Goal: Task Accomplishment & Management: Manage account settings

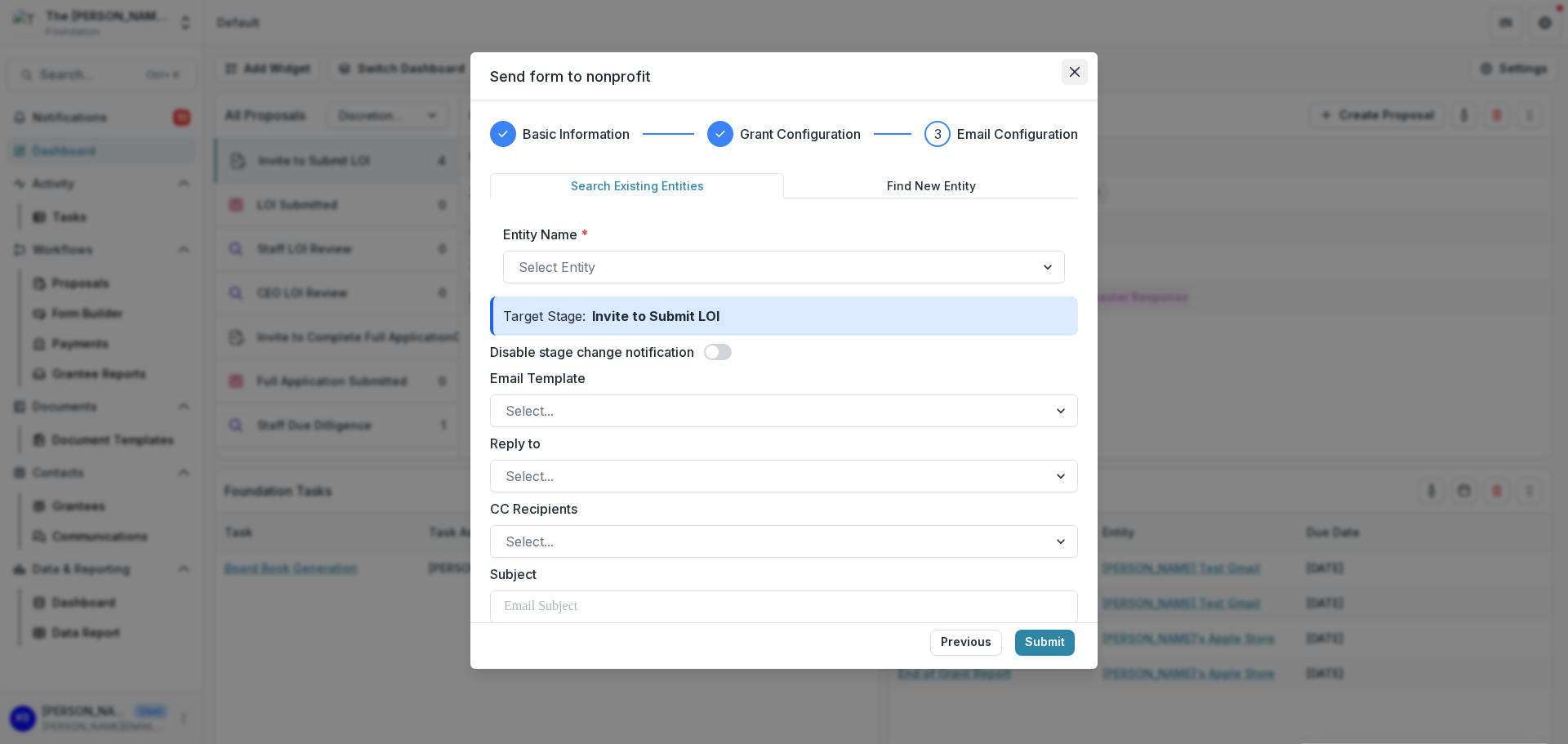
click at [1068, 72] on button "Close" at bounding box center [1074, 72] width 26 height 26
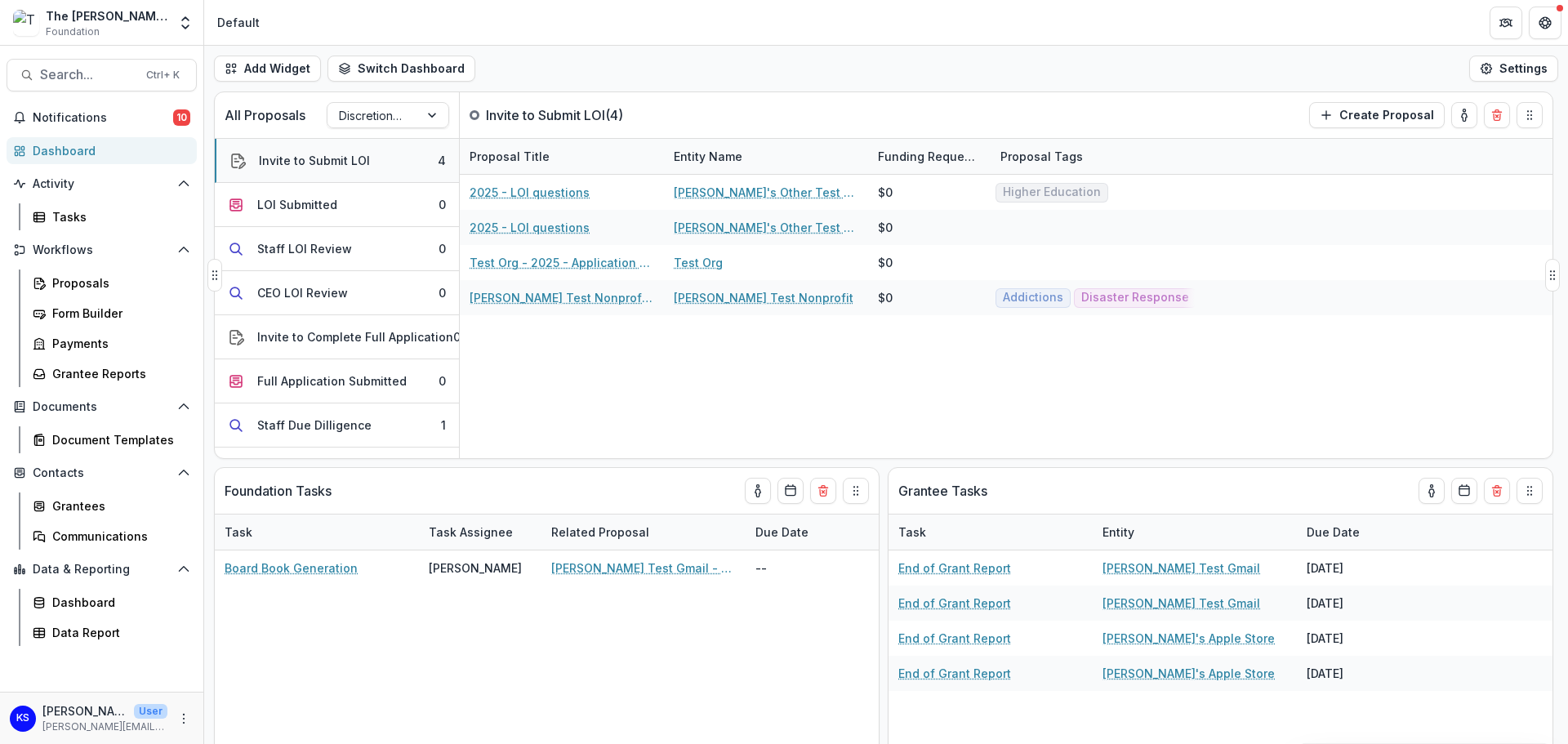
click at [323, 151] on button "Invite to Submit LOI 4" at bounding box center [337, 160] width 244 height 44
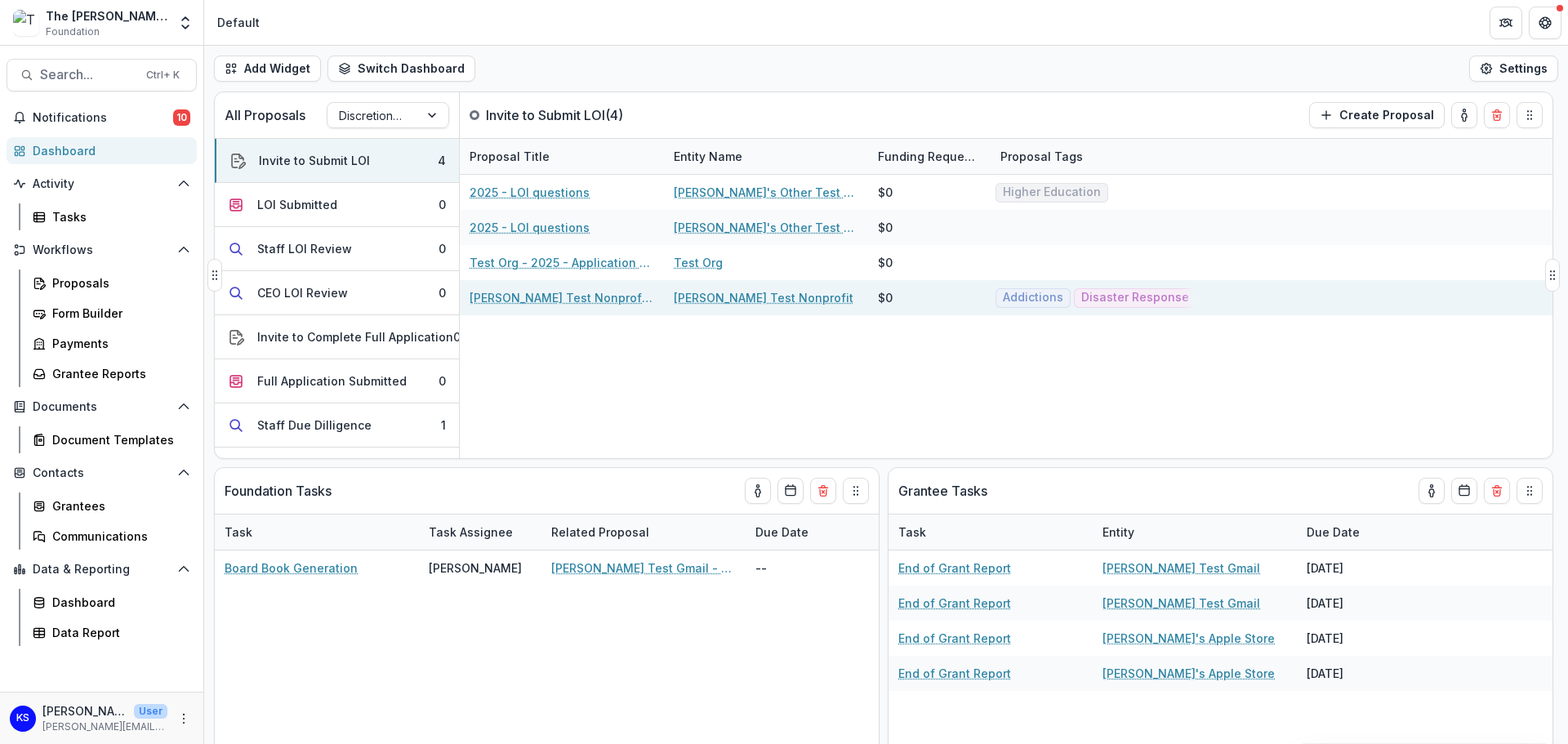
click at [551, 303] on link "[PERSON_NAME] Test Nonprofit - 2025 - LOI questions" at bounding box center [561, 298] width 184 height 17
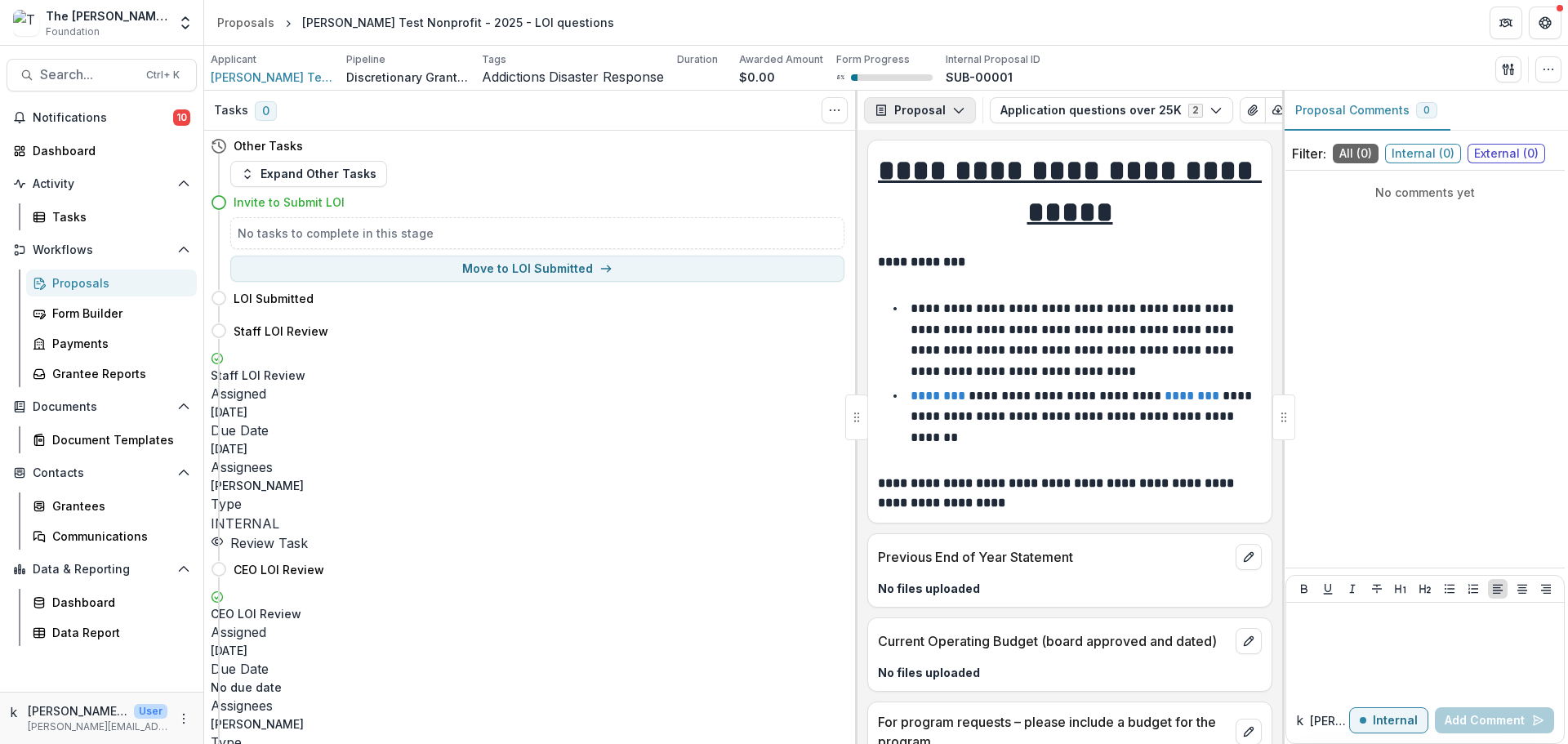
click at [958, 118] on button "Proposal" at bounding box center [920, 110] width 112 height 26
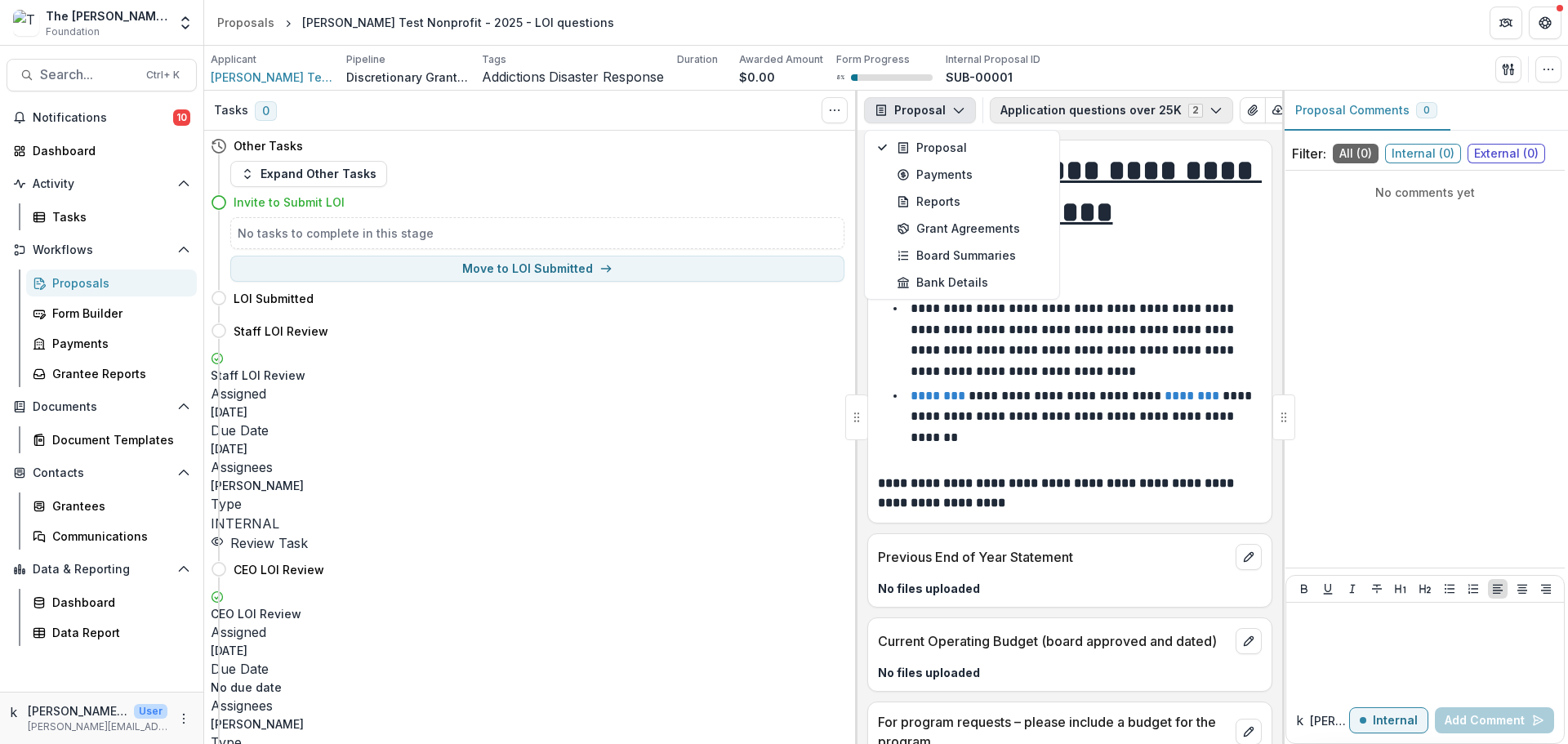
click at [1035, 120] on button "Application questions over 25K 2" at bounding box center [1111, 110] width 243 height 26
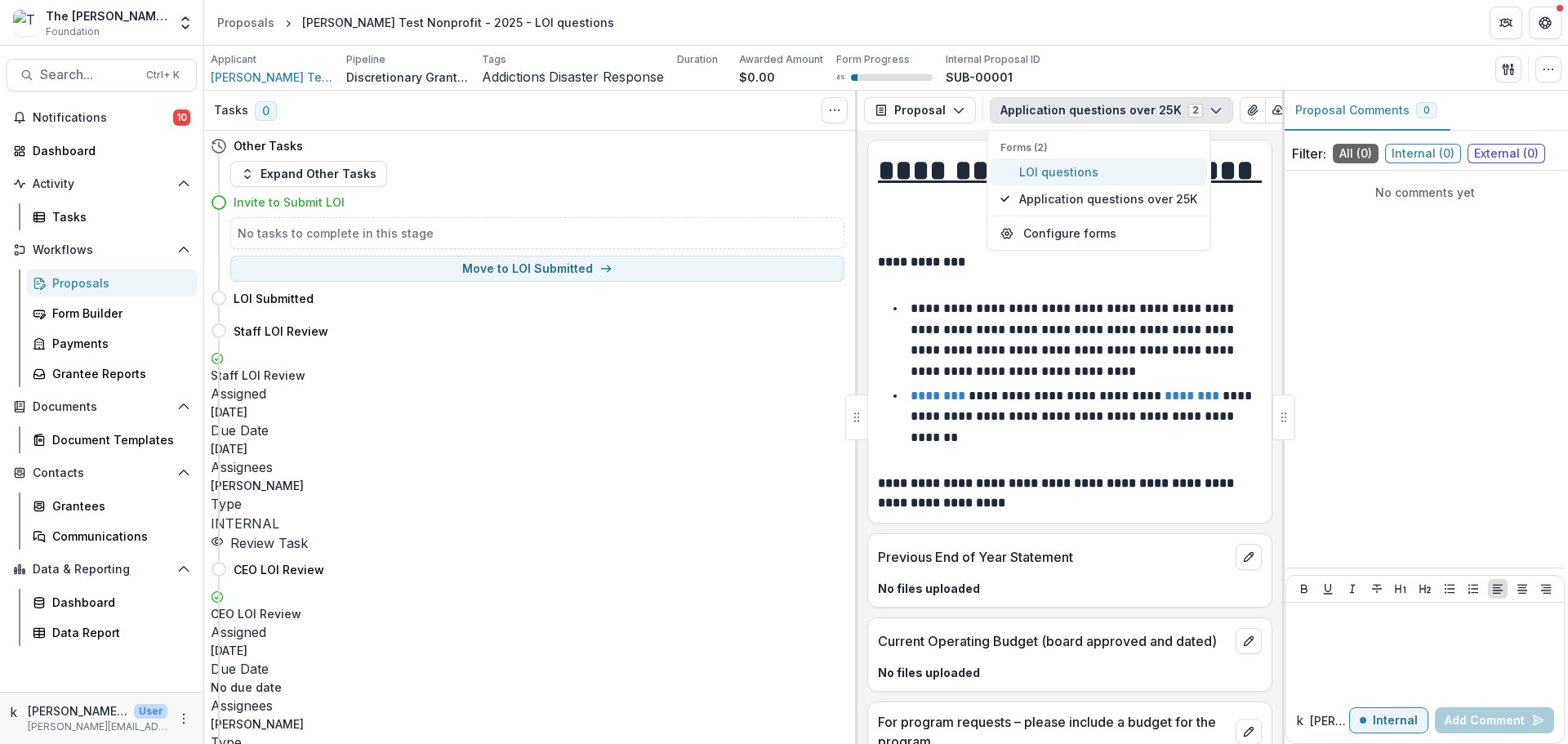
click at [1044, 177] on span "LOI questions" at bounding box center [1108, 172] width 178 height 17
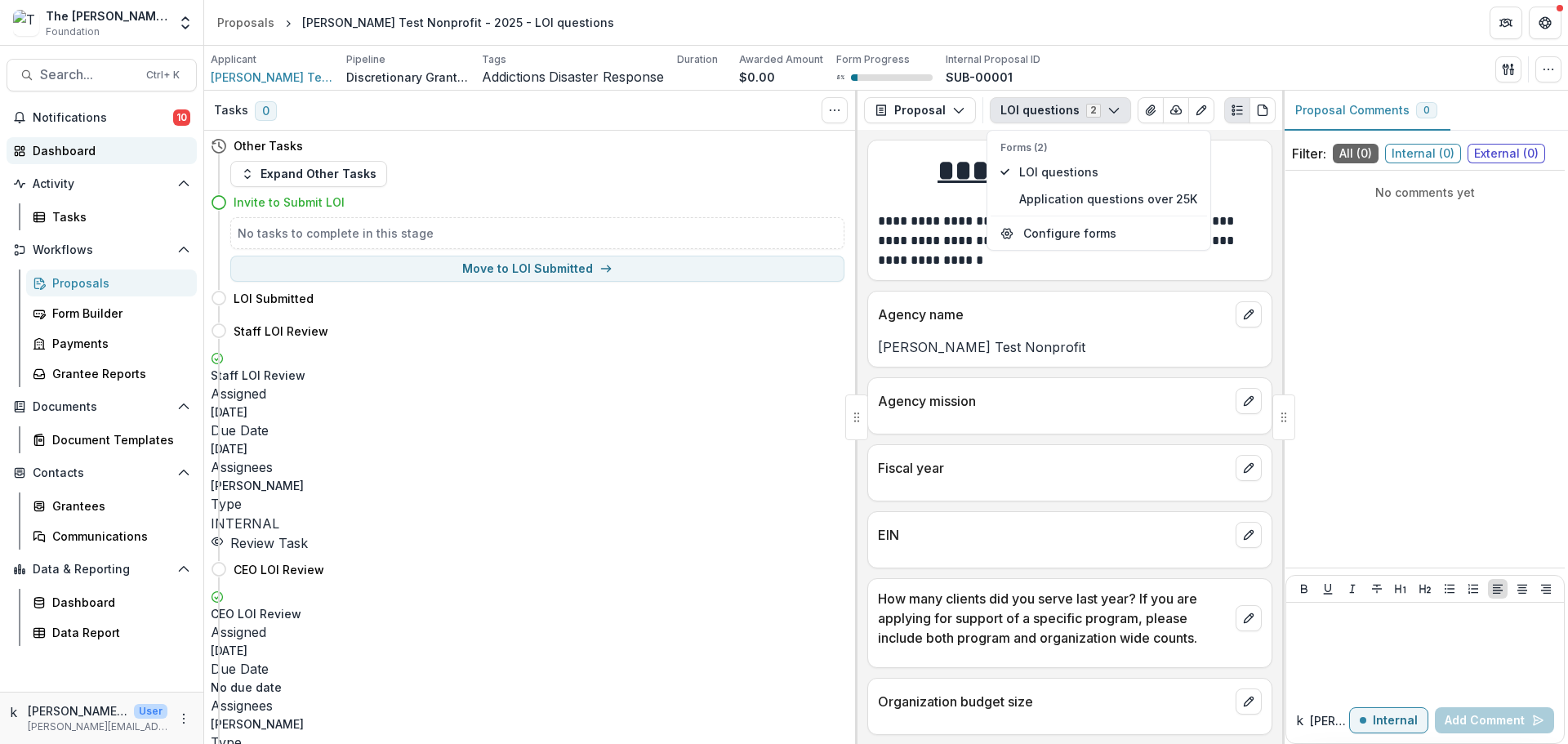
click at [61, 160] on link "Dashboard" at bounding box center [102, 150] width 190 height 27
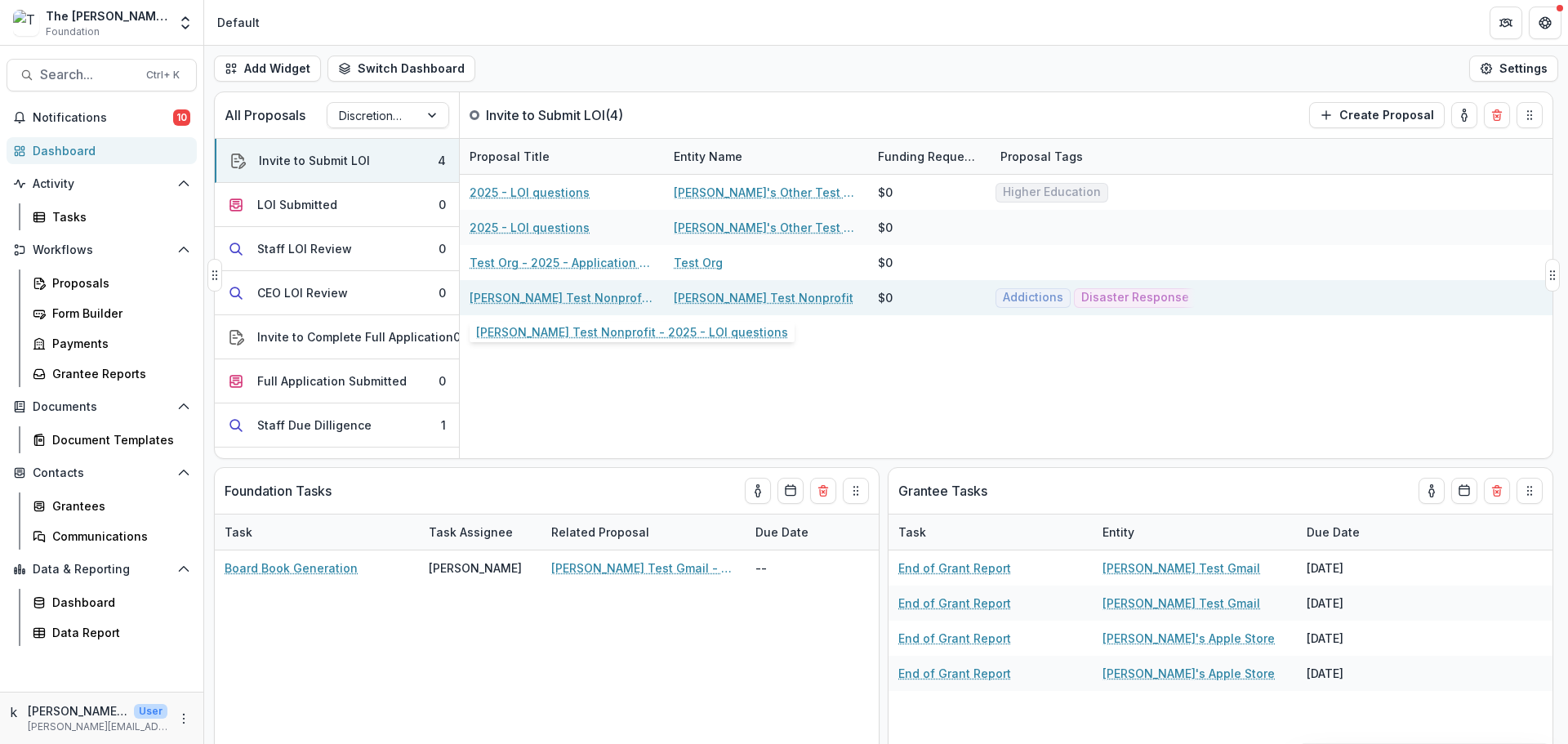
click at [551, 301] on link "[PERSON_NAME] Test Nonprofit - 2025 - LOI questions" at bounding box center [561, 298] width 184 height 17
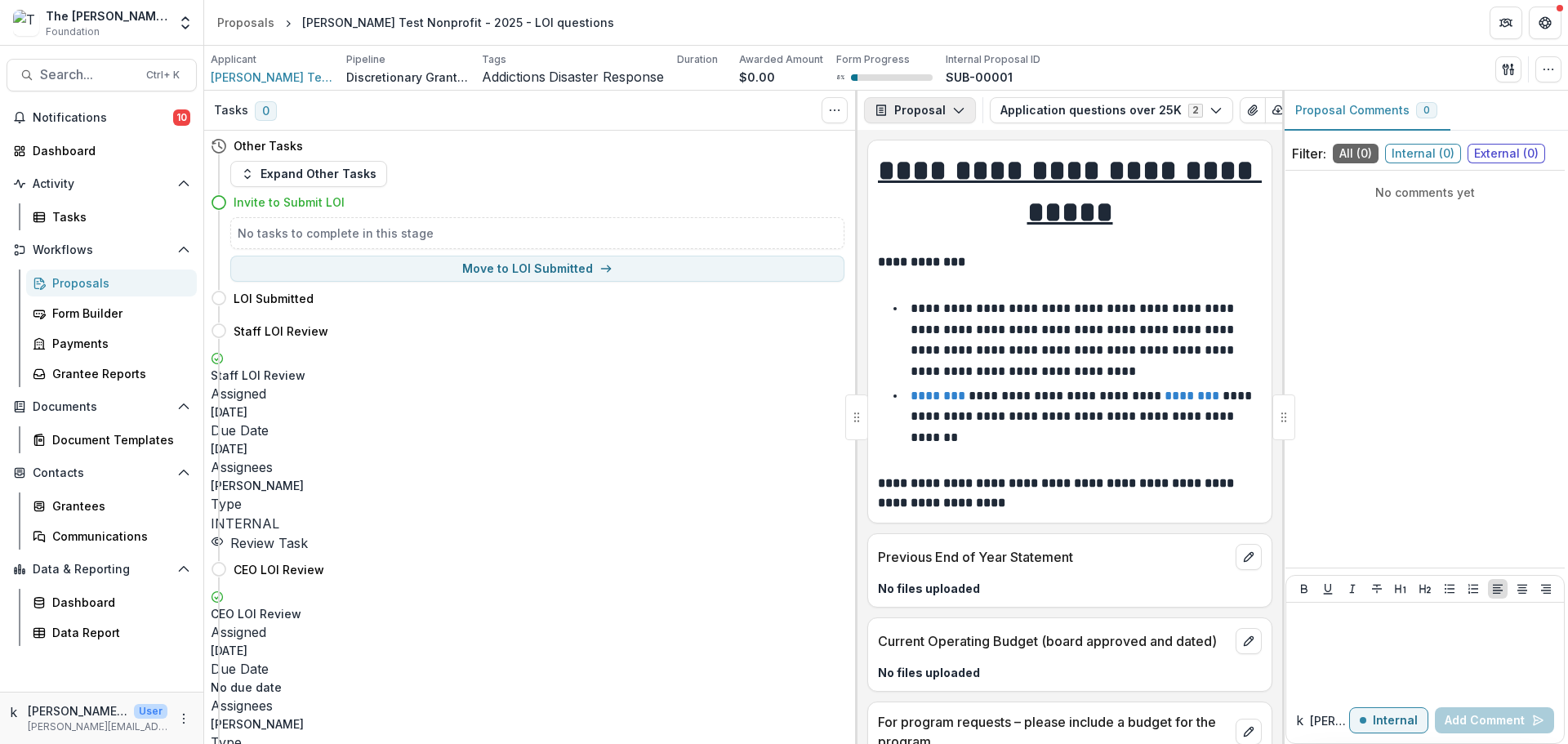
click at [968, 112] on button "Proposal" at bounding box center [920, 110] width 112 height 26
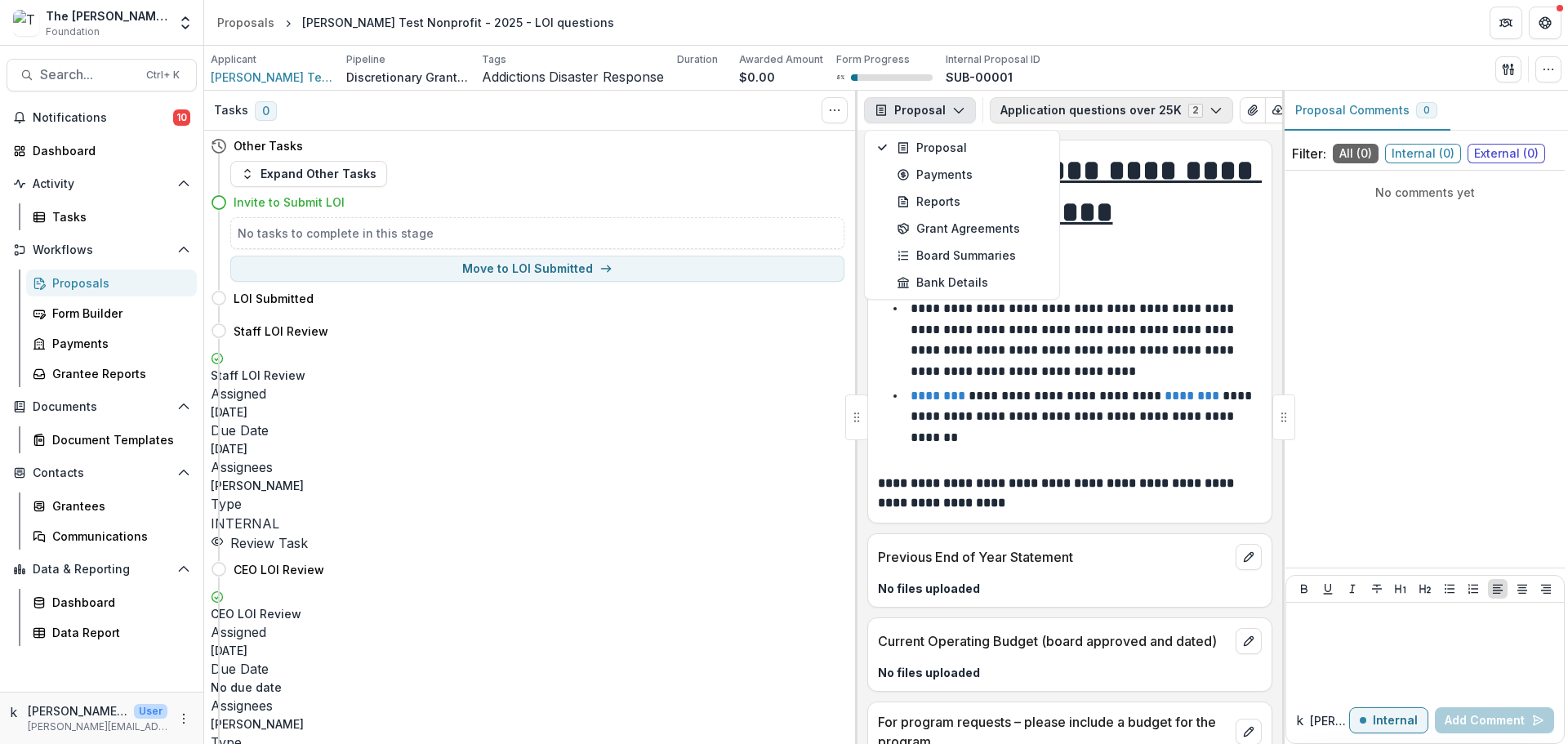
click at [1029, 112] on button "Application questions over 25K 2" at bounding box center [1111, 110] width 243 height 26
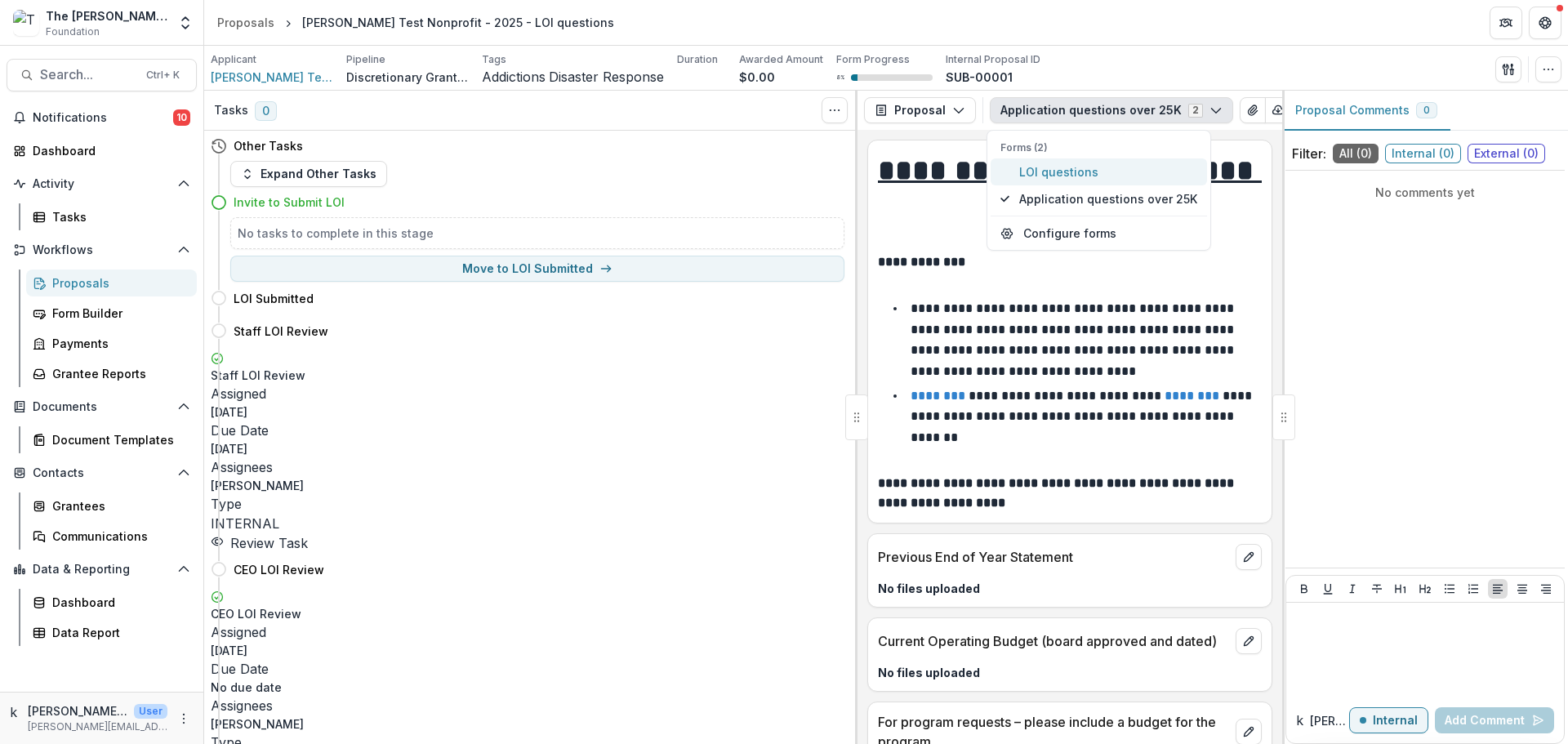
click at [1024, 173] on span "LOI questions" at bounding box center [1108, 172] width 178 height 17
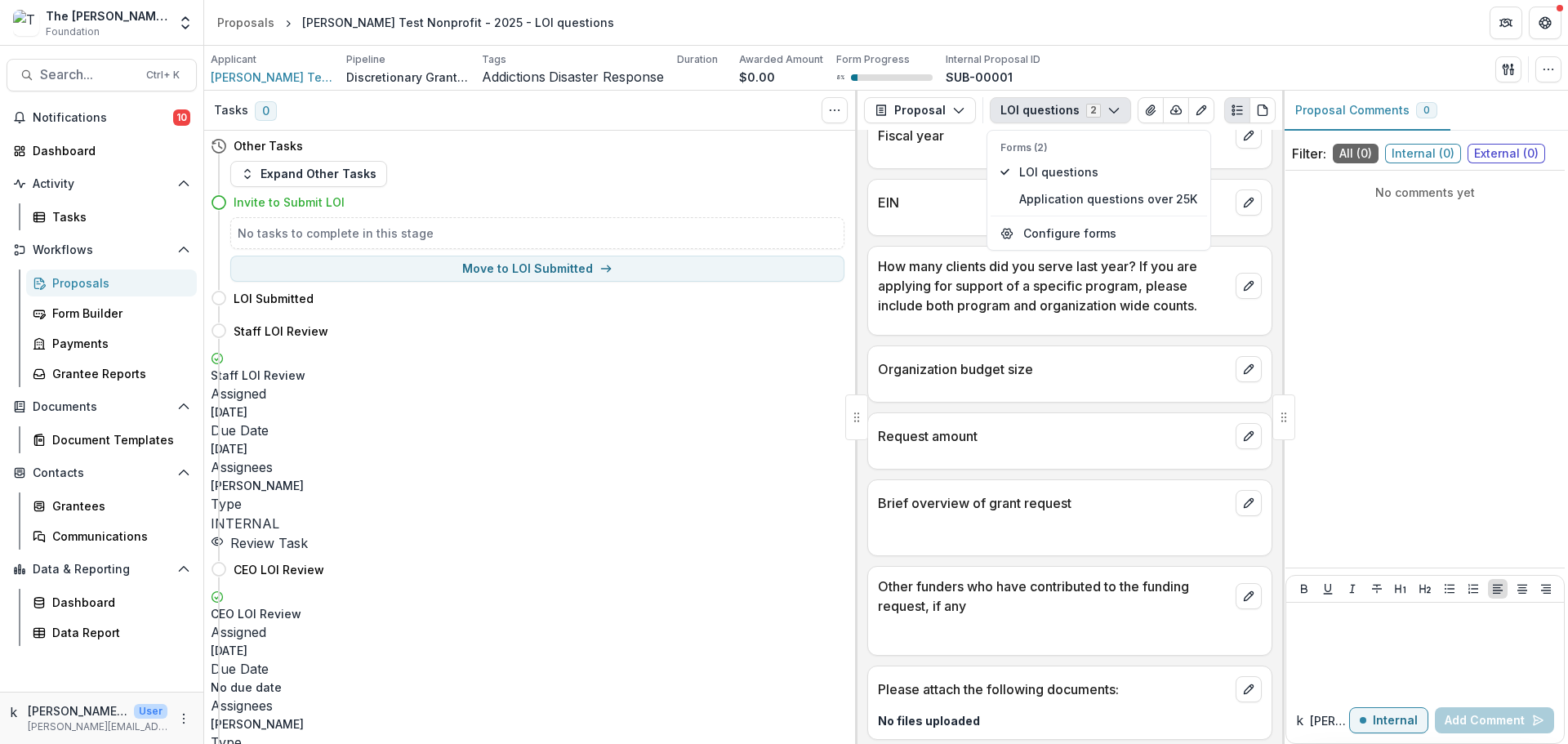
scroll to position [338, 0]
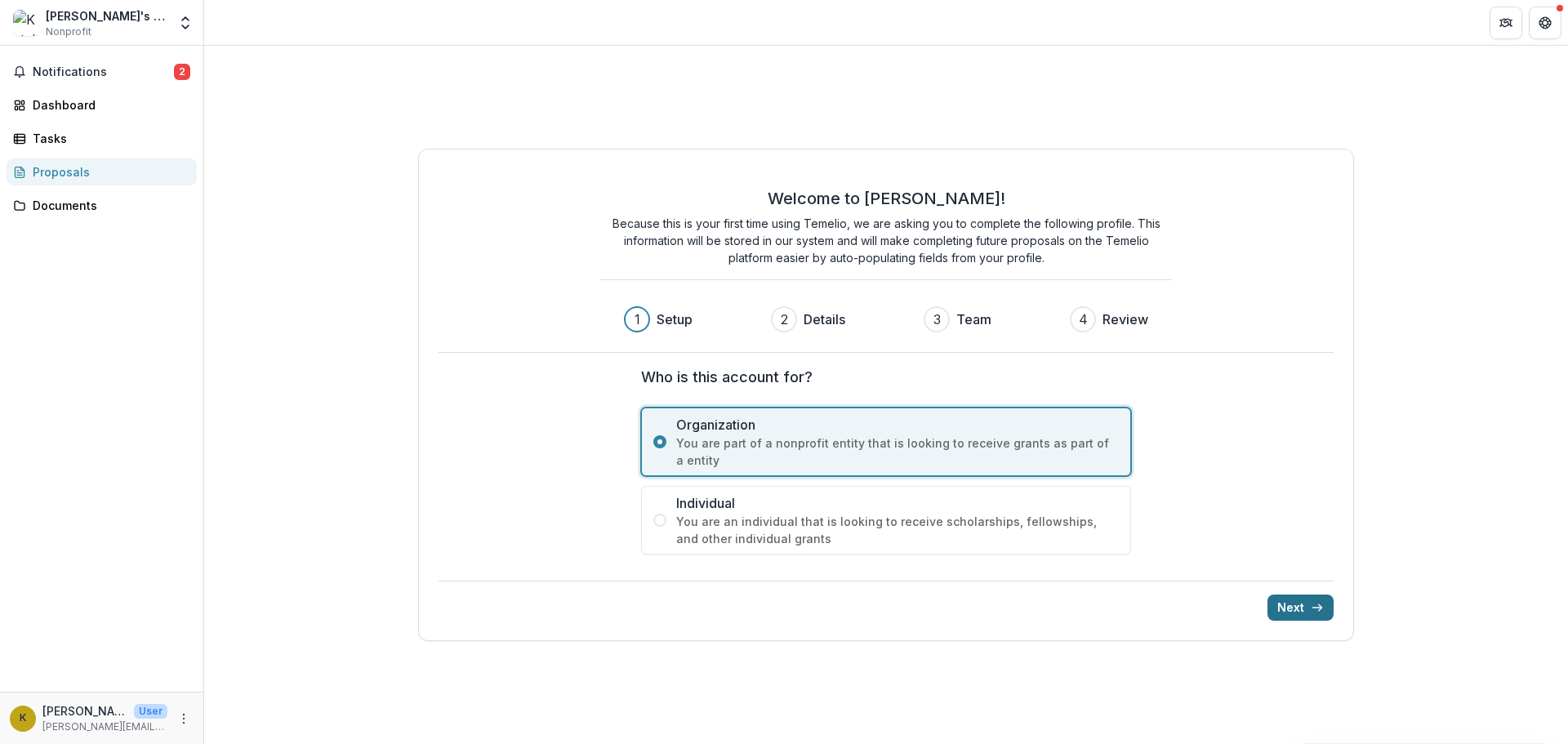
click at [1308, 612] on button "Next" at bounding box center [1300, 608] width 66 height 26
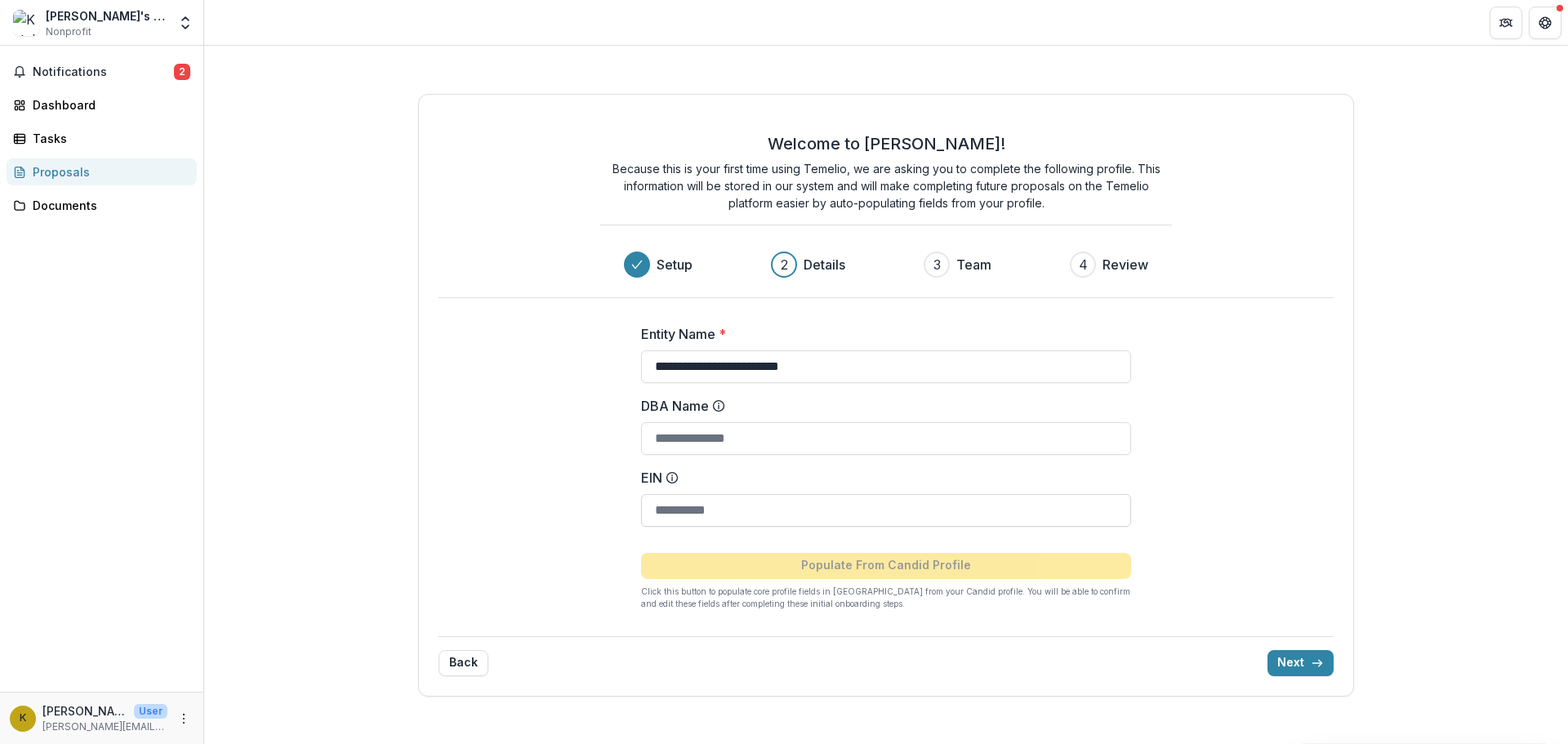
click at [718, 502] on input "EIN" at bounding box center [886, 511] width 490 height 33
drag, startPoint x: 716, startPoint y: 502, endPoint x: 616, endPoint y: 527, distance: 103.1
click at [616, 527] on div "**********" at bounding box center [886, 460] width 653 height 325
click at [708, 516] on input "EIN" at bounding box center [886, 511] width 490 height 33
paste input "**********"
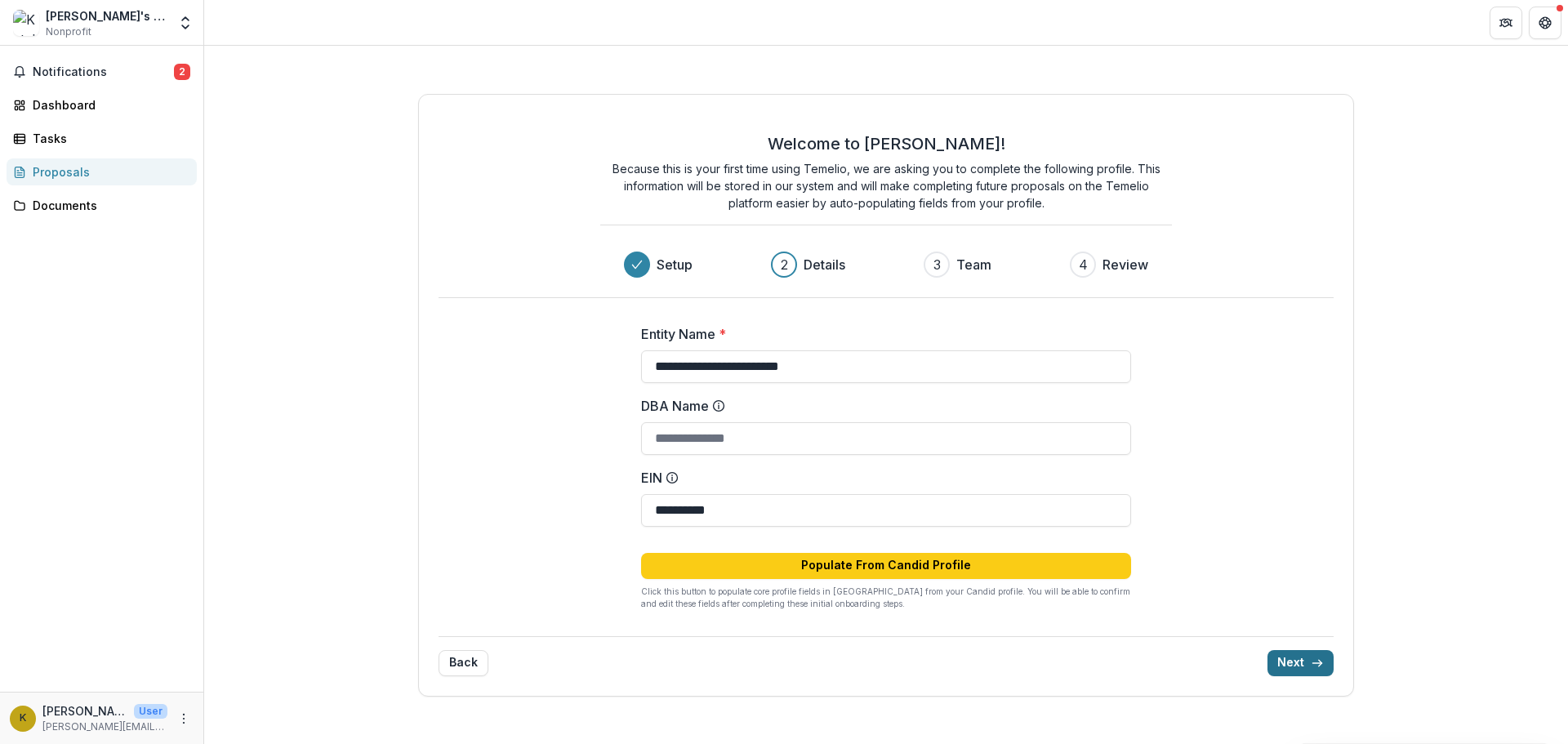
type input "**********"
click at [1302, 654] on button "Next" at bounding box center [1300, 663] width 66 height 26
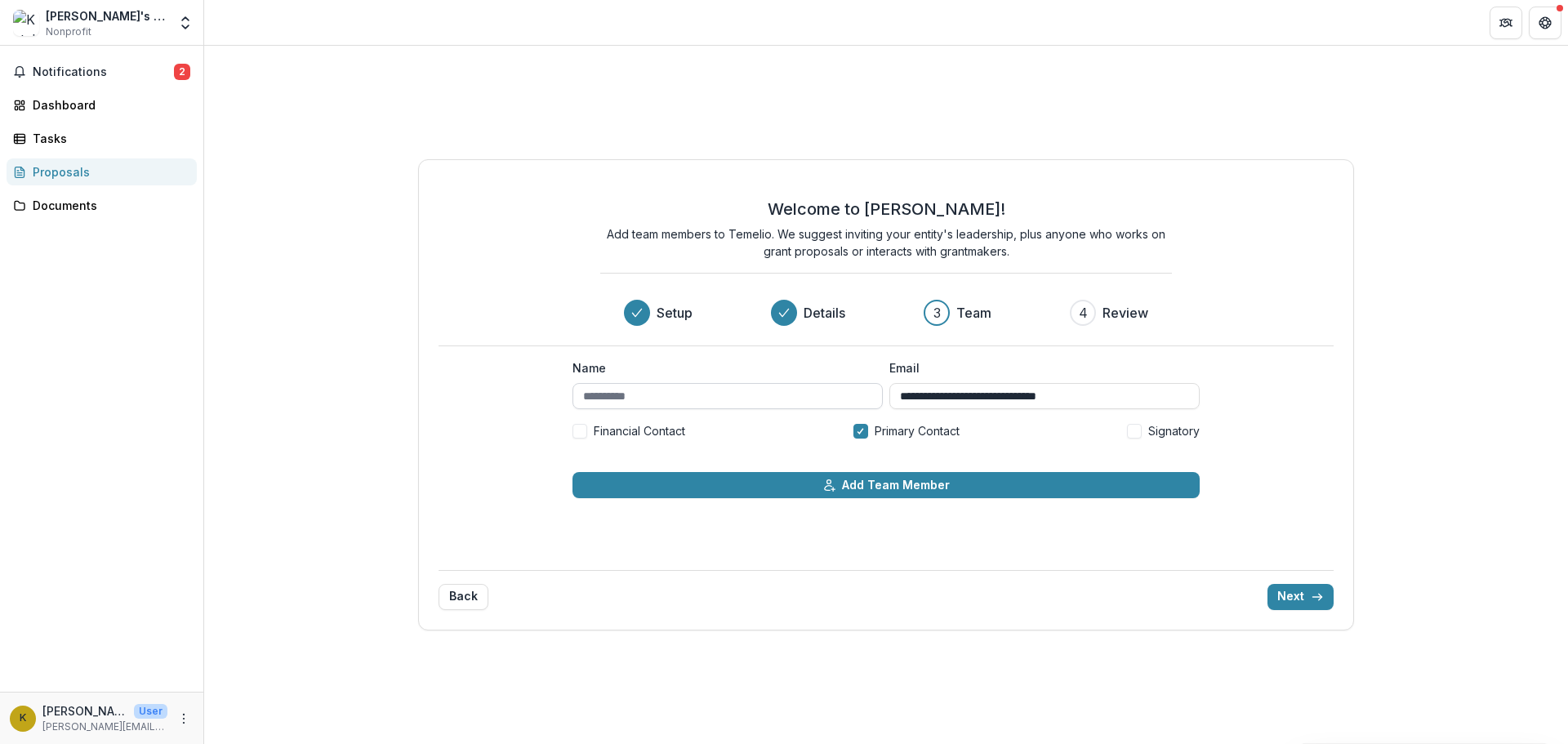
click at [734, 387] on input "Name" at bounding box center [727, 396] width 310 height 26
type input "**********"
click at [1138, 430] on span at bounding box center [1133, 430] width 15 height 15
click at [1303, 599] on button "Next" at bounding box center [1300, 597] width 66 height 26
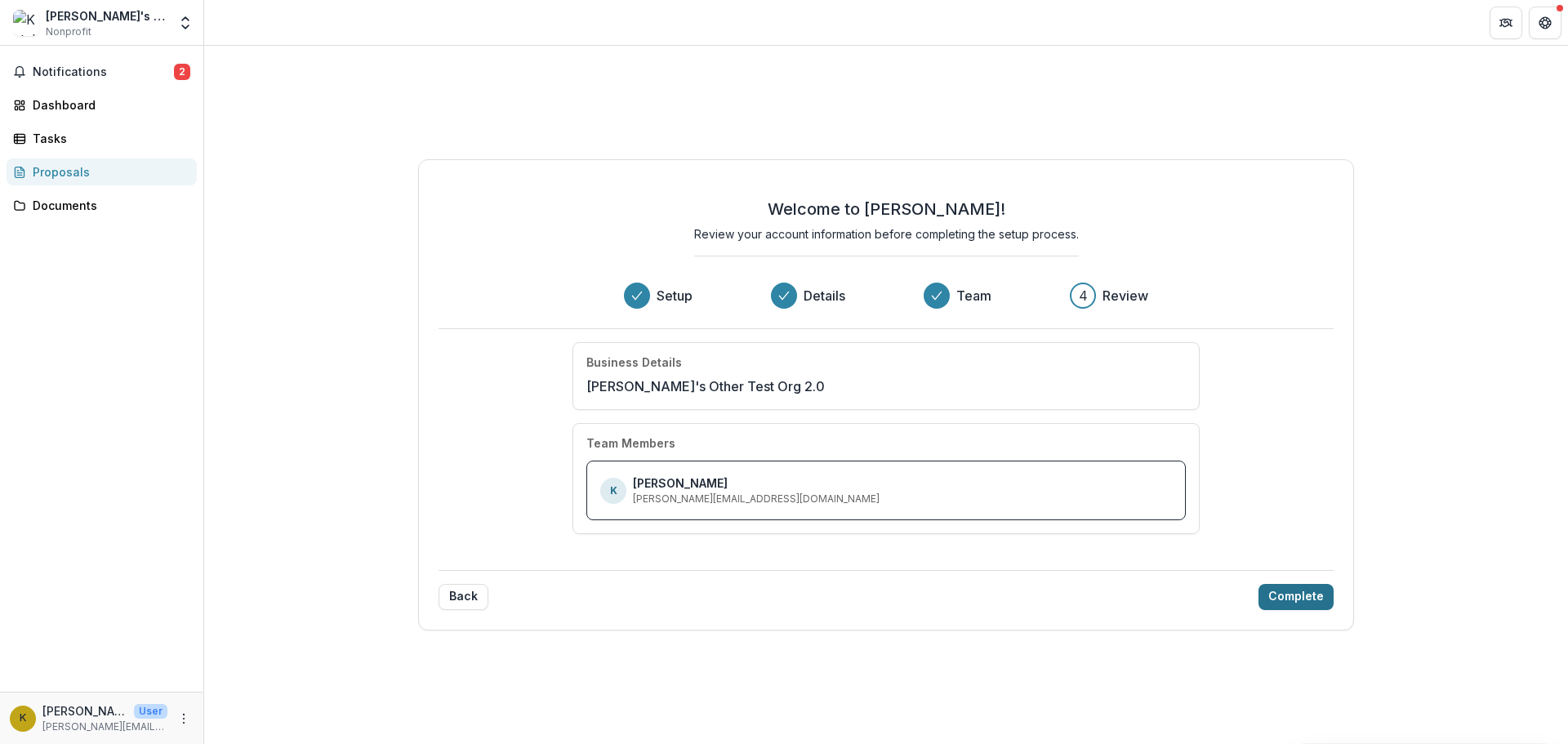
click at [1303, 599] on button "Complete" at bounding box center [1295, 597] width 75 height 26
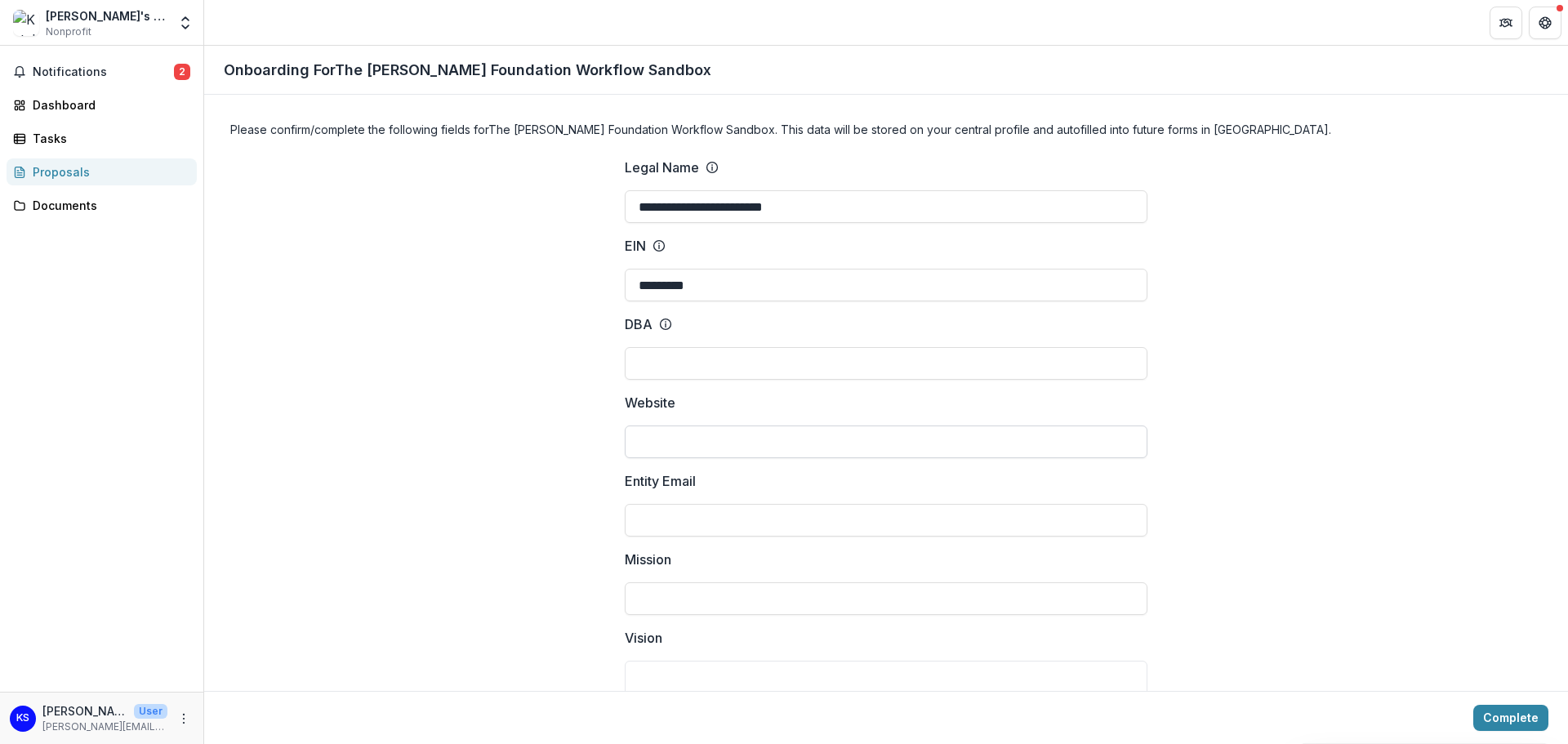
click at [757, 443] on input "Website" at bounding box center [886, 442] width 523 height 33
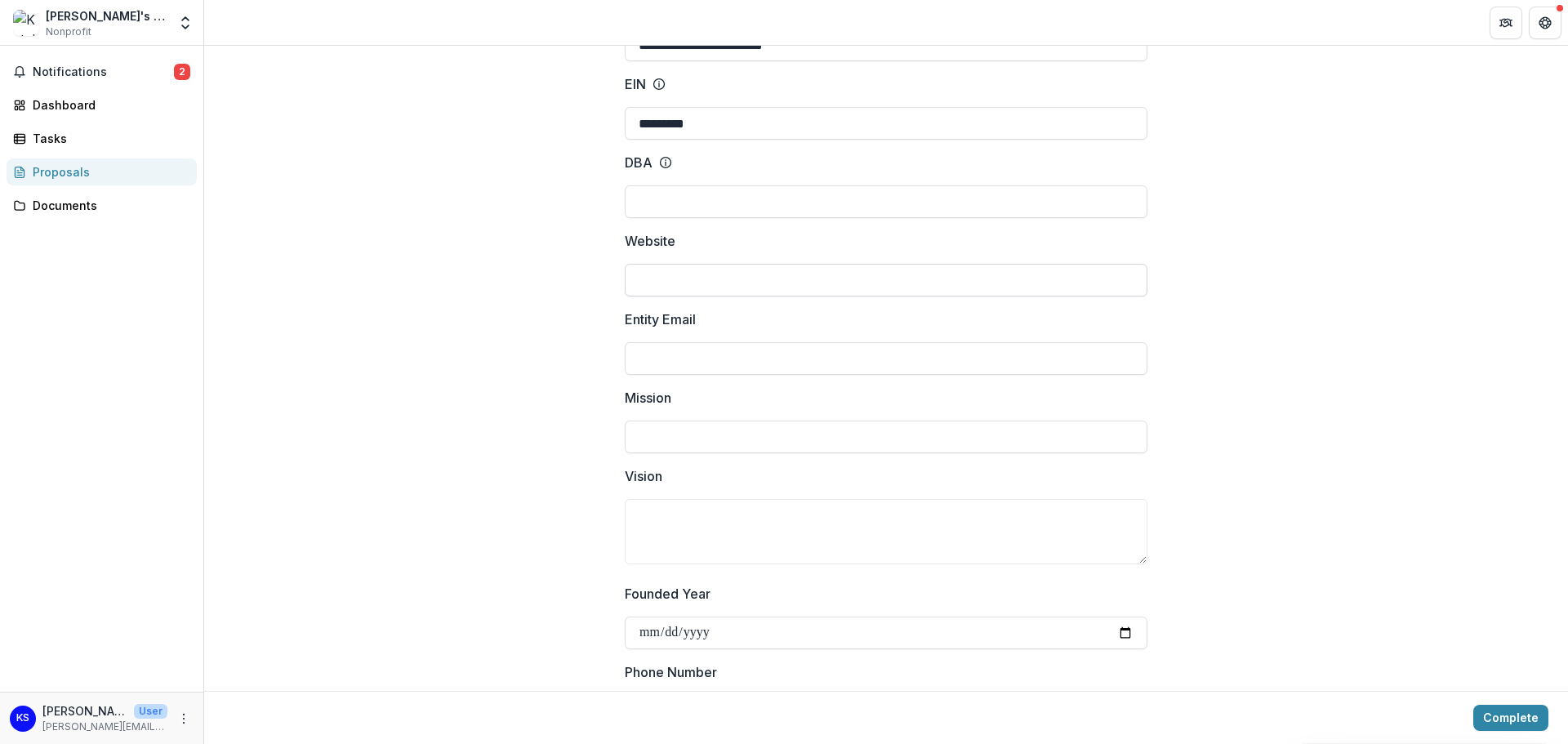
scroll to position [164, 0]
click at [752, 438] on input "Mission" at bounding box center [886, 436] width 523 height 33
type input "*******"
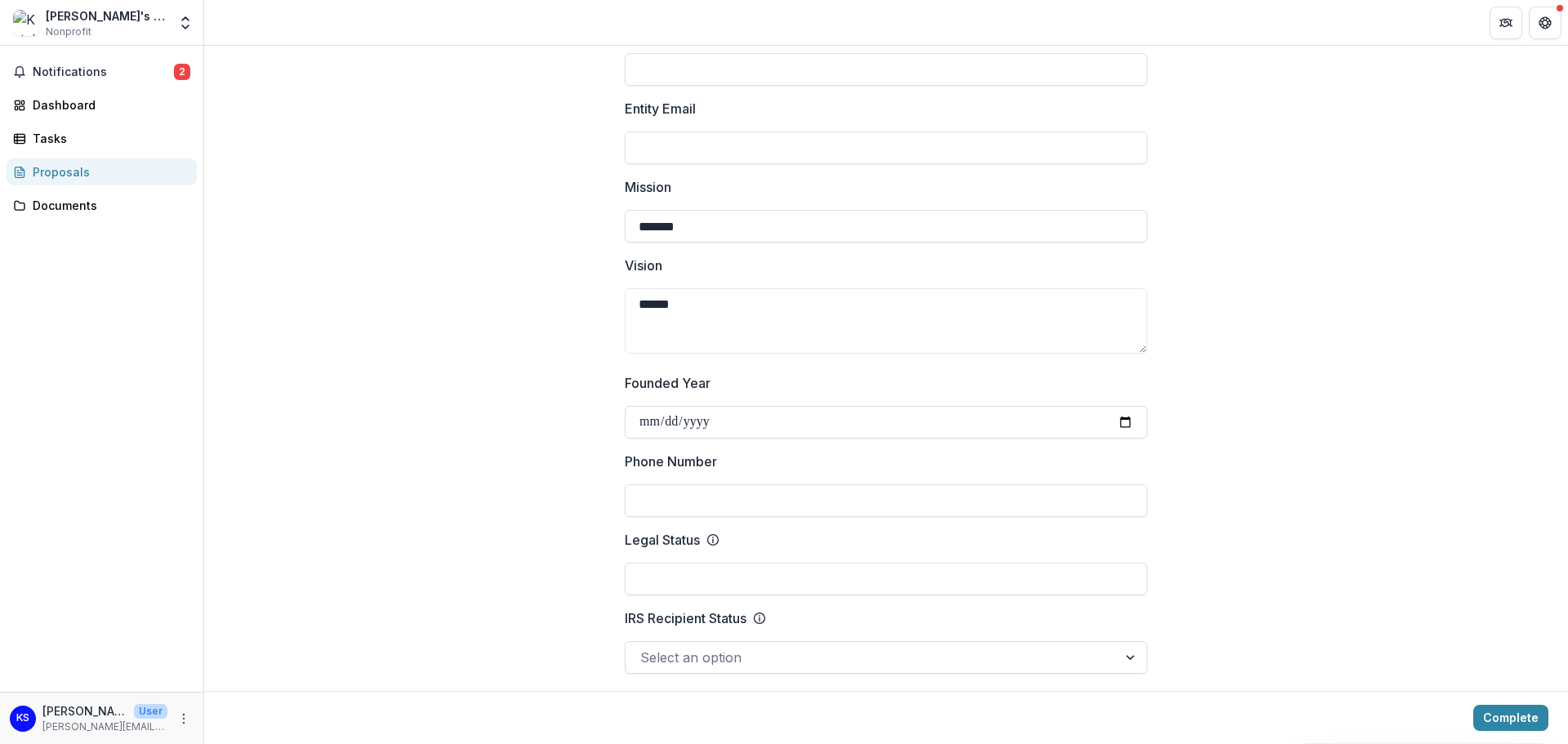
scroll to position [409, 0]
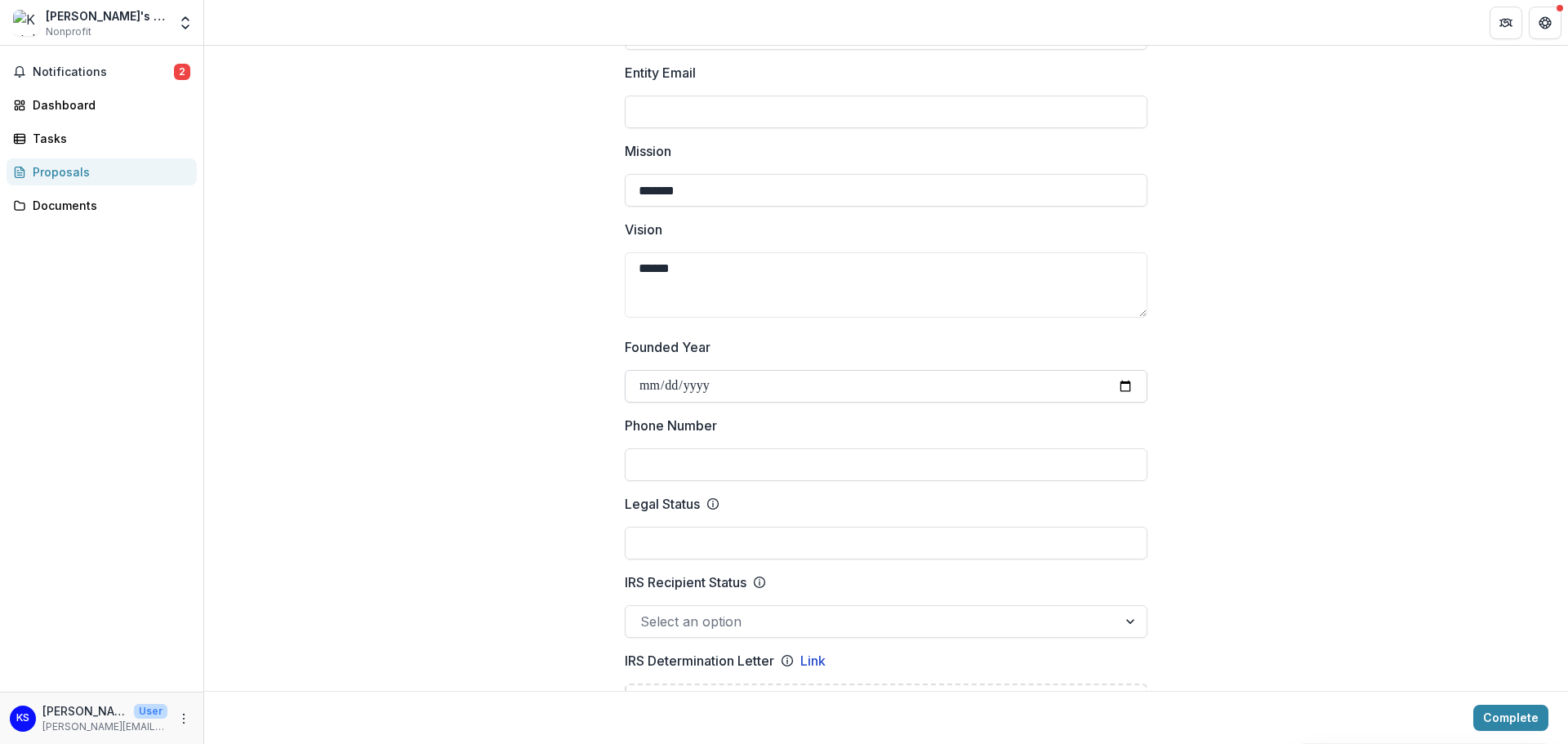
type textarea "******"
click at [1120, 390] on input "Founded Year" at bounding box center [886, 386] width 523 height 33
click at [814, 385] on input "Founded Year" at bounding box center [886, 386] width 523 height 33
click at [954, 542] on input "Legal Status" at bounding box center [886, 543] width 523 height 33
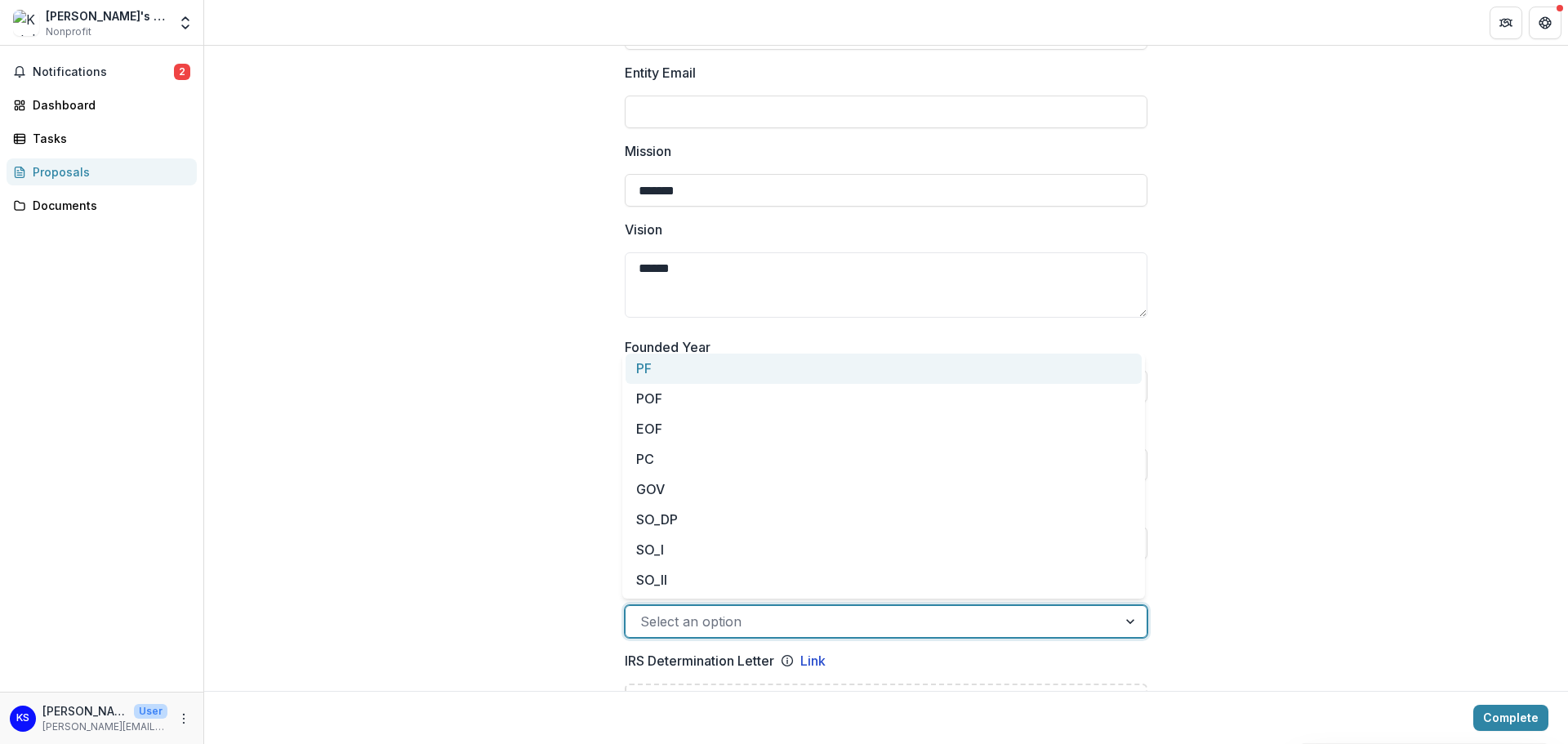
click at [694, 624] on div at bounding box center [871, 621] width 462 height 23
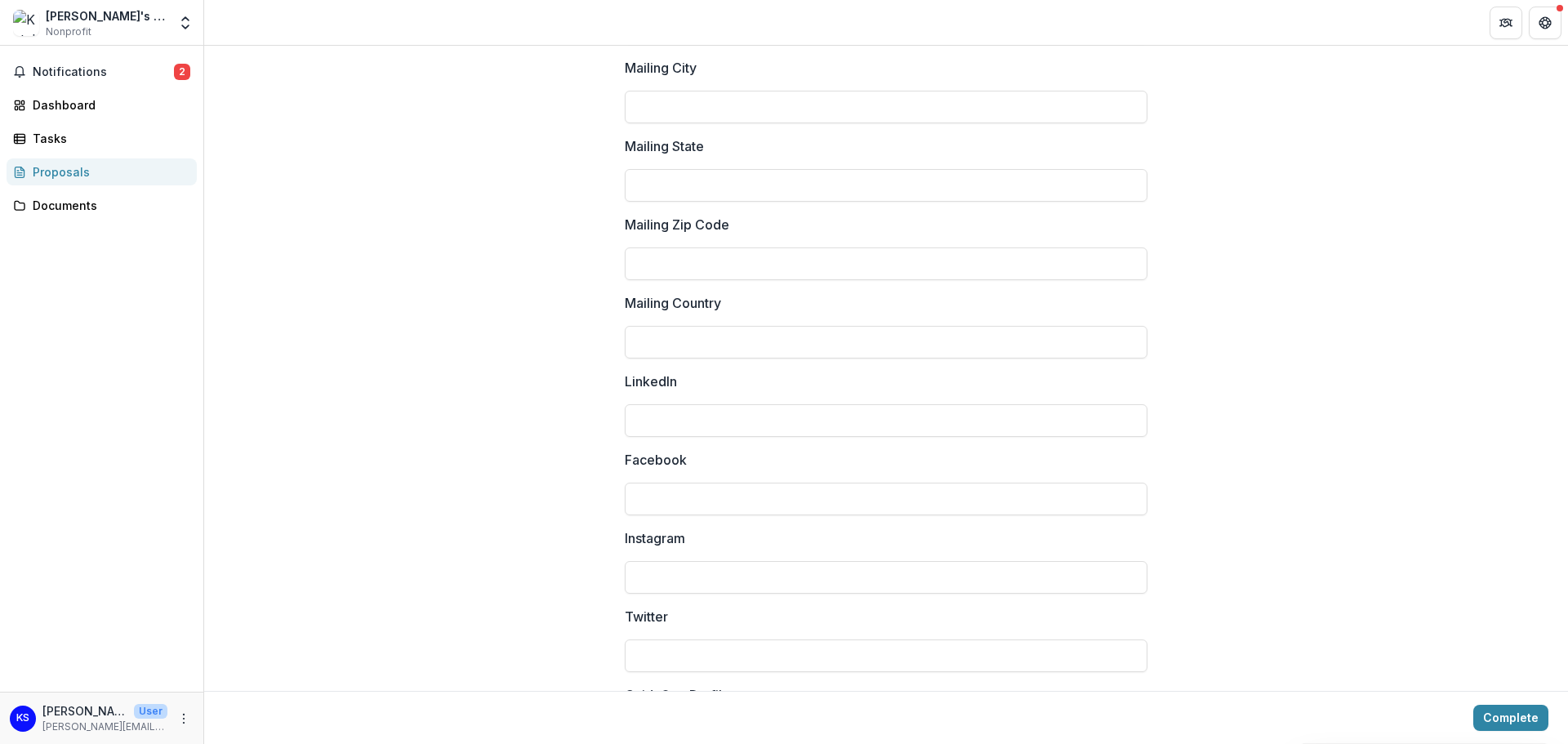
scroll to position [2121, 0]
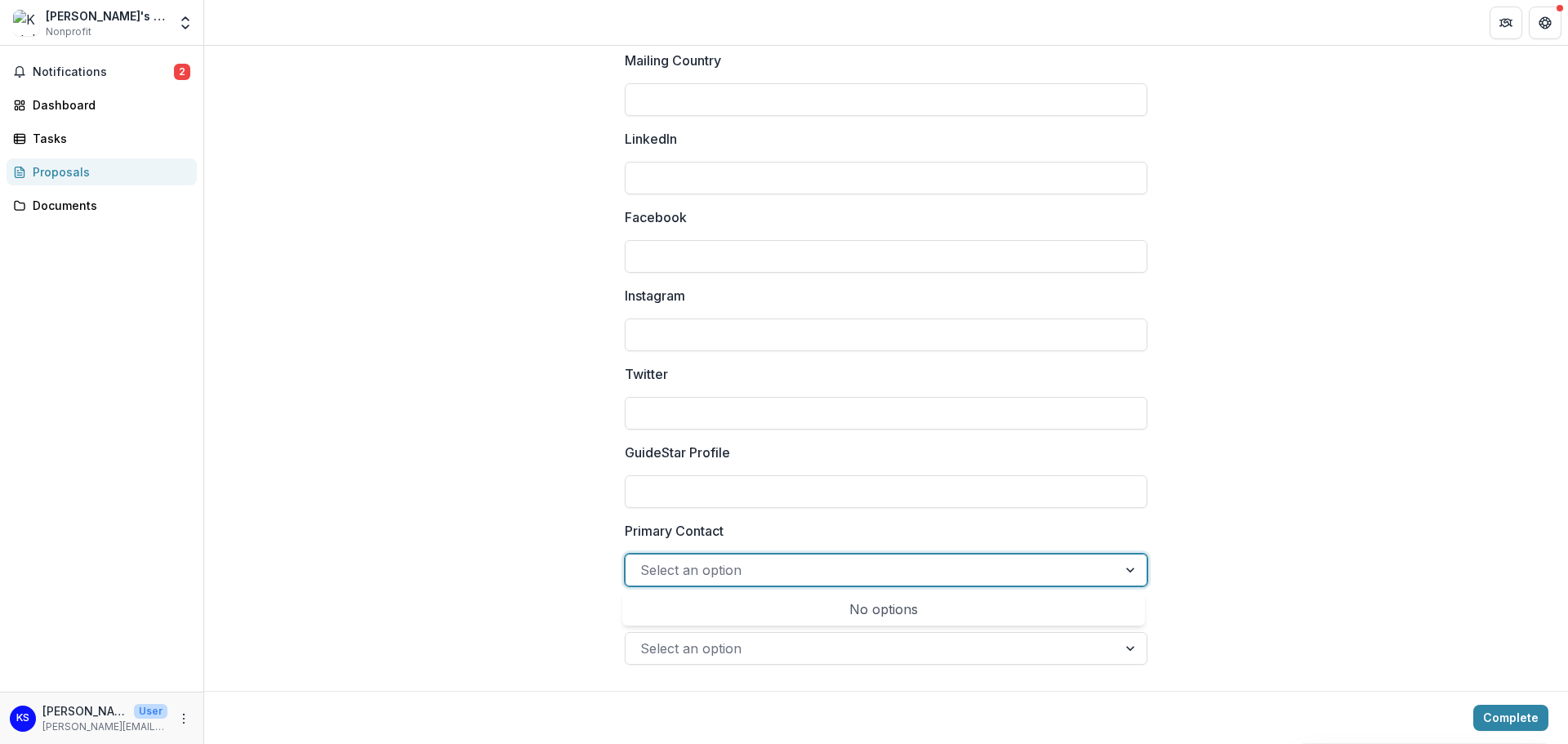
click at [910, 577] on div at bounding box center [871, 570] width 462 height 23
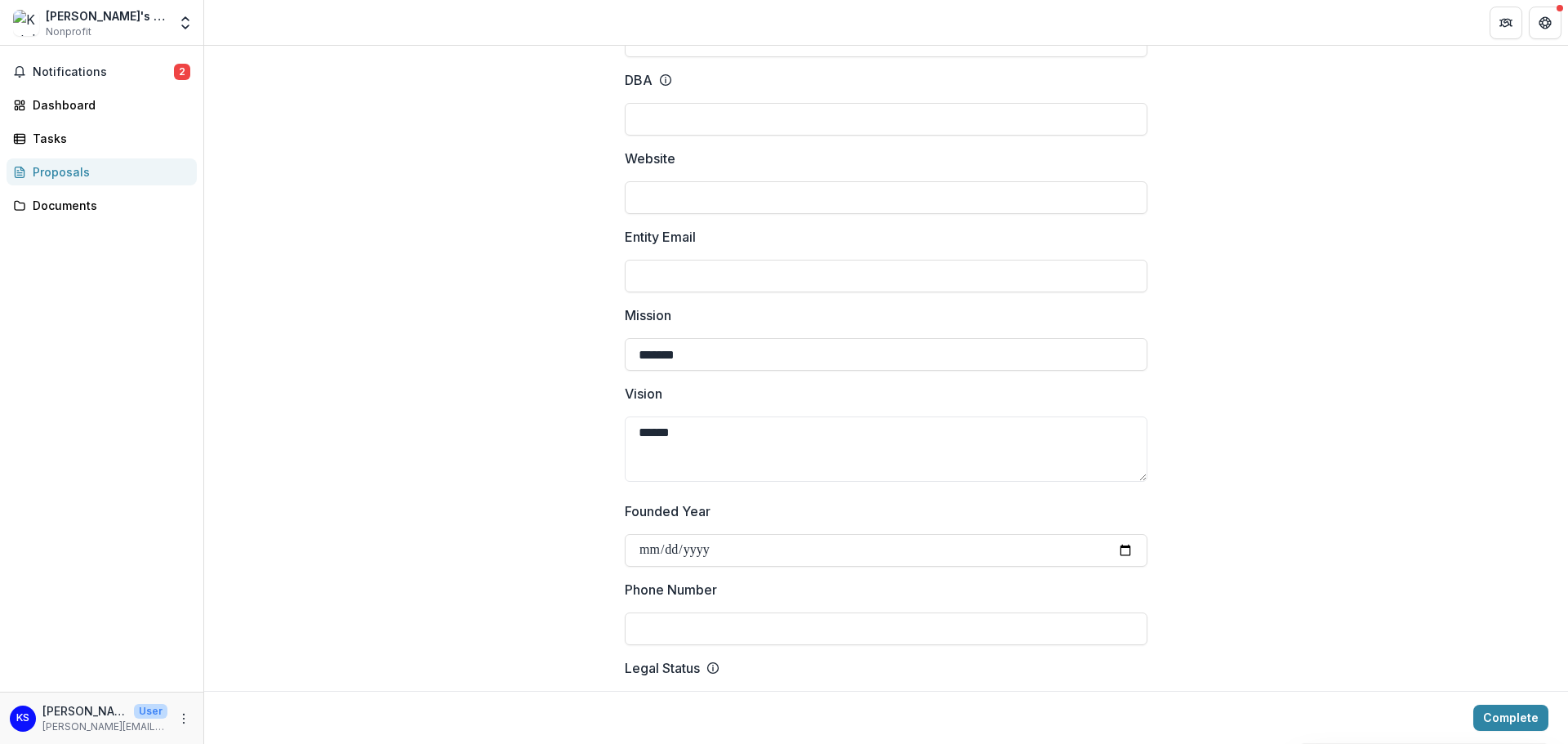
scroll to position [245, 0]
click at [669, 269] on input "Entity Email" at bounding box center [886, 275] width 523 height 33
type input "**********"
type input "*********"
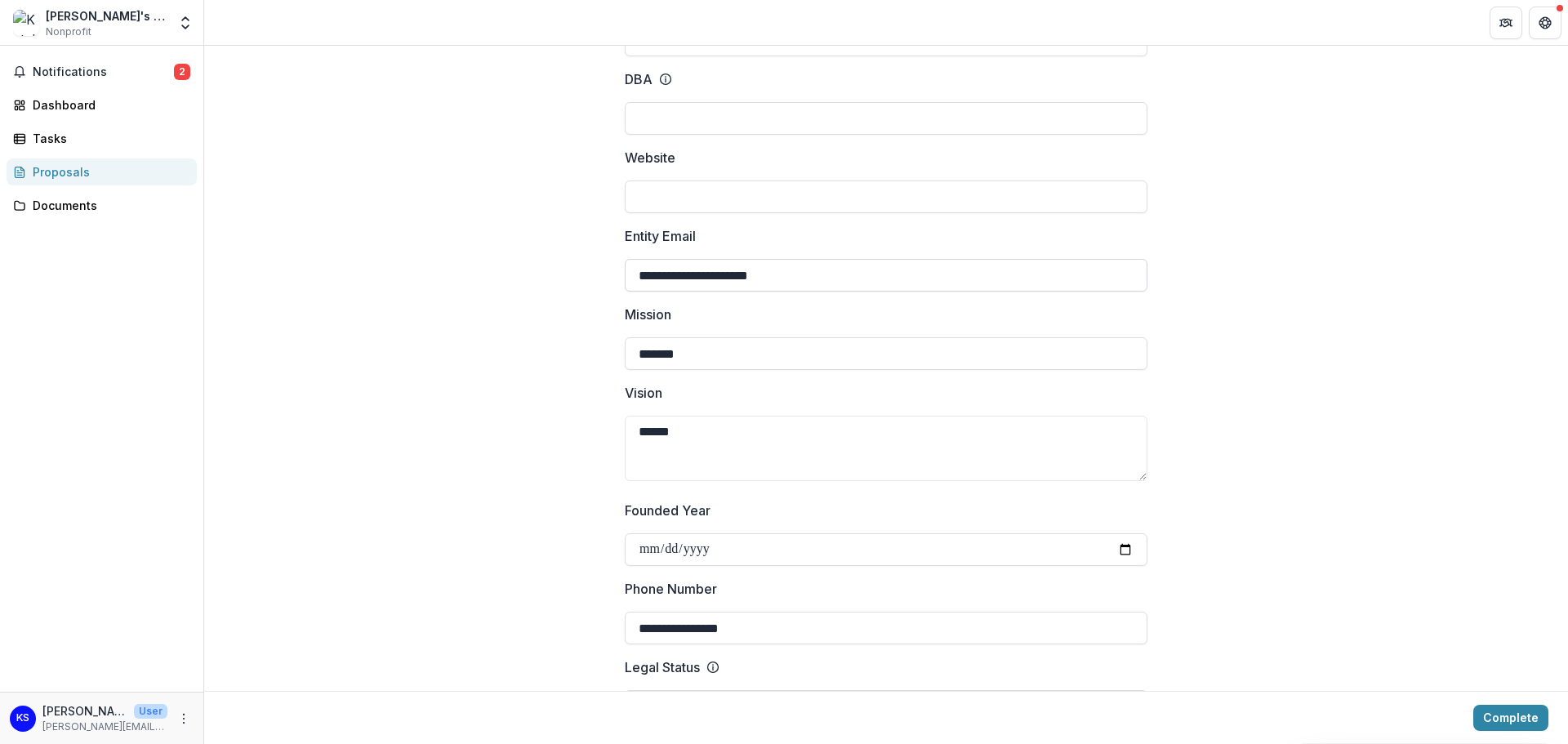
type input "**"
type input "*****"
type input "**********"
drag, startPoint x: 803, startPoint y: 275, endPoint x: 518, endPoint y: 277, distance: 285.0
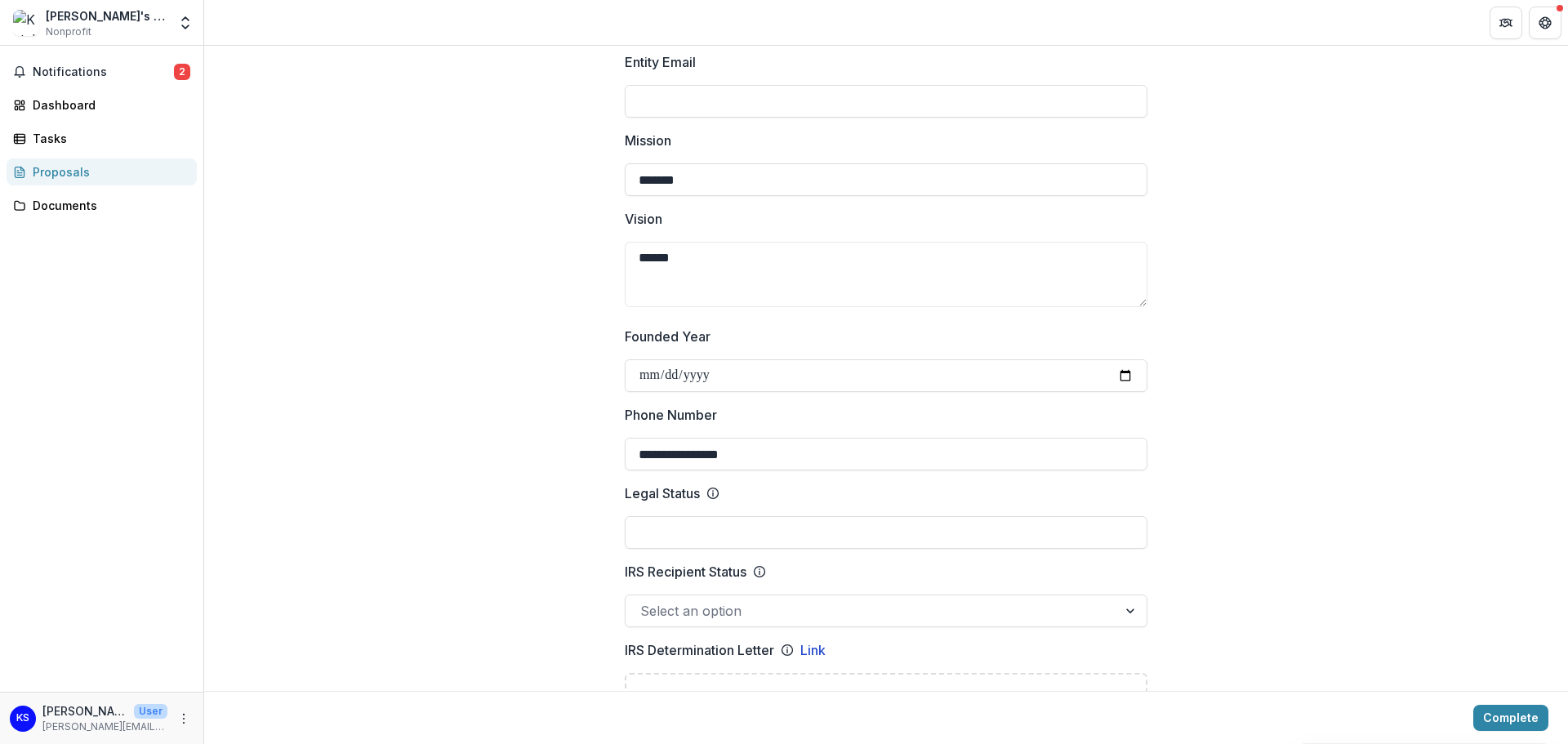
scroll to position [490, 0]
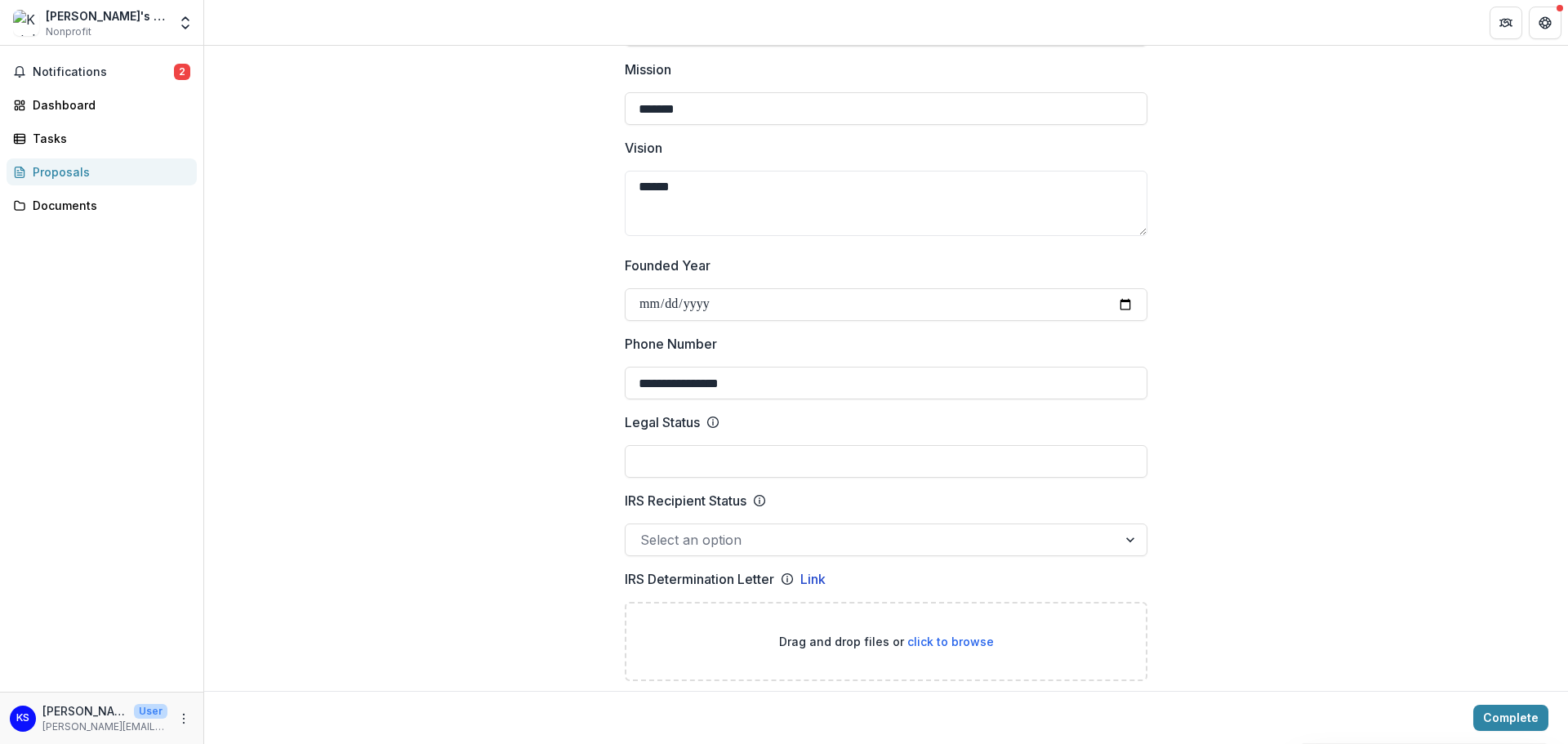
drag, startPoint x: 771, startPoint y: 382, endPoint x: 388, endPoint y: 380, distance: 383.0
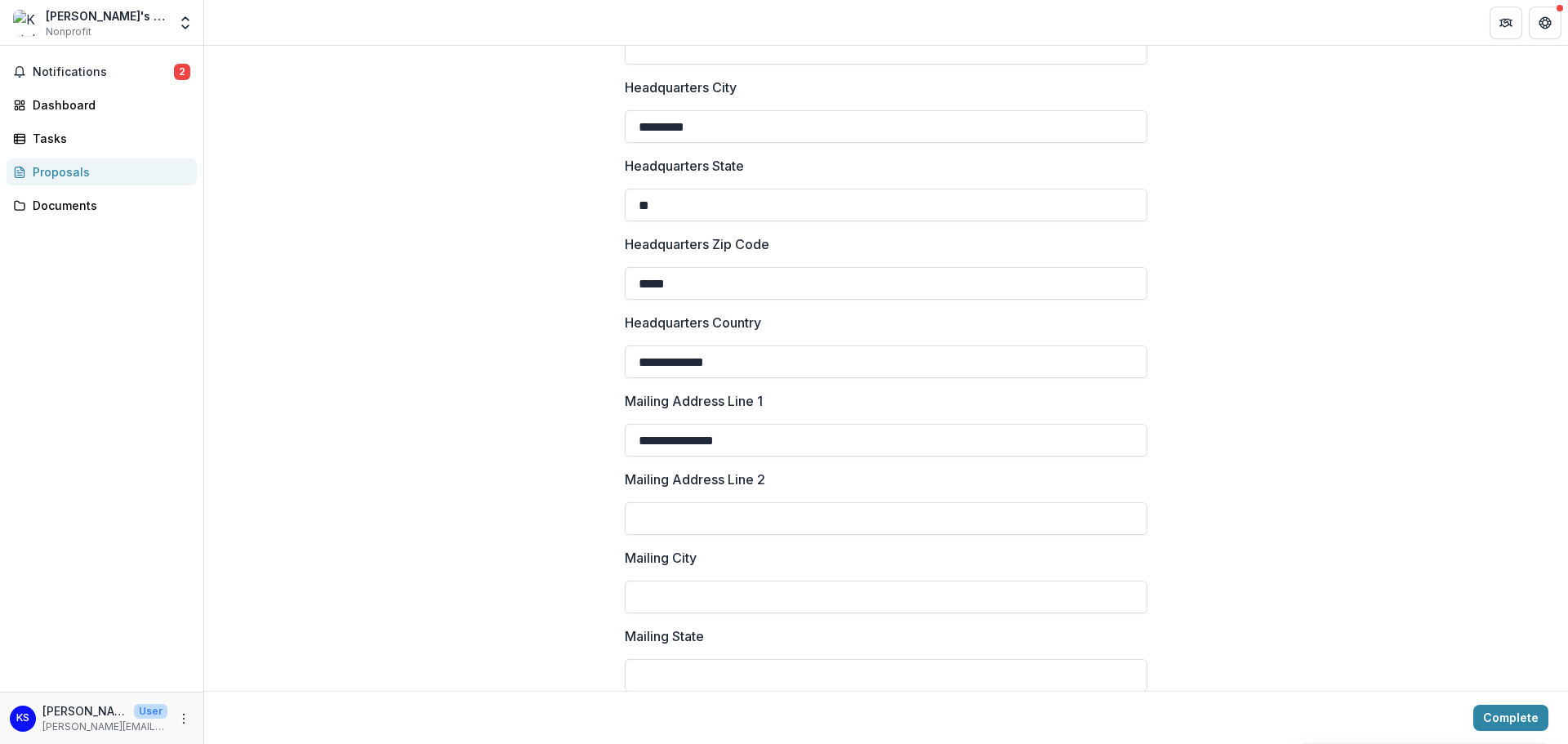
scroll to position [1797, 0]
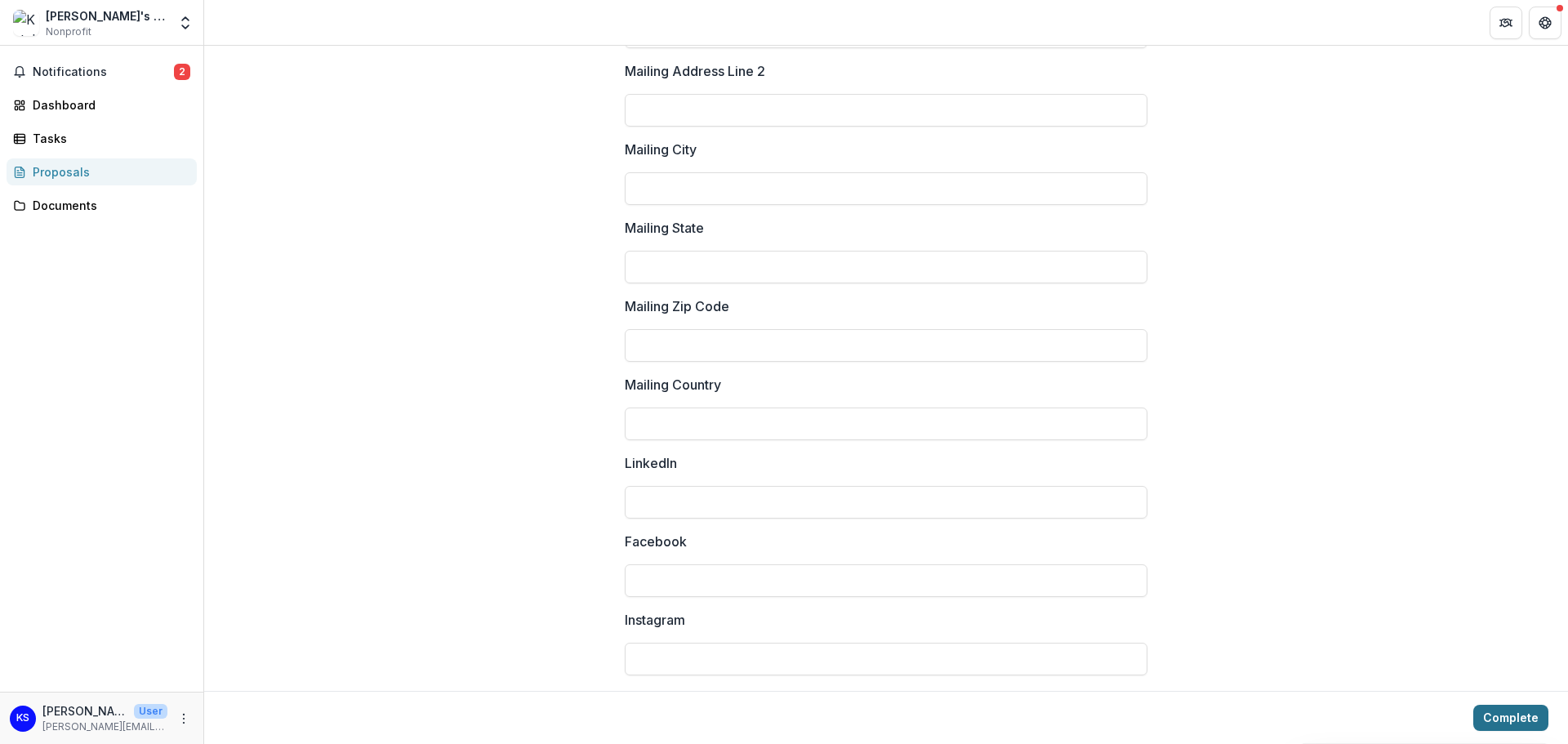
click at [1498, 711] on button "Complete" at bounding box center [1510, 718] width 75 height 26
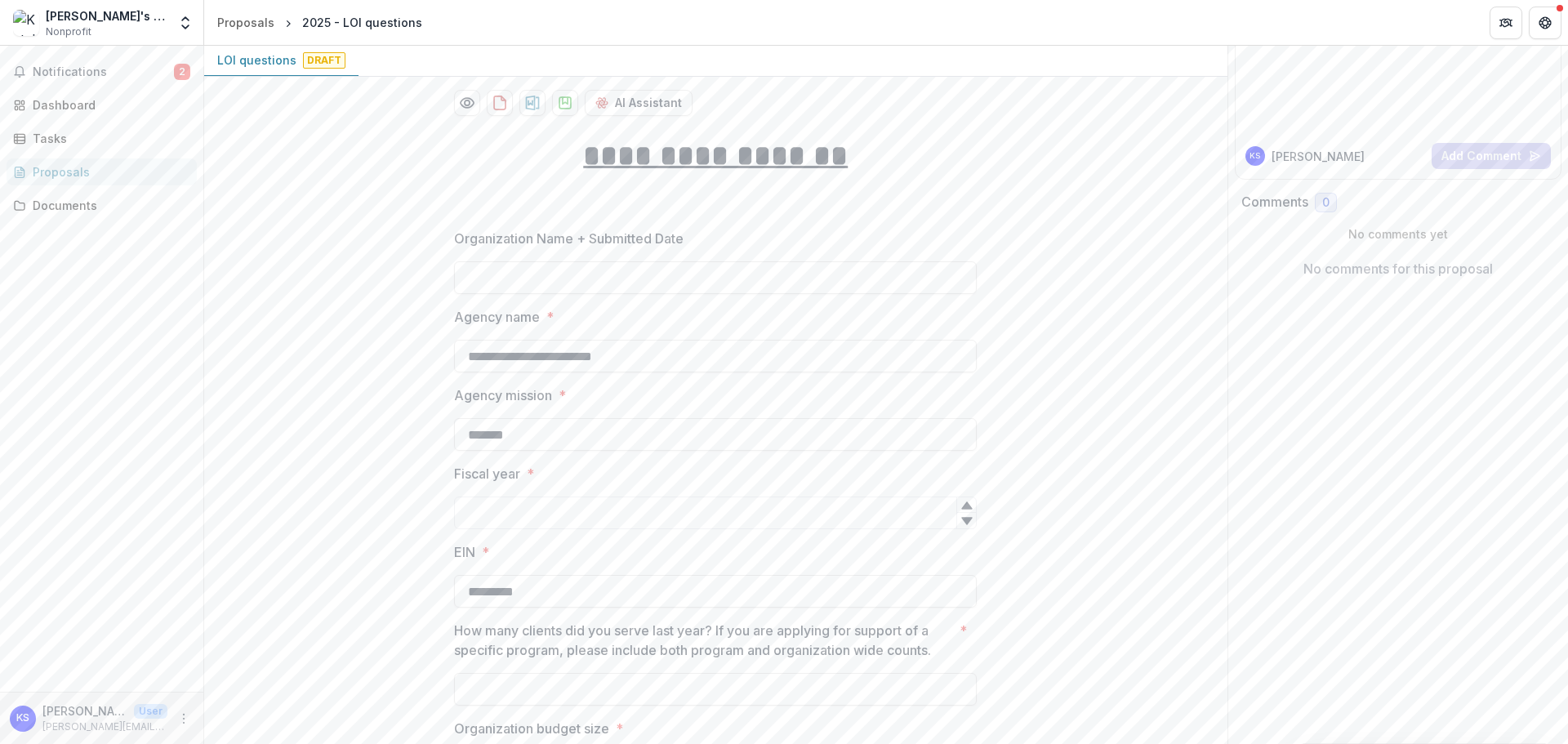
scroll to position [164, 0]
click at [658, 275] on input "Organization Name + Submitted Date" at bounding box center [715, 272] width 523 height 33
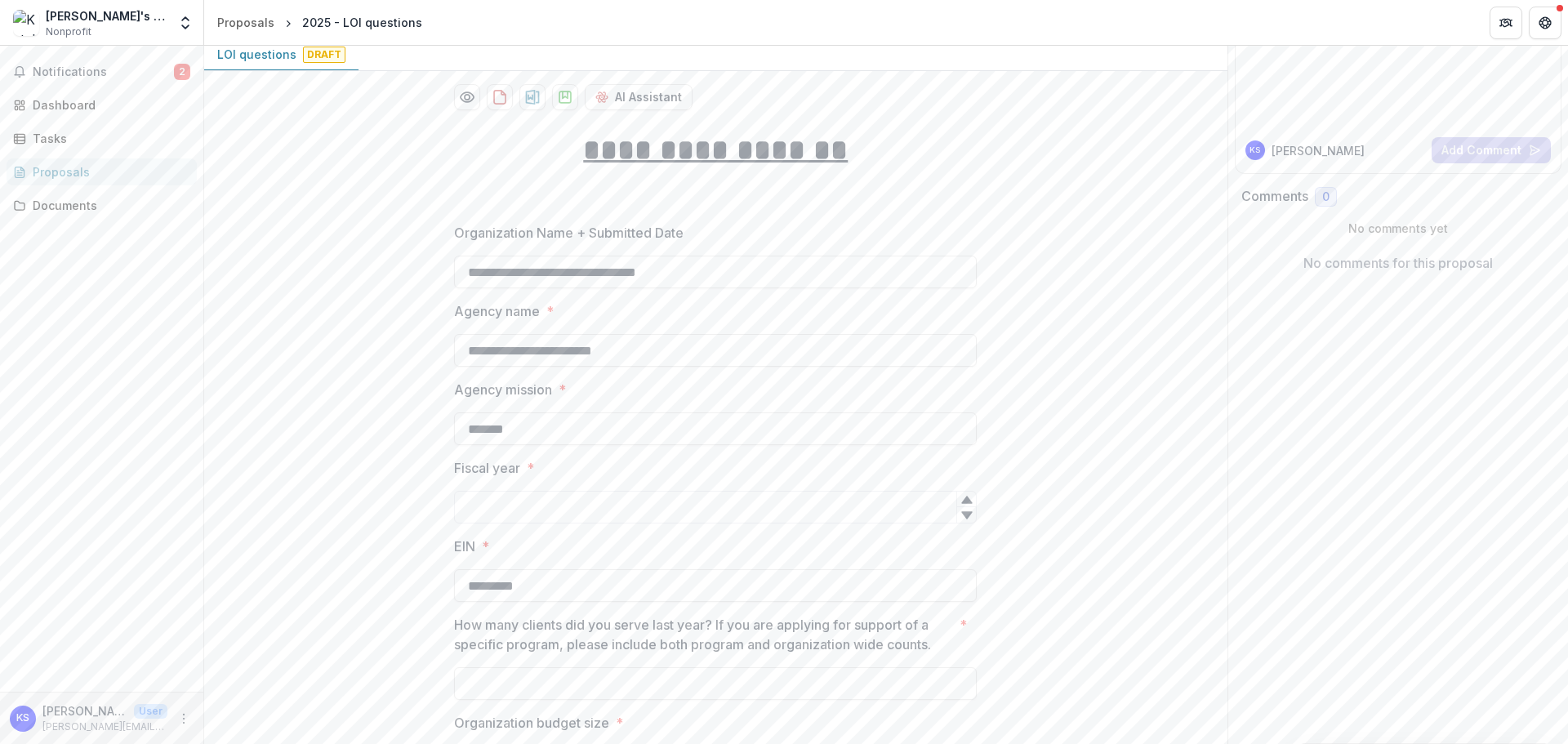
type input "**********"
click at [657, 320] on label "Agency name *" at bounding box center [710, 311] width 513 height 20
click at [657, 334] on input "**********" at bounding box center [715, 351] width 523 height 33
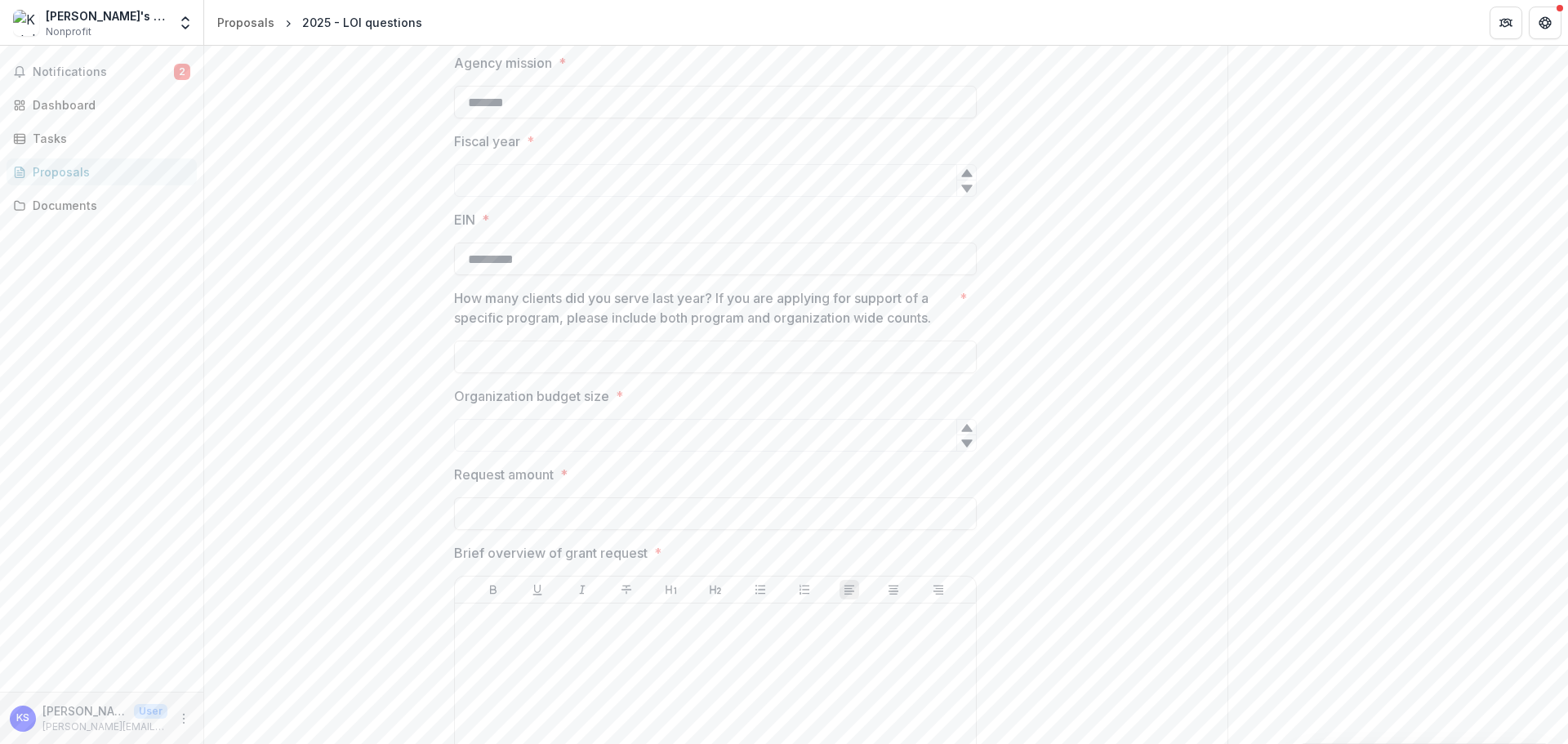
scroll to position [572, 0]
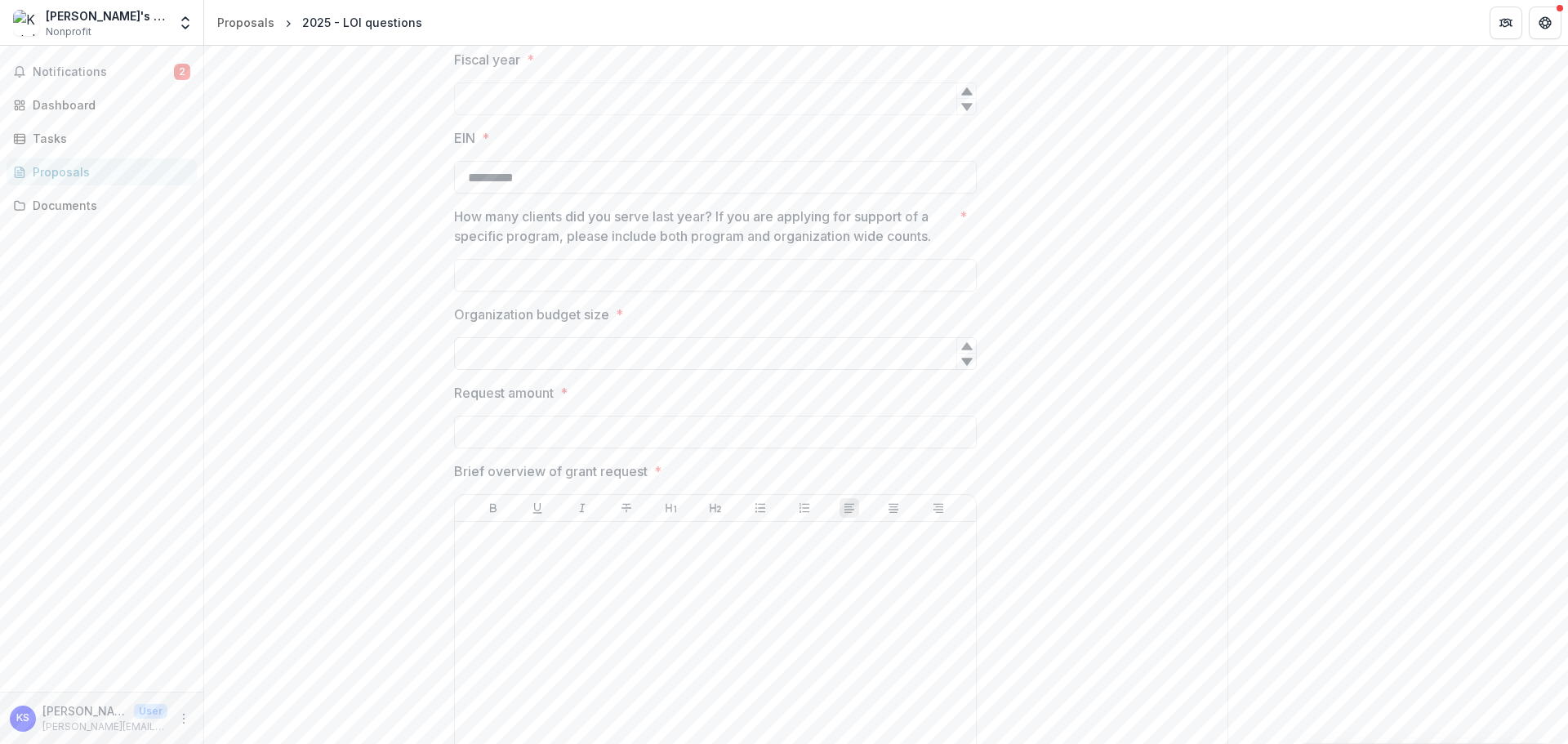
click at [687, 350] on input "Organization budget size *" at bounding box center [715, 353] width 523 height 33
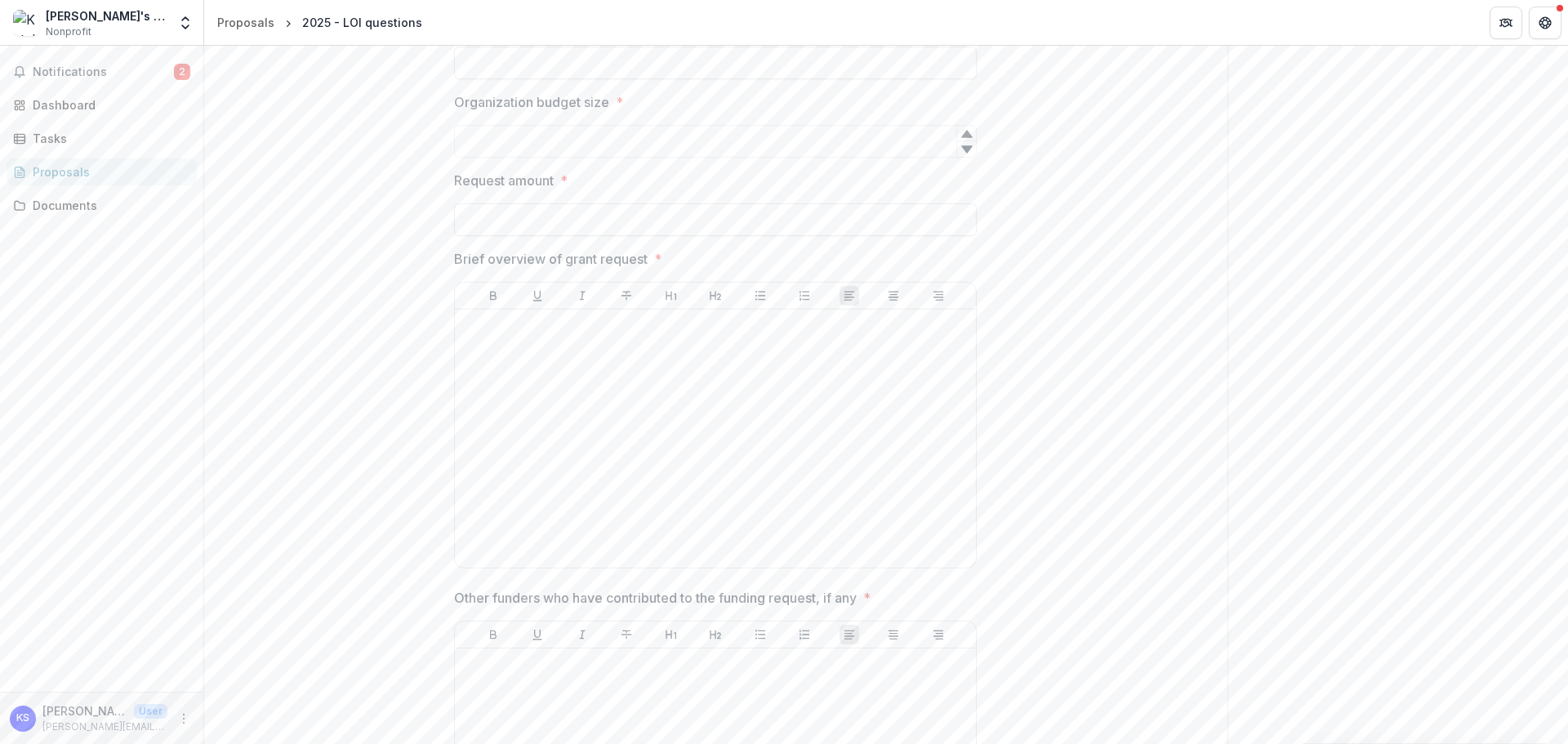
scroll to position [653, 0]
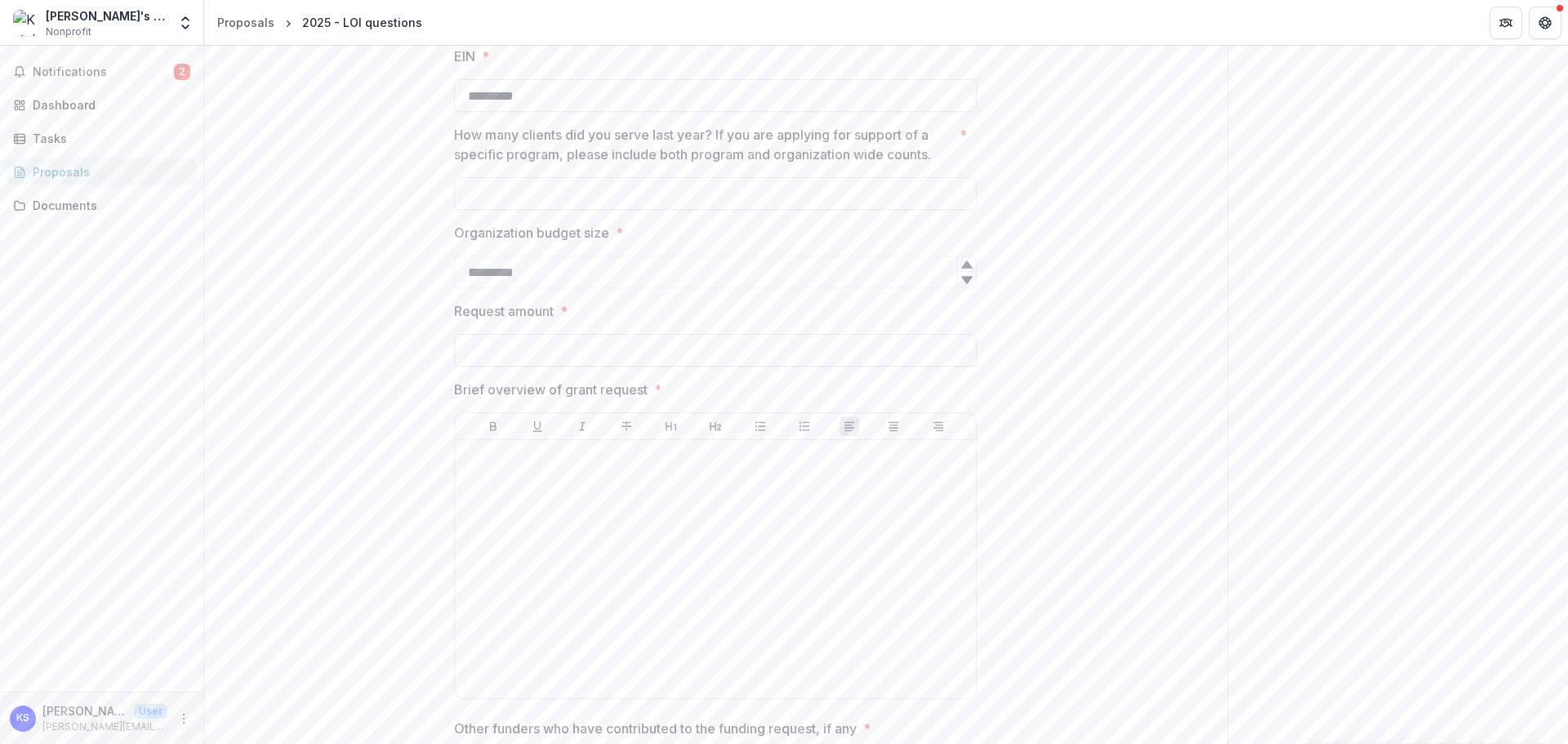
type input "*********"
click at [671, 359] on input "Request amount *" at bounding box center [715, 351] width 523 height 33
type input "*******"
click at [700, 560] on div at bounding box center [715, 569] width 508 height 245
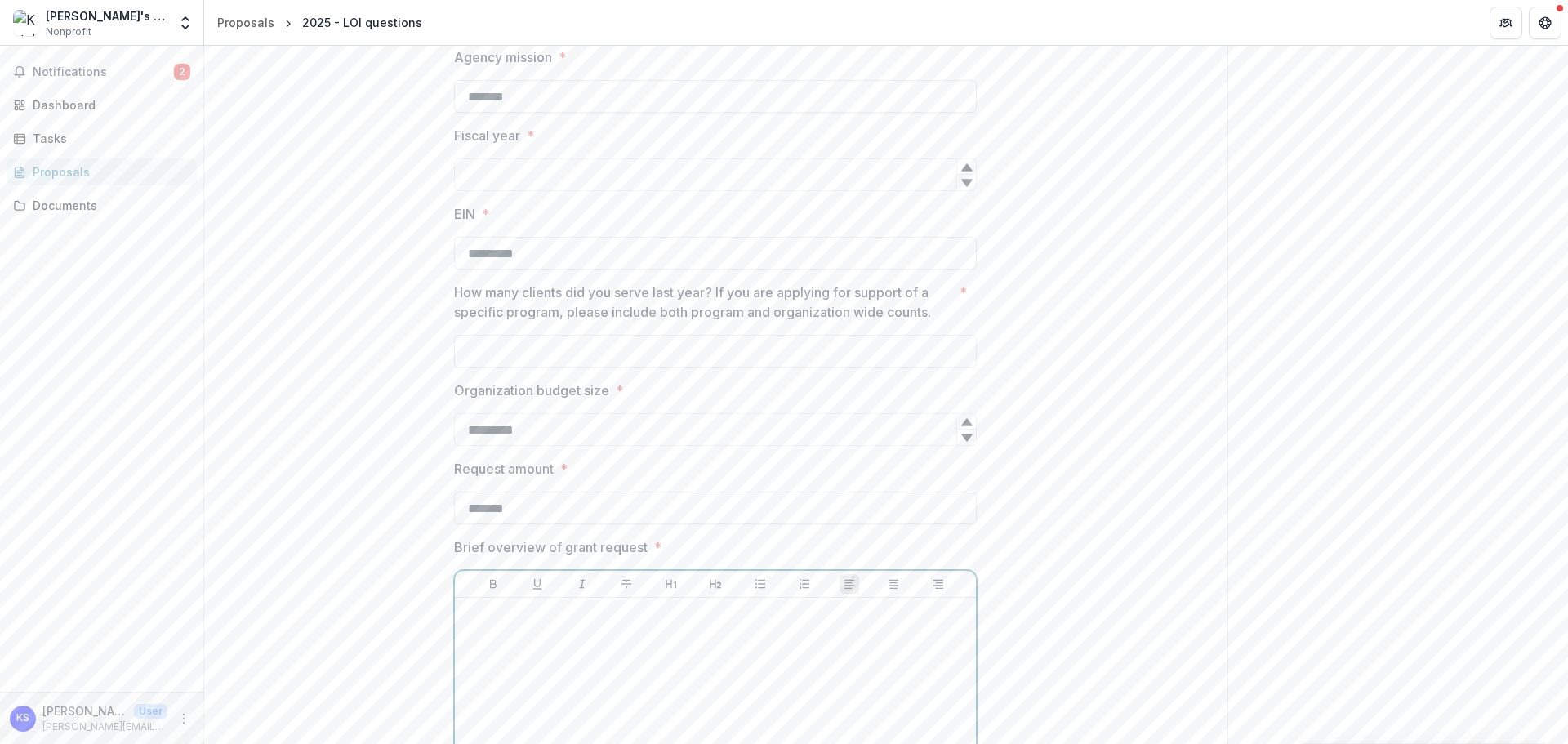
scroll to position [490, 0]
click at [495, 366] on input "How many clients did you serve last year? If you are applying for support of a …" at bounding box center [715, 357] width 523 height 33
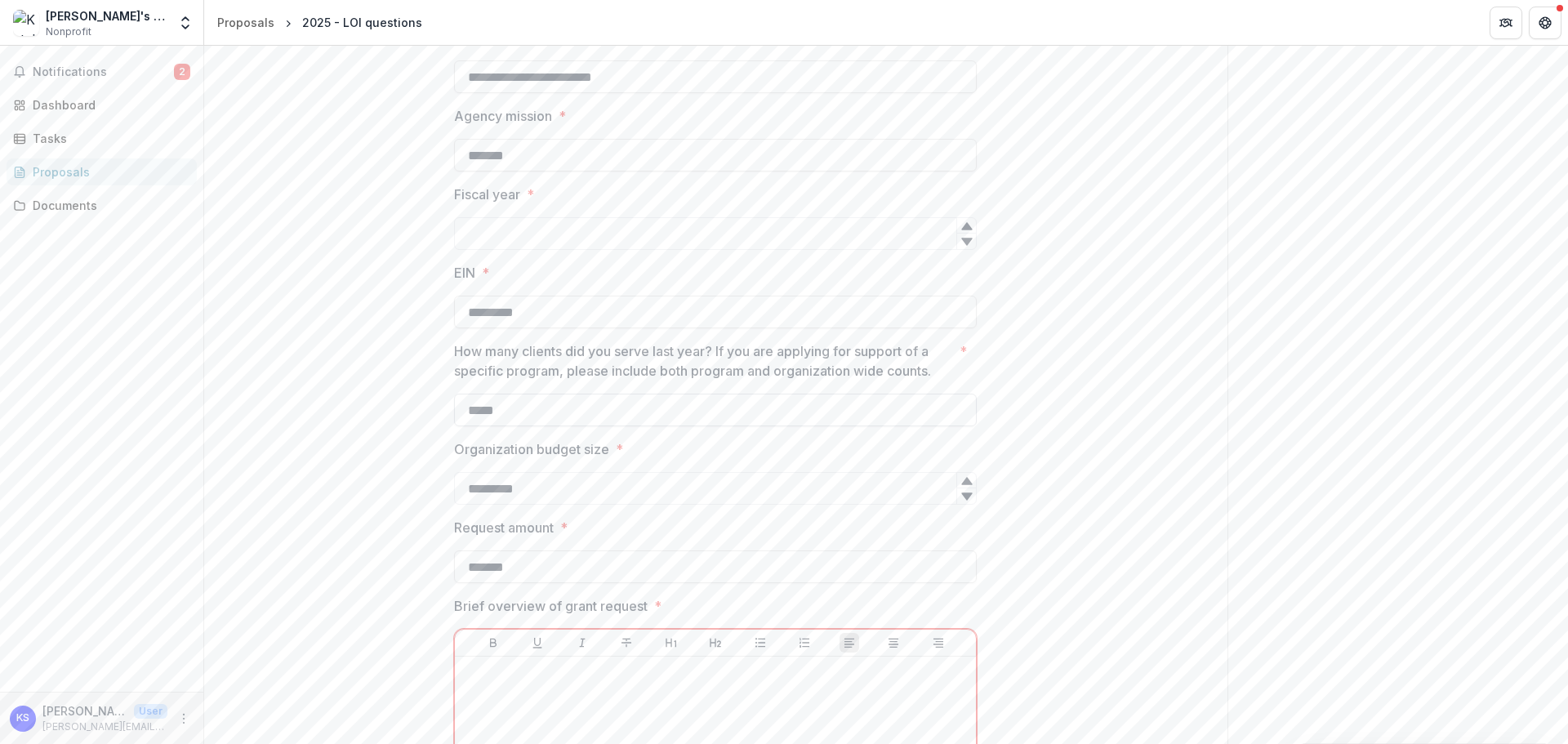
scroll to position [409, 0]
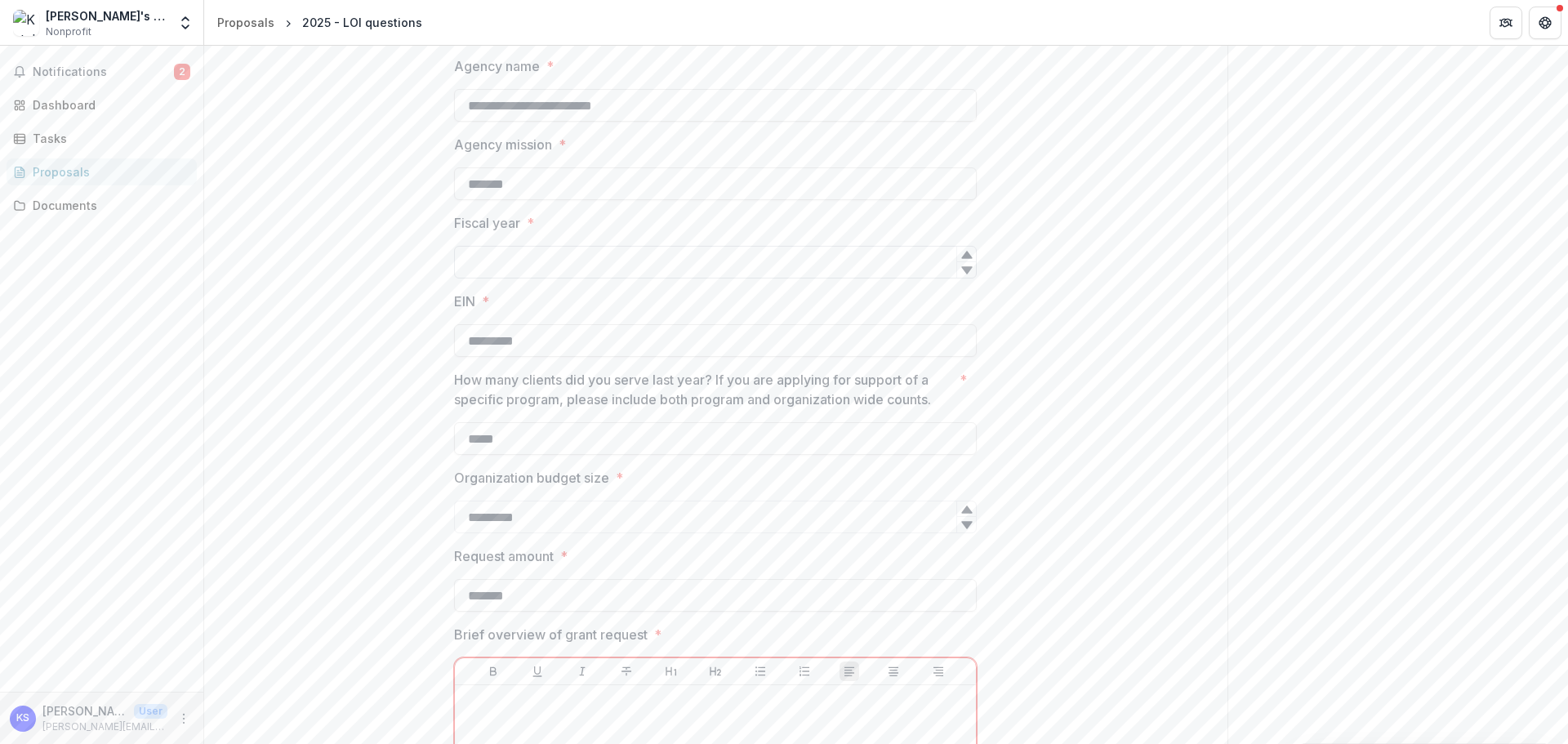
type input "*****"
click at [547, 268] on input "Fiscal year *" at bounding box center [715, 262] width 523 height 33
type input "*"
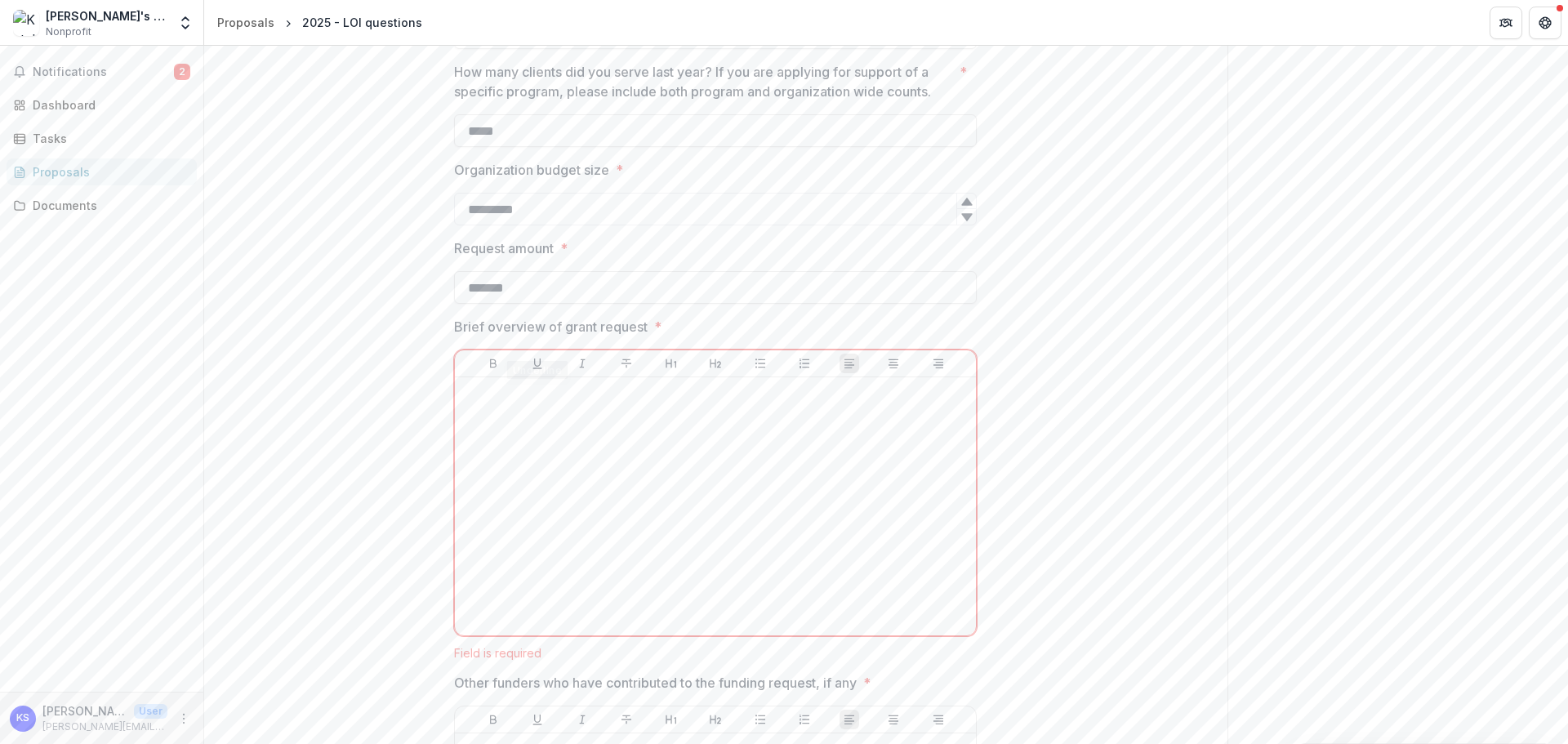
scroll to position [735, 0]
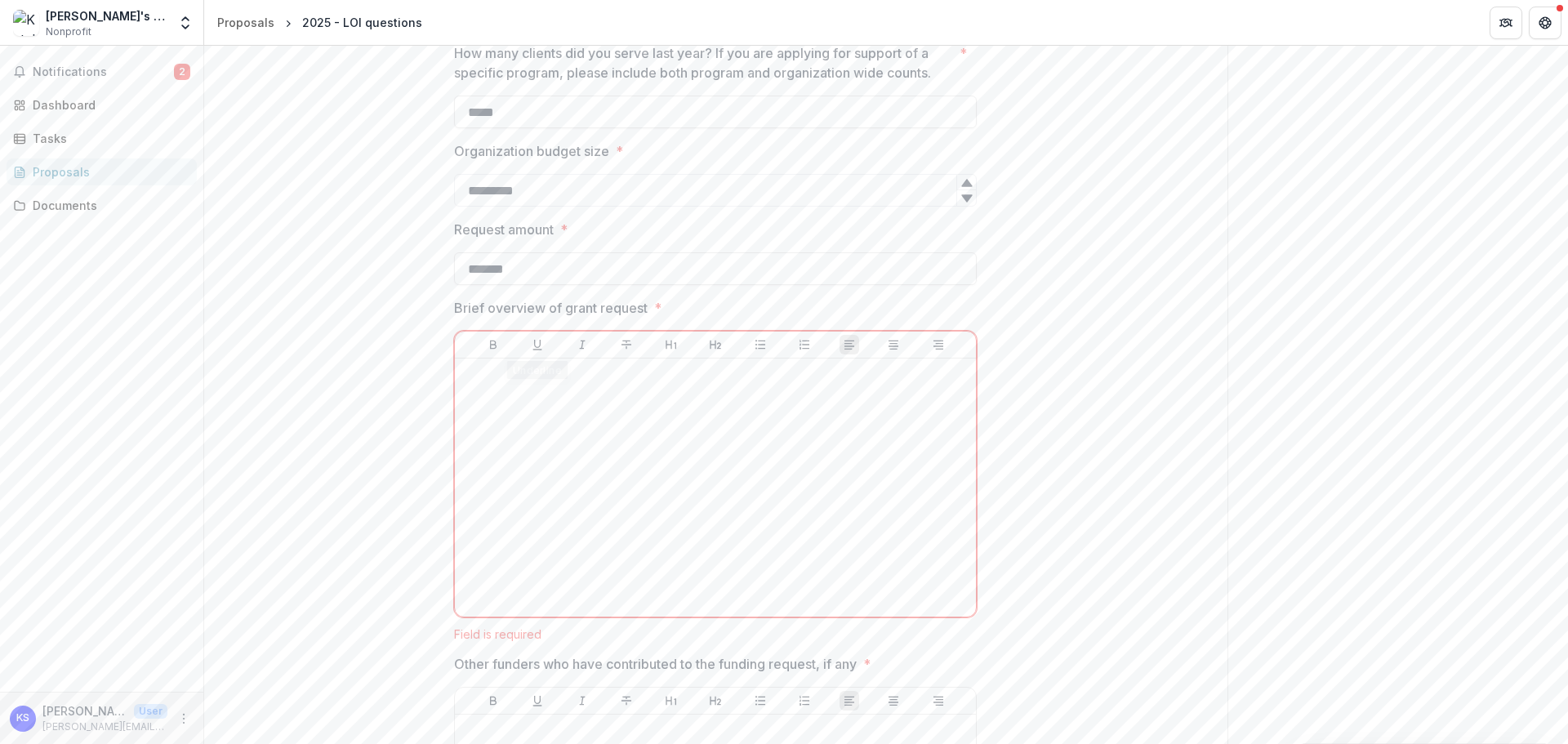
type input "*"
click at [538, 413] on div at bounding box center [715, 488] width 508 height 245
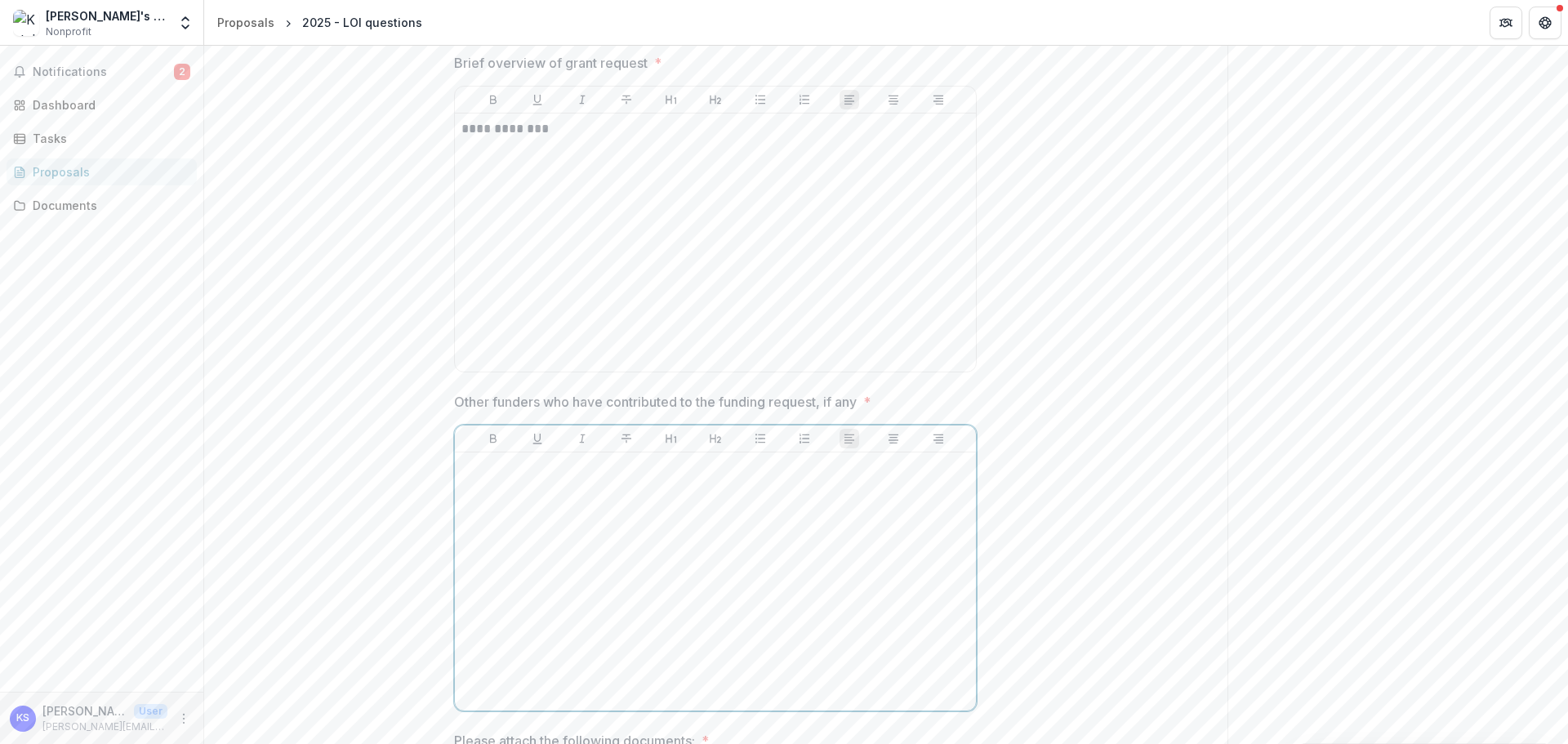
click at [605, 534] on div at bounding box center [715, 581] width 508 height 245
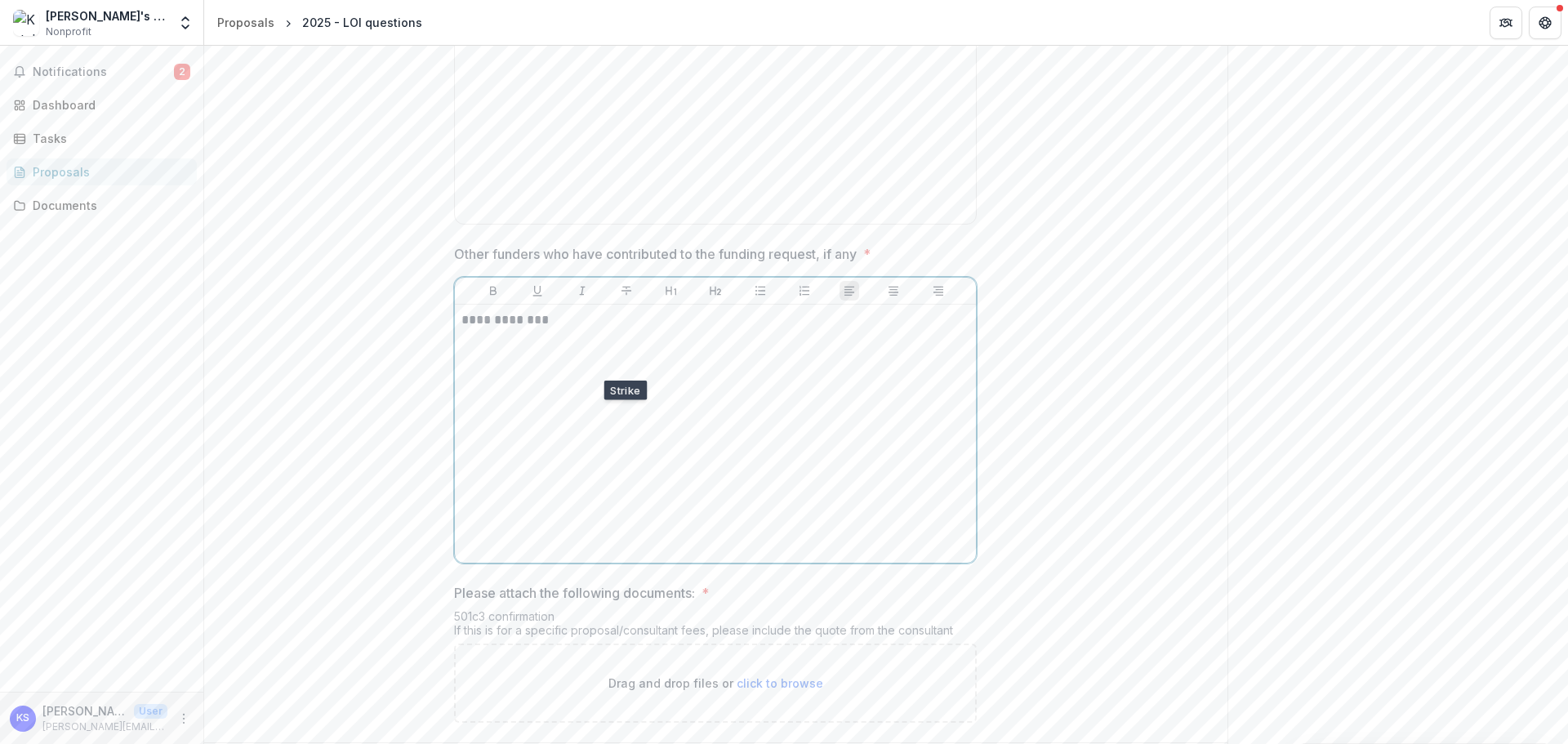
scroll to position [1180, 0]
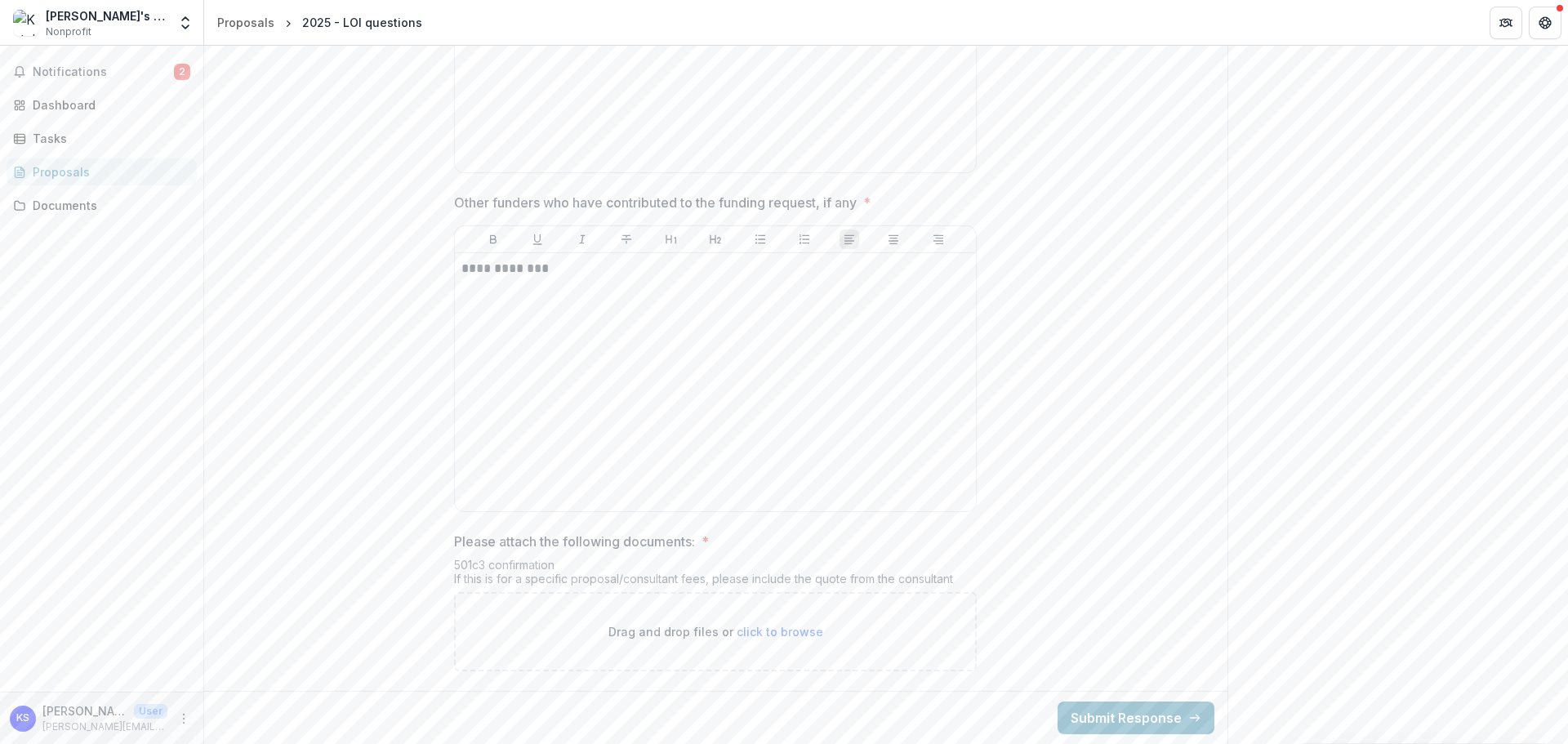
click at [741, 631] on span "click to browse" at bounding box center [780, 631] width 87 height 14
type input "**********"
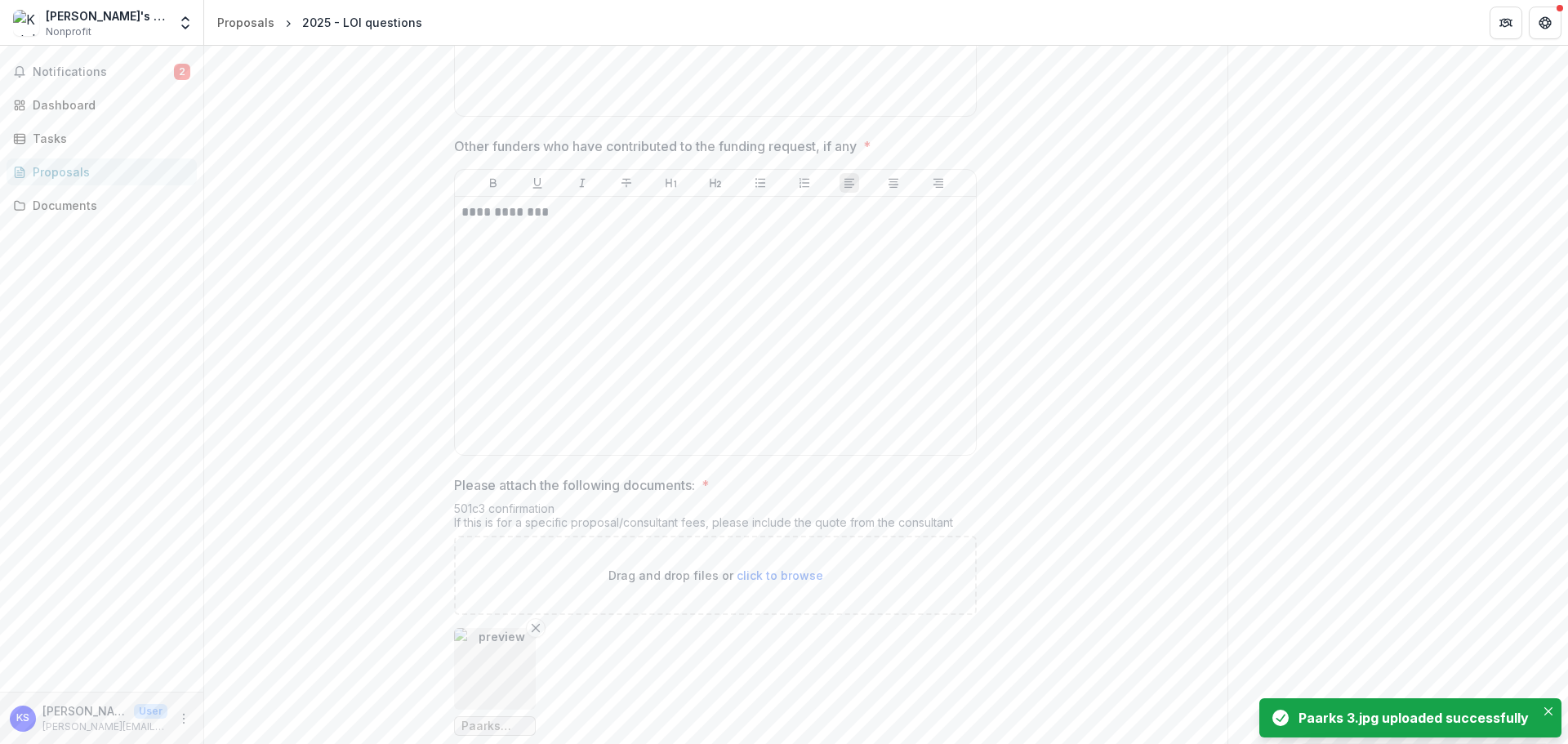
scroll to position [1313, 0]
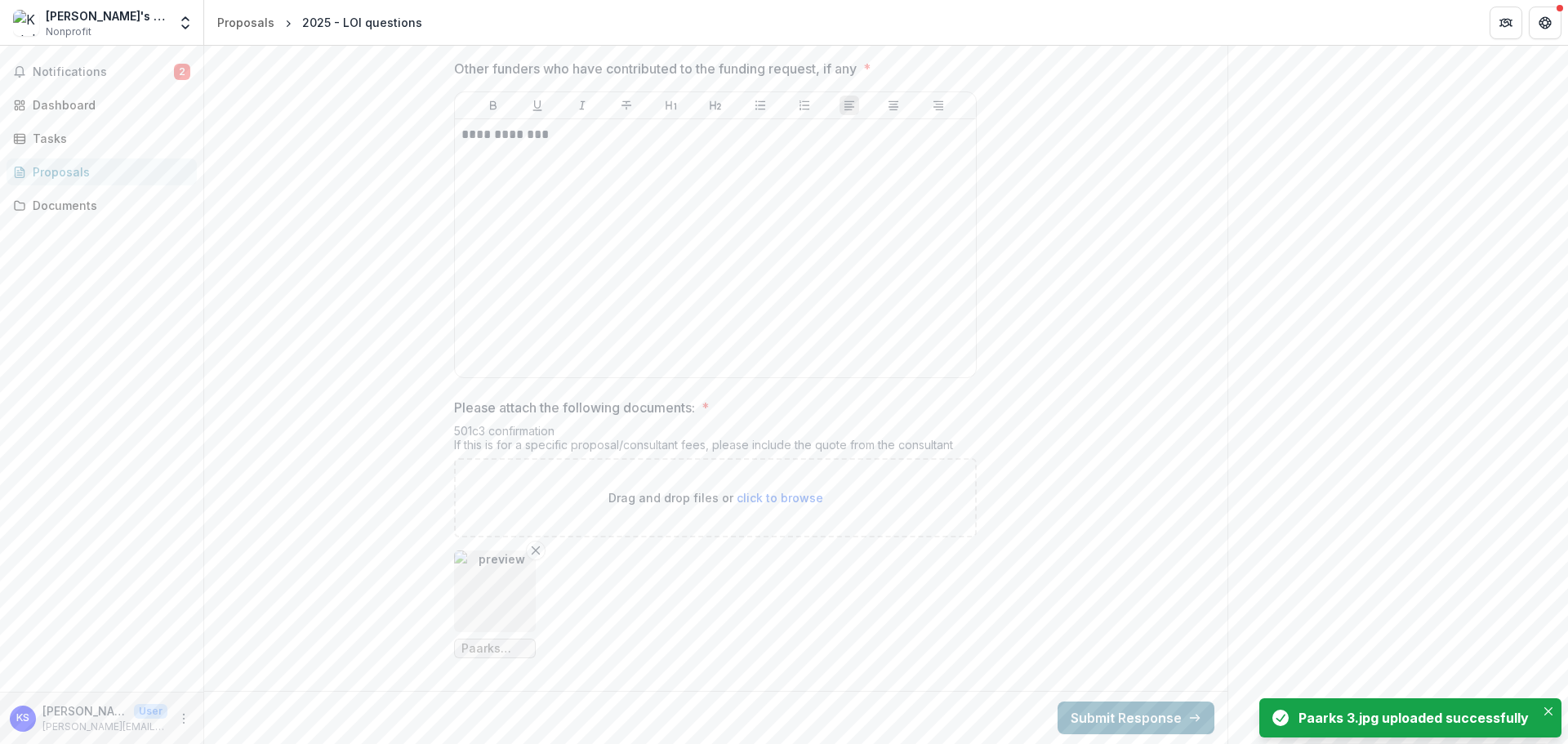
click at [1126, 720] on button "Submit Response" at bounding box center [1135, 718] width 157 height 33
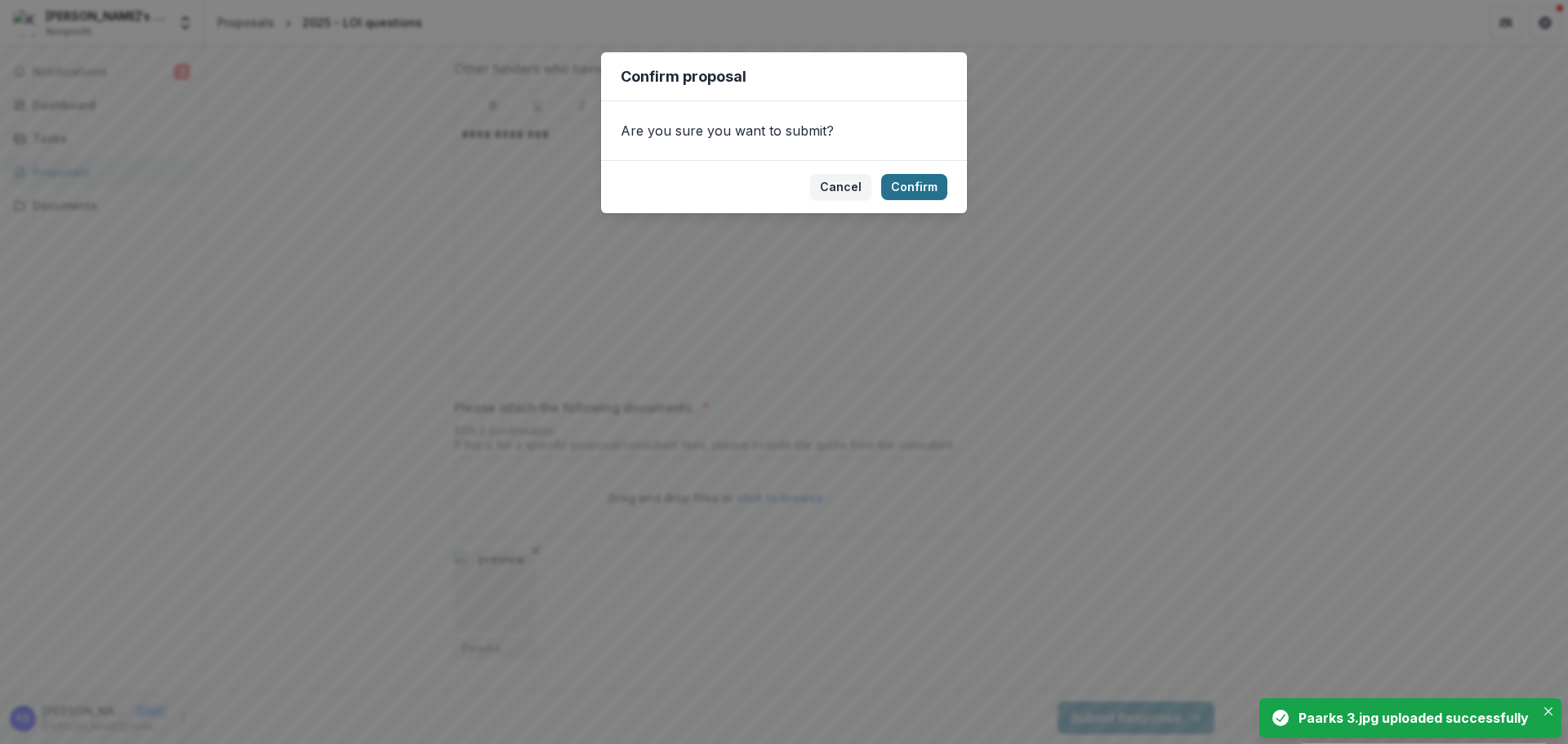
click at [939, 193] on button "Confirm" at bounding box center [914, 187] width 66 height 26
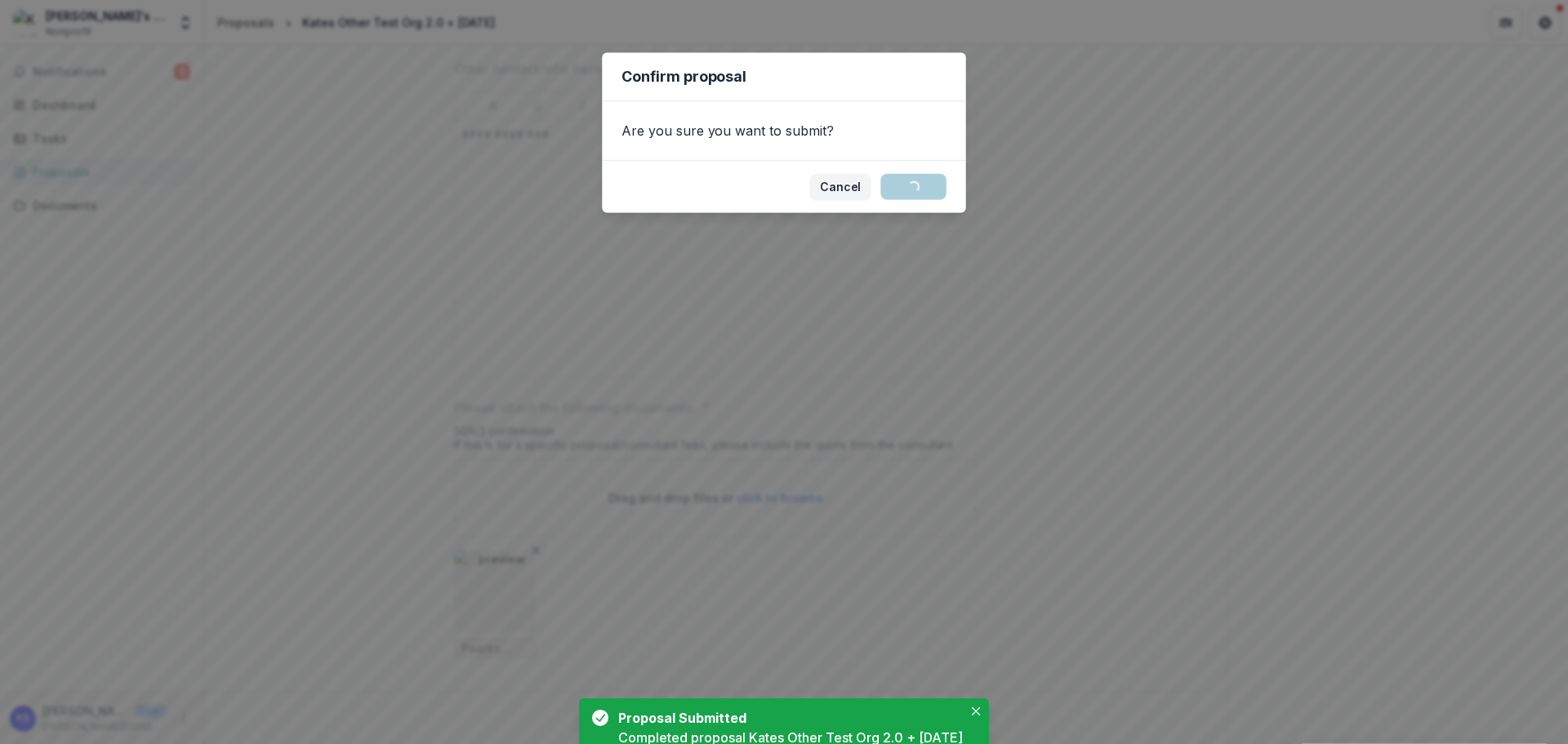
scroll to position [0, 0]
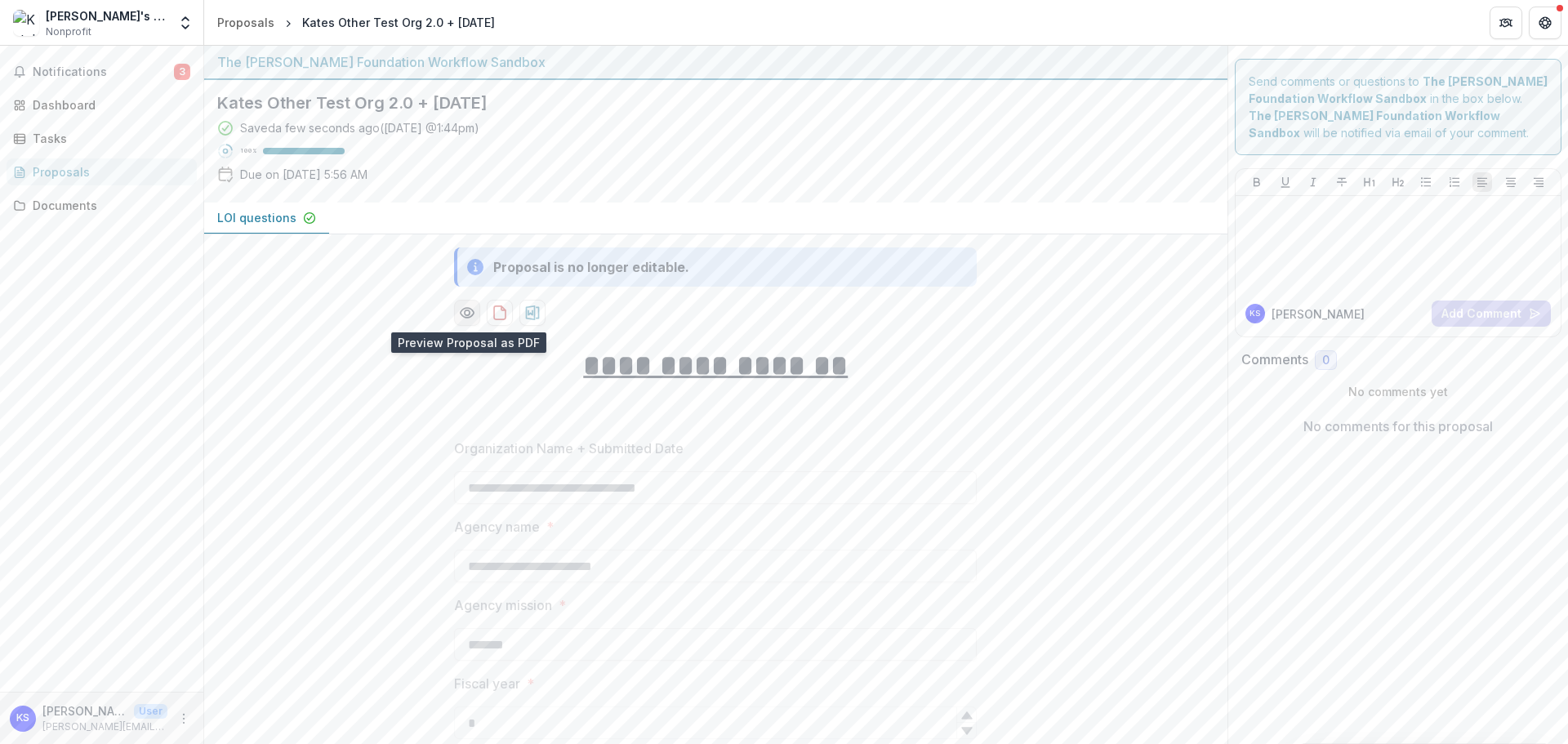
click at [465, 314] on circle "Preview e216916e-865a-463d-84d0-a3499ae19aa6-0.pdf" at bounding box center [468, 313] width 5 height 5
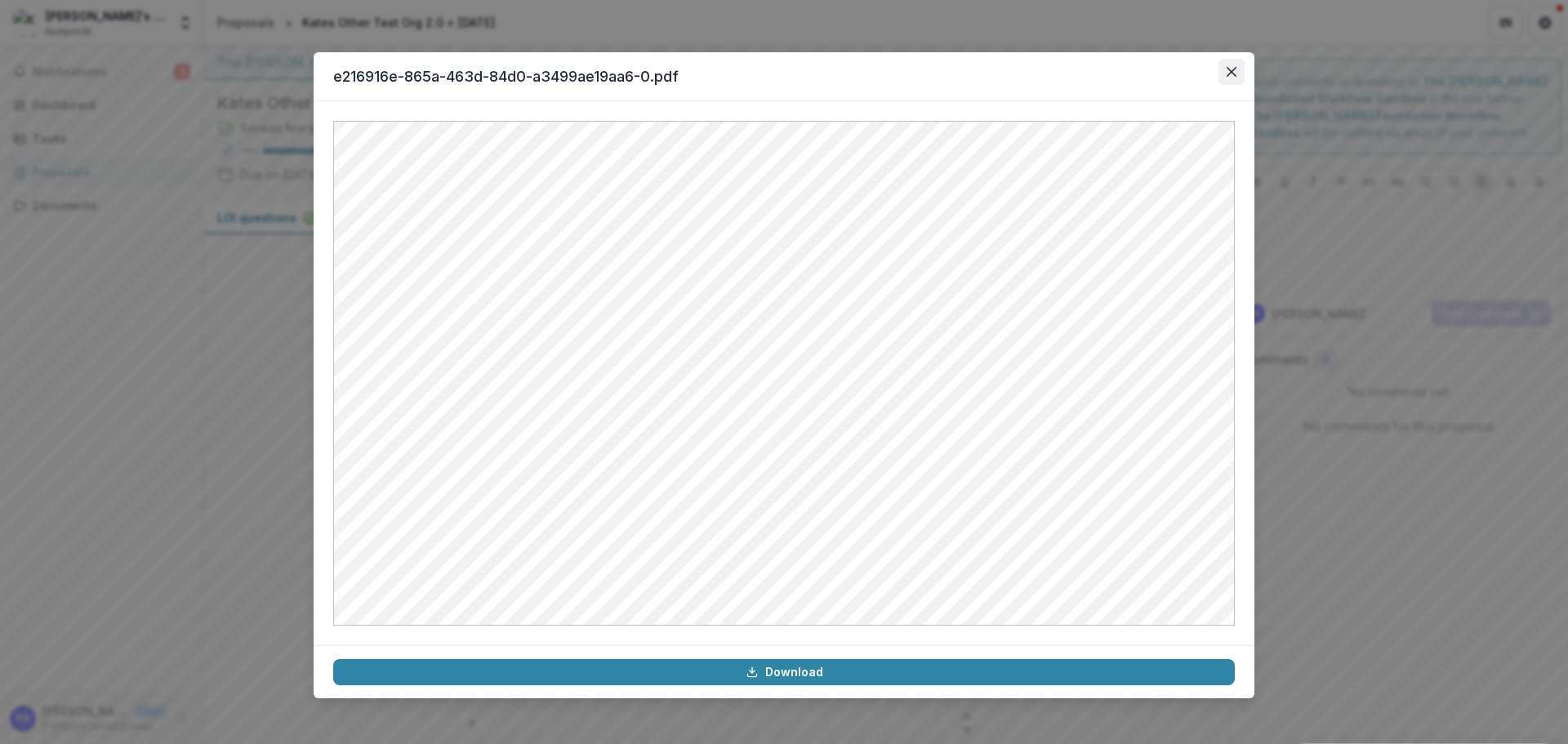
click at [1235, 76] on icon "Close" at bounding box center [1230, 71] width 10 height 10
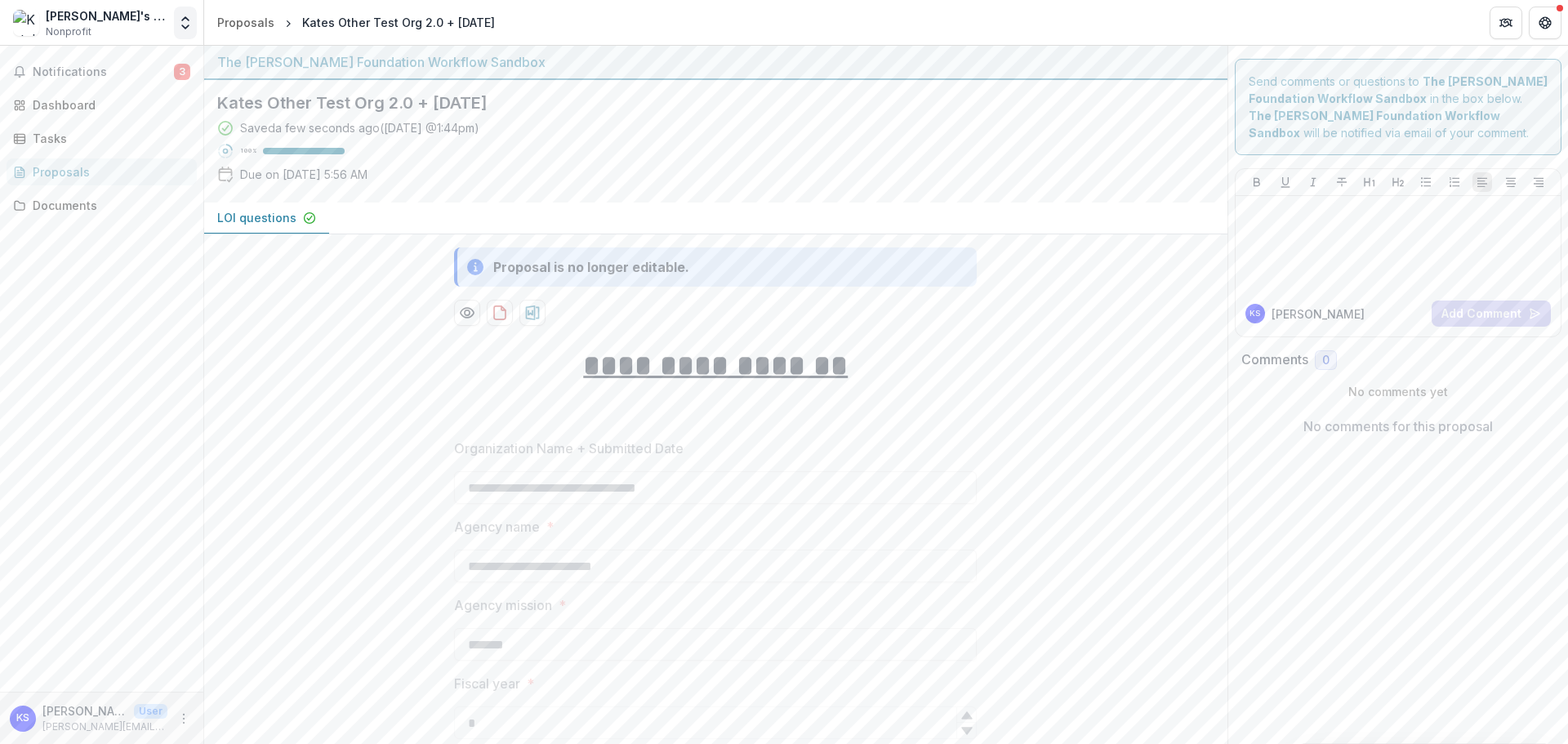
click at [188, 19] on polyline "Open entity switcher" at bounding box center [185, 19] width 7 height 3
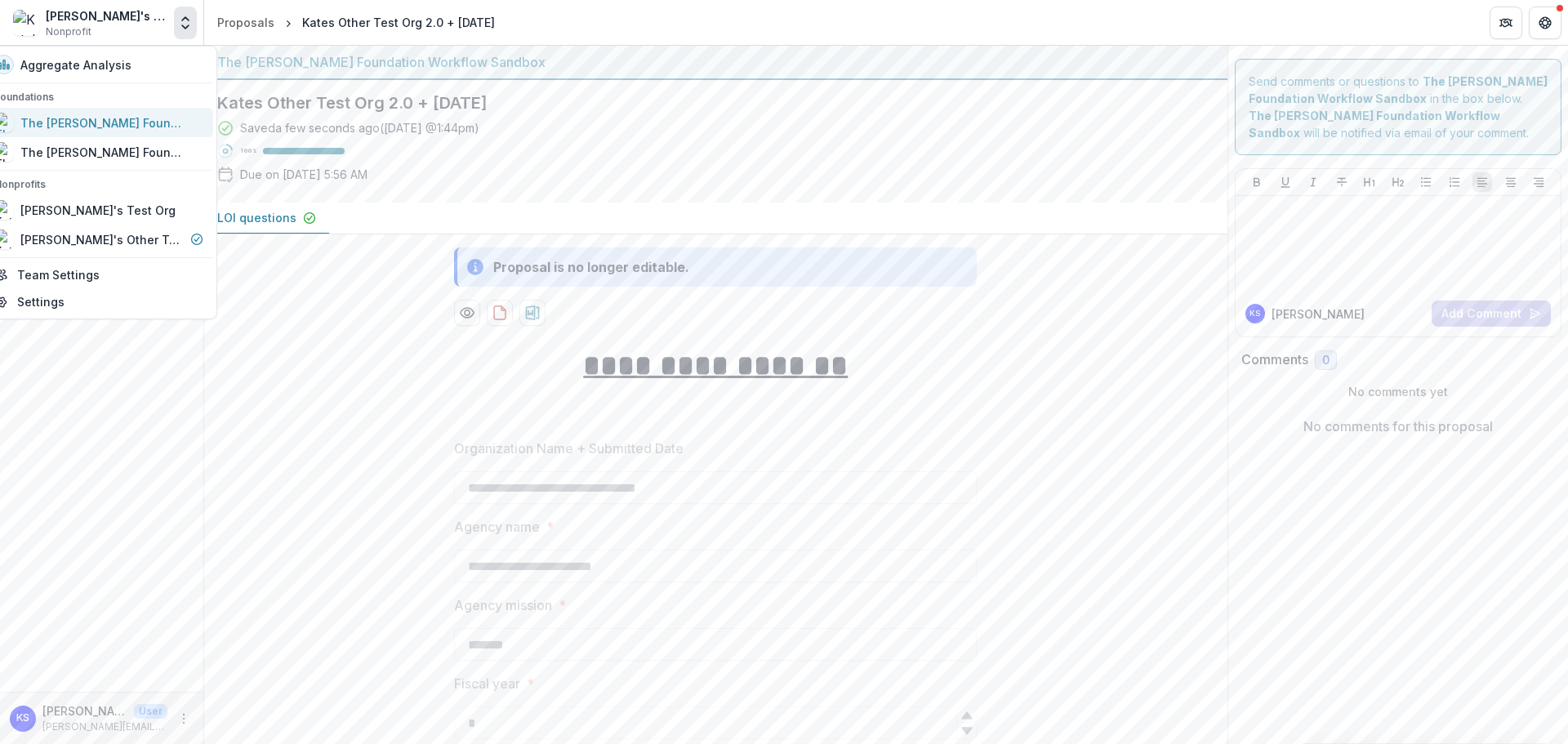
click at [155, 120] on div "The [PERSON_NAME] Foundation Workflow Sandbox" at bounding box center [102, 123] width 164 height 17
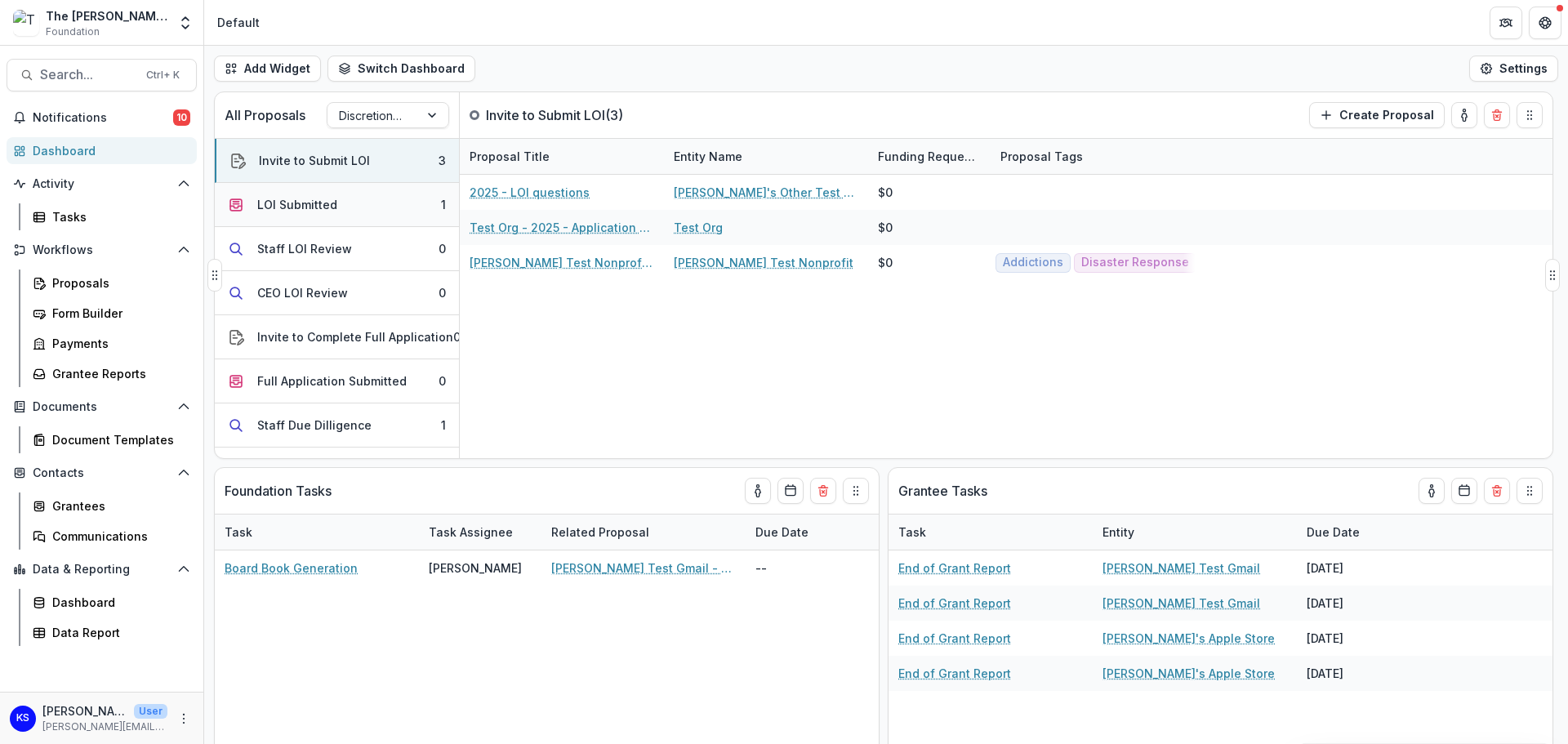
click at [333, 208] on div "LOI Submitted" at bounding box center [297, 204] width 80 height 17
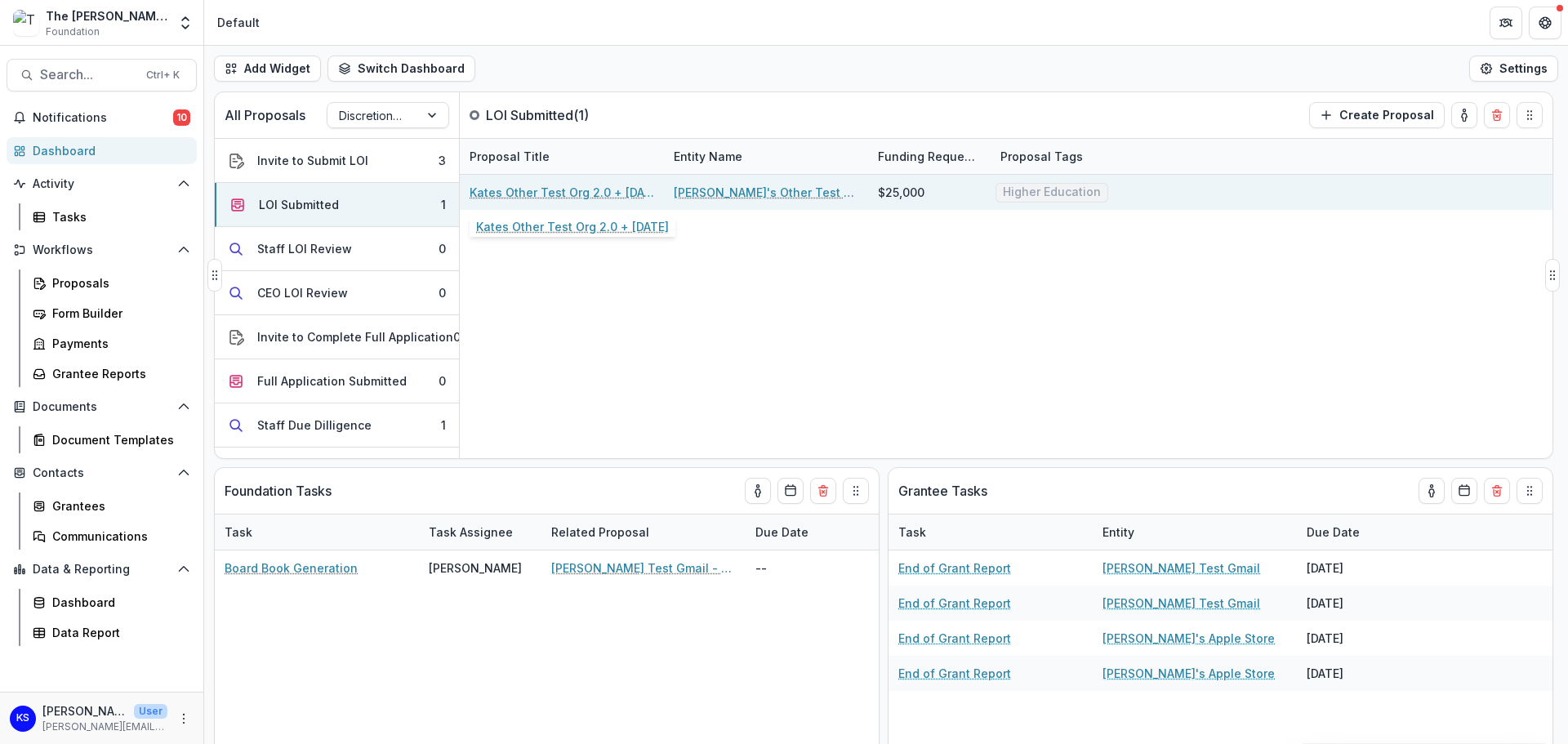
click at [546, 193] on link "Kates Other Test Org 2.0 + 8.18.25" at bounding box center [561, 192] width 184 height 17
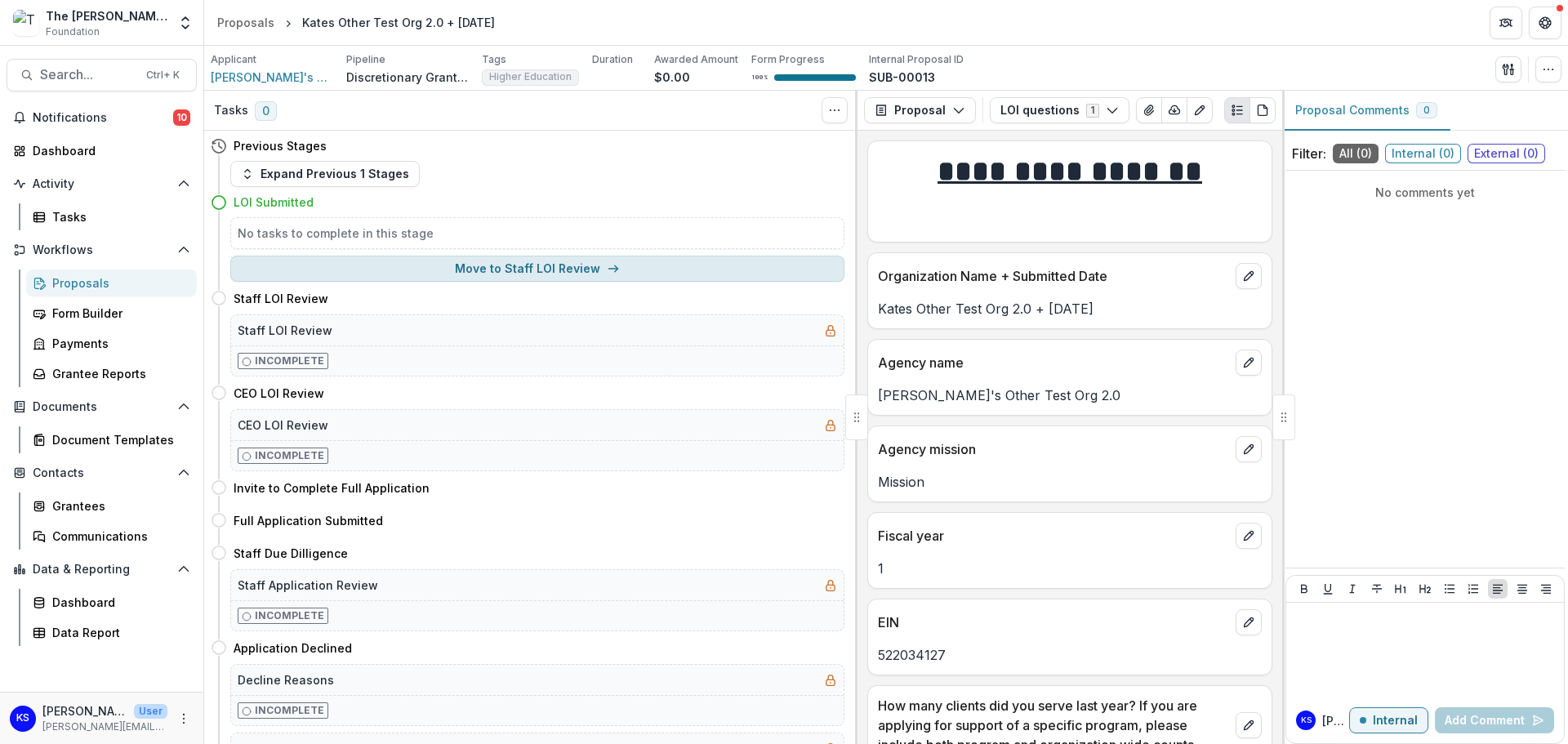
click at [378, 266] on button "Move to Staff LOI Review" at bounding box center [537, 268] width 614 height 26
select select "**********"
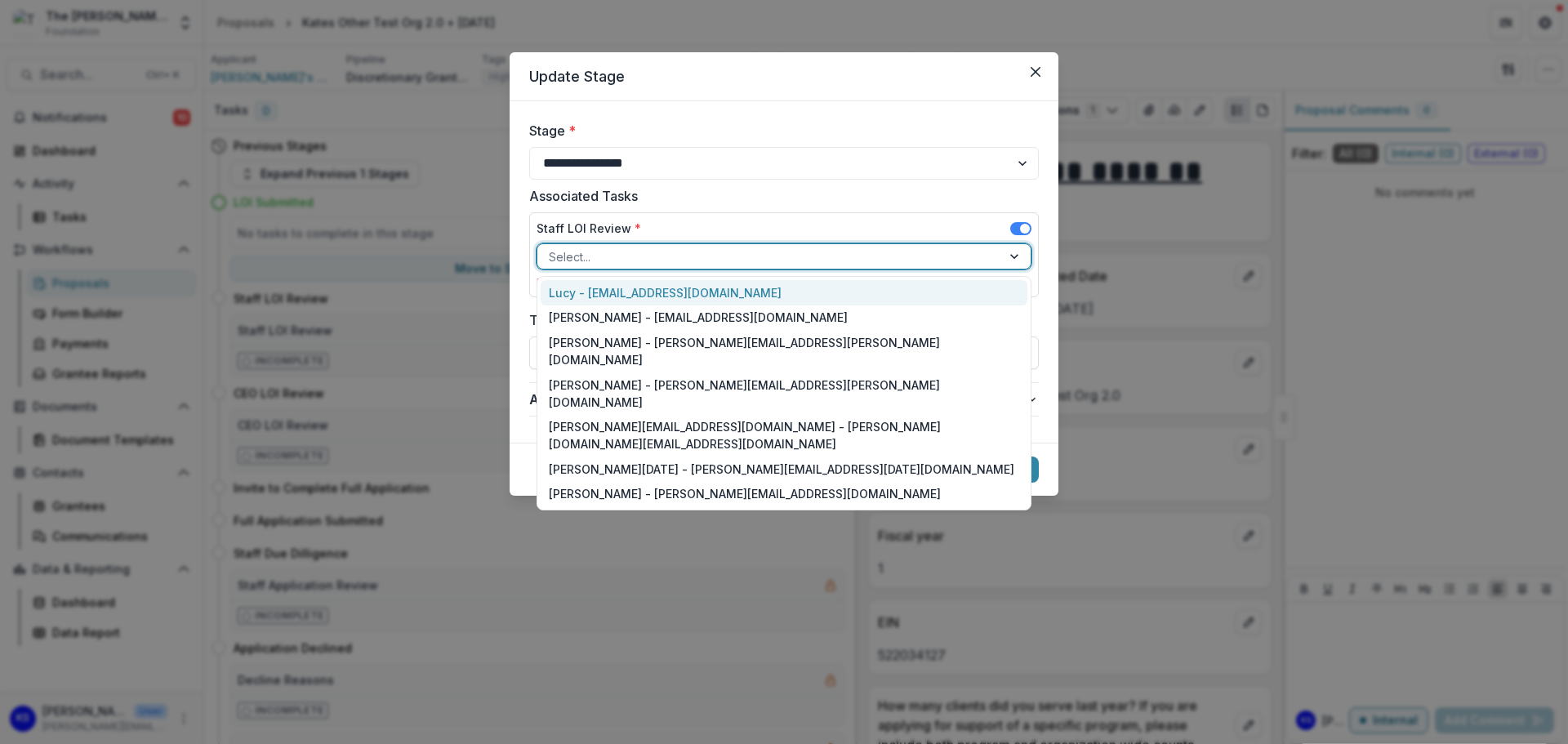
click at [595, 260] on div at bounding box center [769, 257] width 441 height 21
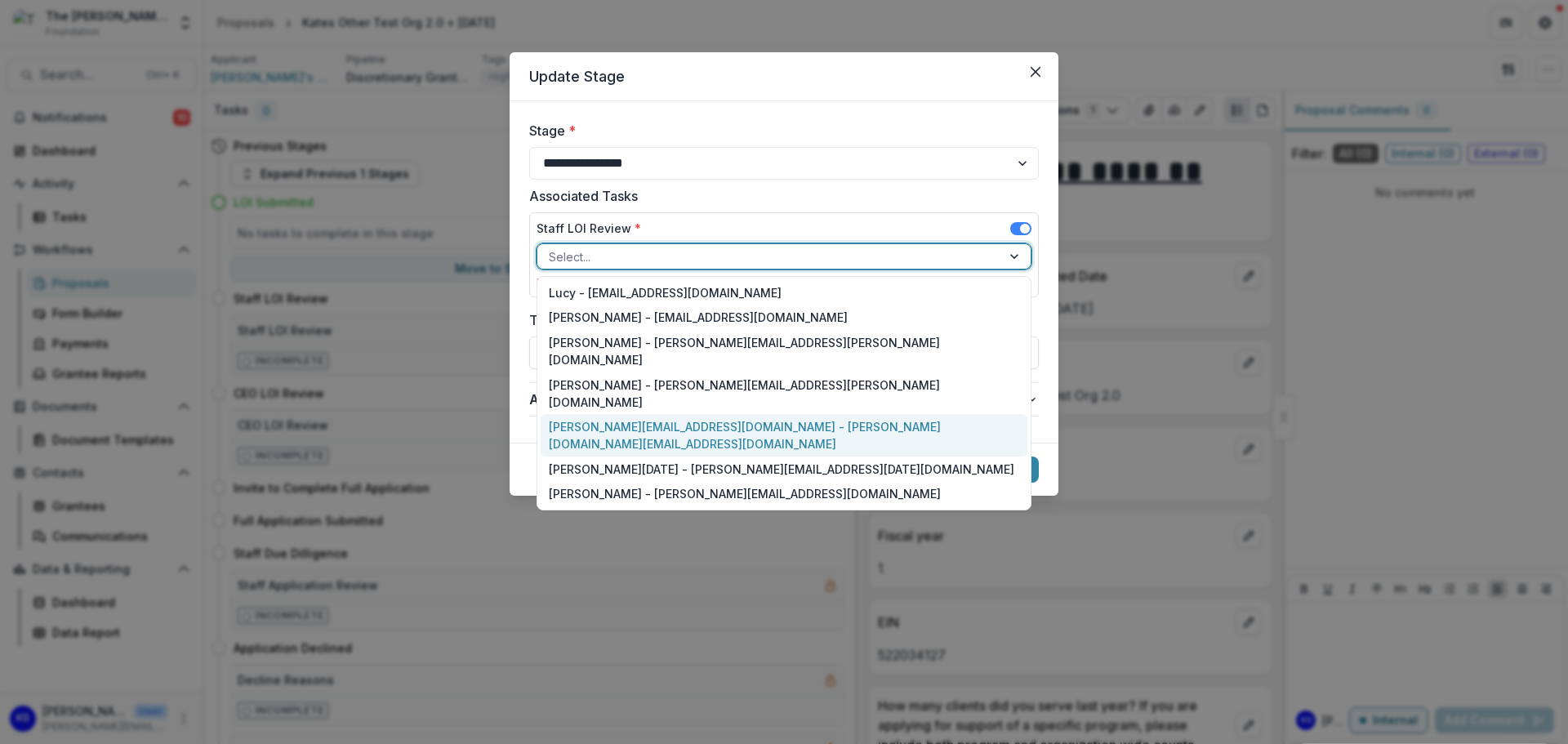
click at [595, 414] on div "kate.sorestad@fristfoundation.org - kate.sorestad@fristfoundation.org" at bounding box center [784, 435] width 487 height 42
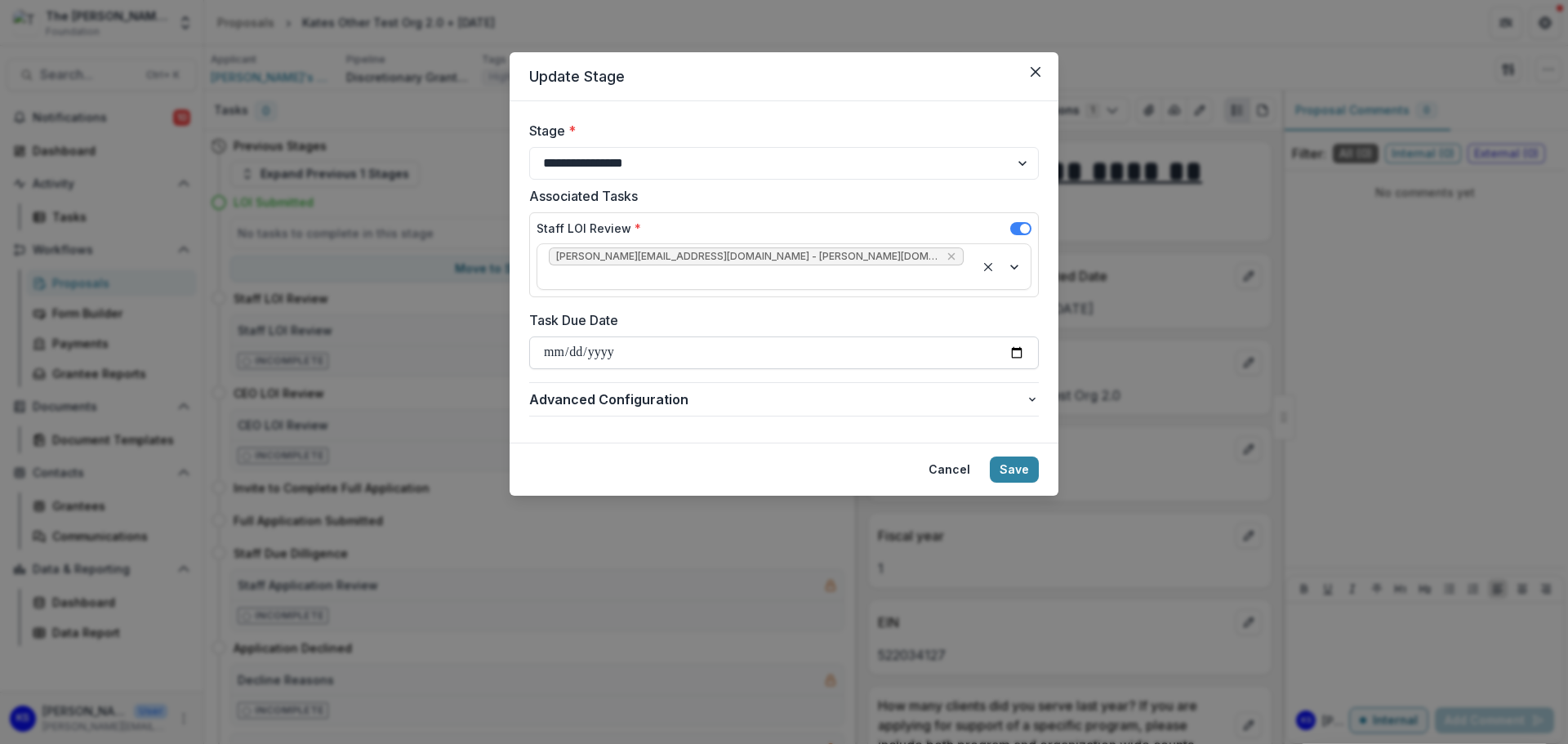
click at [584, 337] on input "Task Due Date" at bounding box center [784, 353] width 509 height 33
click at [726, 337] on input "Task Due Date" at bounding box center [784, 353] width 509 height 33
click at [1016, 337] on input "Task Due Date" at bounding box center [784, 353] width 509 height 33
type input "**********"
click at [1010, 456] on button "Save" at bounding box center [1014, 469] width 49 height 26
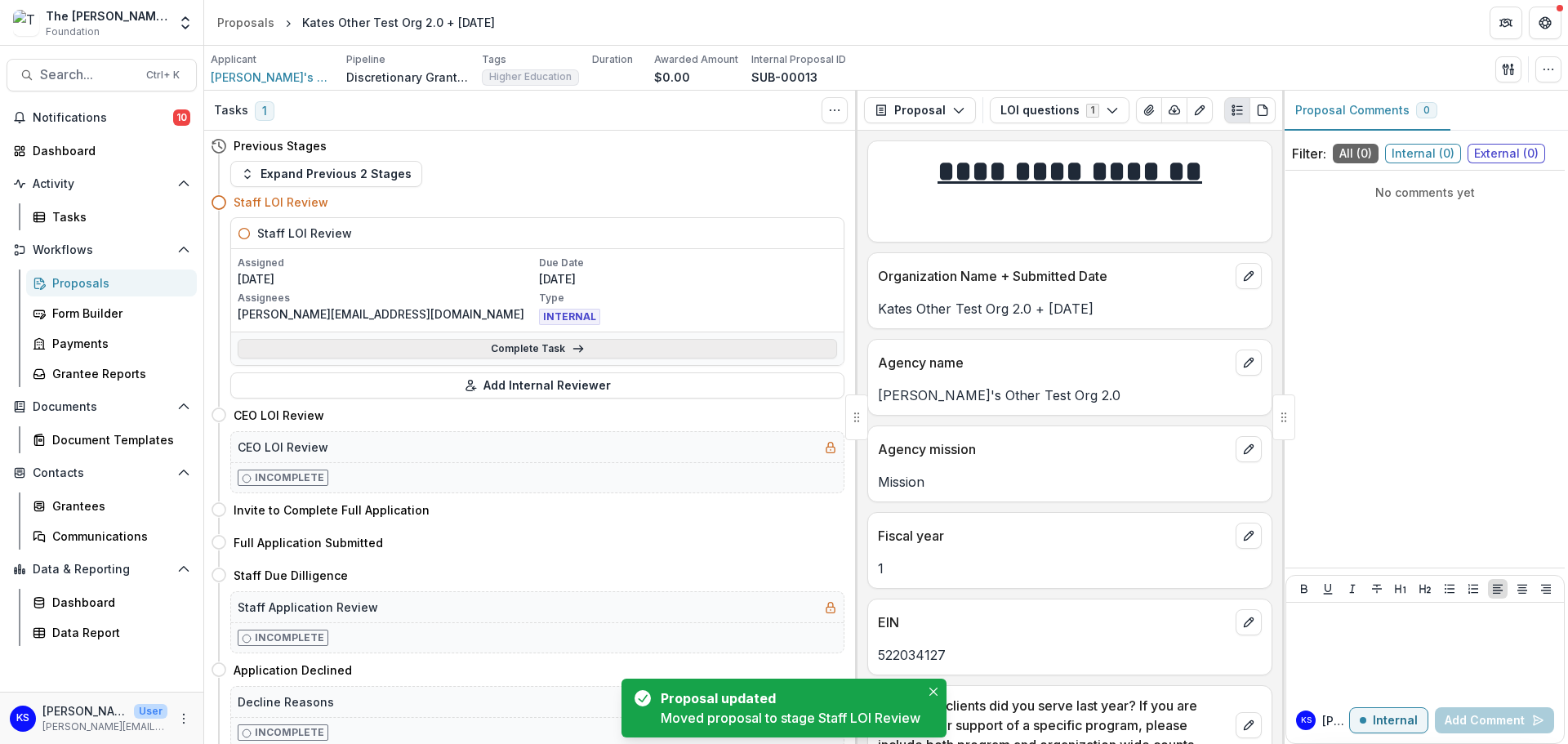
click at [525, 354] on link "Complete Task" at bounding box center [537, 348] width 599 height 20
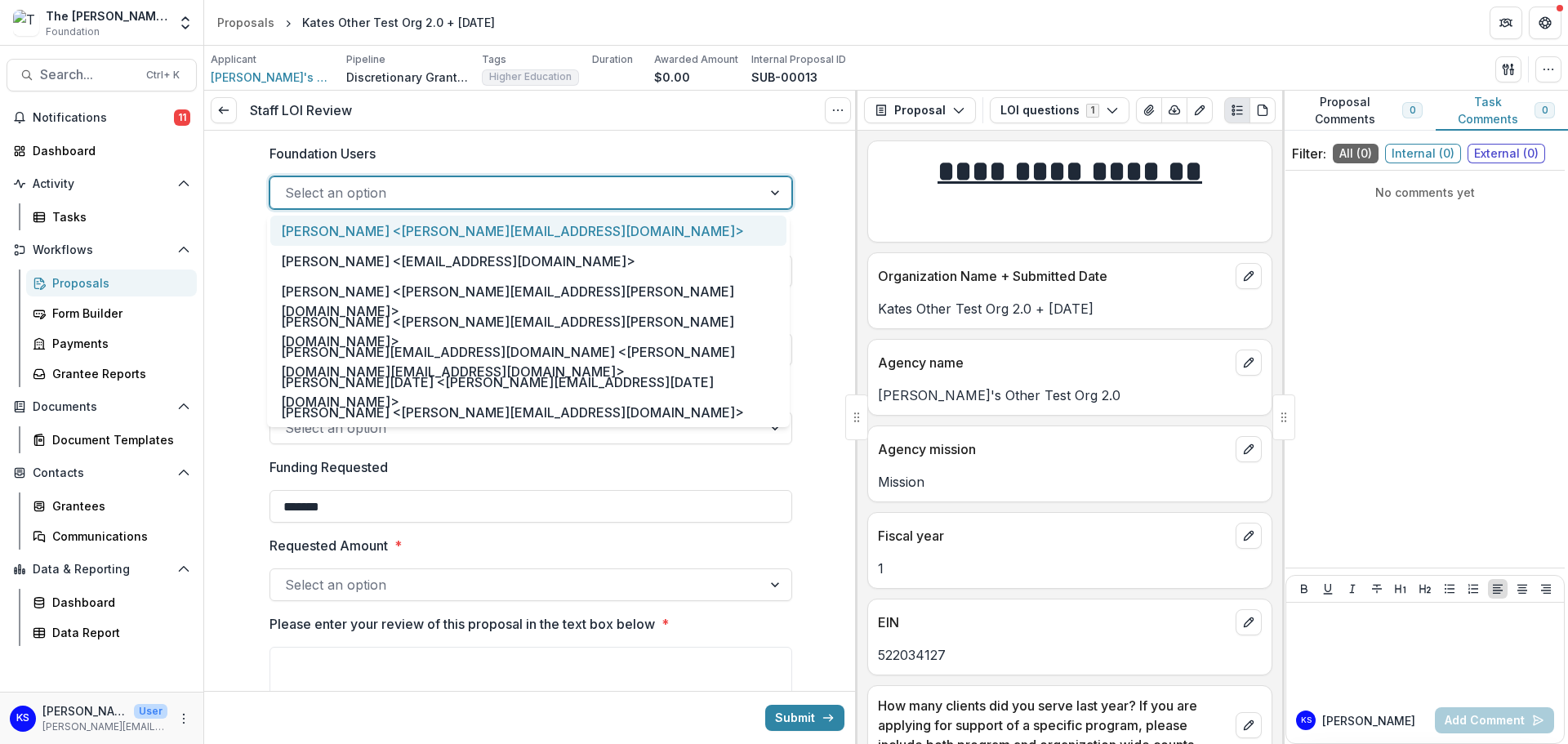
click at [500, 194] on div at bounding box center [516, 192] width 462 height 23
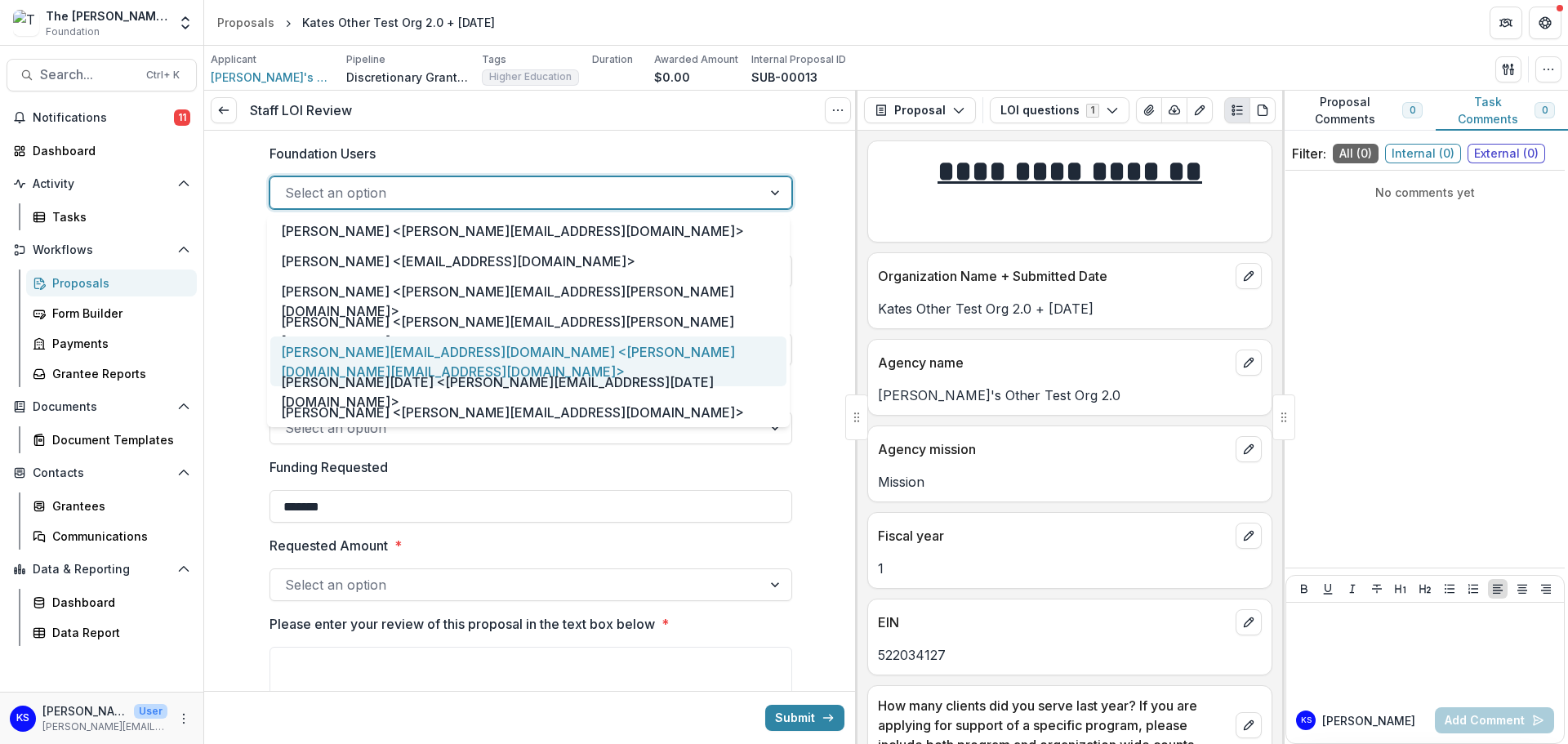
click at [495, 356] on div "kate.sorestad@fristfoundation.org <kate.sorestad@fristfoundation.org>" at bounding box center [528, 362] width 516 height 50
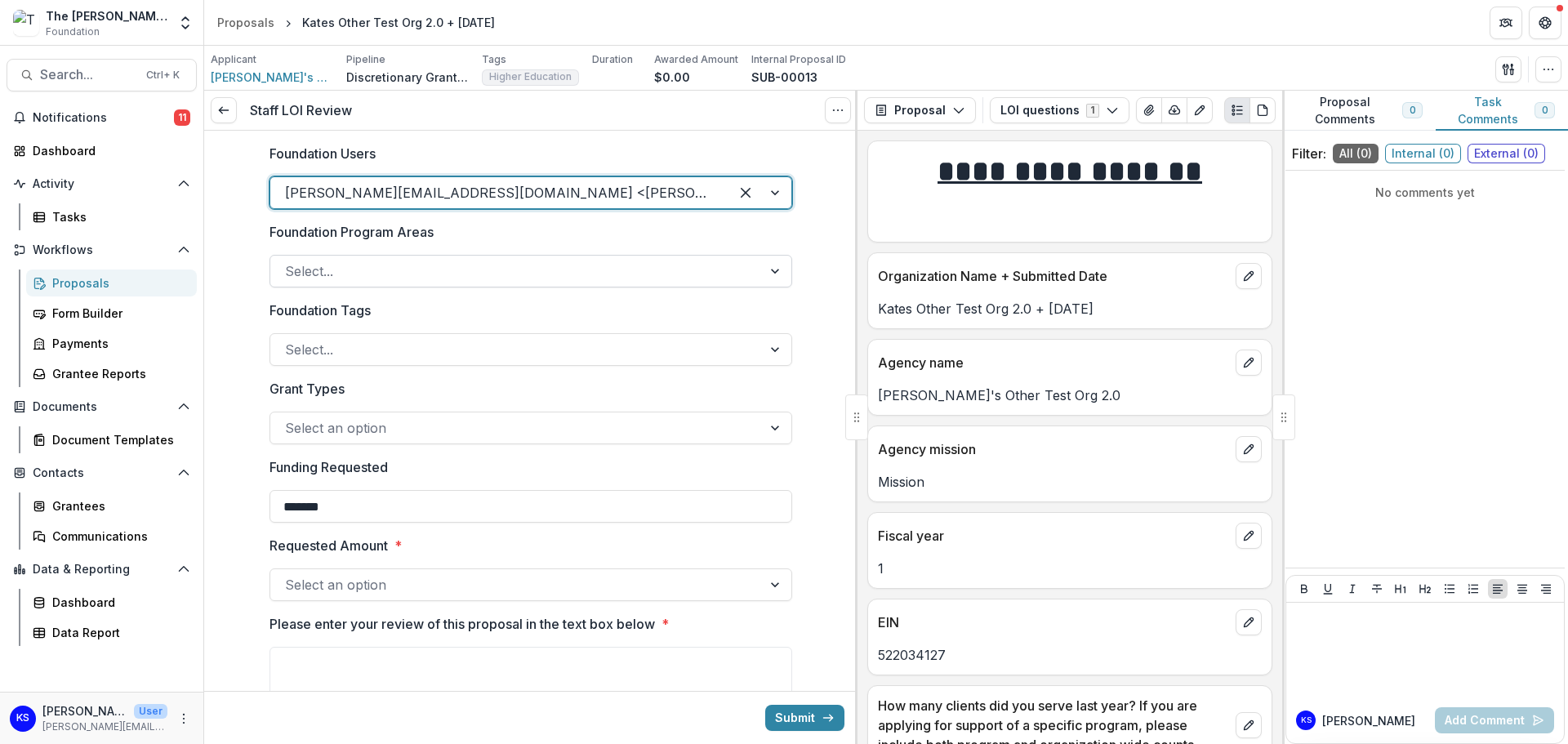
click at [476, 268] on div at bounding box center [516, 271] width 462 height 23
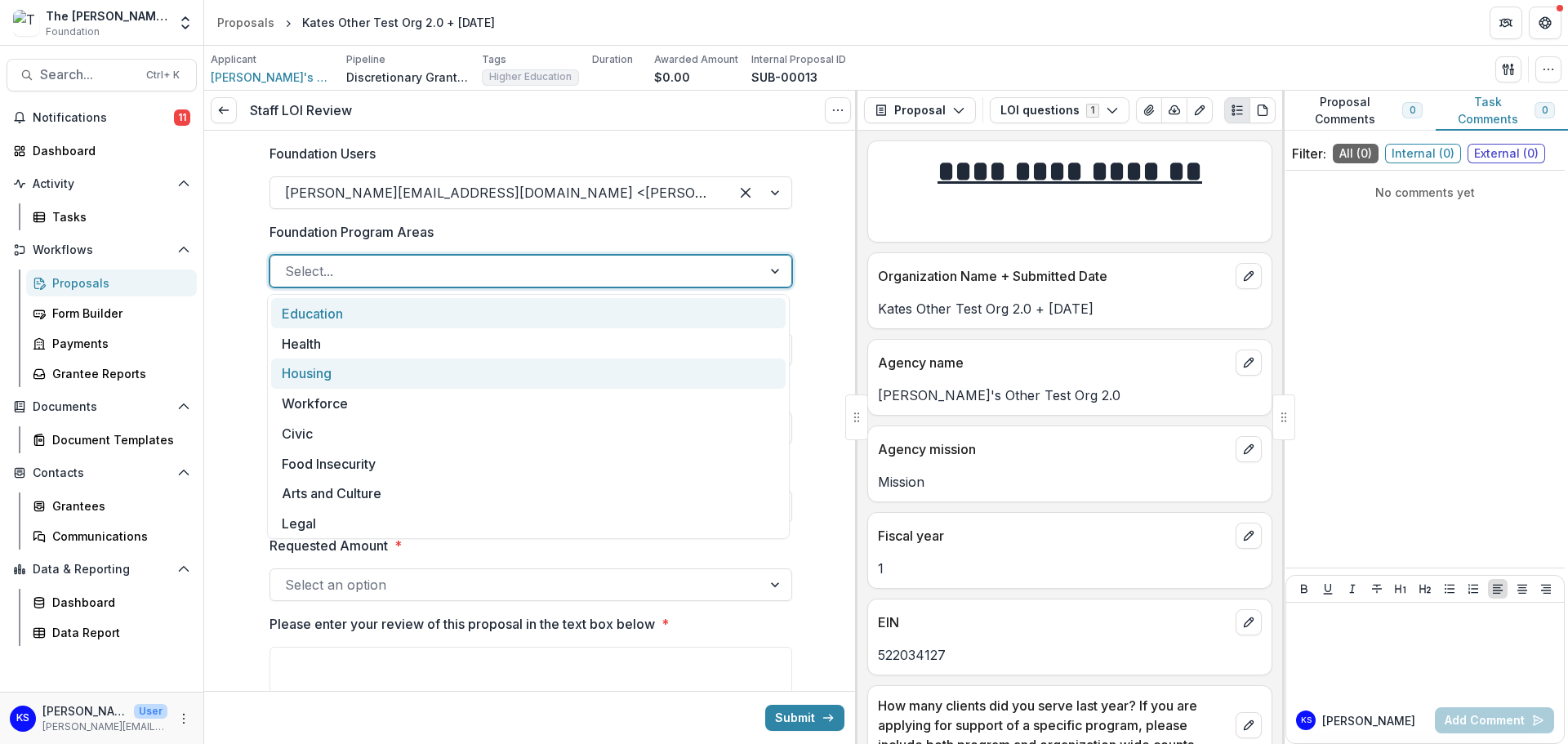
click at [436, 382] on div "Housing" at bounding box center [528, 373] width 514 height 30
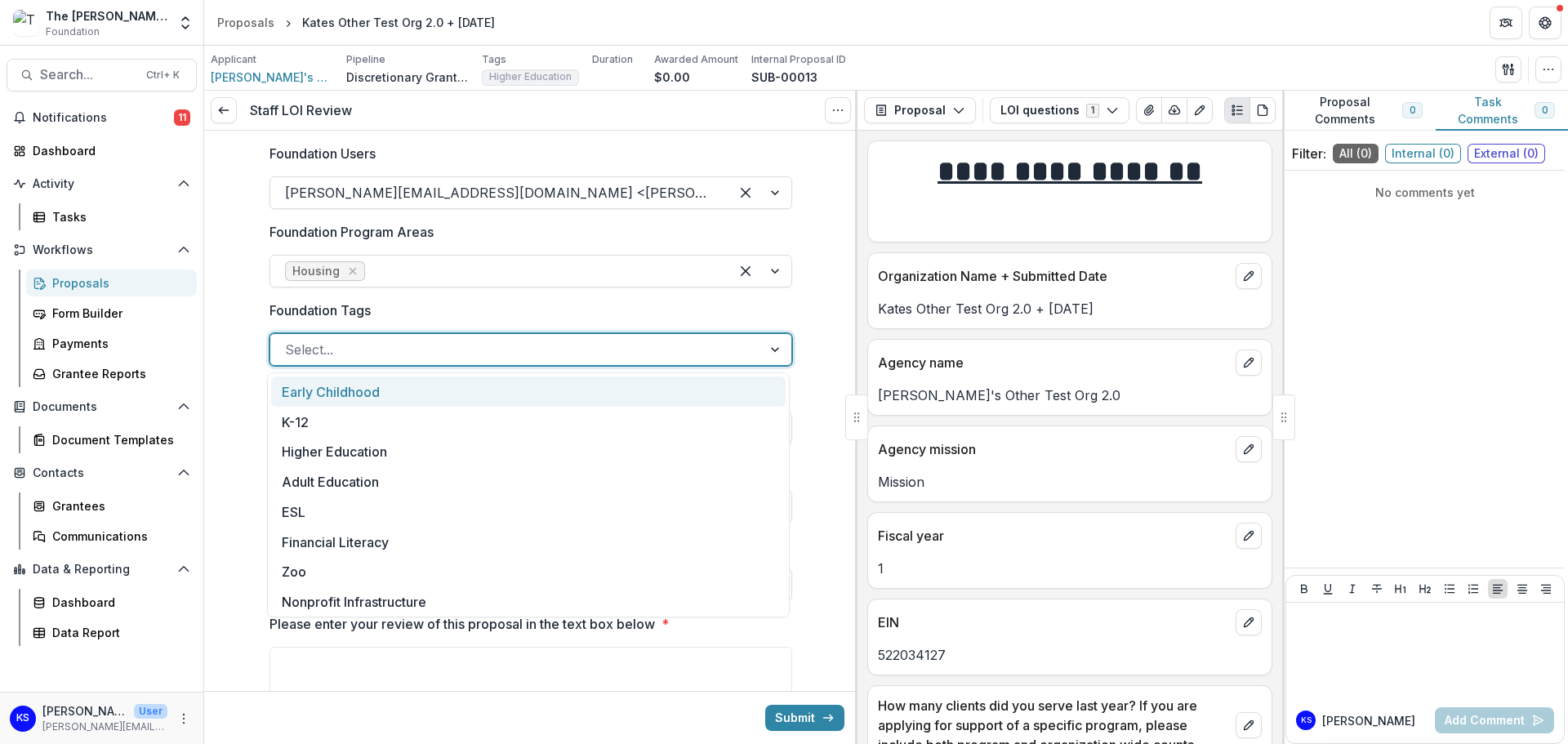
click at [446, 349] on div at bounding box center [516, 349] width 462 height 23
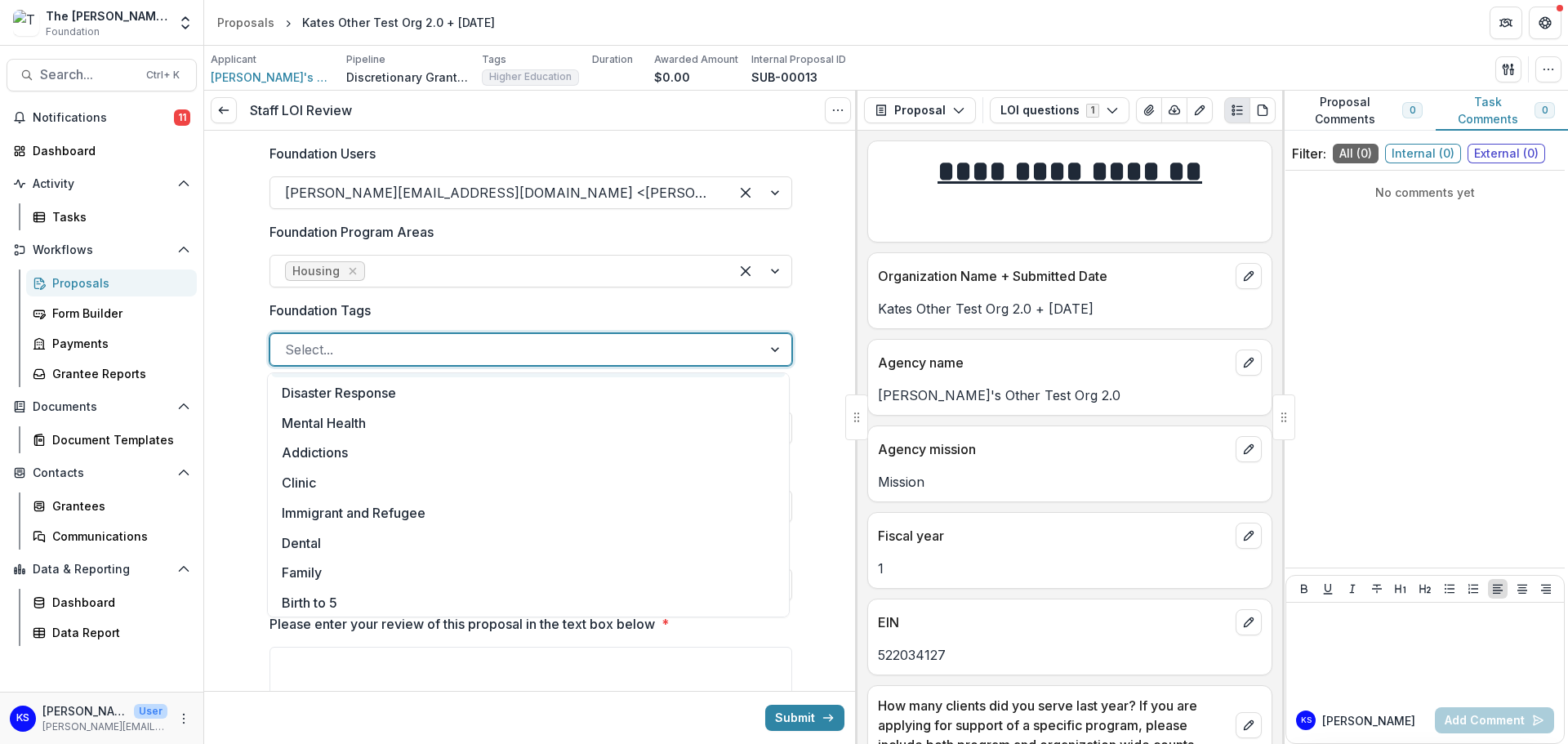
scroll to position [327, 0]
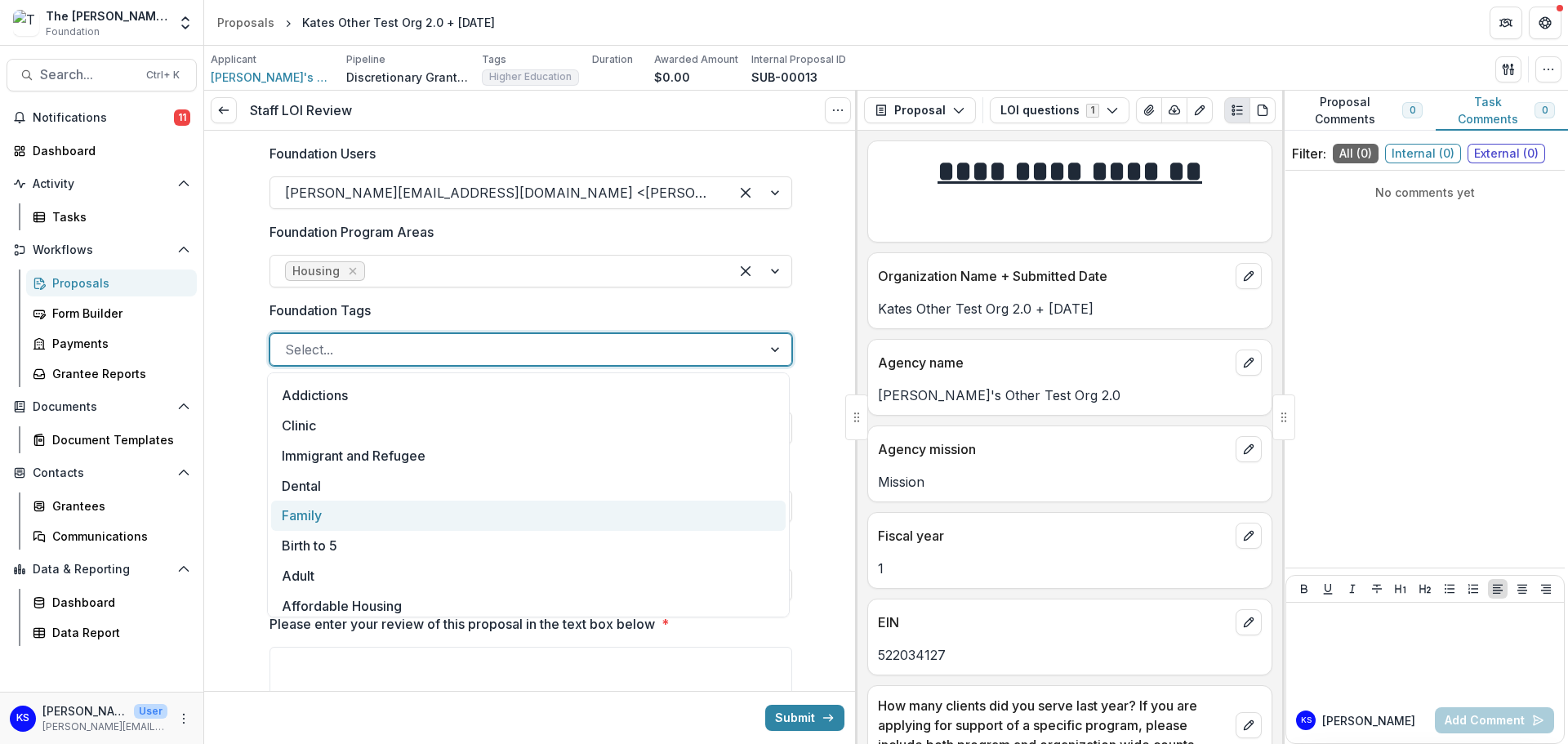
click at [424, 508] on div "Family" at bounding box center [528, 515] width 514 height 30
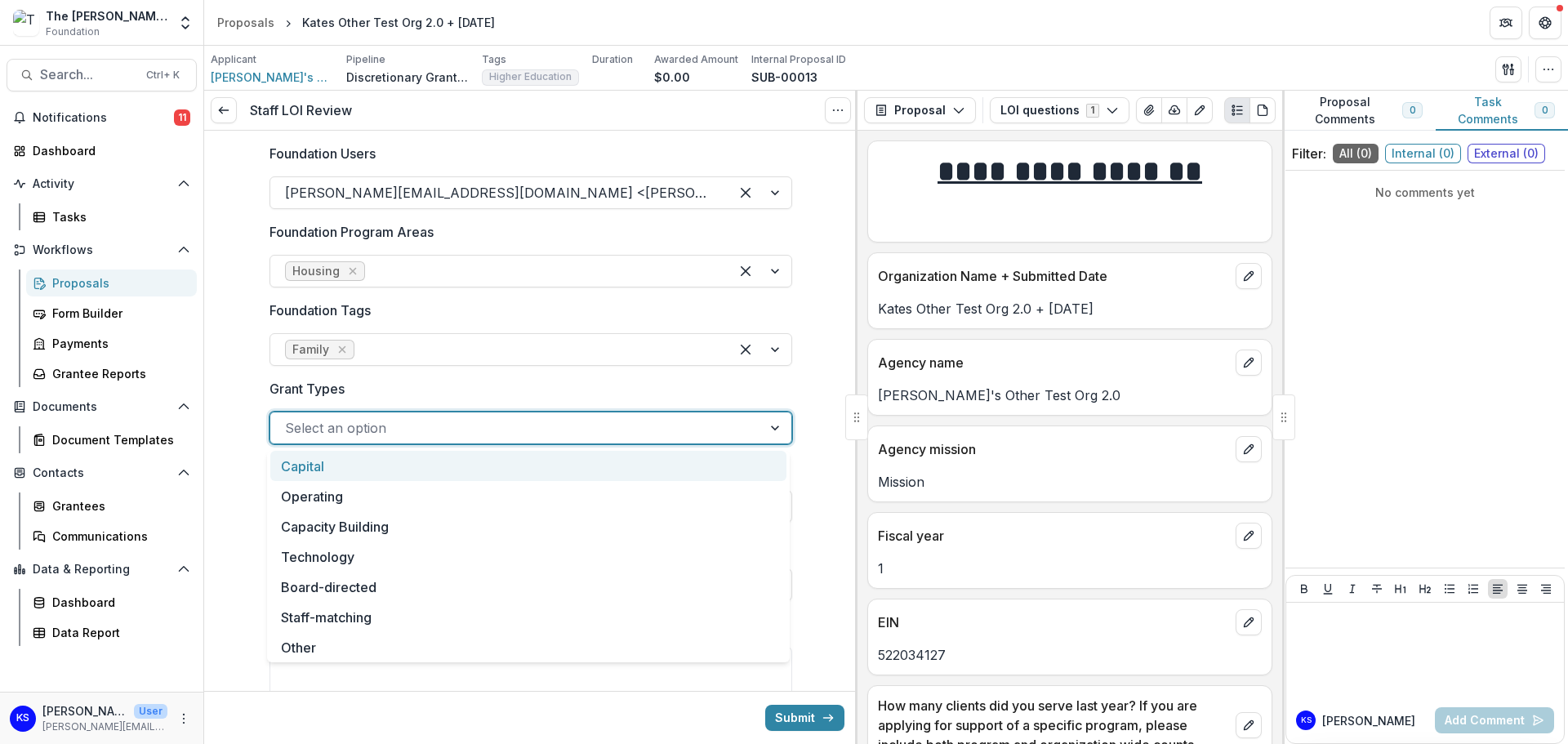
click at [416, 431] on div at bounding box center [516, 428] width 462 height 23
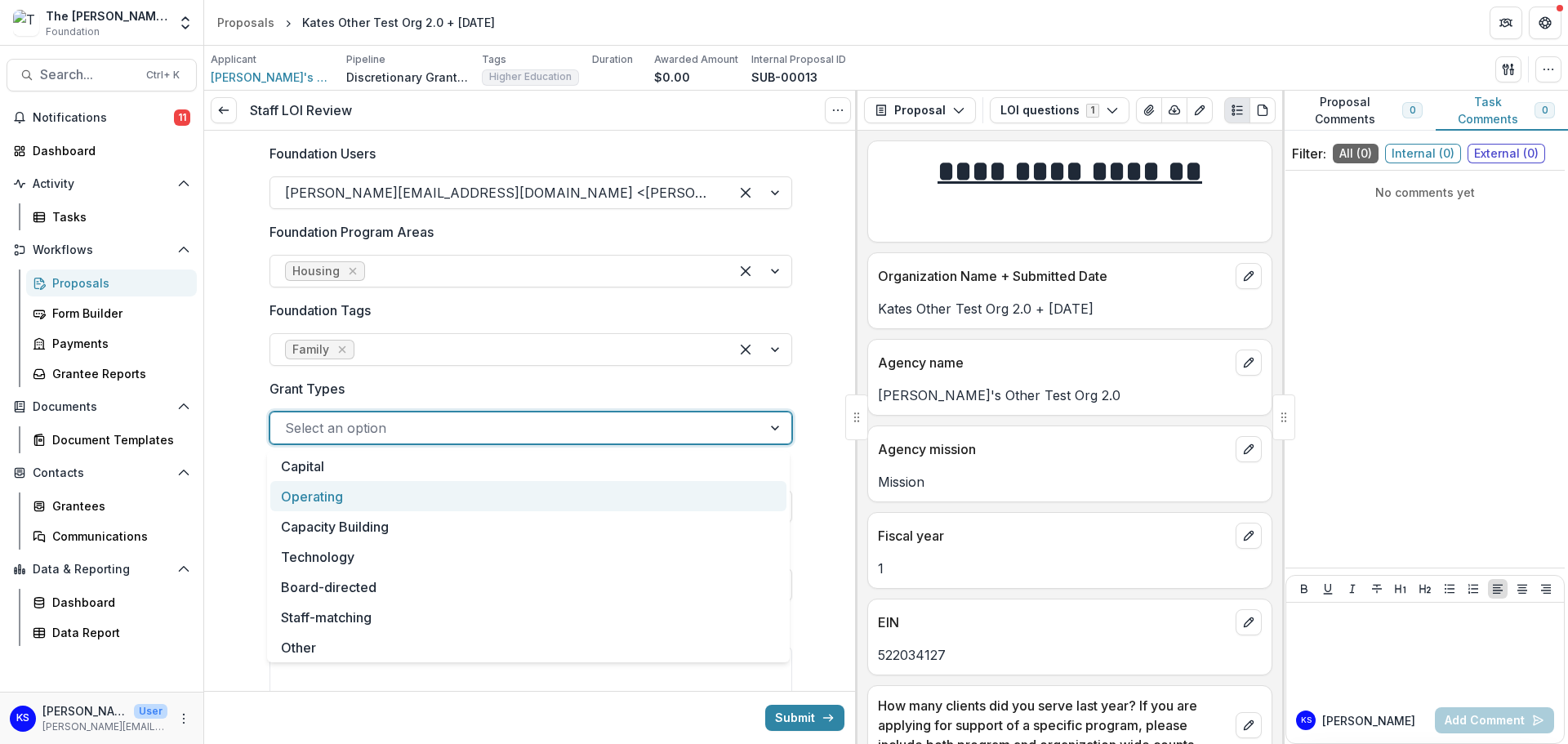
click at [409, 507] on div "Operating" at bounding box center [528, 495] width 516 height 30
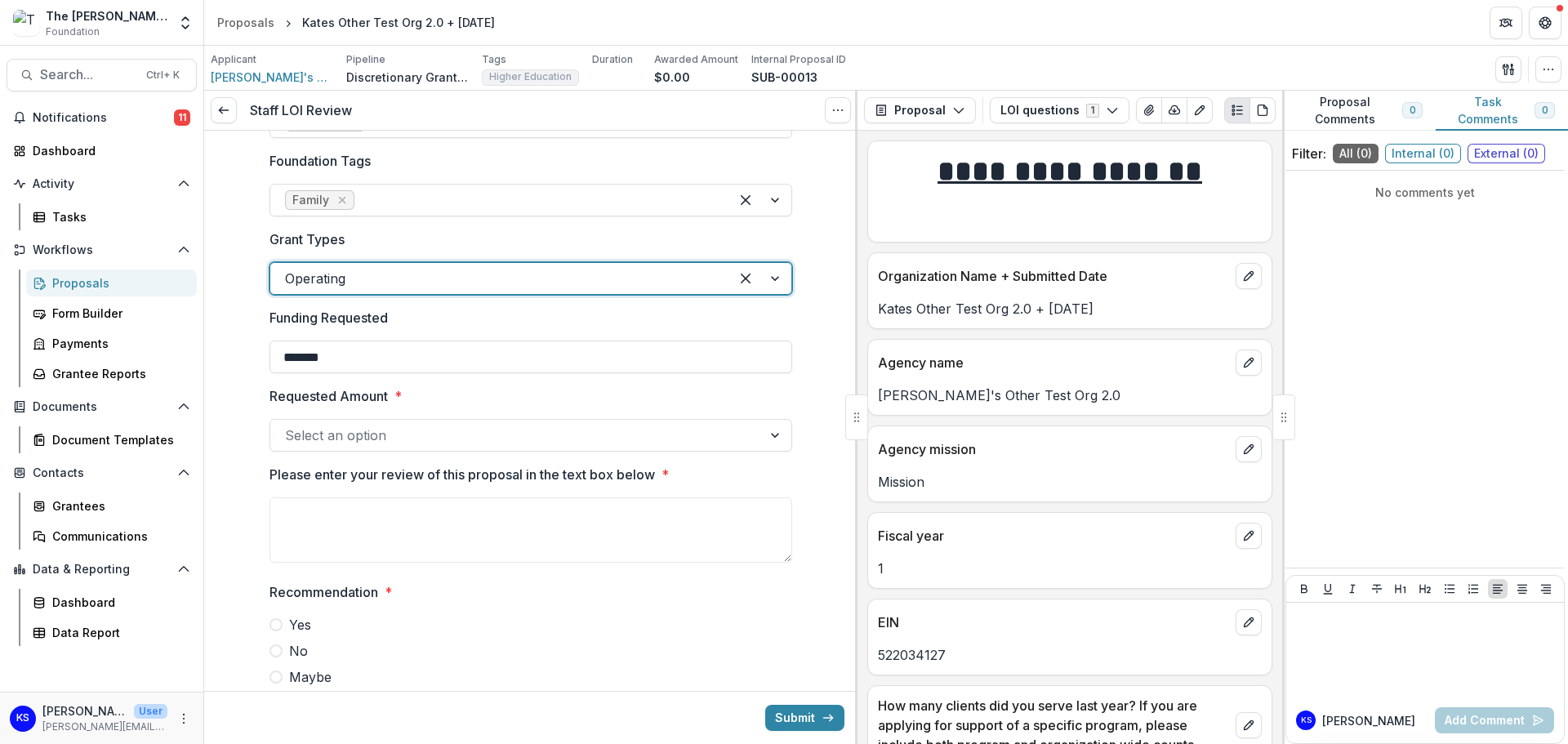
scroll to position [164, 0]
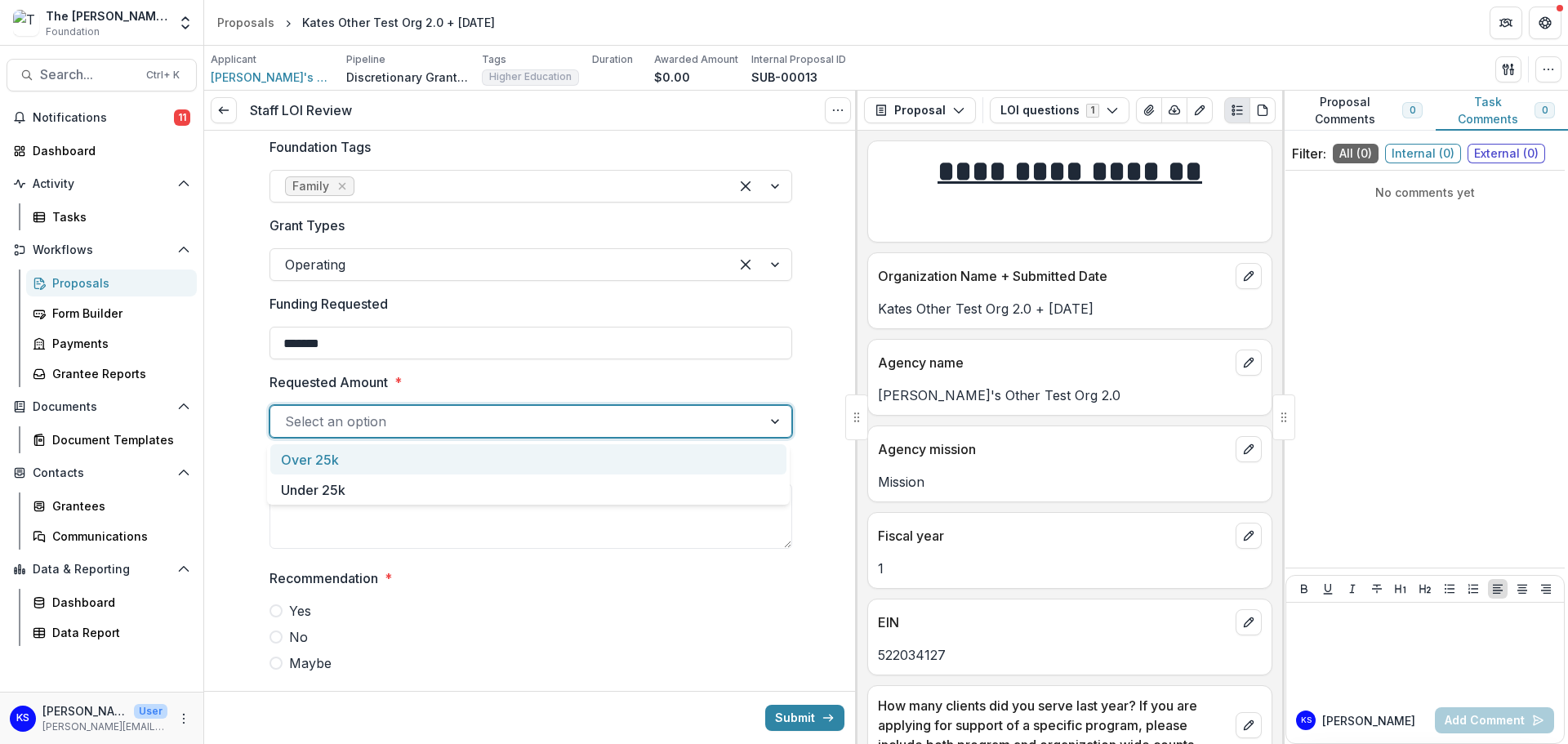
click at [441, 417] on div at bounding box center [516, 421] width 462 height 23
click at [420, 448] on div "Over 25k" at bounding box center [528, 459] width 516 height 30
click at [437, 528] on textarea "Please enter your review of this proposal in the text box below *" at bounding box center [531, 515] width 523 height 65
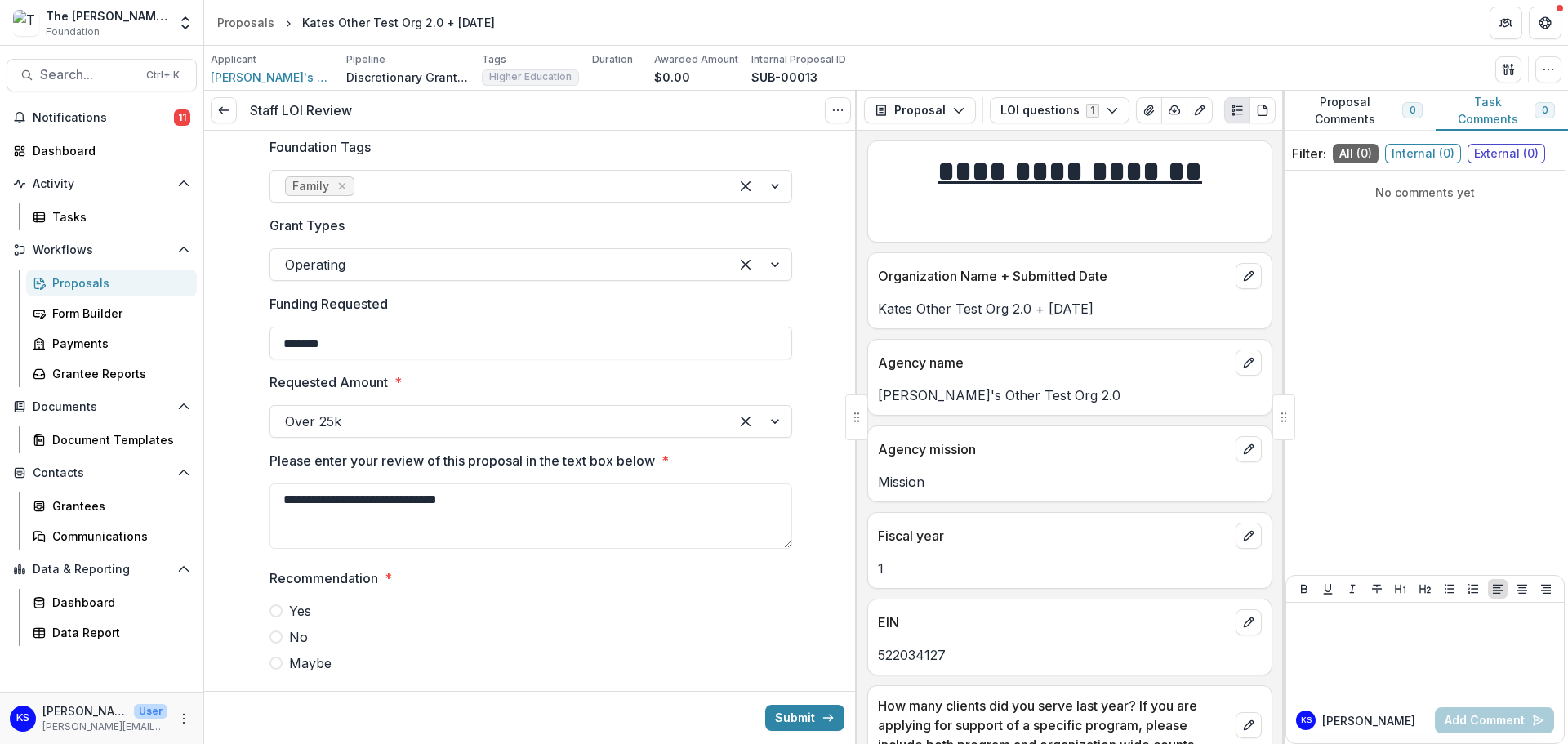
type textarea "**********"
click at [280, 616] on label "Yes" at bounding box center [531, 611] width 523 height 20
click at [784, 714] on button "Submit" at bounding box center [804, 718] width 79 height 26
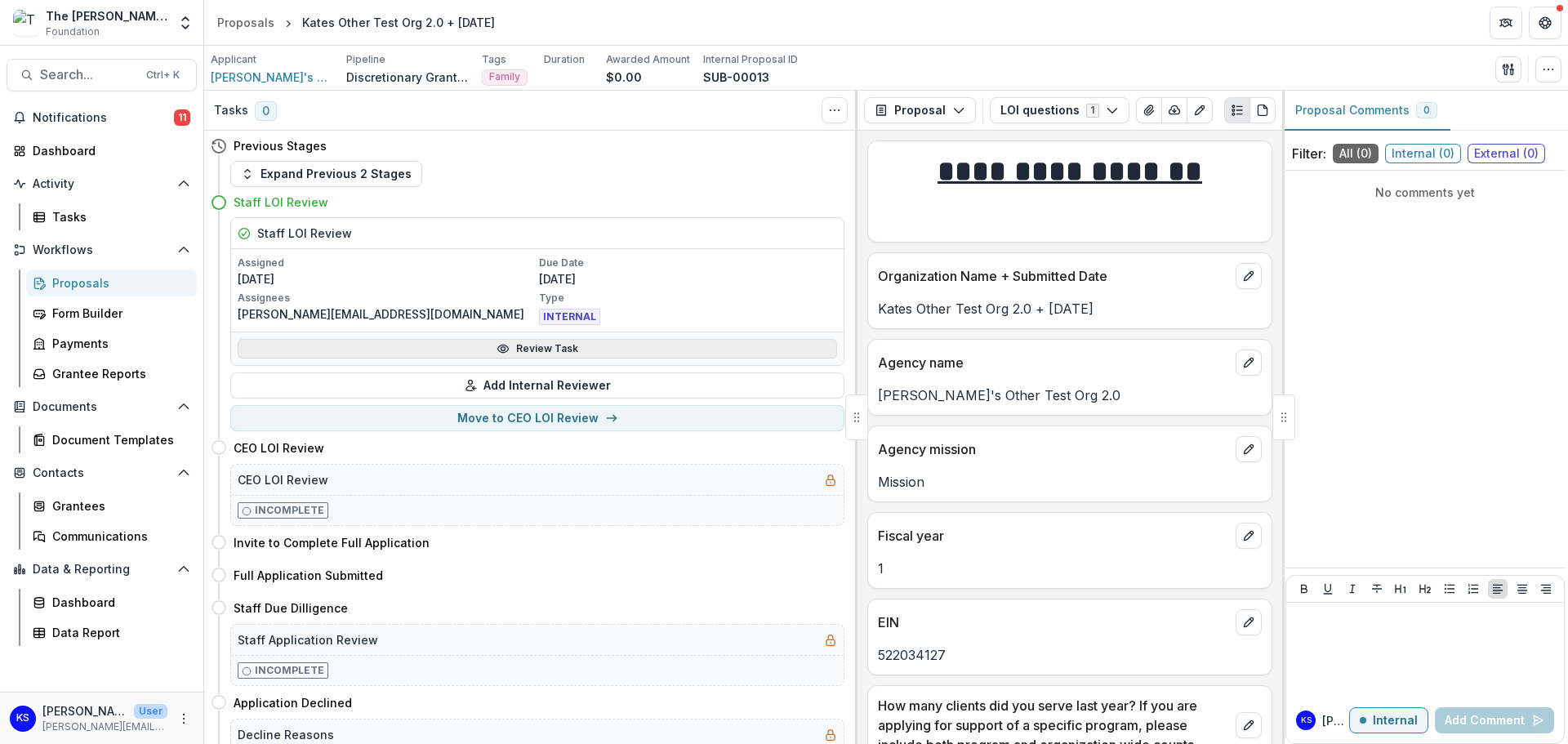
click at [589, 343] on link "Review Task" at bounding box center [537, 348] width 599 height 20
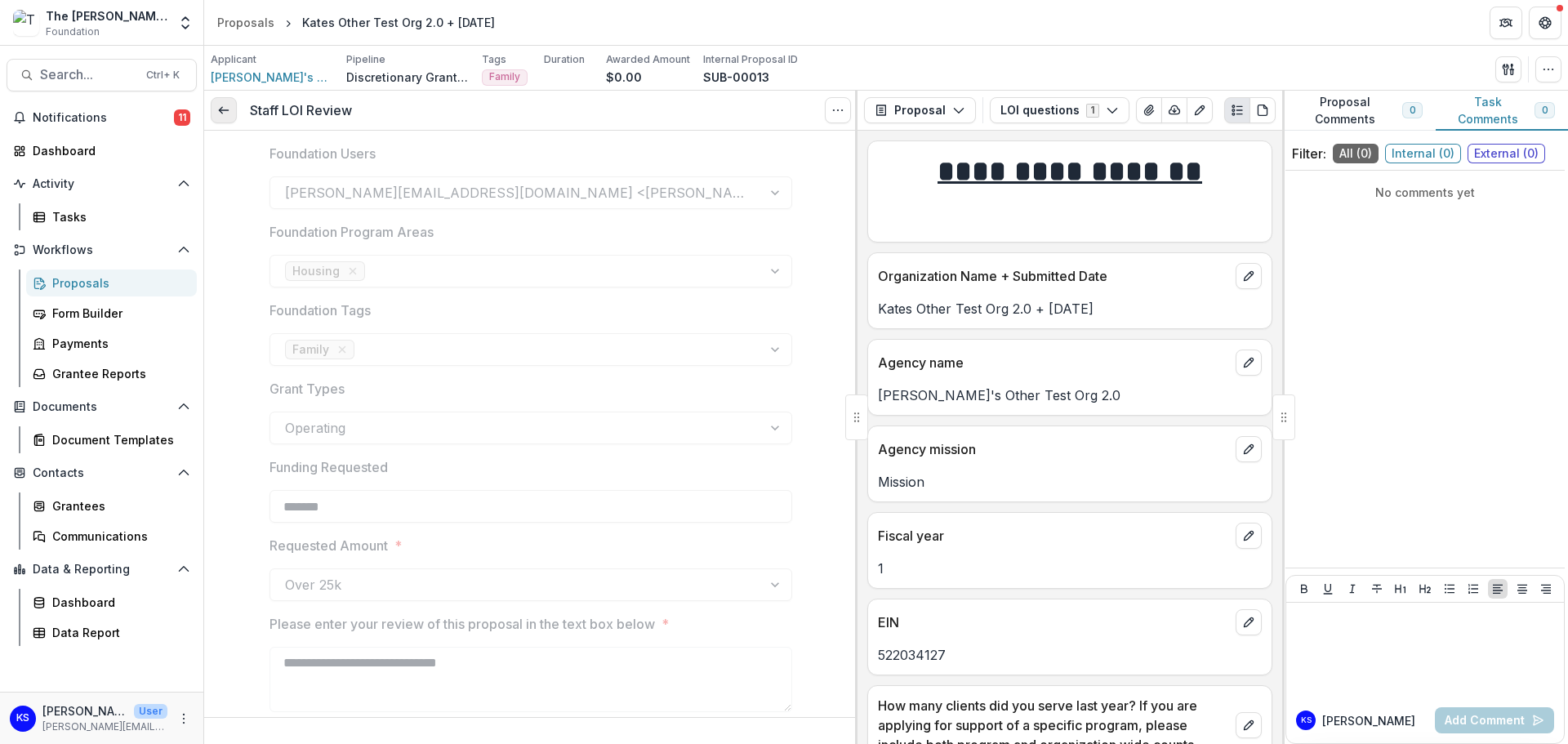
click at [225, 120] on link at bounding box center [223, 110] width 26 height 26
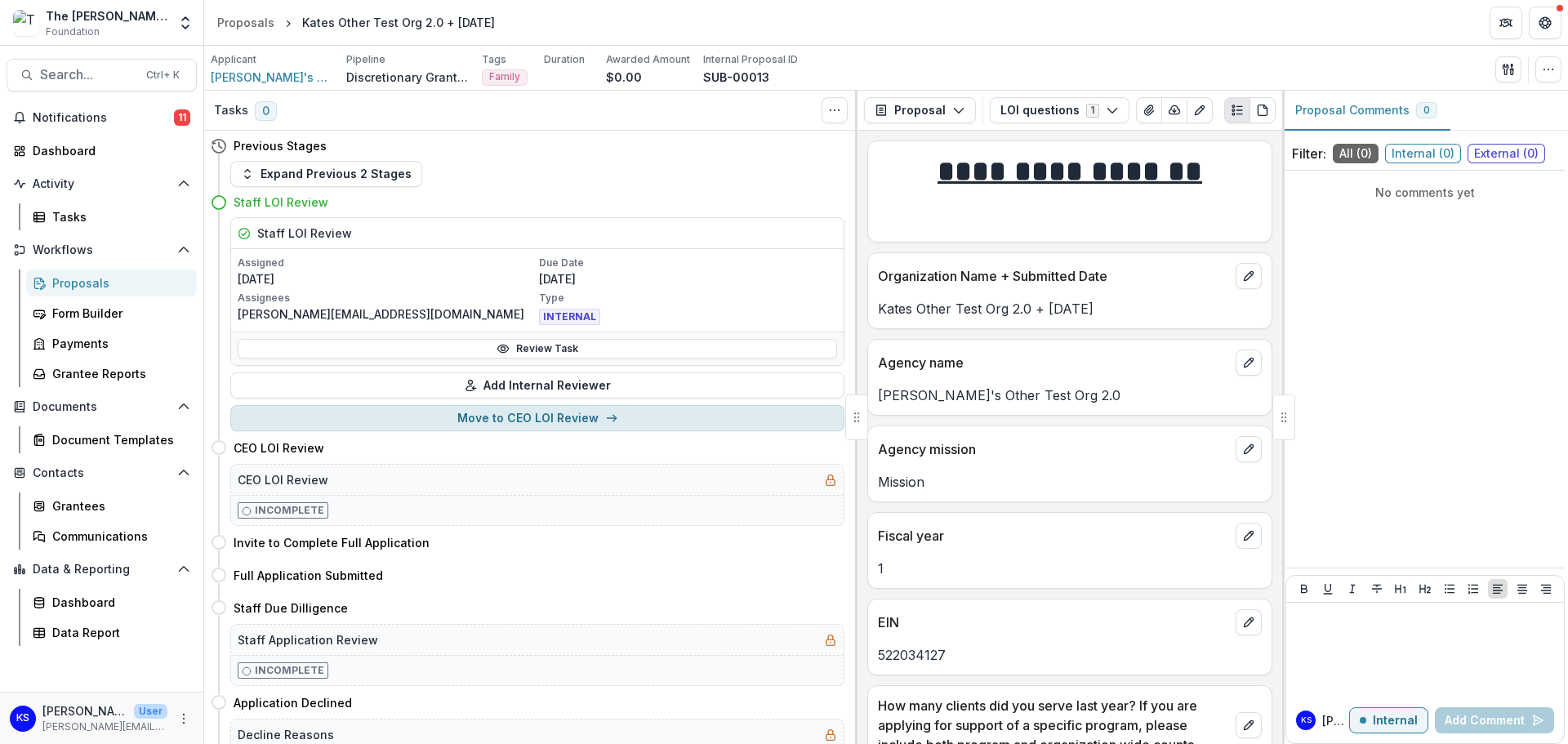
click at [523, 420] on button "Move to CEO LOI Review" at bounding box center [537, 418] width 614 height 26
select select "**********"
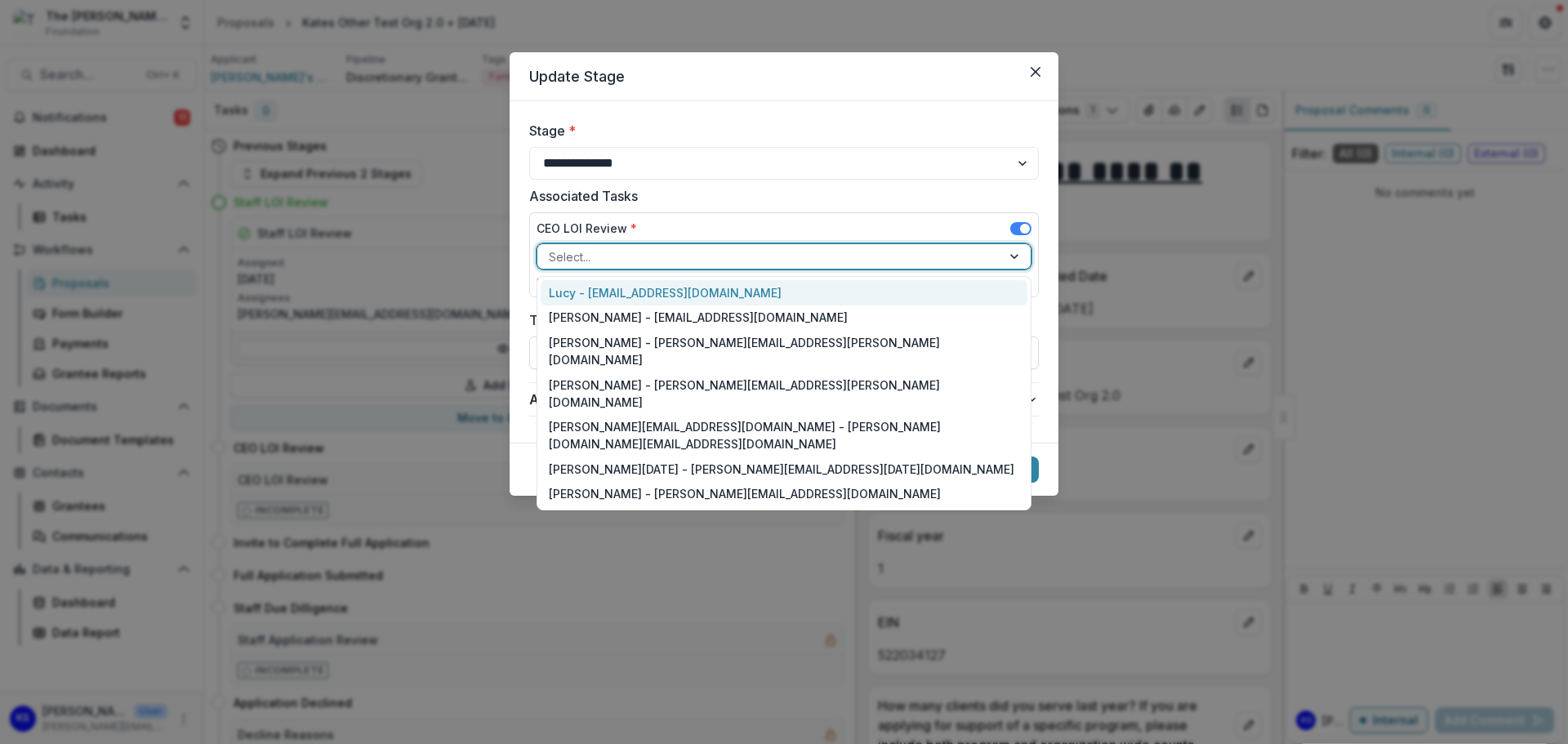
click at [596, 250] on div at bounding box center [769, 257] width 441 height 21
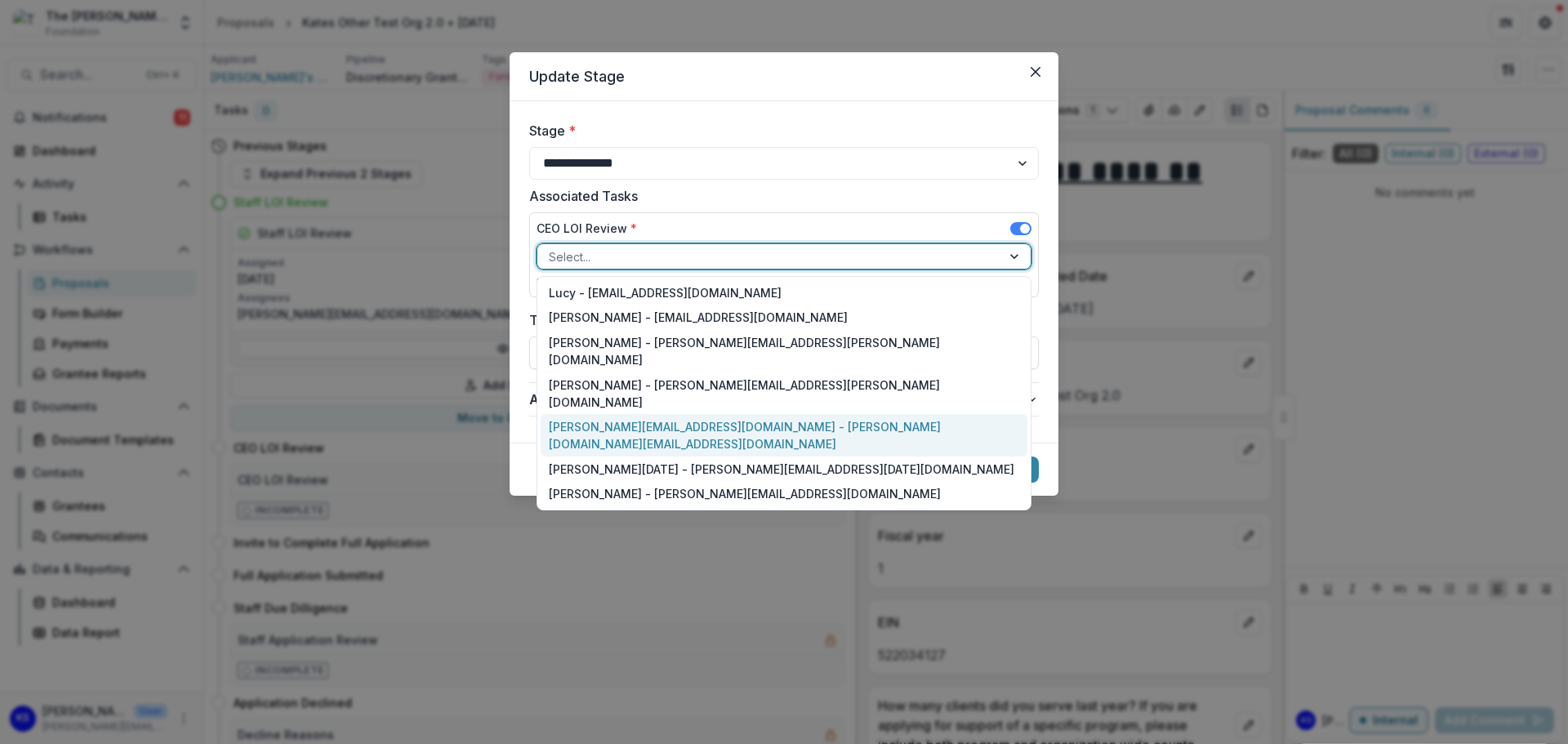
click at [580, 414] on div "kate.sorestad@fristfoundation.org - kate.sorestad@fristfoundation.org" at bounding box center [784, 435] width 487 height 42
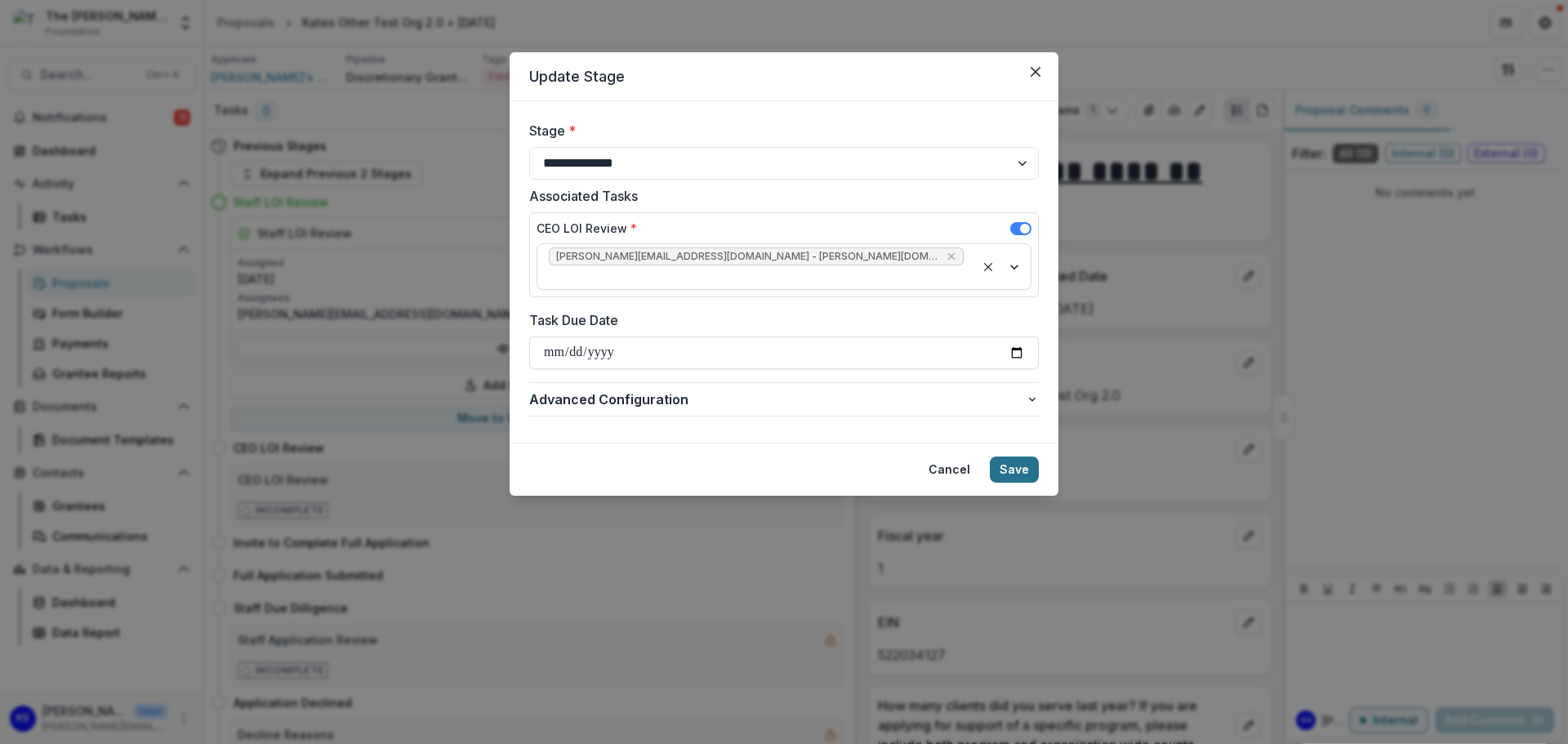
click at [1007, 456] on button "Save" at bounding box center [1014, 469] width 49 height 26
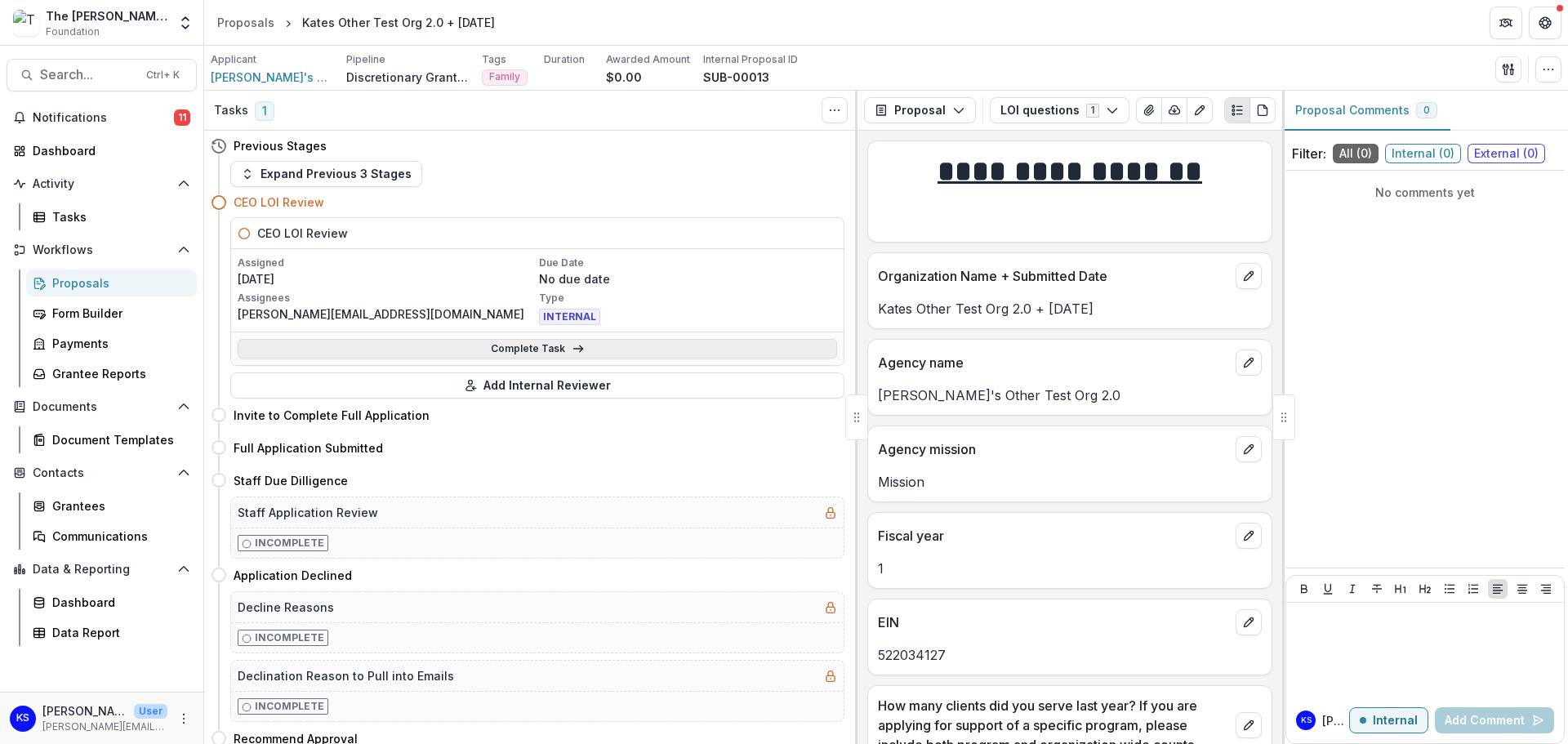
click at [584, 347] on link "Complete Task" at bounding box center [537, 348] width 599 height 20
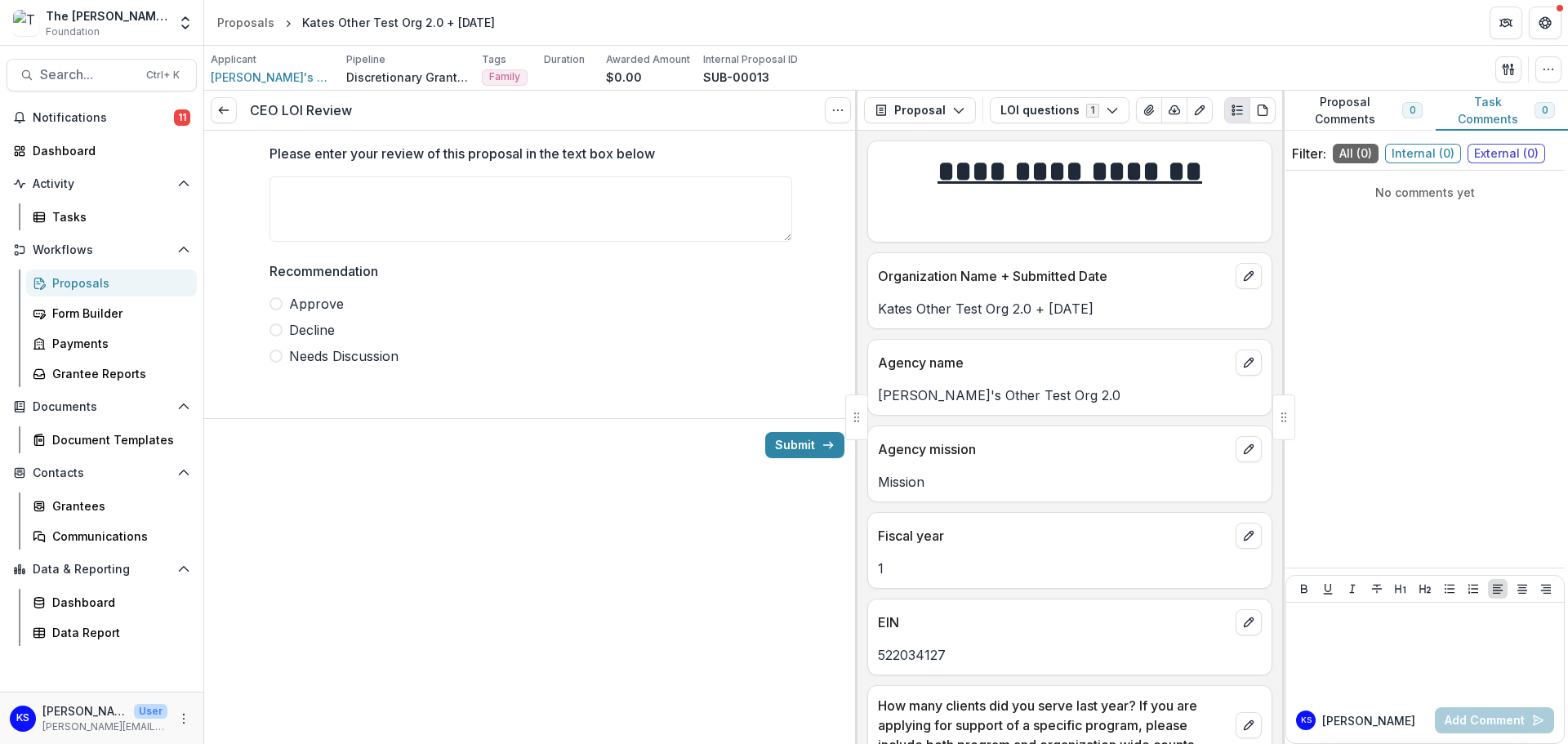
click at [280, 303] on span at bounding box center [275, 303] width 13 height 13
click at [496, 221] on textarea "Please enter your review of this proposal in the text box below" at bounding box center [531, 209] width 523 height 65
type textarea "**********"
click at [809, 443] on button "Submit" at bounding box center [804, 445] width 79 height 26
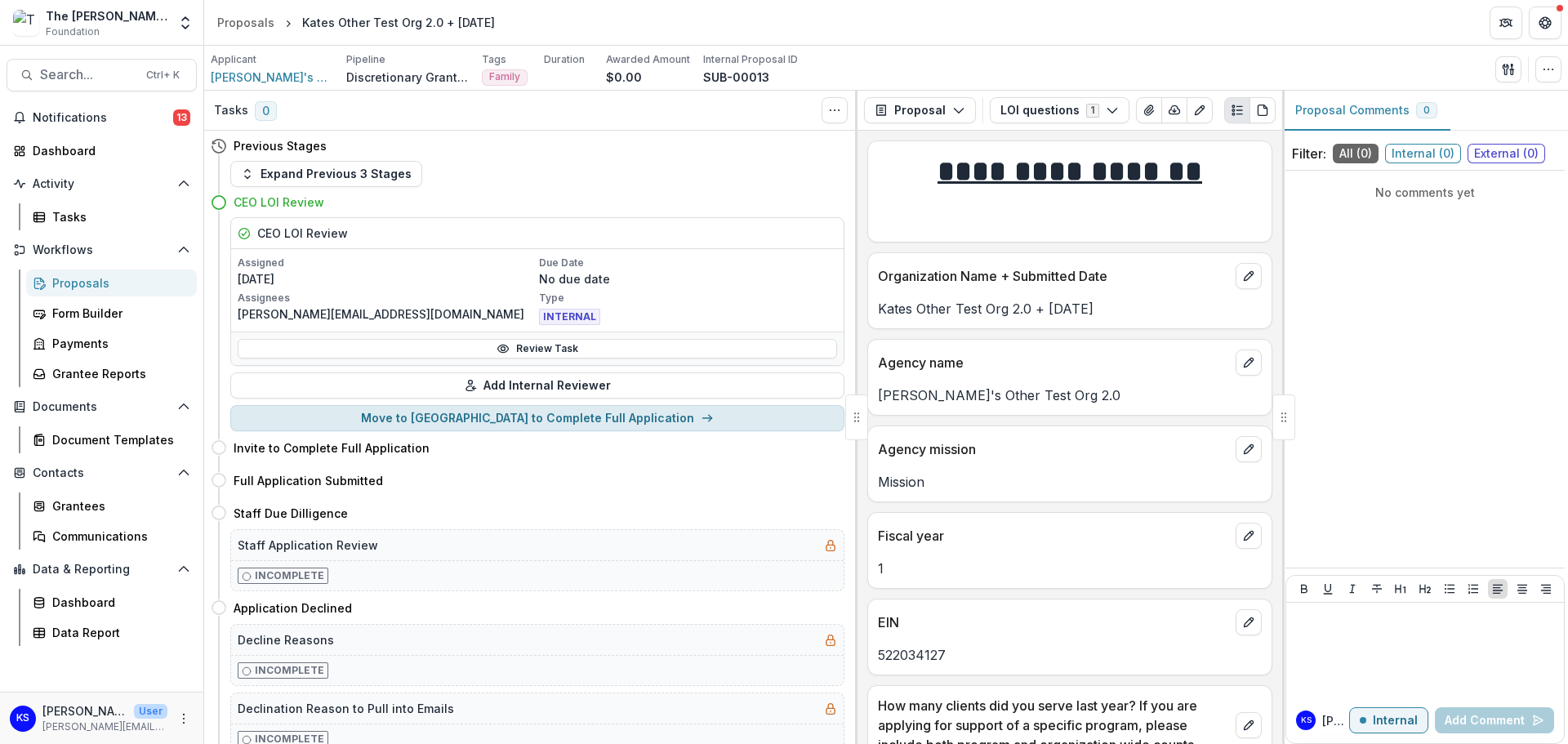
click at [631, 411] on button "Move to Invite to Complete Full Application" at bounding box center [537, 418] width 614 height 26
select select "**********"
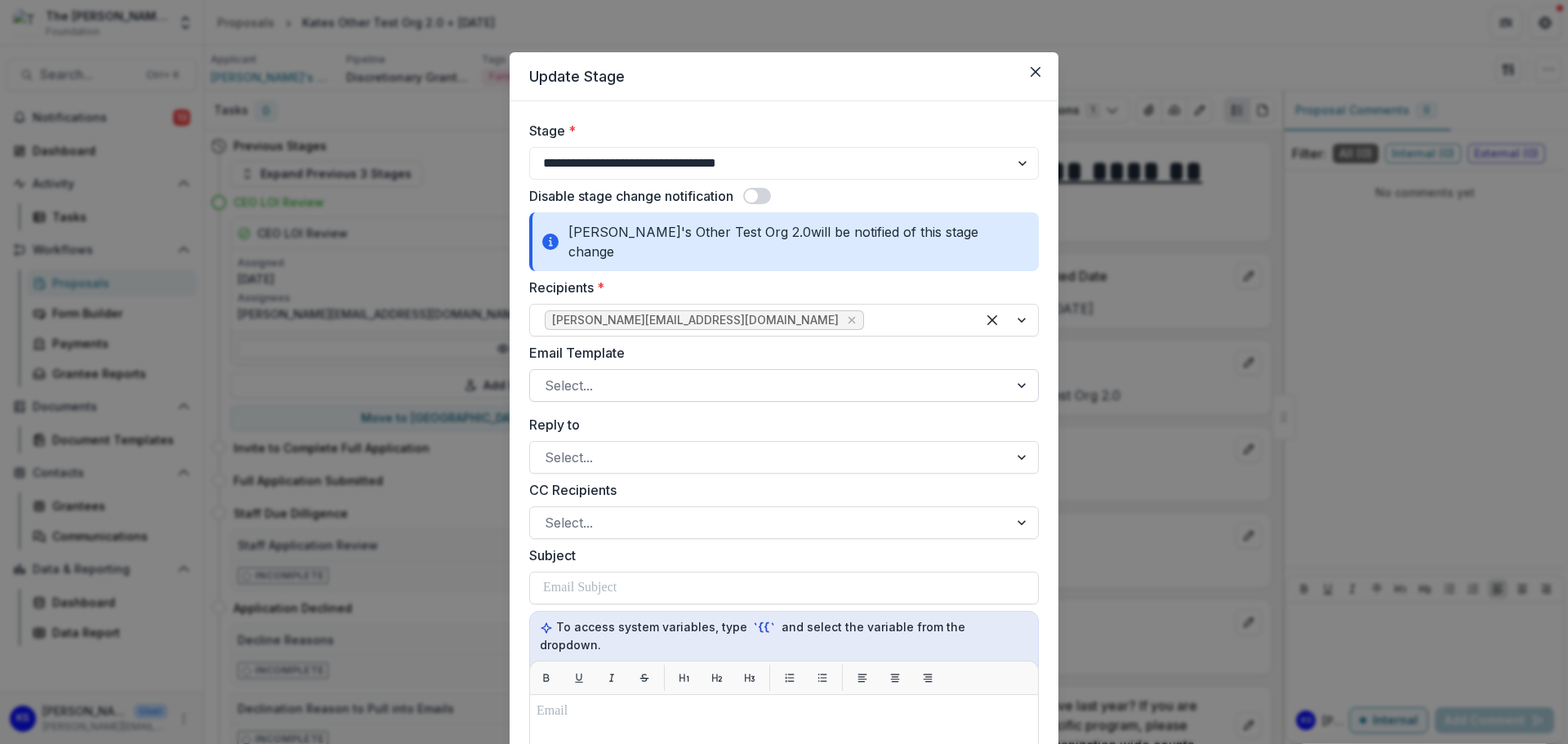
click at [688, 374] on div at bounding box center [769, 385] width 449 height 23
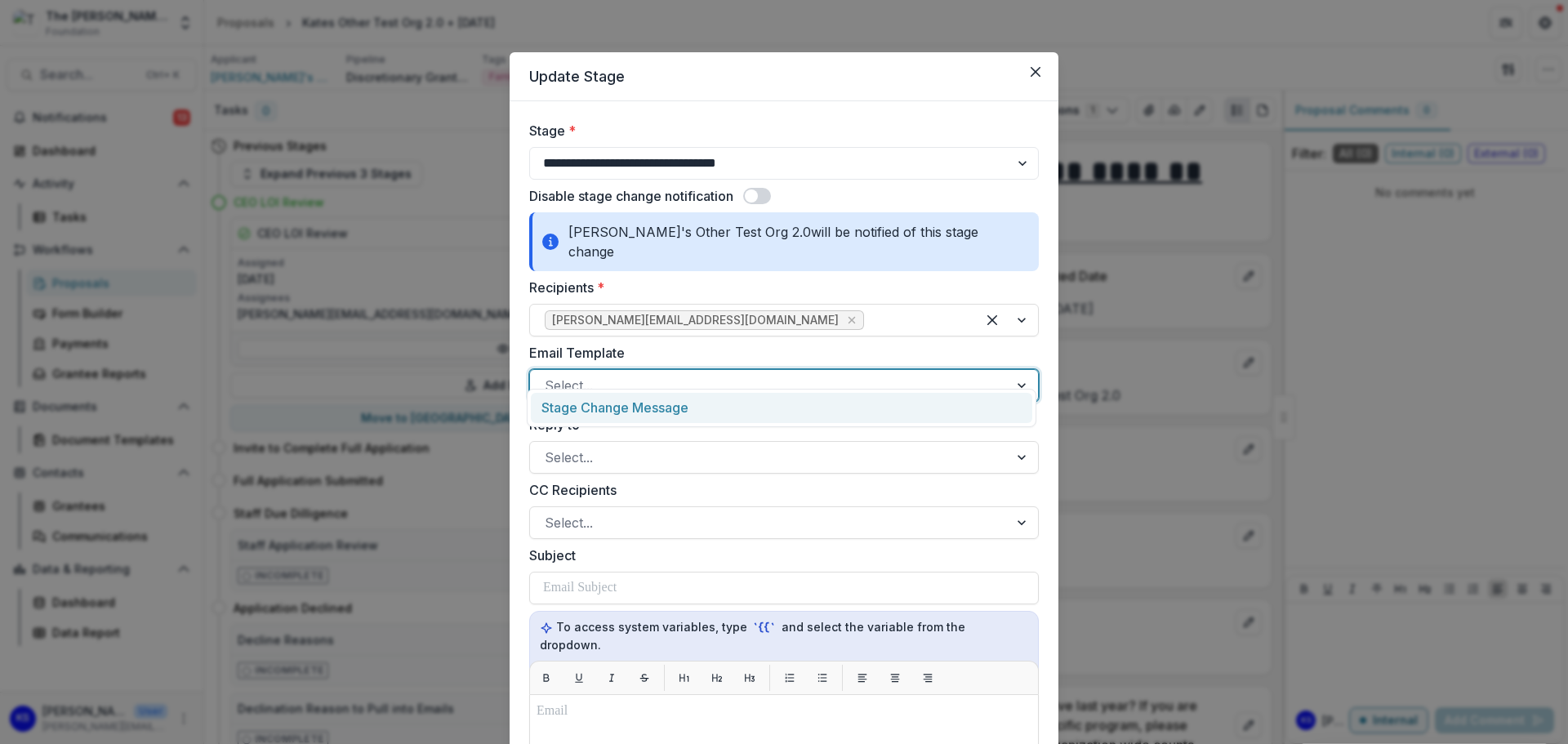
click at [680, 404] on div "Stage Change Message" at bounding box center [781, 408] width 501 height 30
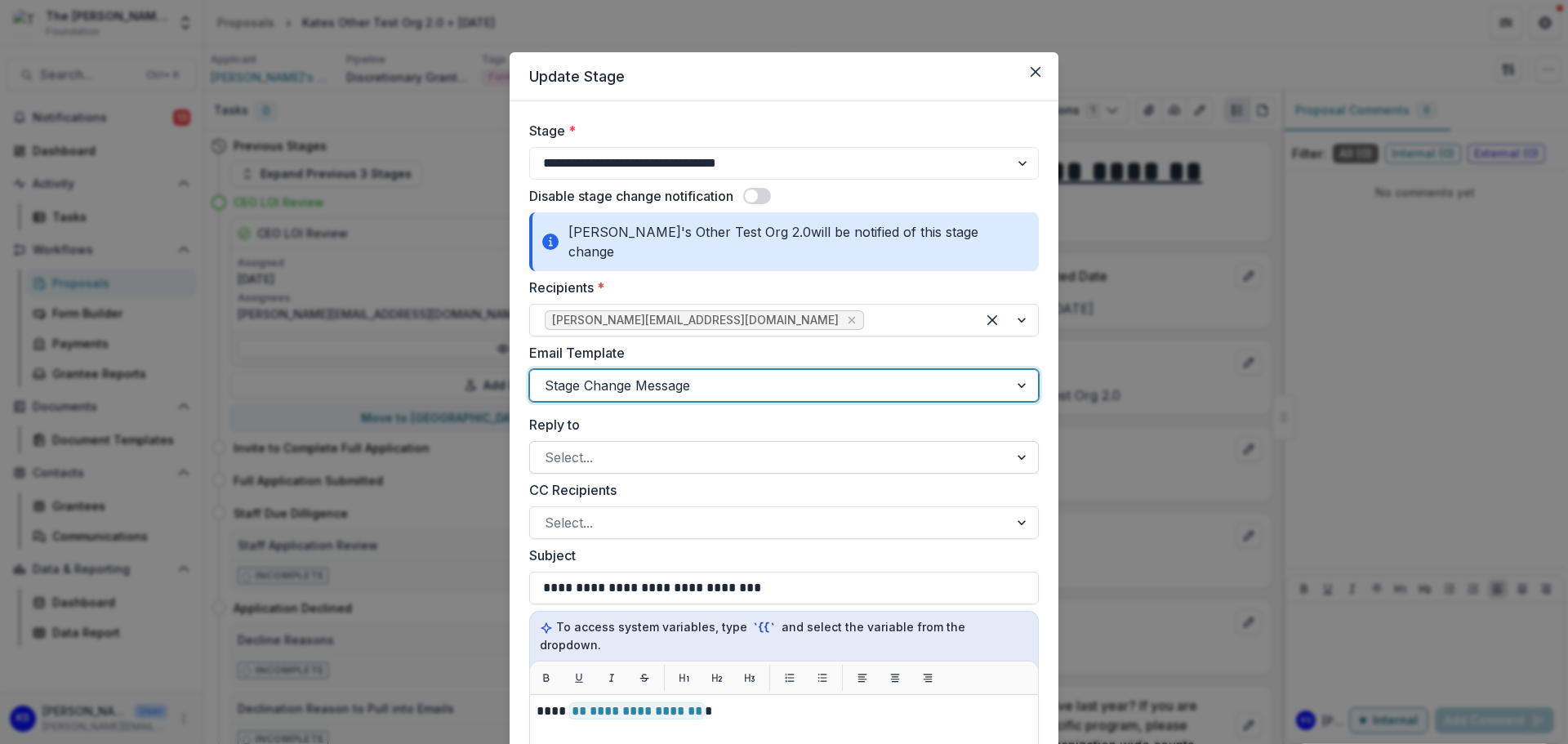
click at [677, 446] on div at bounding box center [769, 457] width 449 height 23
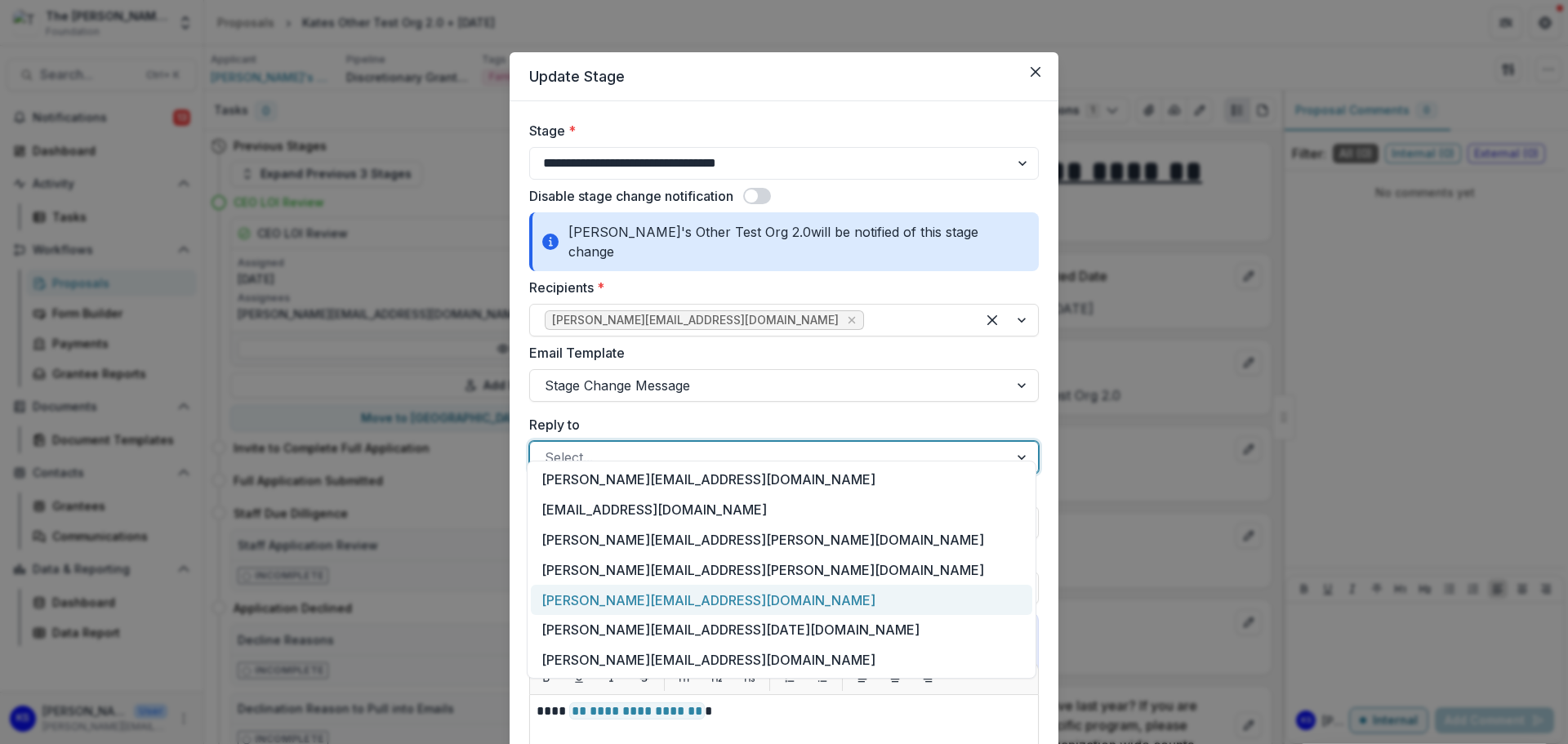
click at [667, 601] on div "[PERSON_NAME][EMAIL_ADDRESS][DOMAIN_NAME]" at bounding box center [781, 599] width 501 height 30
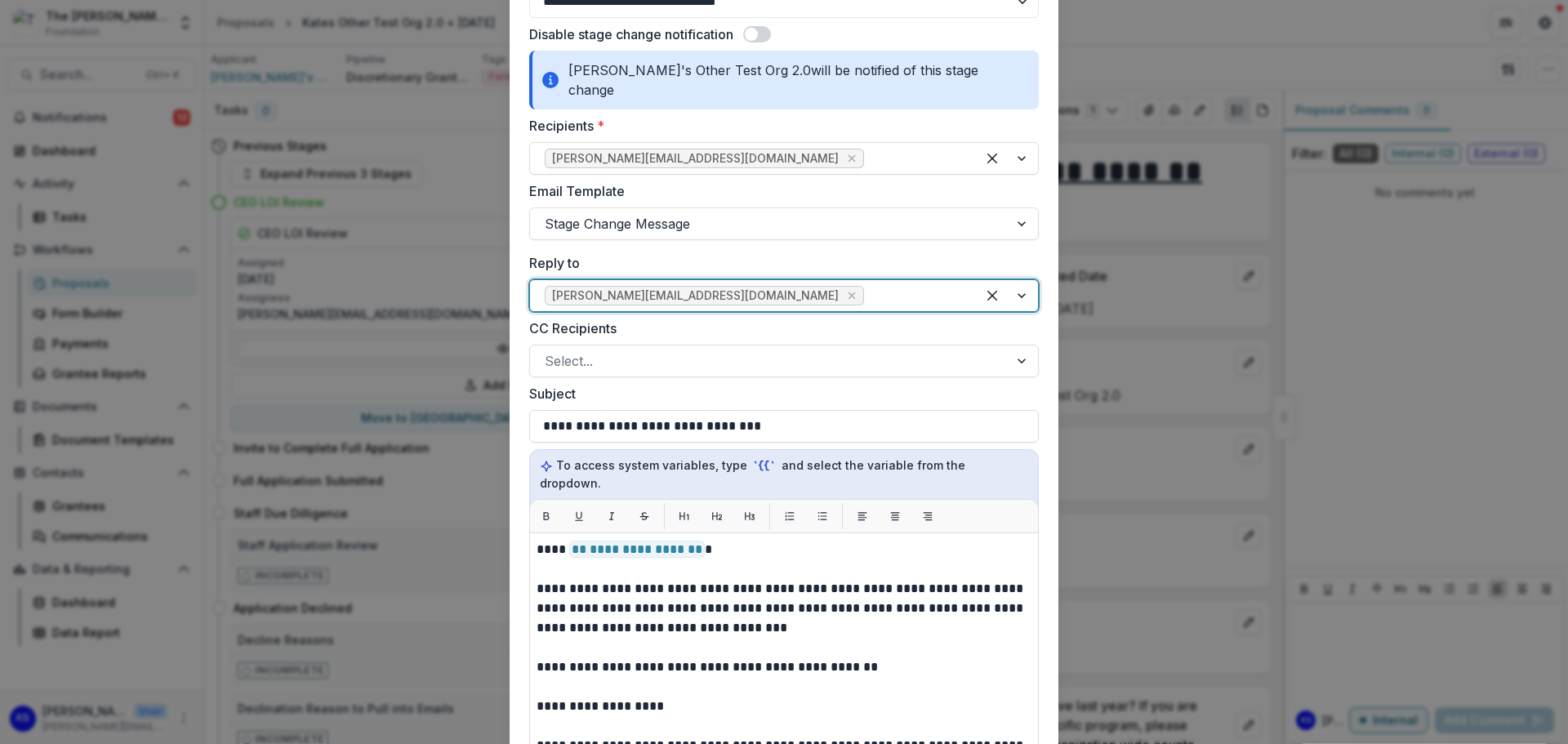
scroll to position [164, 0]
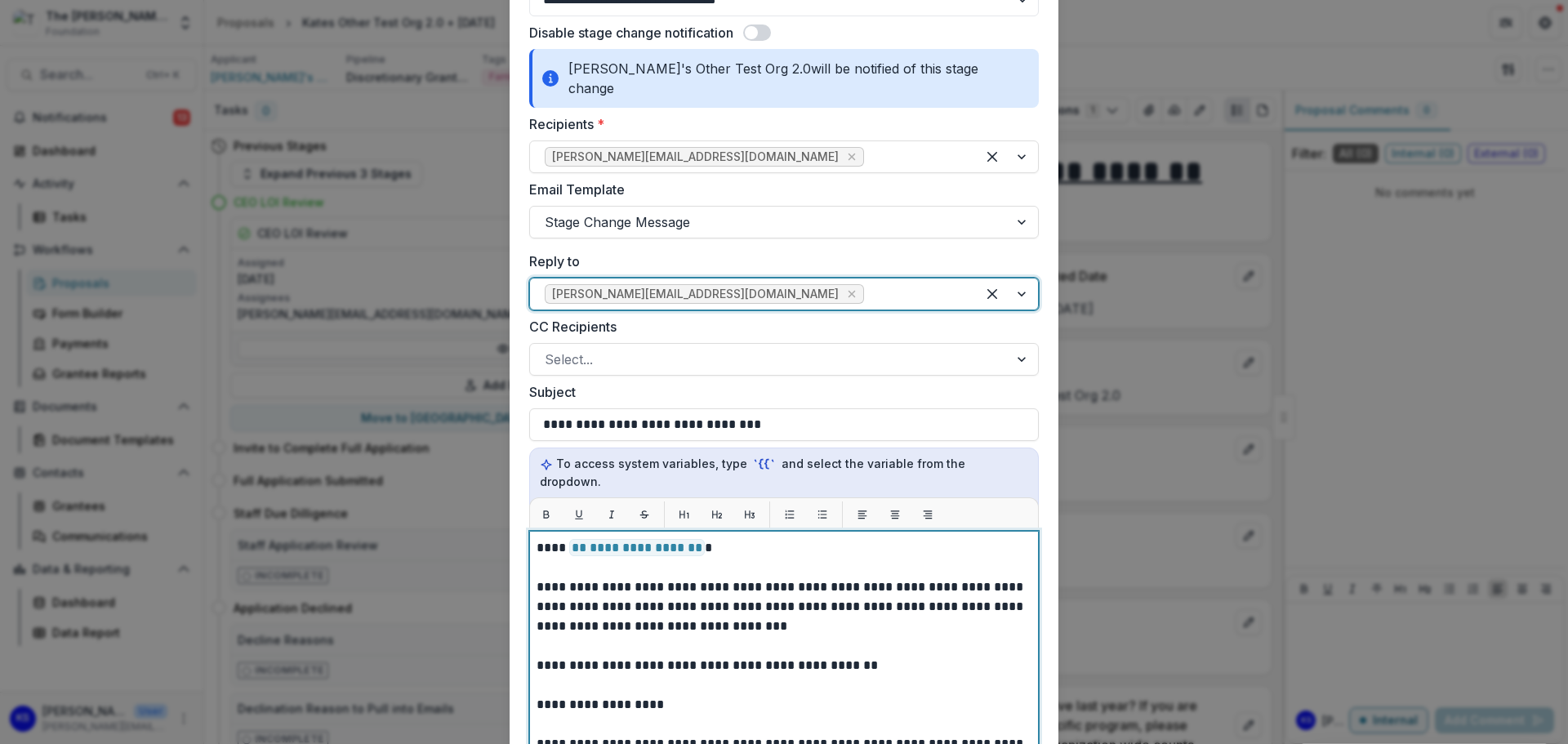
click at [663, 539] on span "**********" at bounding box center [636, 547] width 136 height 17
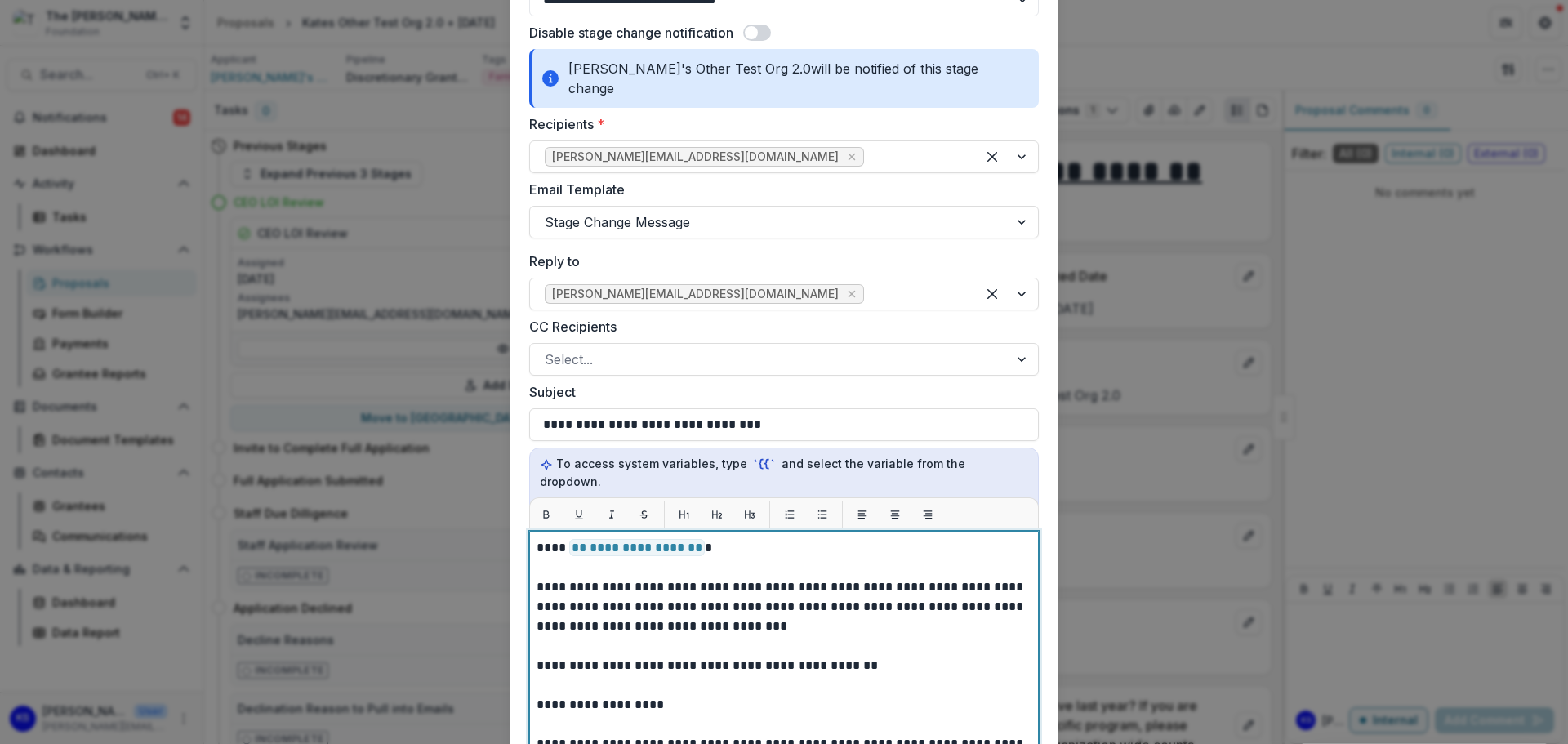
click at [668, 539] on span "**********" at bounding box center [636, 547] width 136 height 17
drag, startPoint x: 668, startPoint y: 515, endPoint x: 665, endPoint y: 532, distance: 17.3
click at [661, 539] on span "**********" at bounding box center [636, 547] width 136 height 17
click at [687, 582] on p "**********" at bounding box center [782, 607] width 490 height 59
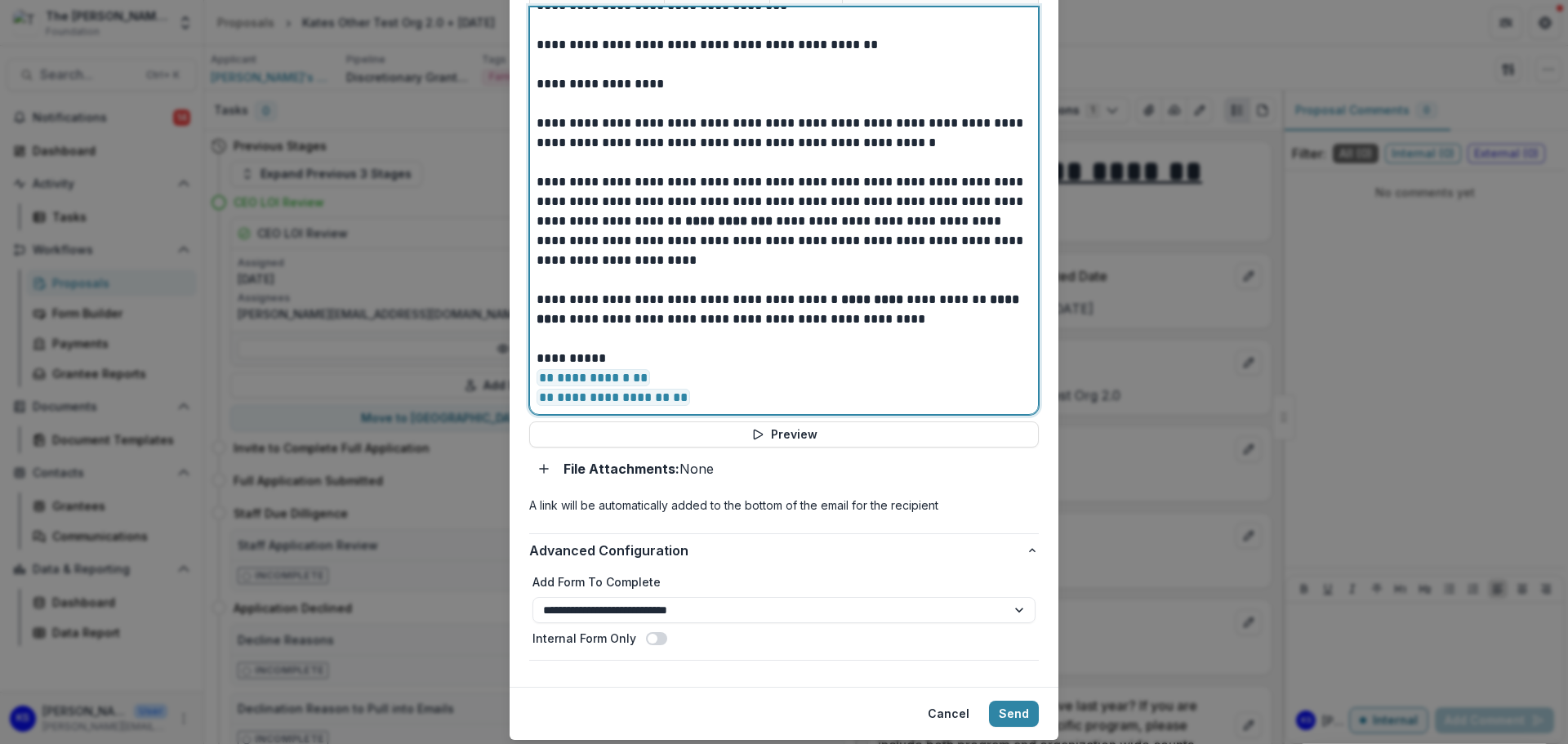
scroll to position [699, 0]
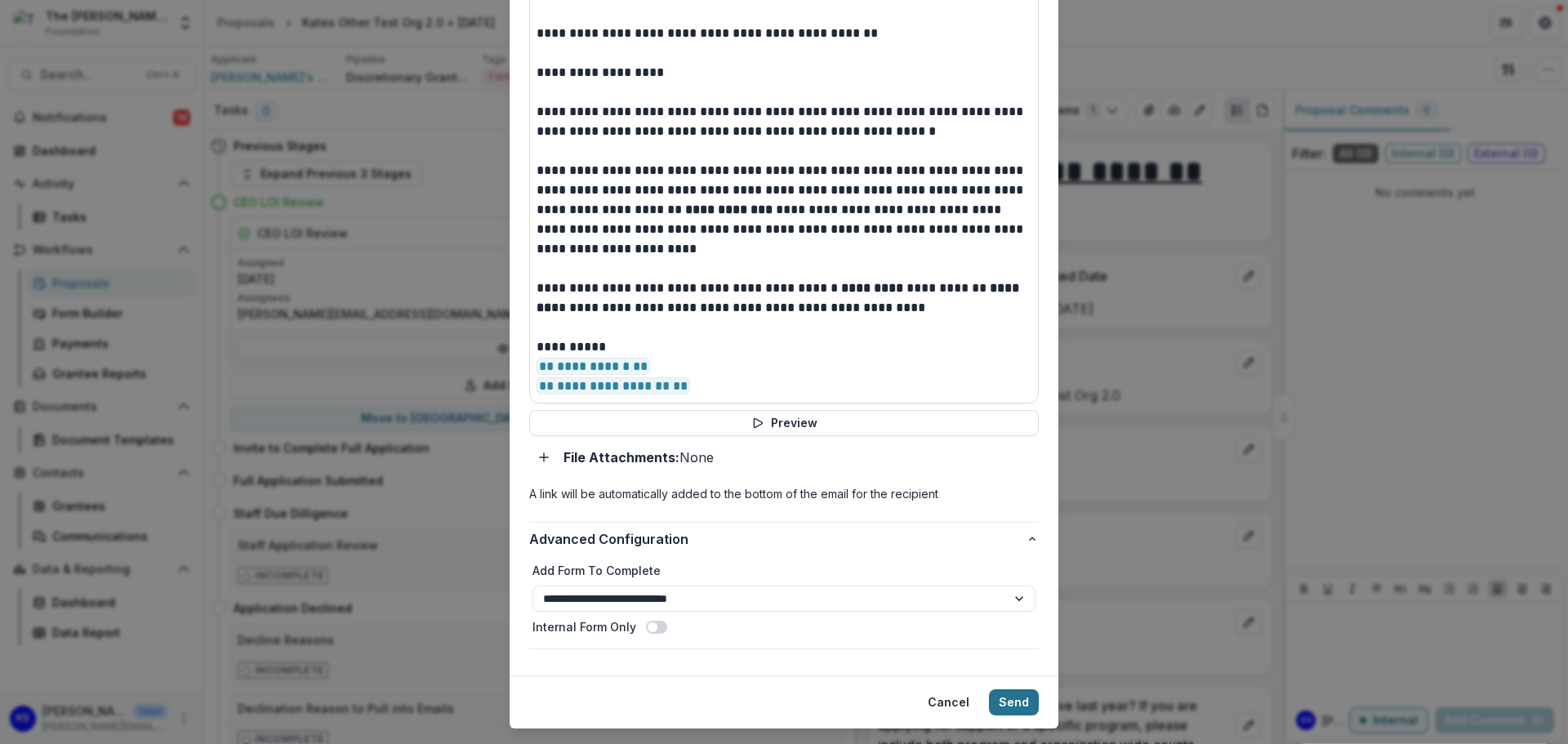
click at [1027, 689] on button "Send" at bounding box center [1014, 702] width 50 height 26
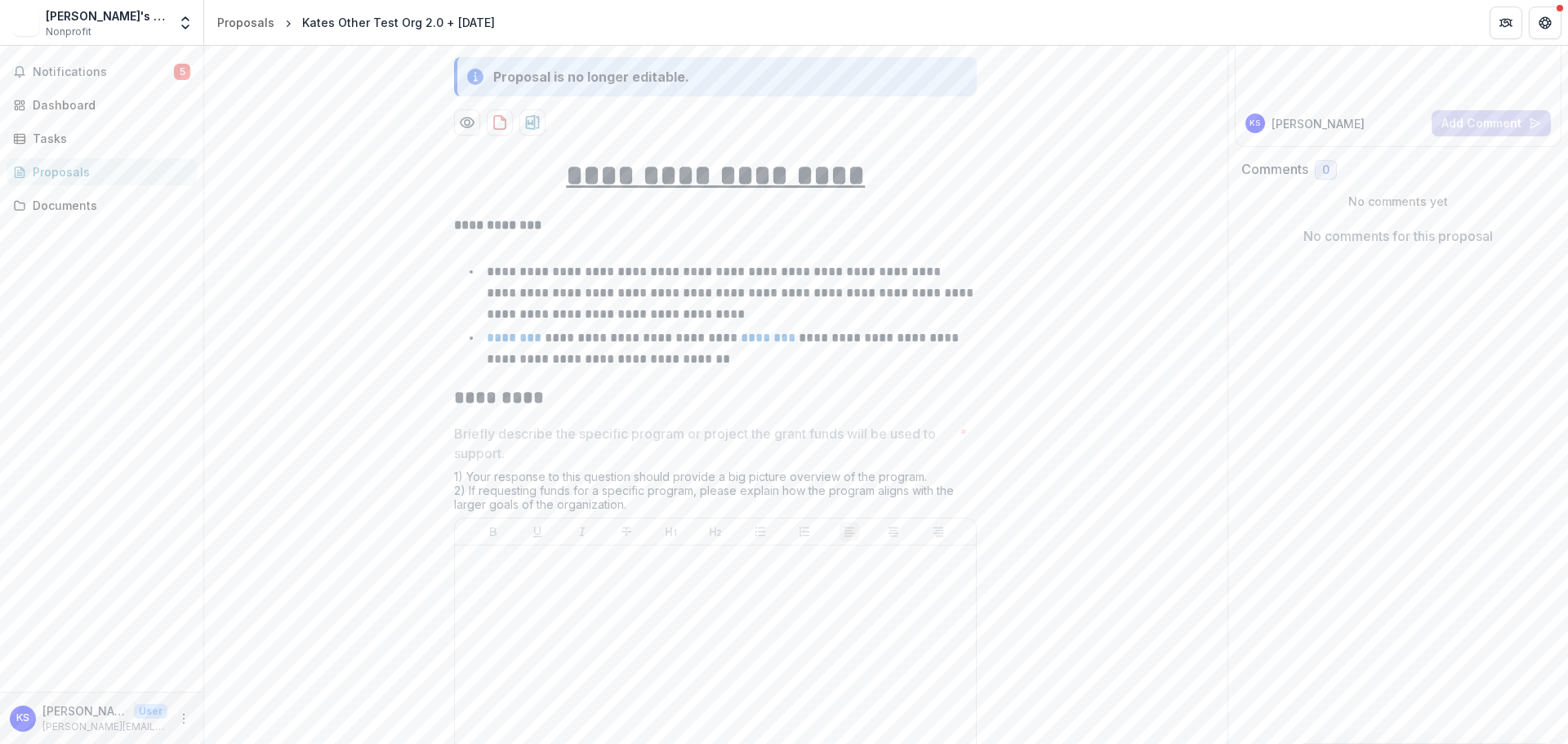
scroll to position [327, 0]
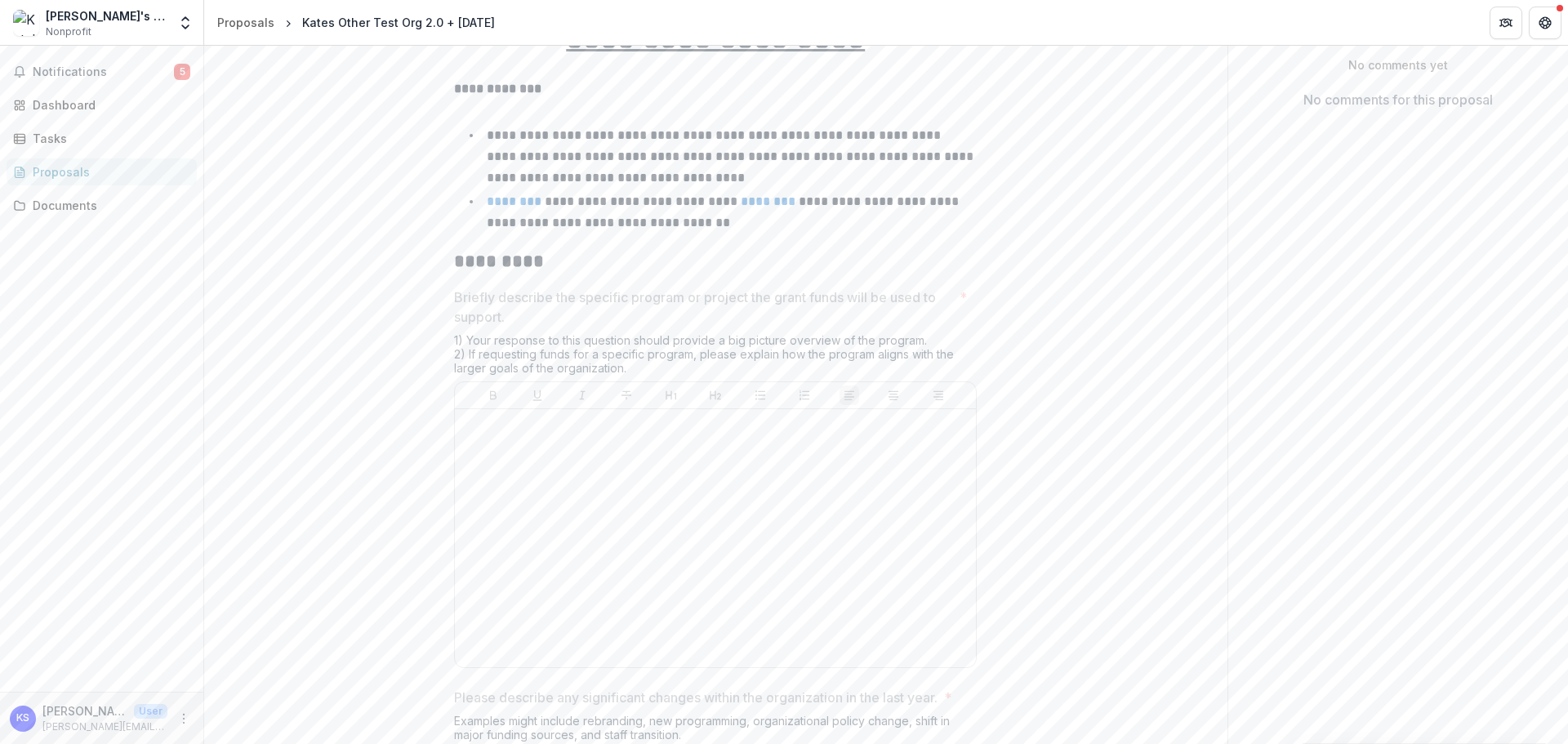
click at [692, 514] on div at bounding box center [715, 538] width 508 height 245
click at [589, 456] on div at bounding box center [715, 538] width 508 height 245
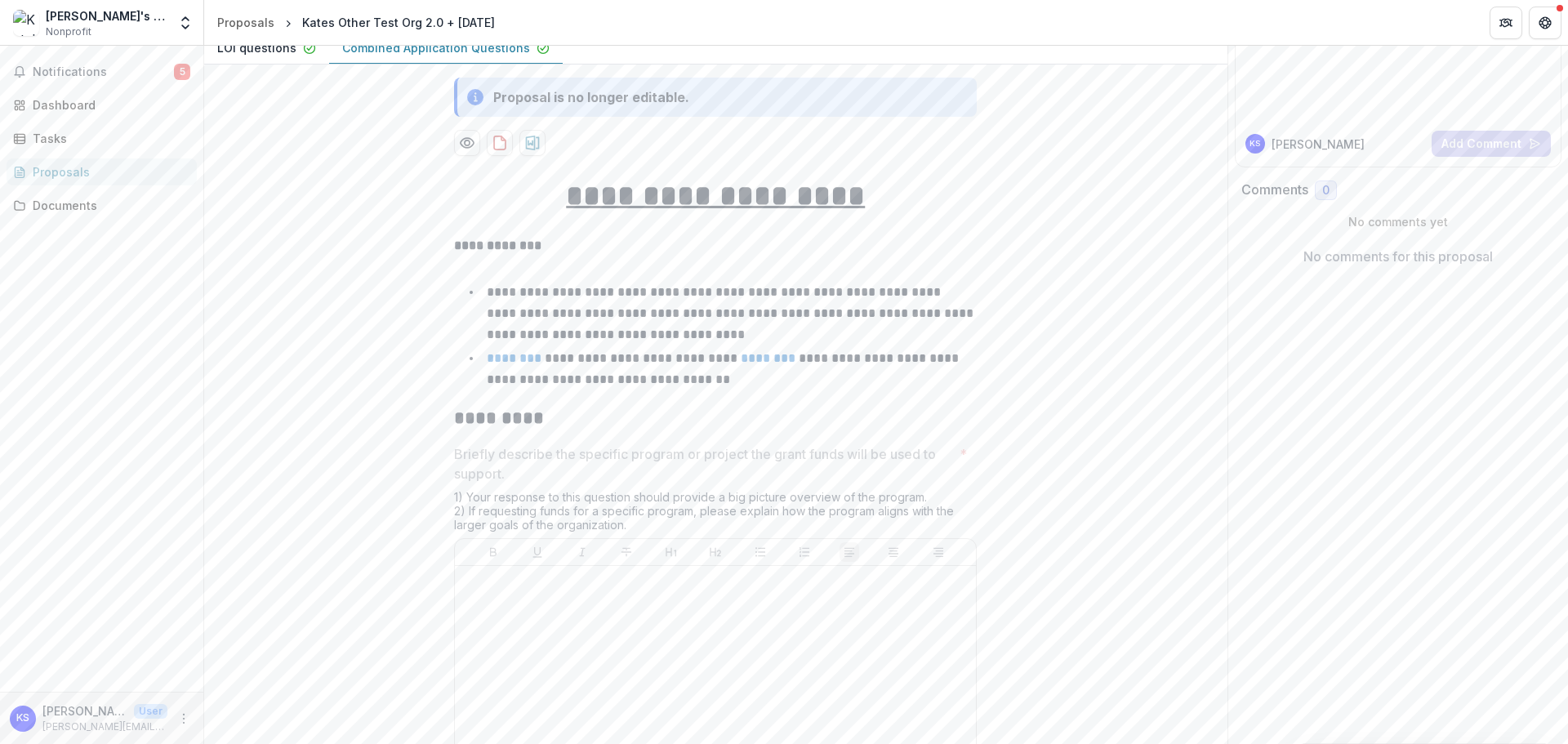
scroll to position [0, 0]
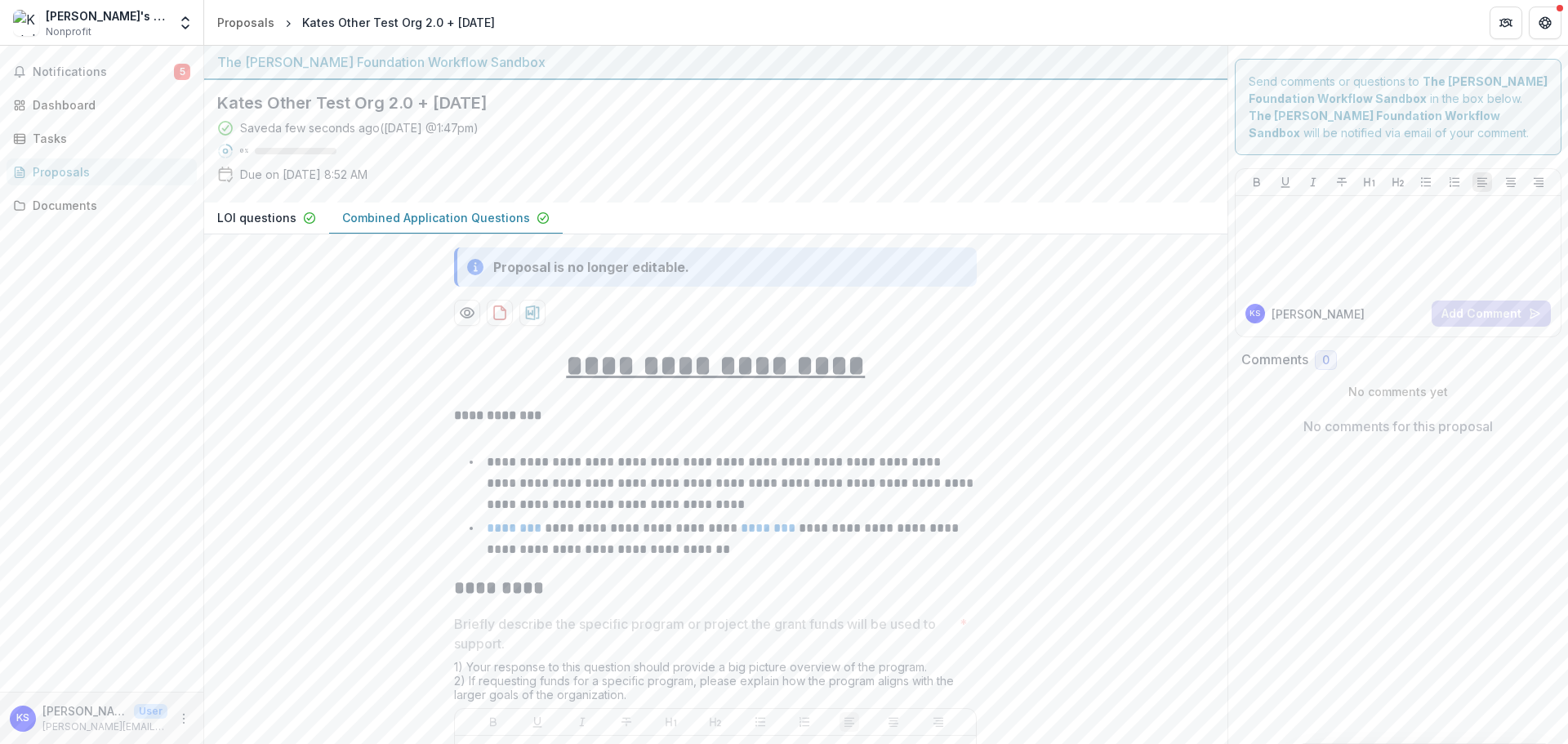
click at [437, 227] on button "Combined Application Questions" at bounding box center [446, 218] width 234 height 32
click at [254, 220] on p "LOI questions" at bounding box center [256, 217] width 79 height 17
click at [381, 220] on p "Combined Application Questions" at bounding box center [436, 217] width 188 height 17
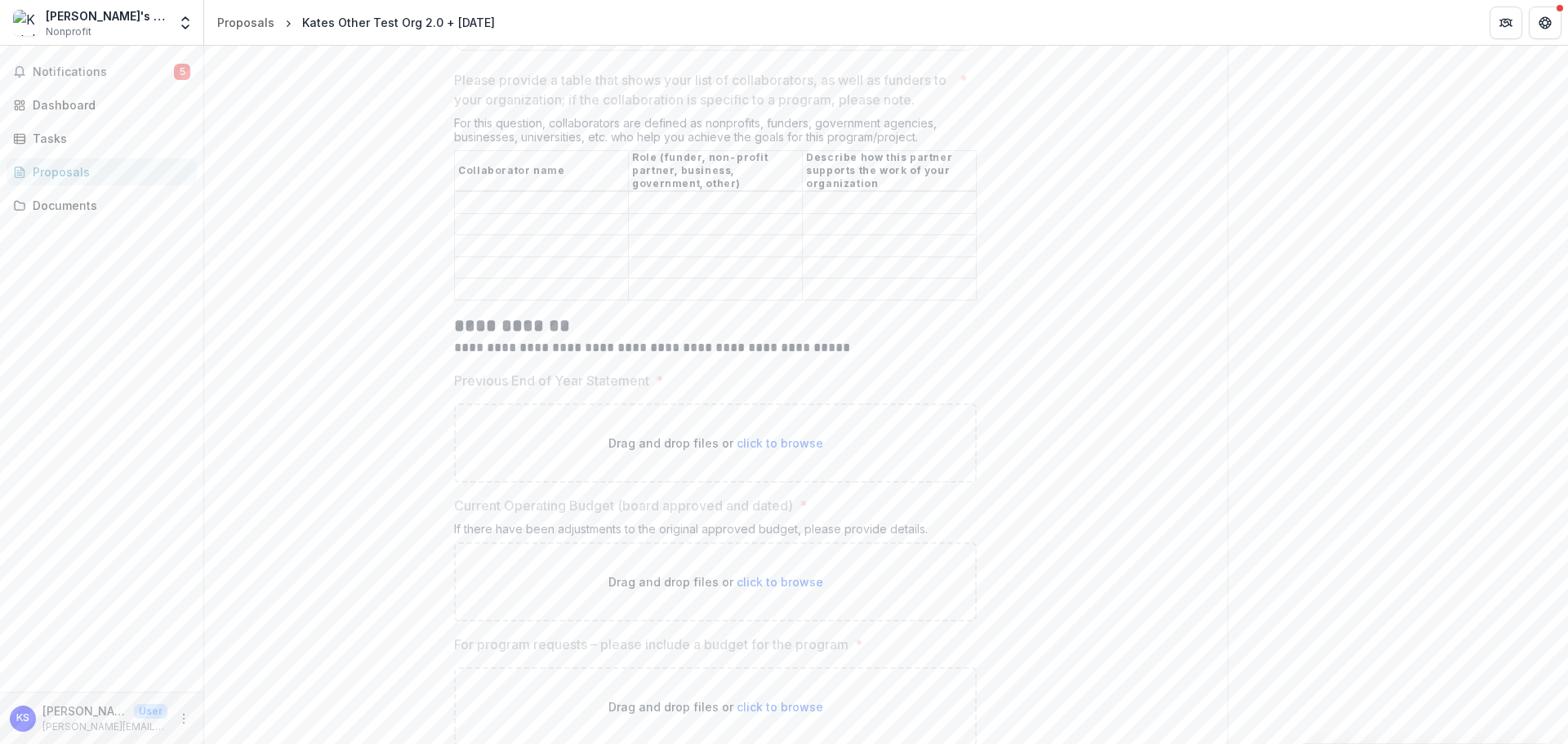
scroll to position [2859, 0]
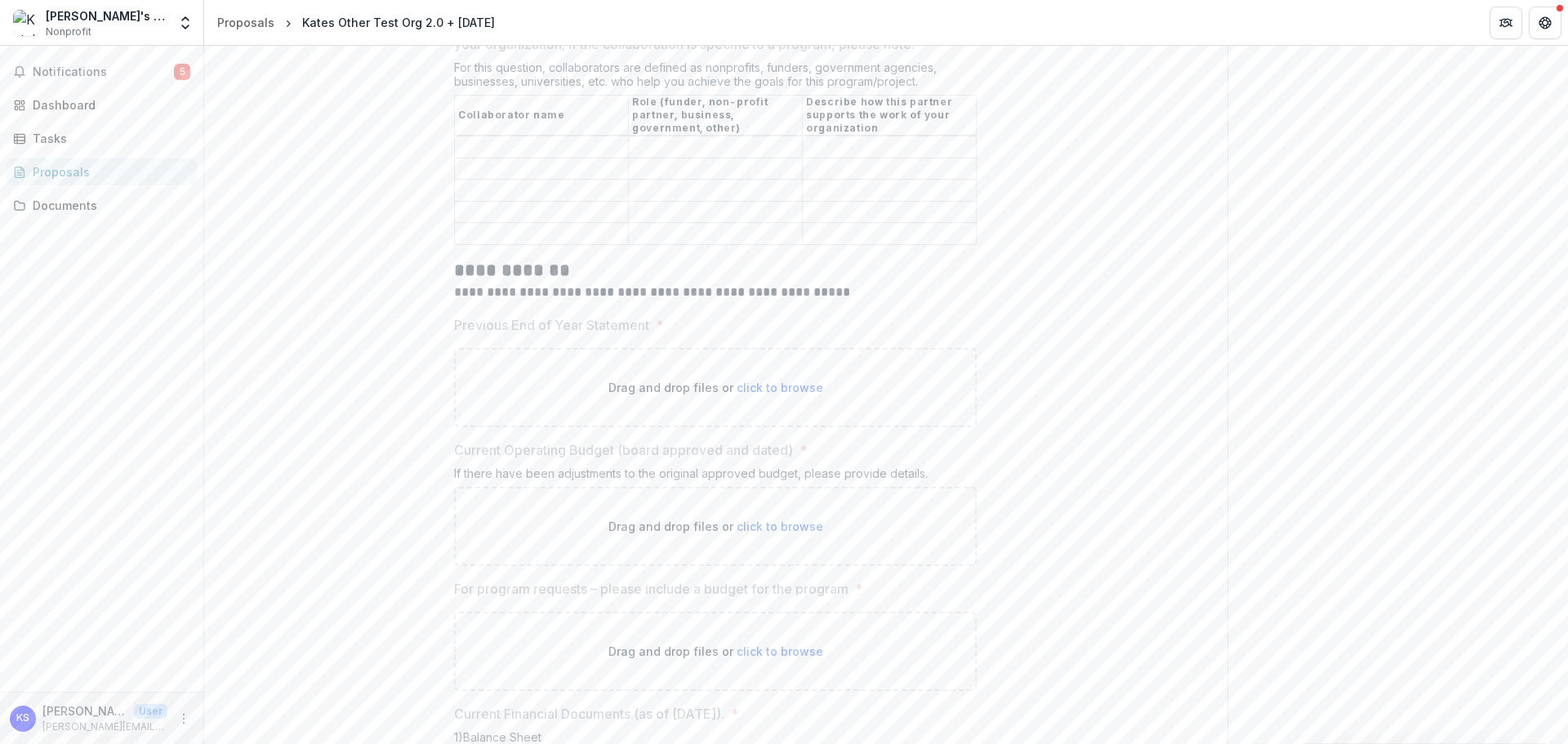
click at [775, 394] on span "click to browse" at bounding box center [780, 387] width 87 height 14
click at [774, 394] on span "click to browse" at bounding box center [780, 387] width 87 height 14
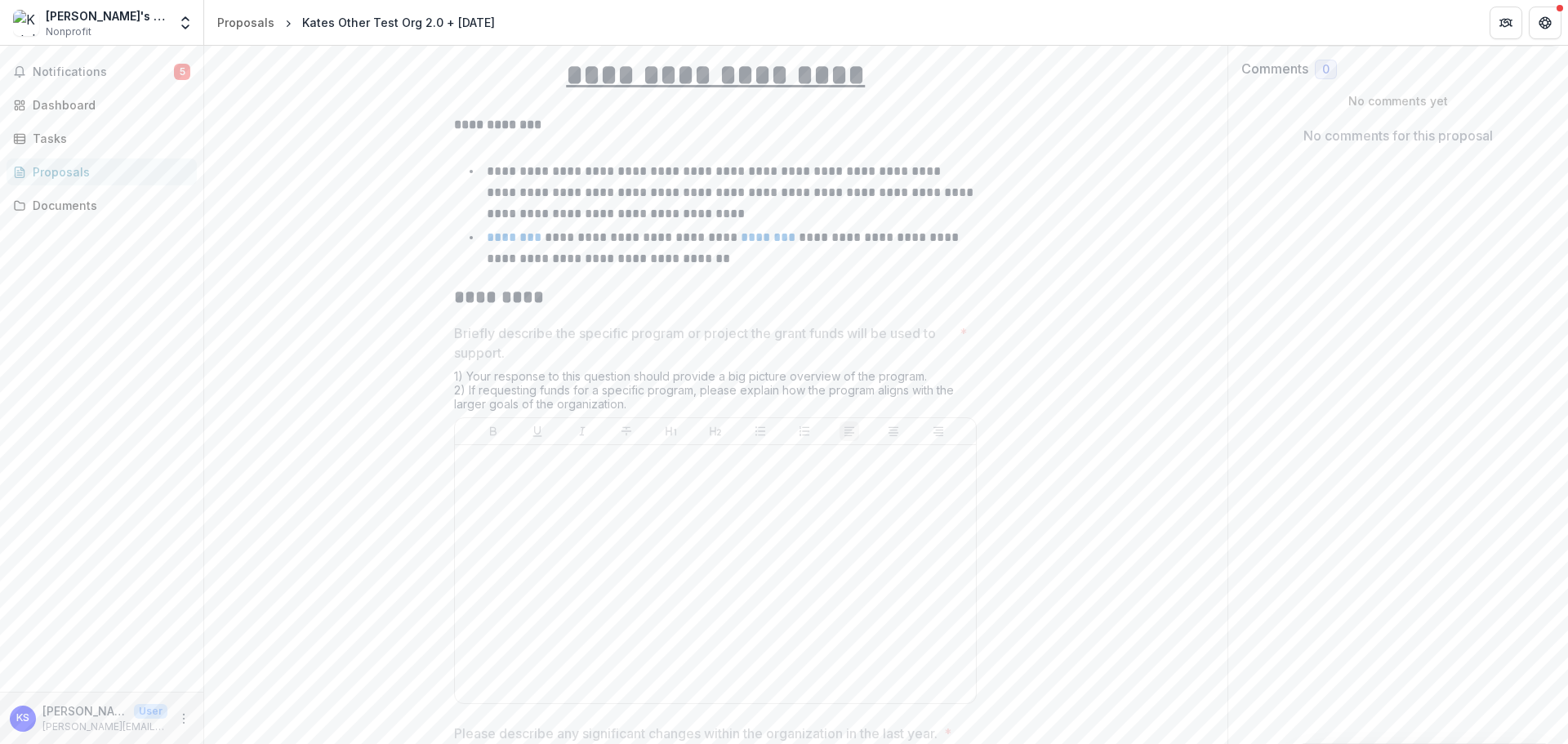
scroll to position [0, 0]
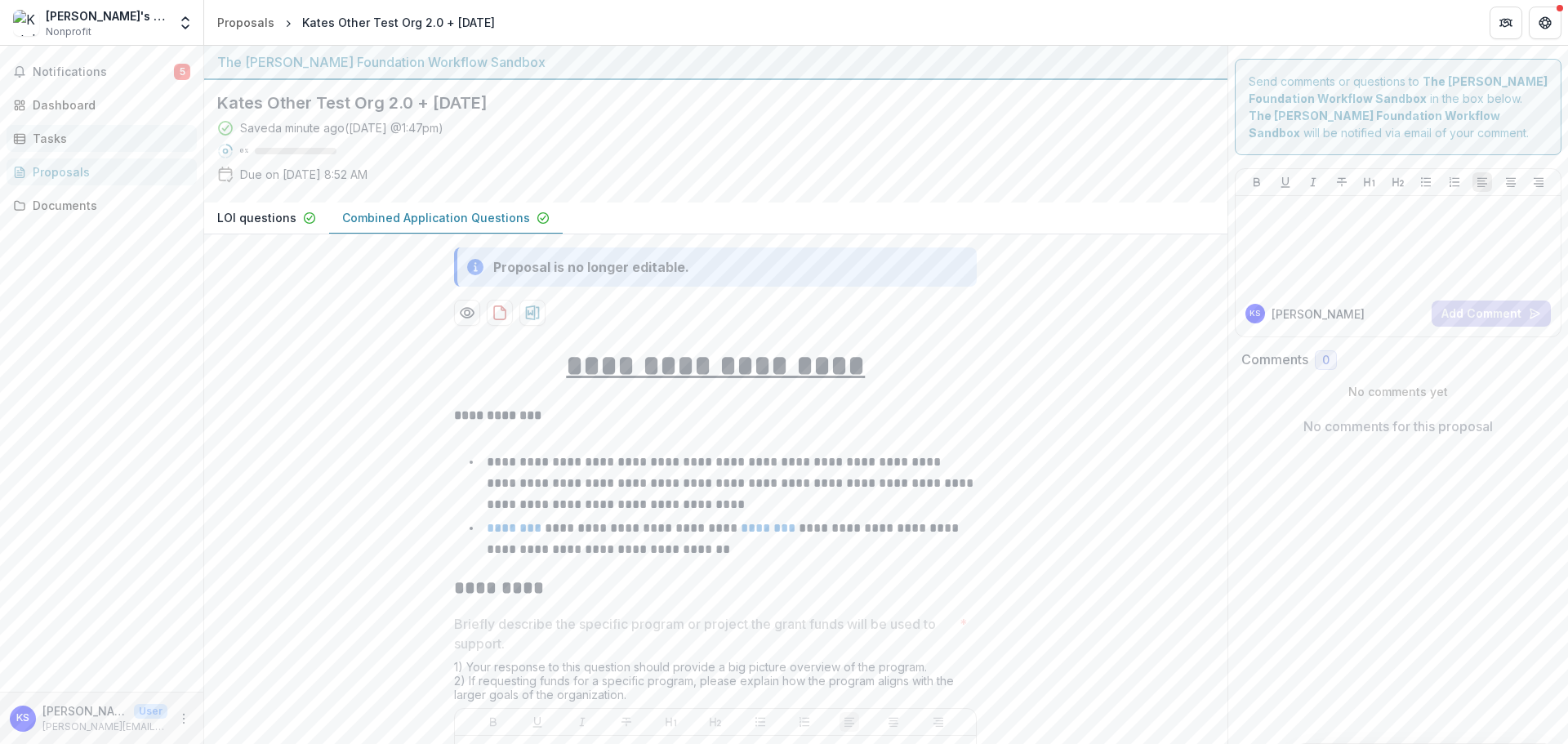
click at [30, 134] on link "Tasks" at bounding box center [102, 138] width 190 height 27
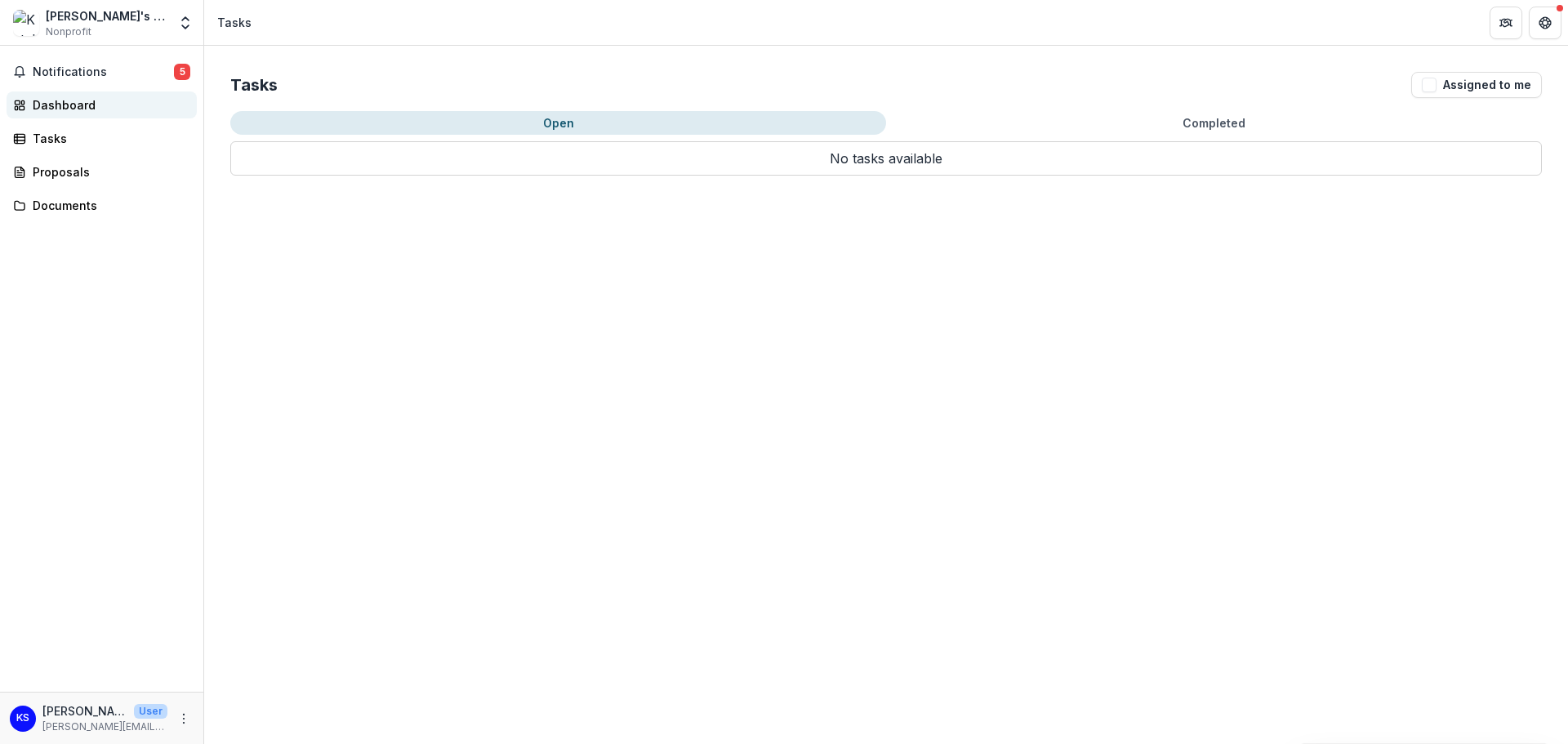
click at [51, 107] on div "Dashboard" at bounding box center [108, 105] width 151 height 17
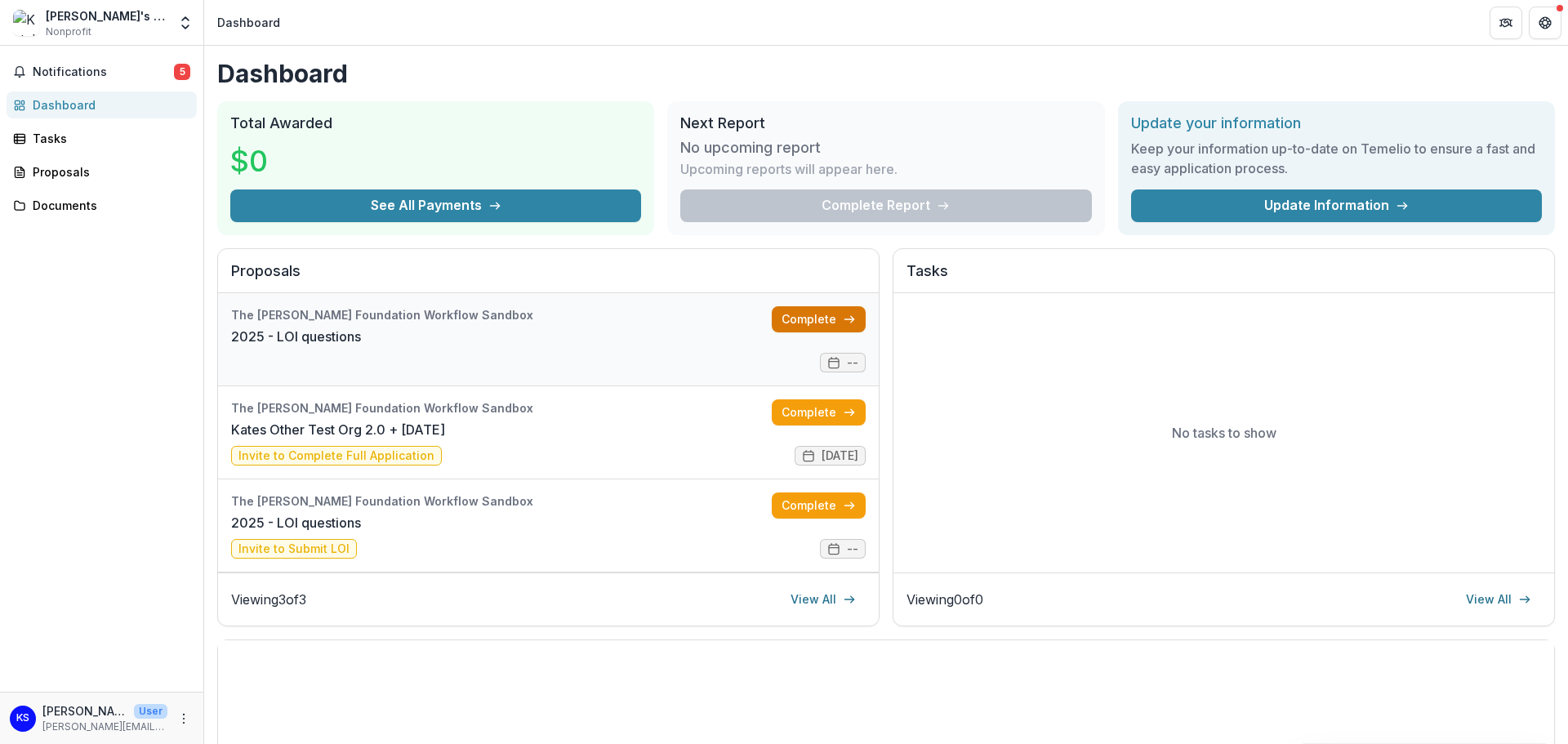
click at [799, 314] on link "Complete" at bounding box center [818, 320] width 94 height 26
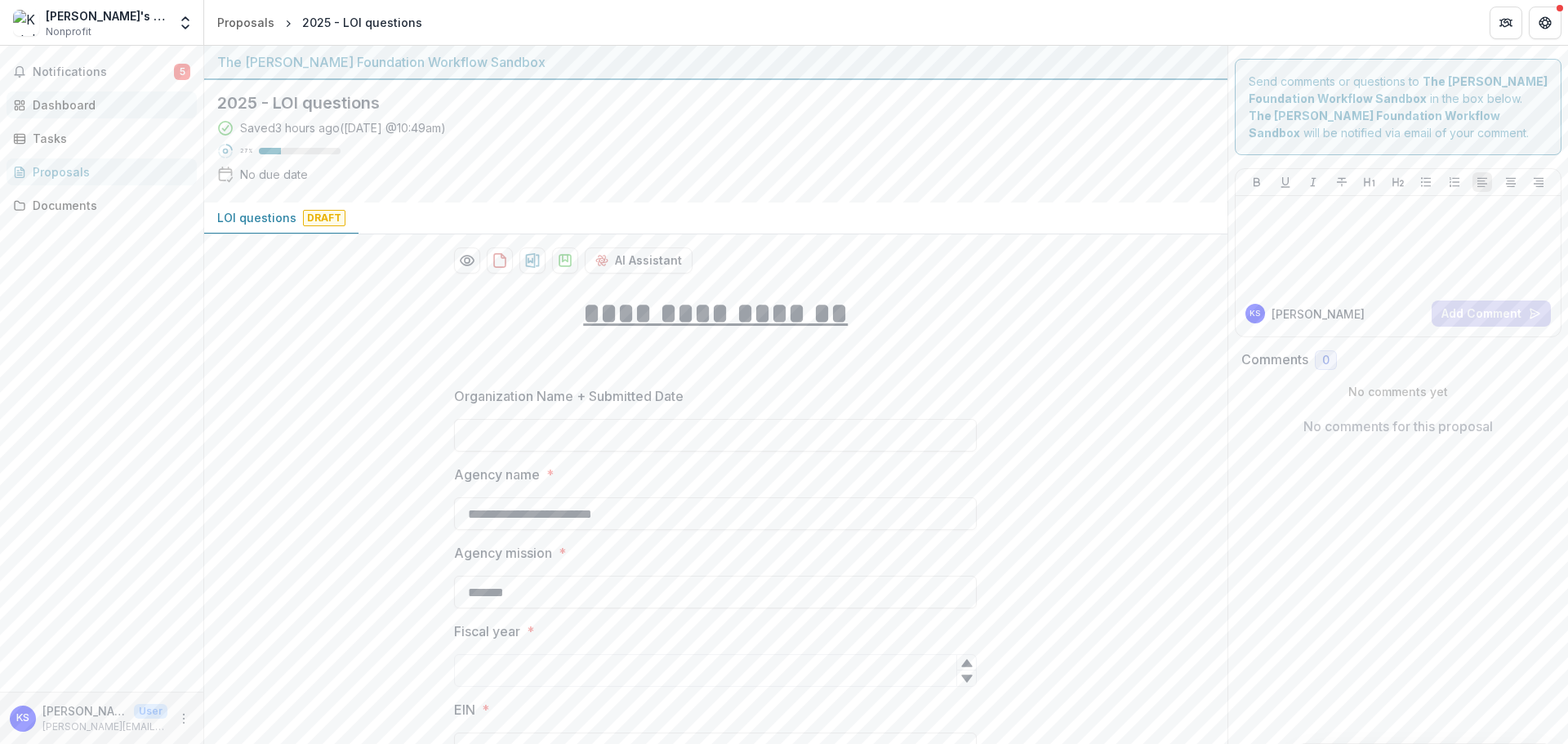
click at [74, 109] on div "Dashboard" at bounding box center [108, 105] width 151 height 17
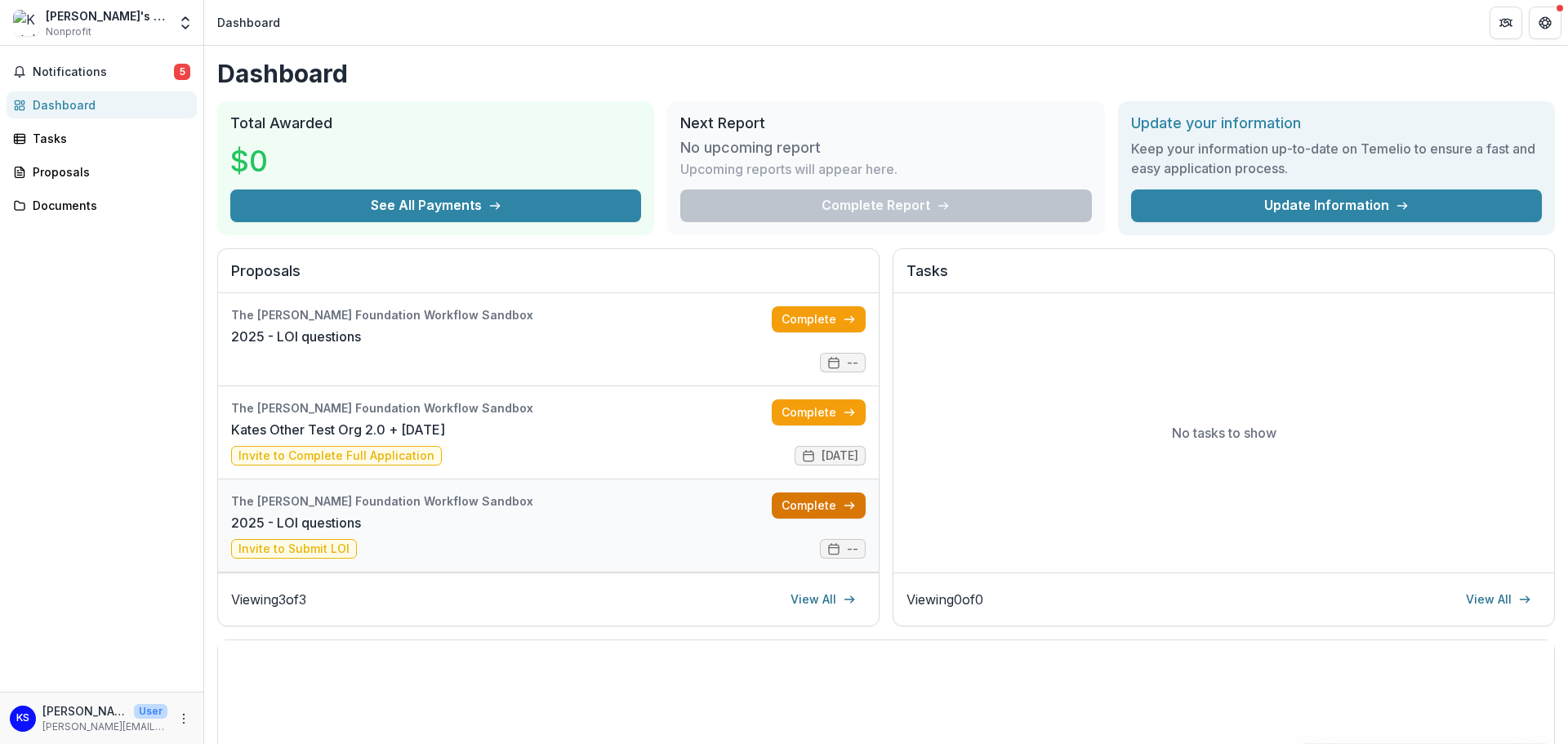
click at [829, 507] on link "Complete" at bounding box center [818, 506] width 94 height 26
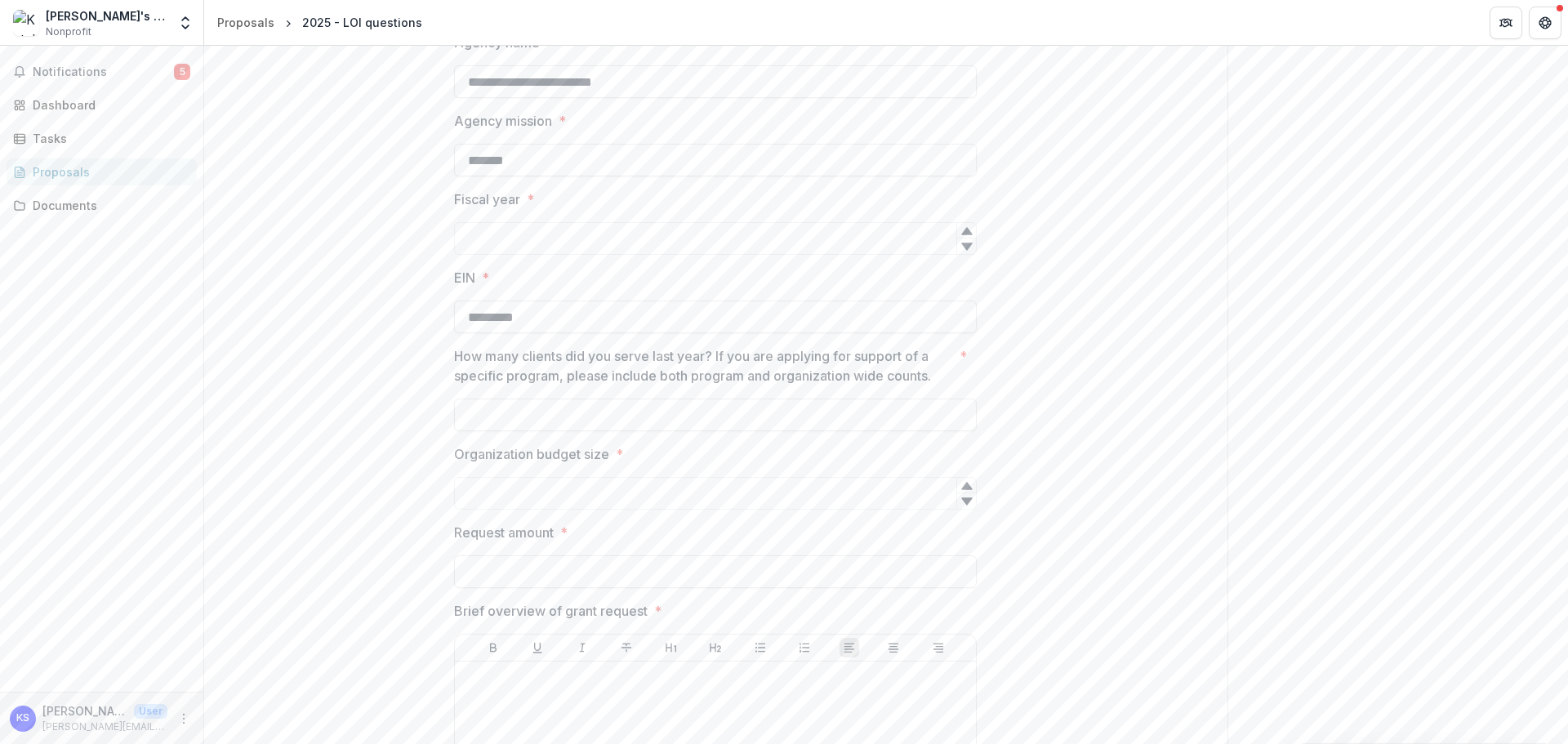
scroll to position [36, 0]
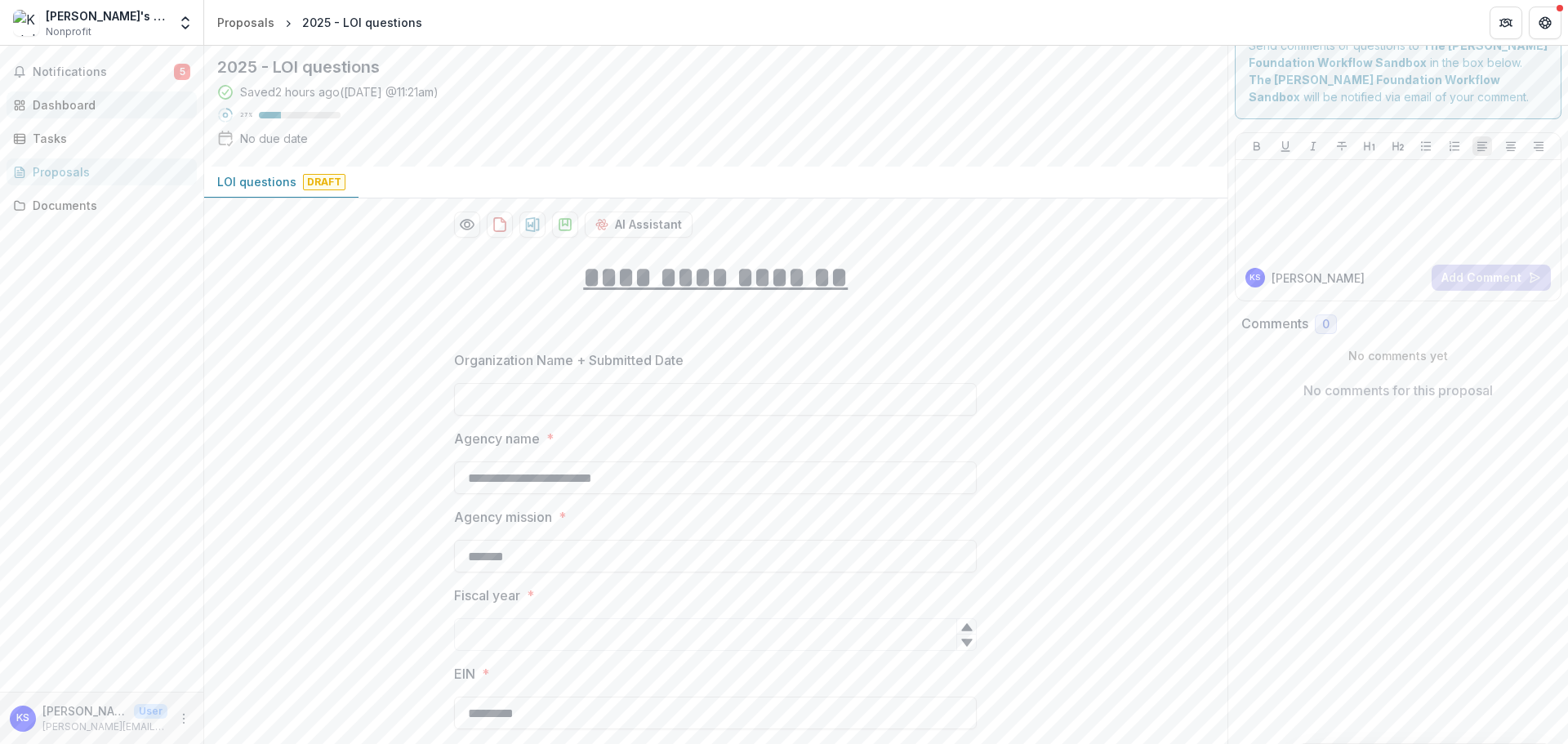
click at [85, 93] on link "Dashboard" at bounding box center [102, 105] width 190 height 27
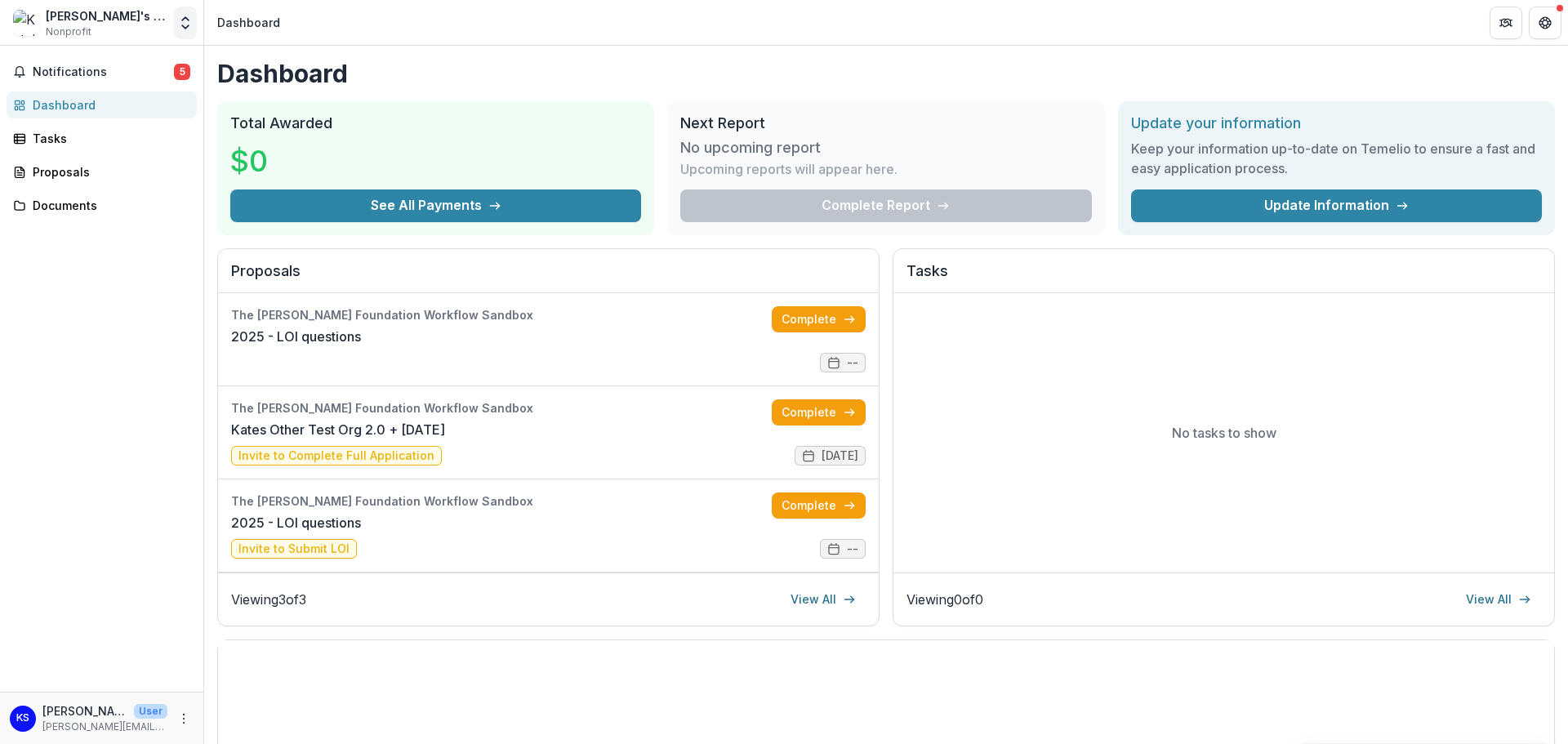
click at [180, 21] on icon "Open entity switcher" at bounding box center [185, 23] width 16 height 16
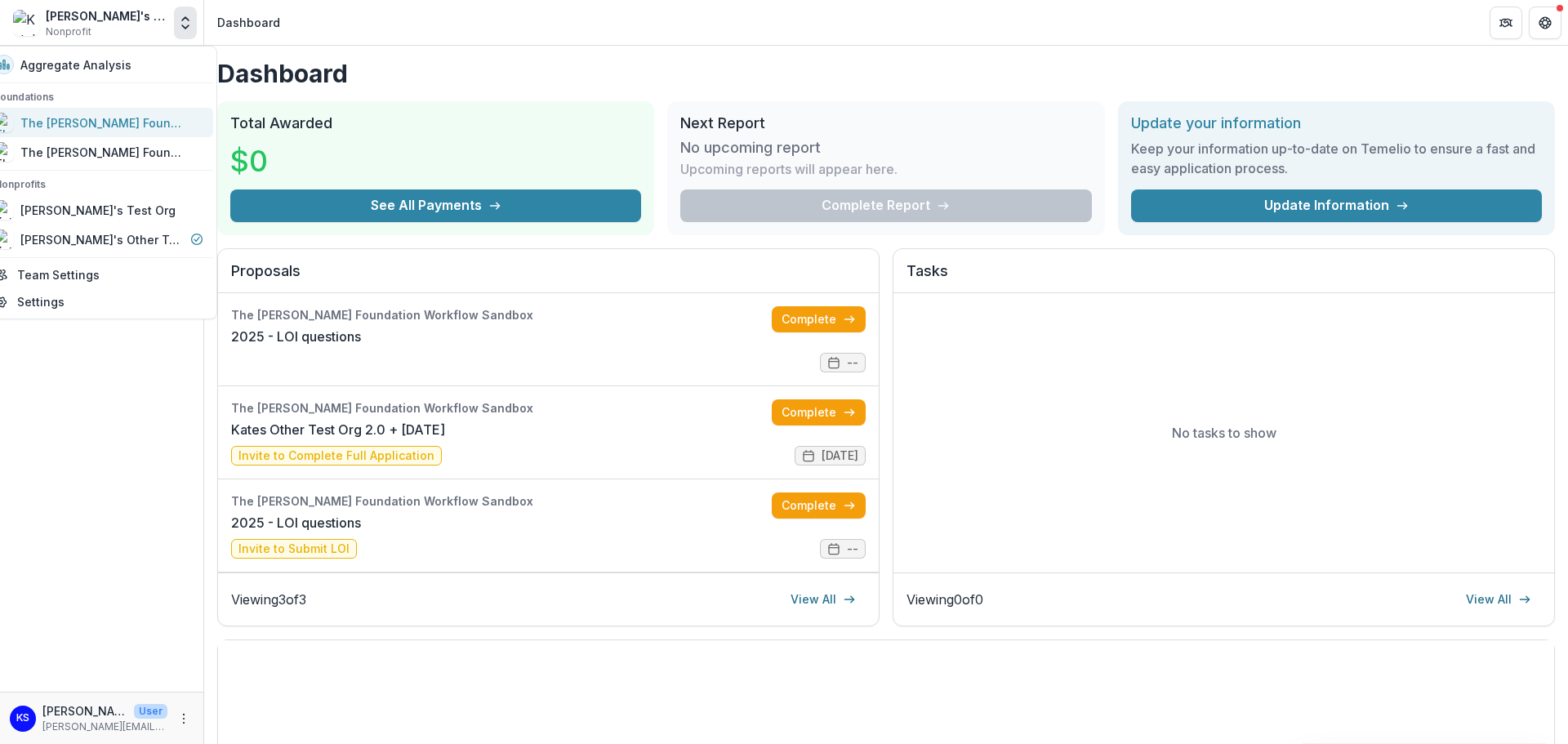
click at [129, 120] on div "The [PERSON_NAME] Foundation Workflow Sandbox" at bounding box center [102, 123] width 164 height 17
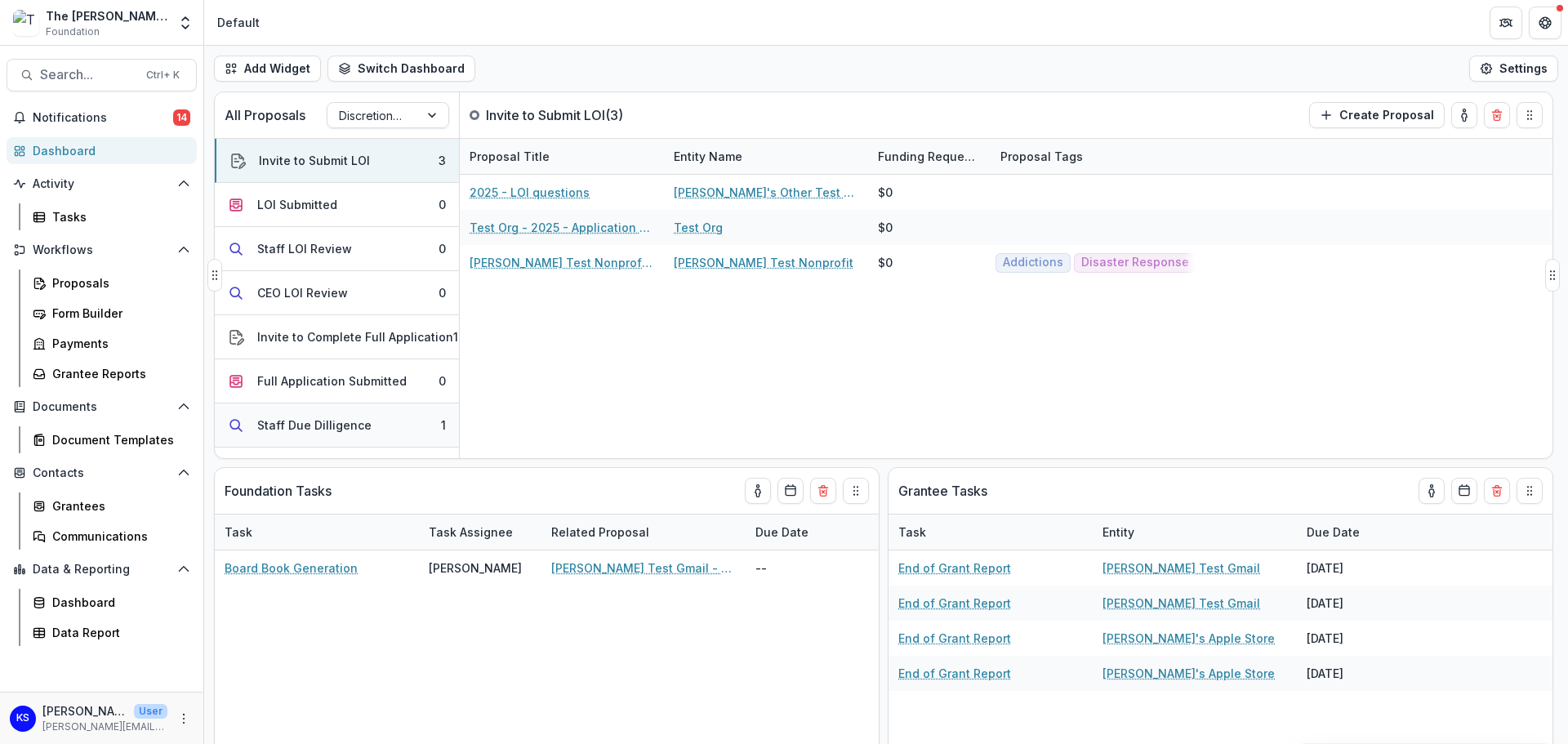
click at [318, 410] on button "Staff Due Dilligence 1" at bounding box center [337, 425] width 244 height 44
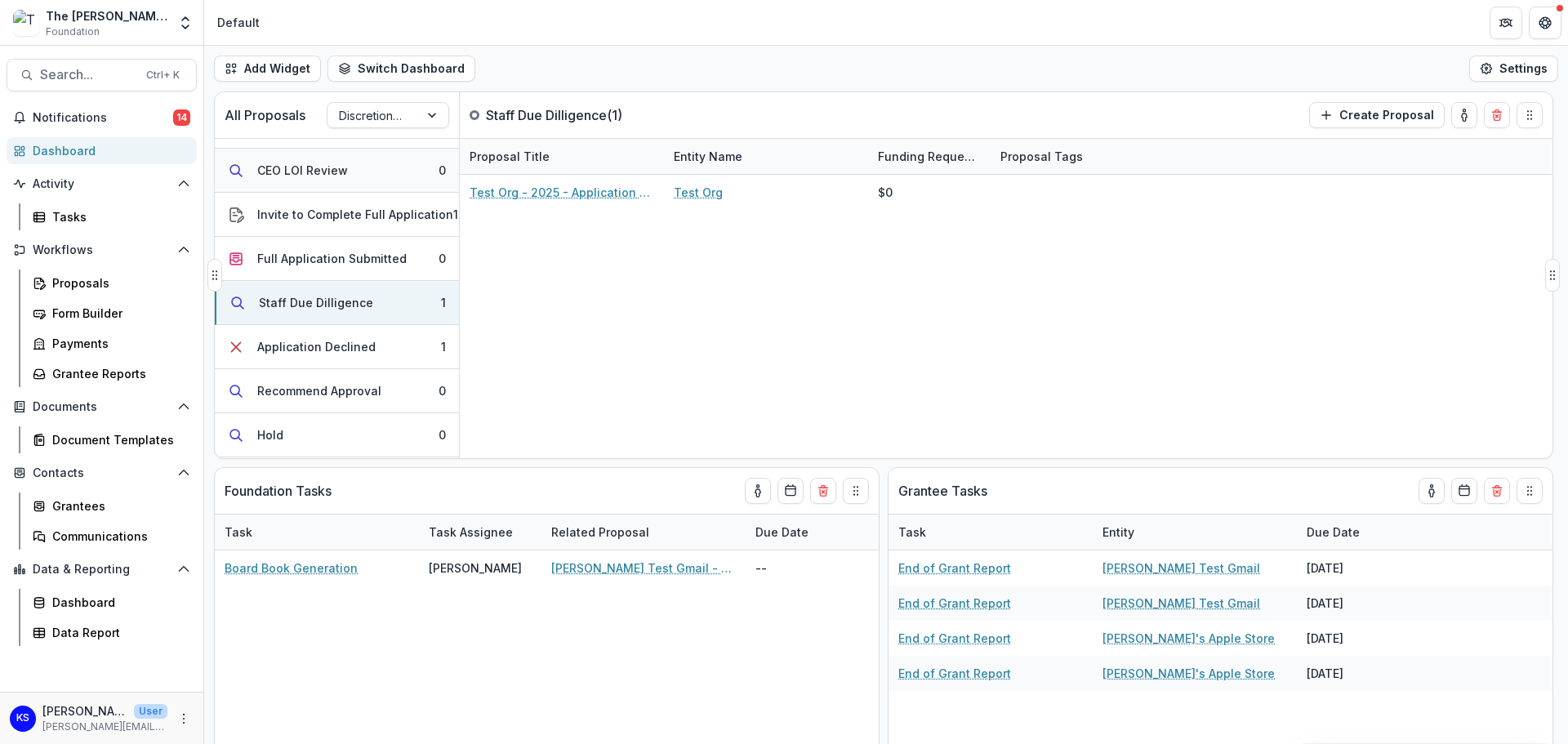
scroll to position [164, 0]
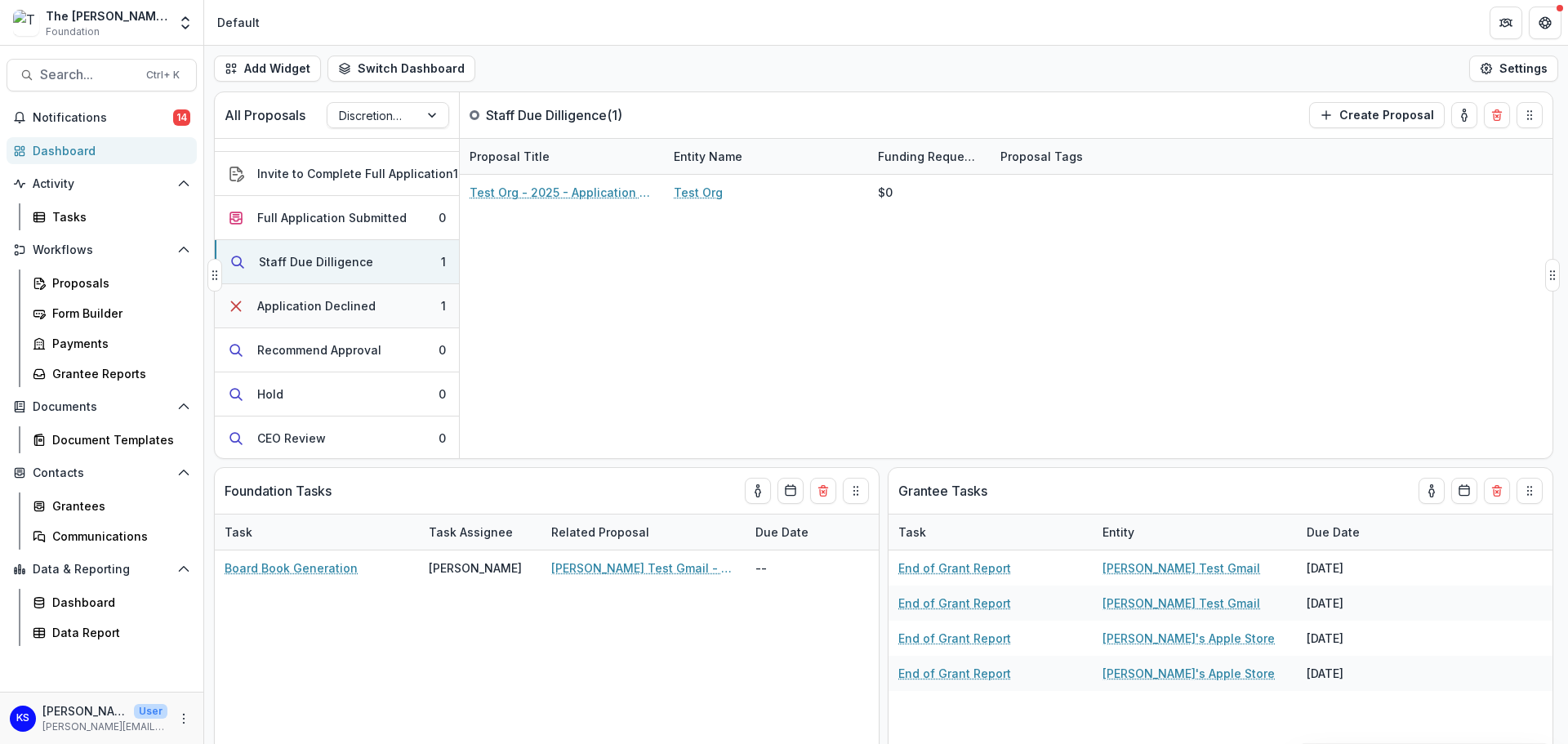
click at [385, 313] on button "Application Declined 1" at bounding box center [337, 306] width 244 height 44
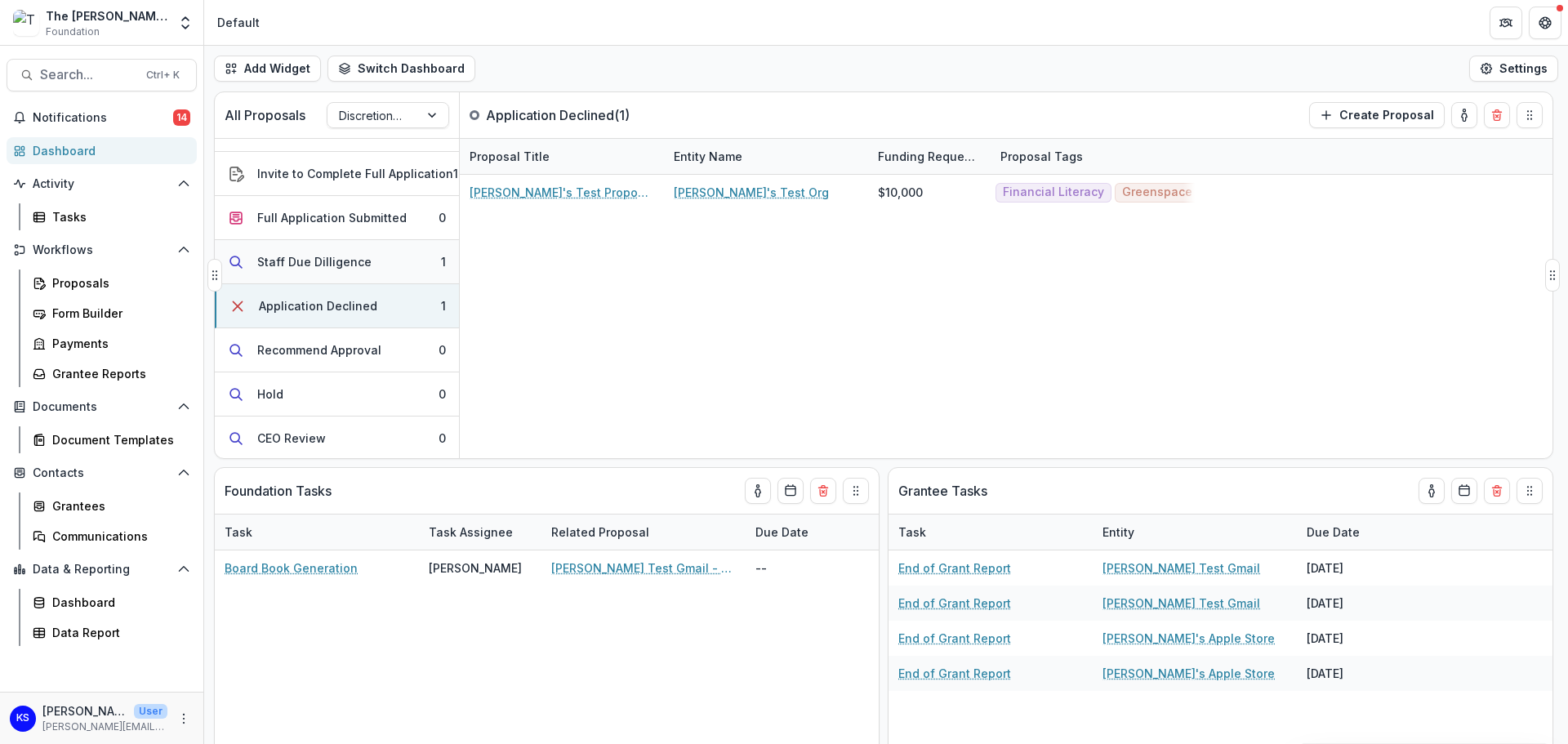
click at [382, 265] on button "Staff Due Dilligence 1" at bounding box center [337, 262] width 244 height 44
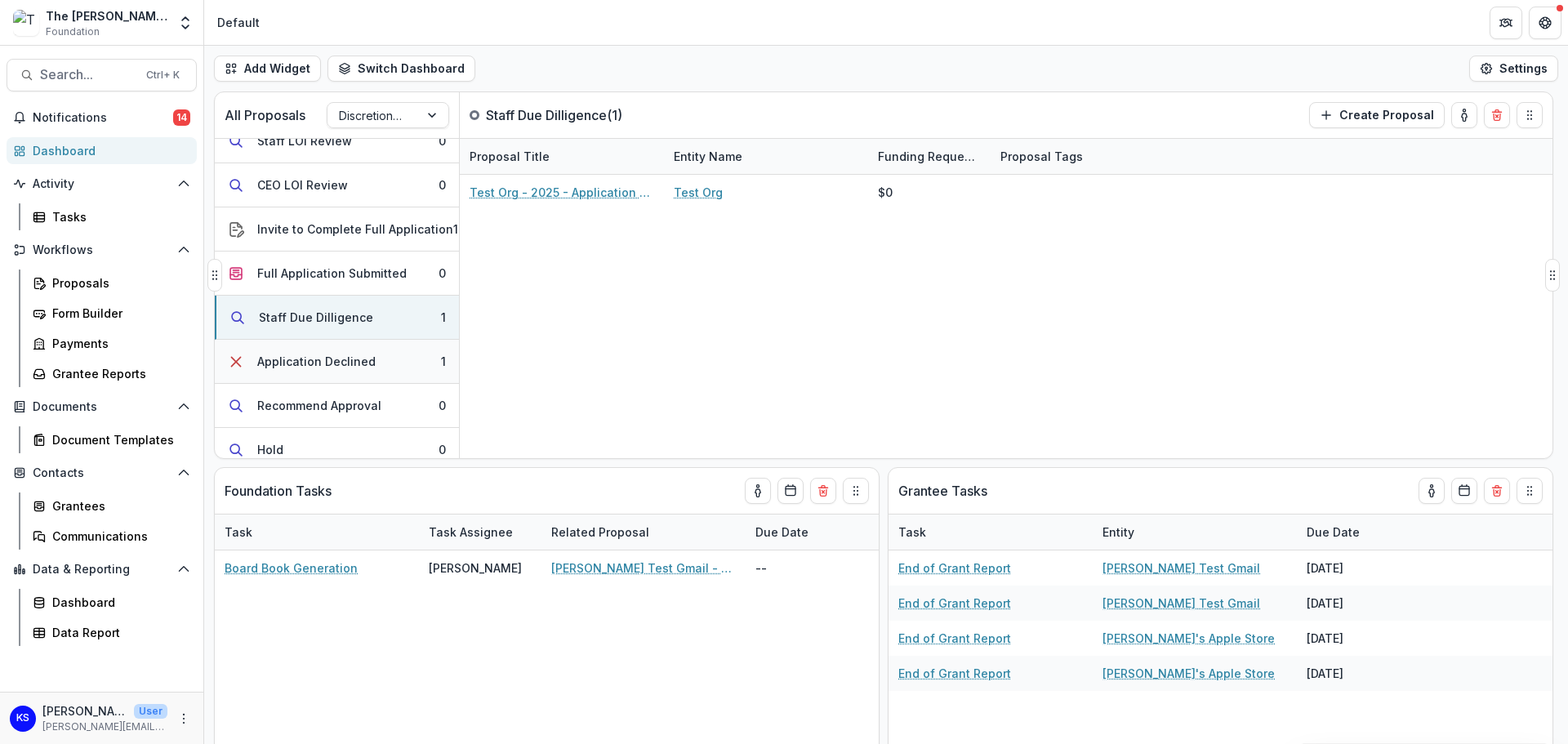
scroll to position [81, 0]
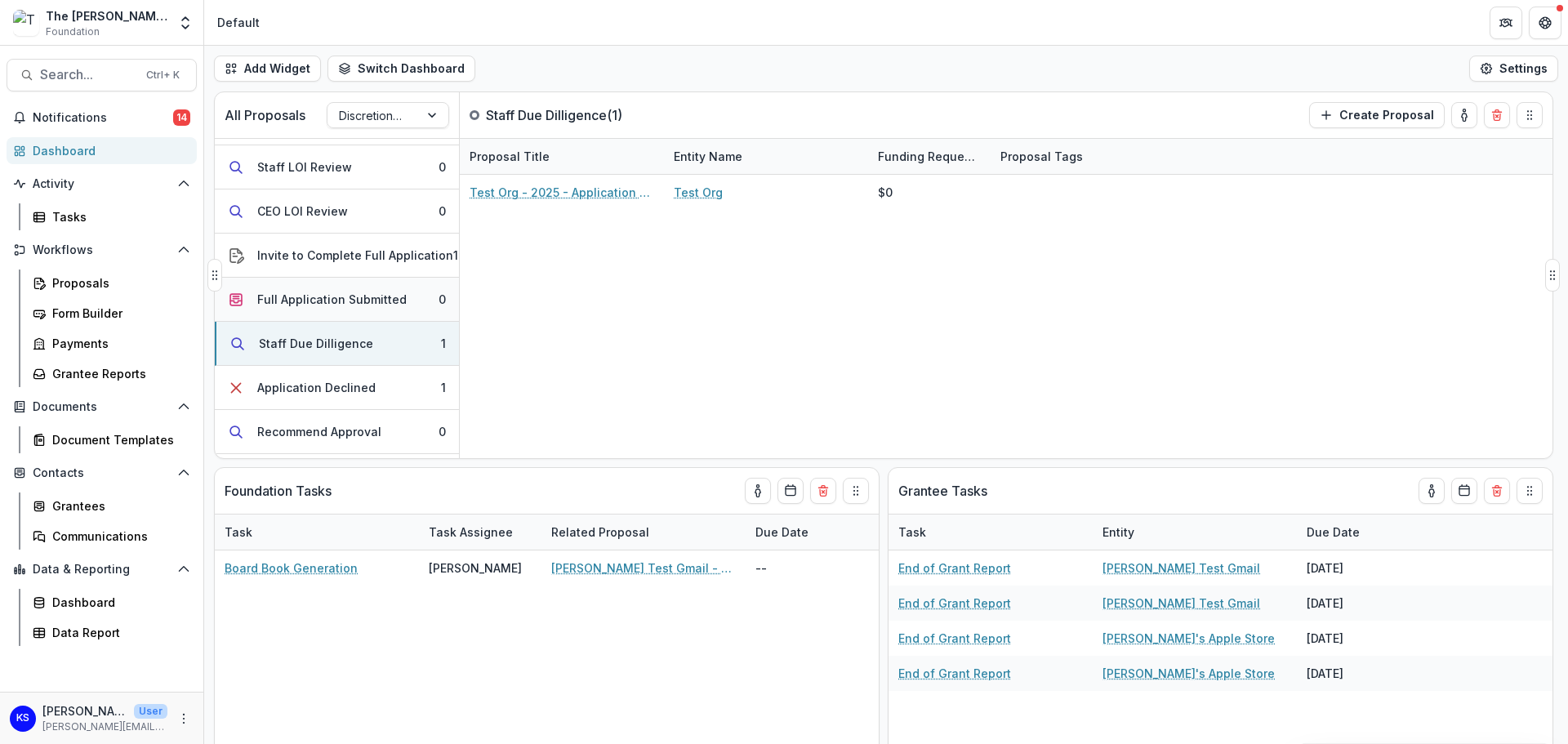
click at [359, 289] on button "Full Application Submitted 0" at bounding box center [337, 300] width 244 height 44
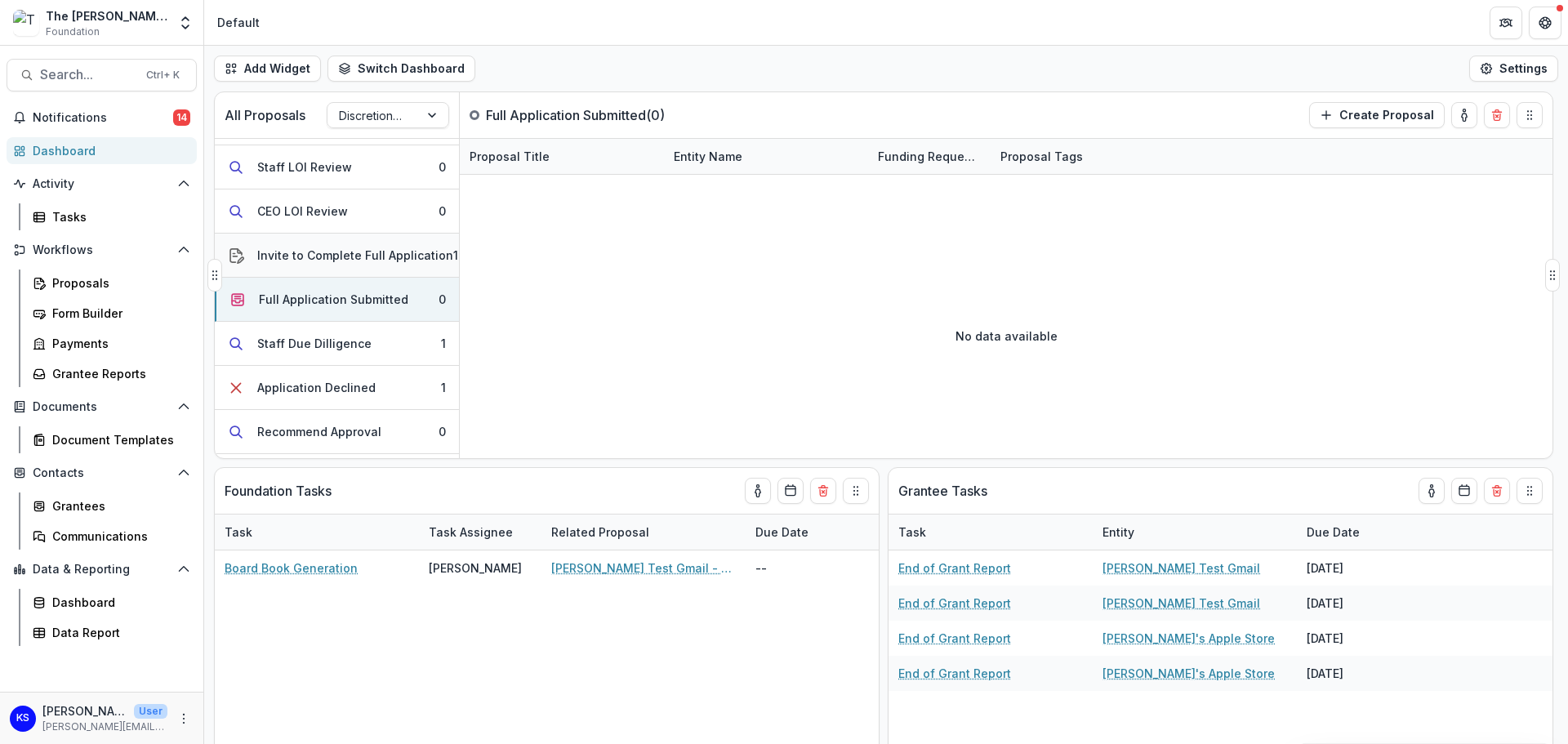
click at [365, 260] on div "Invite to Complete Full Application" at bounding box center [355, 256] width 196 height 17
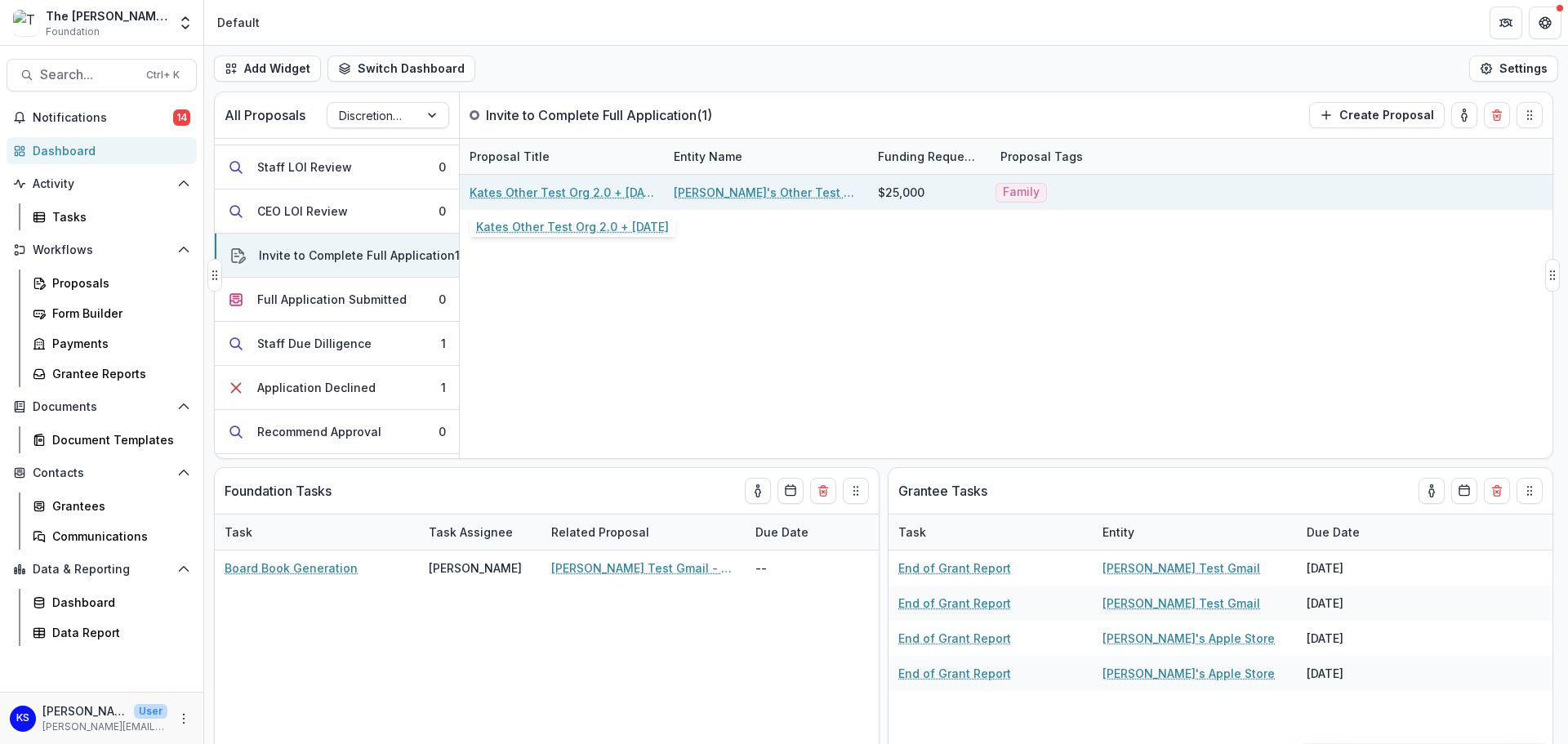
click at [532, 184] on link "Kates Other Test Org 2.0 + 8.18.25" at bounding box center [561, 192] width 184 height 17
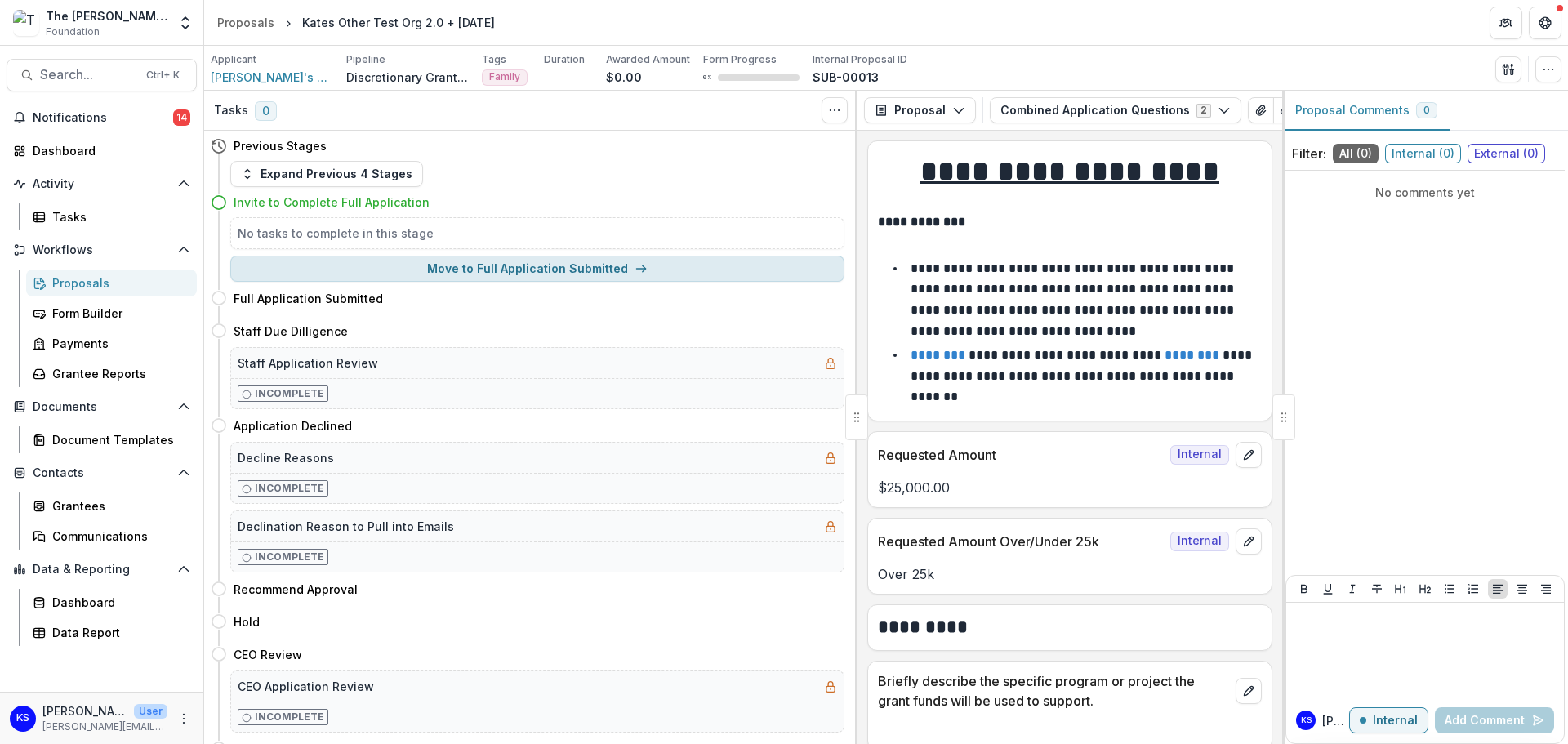
click at [458, 264] on button "Move to Full Application Submitted" at bounding box center [537, 268] width 614 height 26
select select "**********"
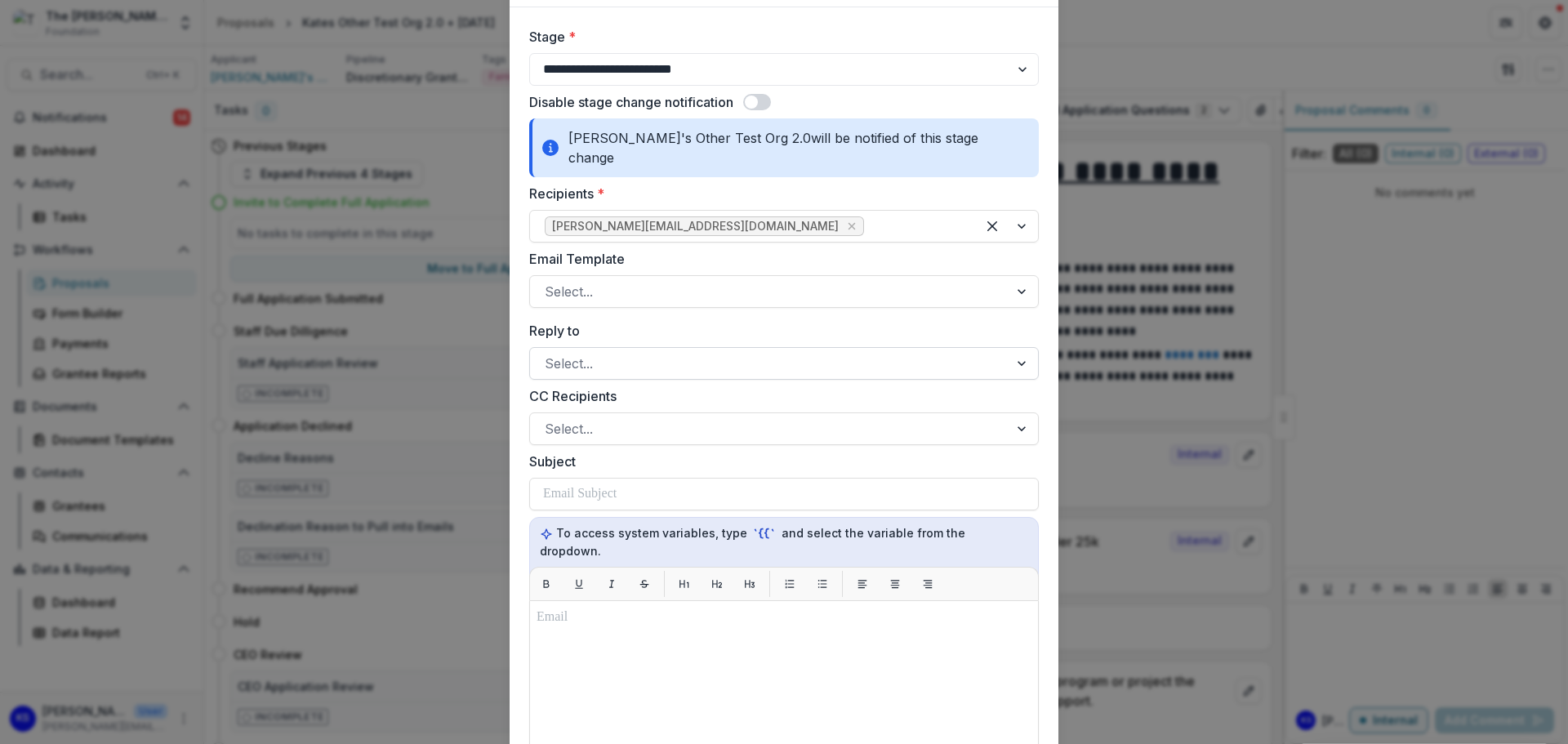
scroll to position [81, 0]
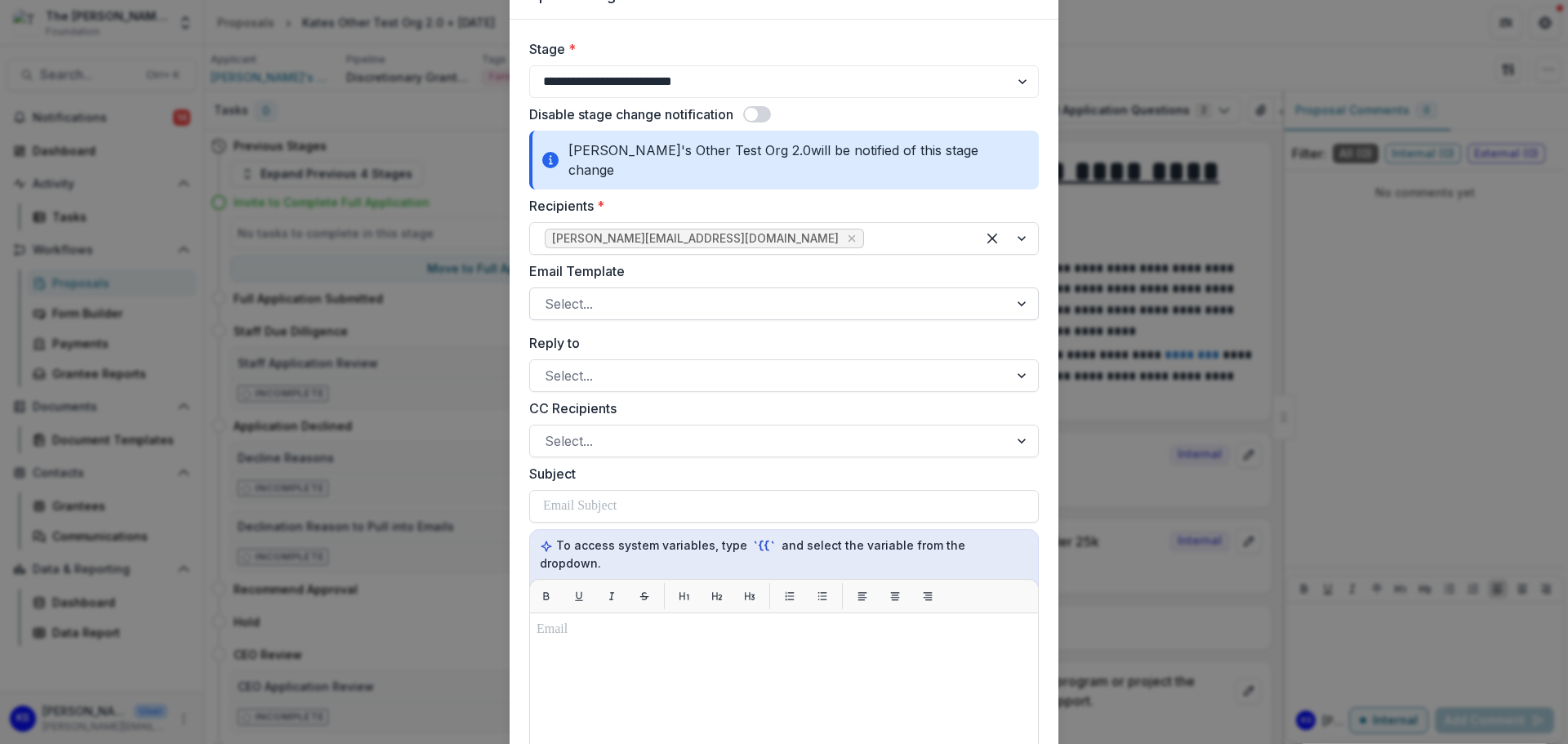
click at [647, 299] on div "Select..." at bounding box center [784, 304] width 509 height 33
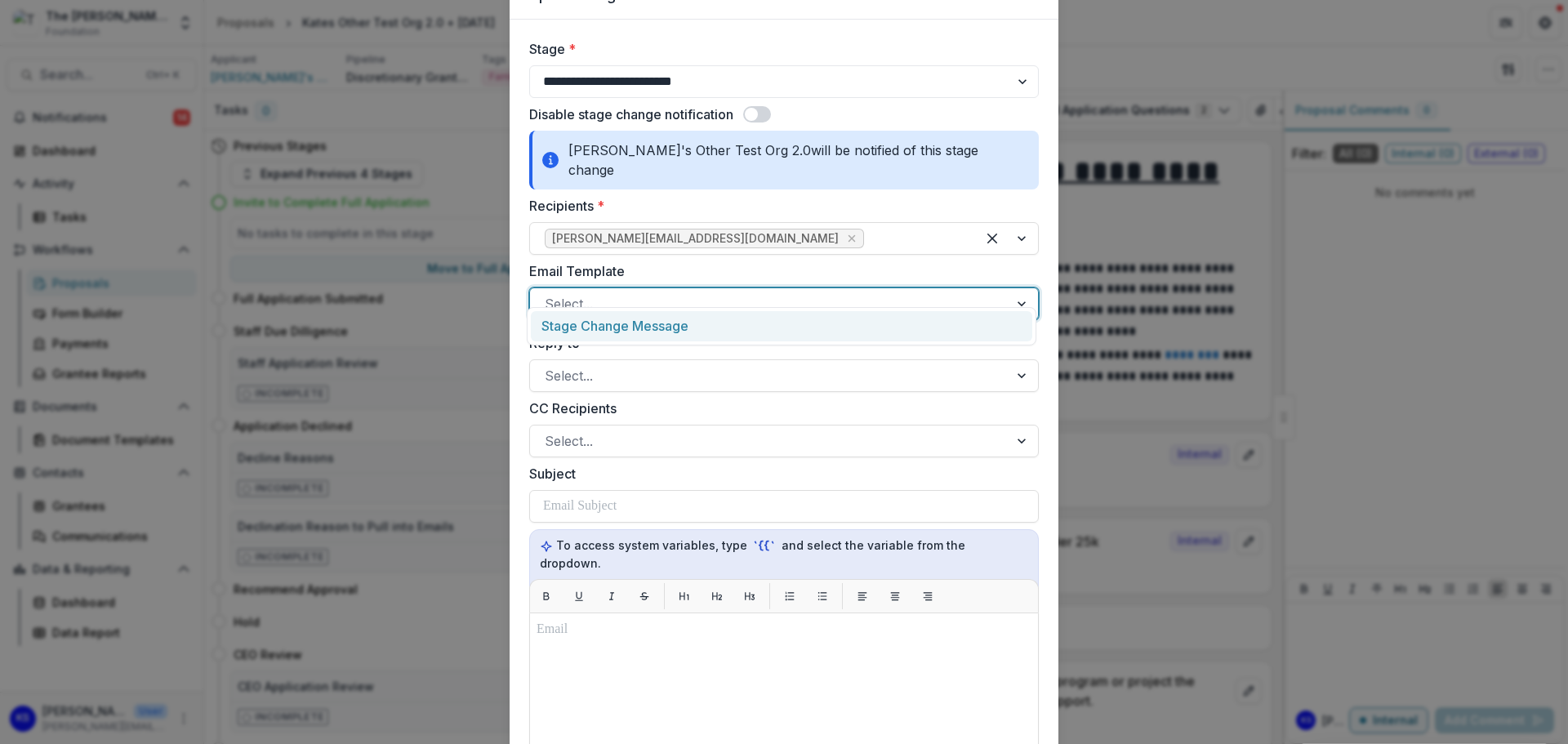
click at [648, 333] on div "Stage Change Message" at bounding box center [781, 326] width 501 height 30
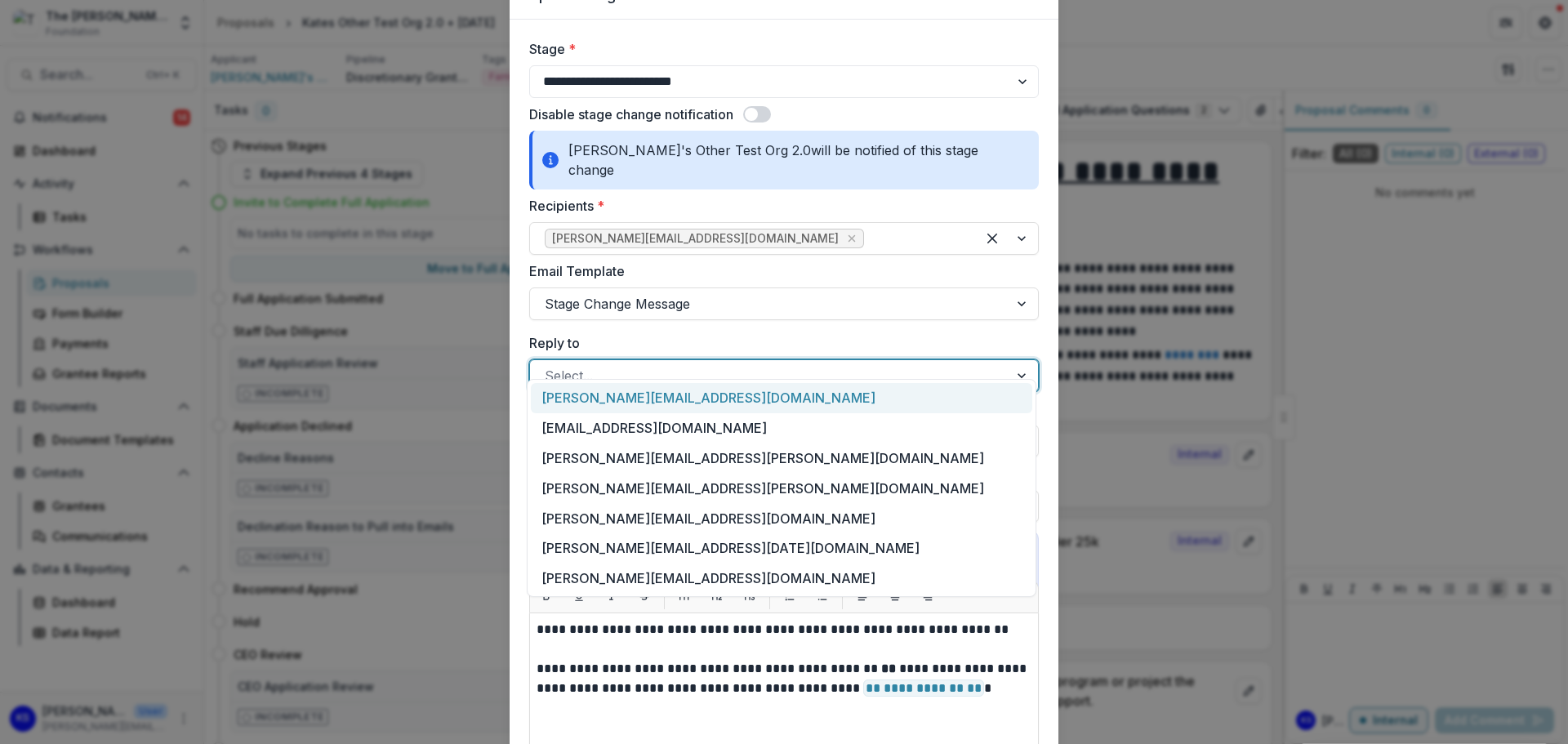
click at [641, 366] on div at bounding box center [769, 376] width 449 height 23
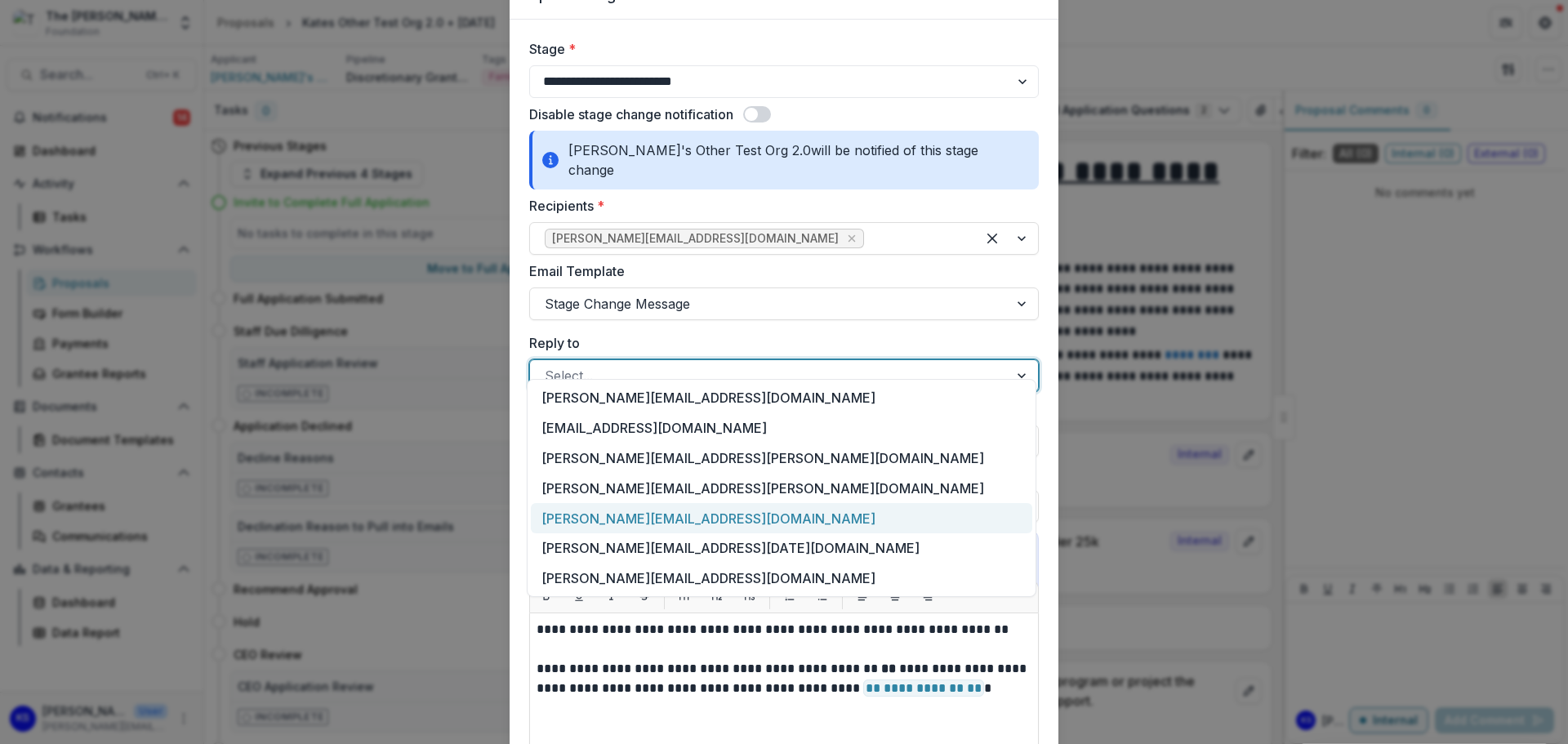
click at [629, 510] on div "[PERSON_NAME][EMAIL_ADDRESS][DOMAIN_NAME]" at bounding box center [781, 518] width 501 height 30
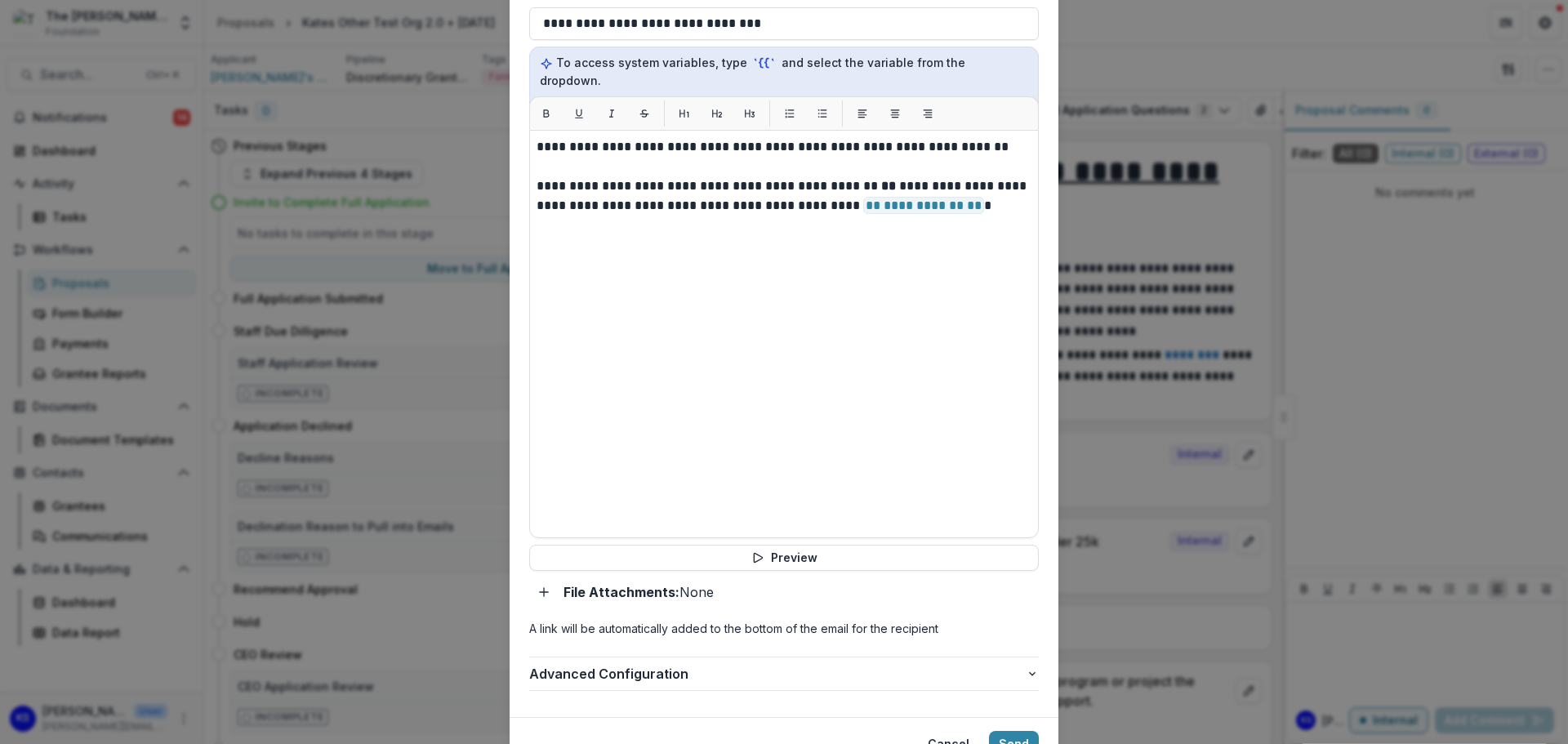
scroll to position [572, 0]
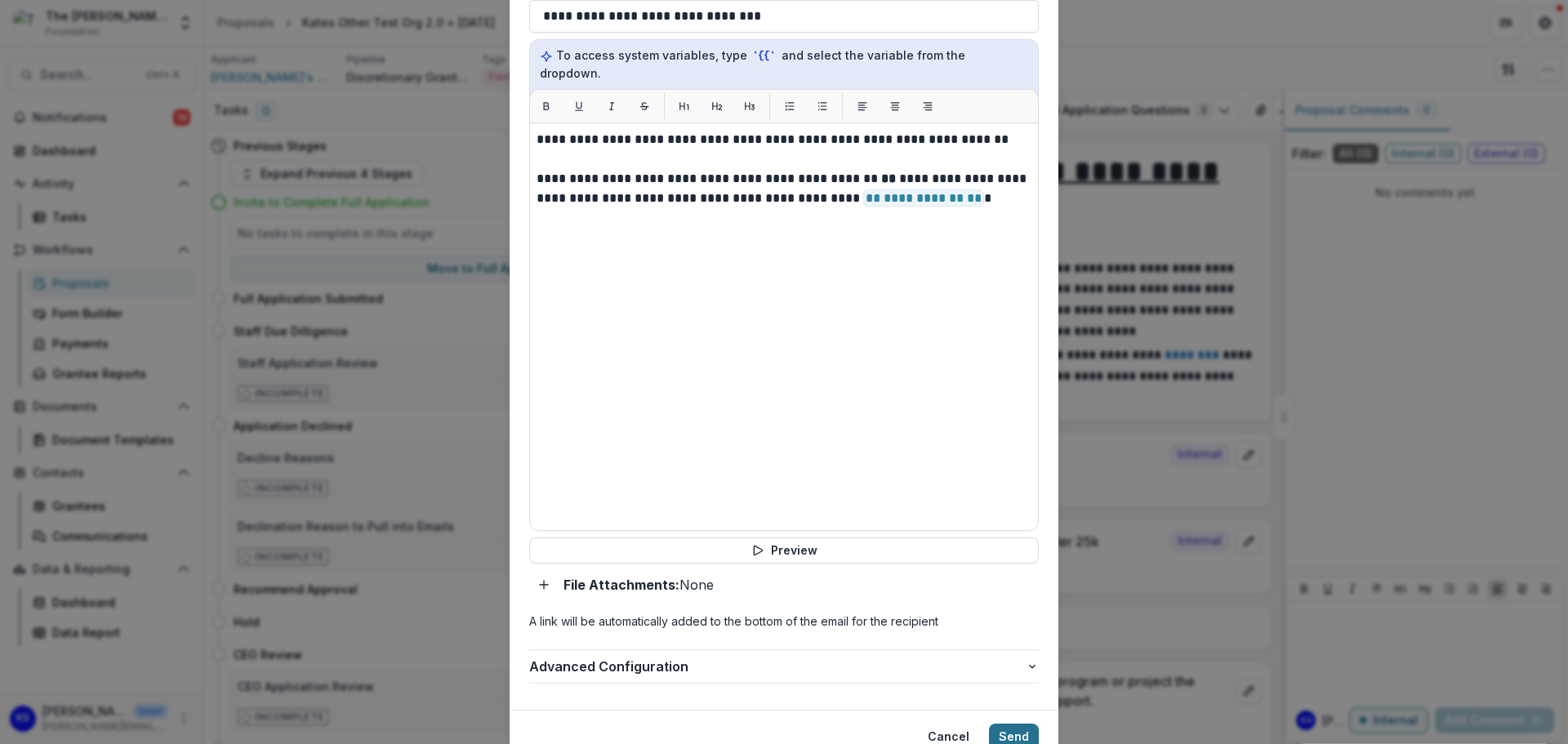
click at [1022, 724] on button "Send" at bounding box center [1014, 737] width 50 height 26
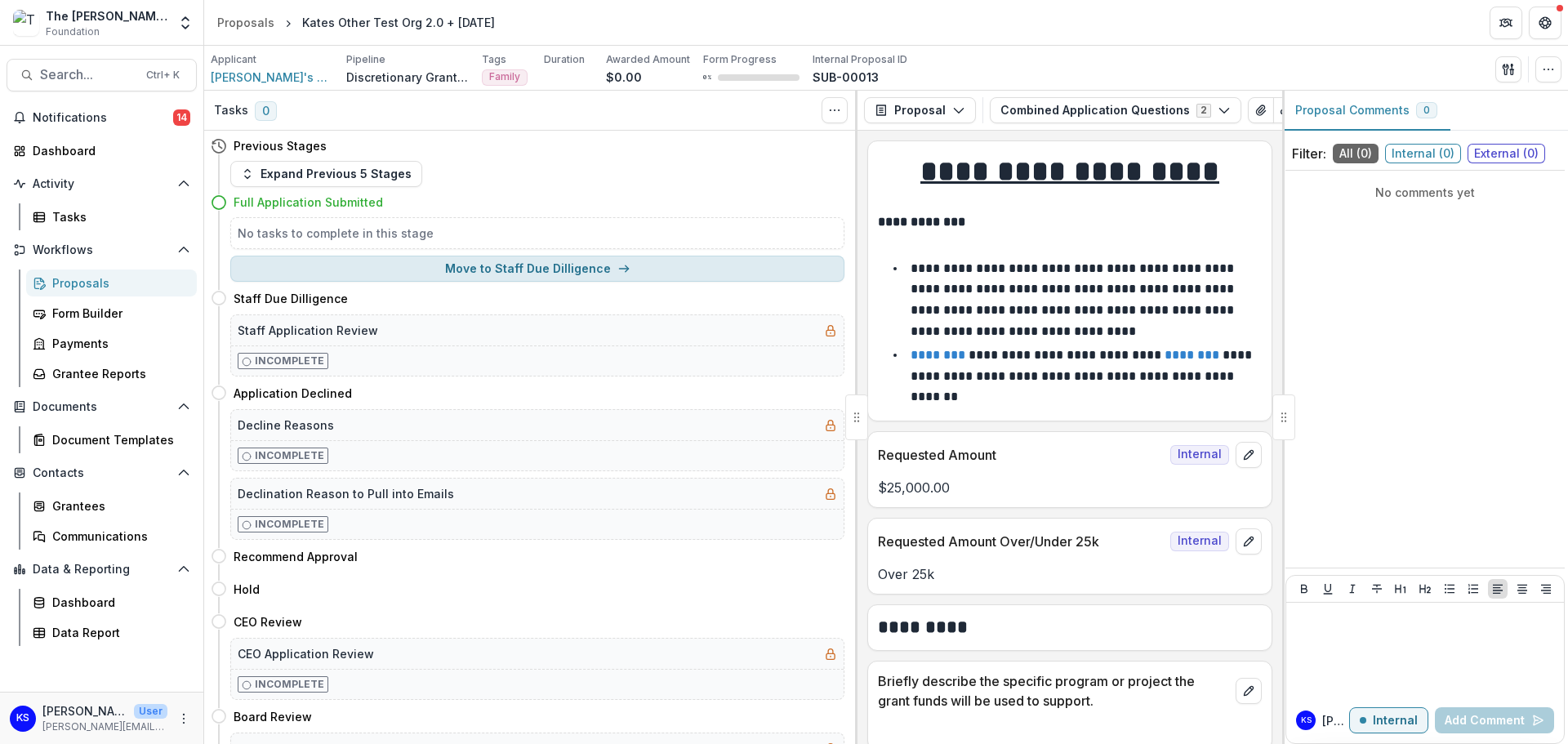
click at [518, 265] on button "Move to Staff Due Dilligence" at bounding box center [537, 268] width 614 height 26
select select "**********"
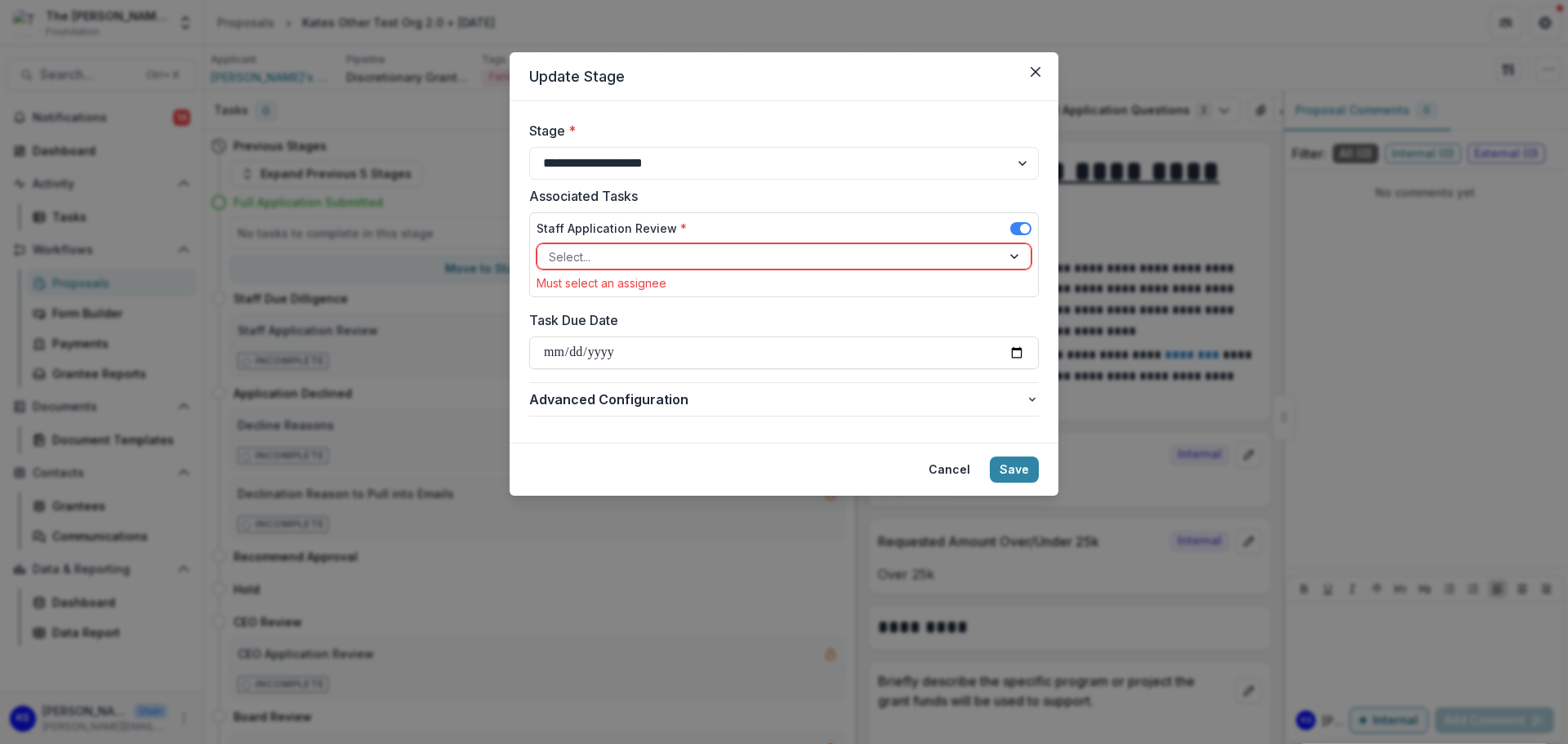
click at [557, 258] on div at bounding box center [769, 257] width 441 height 21
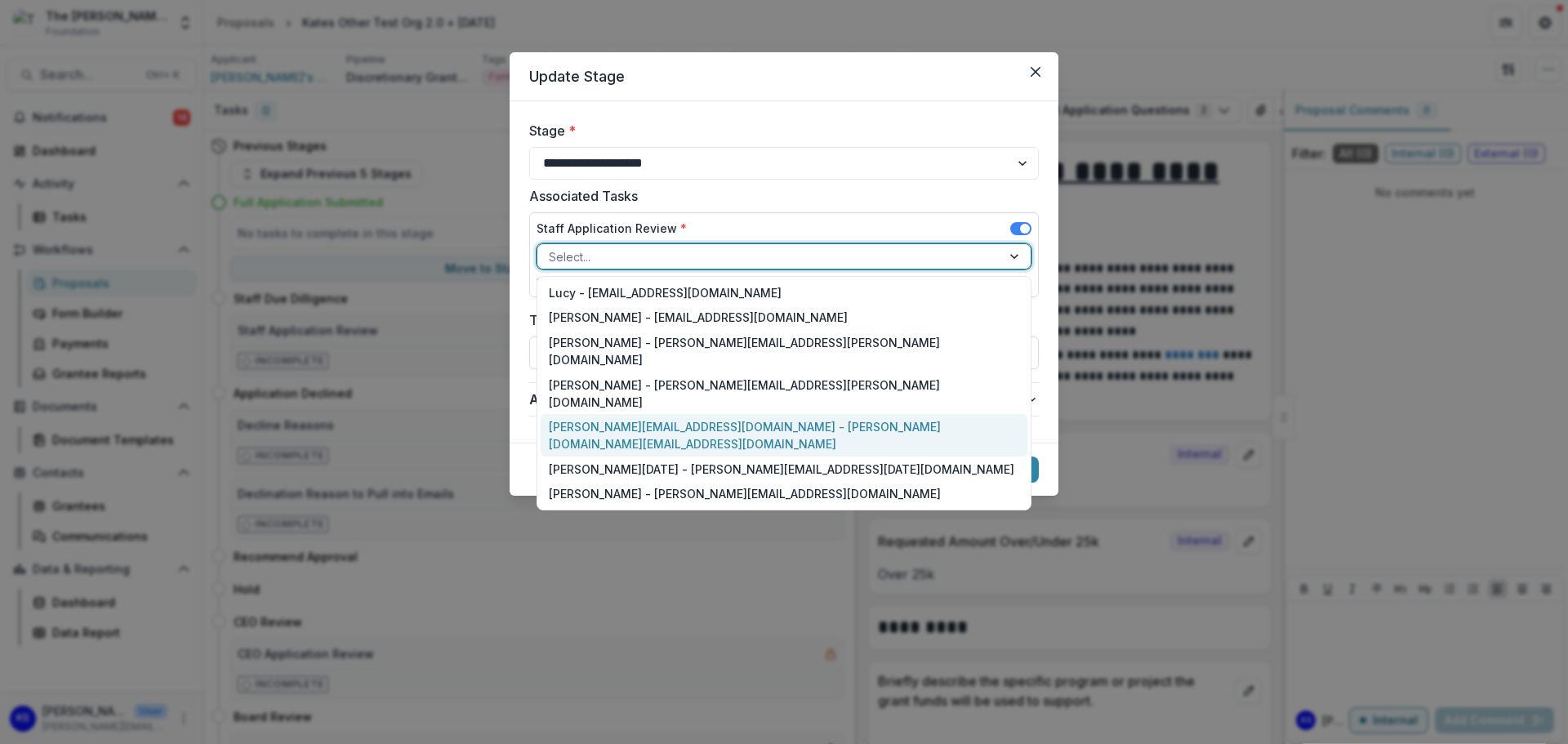
click at [579, 414] on div "kate.sorestad@fristfoundation.org - kate.sorestad@fristfoundation.org" at bounding box center [784, 435] width 487 height 42
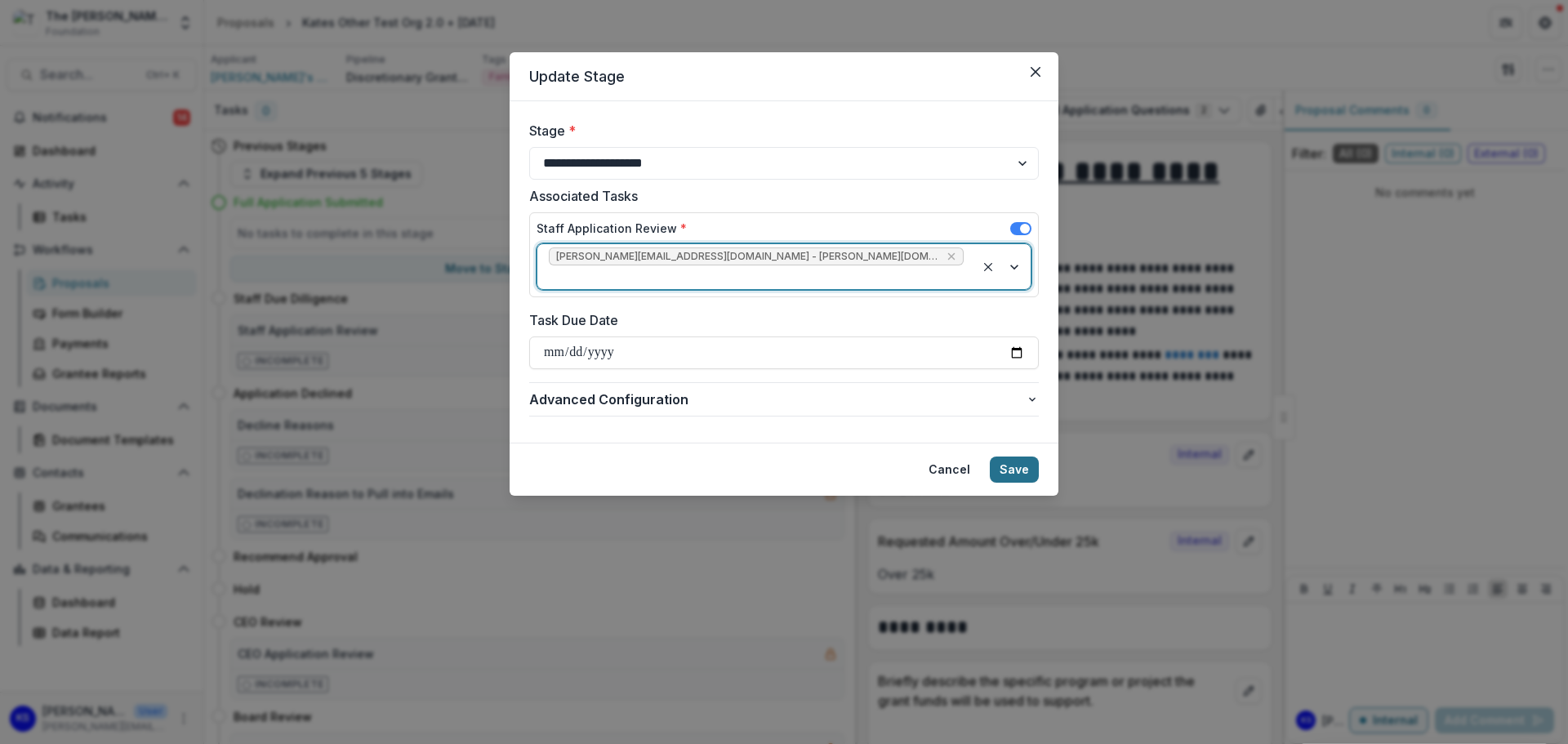
click at [1005, 456] on button "Save" at bounding box center [1014, 469] width 49 height 26
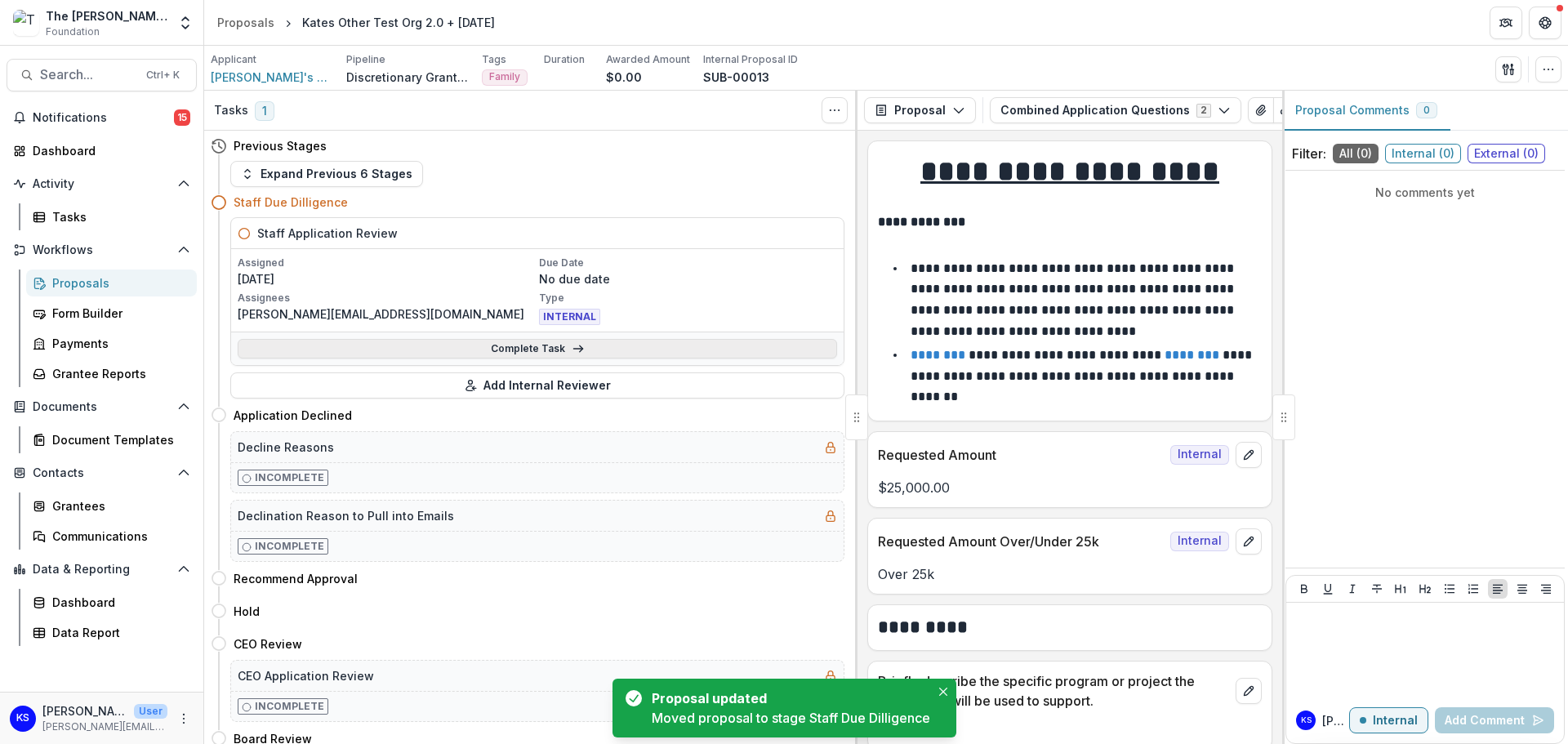
click at [590, 354] on link "Complete Task" at bounding box center [537, 348] width 599 height 20
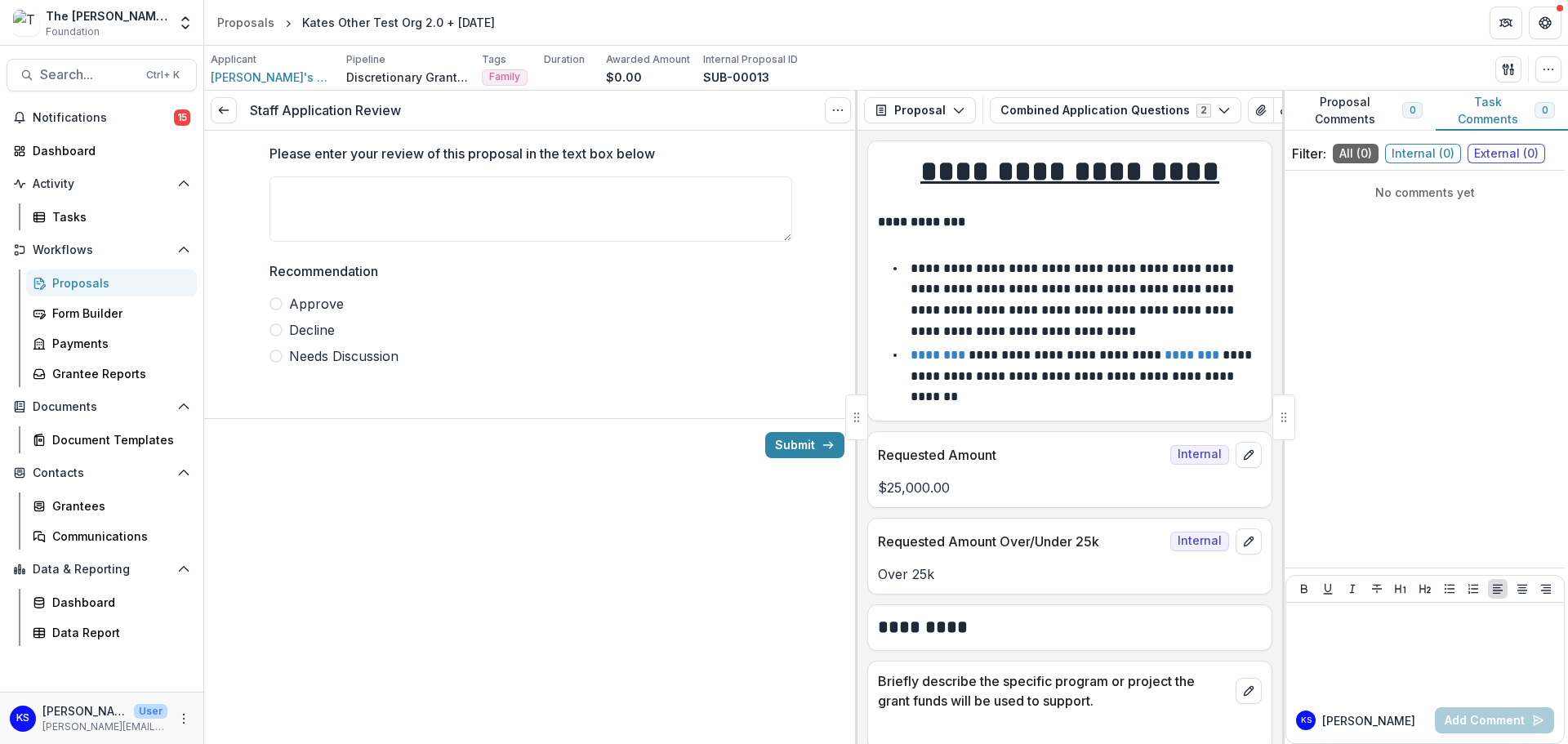
click at [312, 314] on span "Approve" at bounding box center [316, 303] width 55 height 20
click at [815, 443] on button "Submit" at bounding box center [804, 445] width 79 height 26
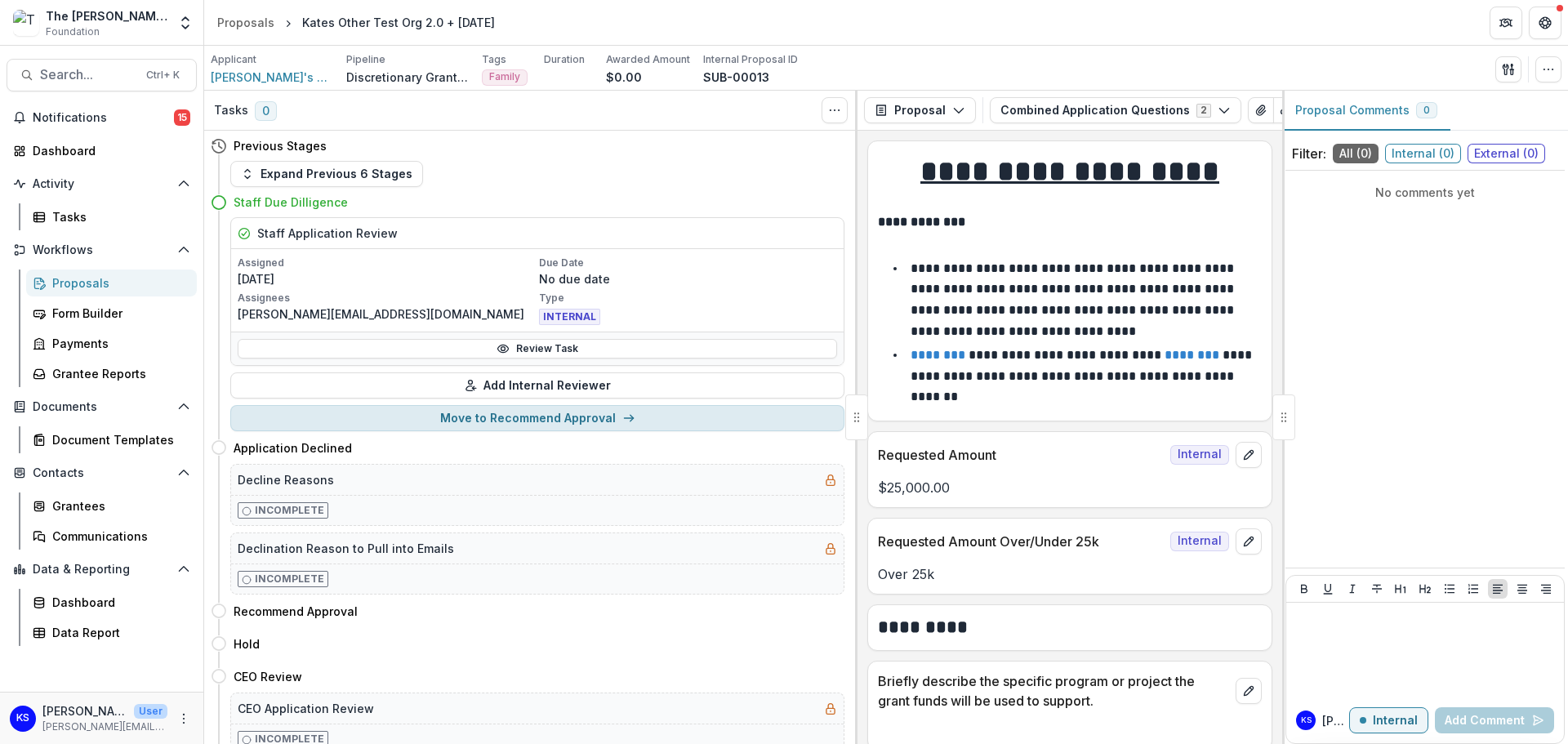
click at [598, 415] on button "Move to Recommend Approval" at bounding box center [537, 418] width 614 height 26
select select "**********"
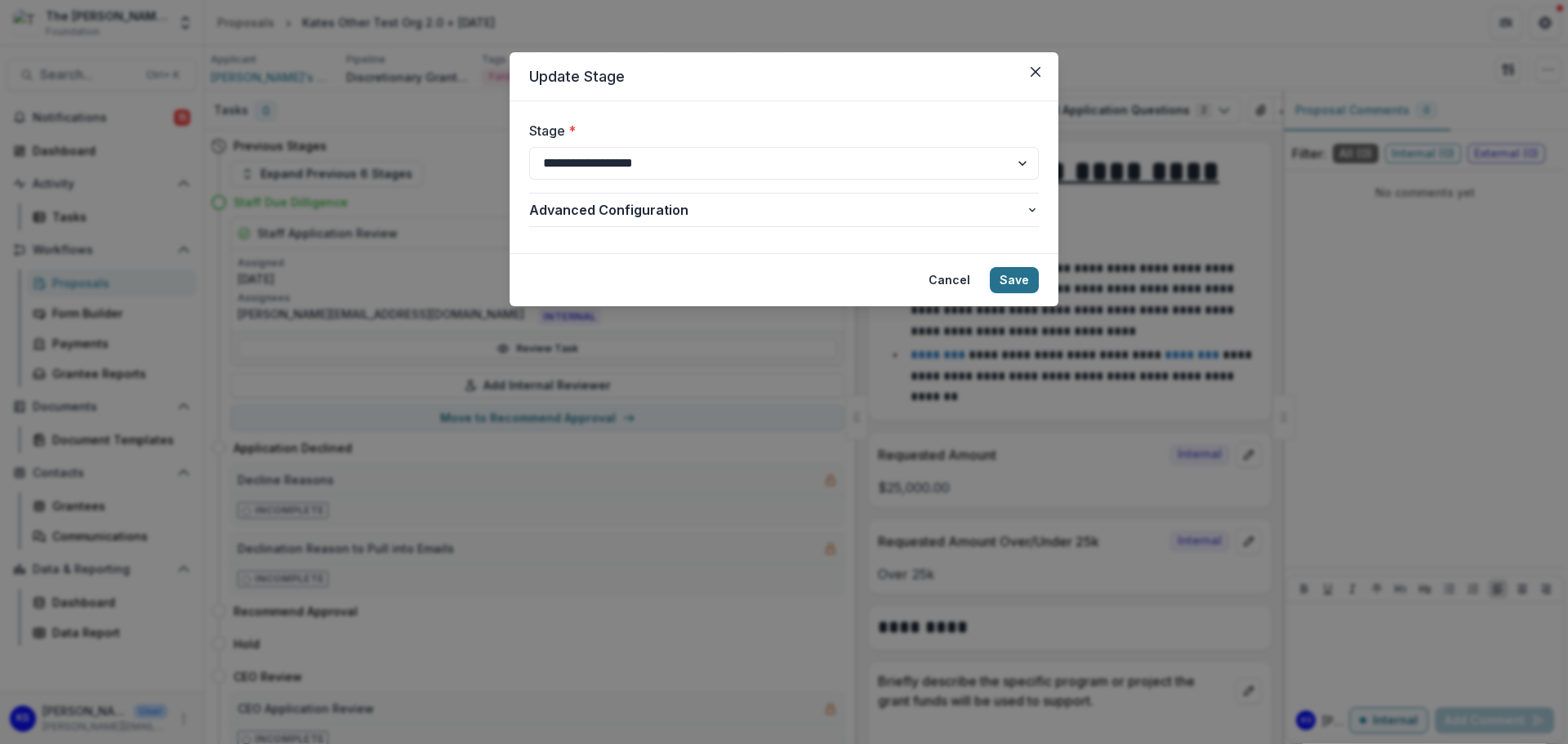
click at [1023, 275] on button "Save" at bounding box center [1014, 280] width 49 height 26
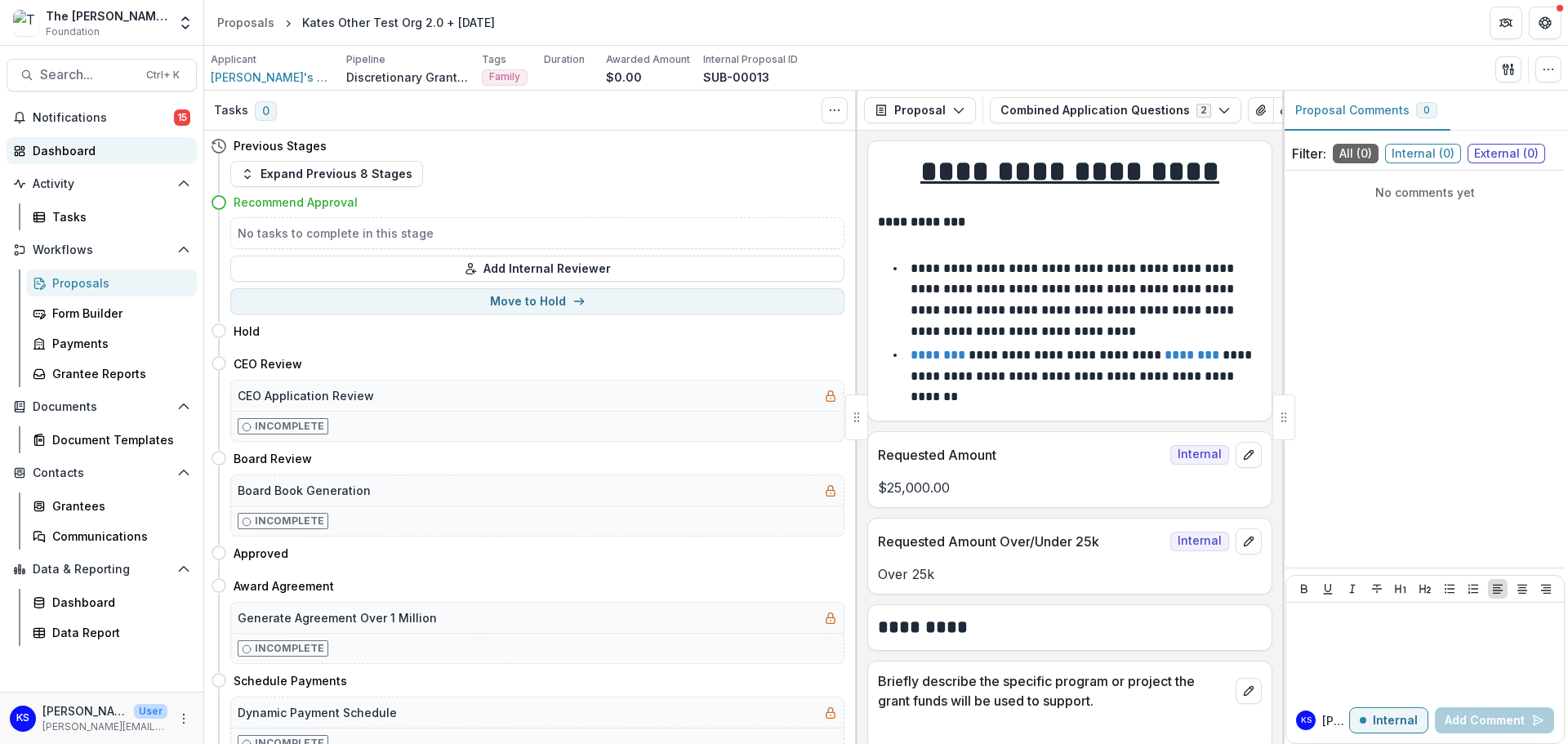
click at [94, 158] on div "Dashboard" at bounding box center [108, 151] width 151 height 17
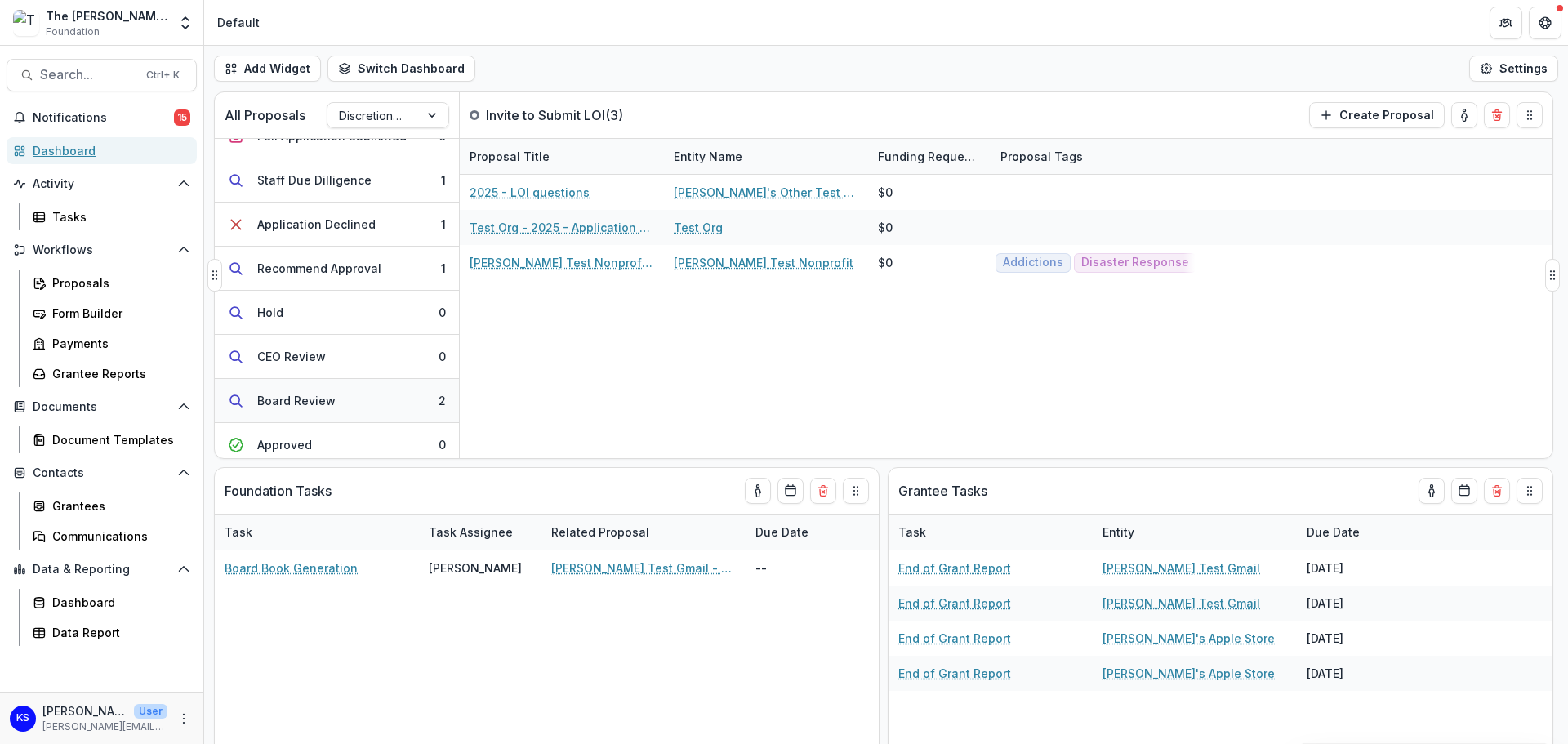
scroll to position [164, 0]
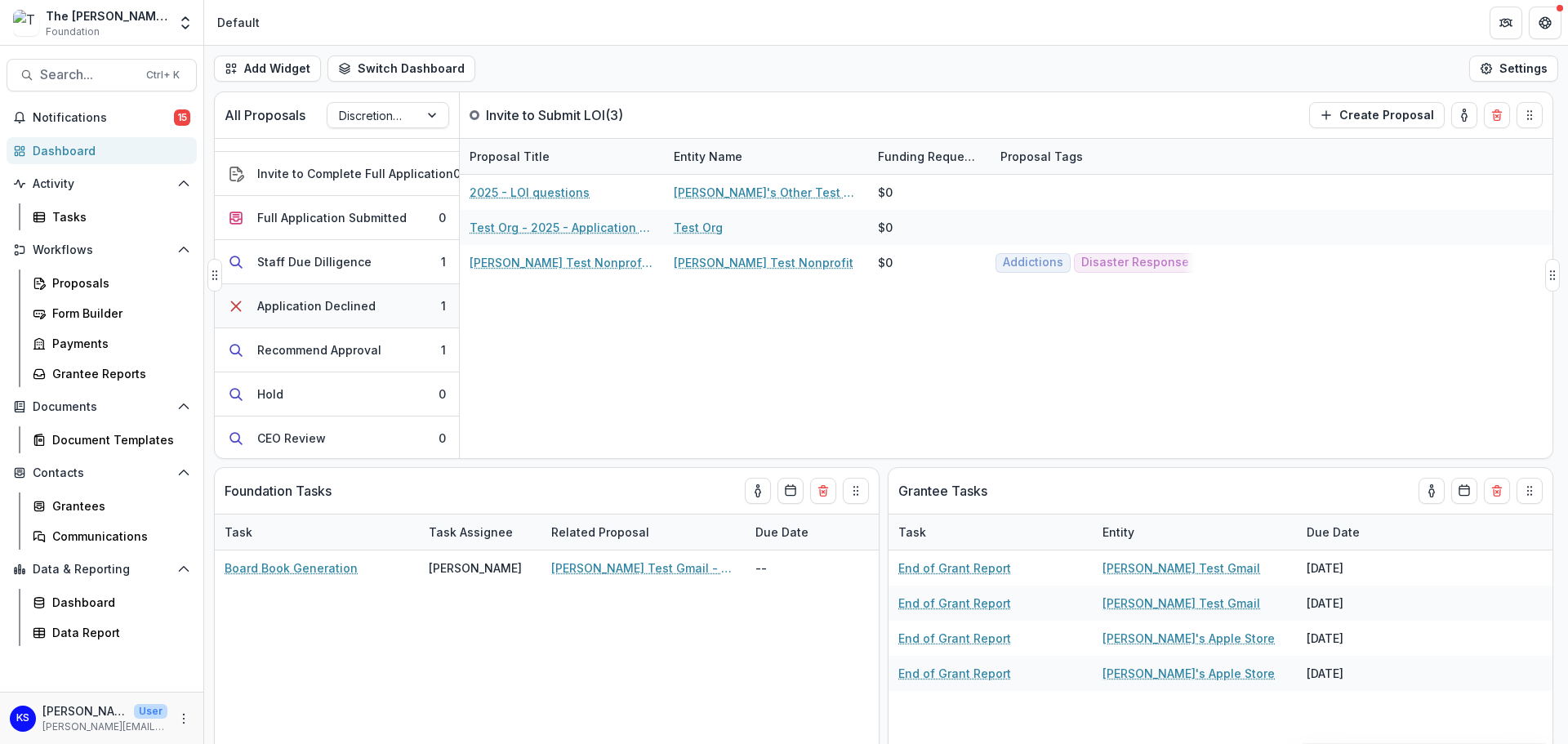
click at [339, 314] on button "Application Declined 1" at bounding box center [337, 306] width 244 height 44
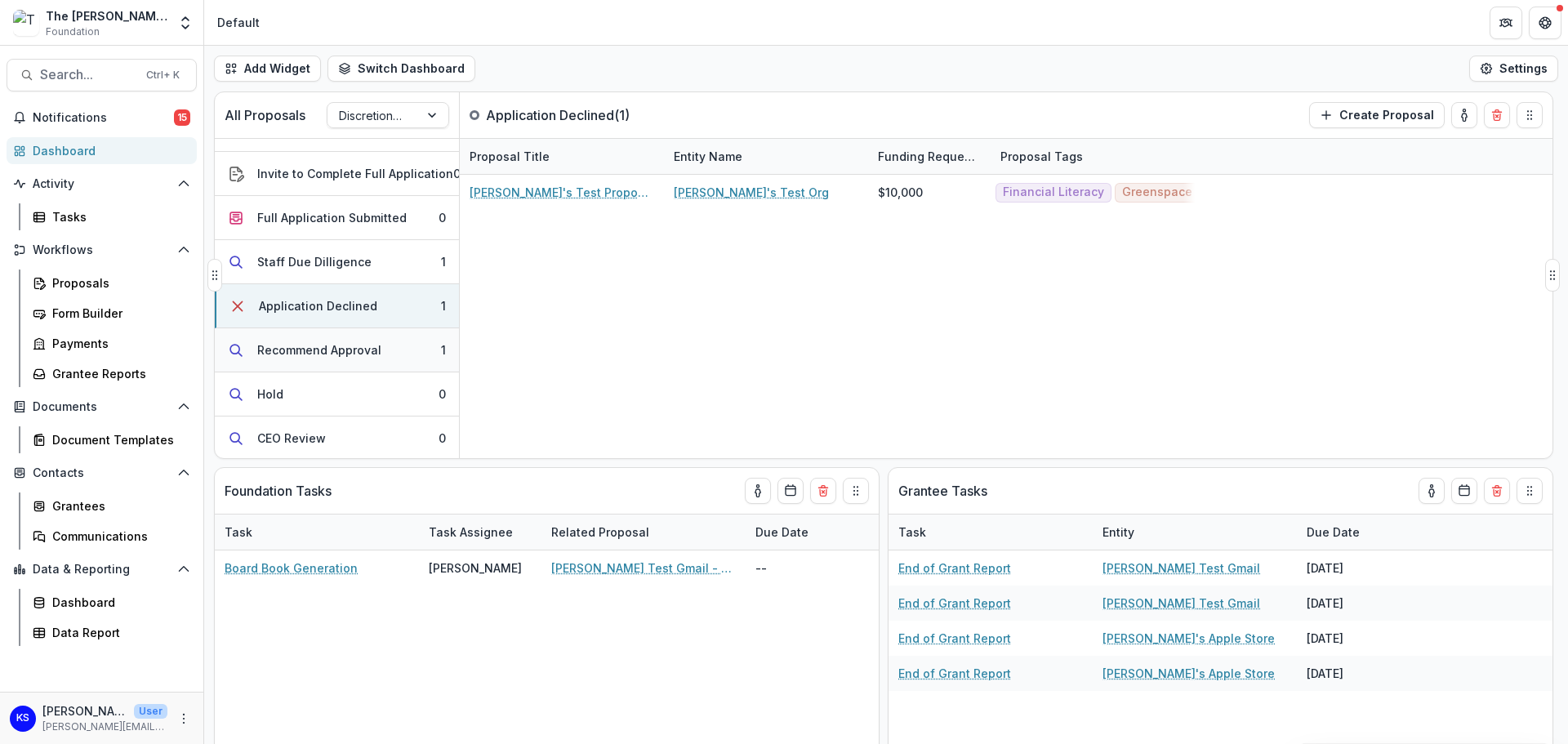
click at [339, 337] on button "Recommend Approval 1" at bounding box center [337, 350] width 244 height 44
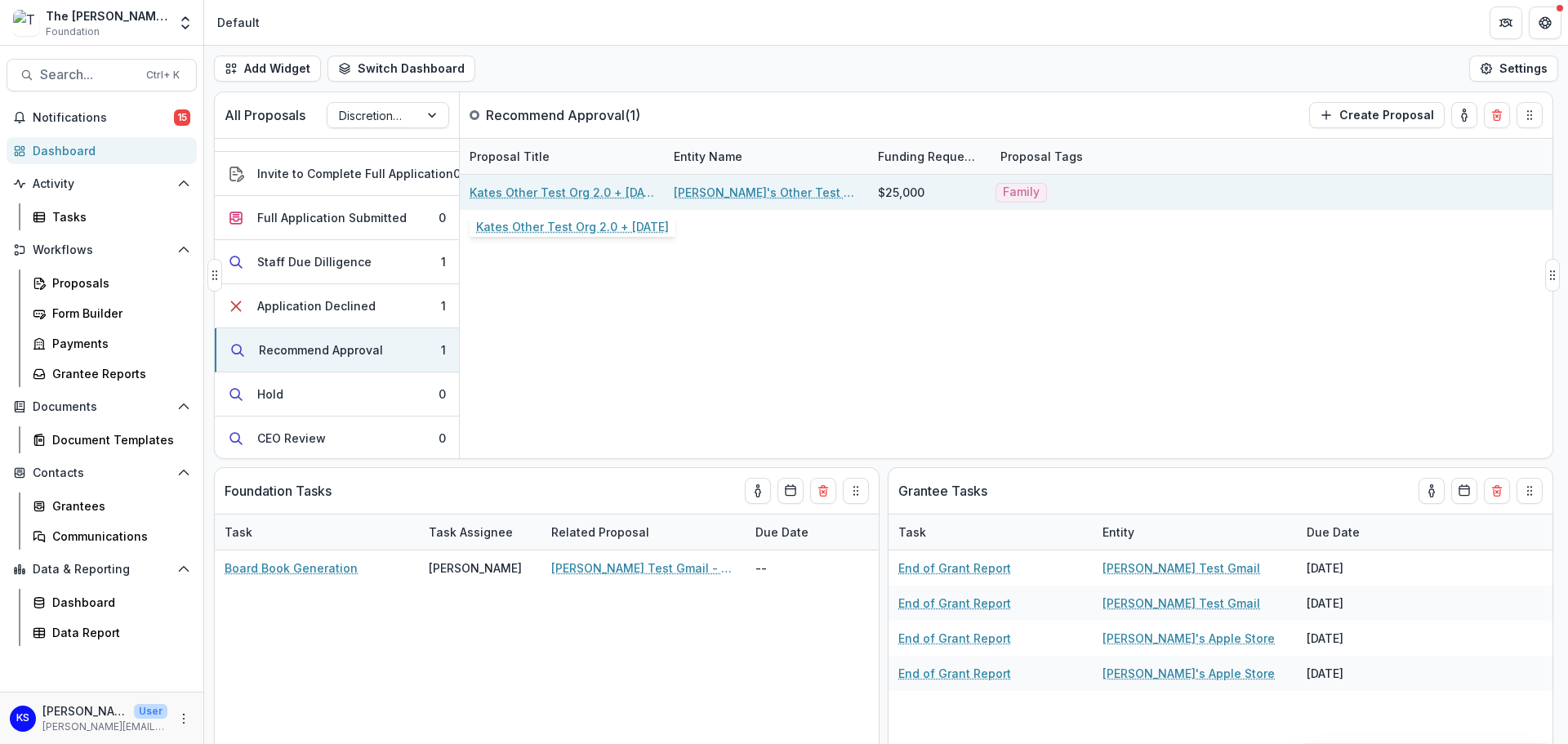
click at [564, 191] on link "Kates Other Test Org 2.0 + 8.18.25" at bounding box center [561, 192] width 184 height 17
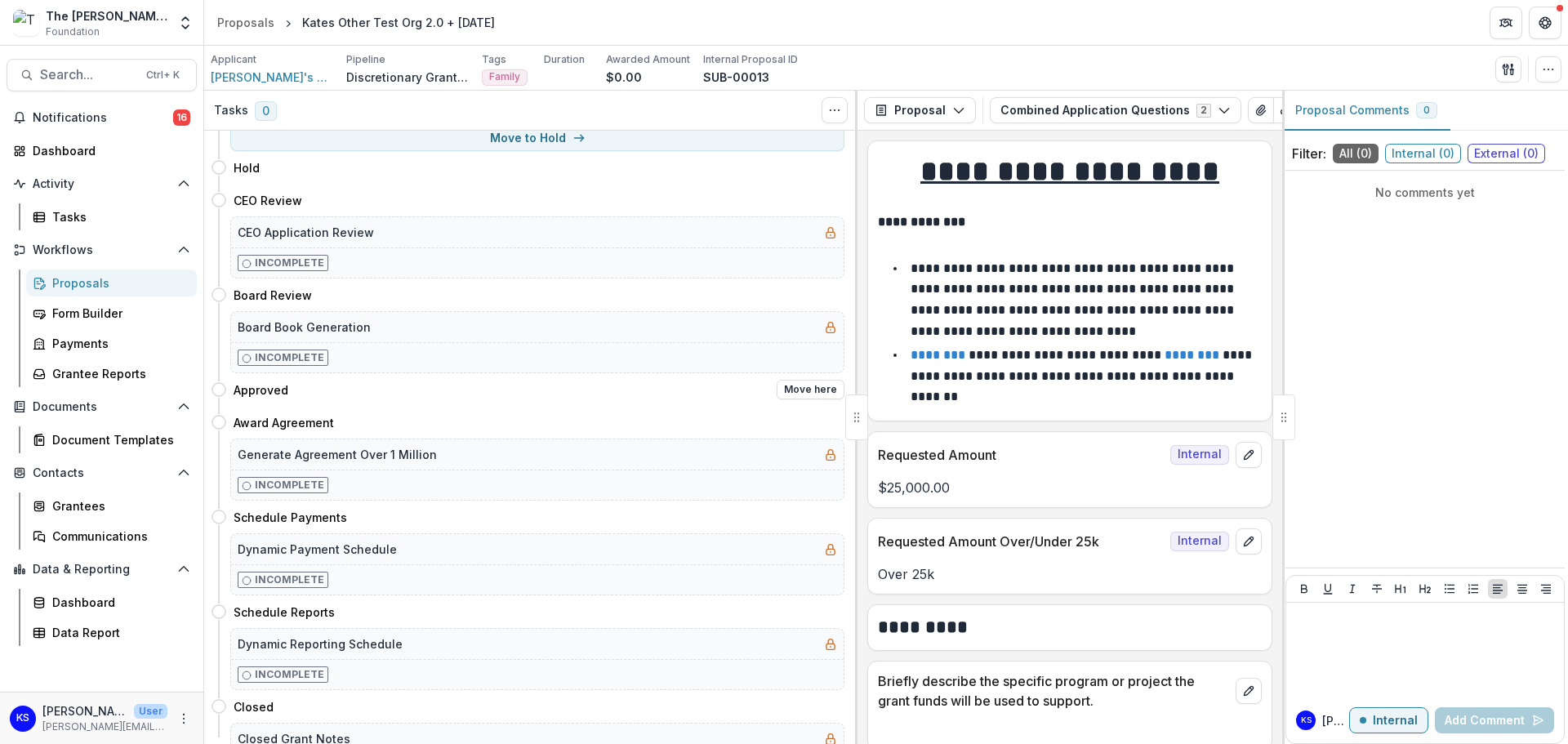
scroll to position [81, 0]
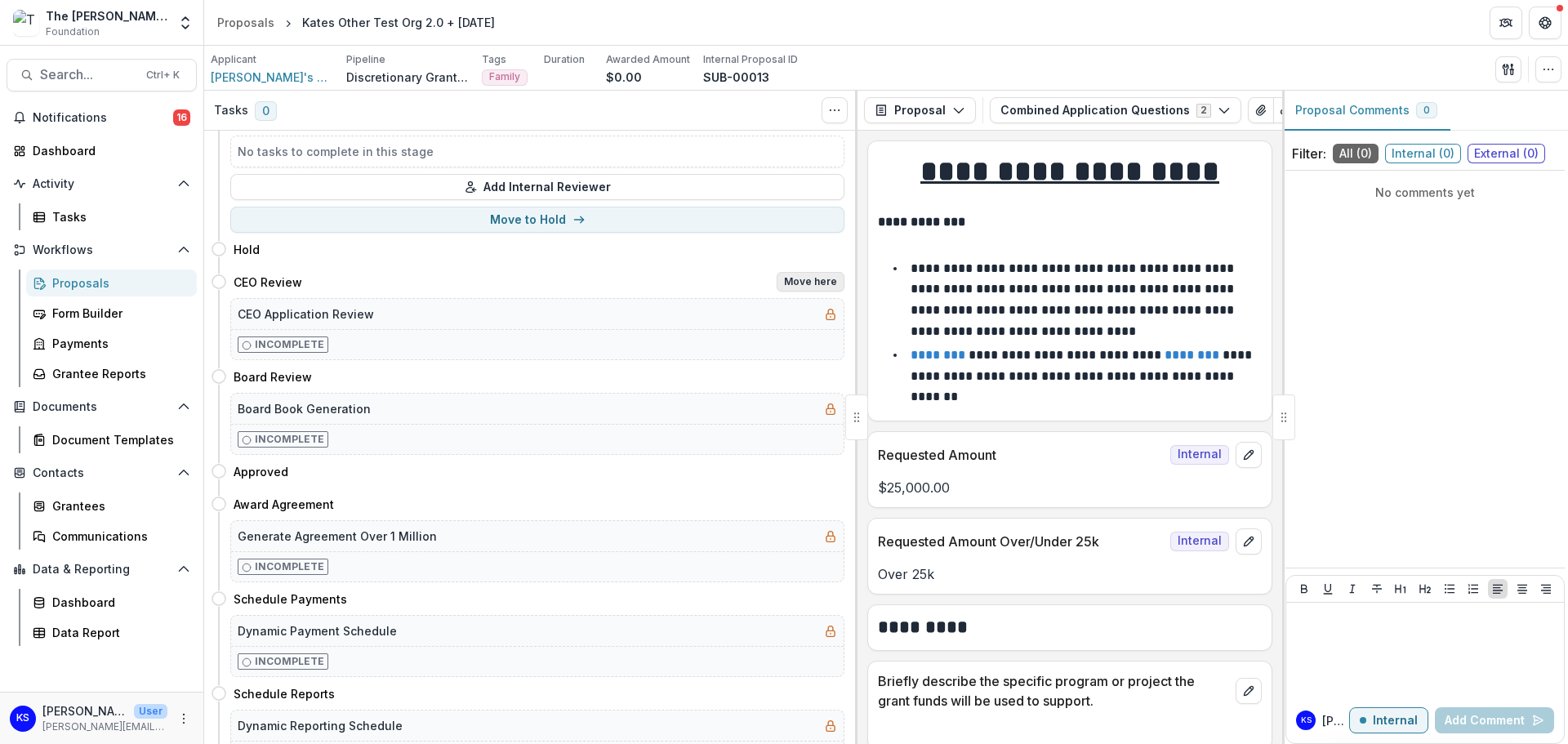
click at [803, 279] on button "Move here" at bounding box center [810, 281] width 68 height 20
select select "**********"
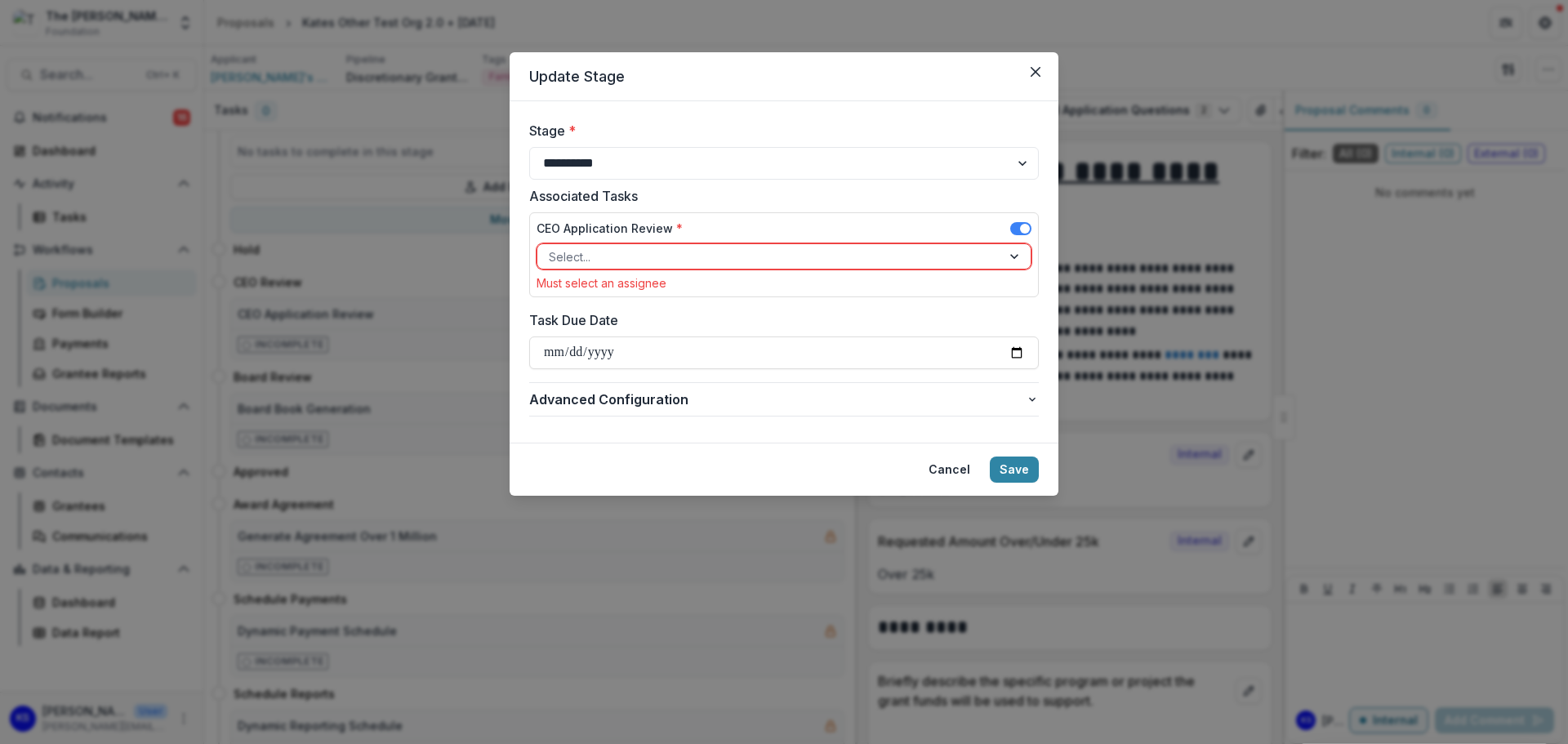
click at [803, 262] on div at bounding box center [769, 257] width 441 height 21
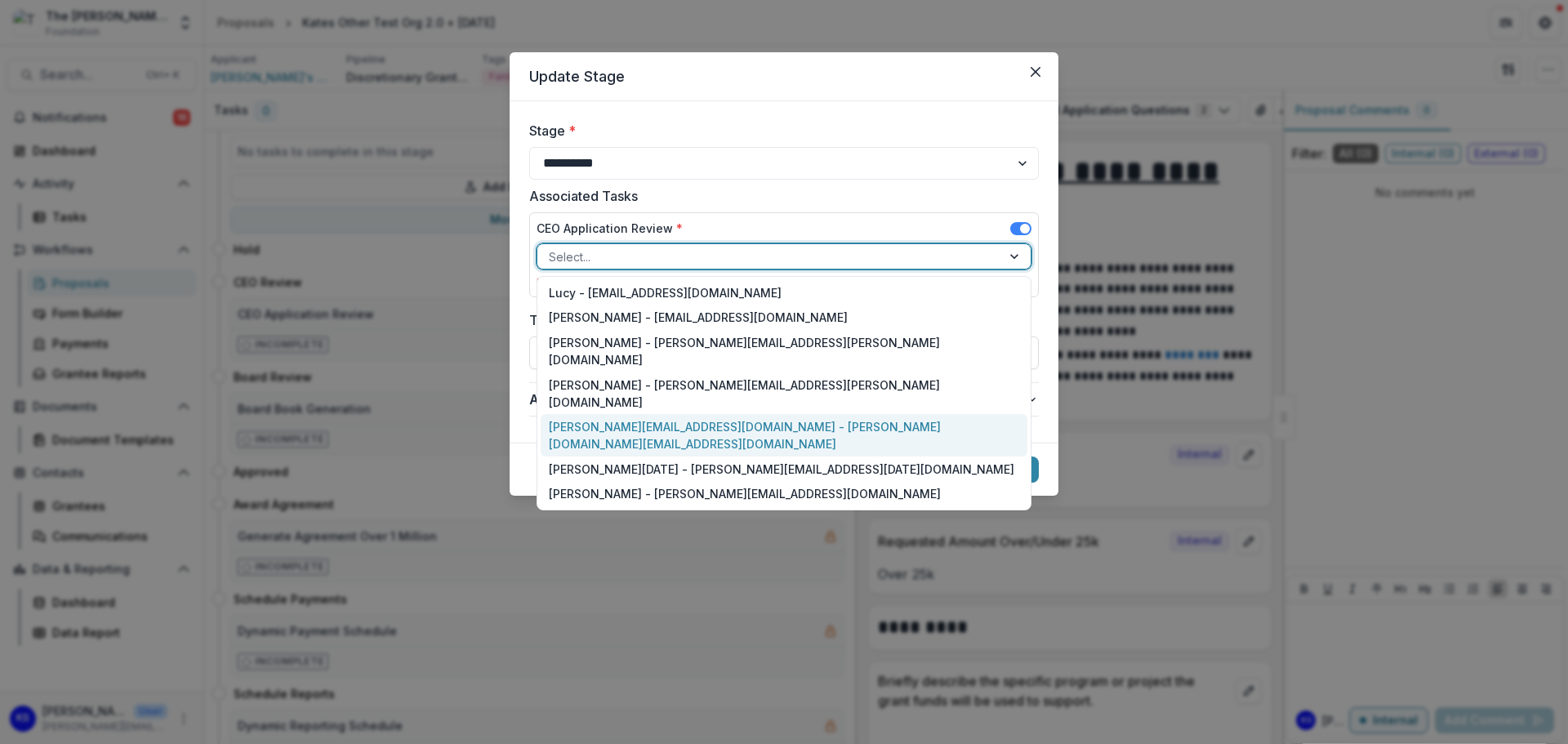
click at [752, 414] on div "kate.sorestad@fristfoundation.org - kate.sorestad@fristfoundation.org" at bounding box center [784, 435] width 487 height 42
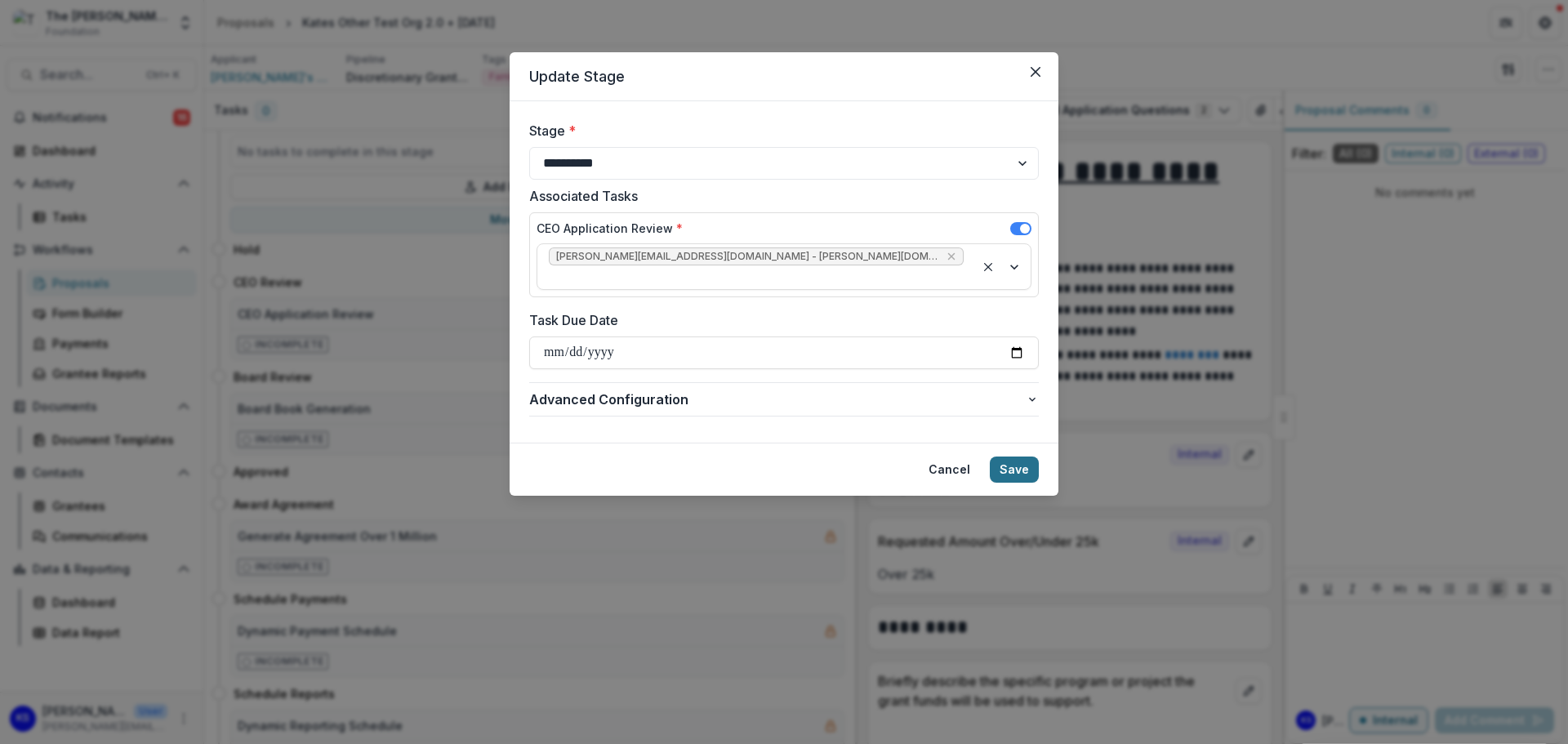
click at [1015, 456] on button "Save" at bounding box center [1014, 469] width 49 height 26
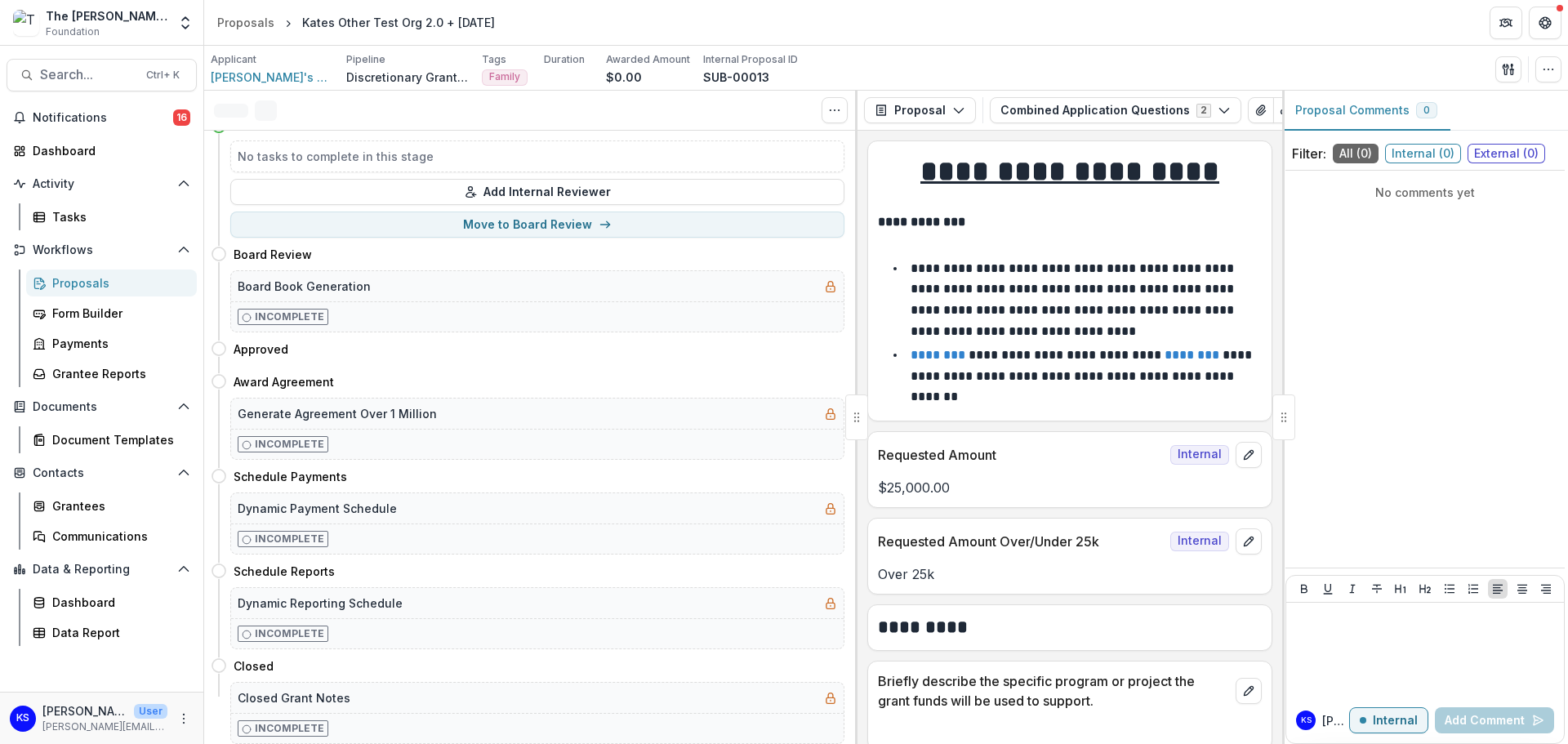
scroll to position [0, 0]
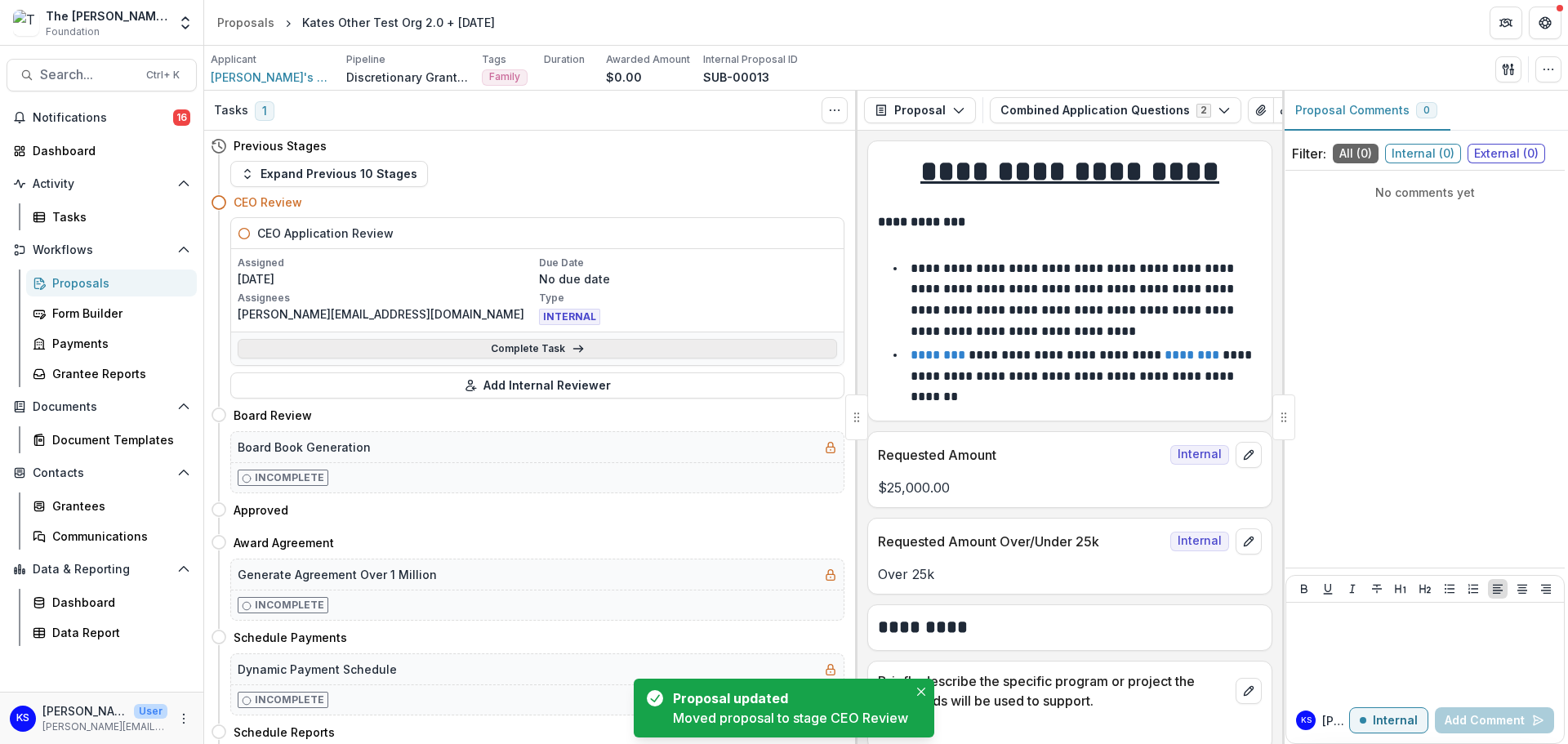
click at [590, 354] on link "Complete Task" at bounding box center [537, 348] width 599 height 20
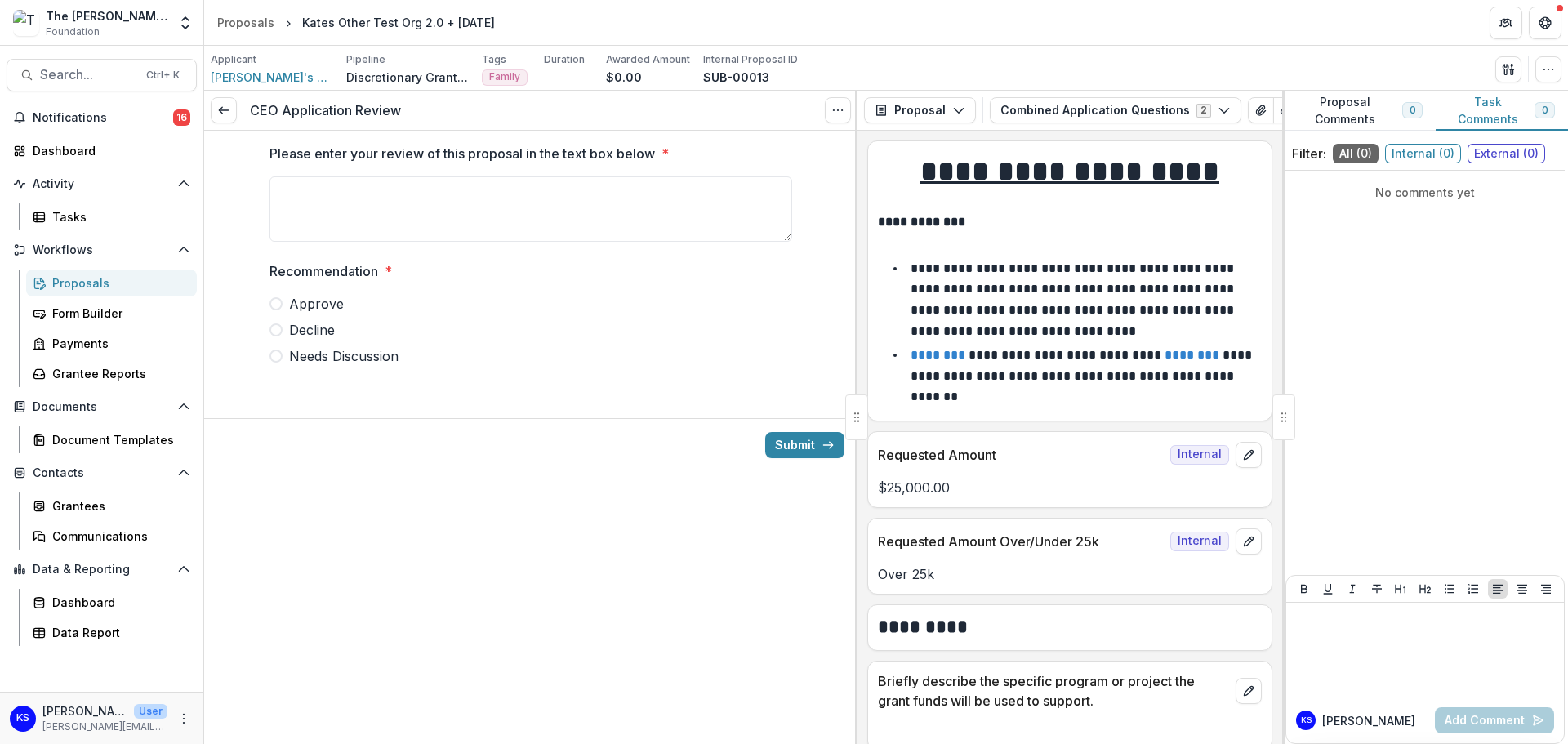
click at [329, 308] on span "Approve" at bounding box center [316, 303] width 55 height 20
click at [542, 211] on textarea "Please enter your review of this proposal in the text box below *" at bounding box center [531, 209] width 523 height 65
type textarea "**********"
click at [785, 437] on button "Submit" at bounding box center [804, 445] width 79 height 26
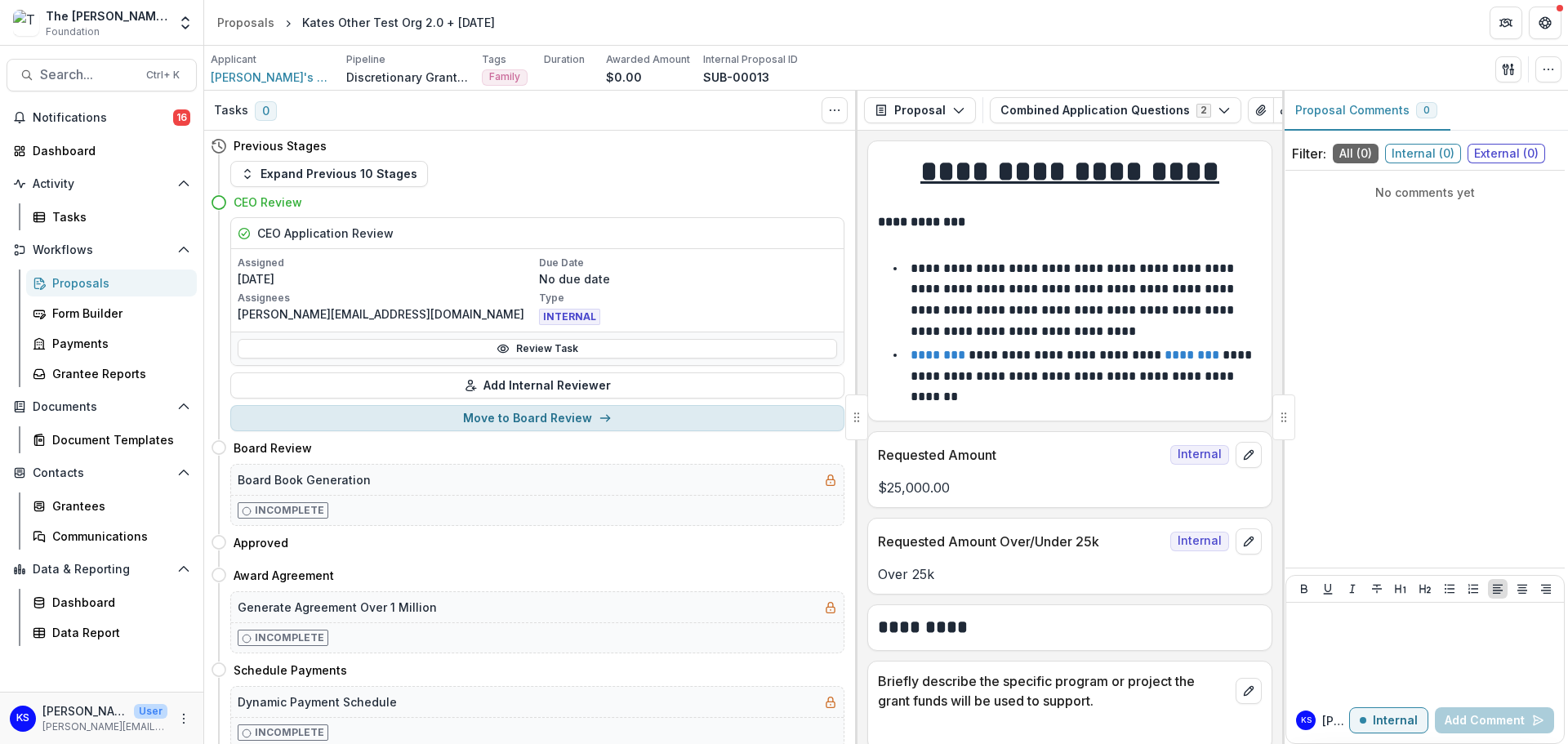
click at [515, 412] on button "Move to Board Review" at bounding box center [537, 418] width 614 height 26
select select "**********"
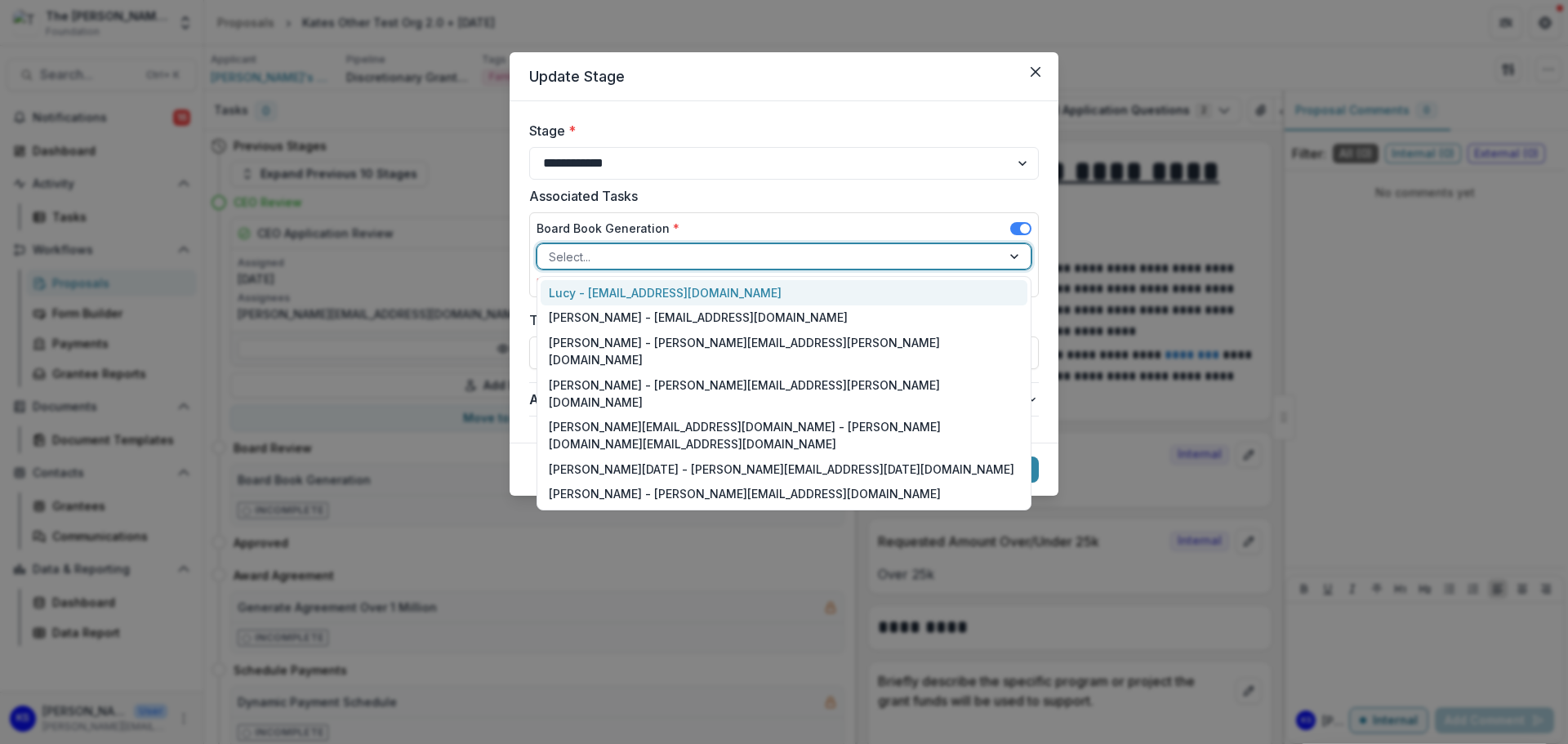
click at [595, 257] on div at bounding box center [769, 257] width 441 height 21
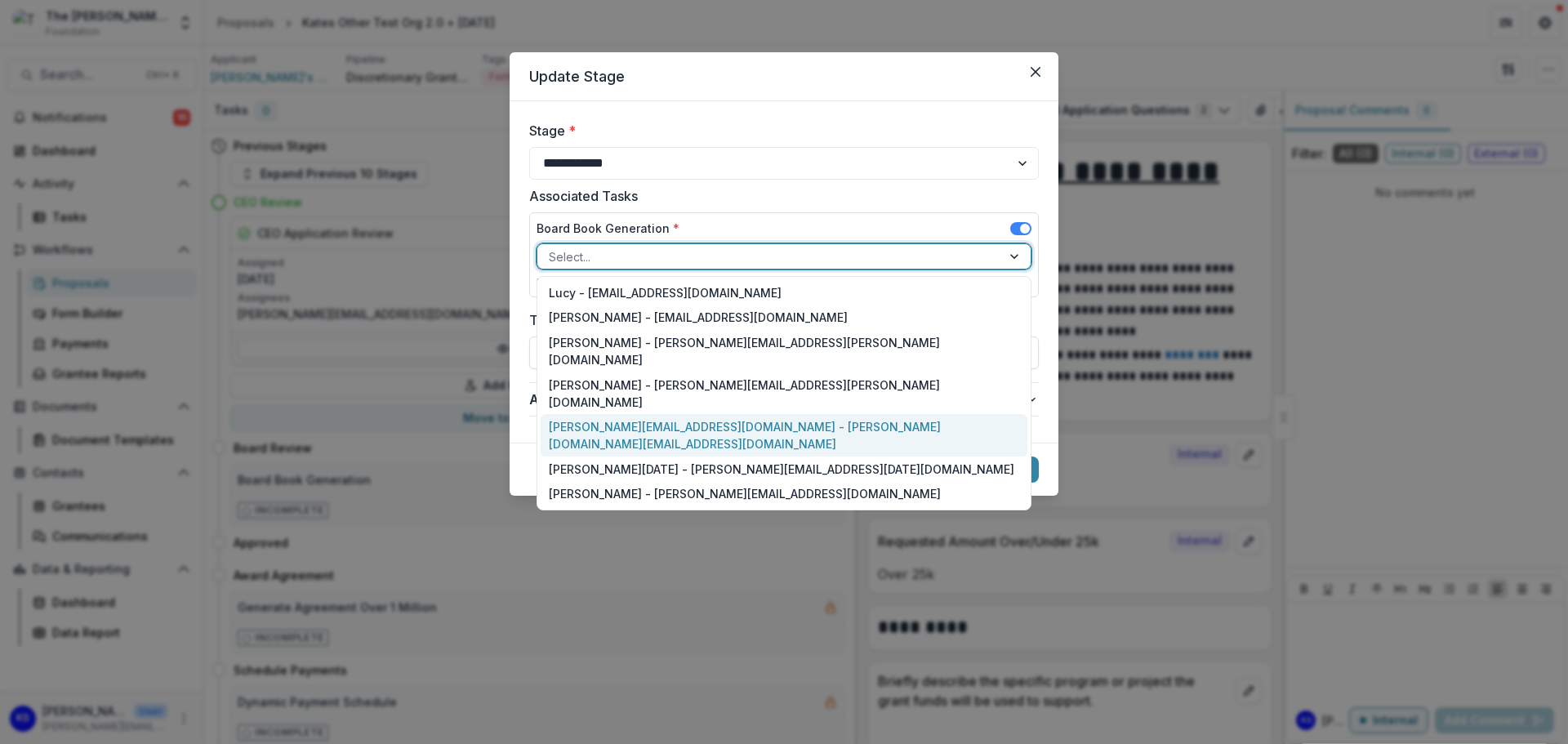
click at [627, 414] on div "kate.sorestad@fristfoundation.org - kate.sorestad@fristfoundation.org" at bounding box center [784, 435] width 487 height 42
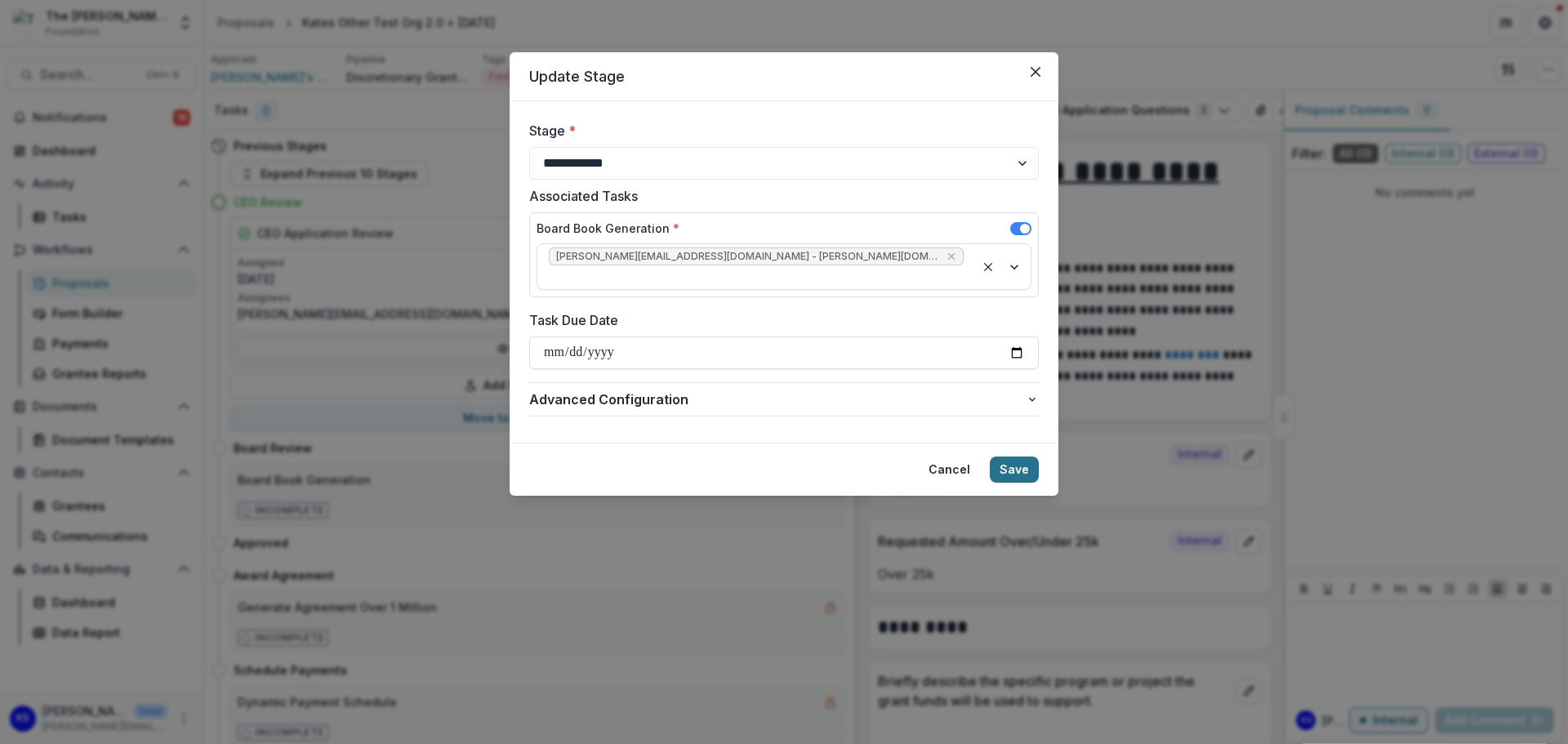
click at [1015, 456] on button "Save" at bounding box center [1014, 469] width 49 height 26
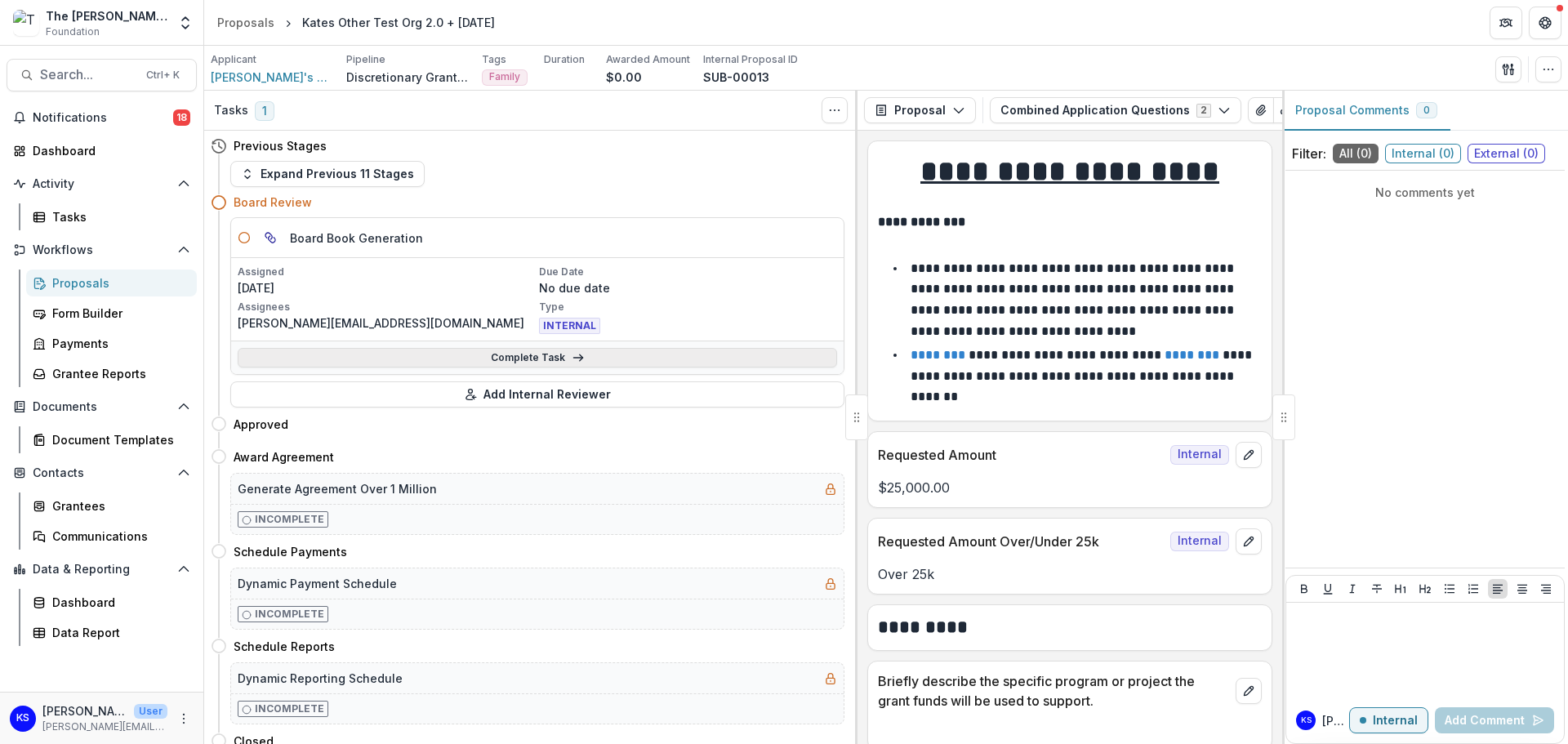
click at [538, 355] on link "Complete Task" at bounding box center [537, 358] width 599 height 20
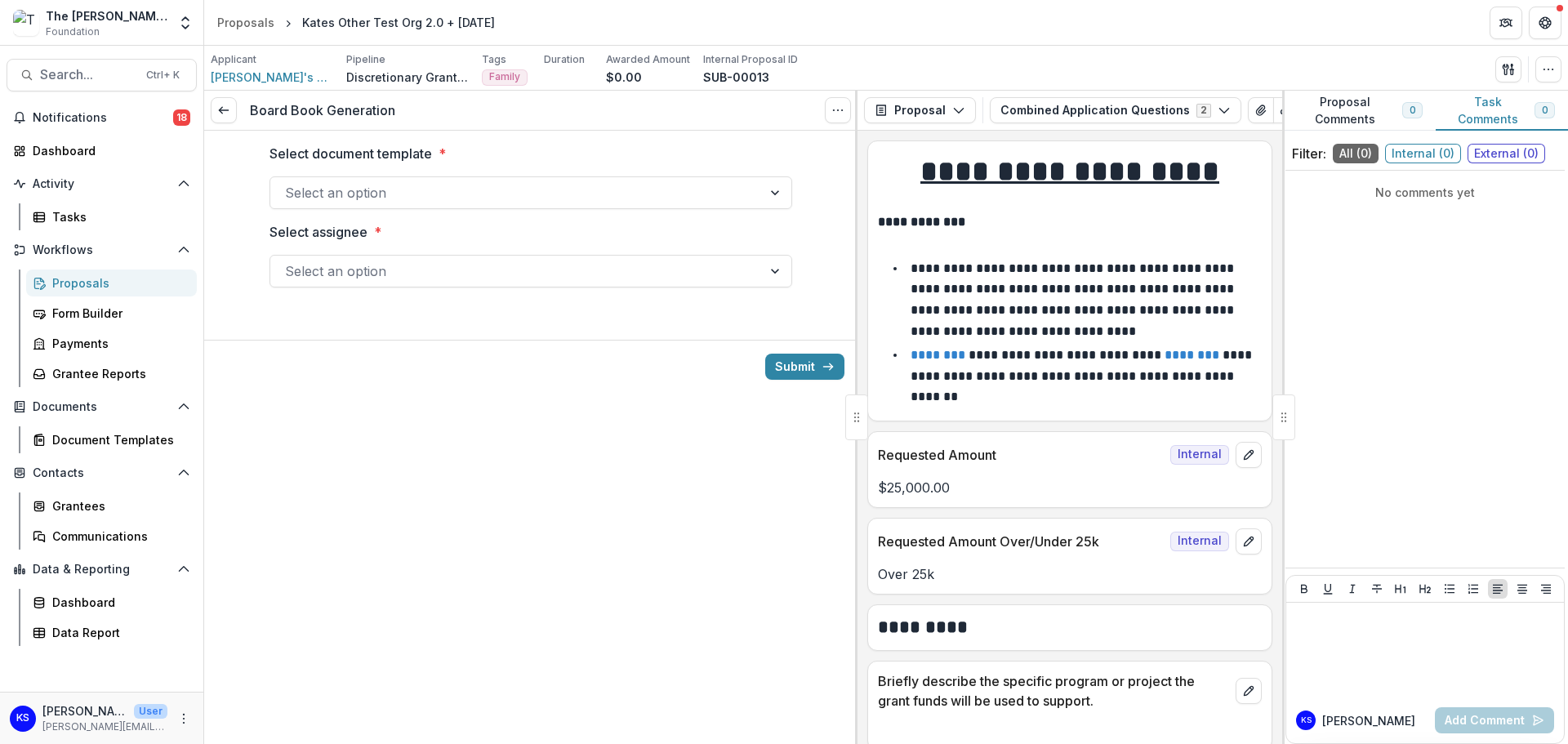
click at [471, 176] on div at bounding box center [531, 173] width 523 height 7
click at [471, 191] on div at bounding box center [516, 192] width 462 height 23
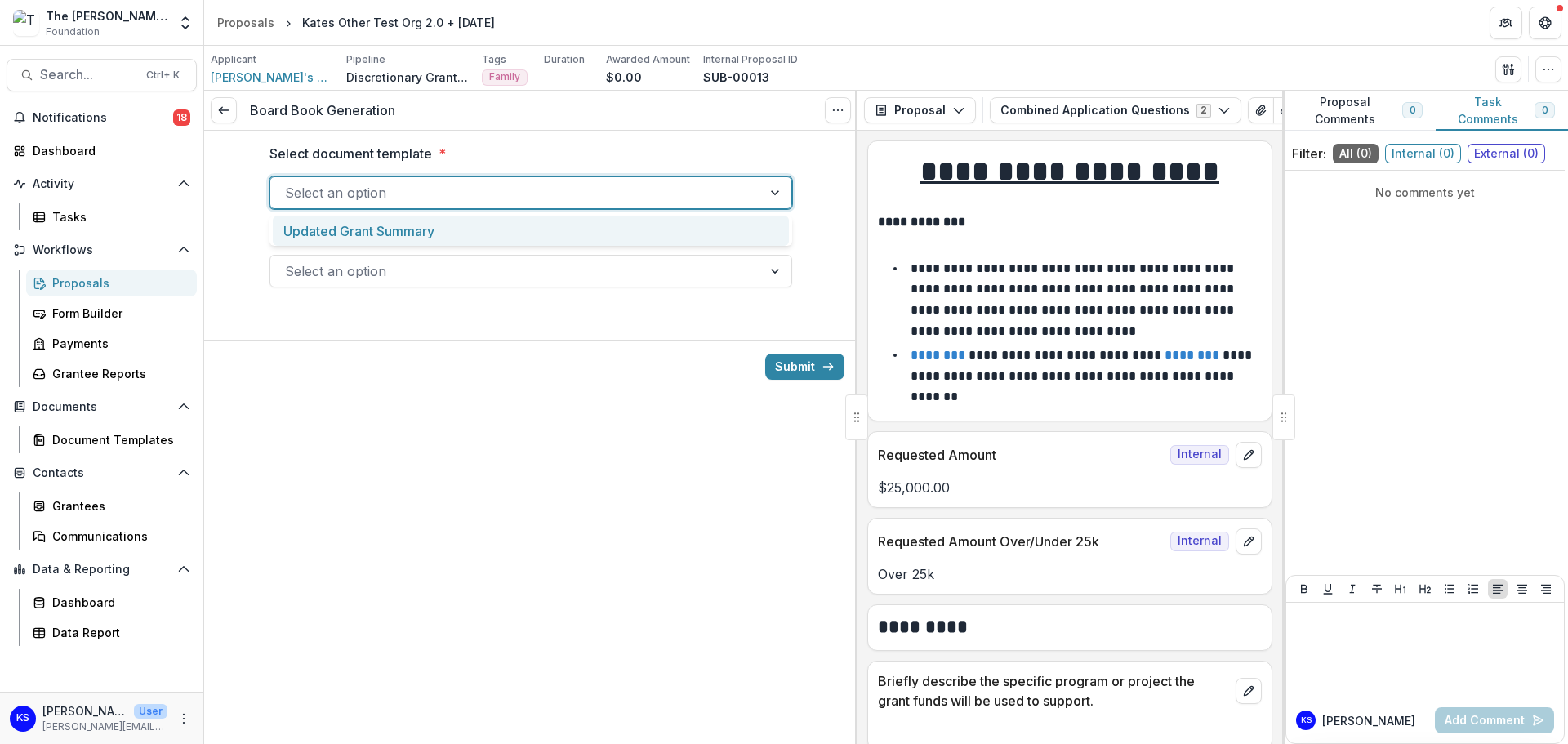
click at [461, 229] on div "Updated Grant Summary" at bounding box center [531, 230] width 516 height 30
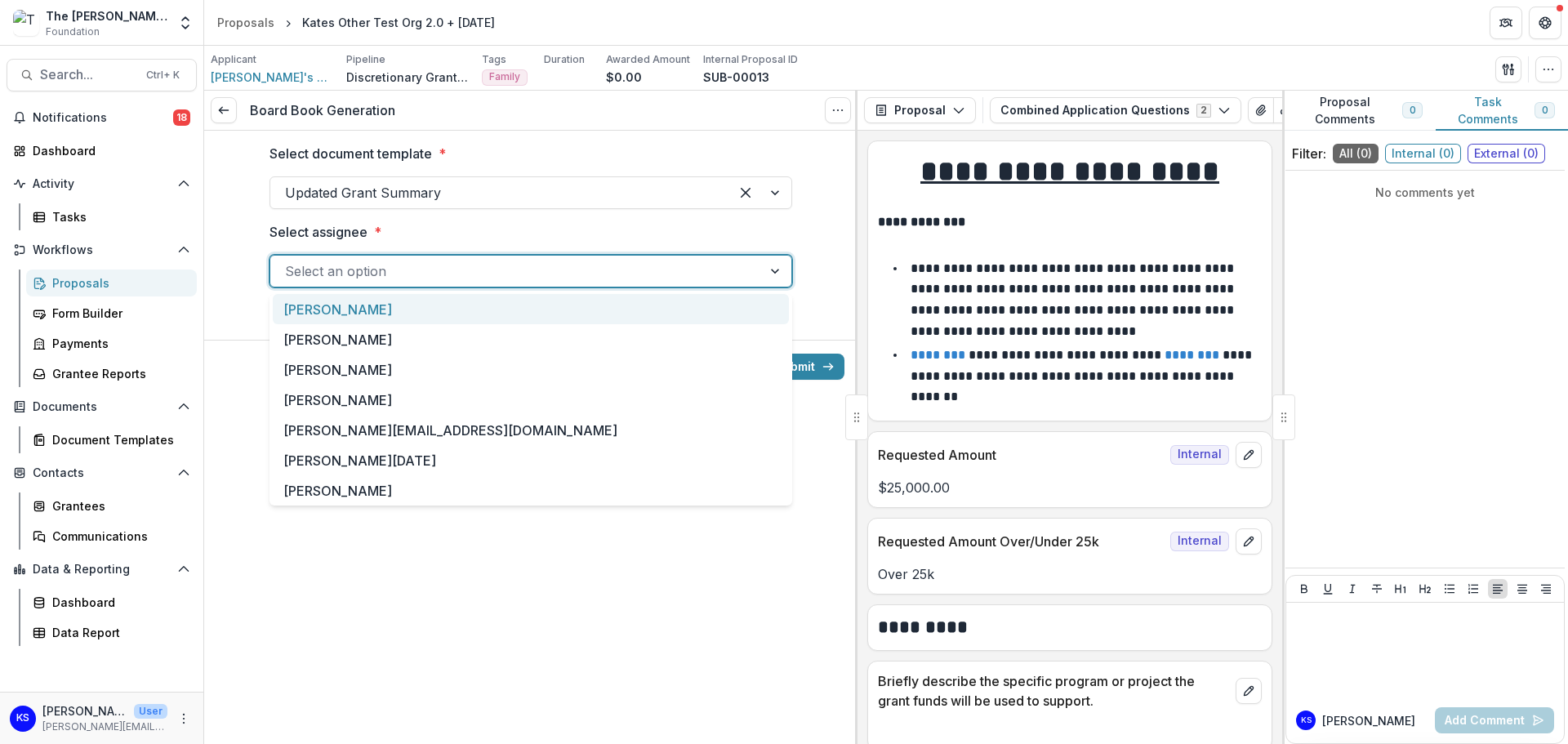
click at [461, 257] on div "Select an option" at bounding box center [531, 271] width 523 height 33
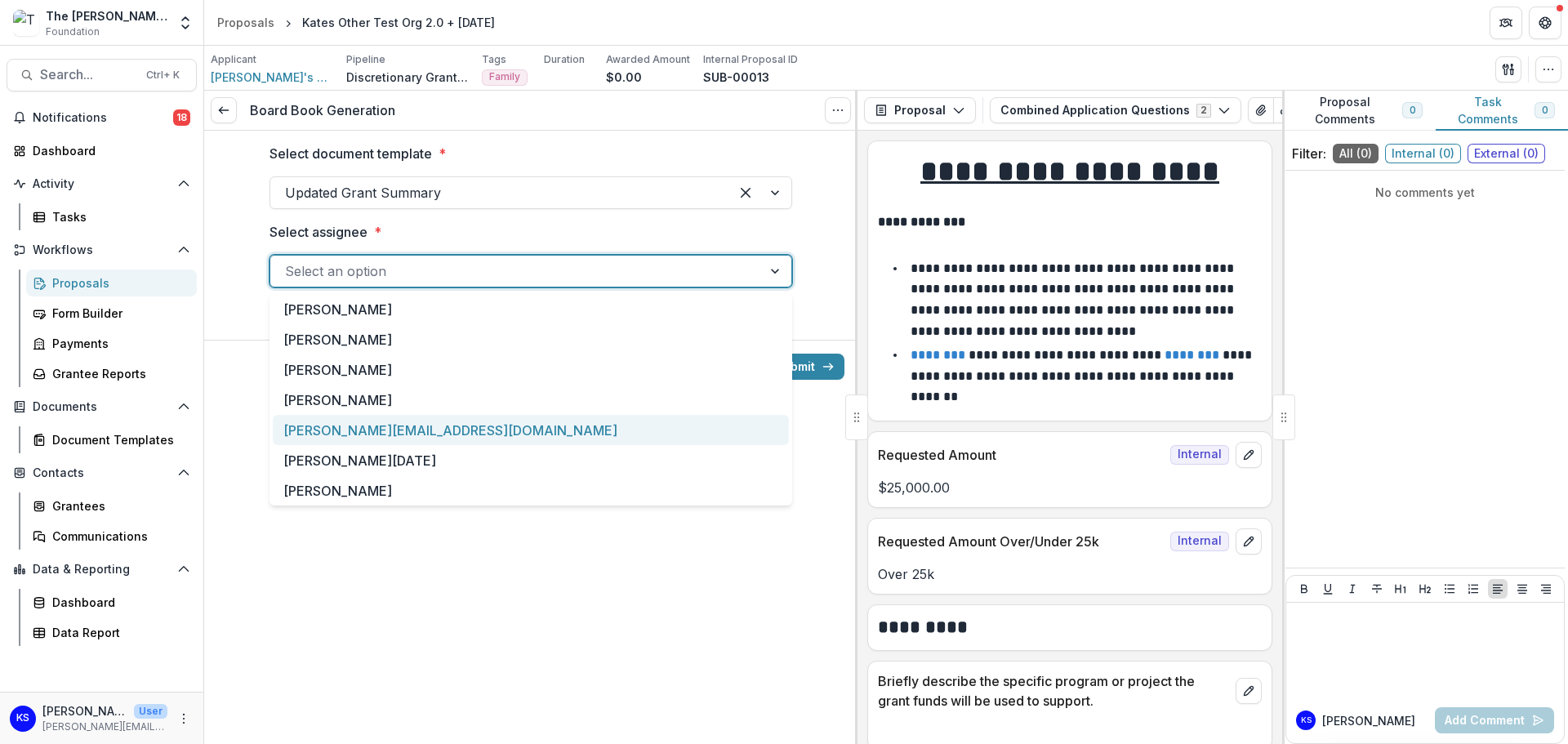
click at [423, 417] on div "[PERSON_NAME][EMAIL_ADDRESS][DOMAIN_NAME]" at bounding box center [531, 430] width 516 height 30
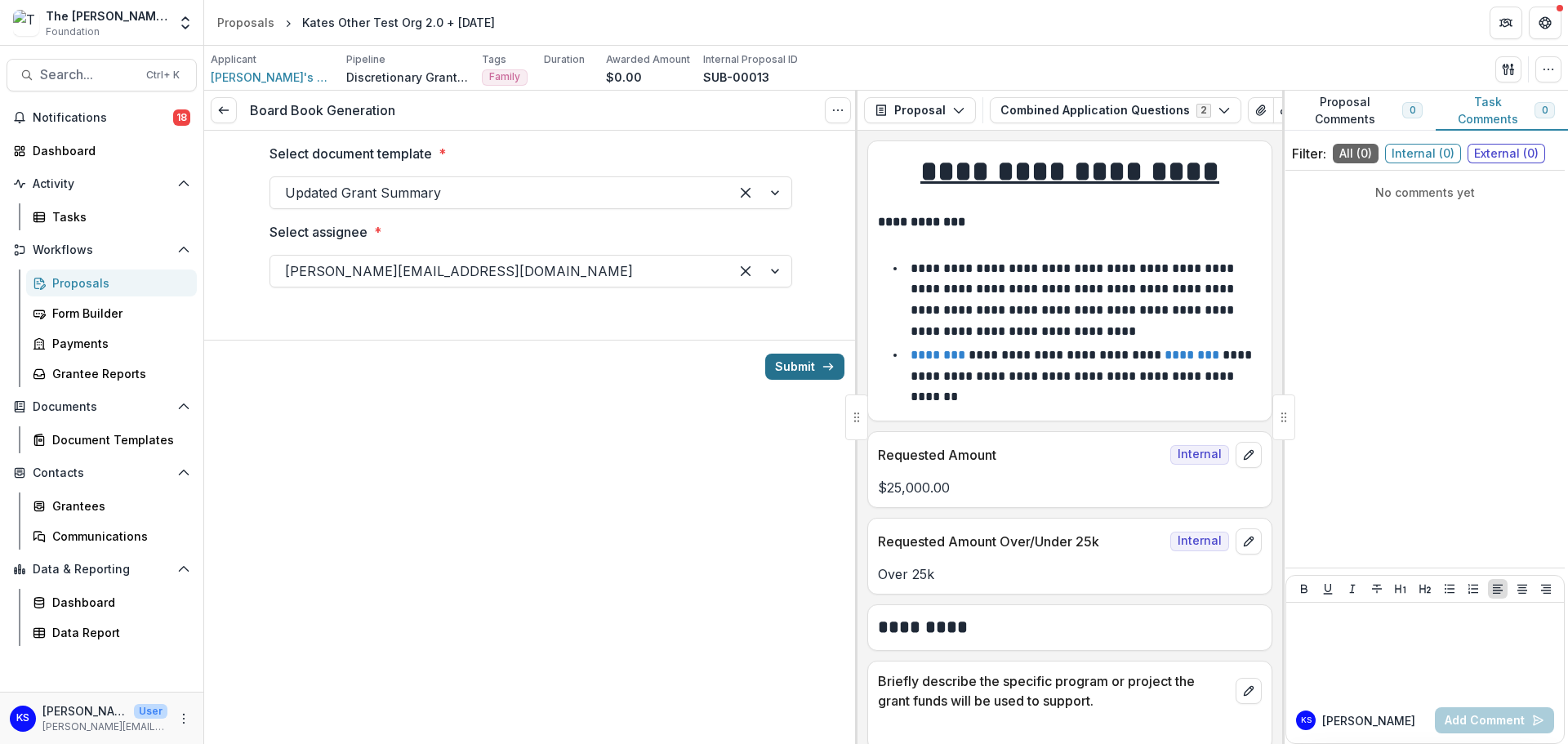
click at [790, 370] on button "Submit" at bounding box center [804, 366] width 79 height 26
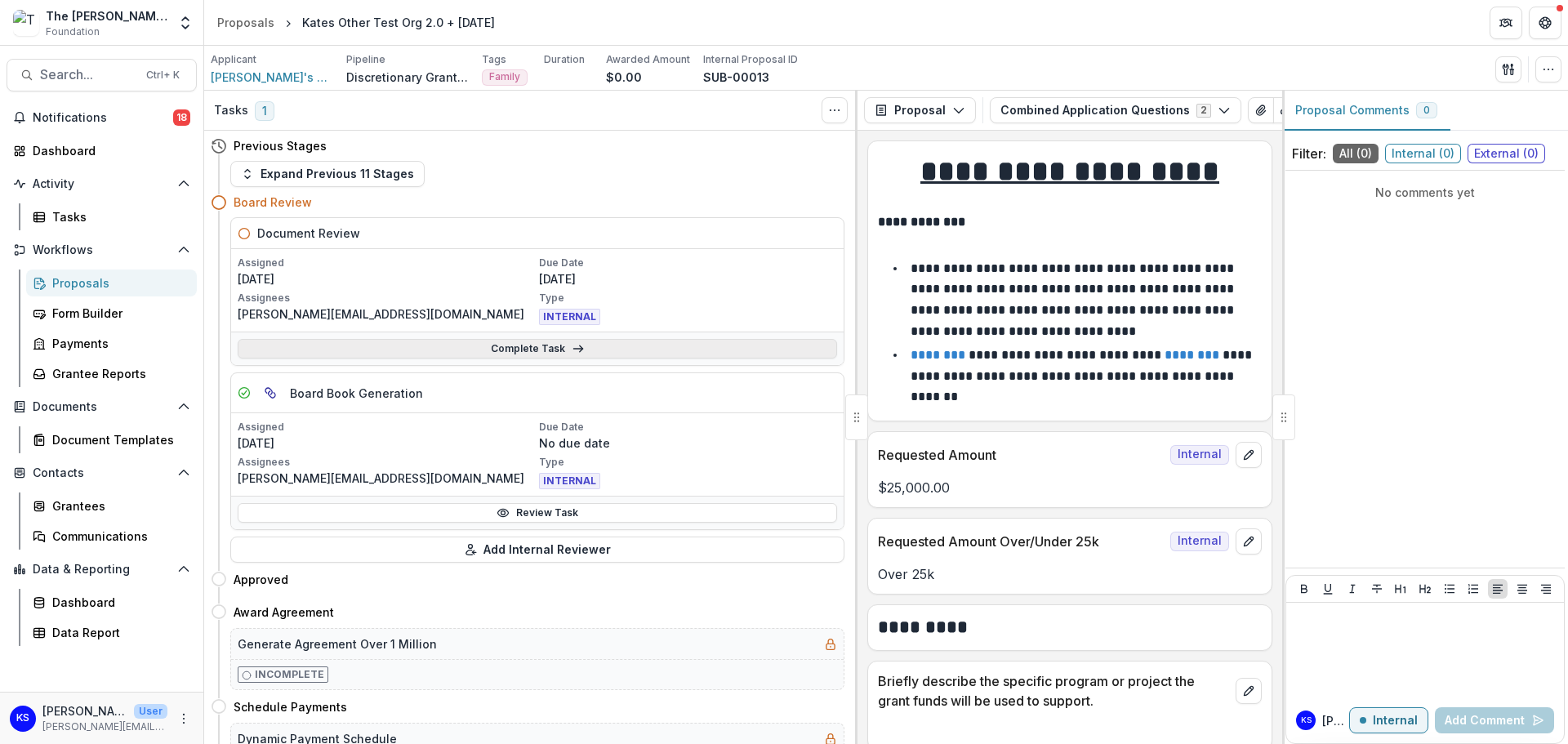
click at [532, 350] on link "Complete Task" at bounding box center [537, 348] width 599 height 20
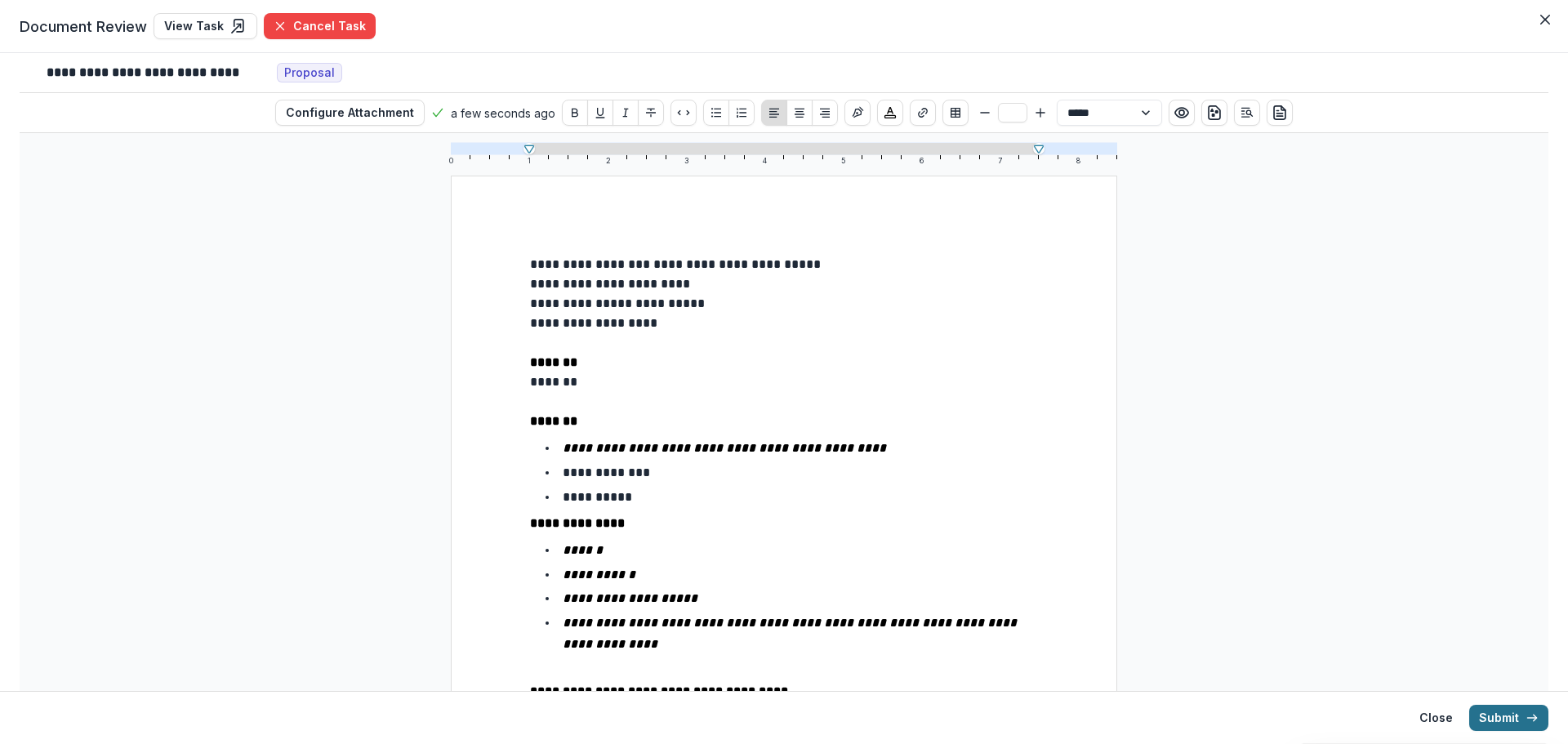
click at [1503, 708] on button "Submit" at bounding box center [1508, 718] width 79 height 26
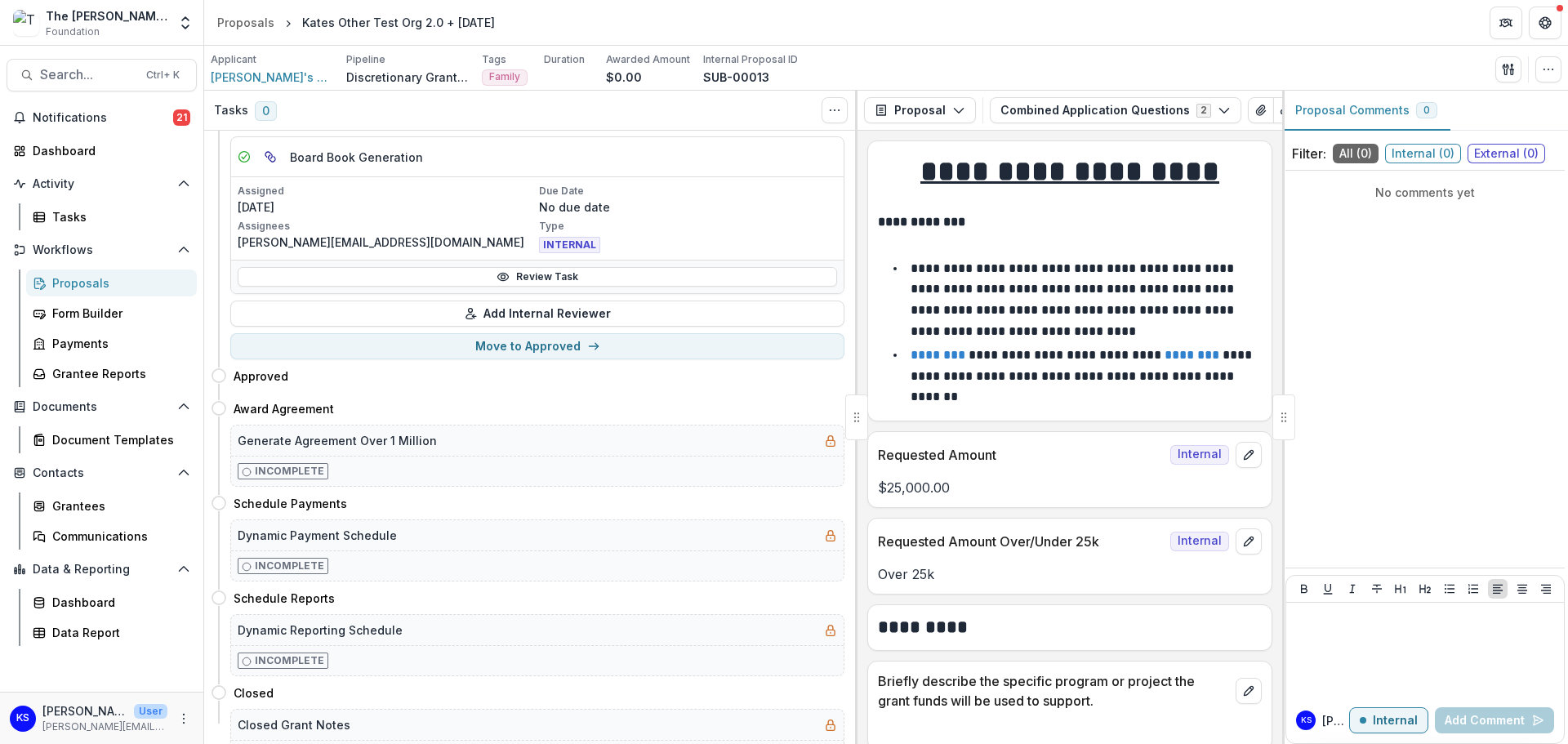
scroll to position [245, 0]
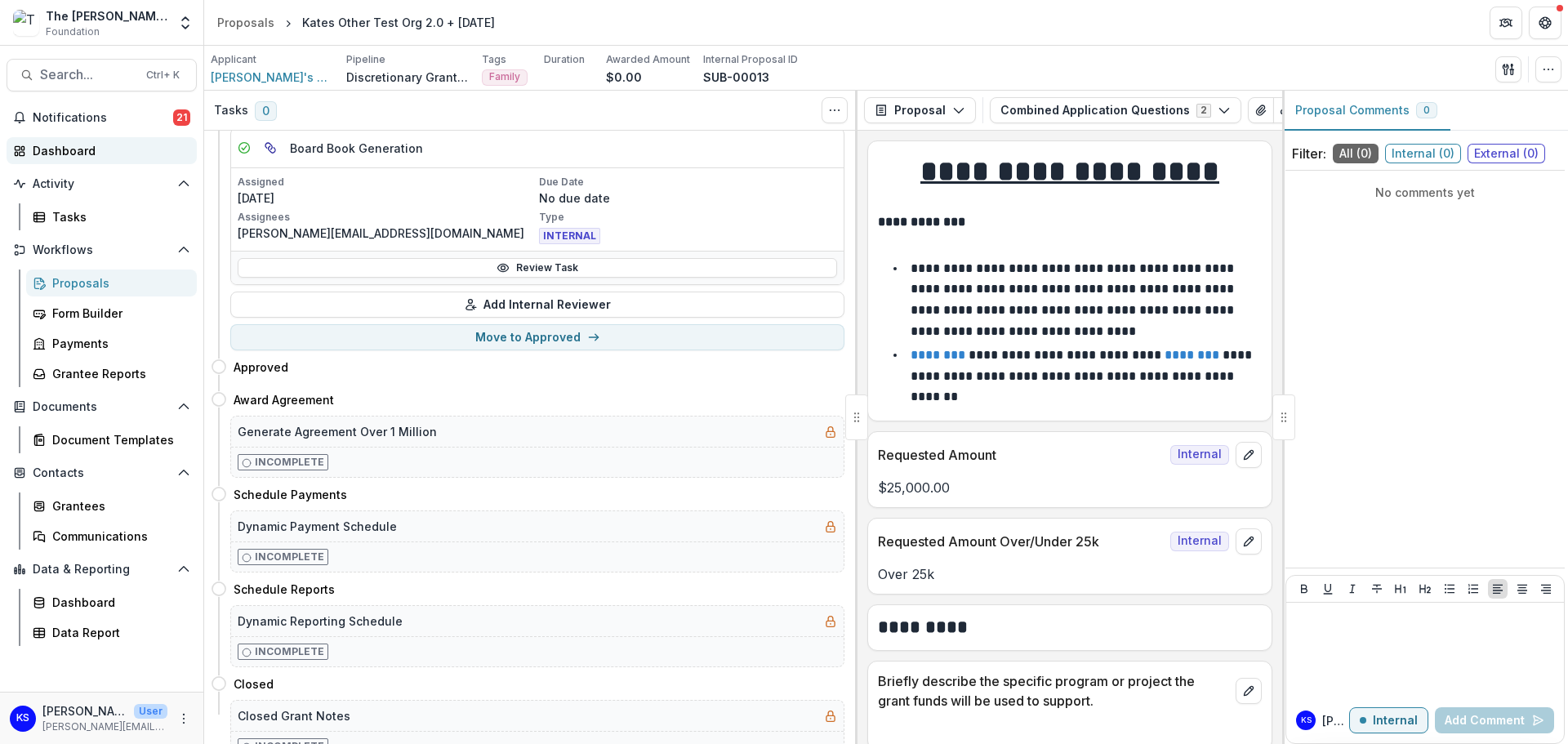
click at [59, 157] on div "Dashboard" at bounding box center [108, 151] width 151 height 17
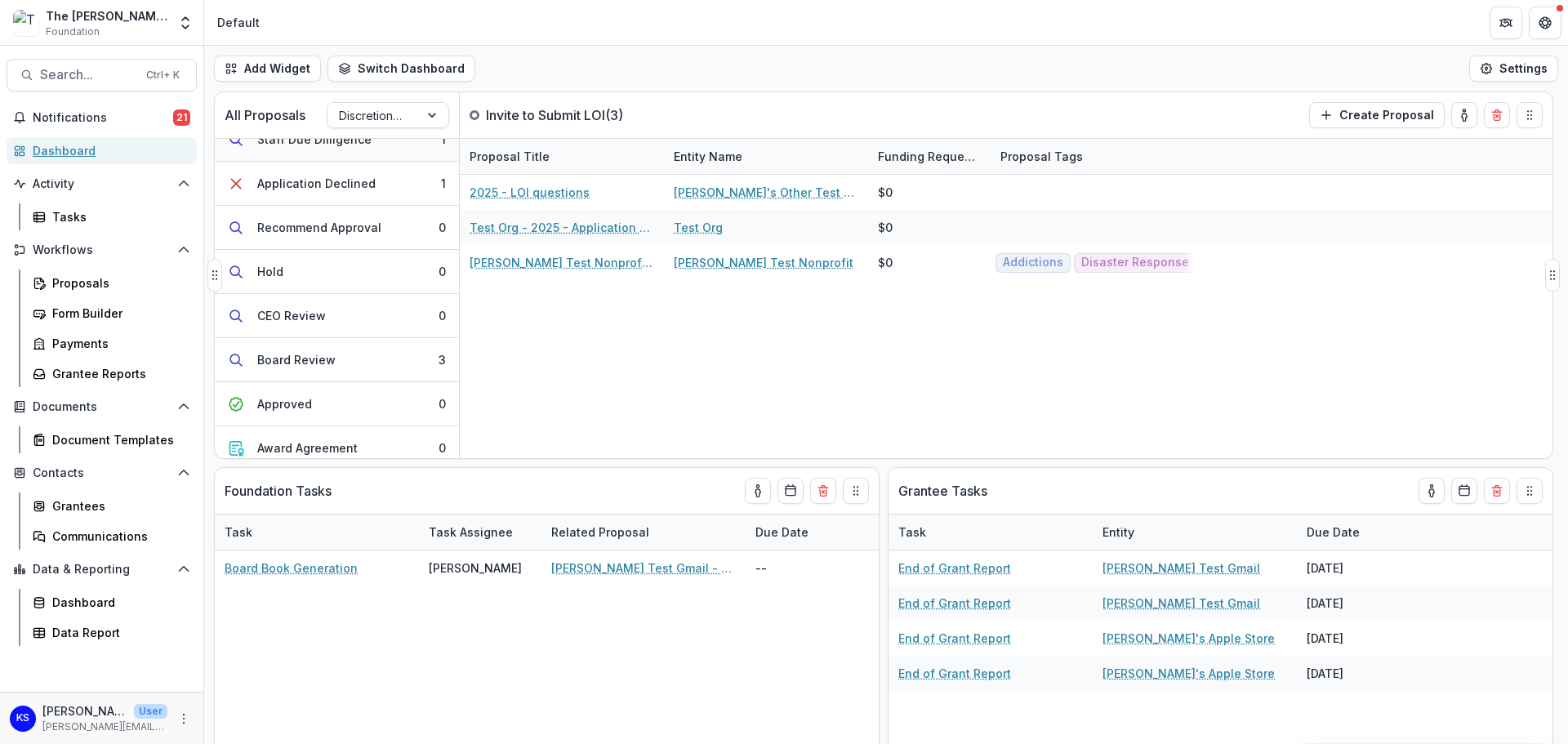
scroll to position [327, 0]
click at [330, 311] on div "Board Review" at bounding box center [296, 319] width 79 height 17
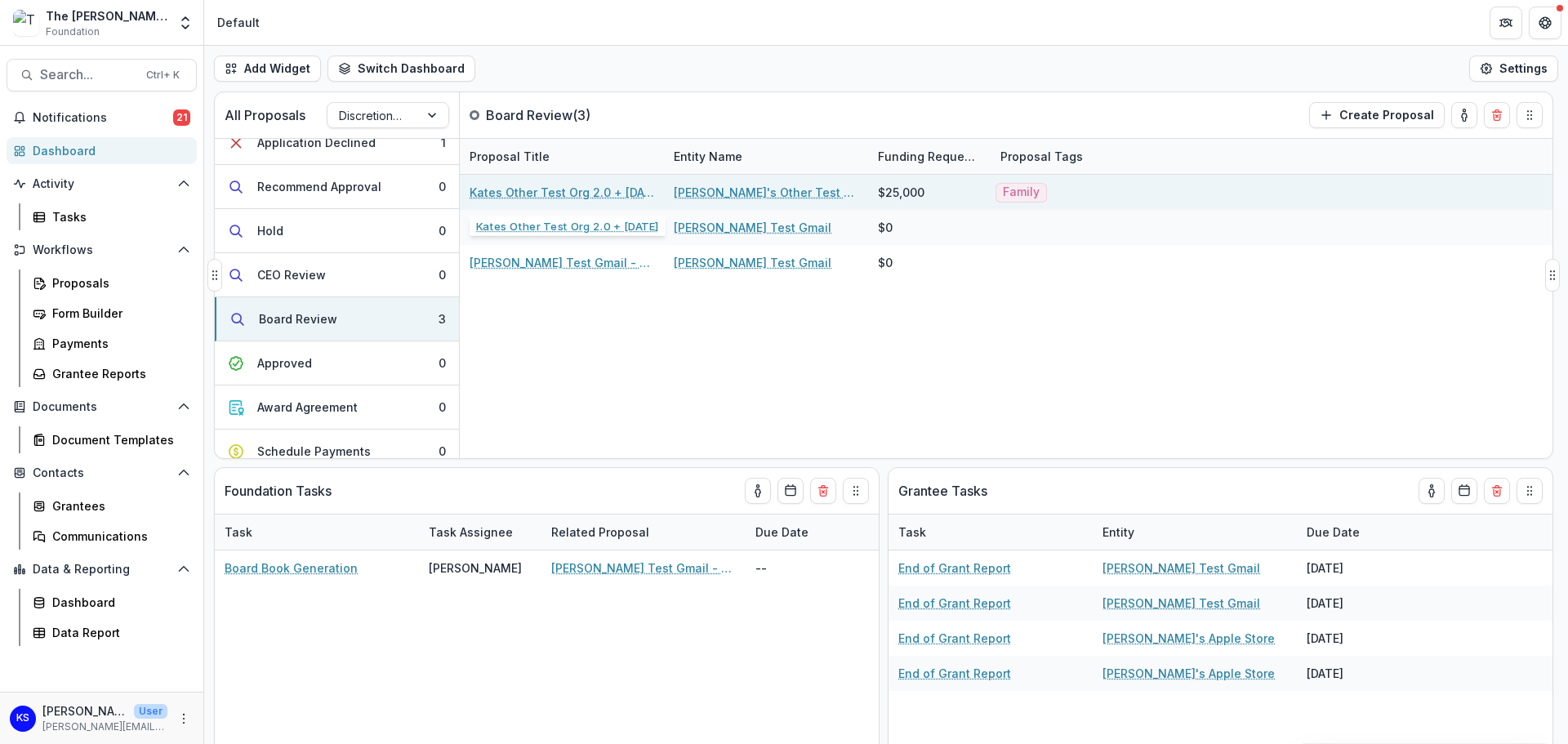
click at [512, 189] on link "Kates Other Test Org 2.0 + 8.18.25" at bounding box center [561, 192] width 184 height 17
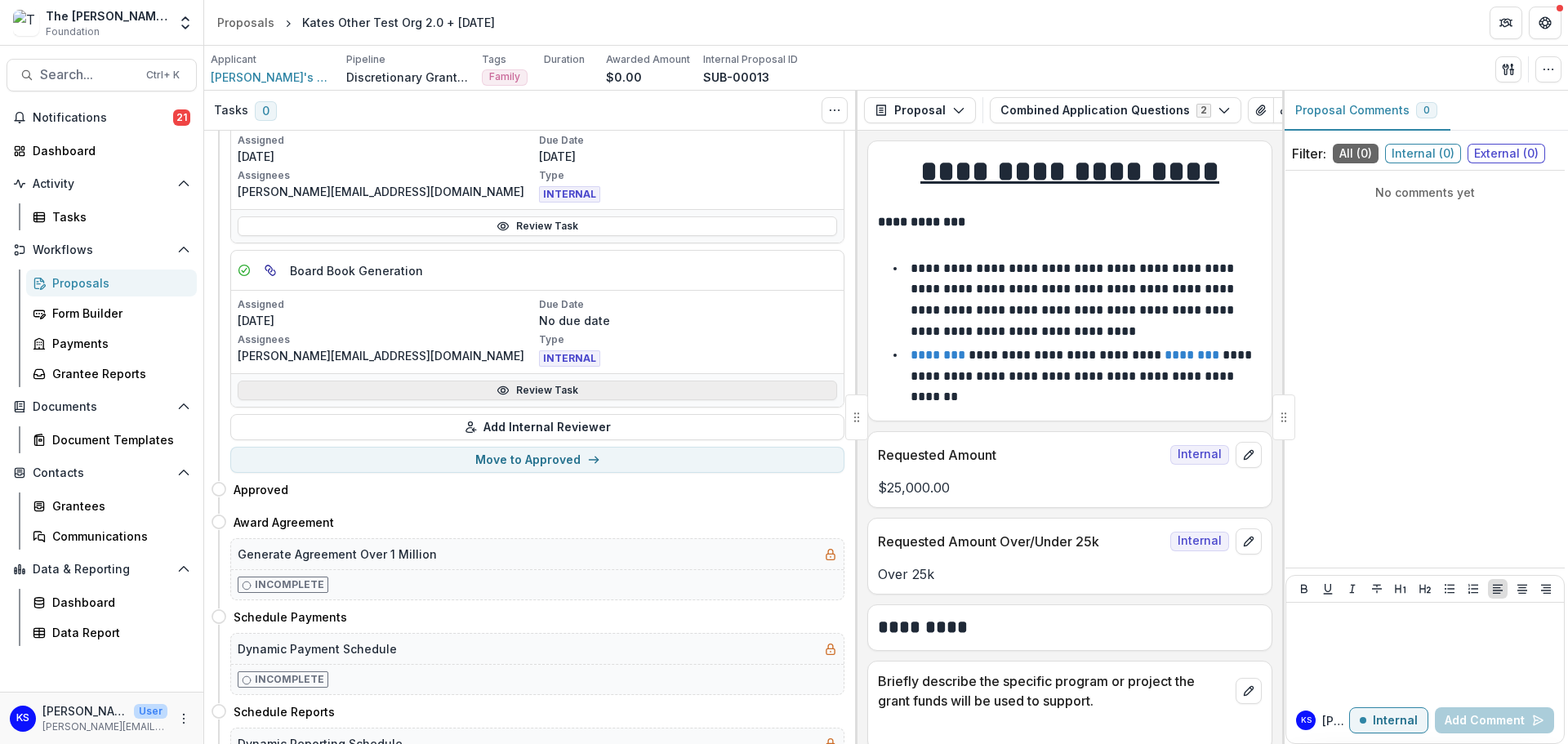
scroll to position [245, 0]
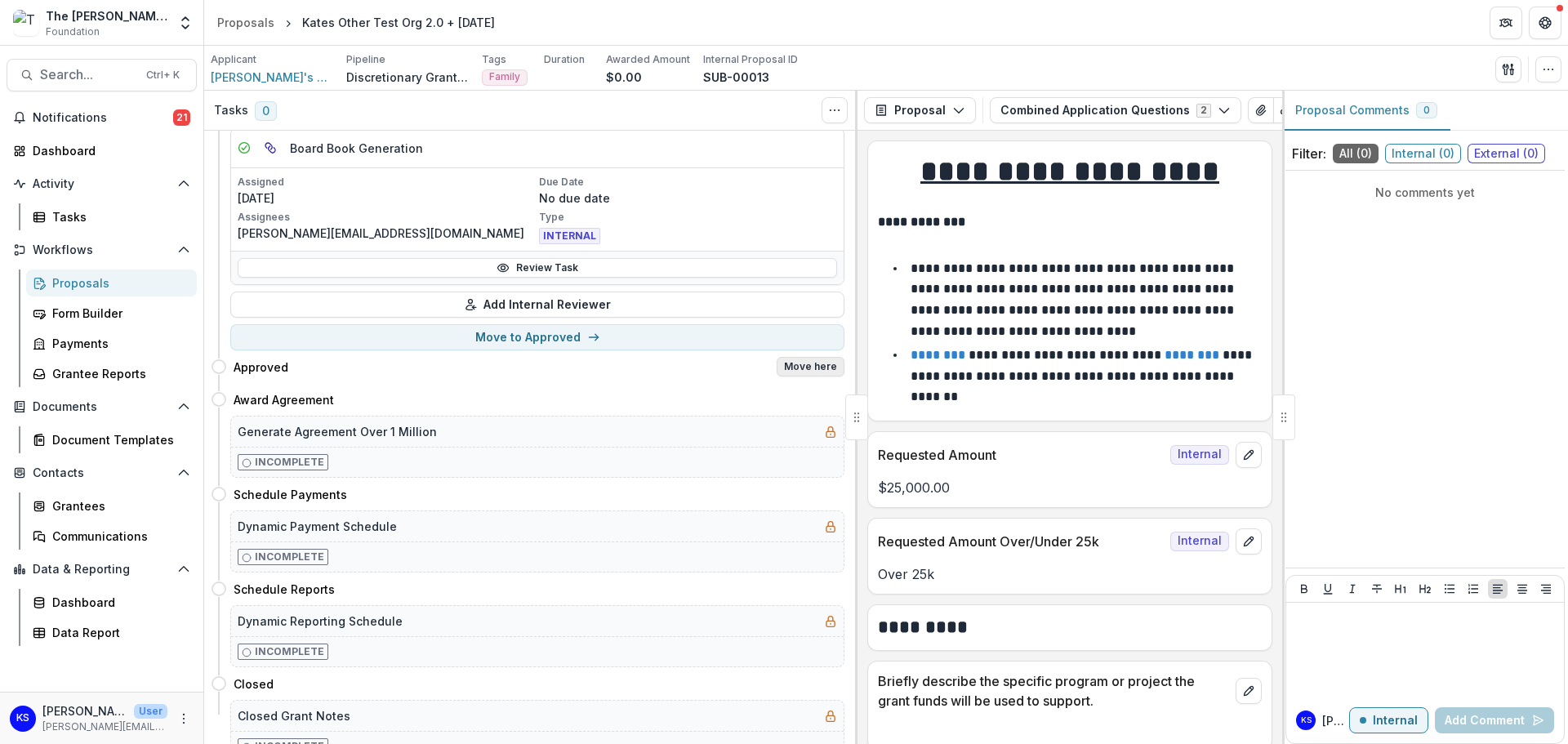
click at [826, 363] on button "Move here" at bounding box center [810, 366] width 68 height 20
select select "********"
select select "**********"
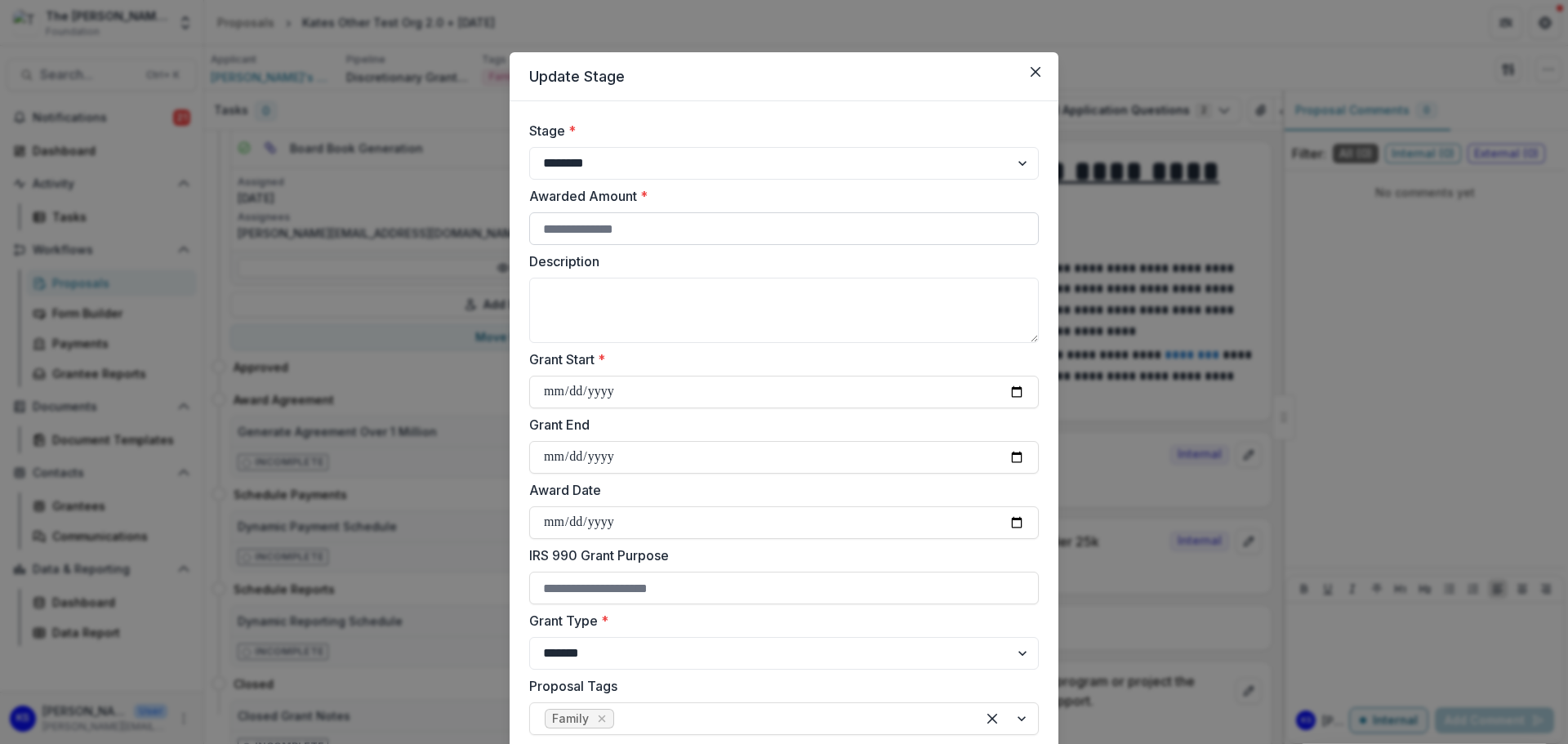
click at [681, 230] on input "Awarded Amount *" at bounding box center [784, 229] width 509 height 33
type input "*****"
click at [648, 313] on textarea "Description" at bounding box center [784, 310] width 509 height 65
type textarea "**********"
click at [1012, 395] on input "Grant Start *" at bounding box center [784, 392] width 509 height 33
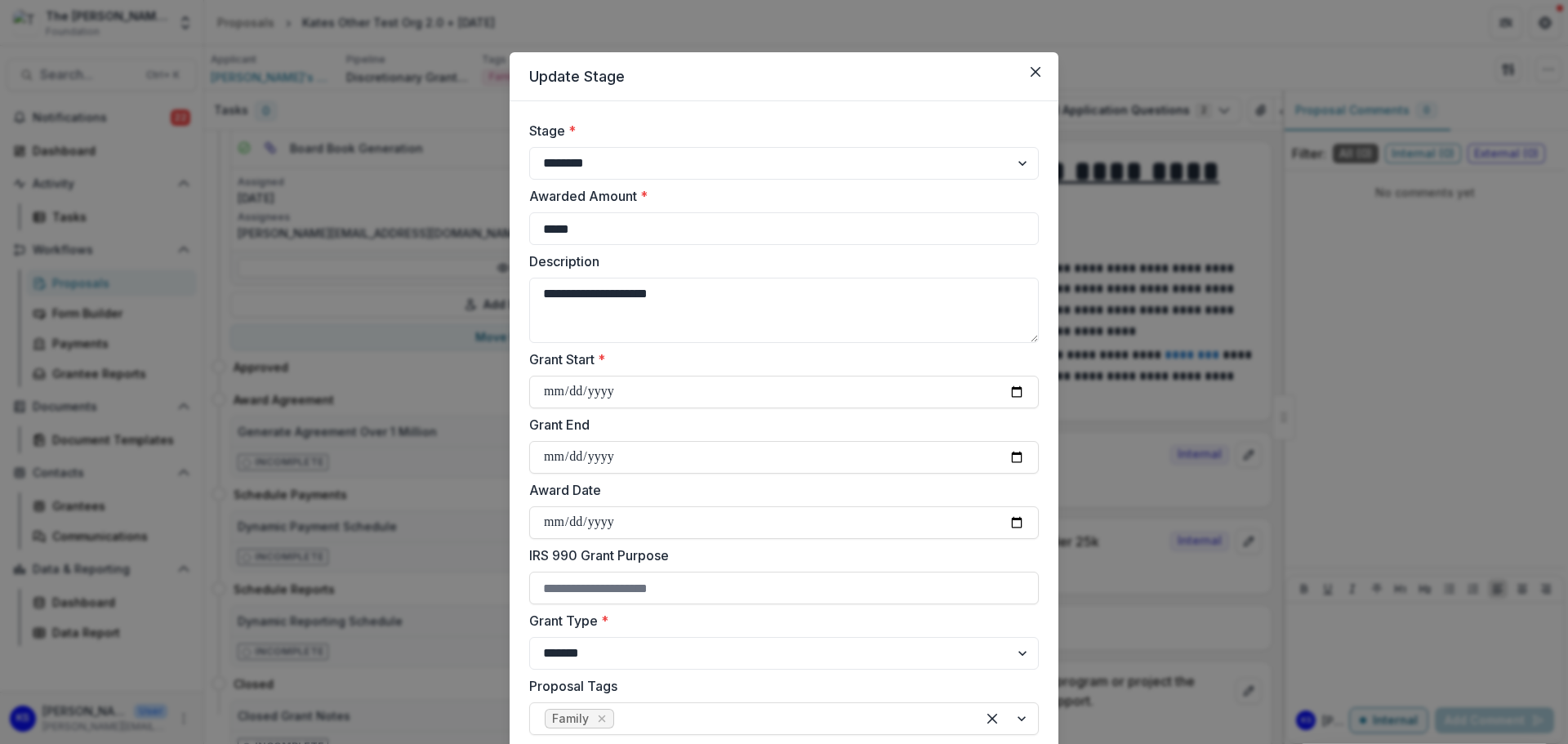
type input "**********"
click at [1020, 458] on input "Grant End" at bounding box center [784, 457] width 509 height 33
click at [632, 463] on input "**********" at bounding box center [784, 457] width 509 height 33
click at [632, 455] on input "**********" at bounding box center [784, 457] width 509 height 33
click at [612, 456] on input "**********" at bounding box center [784, 457] width 509 height 33
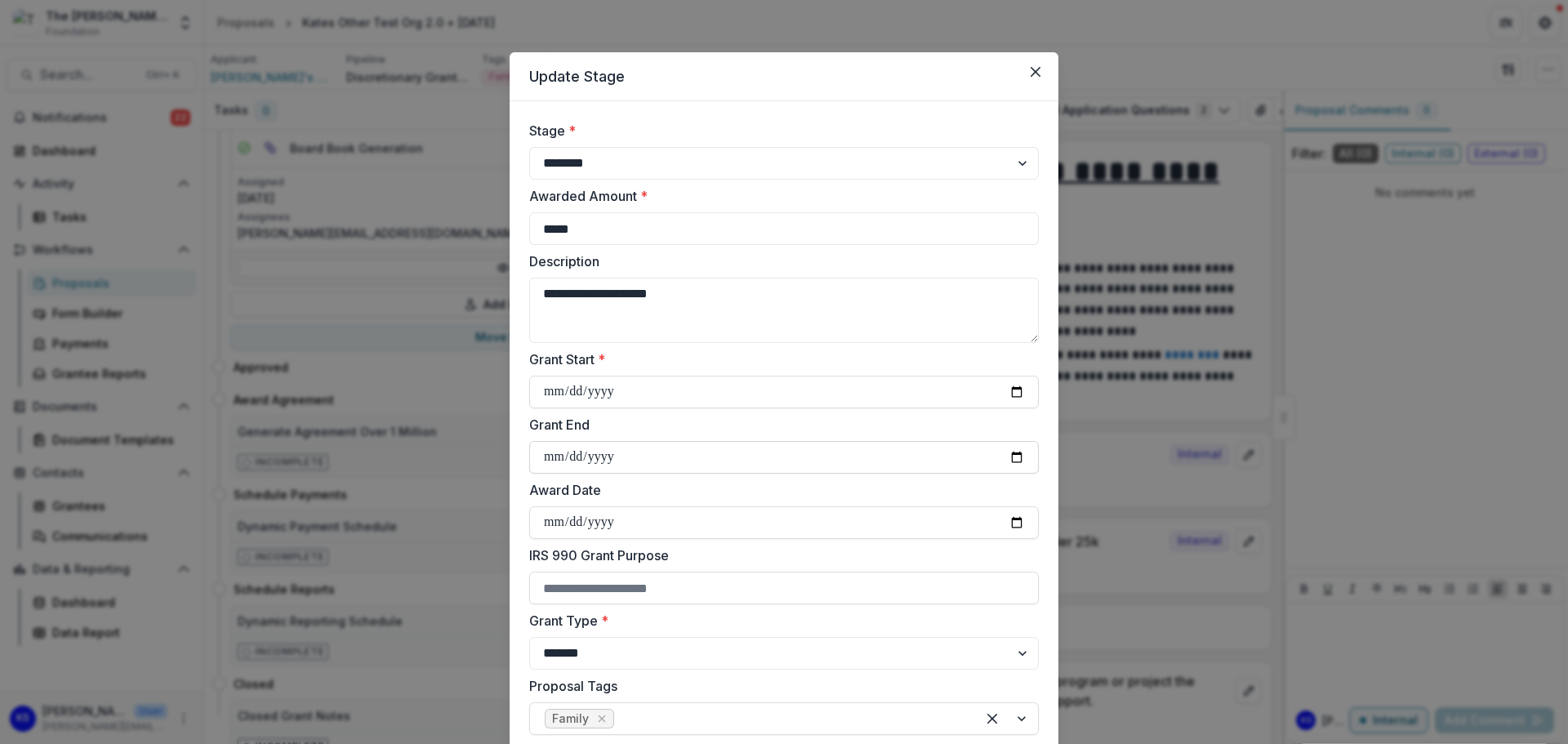
click at [616, 457] on input "**********" at bounding box center [784, 457] width 509 height 33
click at [1008, 455] on input "**********" at bounding box center [784, 457] width 509 height 33
type input "**********"
click at [1008, 521] on input "Award Date" at bounding box center [784, 523] width 509 height 33
type input "**********"
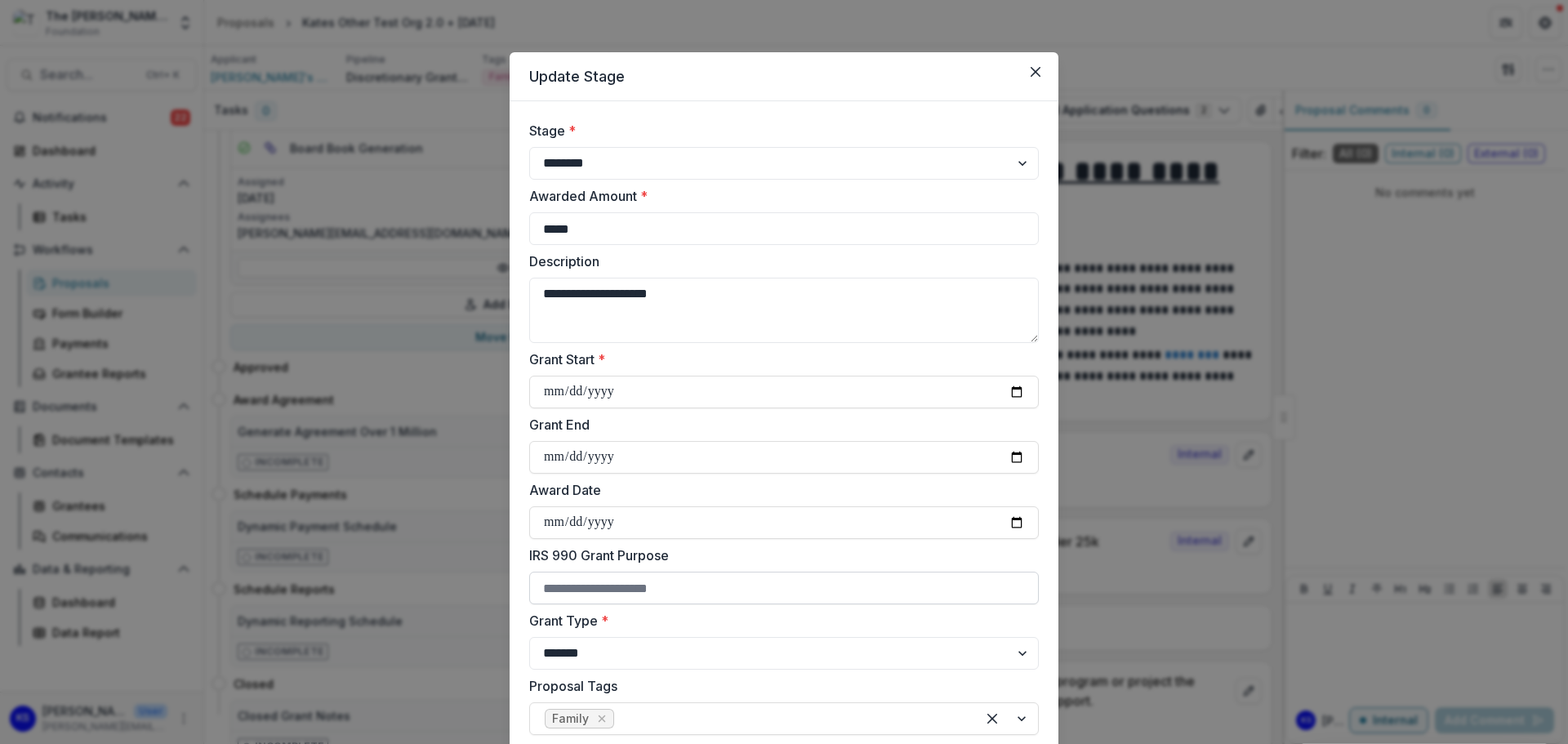
click at [701, 584] on input "IRS 990 Grant Purpose" at bounding box center [784, 588] width 509 height 33
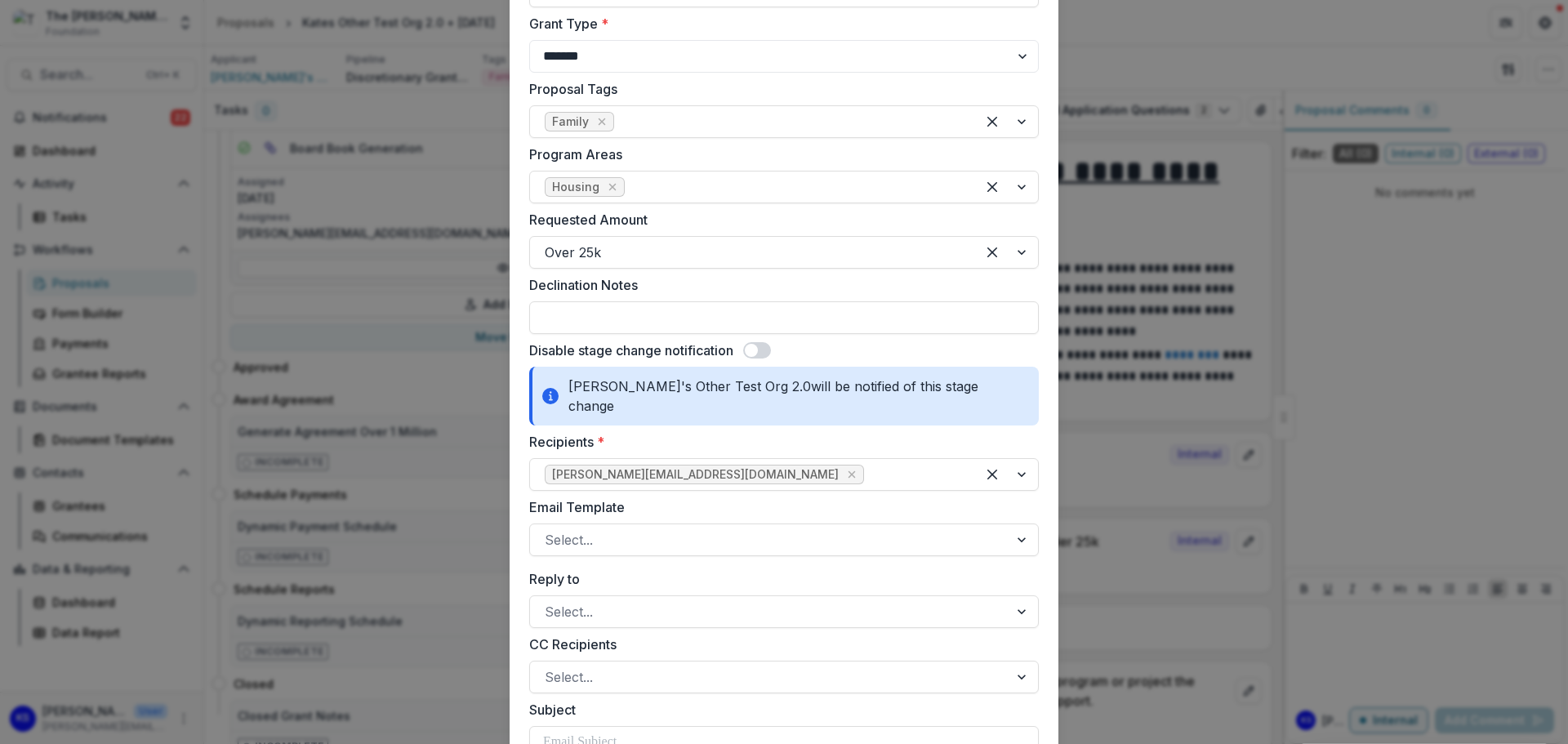
scroll to position [653, 0]
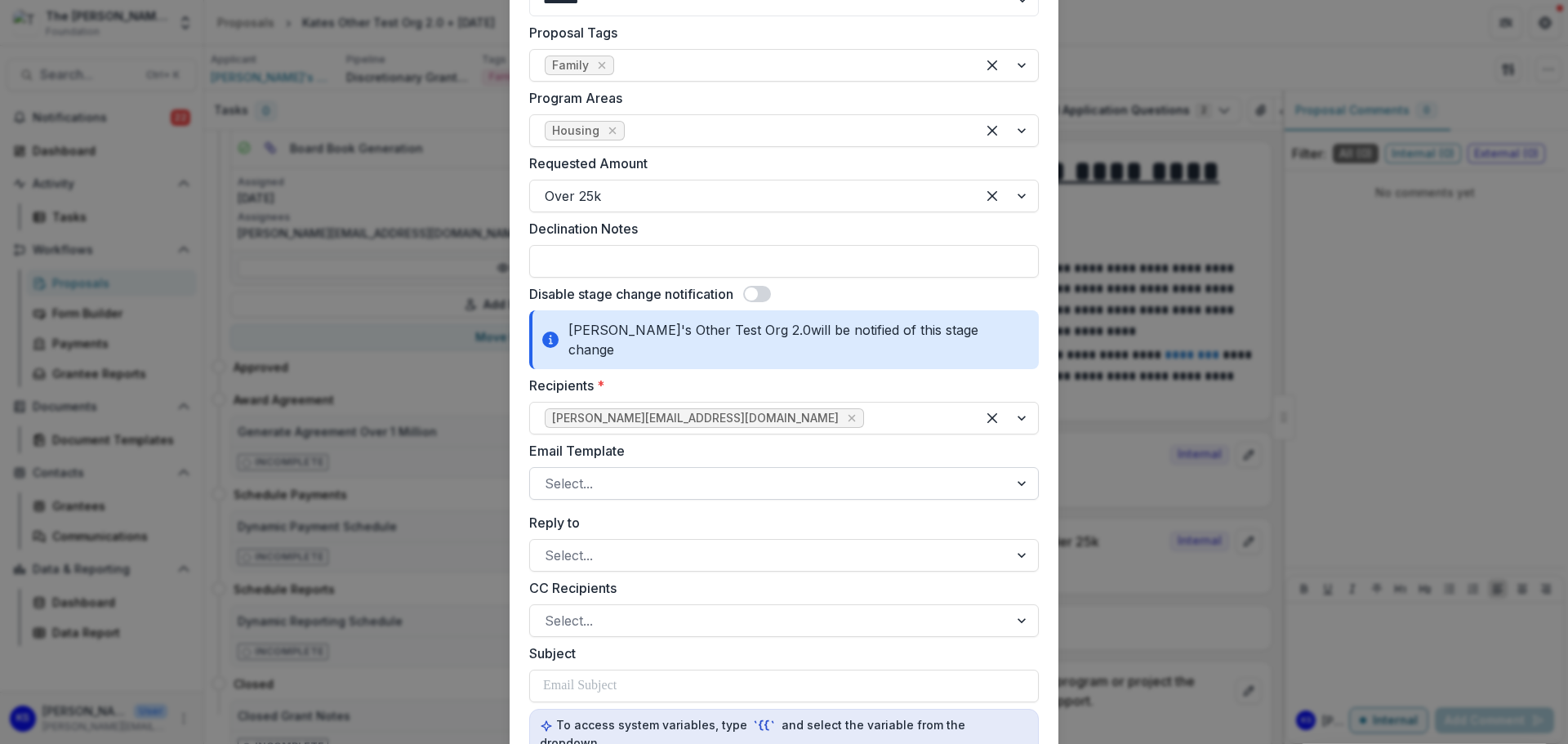
type input "**********"
click at [741, 472] on div at bounding box center [769, 483] width 449 height 23
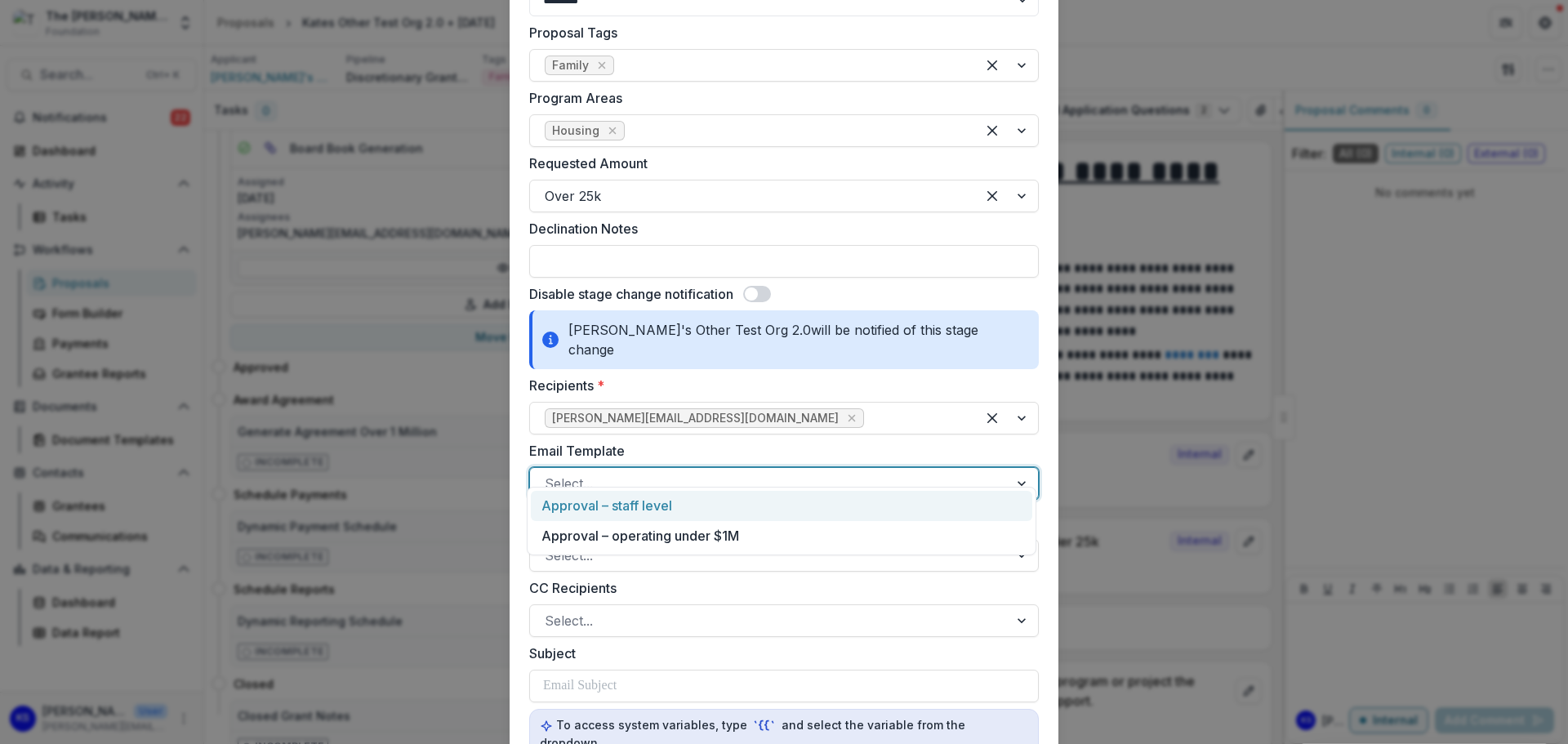
click at [727, 510] on div "Approval – staff level" at bounding box center [781, 506] width 501 height 30
click at [725, 544] on div at bounding box center [769, 555] width 449 height 23
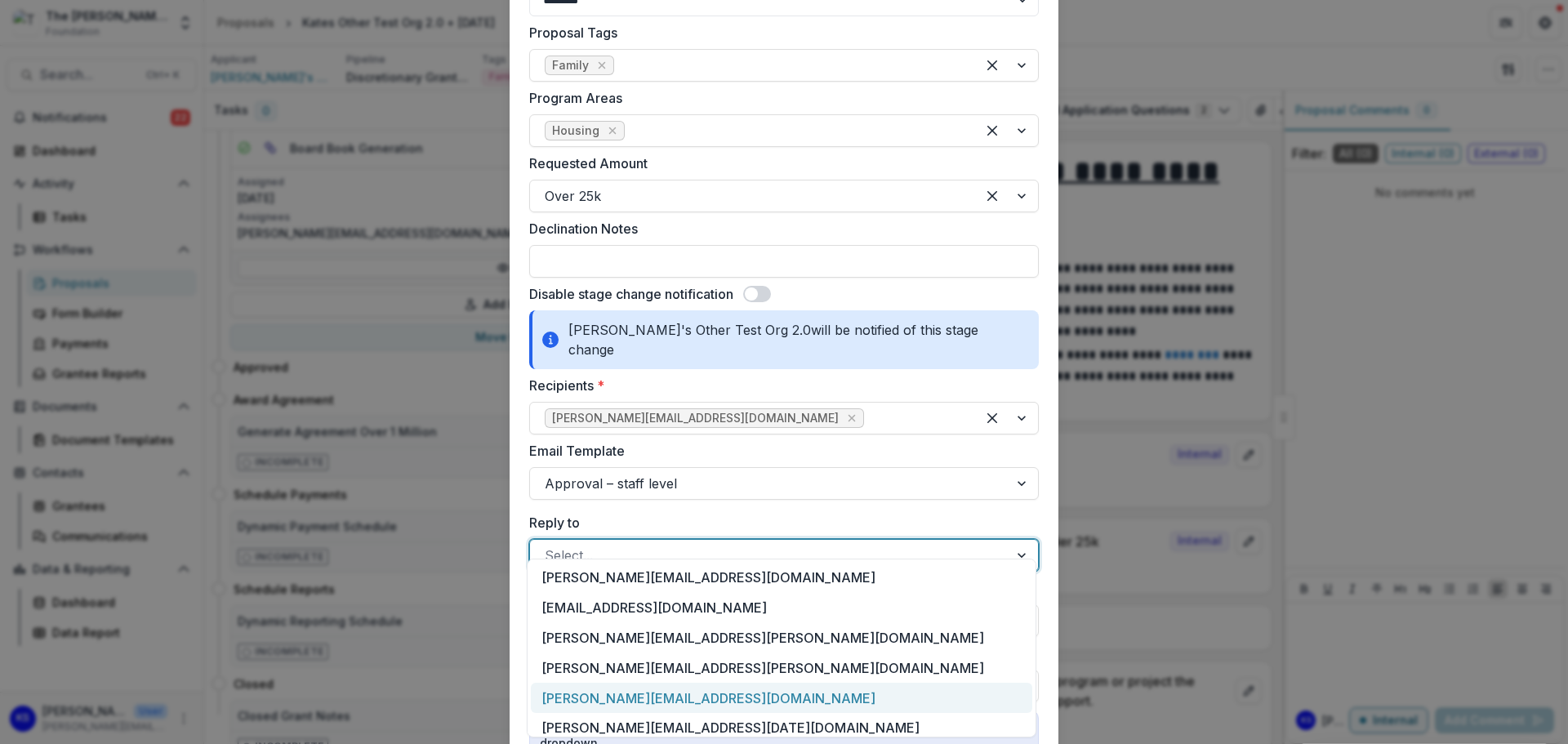
click at [689, 695] on div "[PERSON_NAME][EMAIL_ADDRESS][DOMAIN_NAME]" at bounding box center [781, 697] width 501 height 30
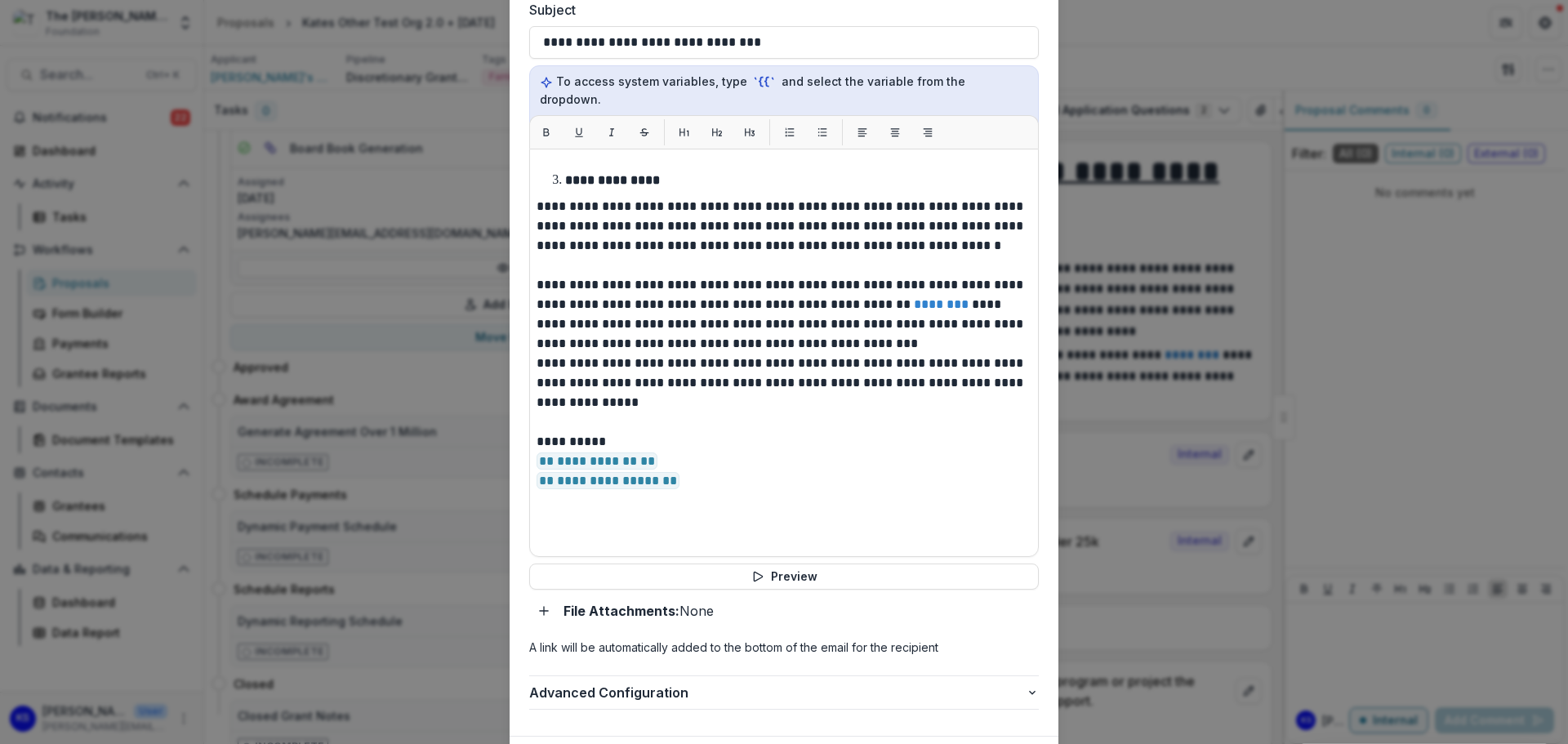
scroll to position [1357, 0]
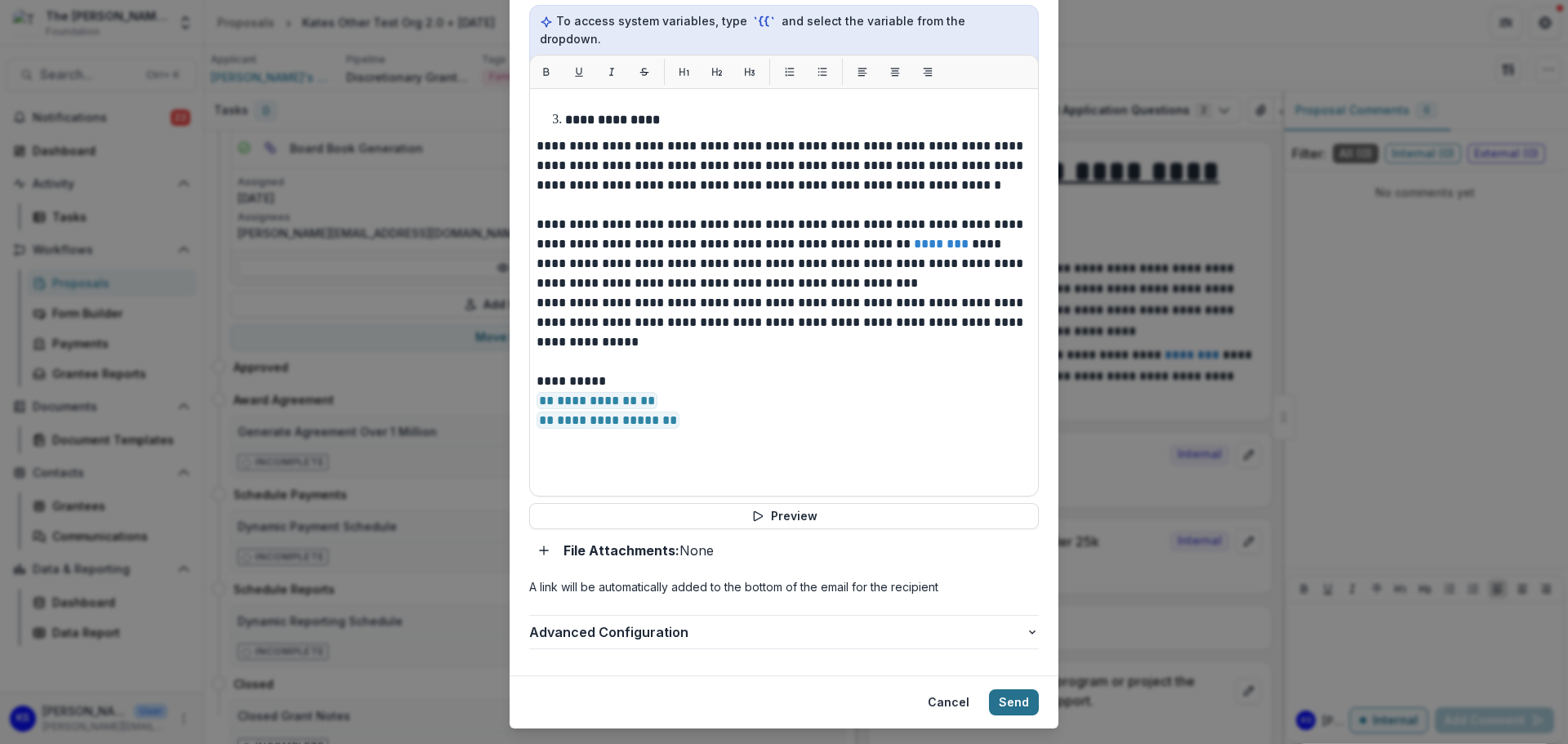
click at [1001, 689] on button "Send" at bounding box center [1014, 702] width 50 height 26
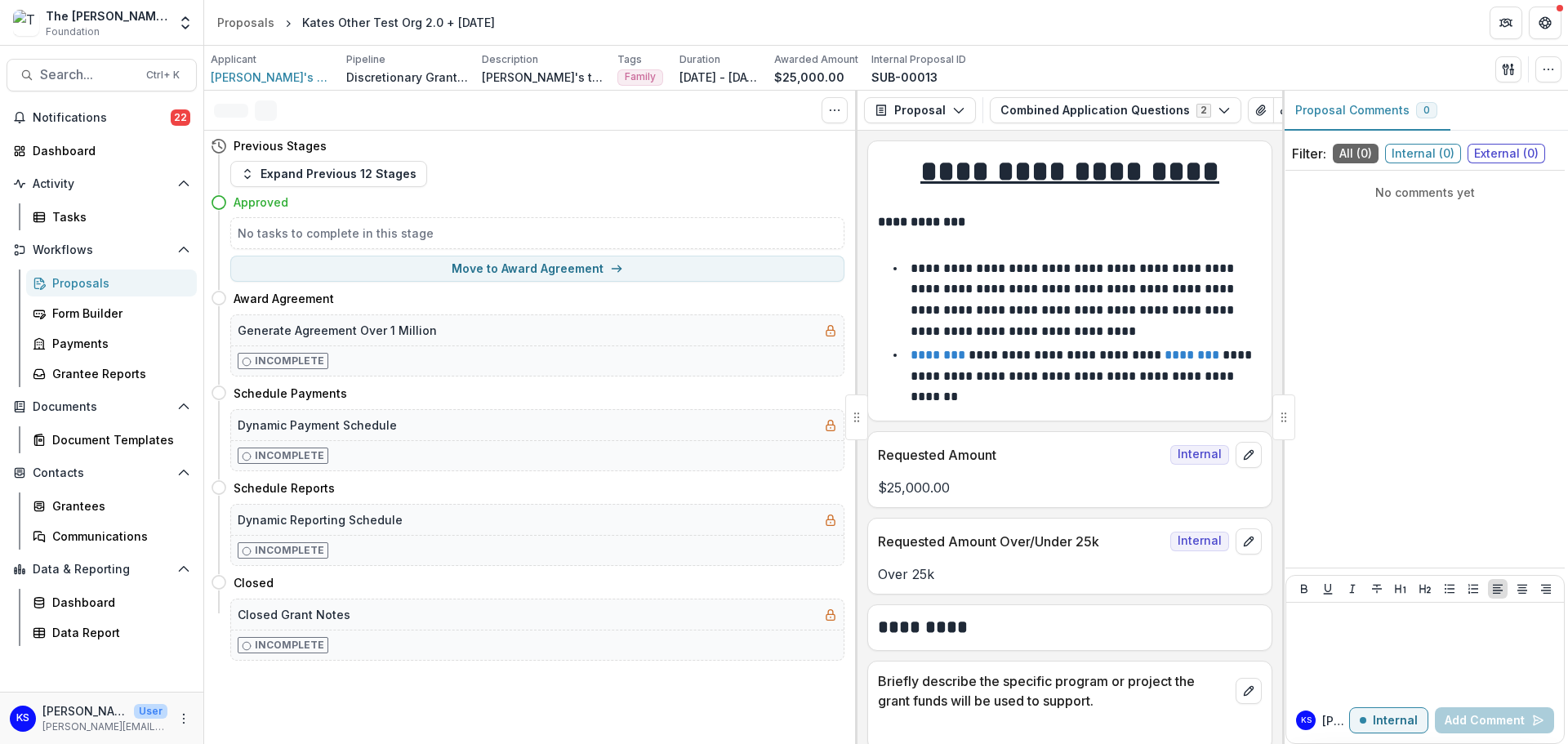
scroll to position [0, 0]
click at [749, 268] on button "Move to Award Agreement" at bounding box center [537, 268] width 614 height 26
select select "**********"
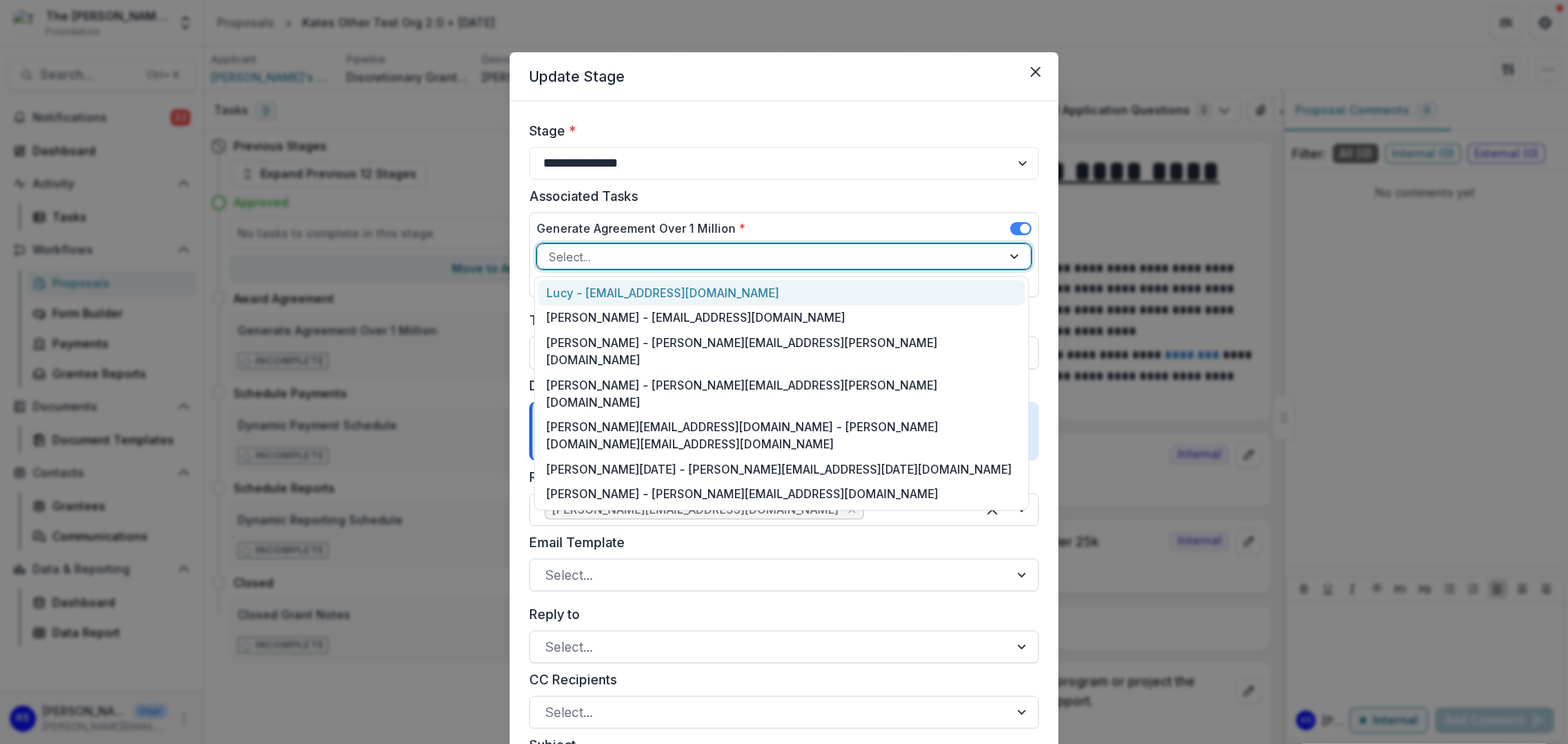
click at [1012, 250] on div at bounding box center [1016, 256] width 29 height 24
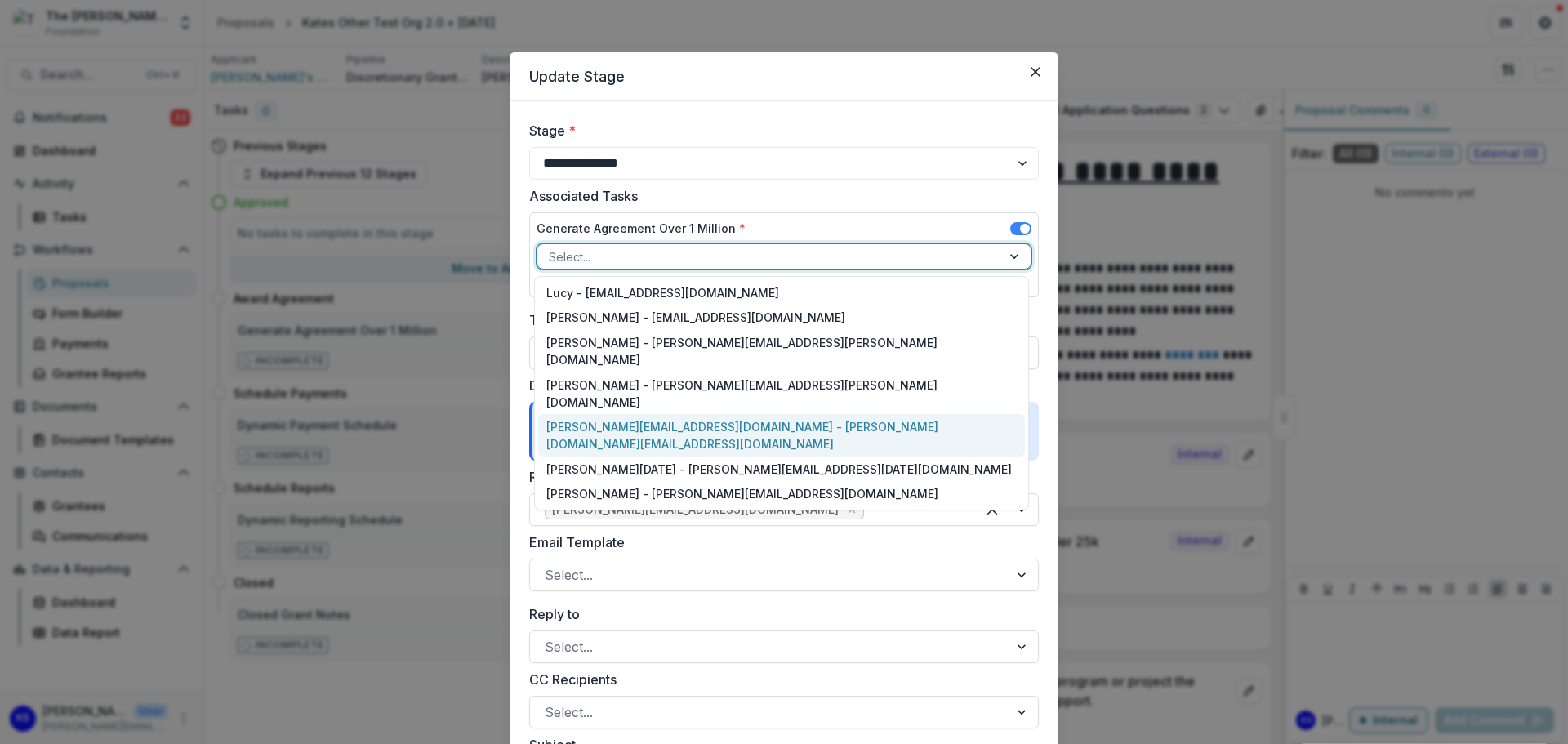
click at [722, 414] on div "kate.sorestad@fristfoundation.org - kate.sorestad@fristfoundation.org" at bounding box center [781, 435] width 487 height 42
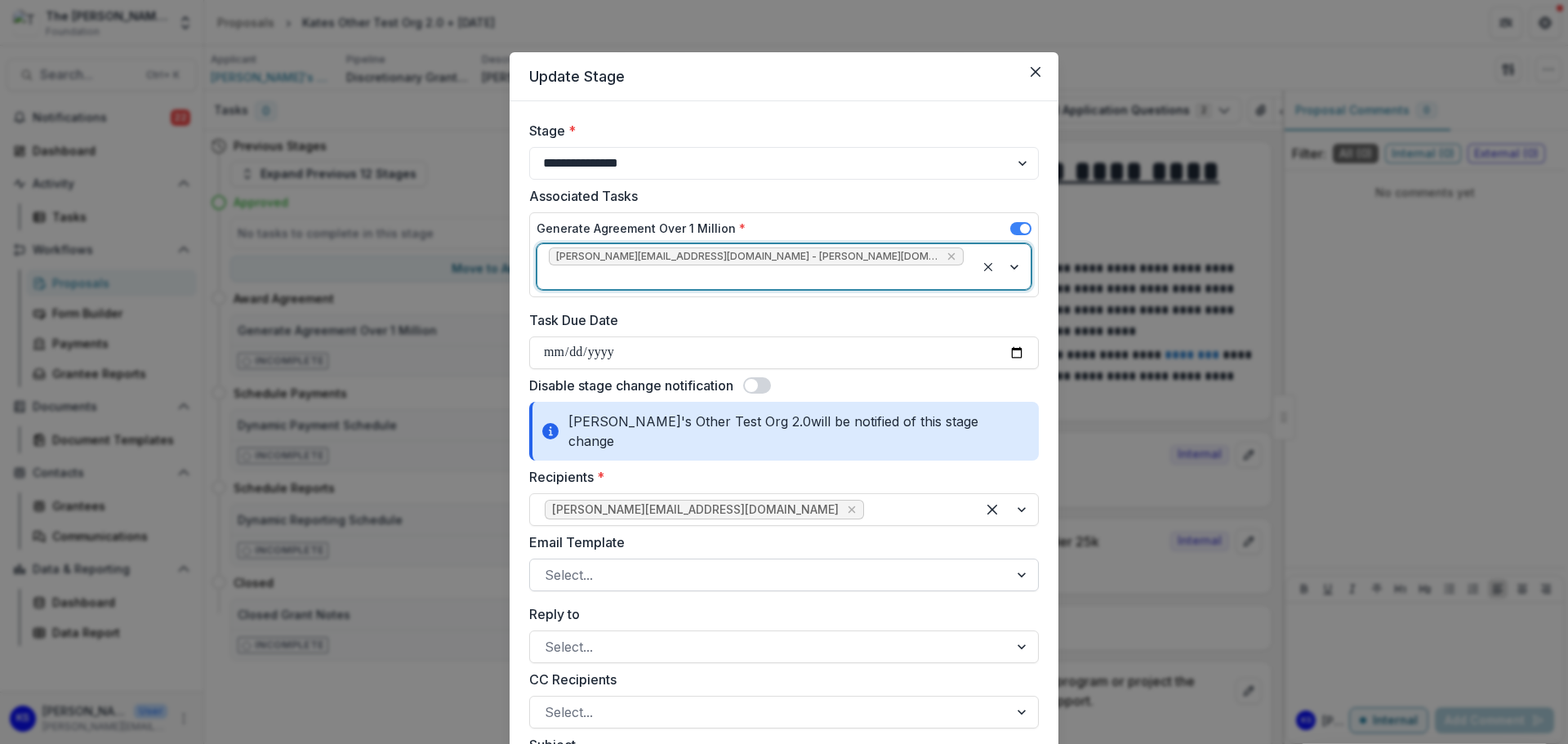
click at [747, 564] on div at bounding box center [769, 575] width 449 height 23
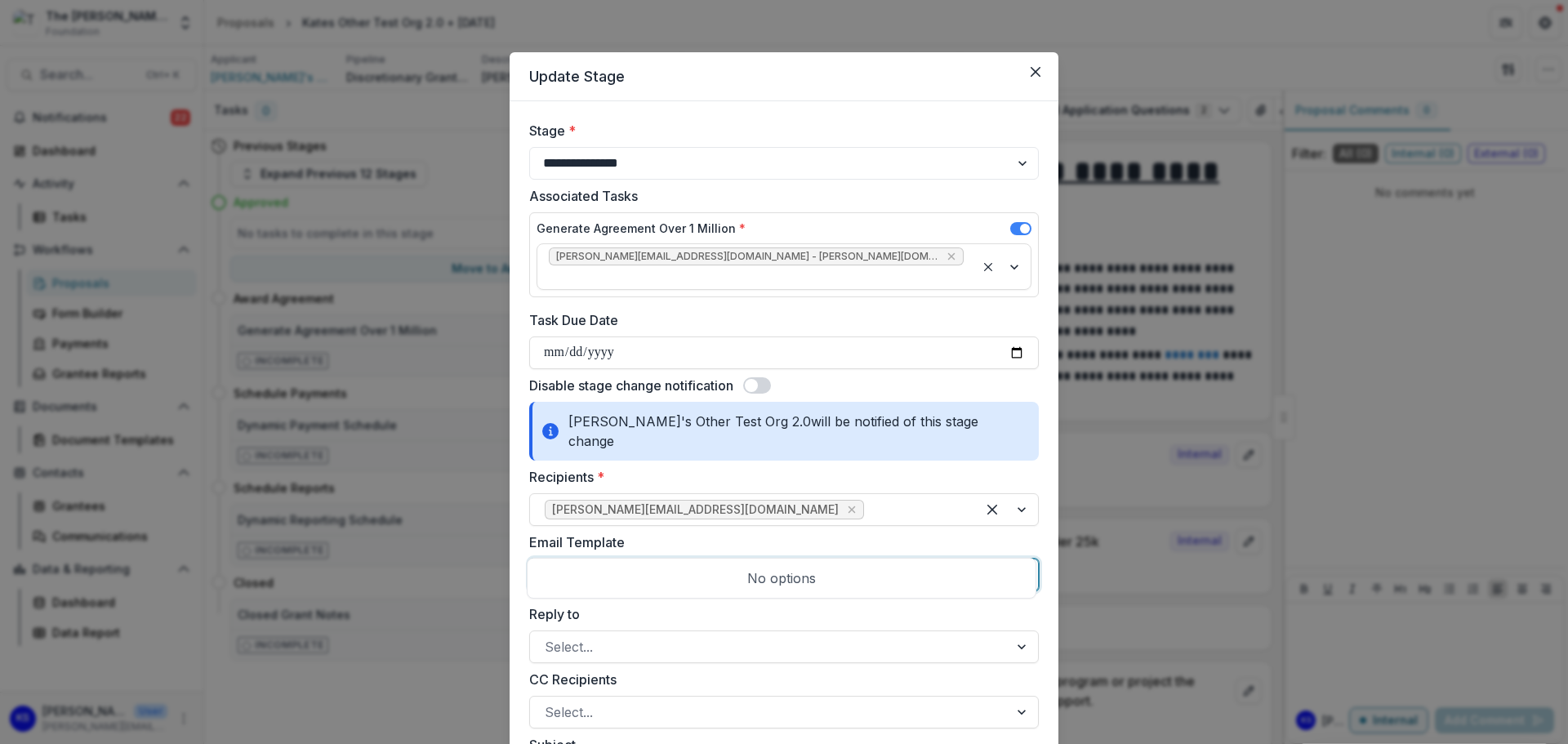
click at [797, 589] on div "No options" at bounding box center [781, 579] width 501 height 33
click at [505, 620] on div "**********" at bounding box center [784, 372] width 1568 height 744
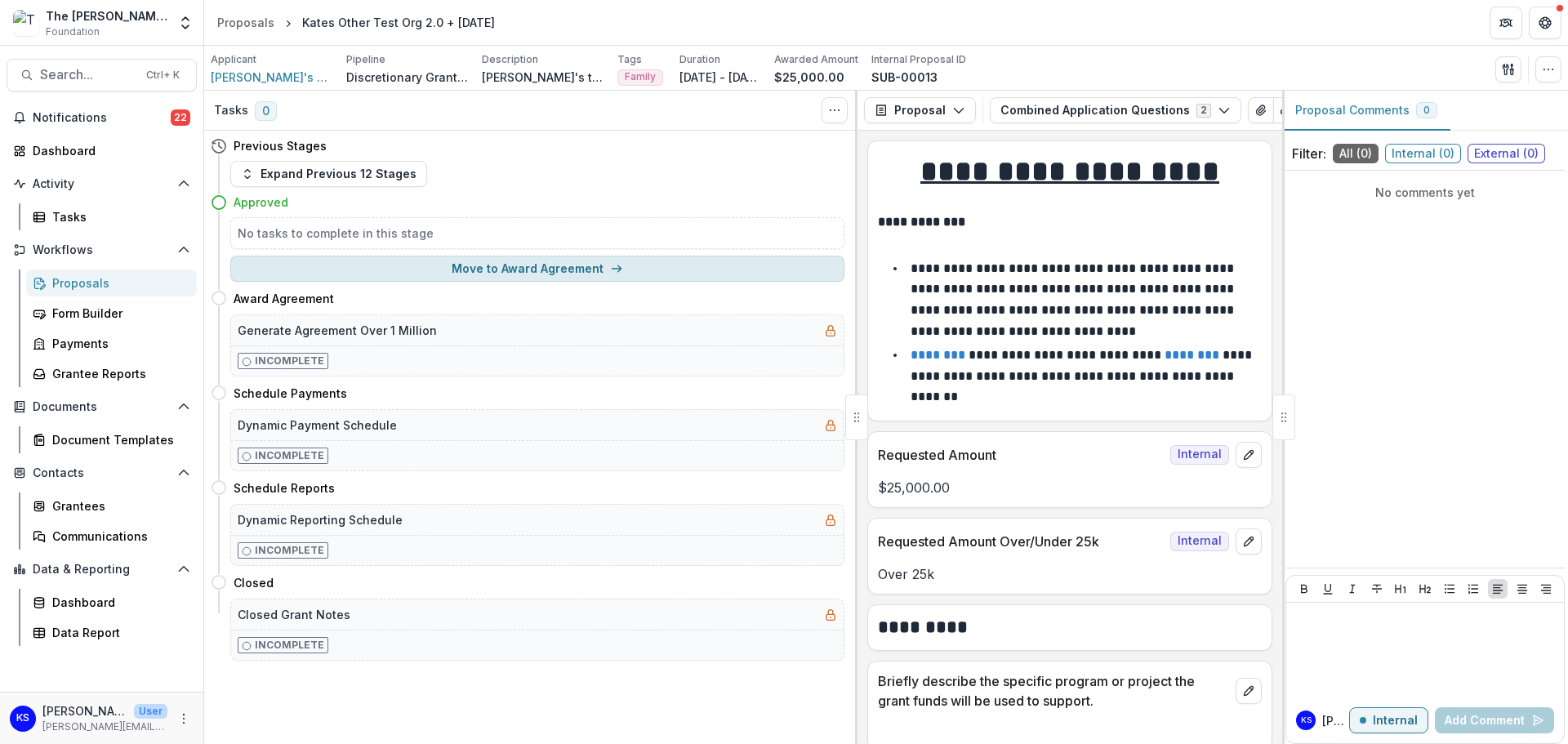
click at [511, 269] on button "Move to Award Agreement" at bounding box center [537, 268] width 614 height 26
select select "**********"
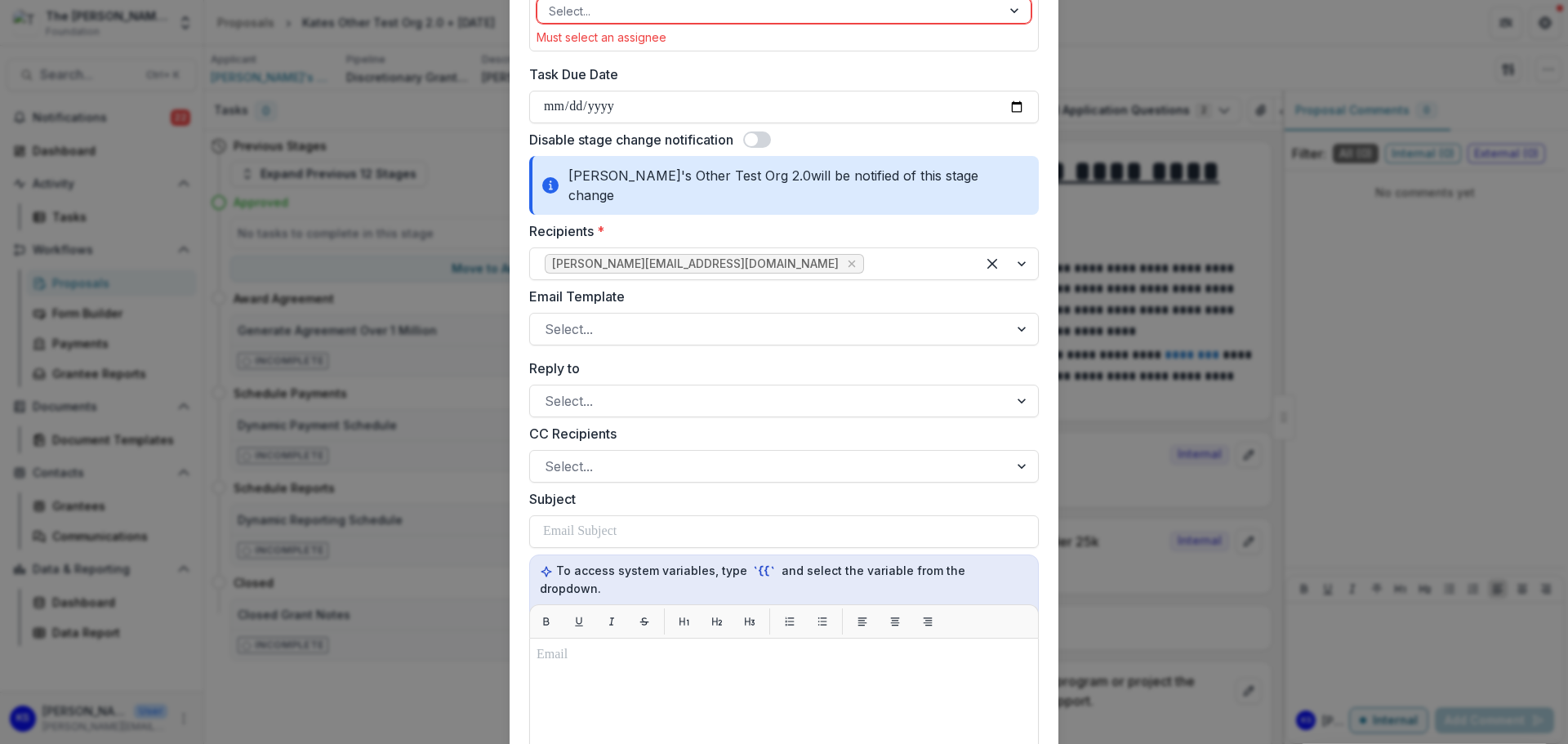
scroll to position [245, 0]
click at [741, 324] on div "Select..." at bounding box center [784, 330] width 509 height 33
click at [715, 391] on div at bounding box center [769, 402] width 449 height 23
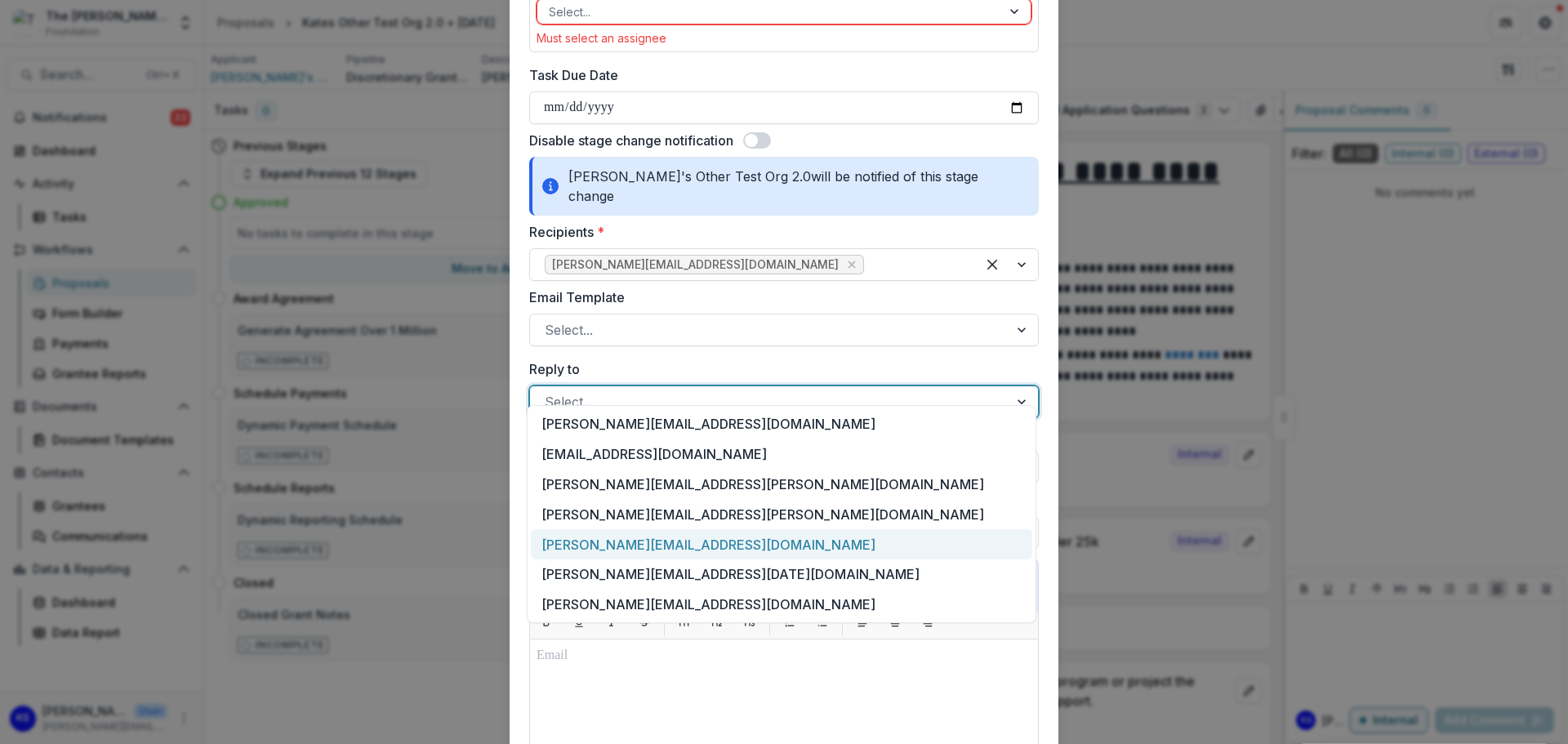
click at [582, 548] on div "[PERSON_NAME][EMAIL_ADDRESS][DOMAIN_NAME]" at bounding box center [781, 544] width 501 height 30
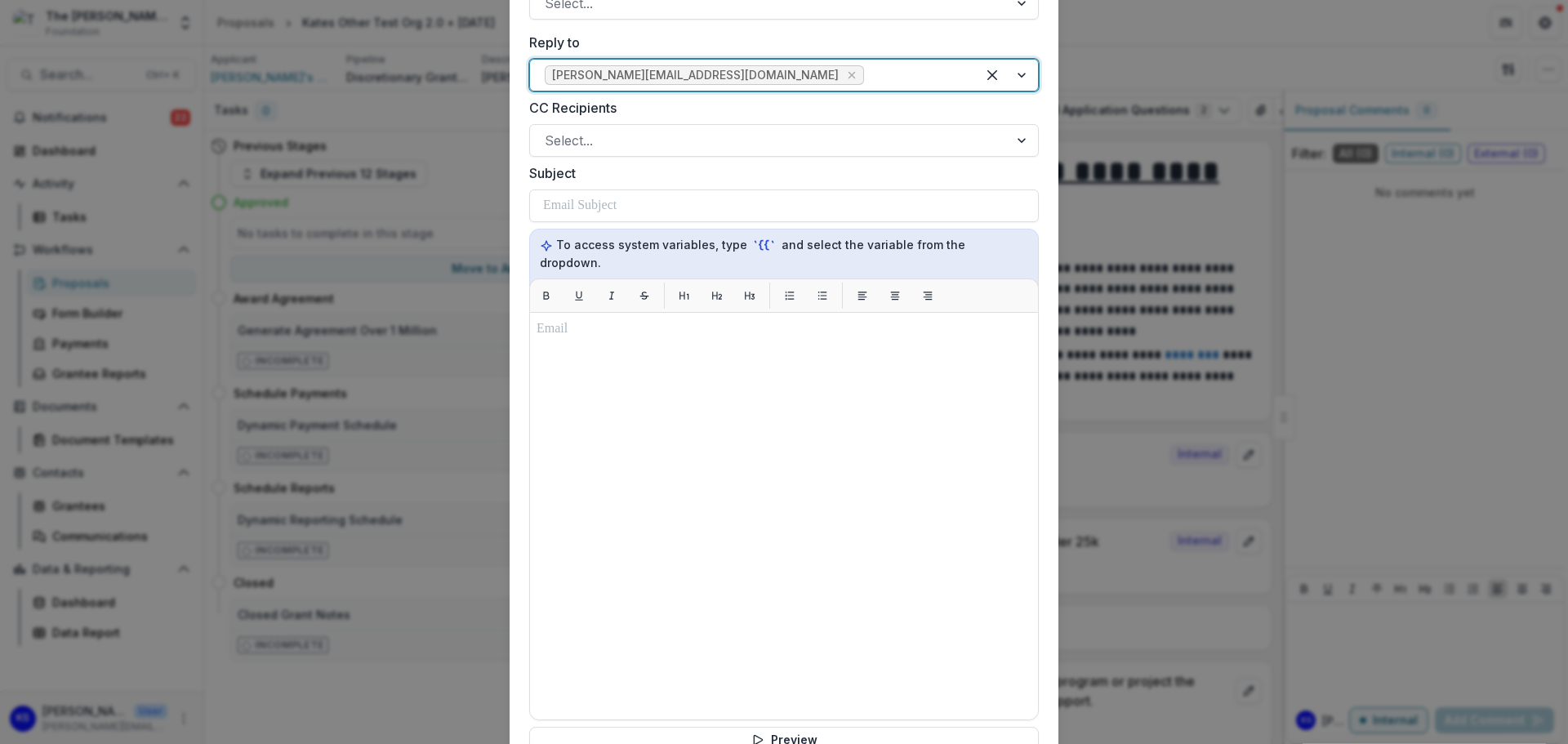
scroll to position [735, 0]
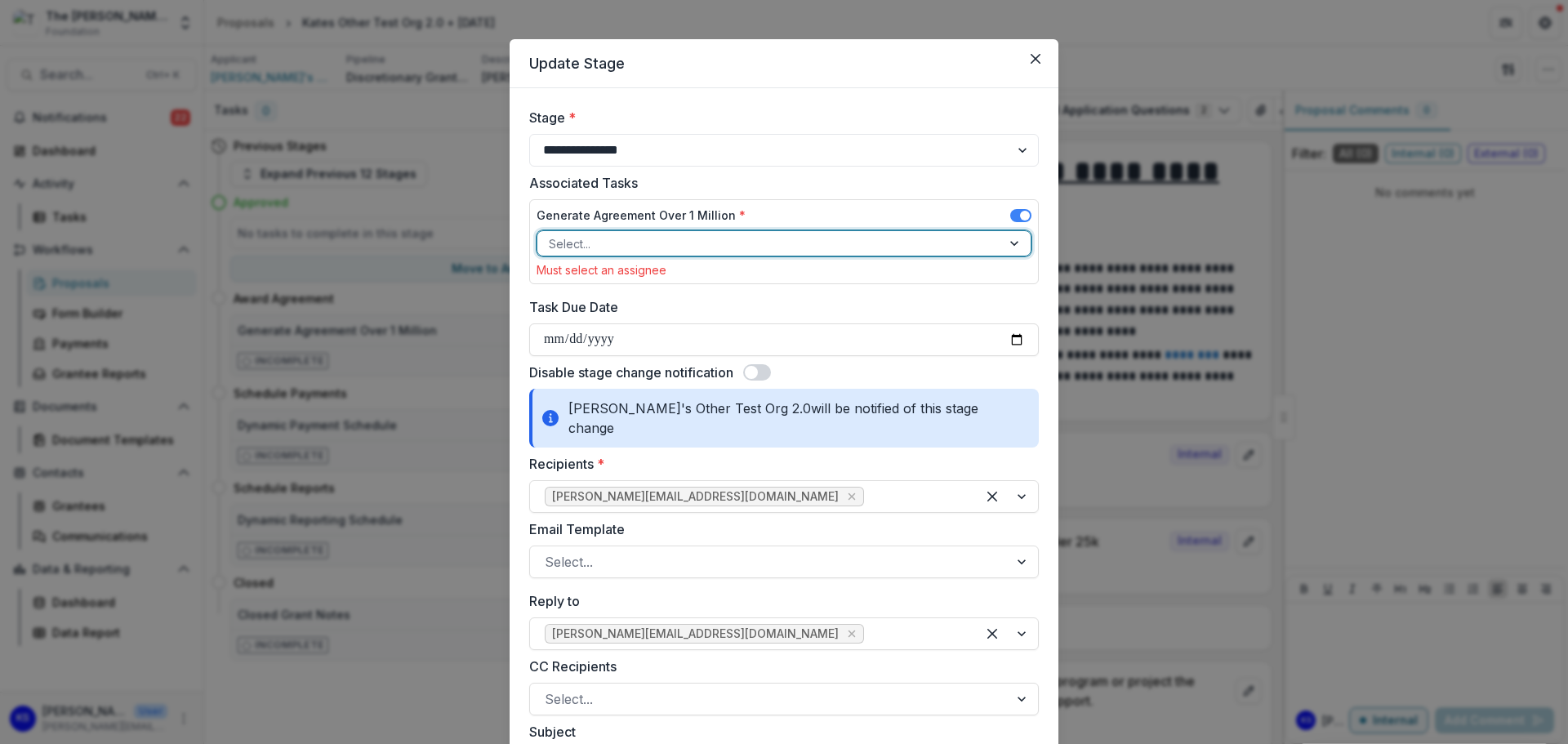
scroll to position [3, 0]
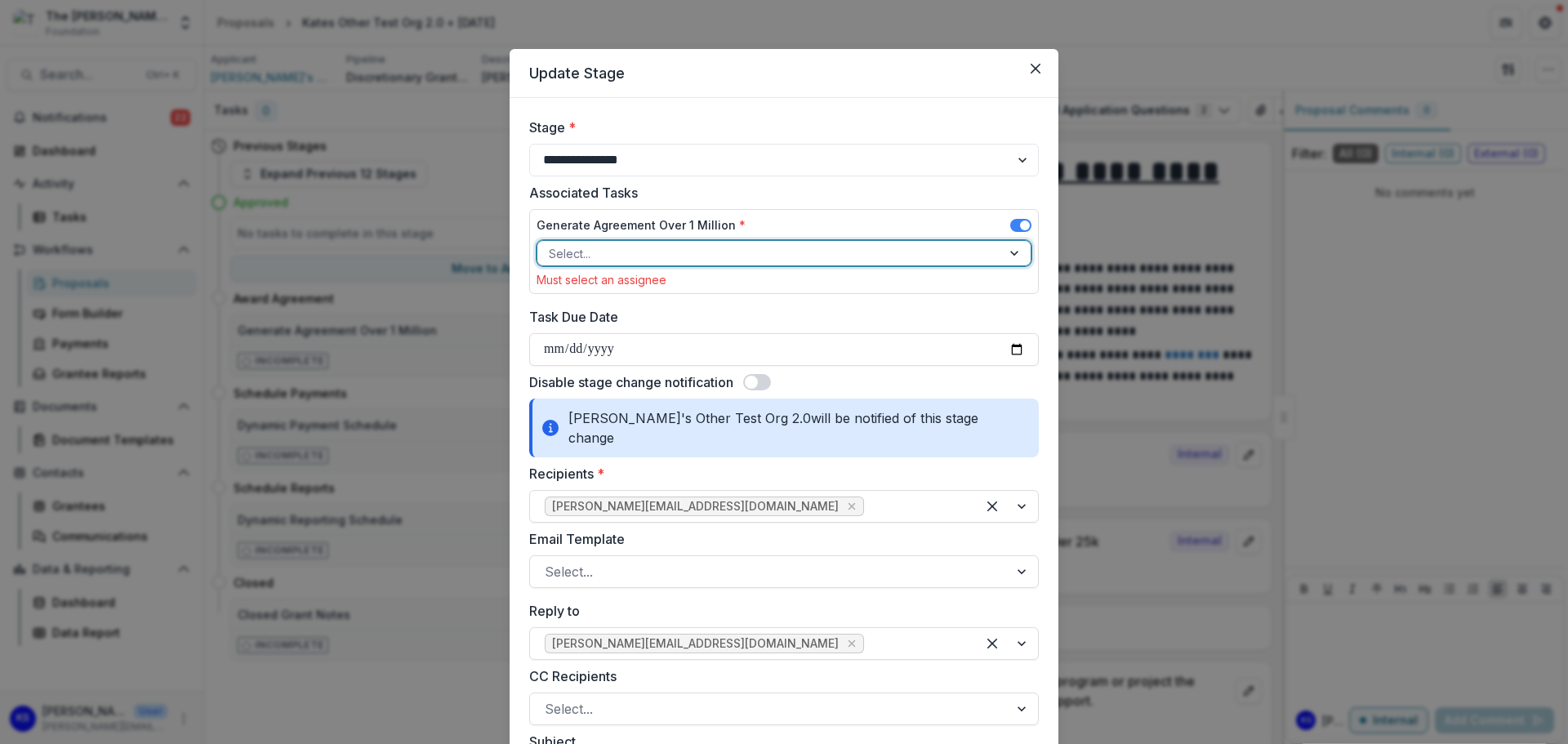
click at [767, 251] on div at bounding box center [769, 254] width 441 height 21
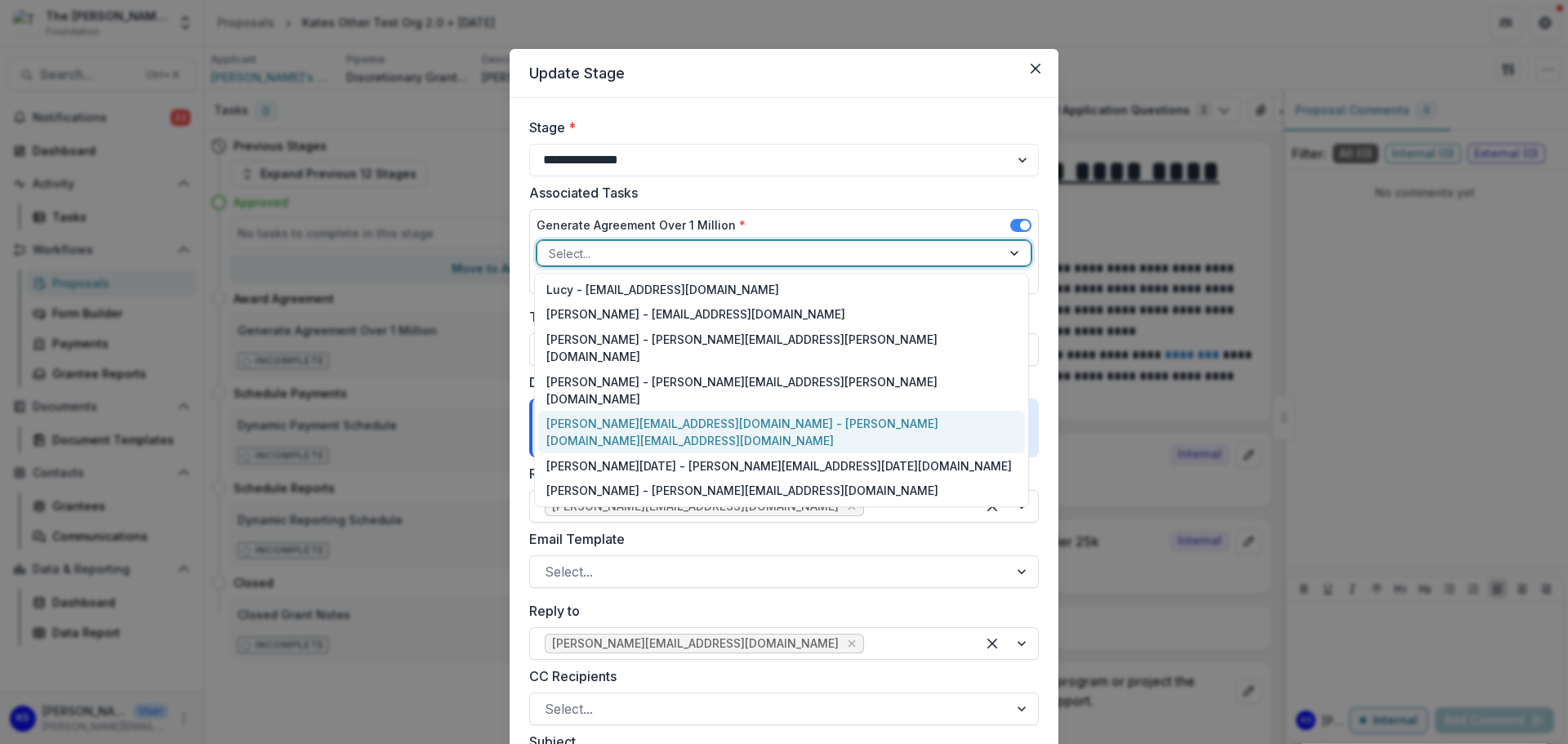
click at [651, 411] on div "kate.sorestad@fristfoundation.org - kate.sorestad@fristfoundation.org" at bounding box center [781, 431] width 487 height 42
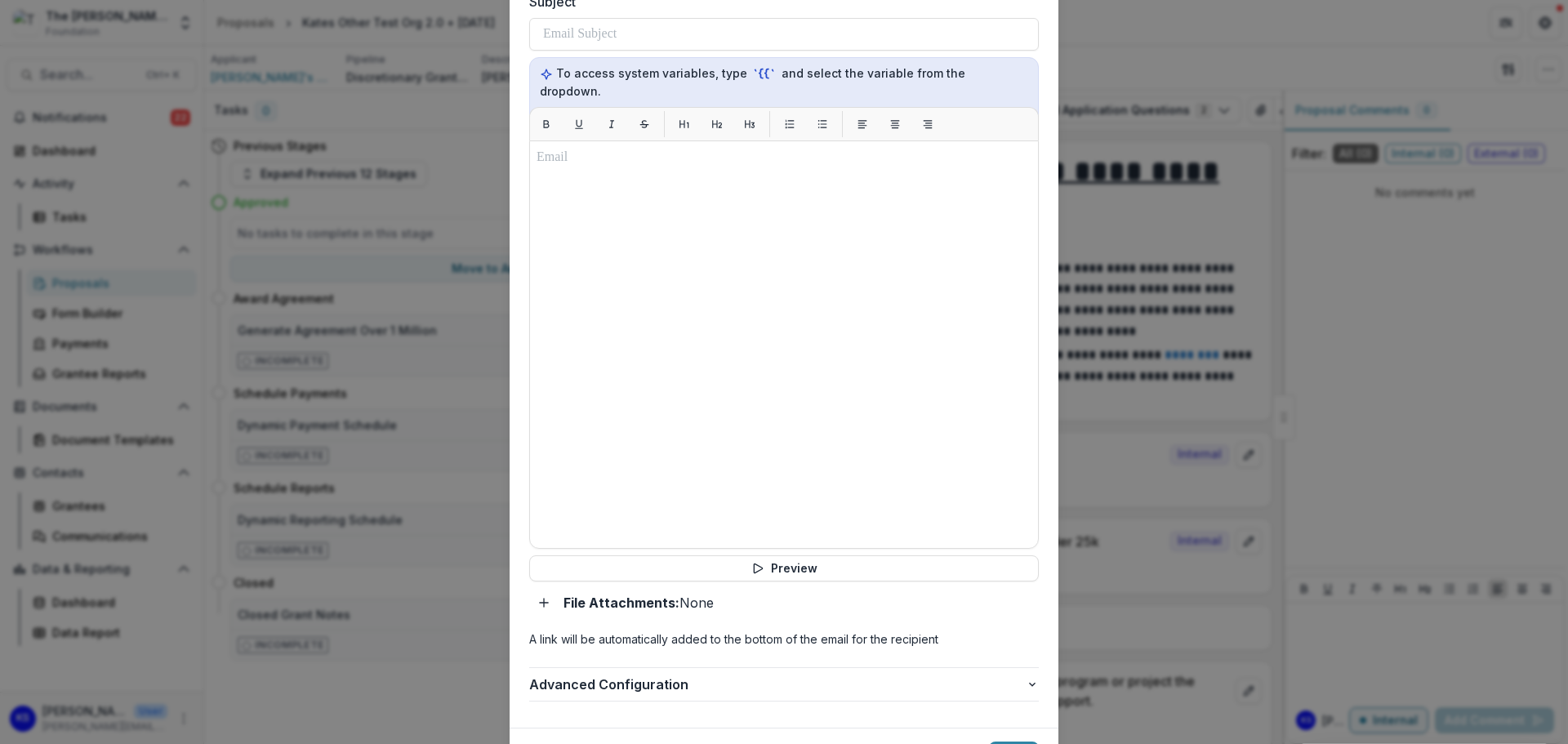
scroll to position [775, 0]
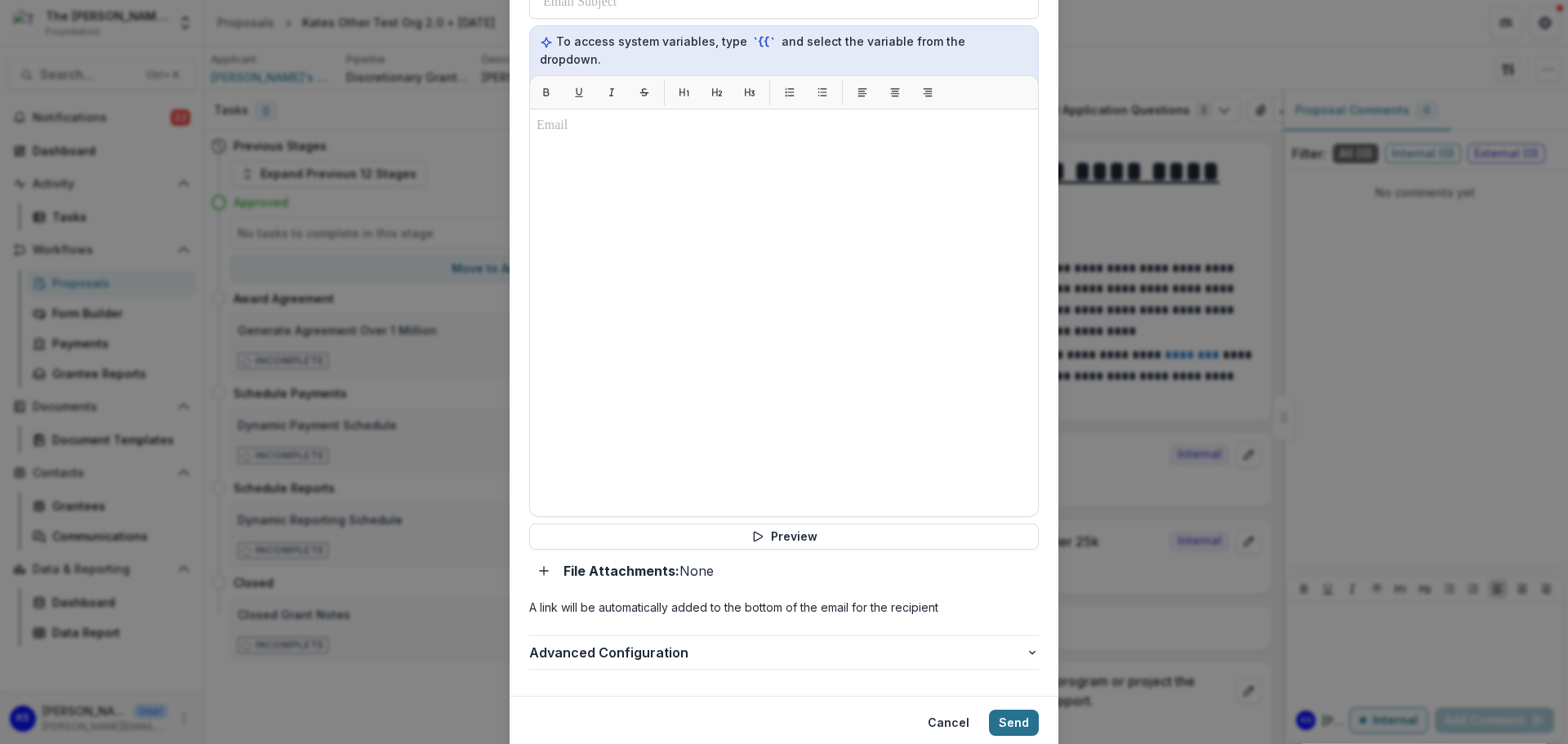
click at [1007, 710] on button "Send" at bounding box center [1014, 723] width 50 height 26
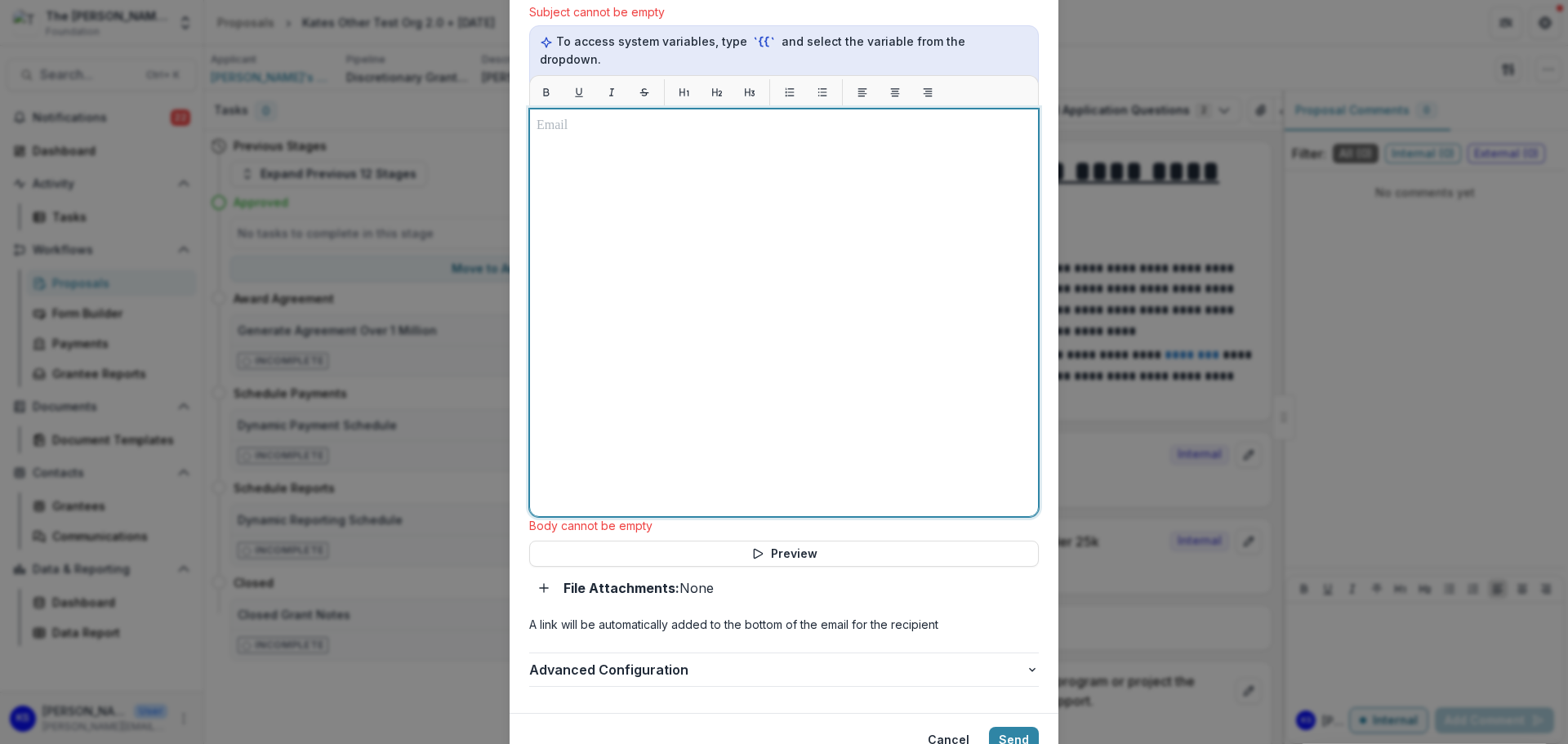
click at [641, 377] on div at bounding box center [784, 313] width 494 height 394
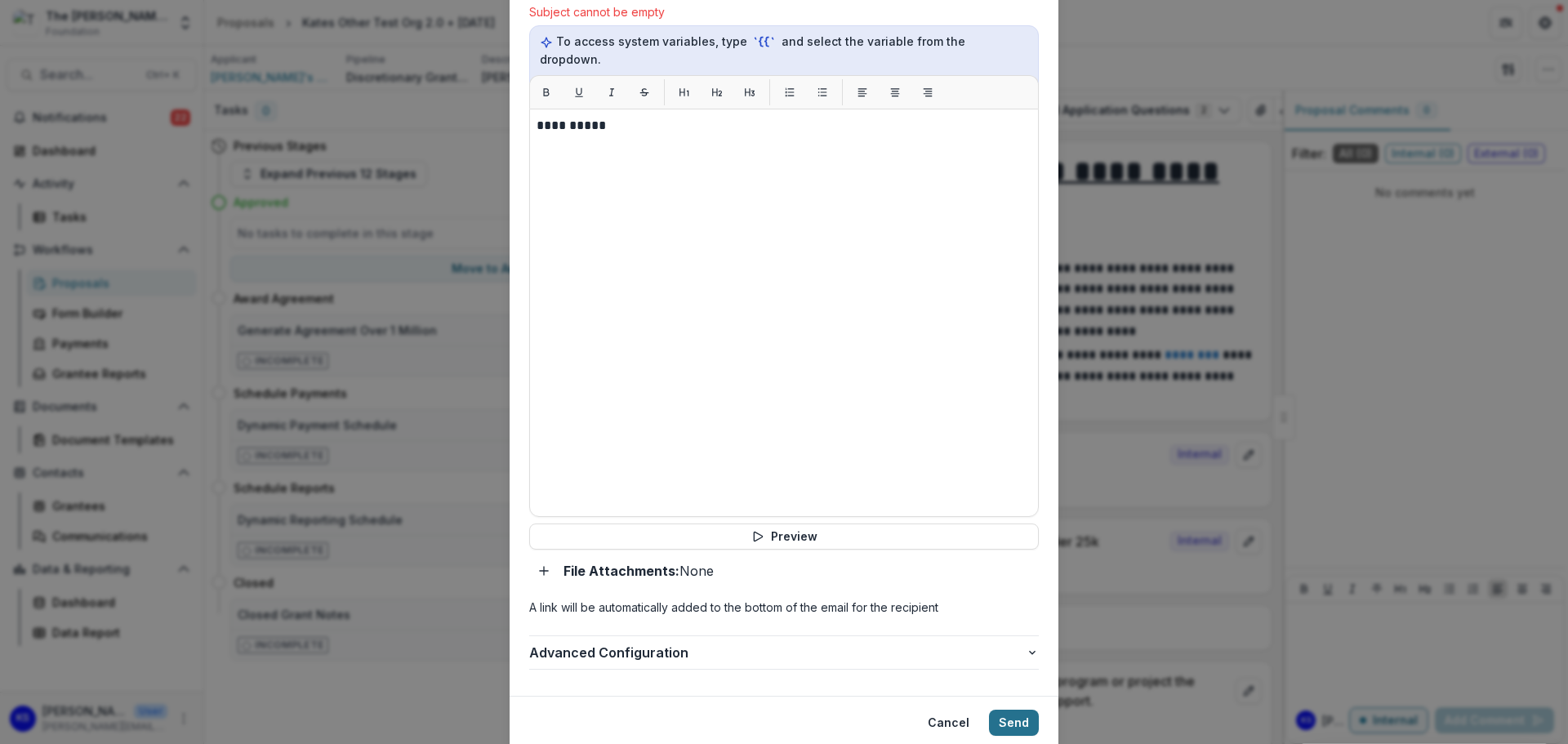
click at [1012, 710] on button "Send" at bounding box center [1014, 723] width 50 height 26
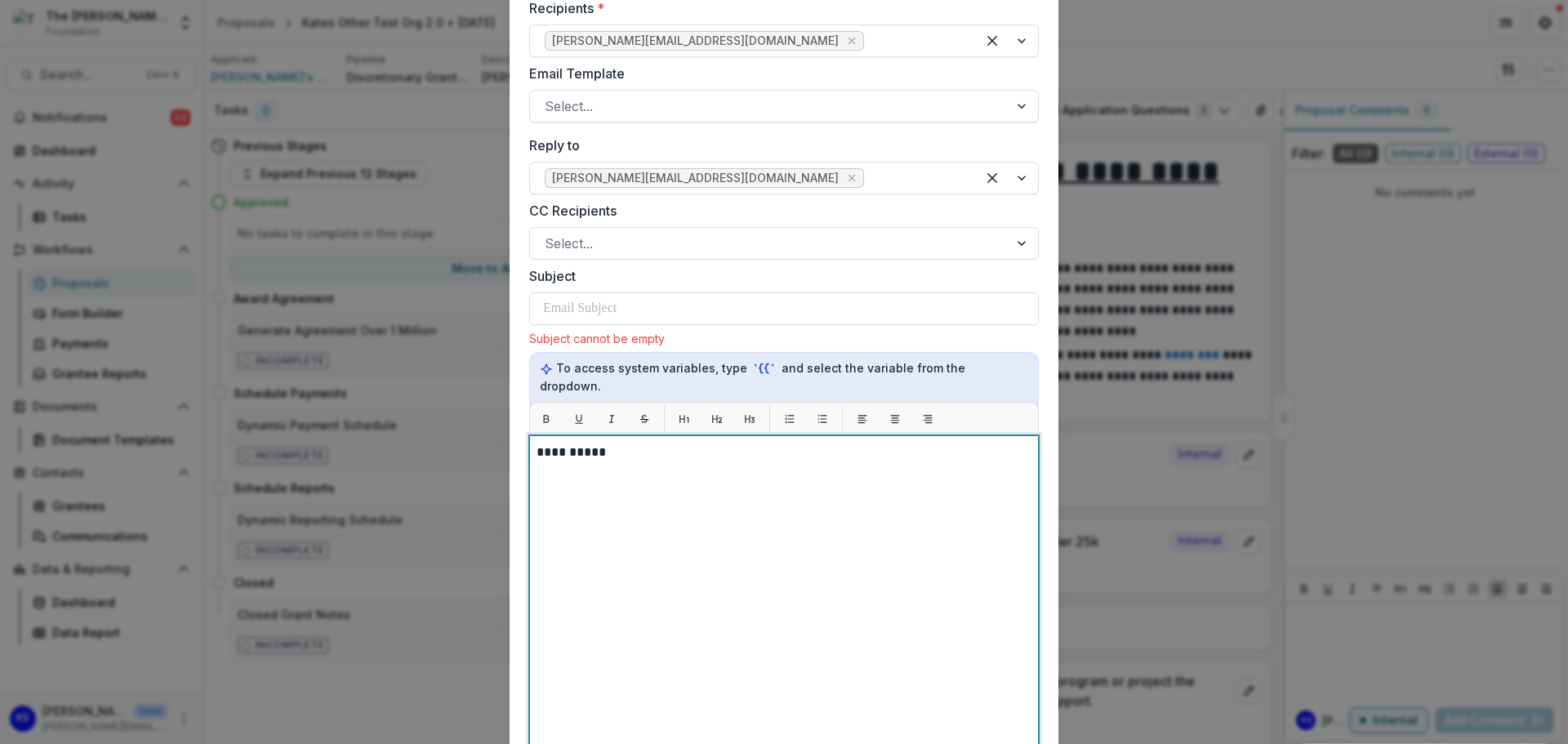
click at [705, 473] on div "**********" at bounding box center [784, 639] width 494 height 394
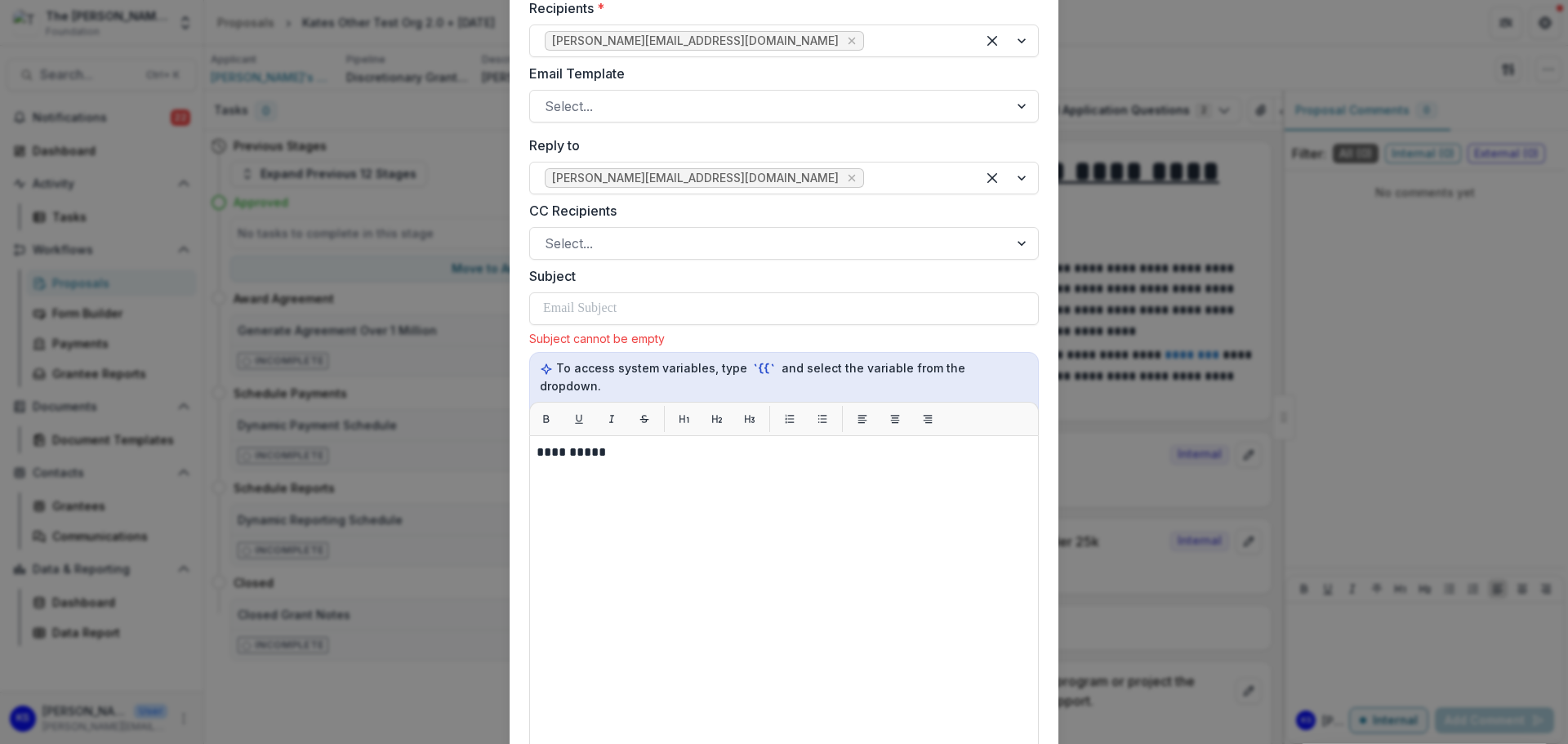
click at [685, 266] on label "Subject" at bounding box center [778, 275] width 500 height 20
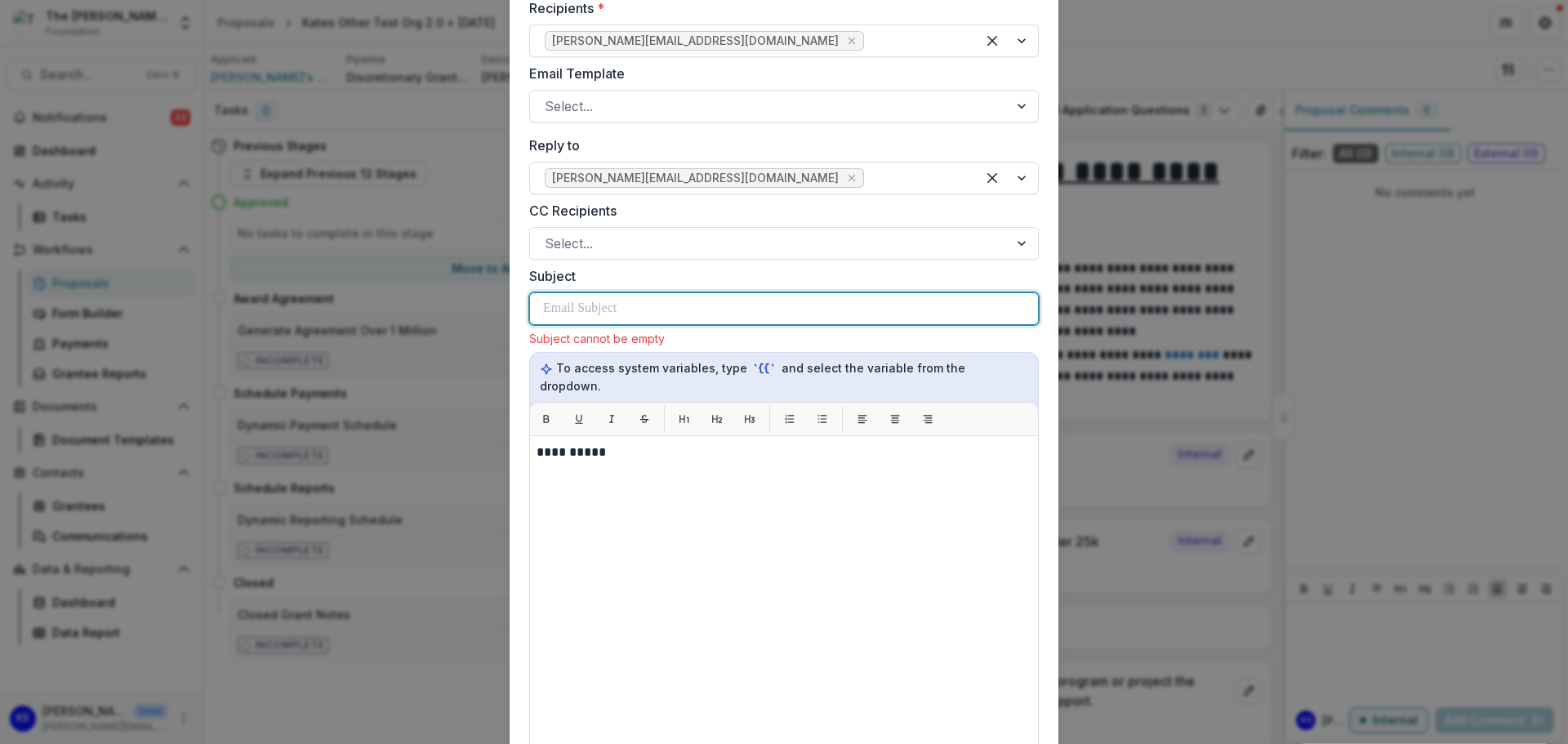
click at [685, 294] on div at bounding box center [784, 309] width 481 height 31
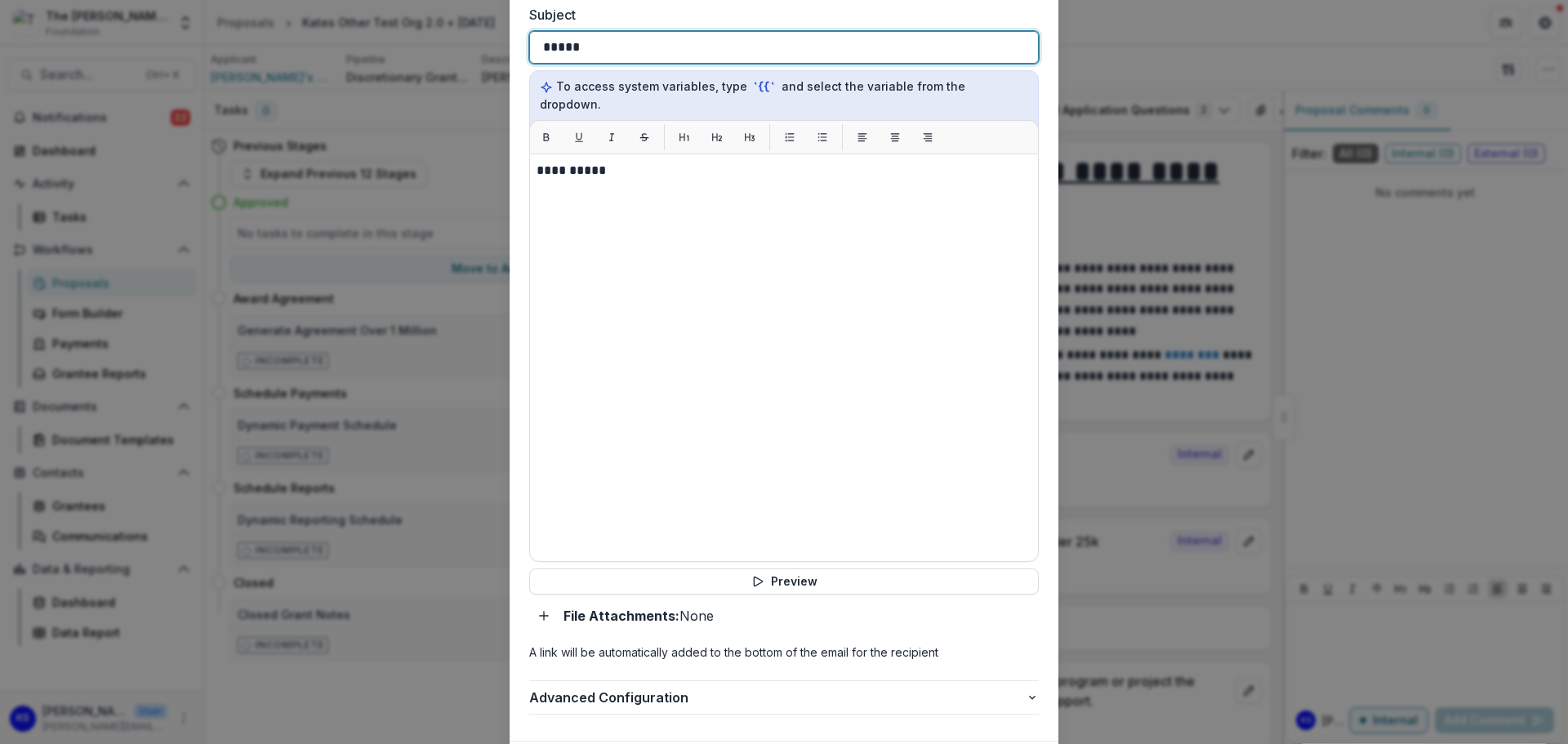
scroll to position [775, 0]
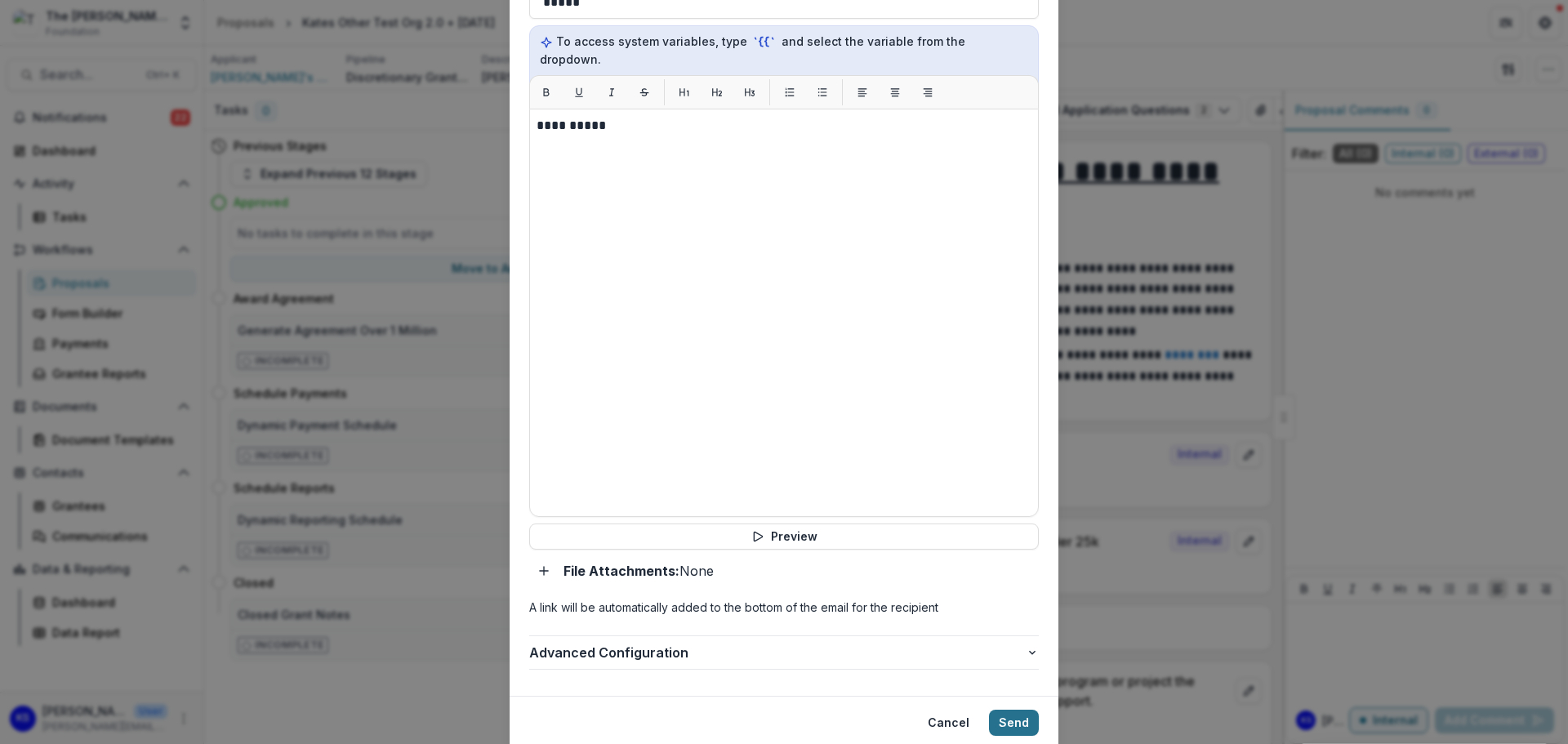
click at [1021, 710] on button "Send" at bounding box center [1014, 723] width 50 height 26
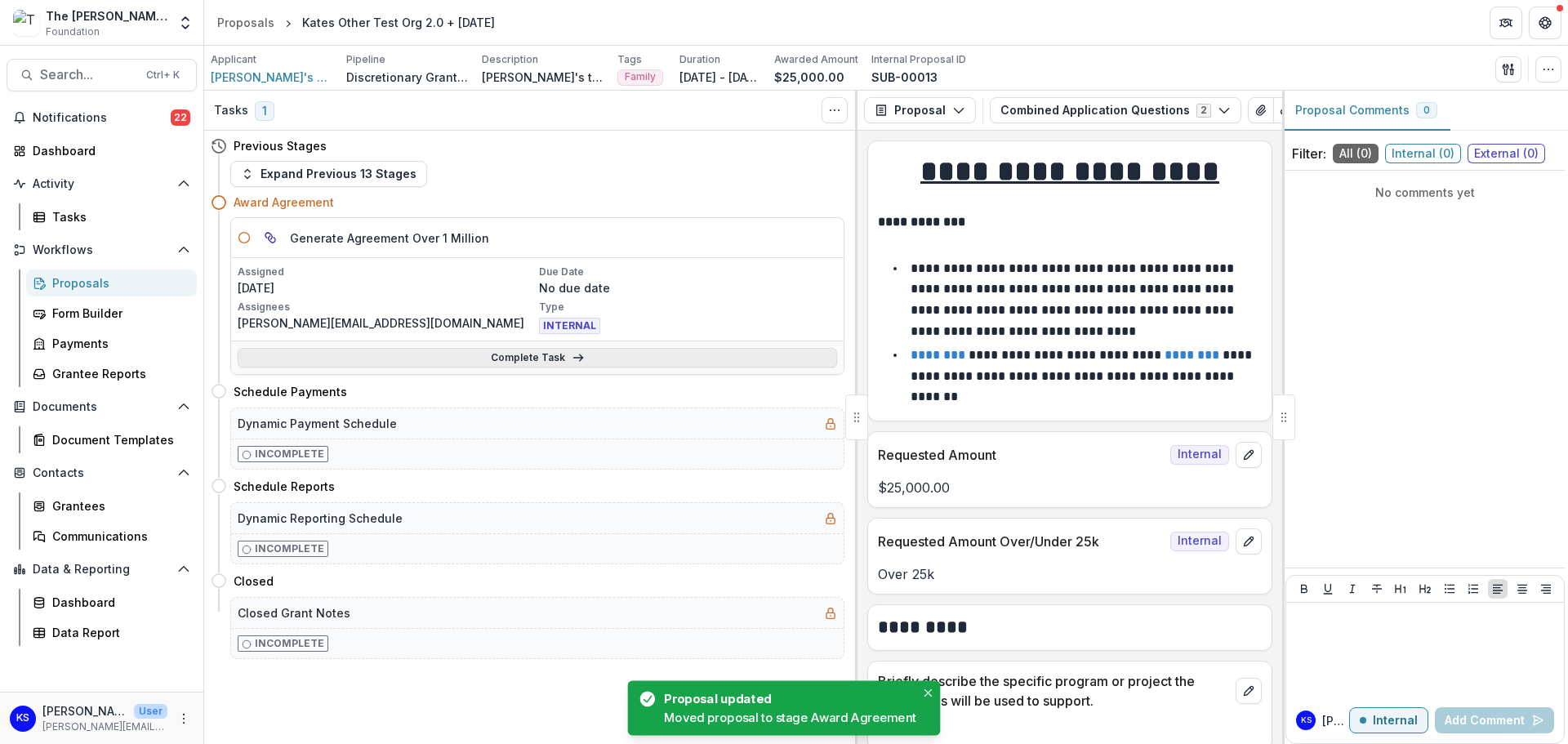
click at [541, 366] on link "Complete Task" at bounding box center [537, 358] width 599 height 20
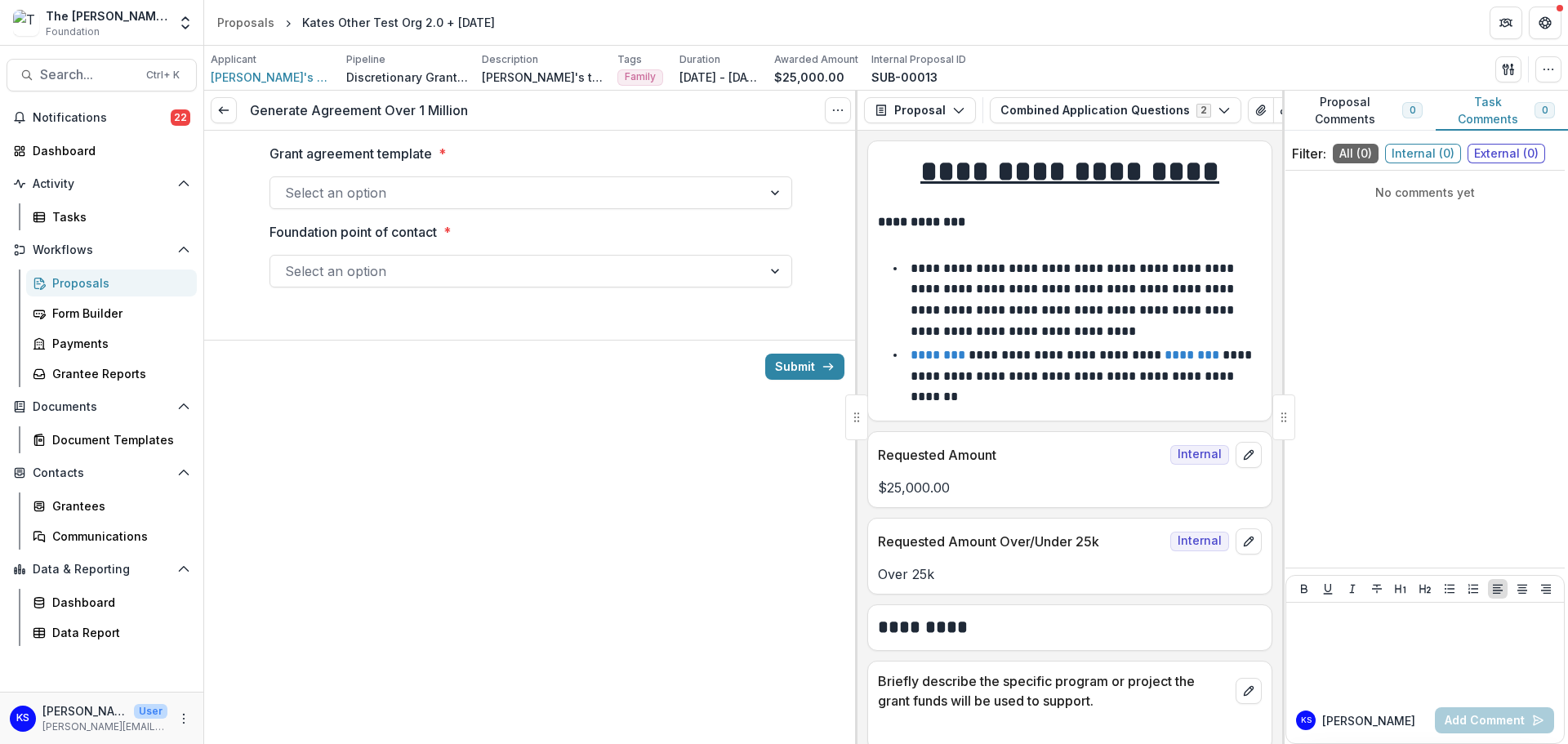
click at [509, 194] on div at bounding box center [516, 192] width 462 height 23
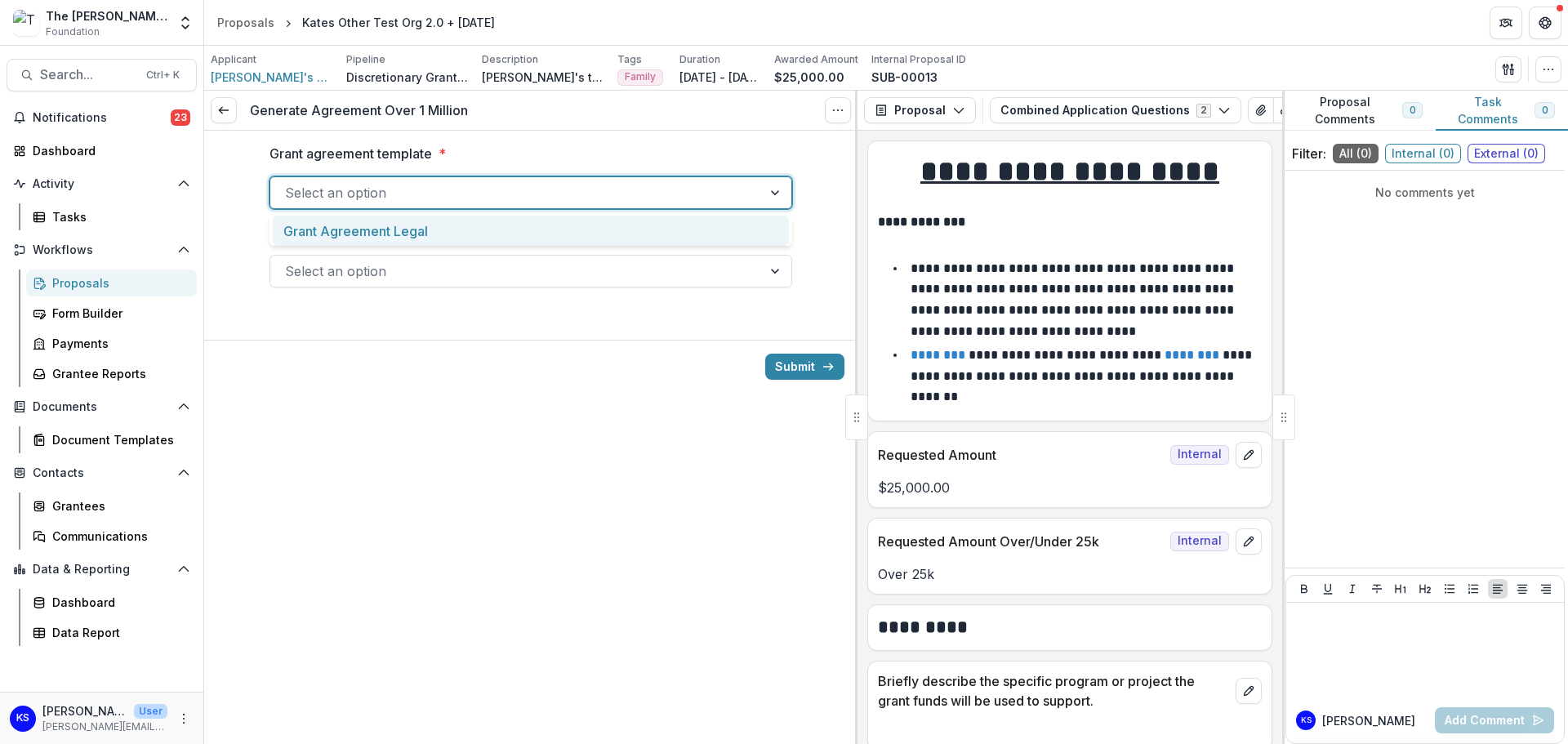
click at [499, 229] on div "Grant Agreement Legal" at bounding box center [531, 230] width 516 height 30
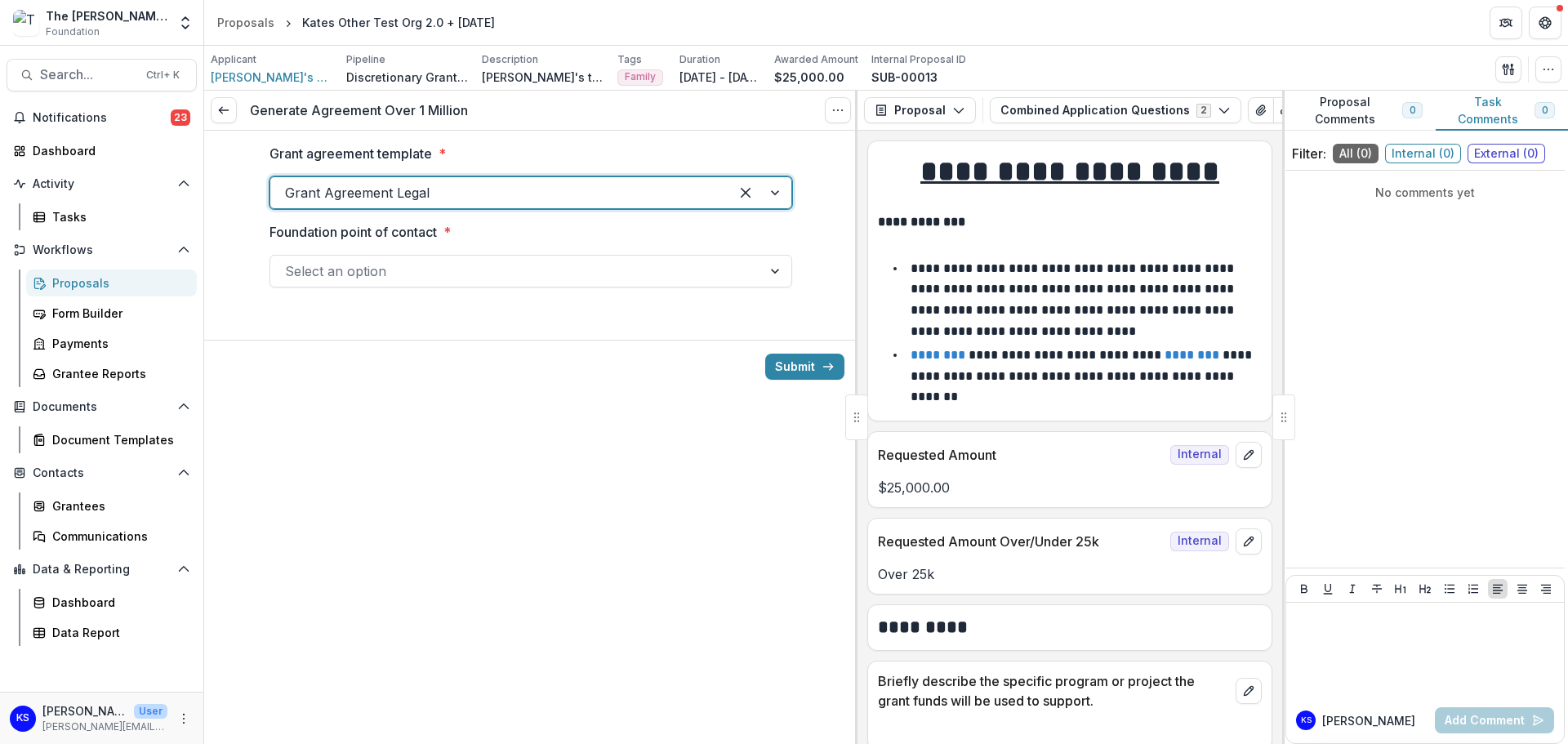
click at [482, 269] on div at bounding box center [516, 271] width 462 height 23
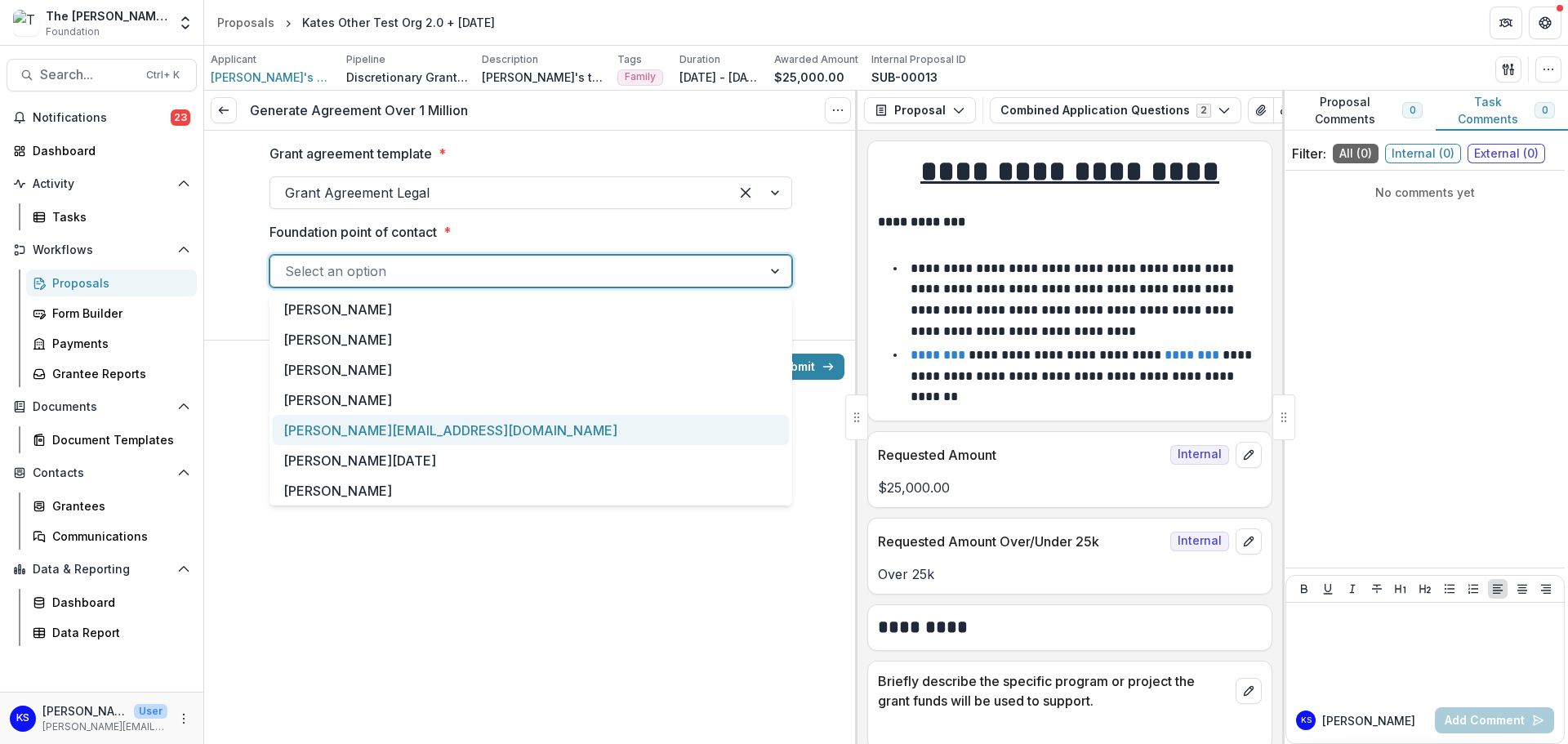
click at [356, 437] on div "[PERSON_NAME][EMAIL_ADDRESS][DOMAIN_NAME]" at bounding box center [531, 430] width 516 height 30
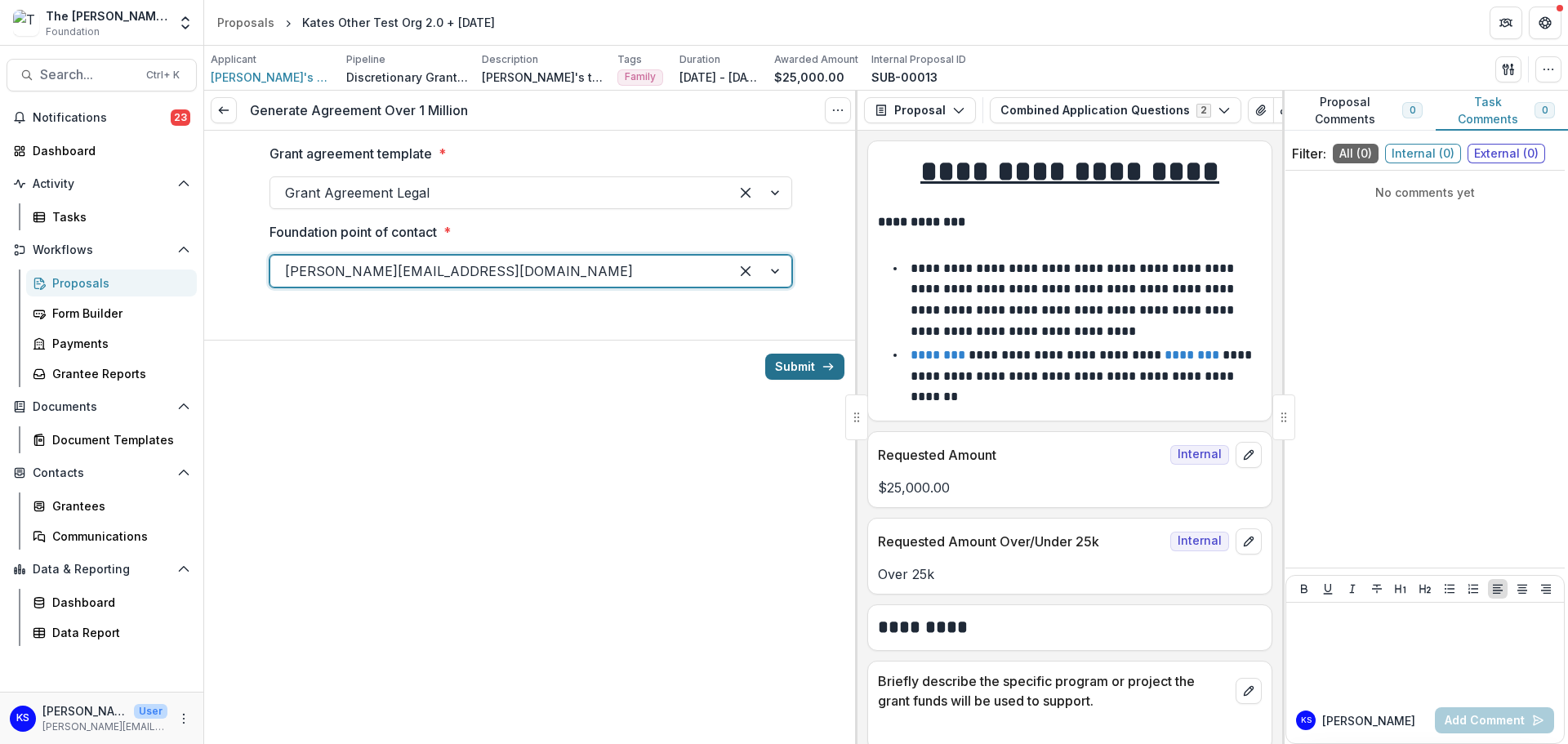
click at [806, 367] on button "Submit" at bounding box center [804, 366] width 79 height 26
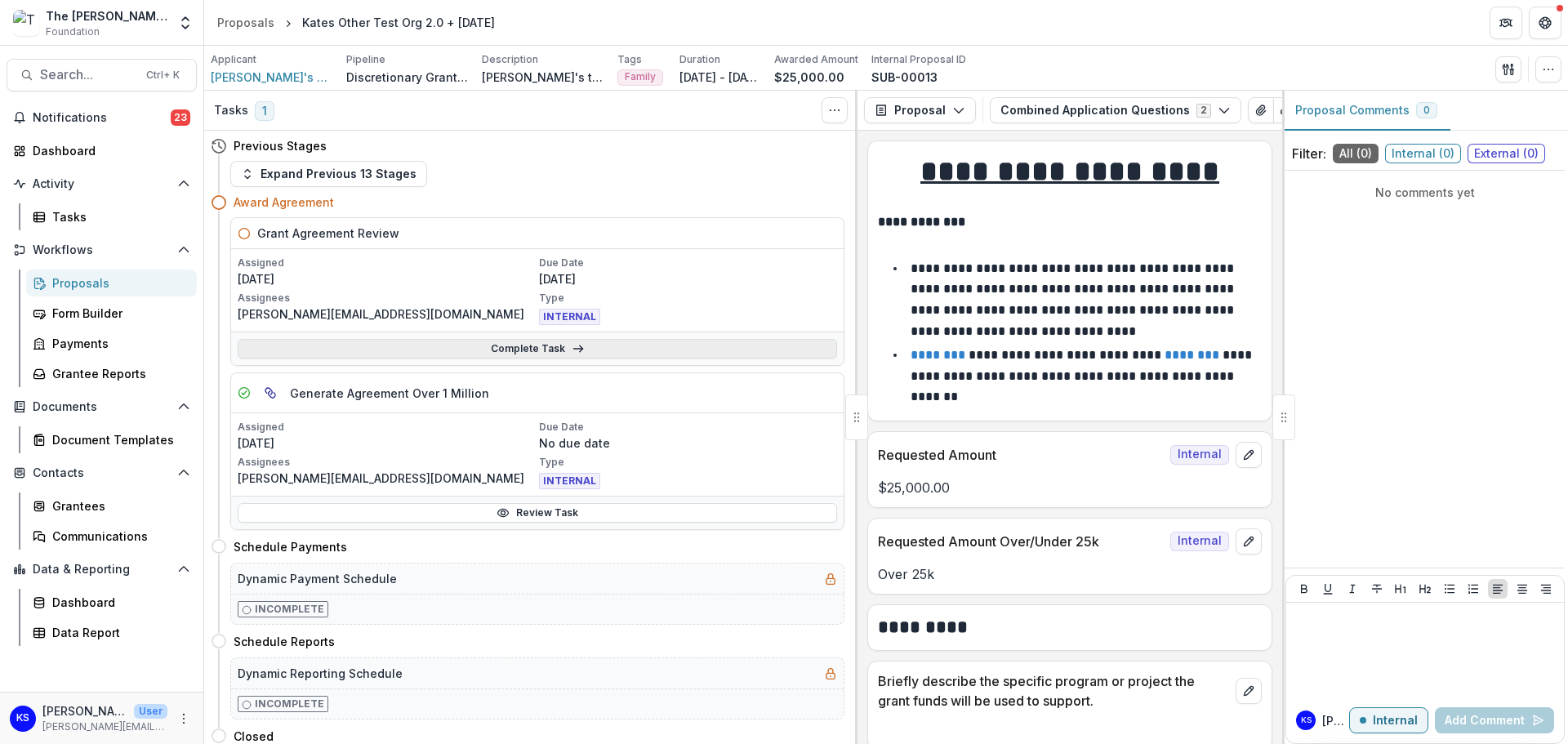
click at [573, 348] on icon at bounding box center [578, 348] width 13 height 13
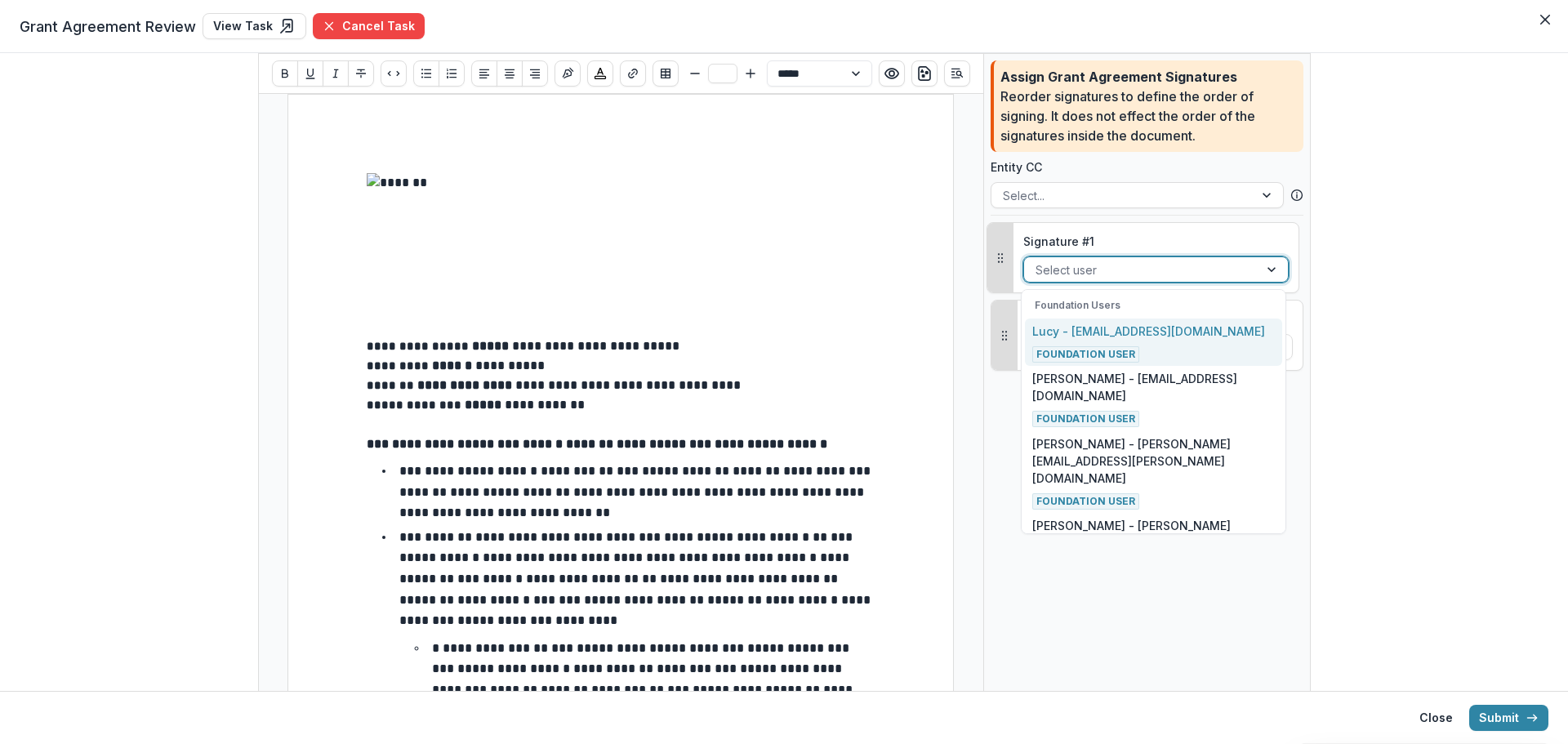
click at [1234, 274] on div at bounding box center [1141, 270] width 211 height 21
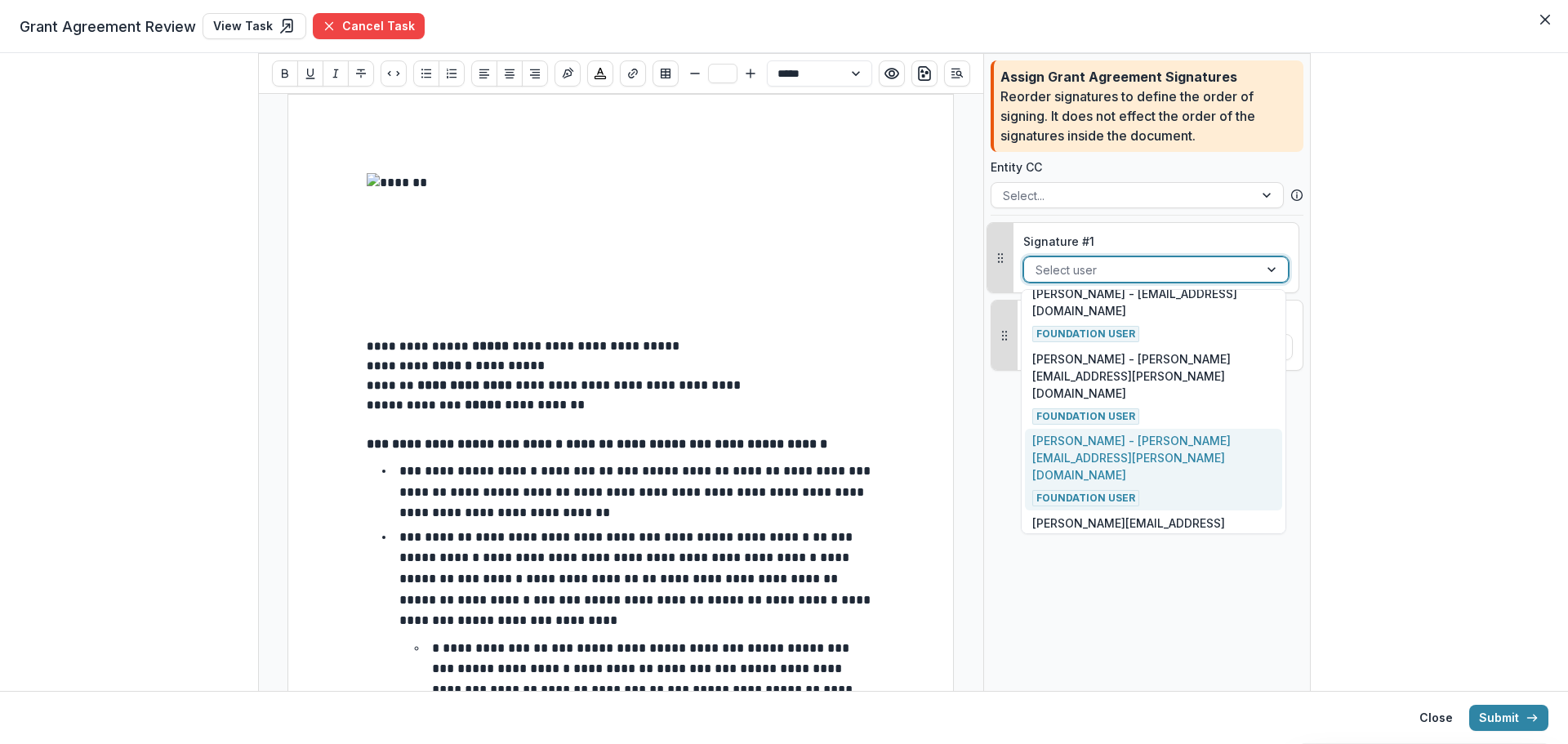
scroll to position [164, 0]
click at [1102, 437] on p "kate.sorestad@fristfoundation.org - kate.sorestad@fristfoundation.org" at bounding box center [1152, 470] width 242 height 68
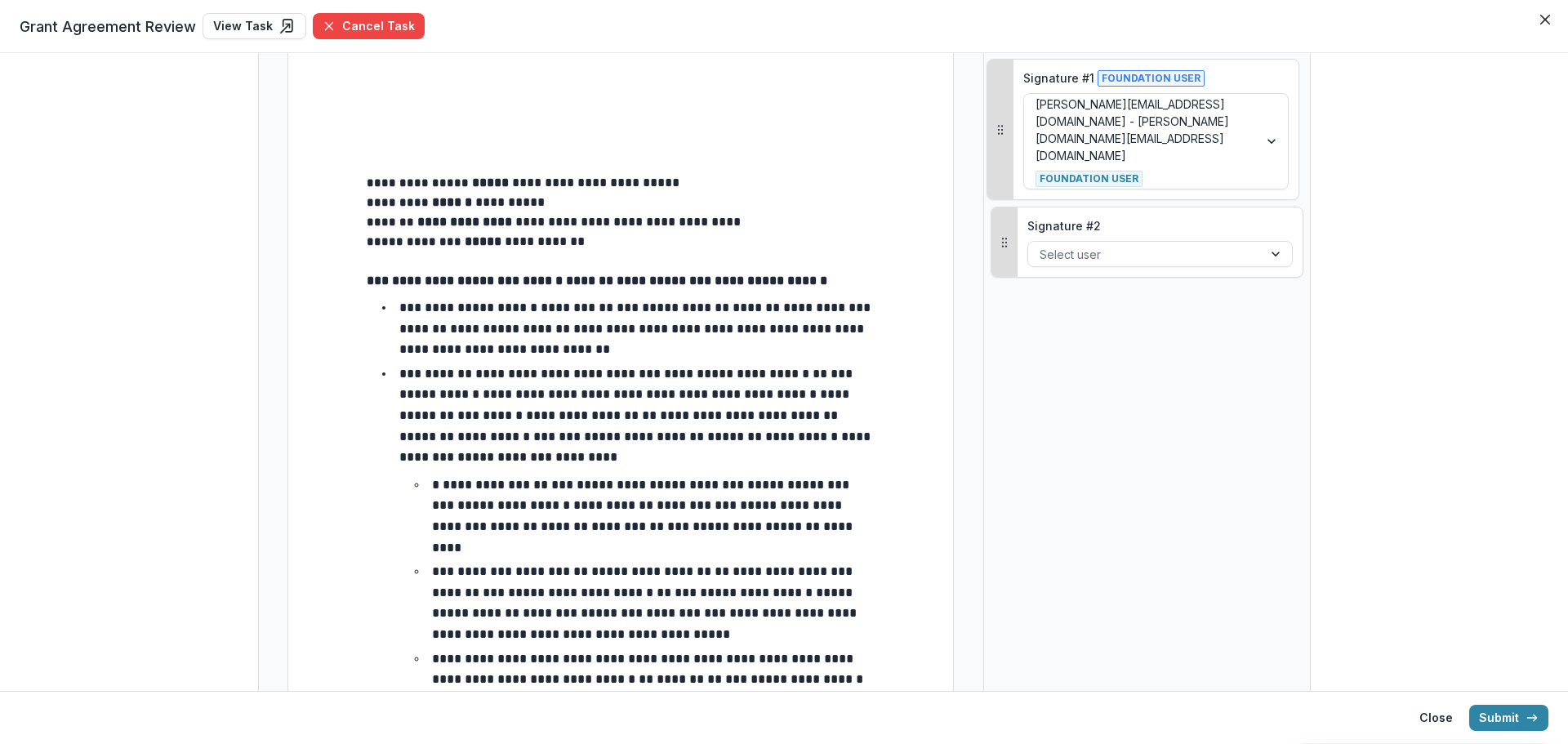
scroll to position [327, 0]
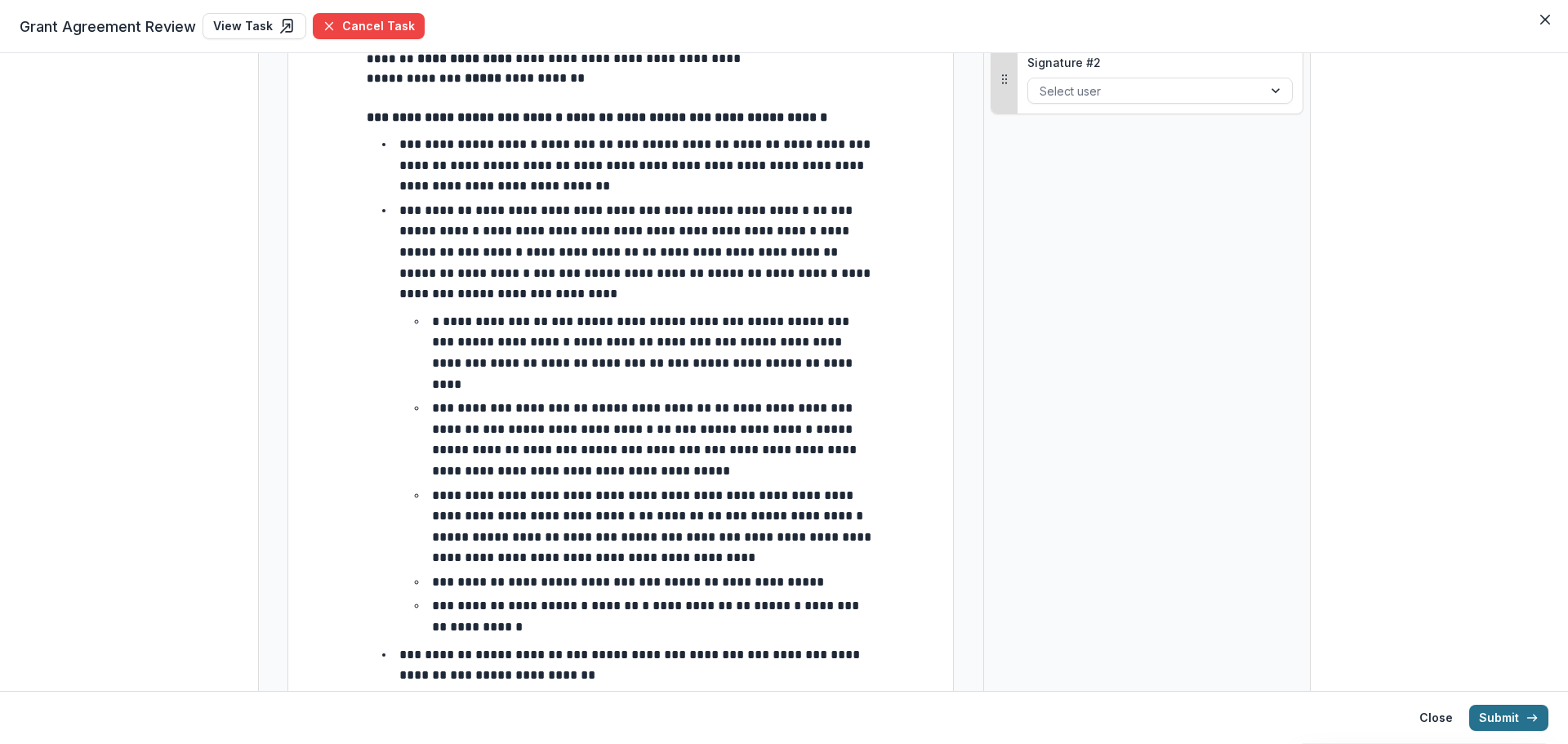
click at [1498, 715] on button "Submit" at bounding box center [1508, 718] width 79 height 26
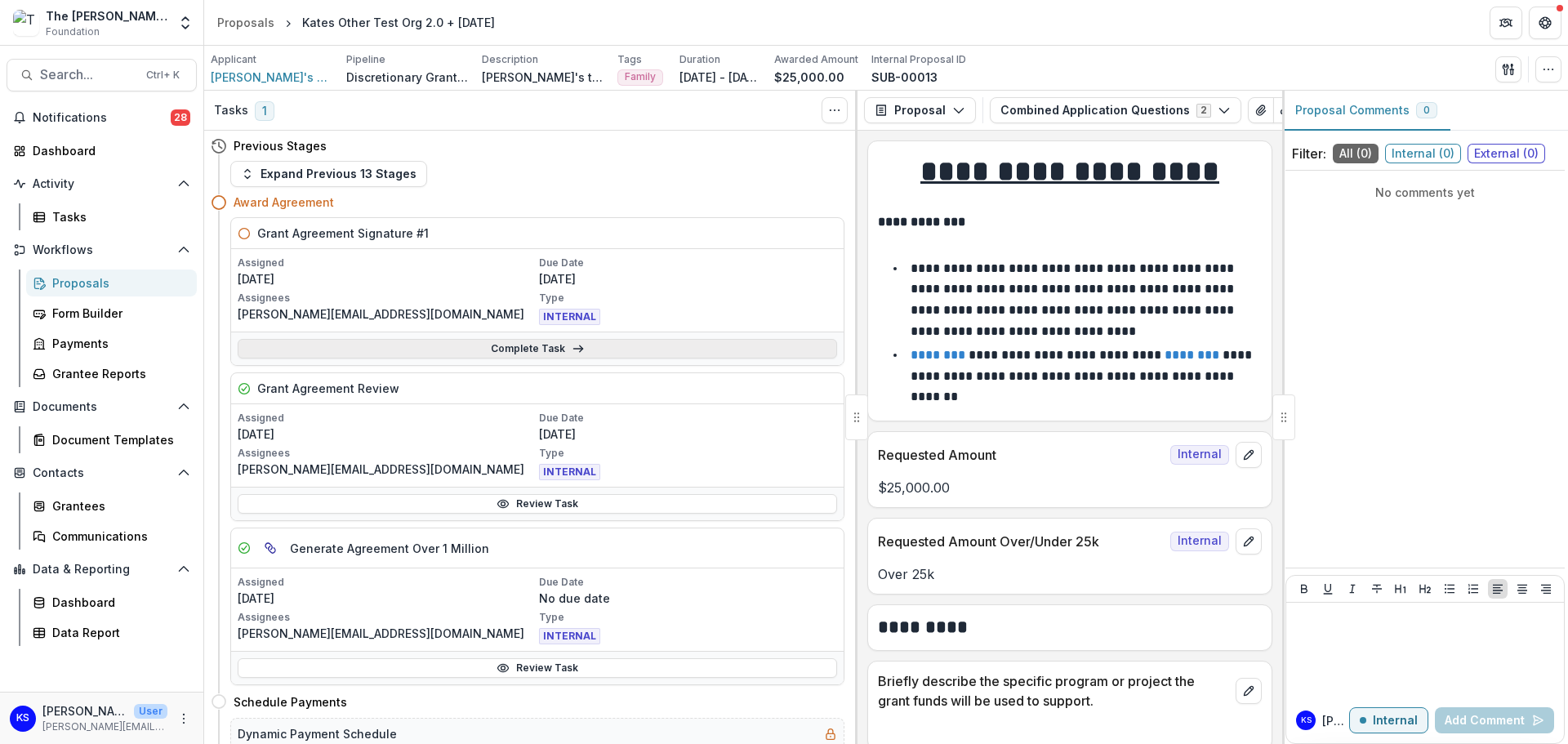
click at [594, 352] on link "Complete Task" at bounding box center [537, 348] width 599 height 20
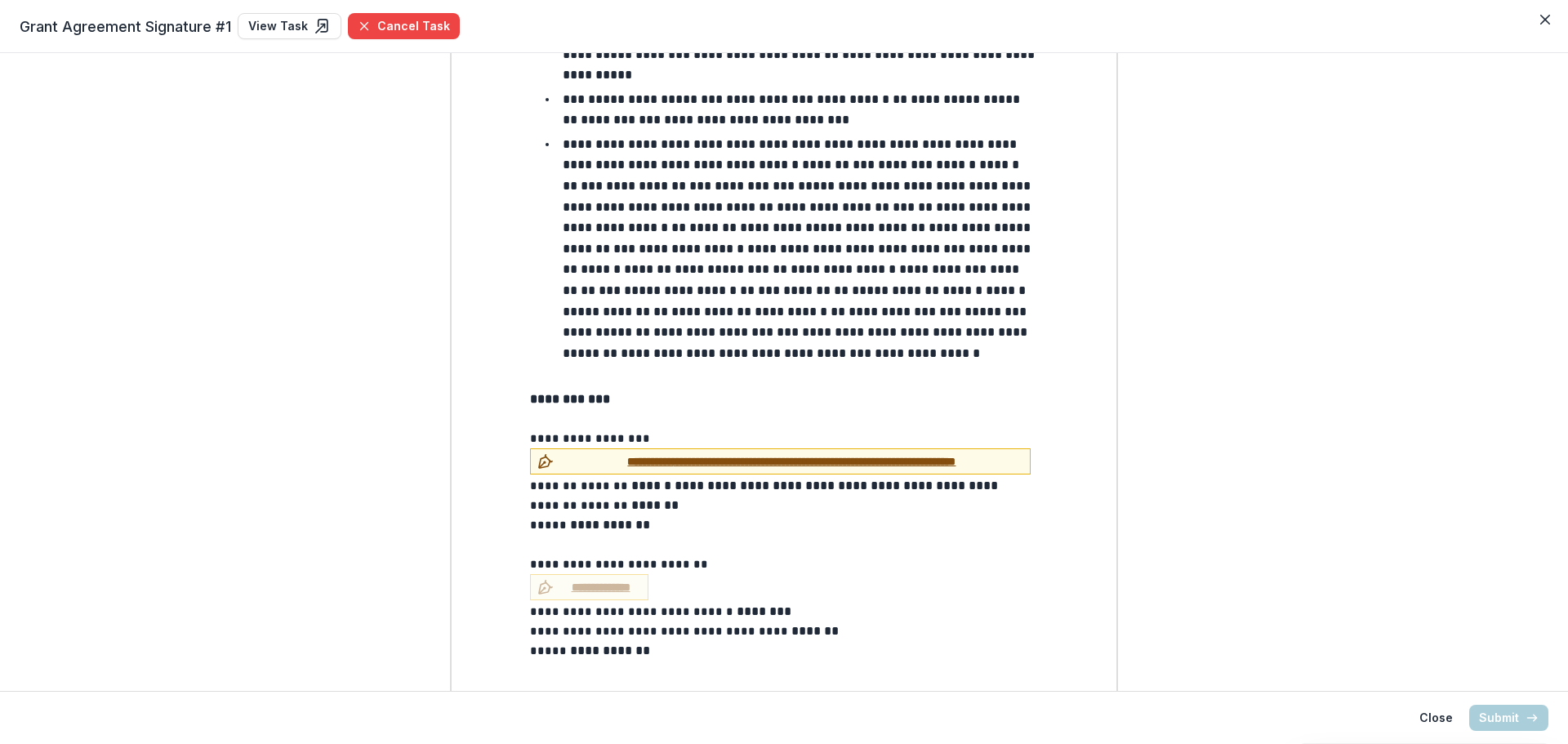
scroll to position [1479, 0]
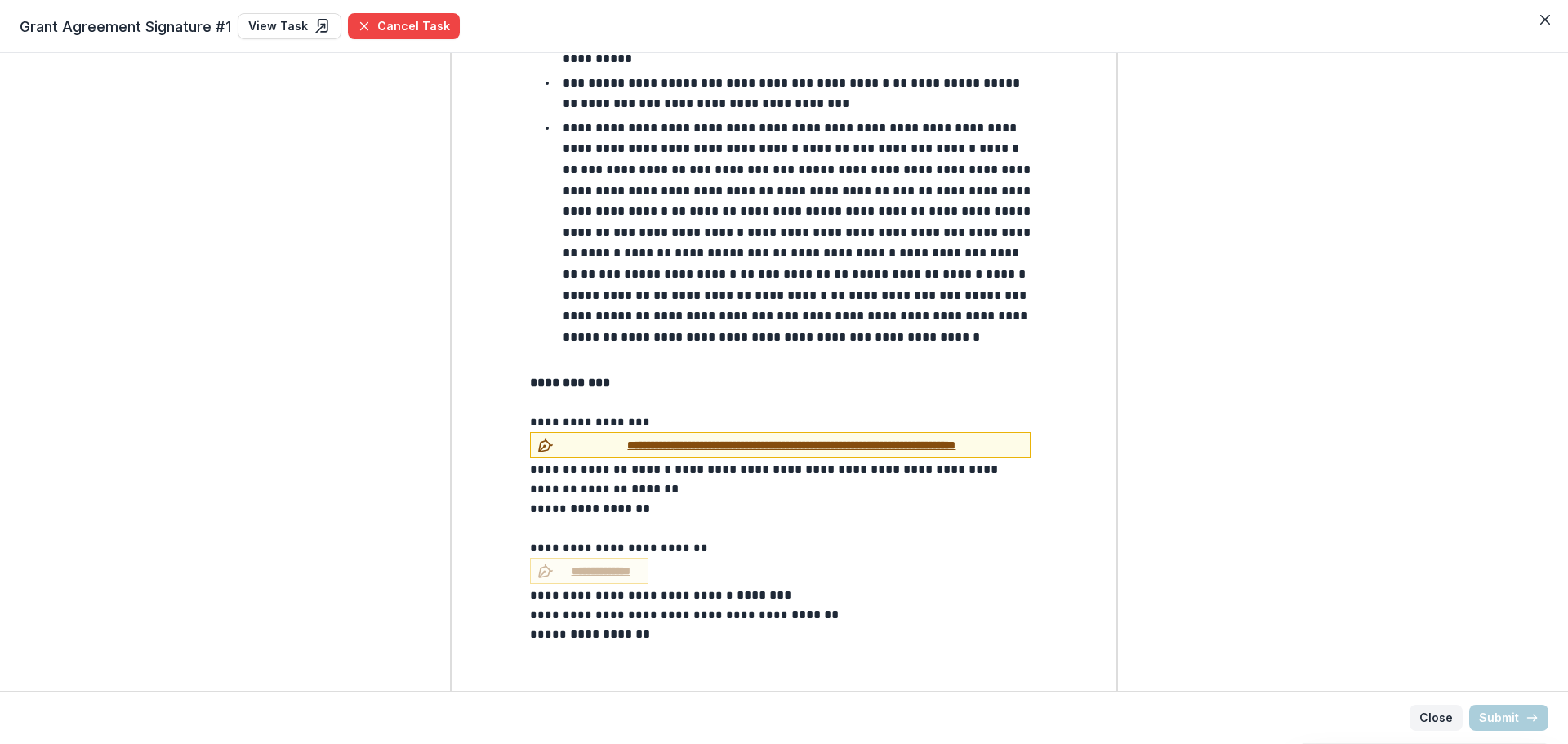
click at [1430, 716] on button "Close" at bounding box center [1436, 718] width 53 height 26
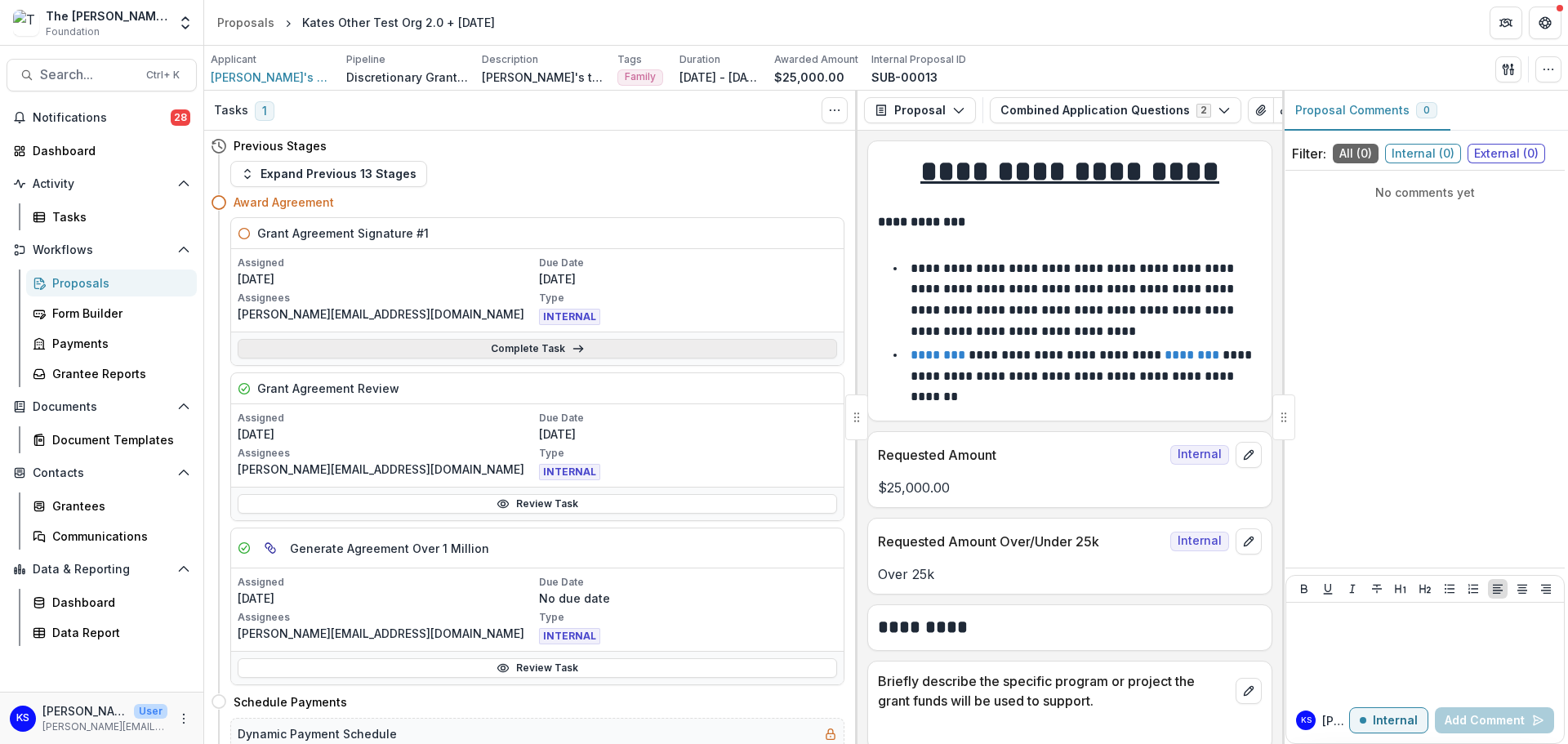
click at [527, 344] on link "Complete Task" at bounding box center [537, 348] width 599 height 20
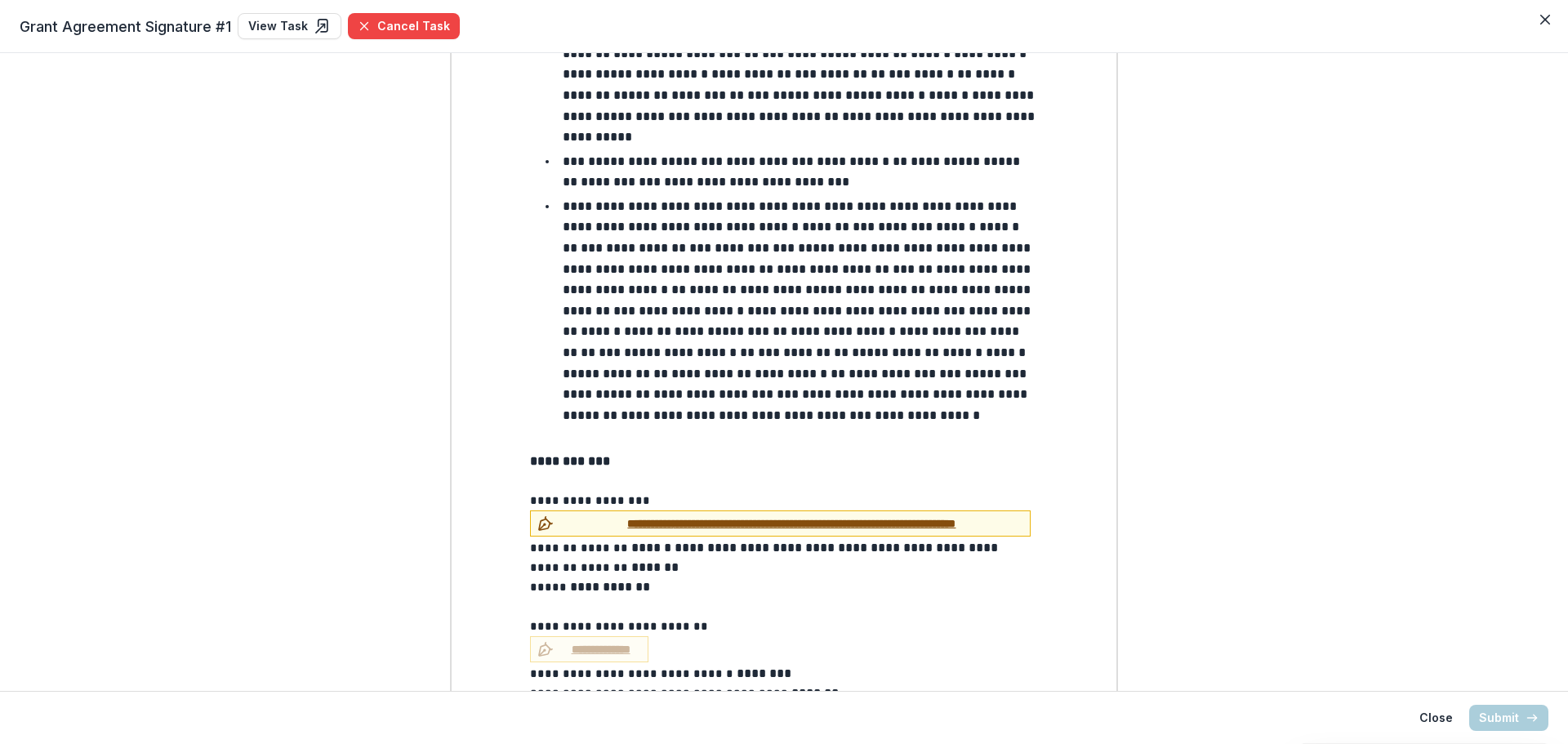
scroll to position [1479, 0]
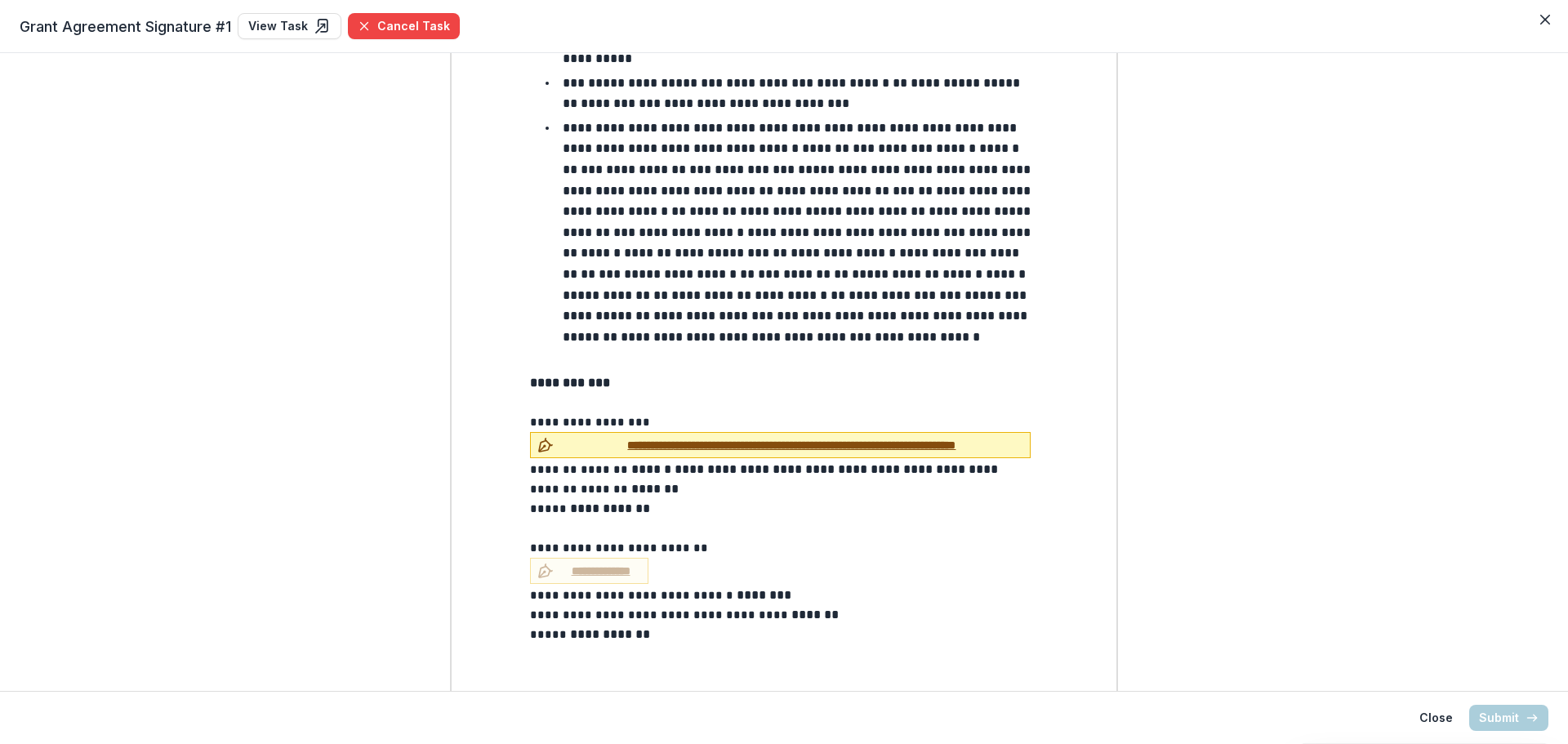
click at [640, 437] on span "**********" at bounding box center [791, 446] width 463 height 17
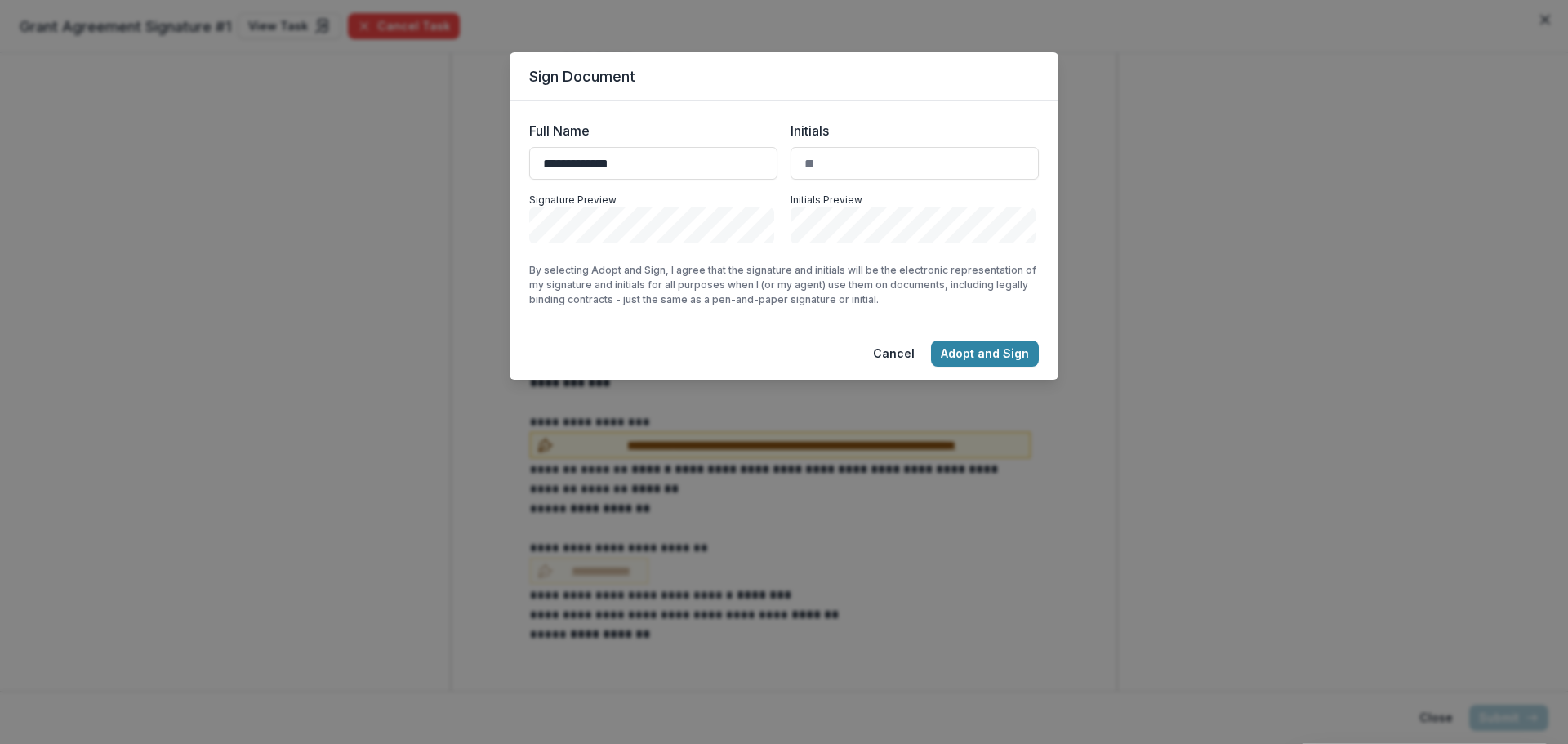
type input "**********"
click at [886, 162] on input "Initials" at bounding box center [914, 164] width 248 height 33
type input "**"
click at [1019, 354] on button "Adopt and Sign" at bounding box center [984, 353] width 107 height 26
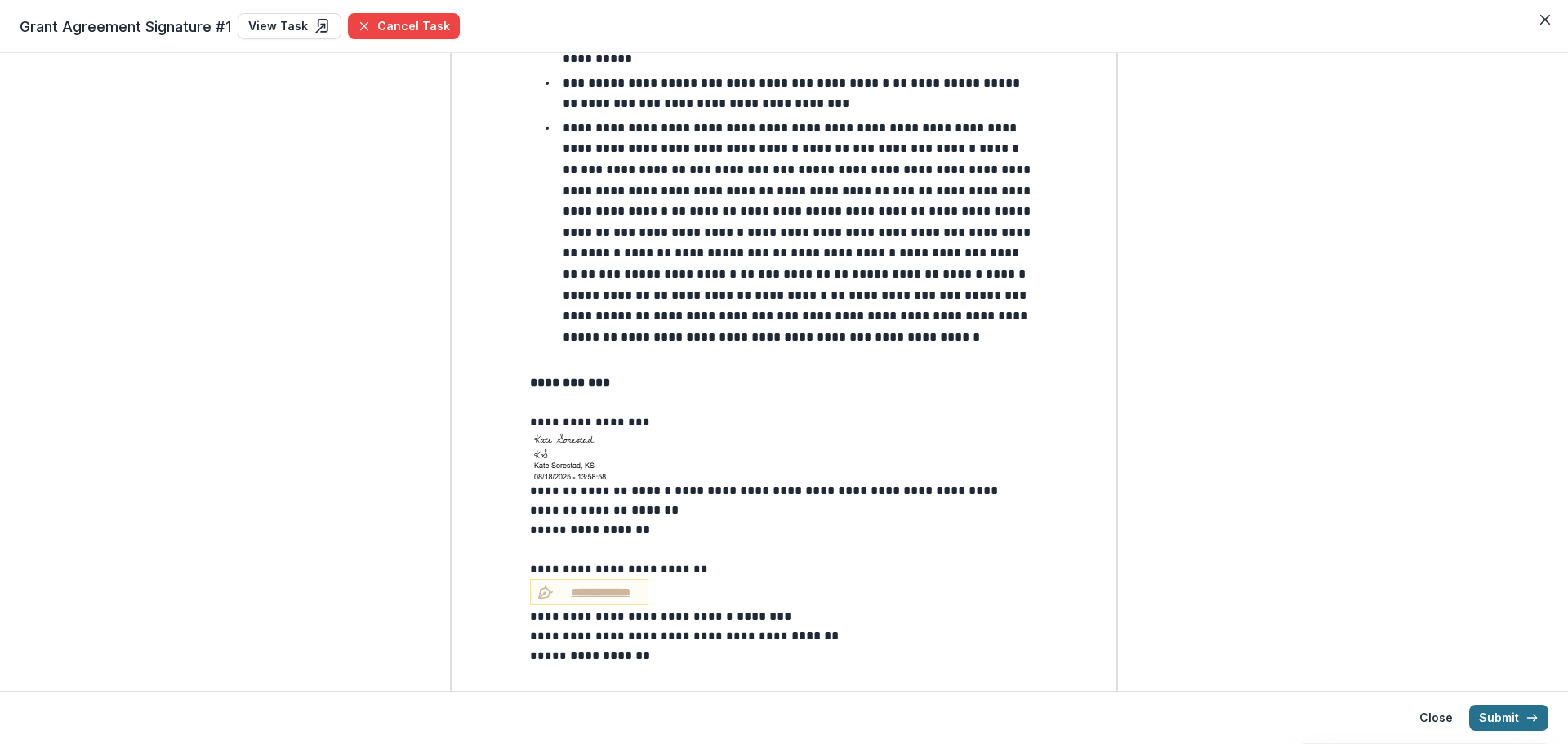
click at [1520, 712] on button "Submit" at bounding box center [1508, 718] width 79 height 26
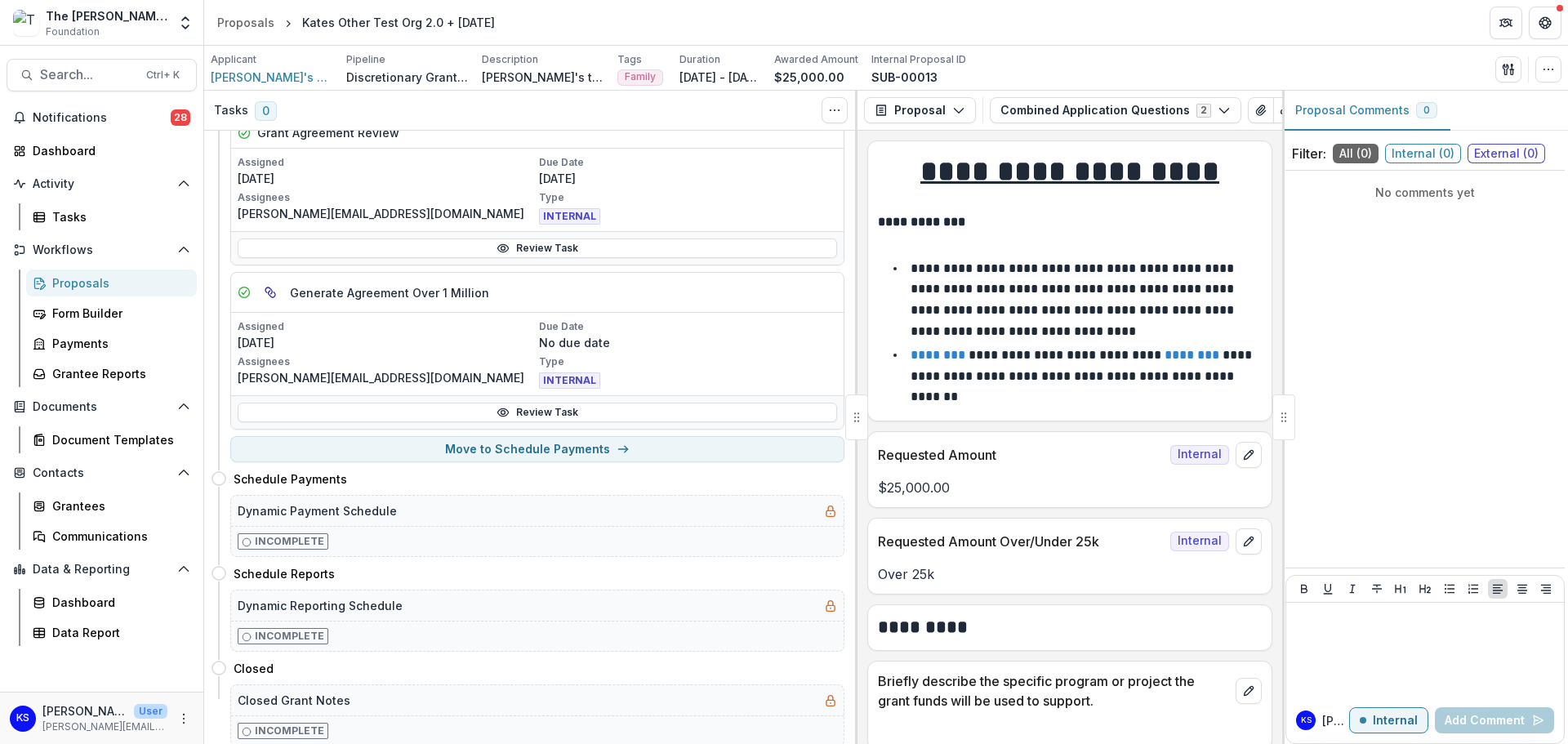
scroll to position [258, 0]
click at [580, 452] on button "Move to Schedule Payments" at bounding box center [537, 447] width 614 height 26
select select "**********"
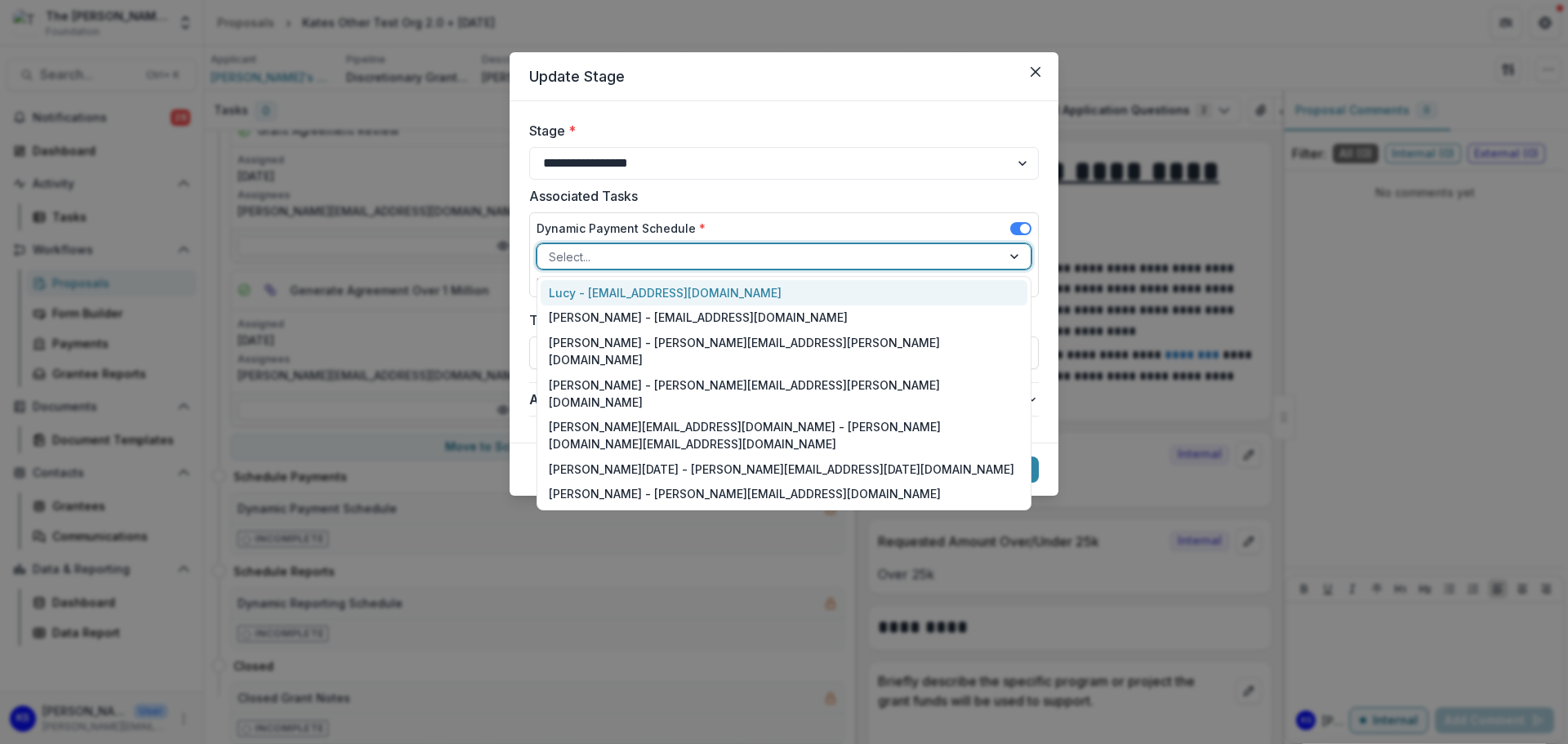
click at [648, 256] on div at bounding box center [769, 257] width 441 height 21
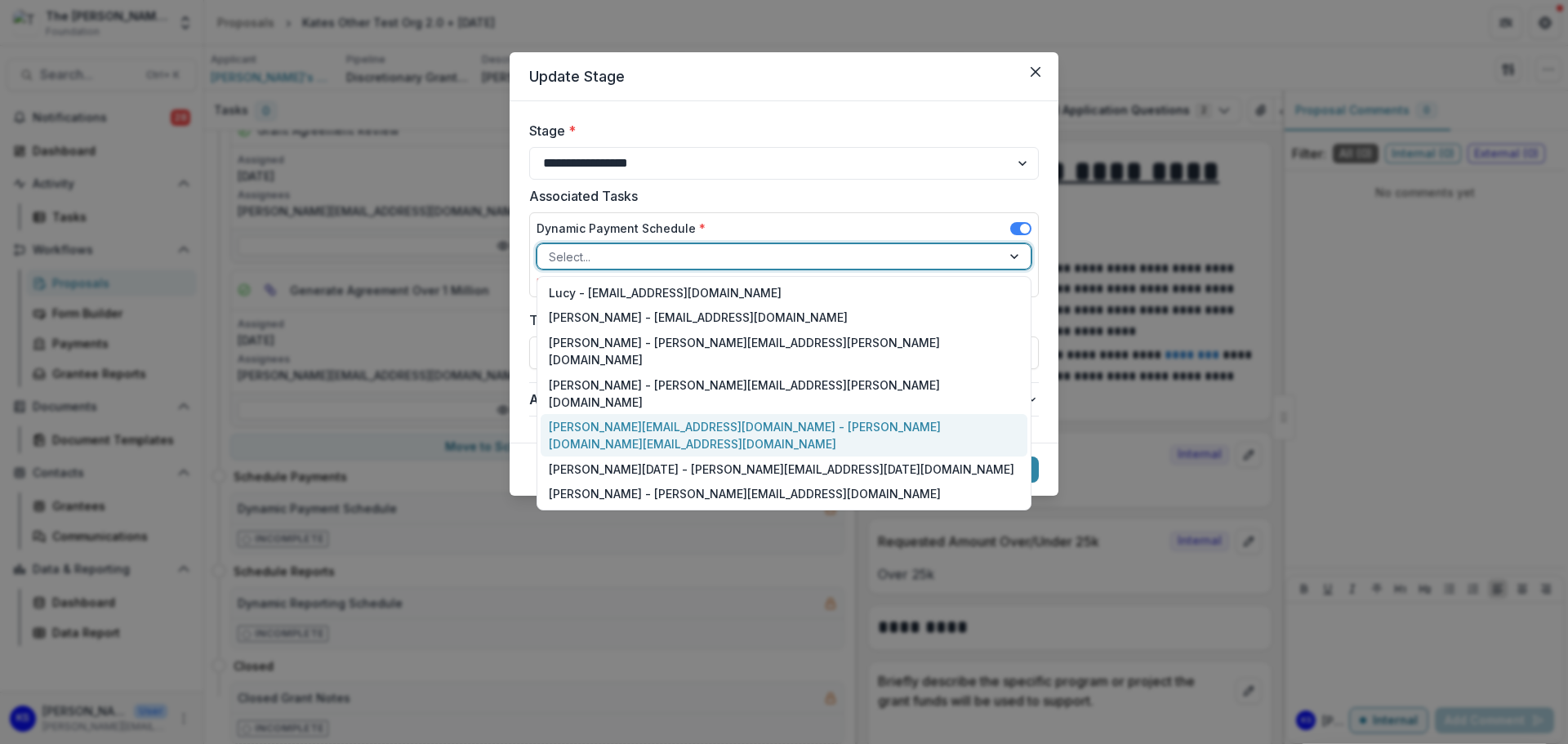
click at [640, 414] on div "kate.sorestad@fristfoundation.org - kate.sorestad@fristfoundation.org" at bounding box center [784, 435] width 487 height 42
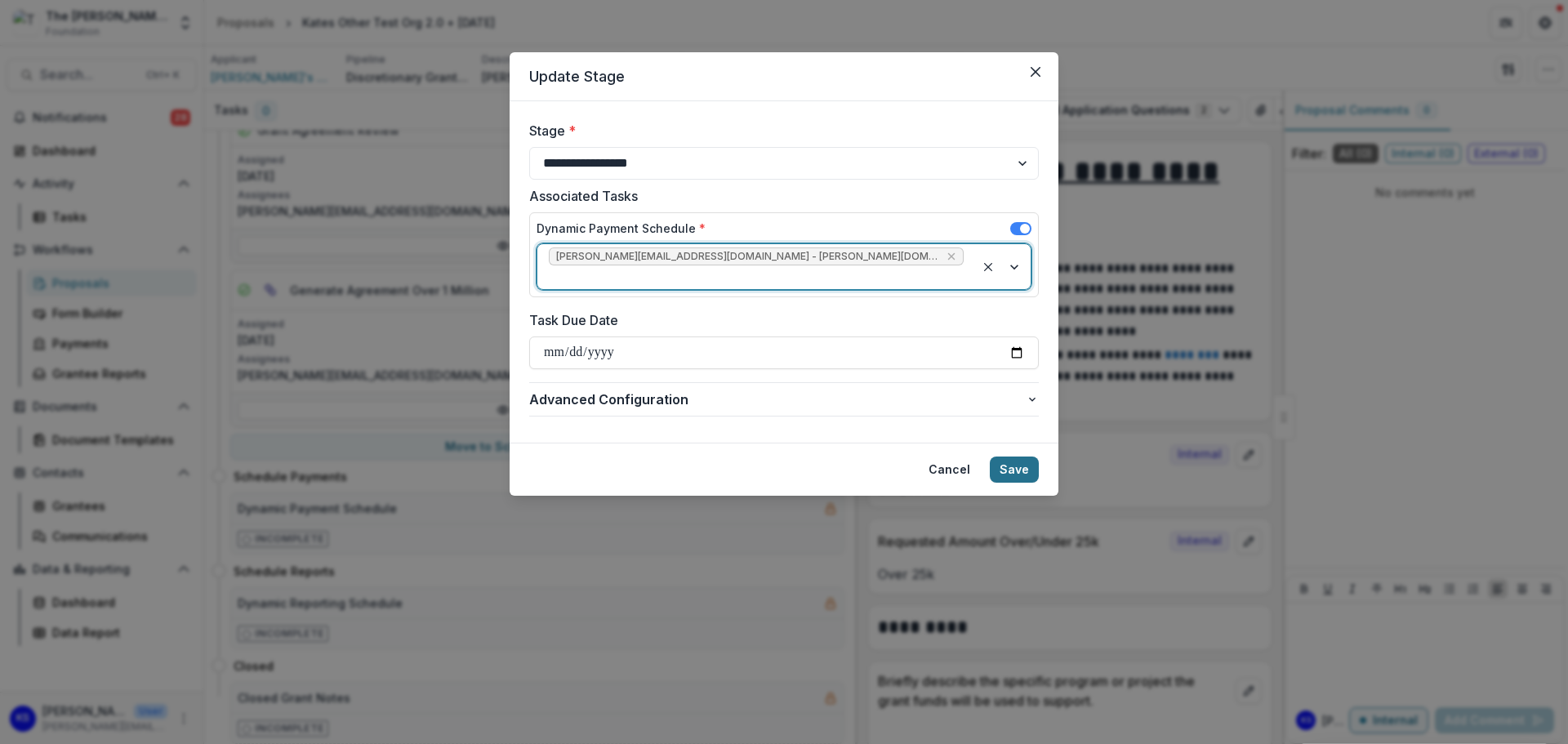
click at [1018, 456] on button "Save" at bounding box center [1014, 469] width 49 height 26
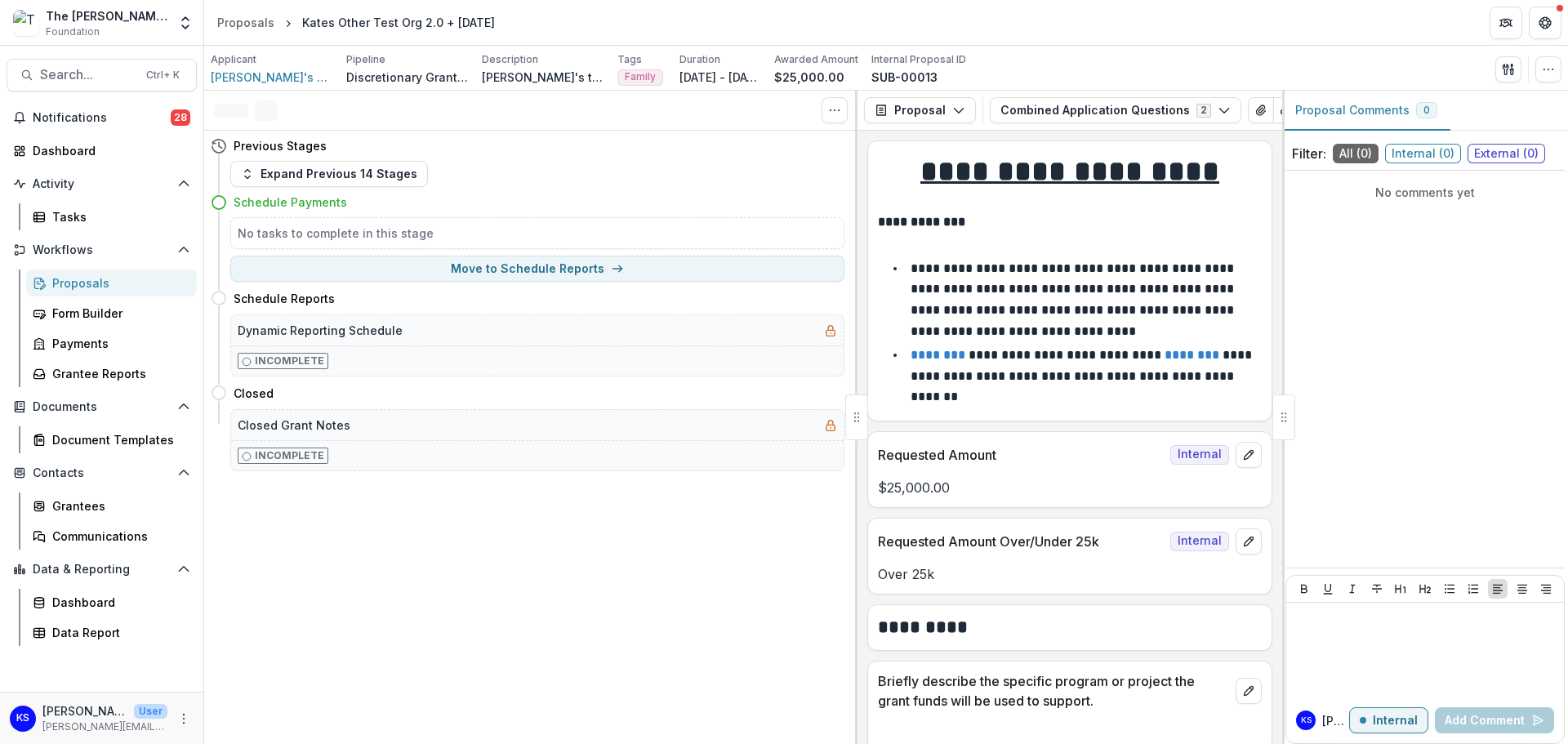
scroll to position [0, 0]
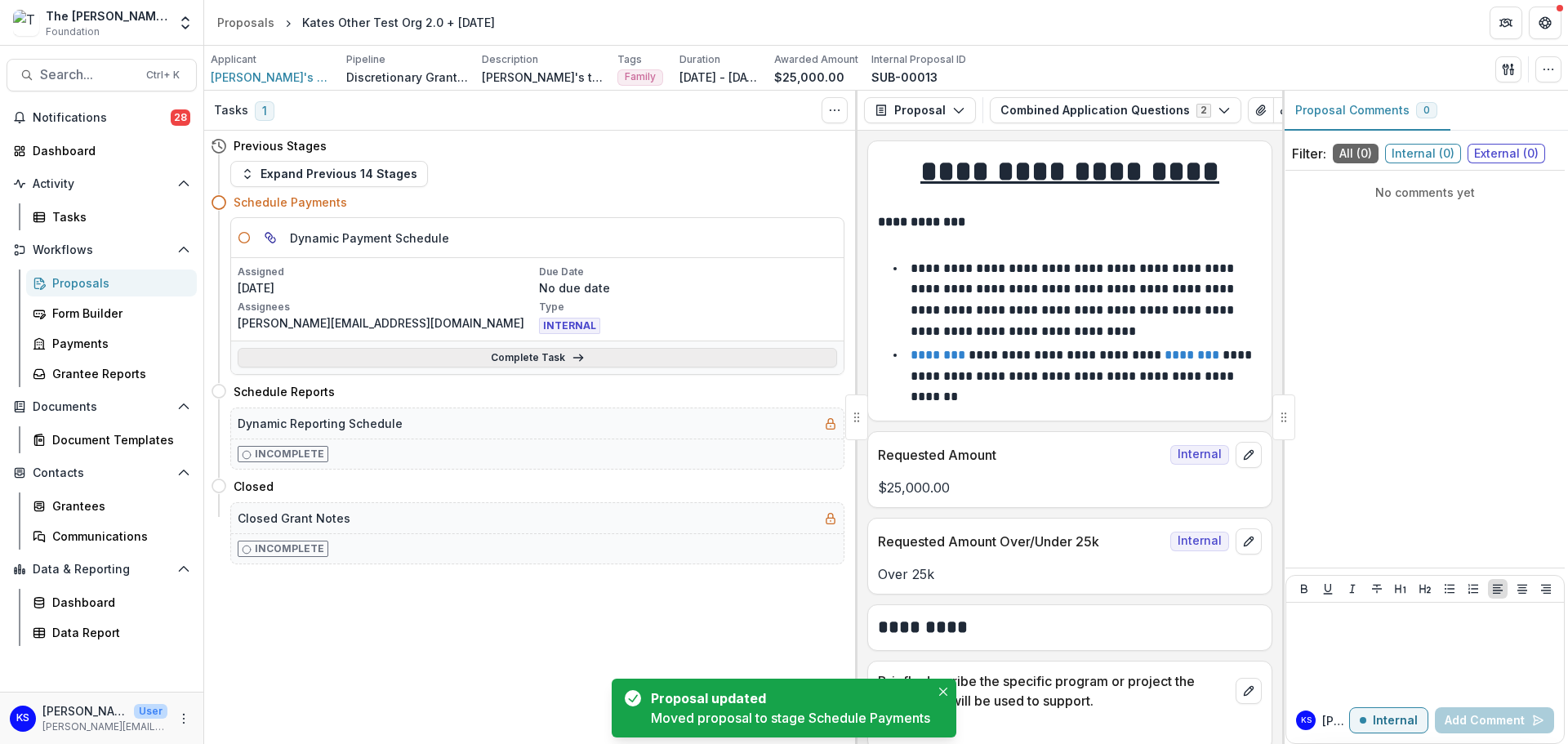
click at [483, 354] on link "Complete Task" at bounding box center [537, 358] width 599 height 20
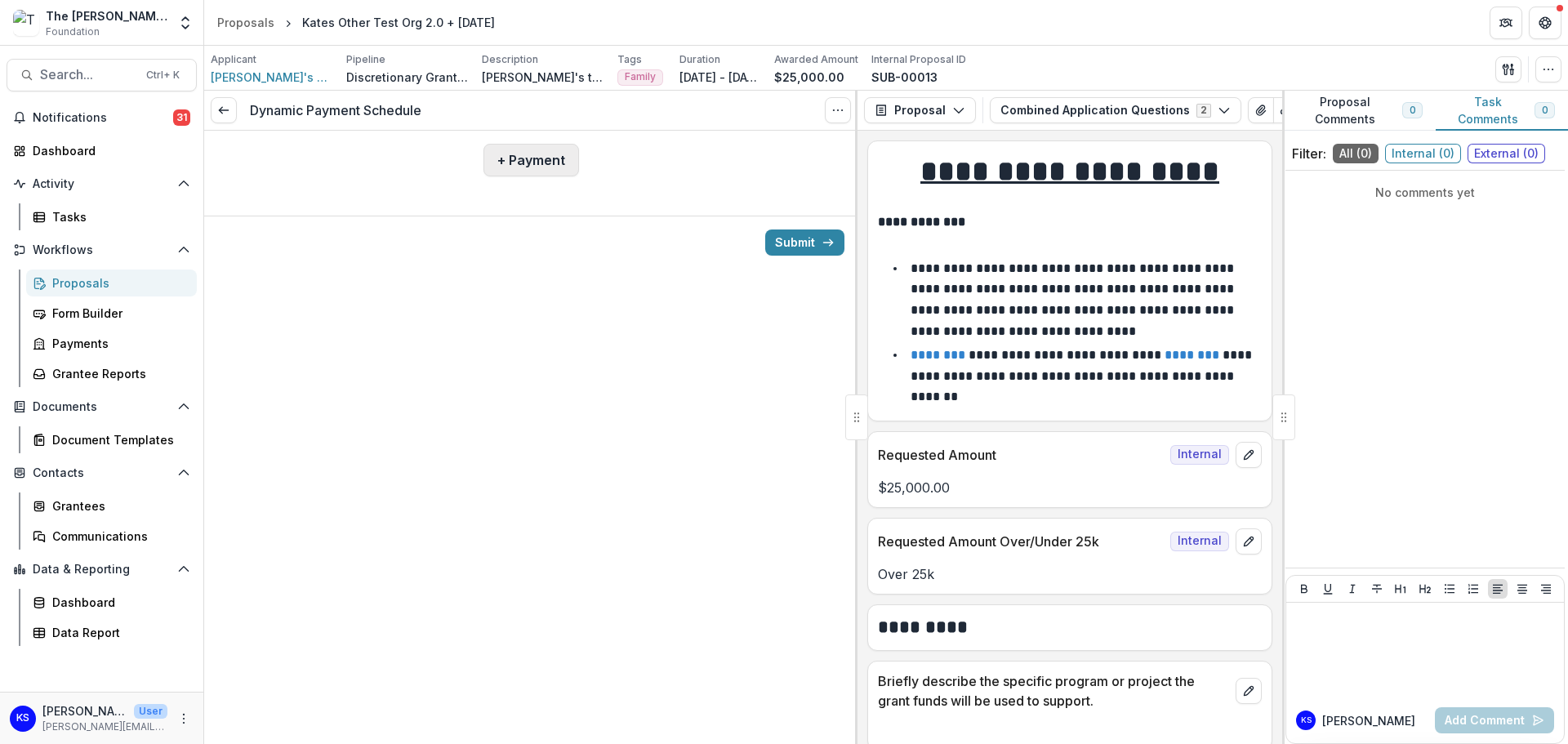
click at [519, 165] on button "+ Payment" at bounding box center [531, 160] width 95 height 33
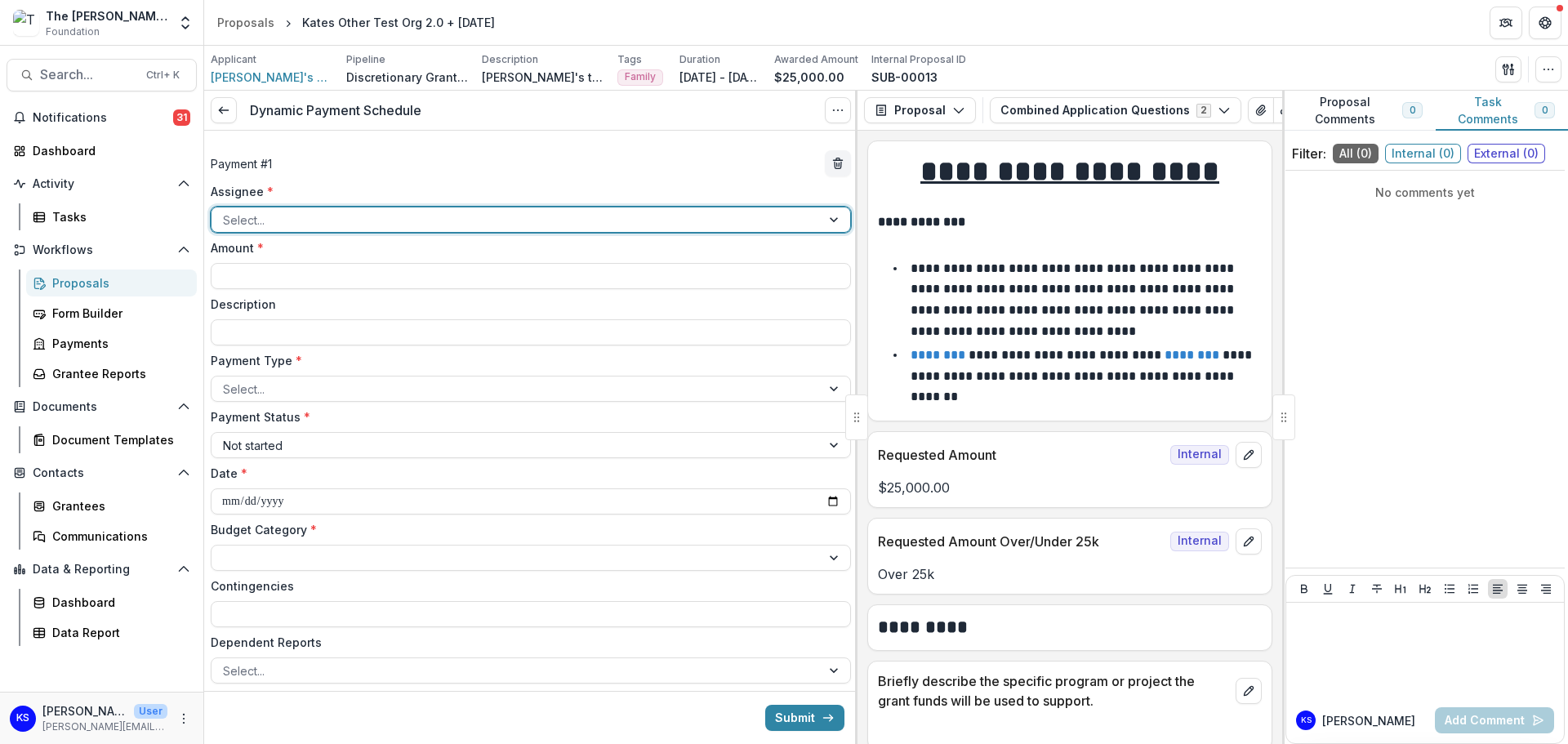
click at [527, 219] on div at bounding box center [515, 220] width 586 height 21
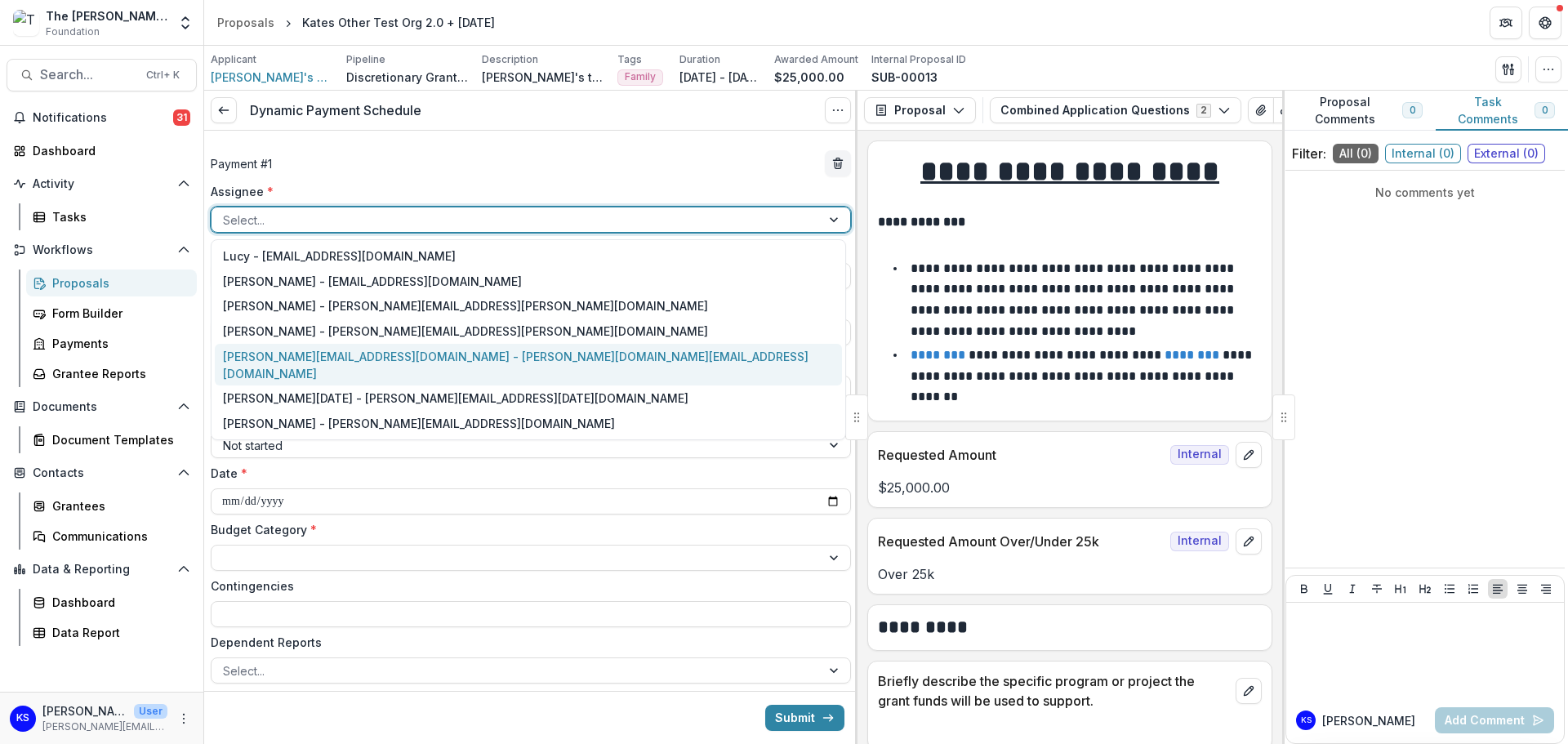
click at [491, 353] on div "kate.sorestad@fristfoundation.org - kate.sorestad@fristfoundation.org" at bounding box center [528, 365] width 627 height 42
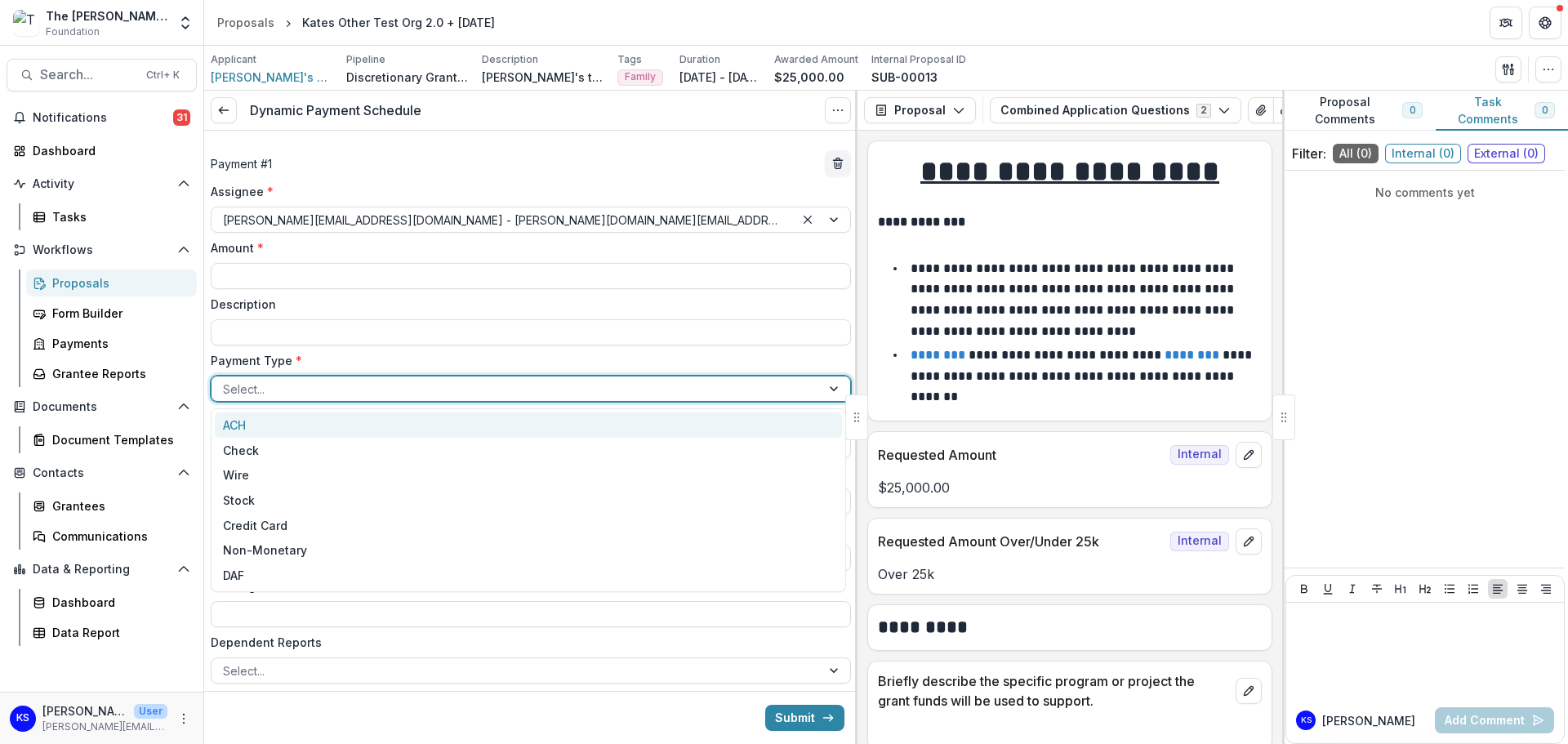
click at [481, 394] on div at bounding box center [515, 390] width 586 height 21
click at [426, 426] on div "ACH" at bounding box center [528, 424] width 627 height 25
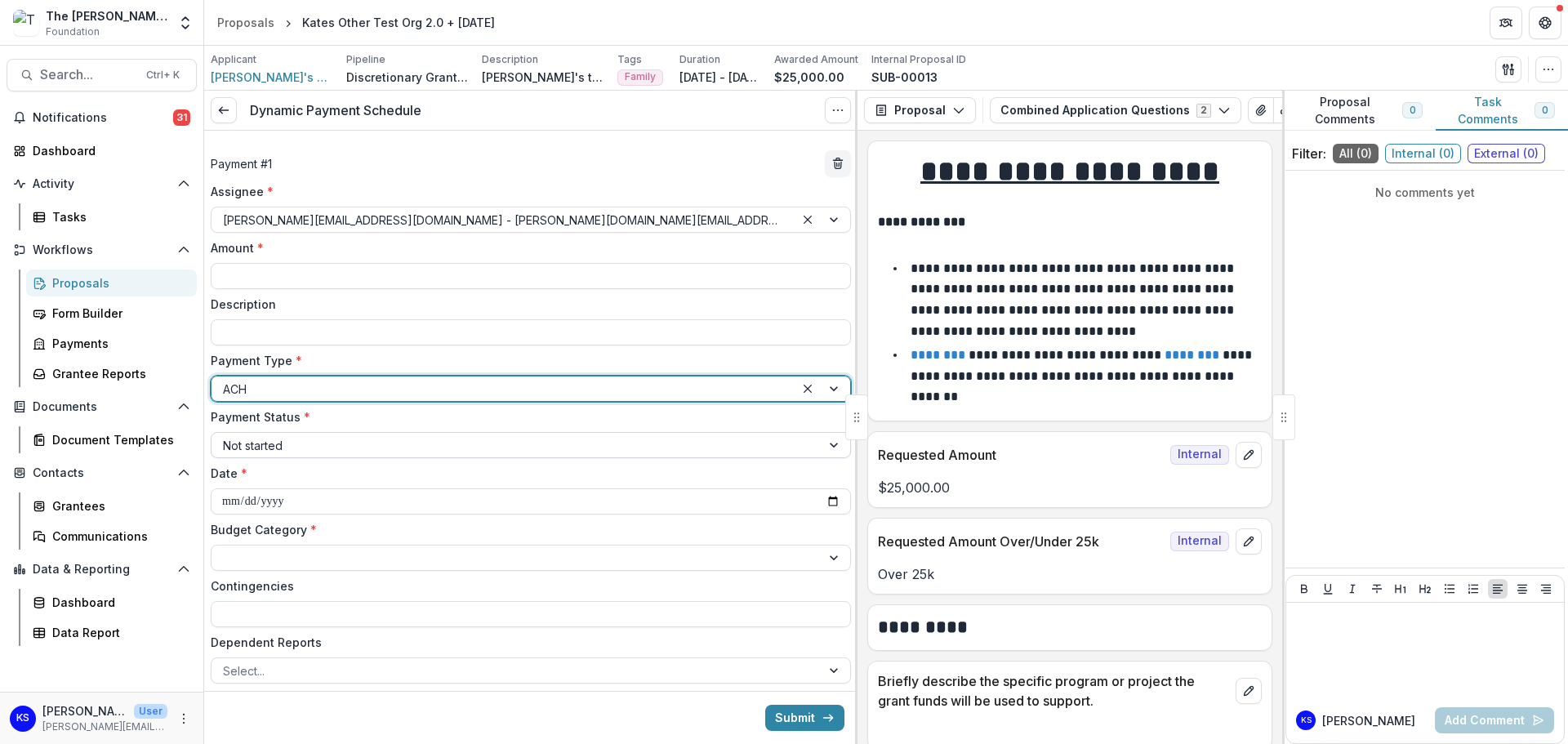
click at [426, 450] on div at bounding box center [515, 446] width 586 height 21
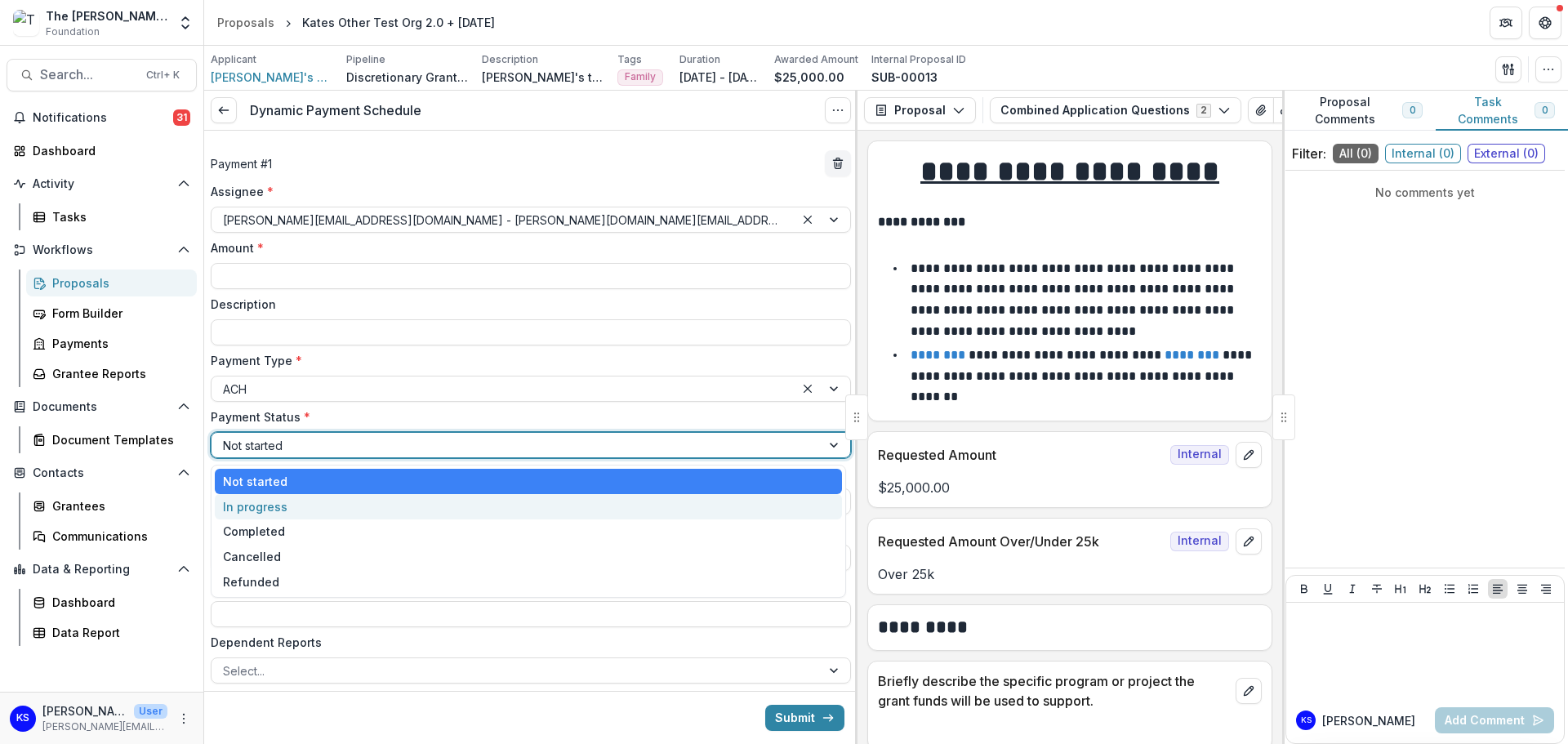
click at [410, 502] on div "In progress" at bounding box center [528, 507] width 627 height 25
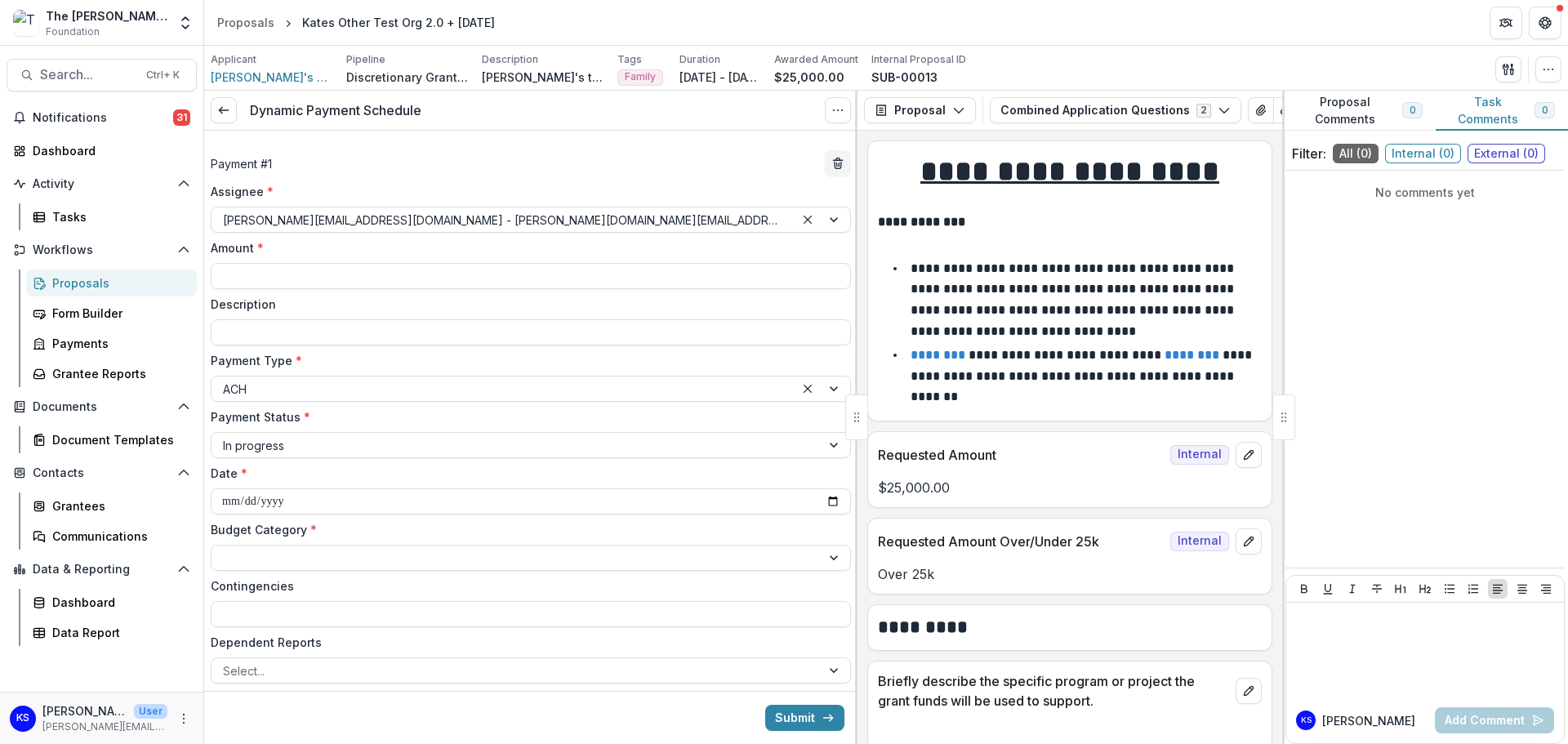
click at [399, 540] on div "Budget Category *" at bounding box center [530, 547] width 640 height 50
click at [400, 555] on div at bounding box center [515, 559] width 586 height 21
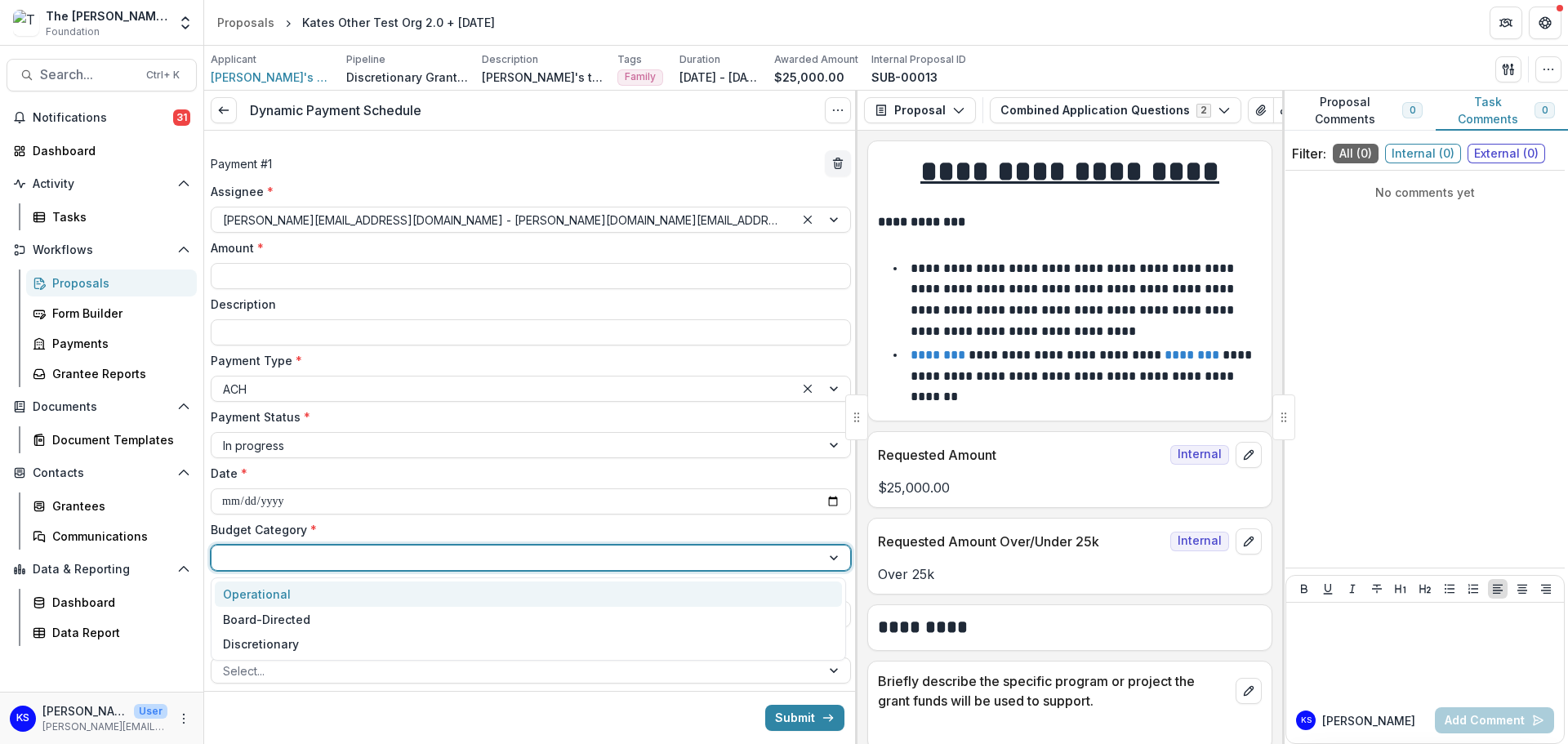
click at [383, 603] on div "Operational" at bounding box center [528, 593] width 627 height 25
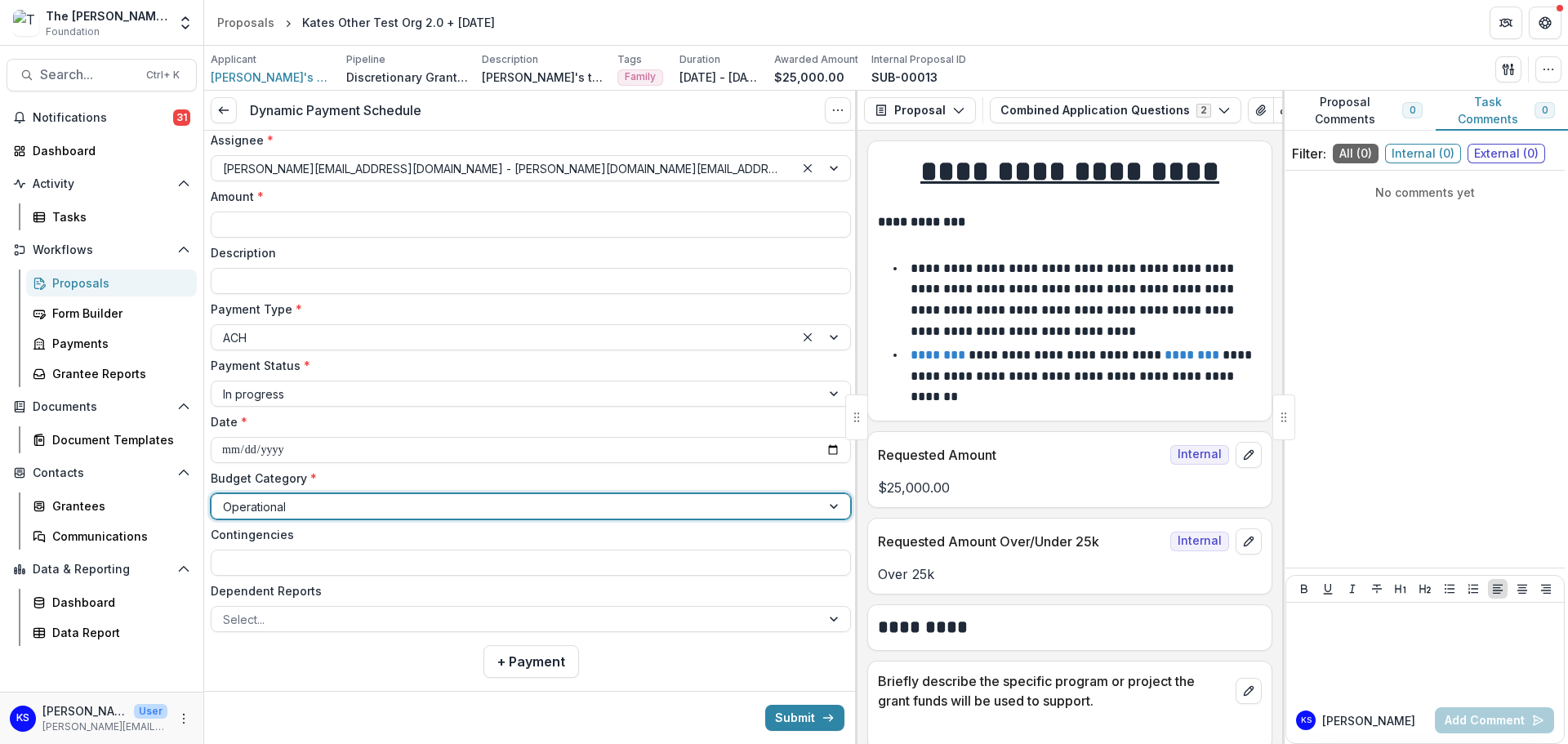
scroll to position [78, 0]
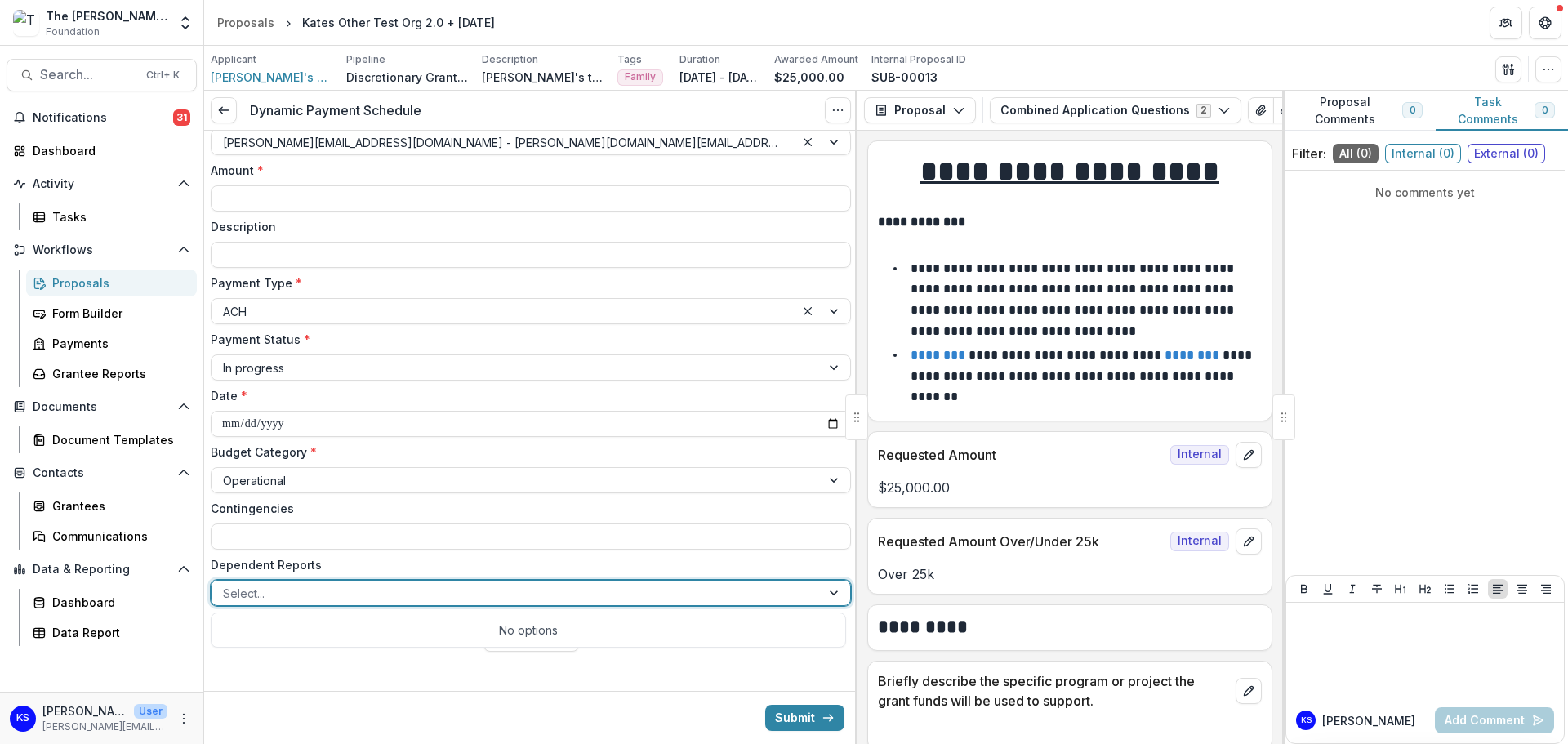
click at [513, 599] on div at bounding box center [515, 593] width 586 height 21
click at [775, 713] on button "Submit" at bounding box center [804, 718] width 79 height 26
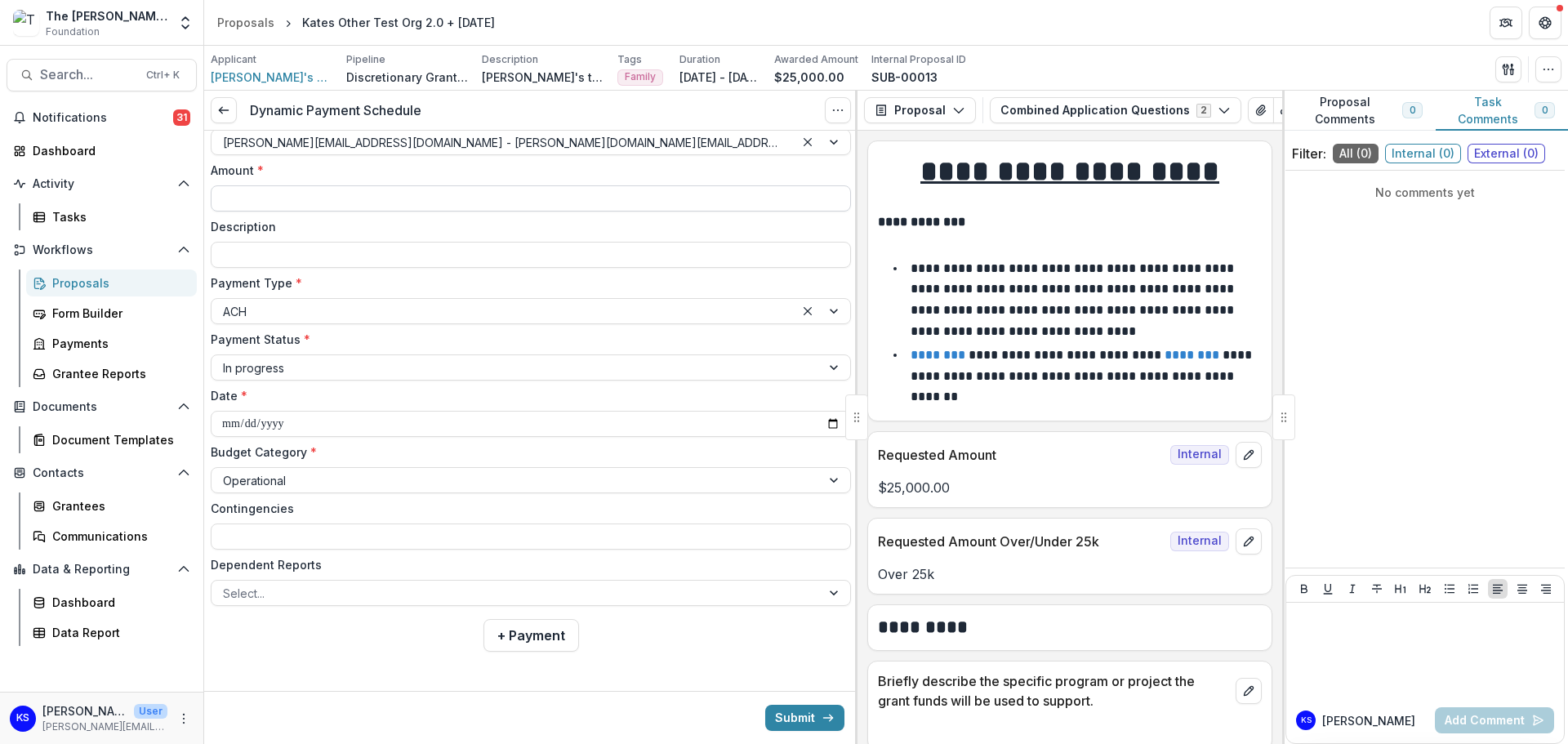
click at [377, 206] on input "Amount *" at bounding box center [530, 198] width 640 height 26
type input "*******"
click at [783, 709] on button "Submit" at bounding box center [804, 718] width 79 height 26
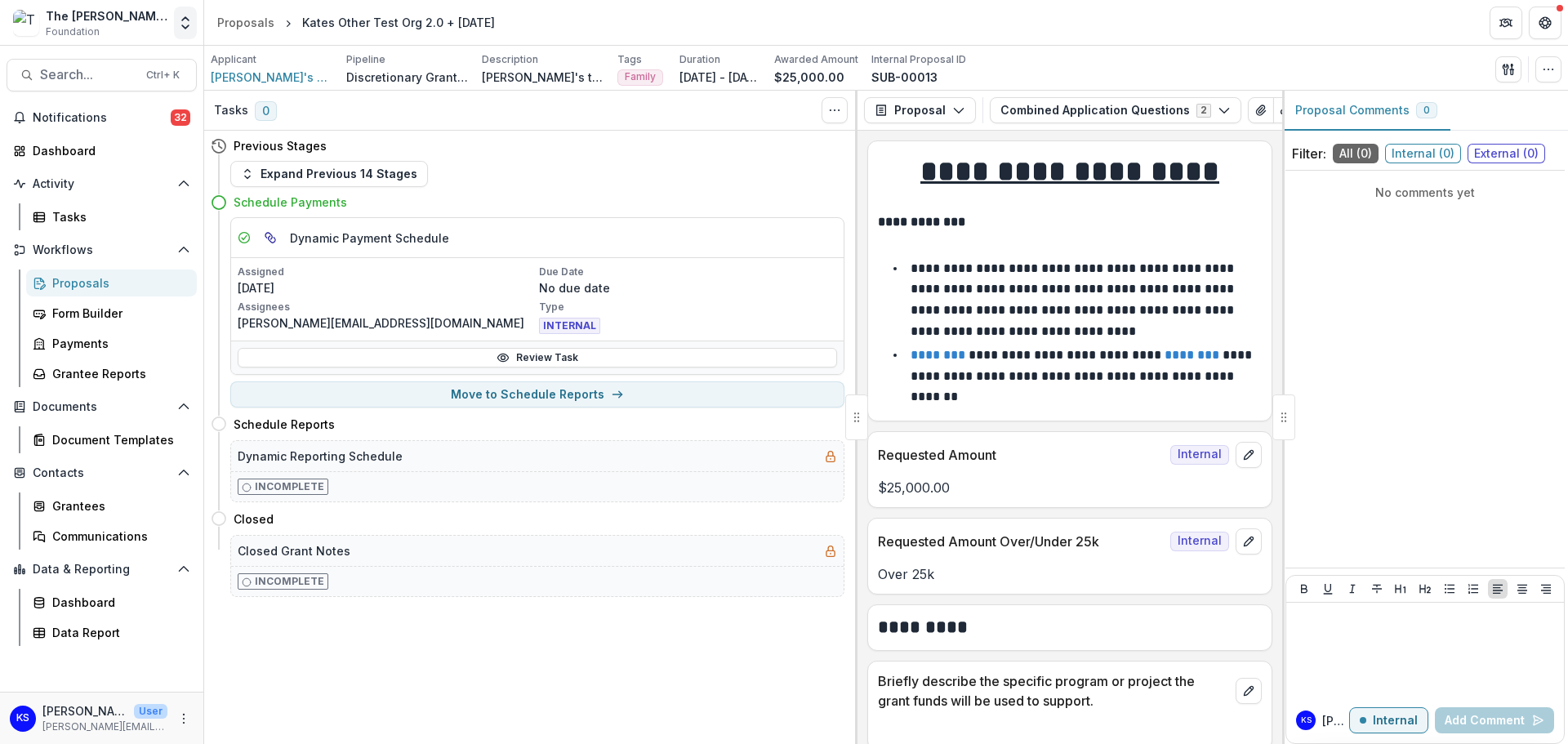
click at [180, 27] on icon "Open entity switcher" at bounding box center [185, 23] width 16 height 16
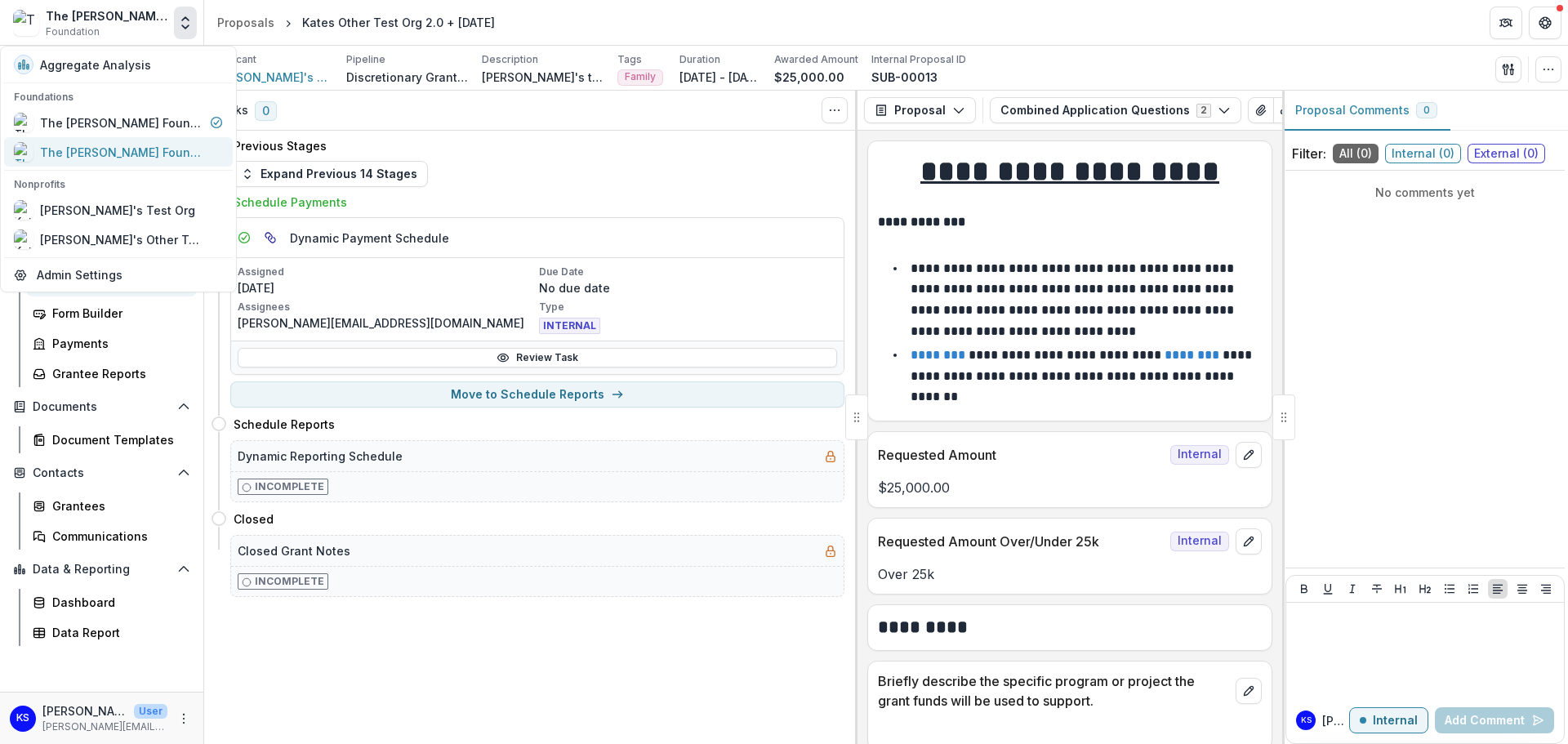
click at [167, 148] on div "The [PERSON_NAME] Foundation Data Sandbox" at bounding box center [121, 152] width 164 height 17
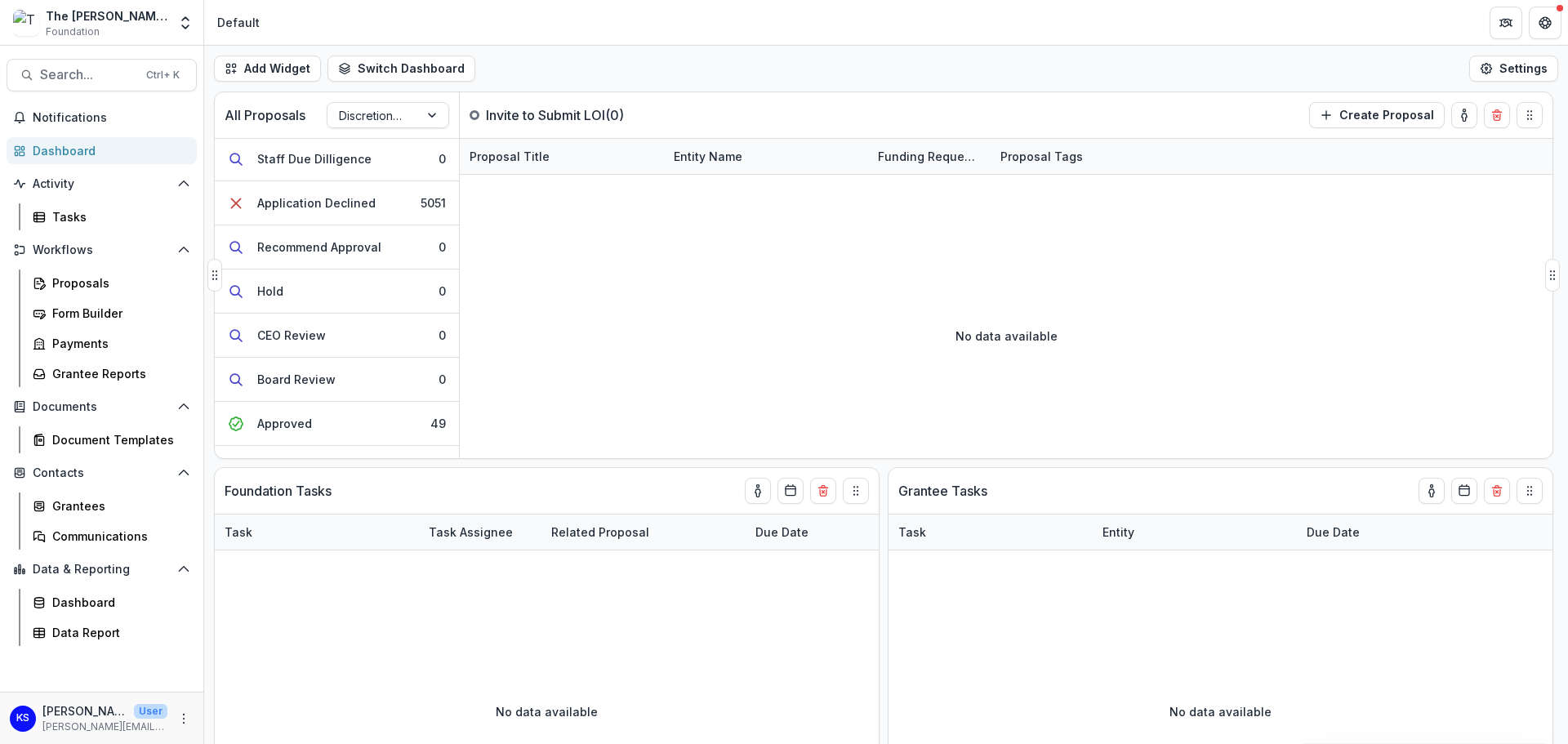
scroll to position [430, 0]
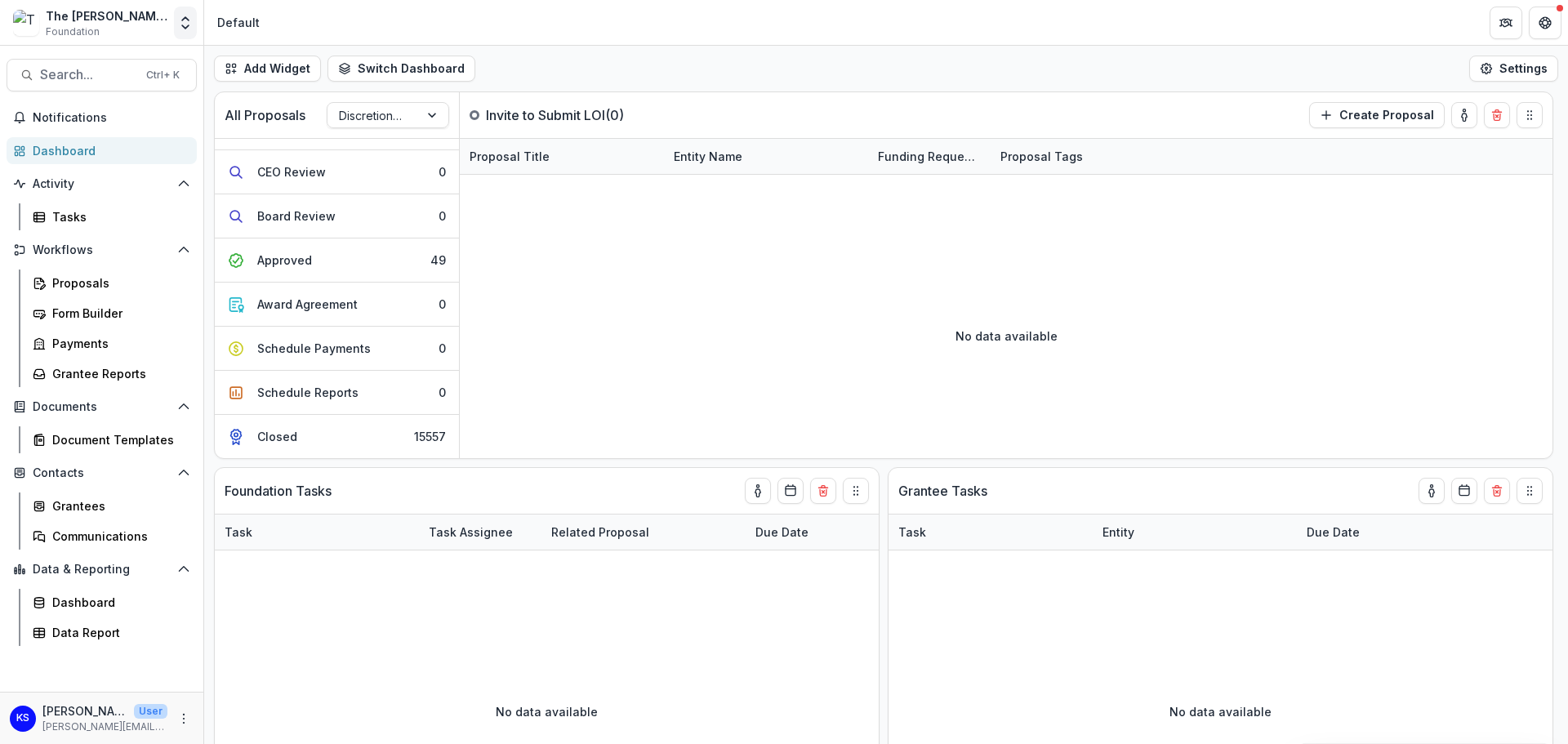
click at [183, 20] on polyline "Open entity switcher" at bounding box center [185, 19] width 7 height 3
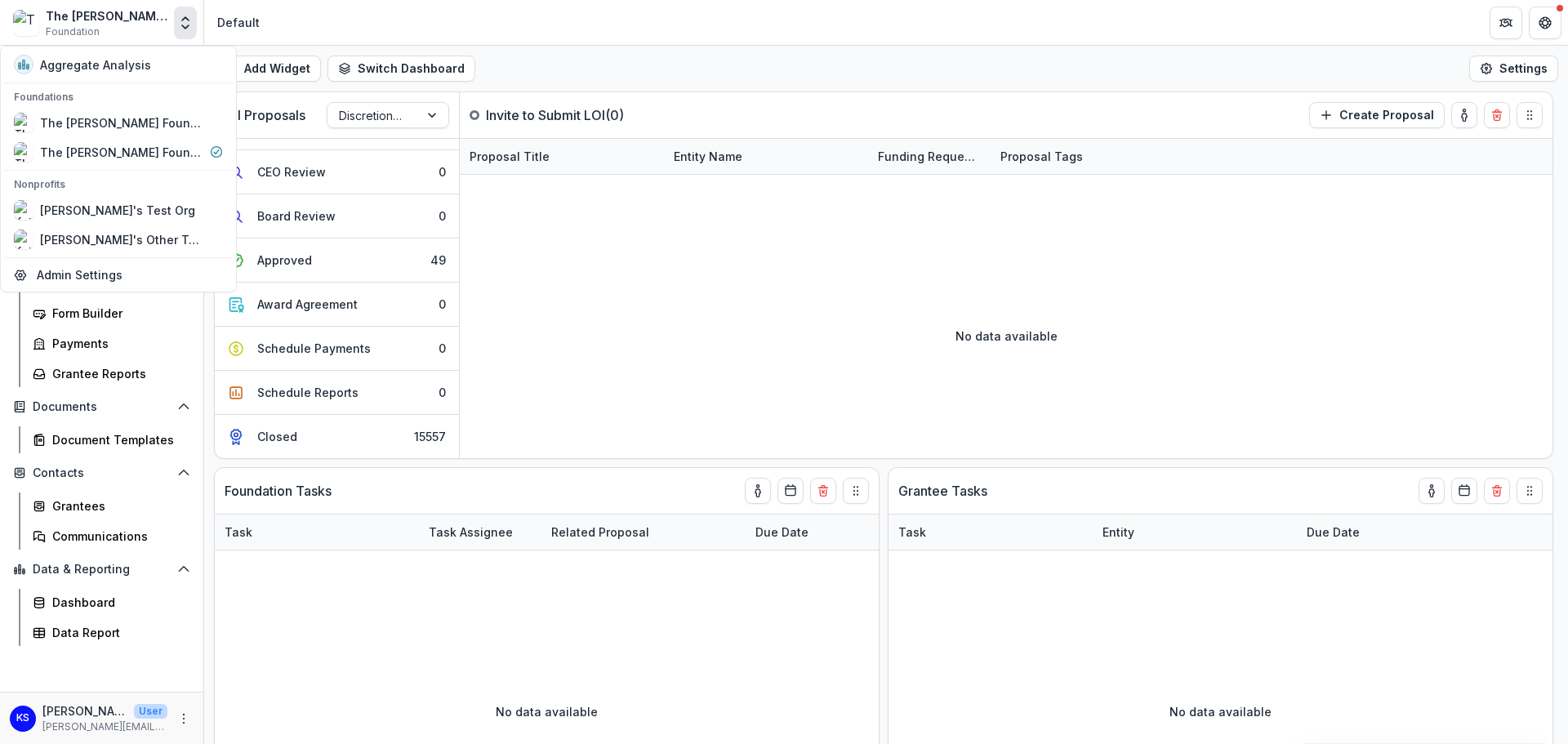
click at [311, 29] on header "Default" at bounding box center [886, 23] width 1364 height 45
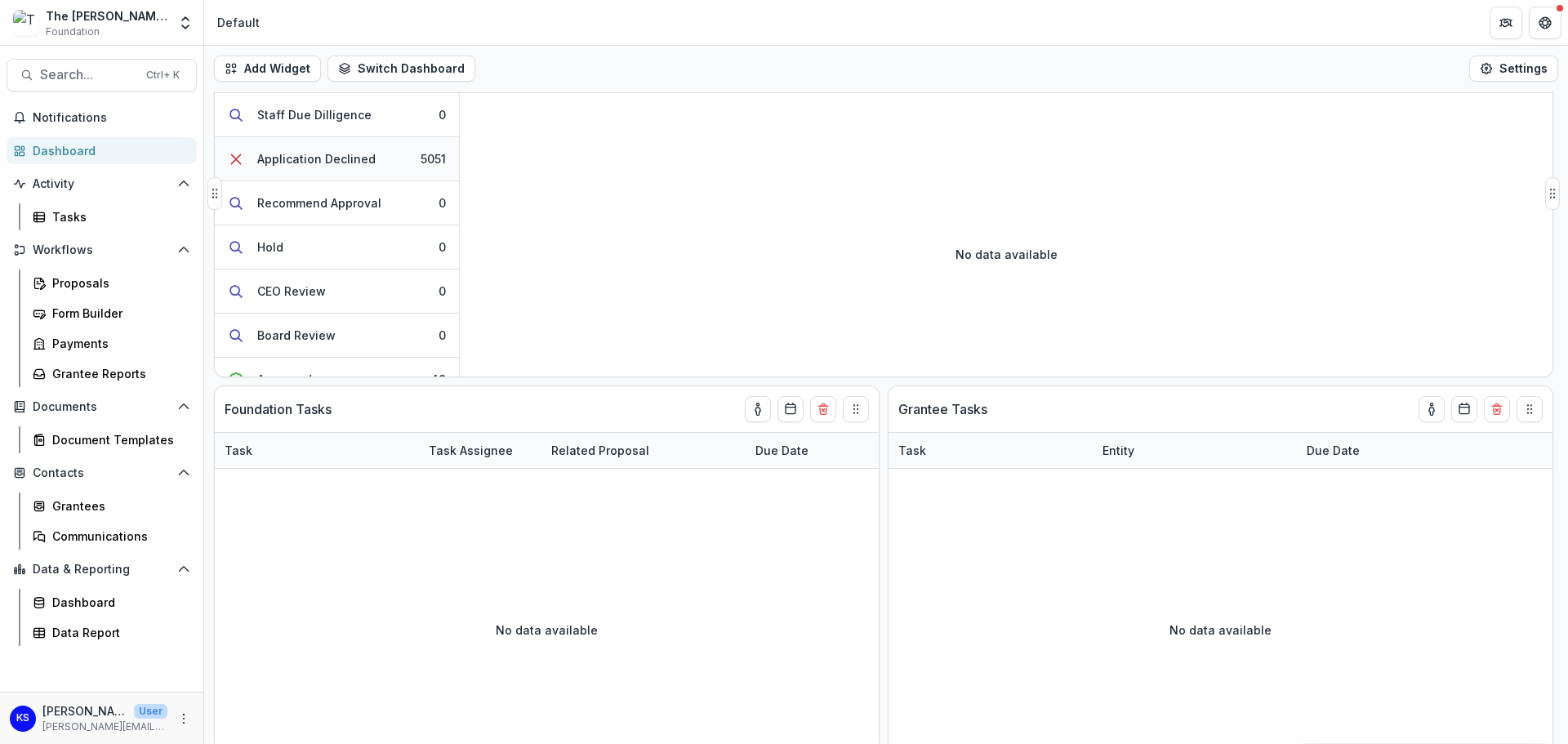
scroll to position [266, 0]
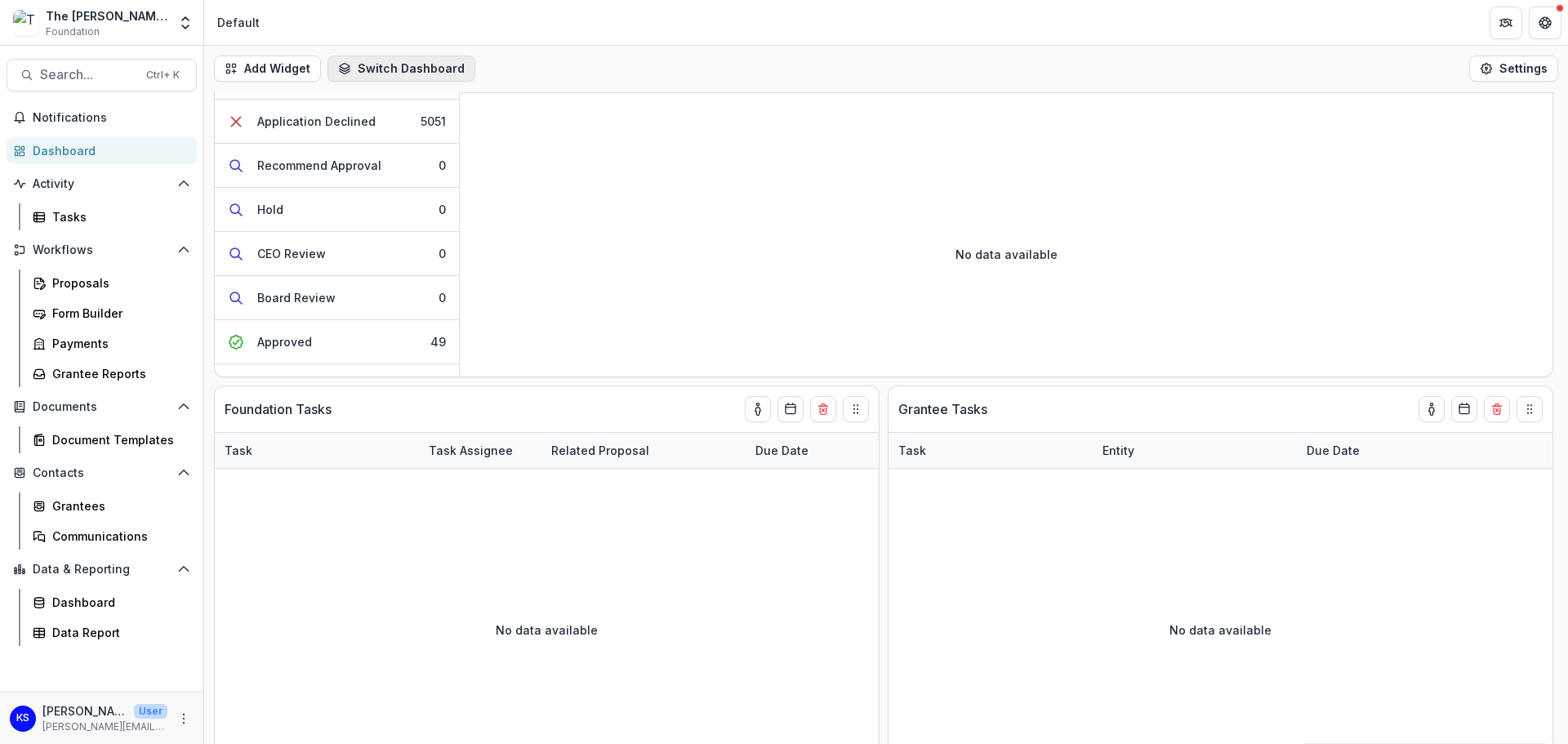
click at [396, 64] on button "Switch Dashboard" at bounding box center [401, 68] width 148 height 26
click at [91, 292] on link "Proposals" at bounding box center [111, 282] width 171 height 27
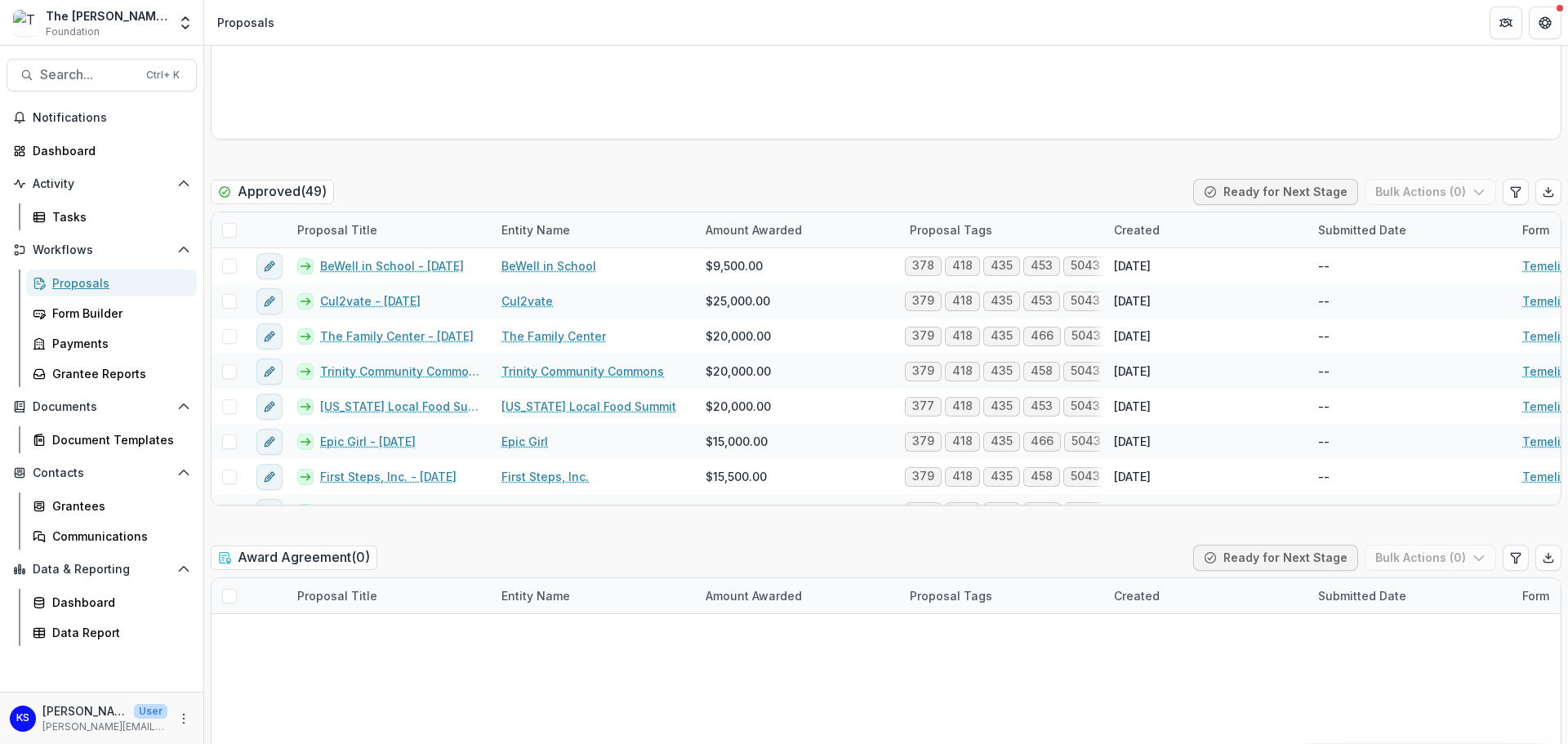
scroll to position [4493, 0]
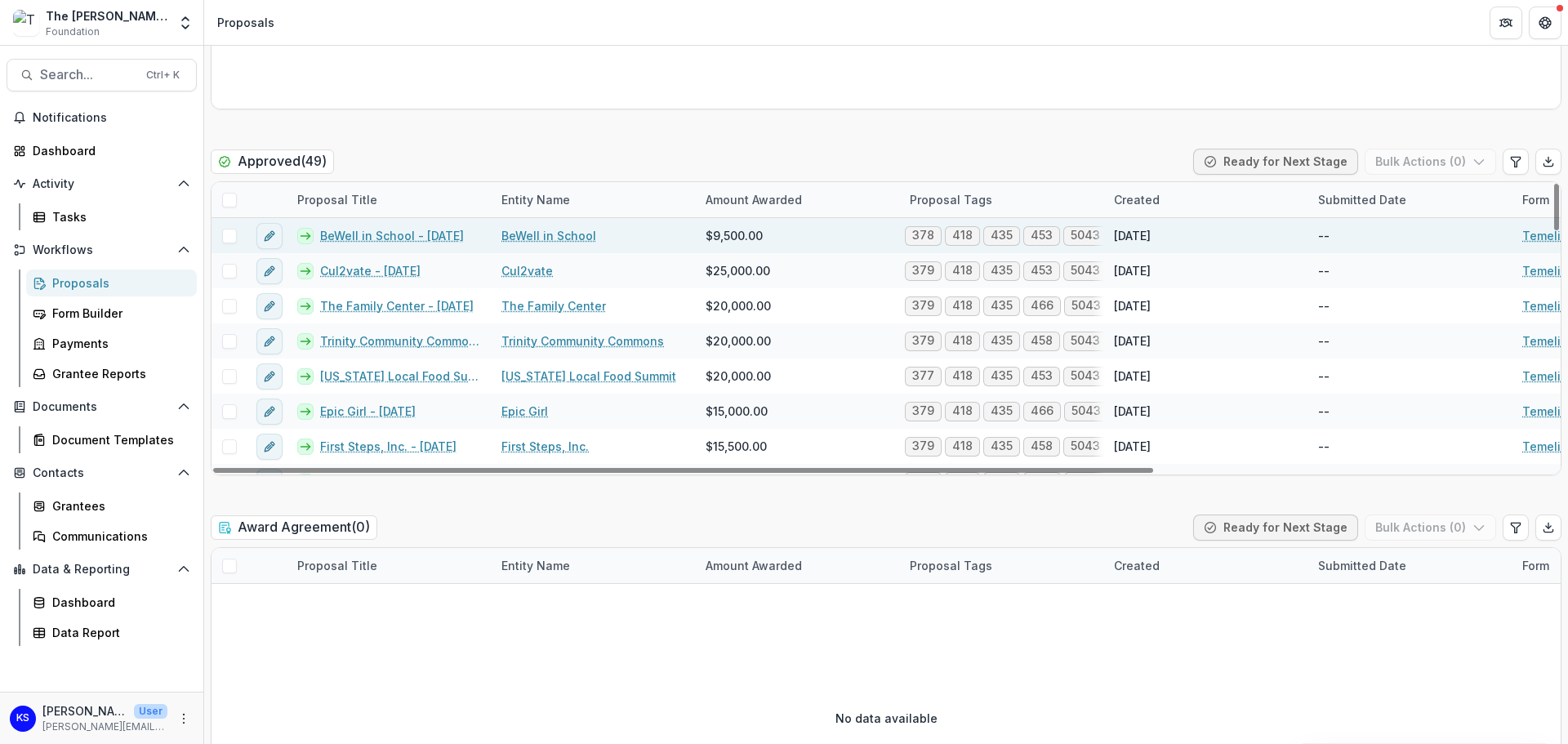
click at [380, 241] on link "BeWell in School - 2025-05-16" at bounding box center [392, 236] width 144 height 17
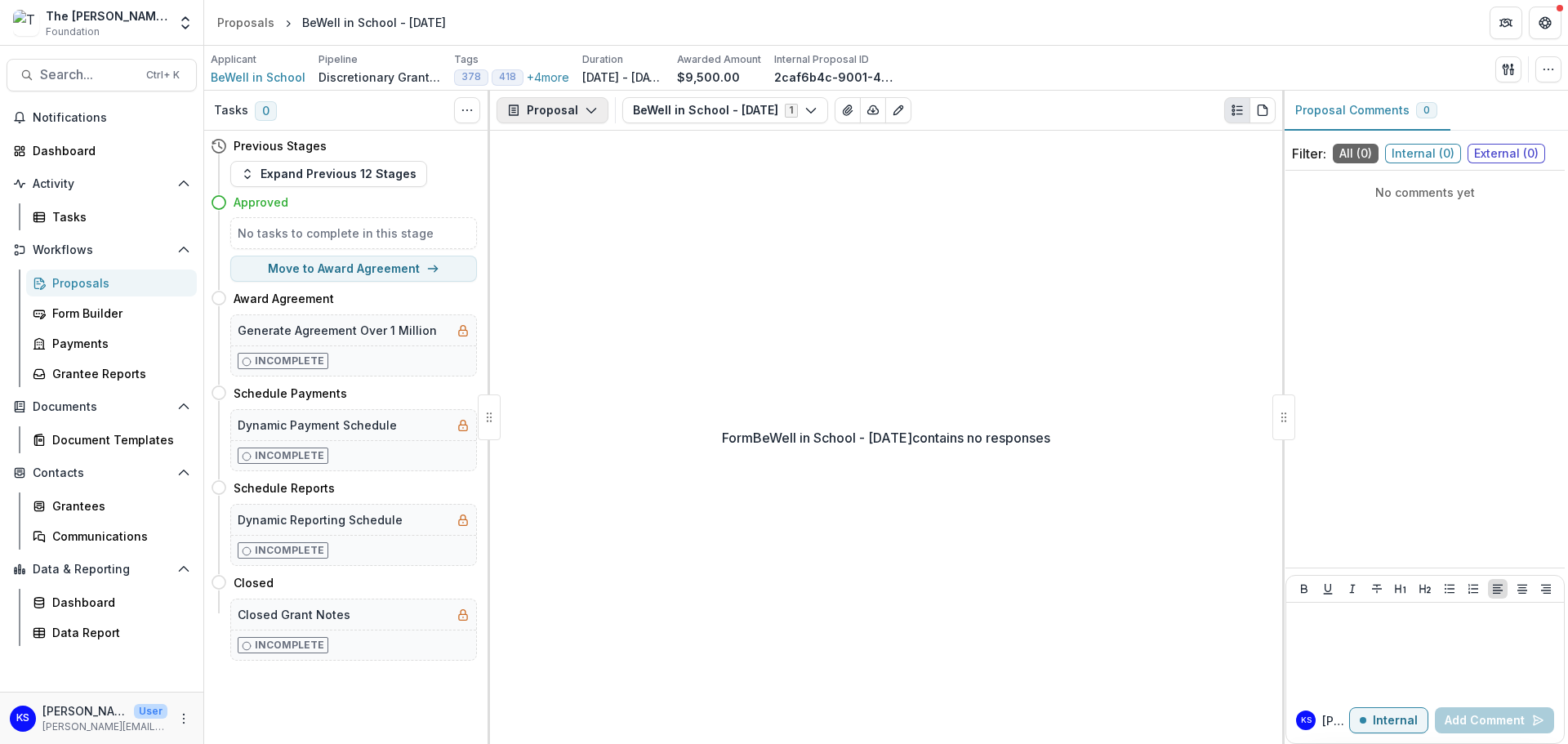
click at [586, 107] on icon "button" at bounding box center [590, 110] width 13 height 13
click at [576, 113] on button "Proposal" at bounding box center [552, 110] width 112 height 26
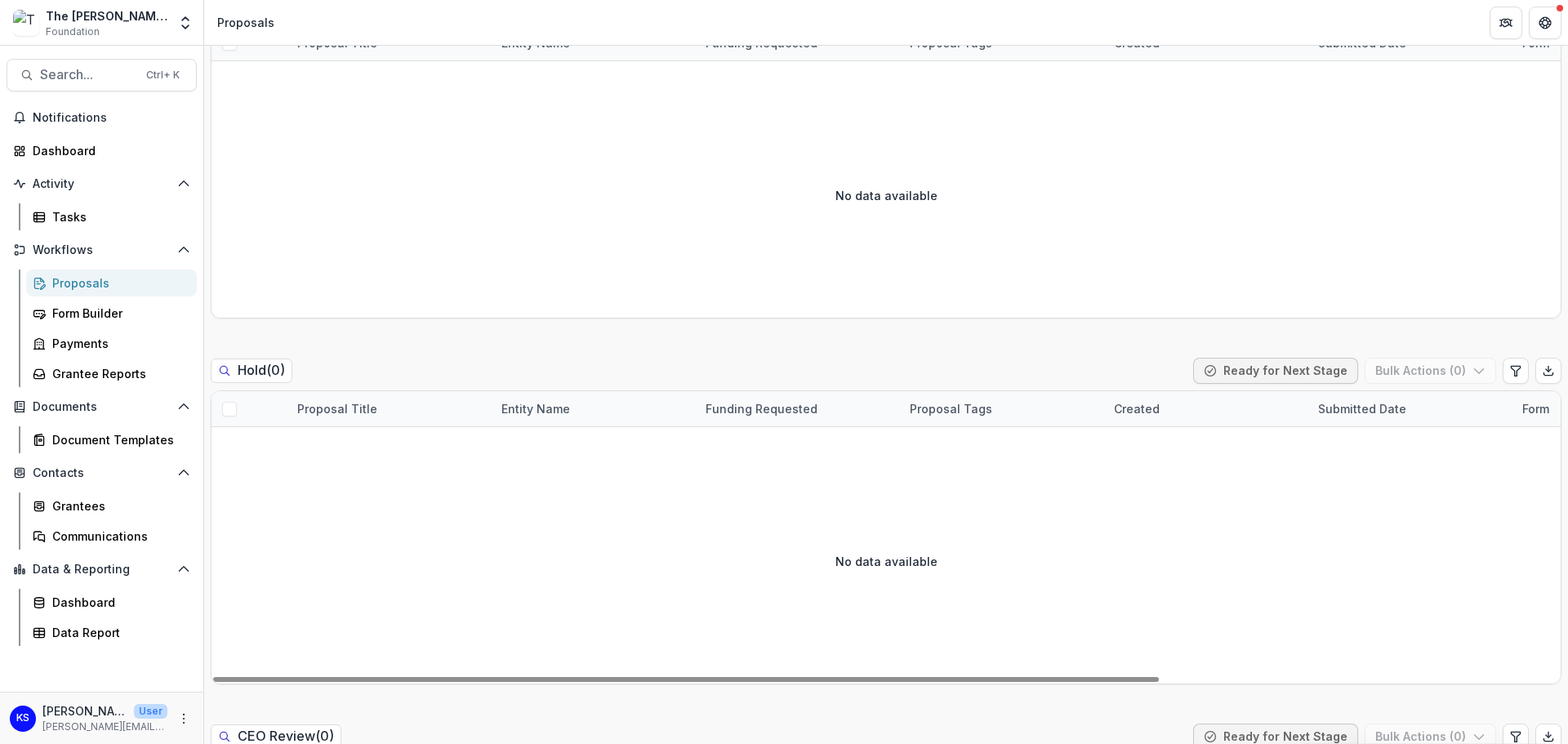
scroll to position [2614, 0]
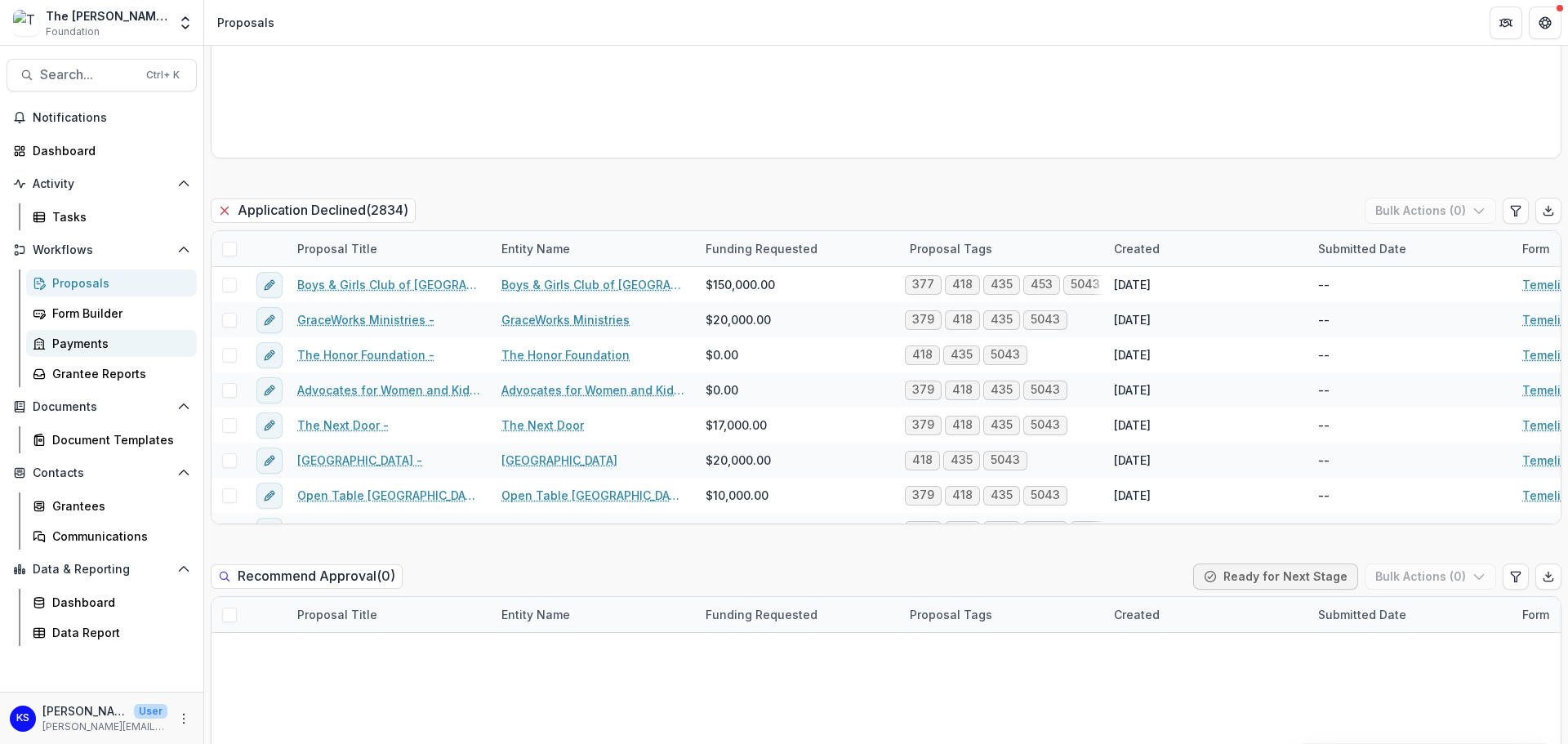
click at [90, 335] on div "Payments" at bounding box center [118, 344] width 132 height 17
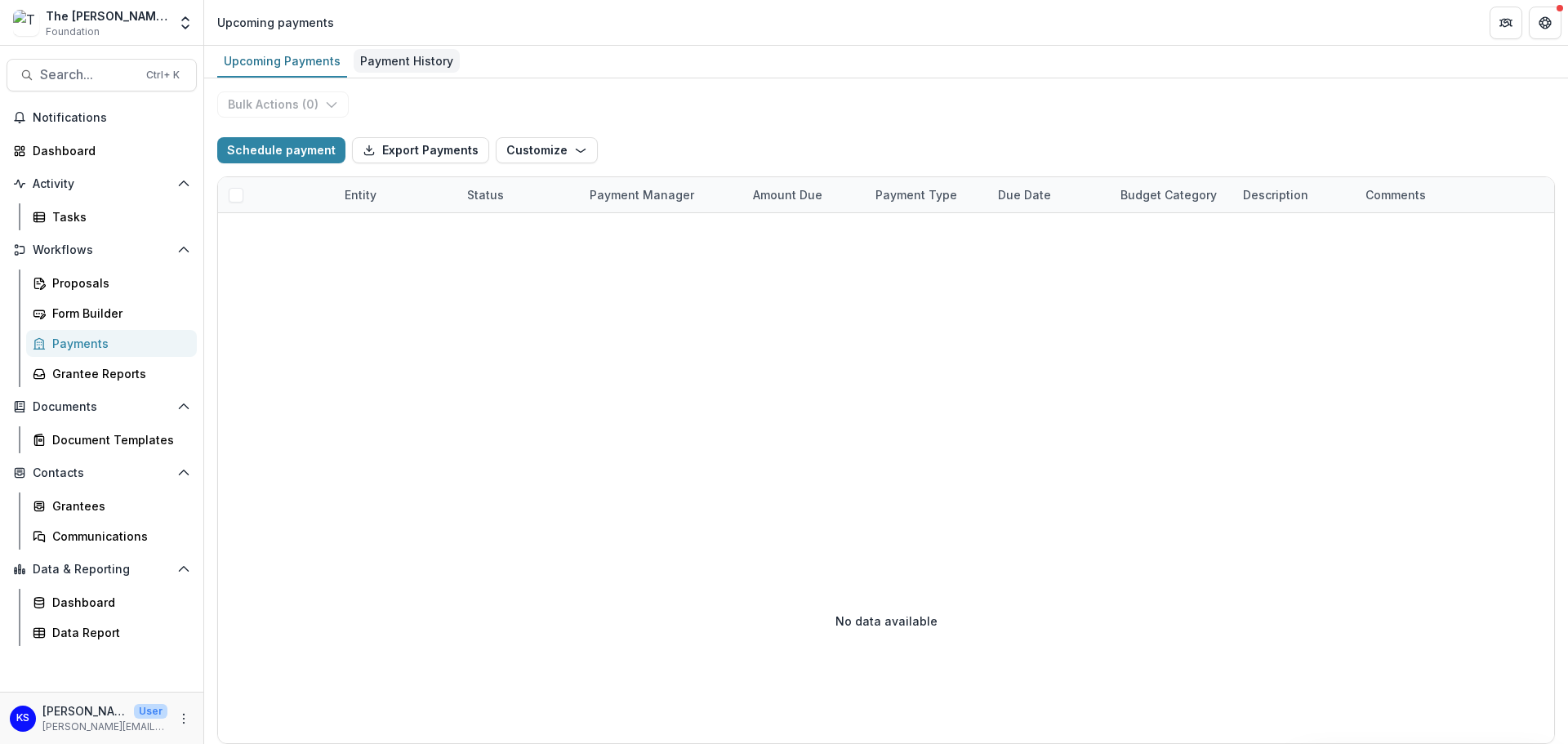
click at [429, 62] on div "Payment History" at bounding box center [406, 61] width 106 height 23
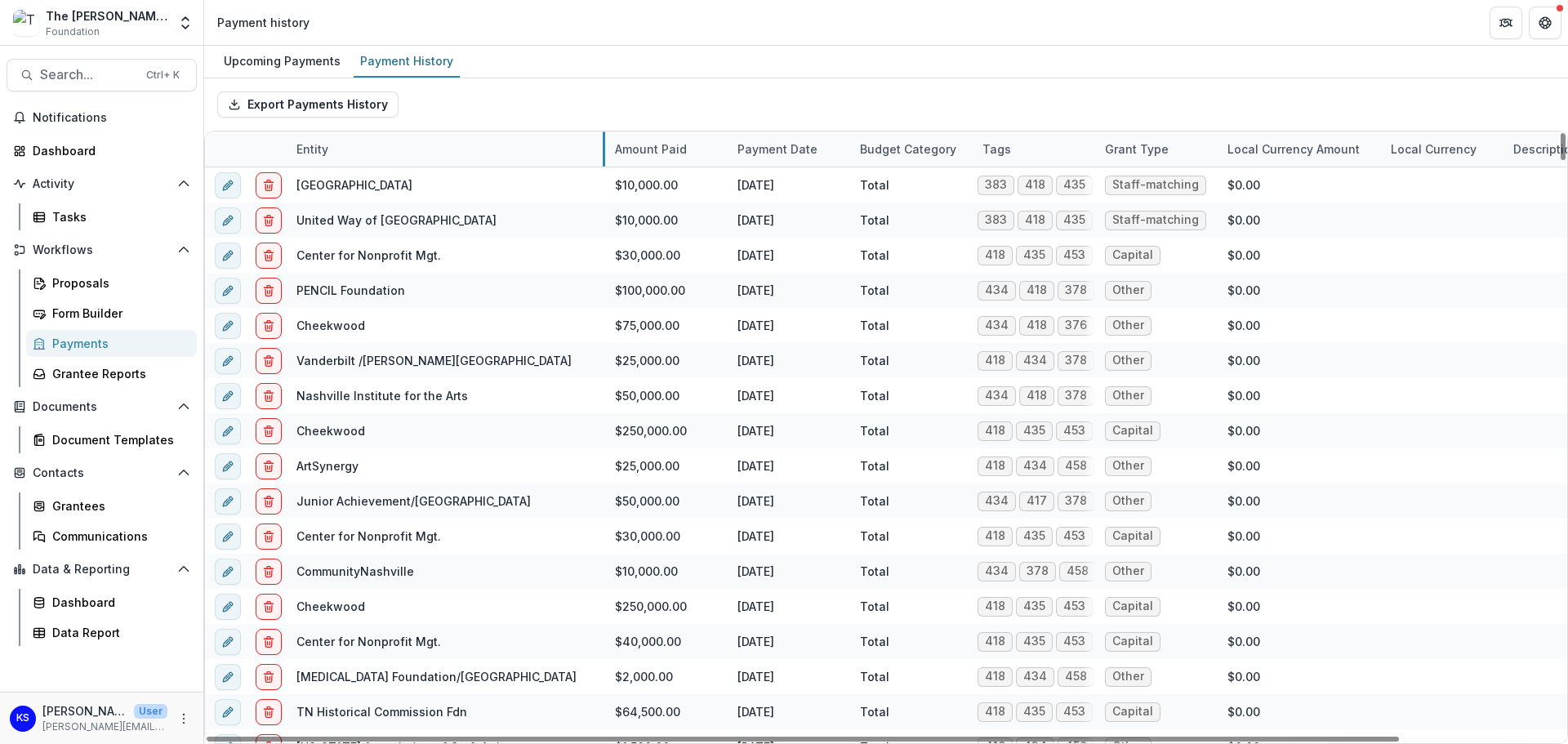
drag, startPoint x: 408, startPoint y: 152, endPoint x: 603, endPoint y: 152, distance: 195.0
click at [774, 155] on div "Payment Date" at bounding box center [777, 149] width 100 height 17
click at [772, 223] on span "Sort Ascending" at bounding box center [803, 220] width 87 height 14
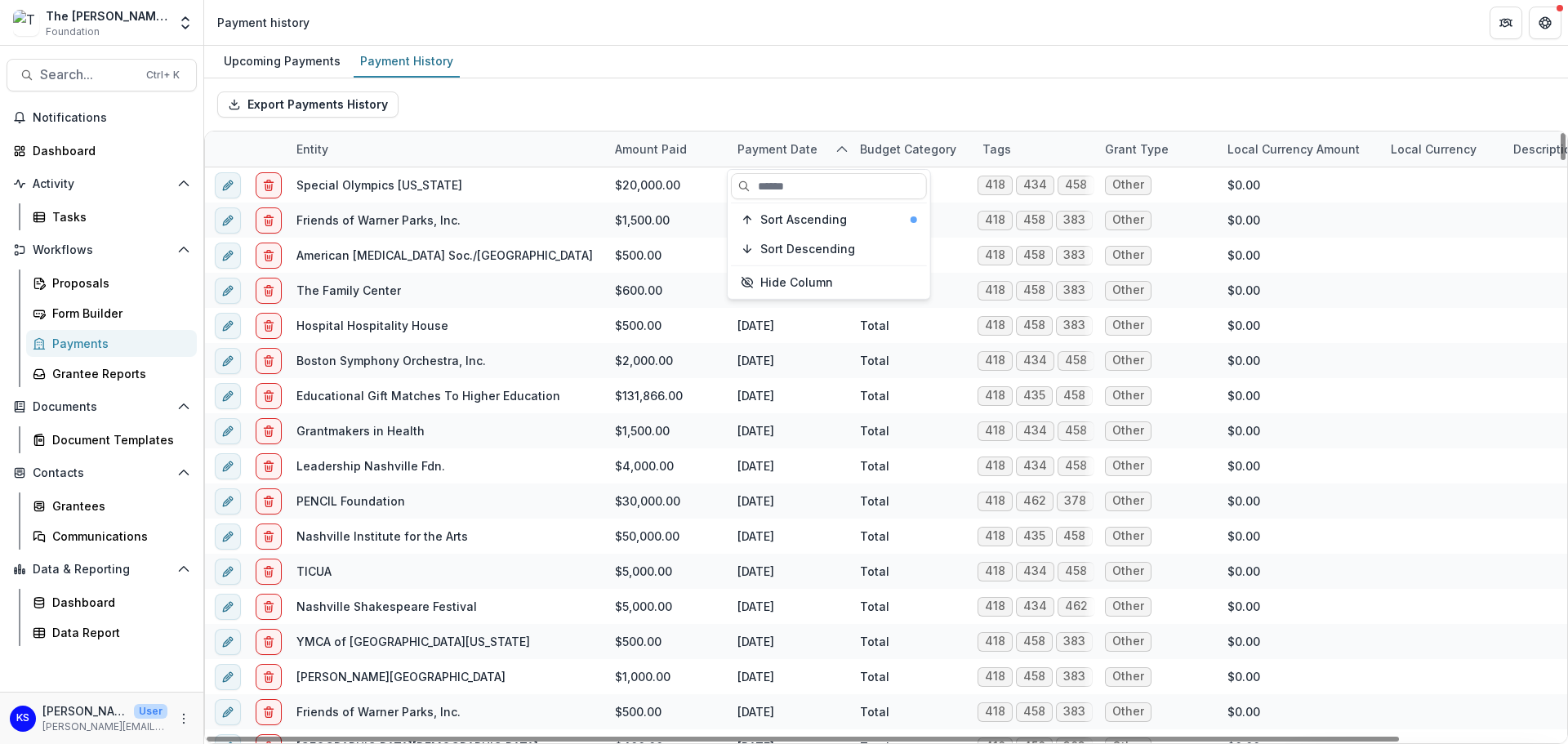
click at [773, 116] on div "Export Payments History" at bounding box center [886, 105] width 1364 height 52
click at [778, 159] on div "Payment Date" at bounding box center [788, 149] width 122 height 36
click at [767, 253] on span "Sort Descending" at bounding box center [807, 249] width 94 height 14
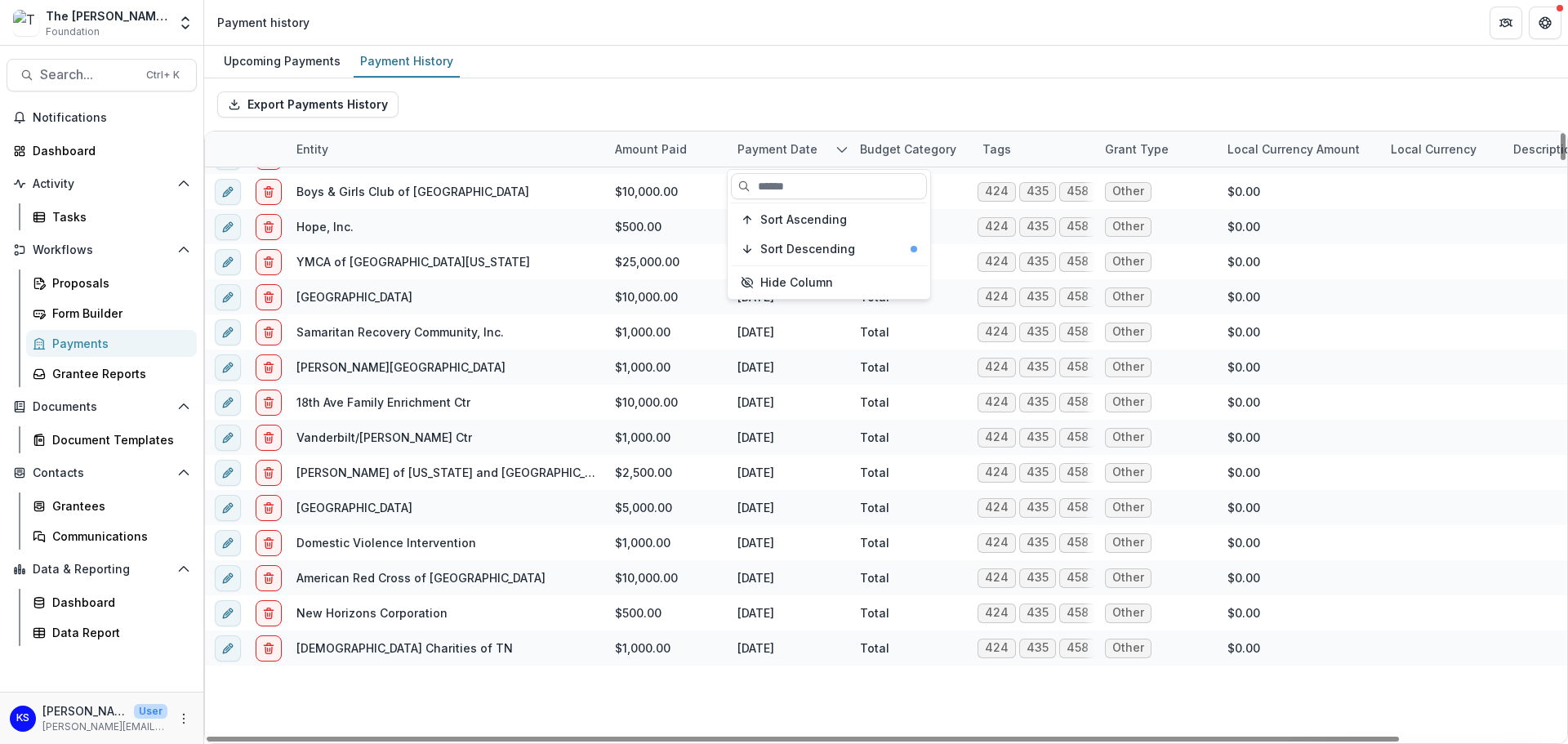
scroll to position [1307, 0]
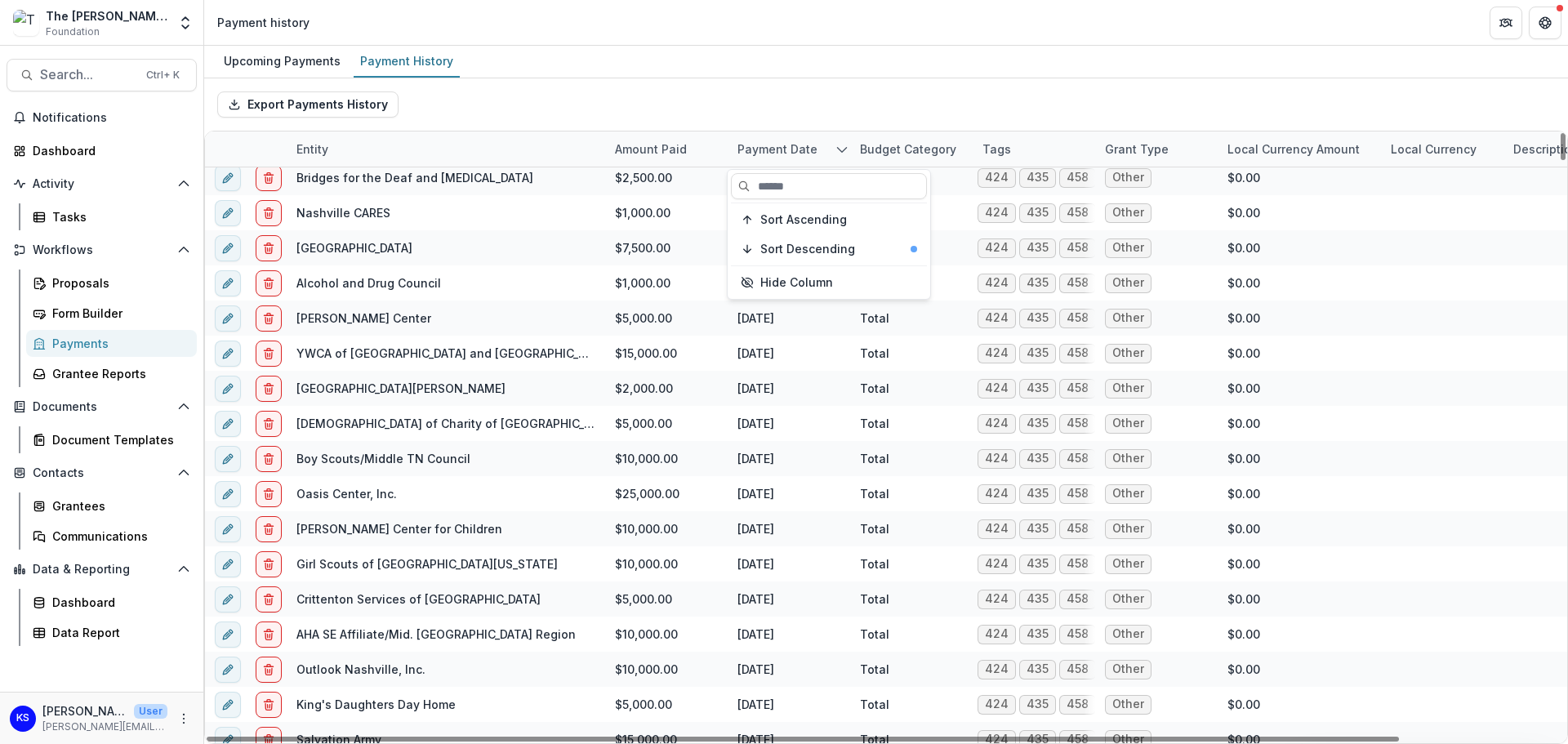
click at [799, 120] on div "Export Payments History" at bounding box center [886, 105] width 1364 height 52
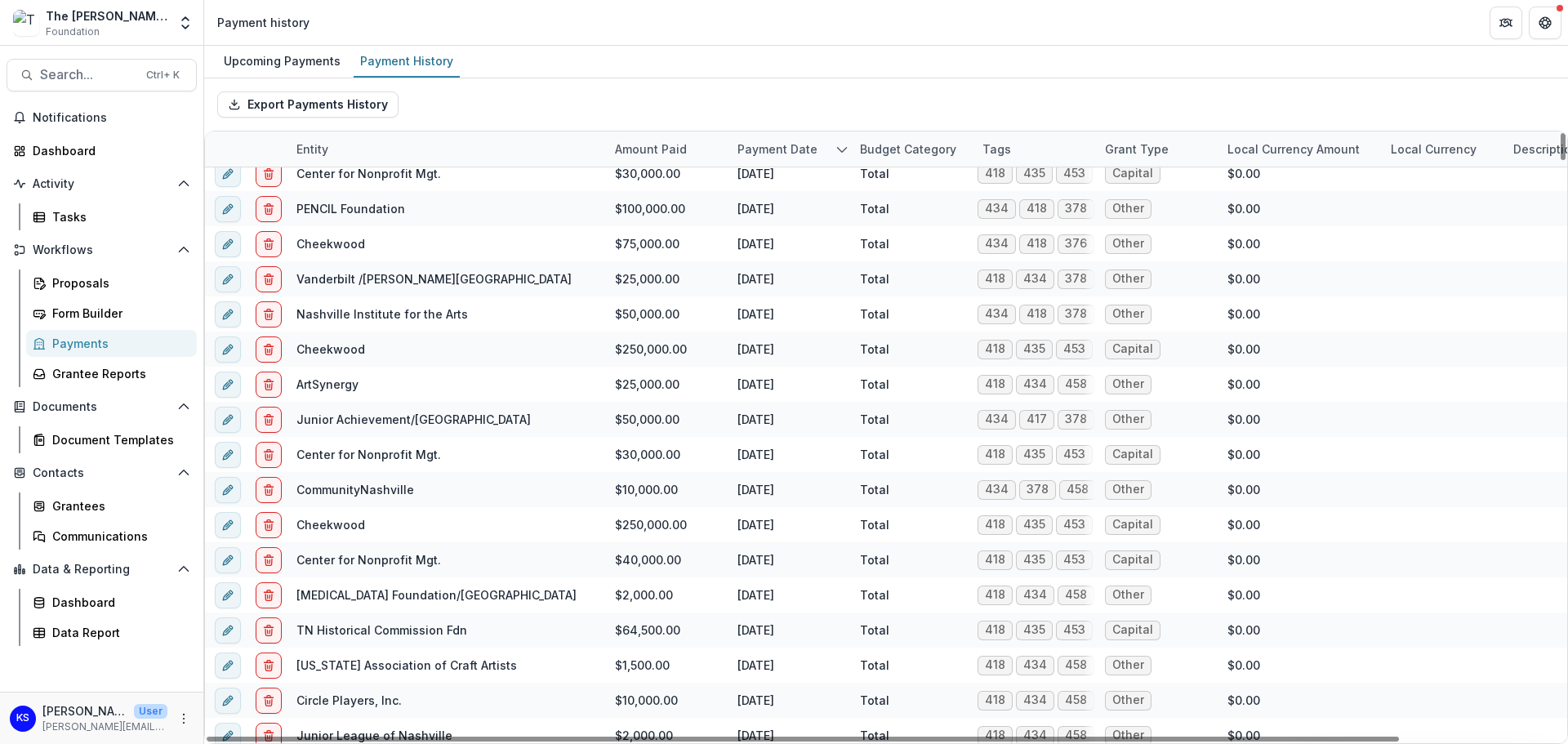
scroll to position [0, 0]
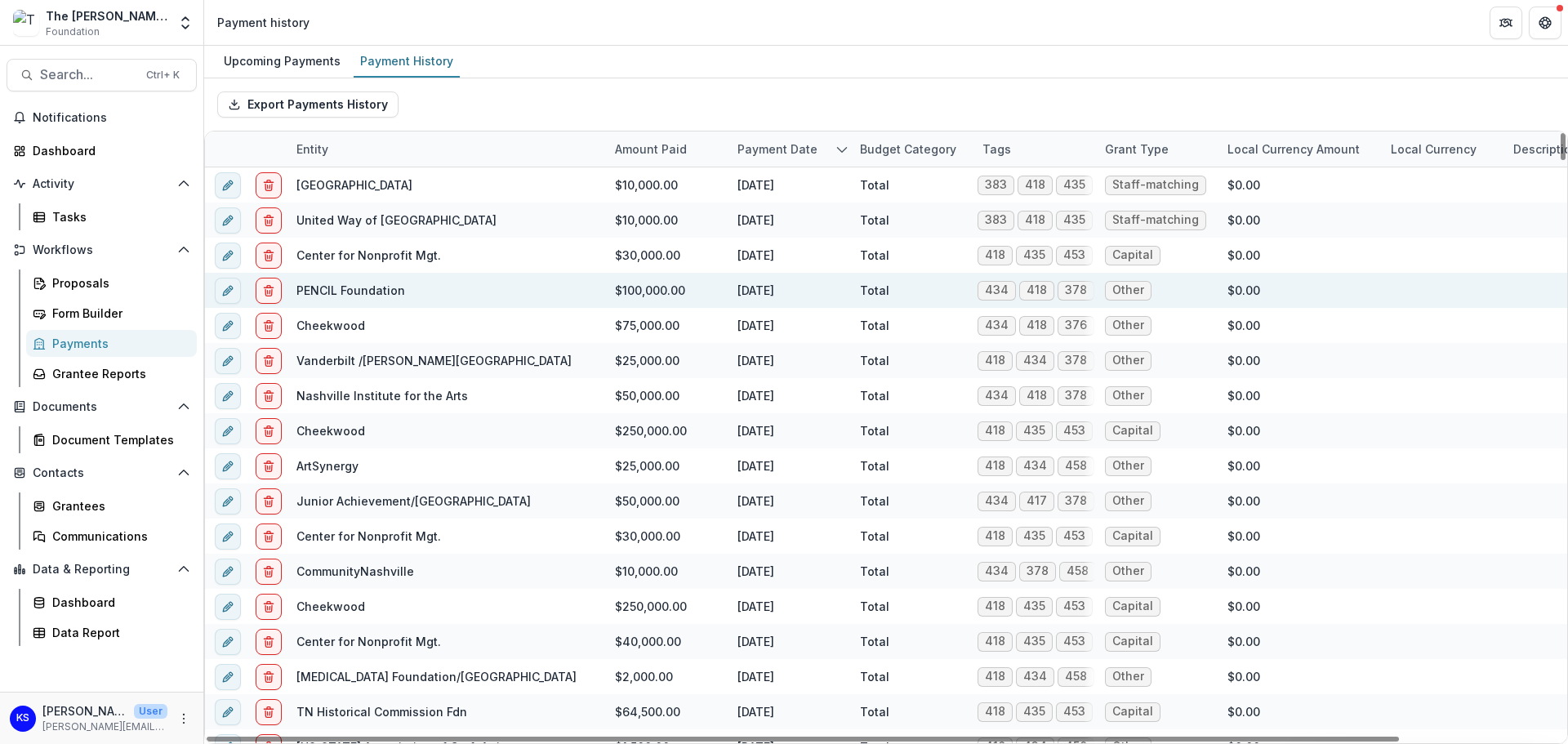
click at [319, 291] on link "PENCIL Foundation" at bounding box center [350, 290] width 108 height 14
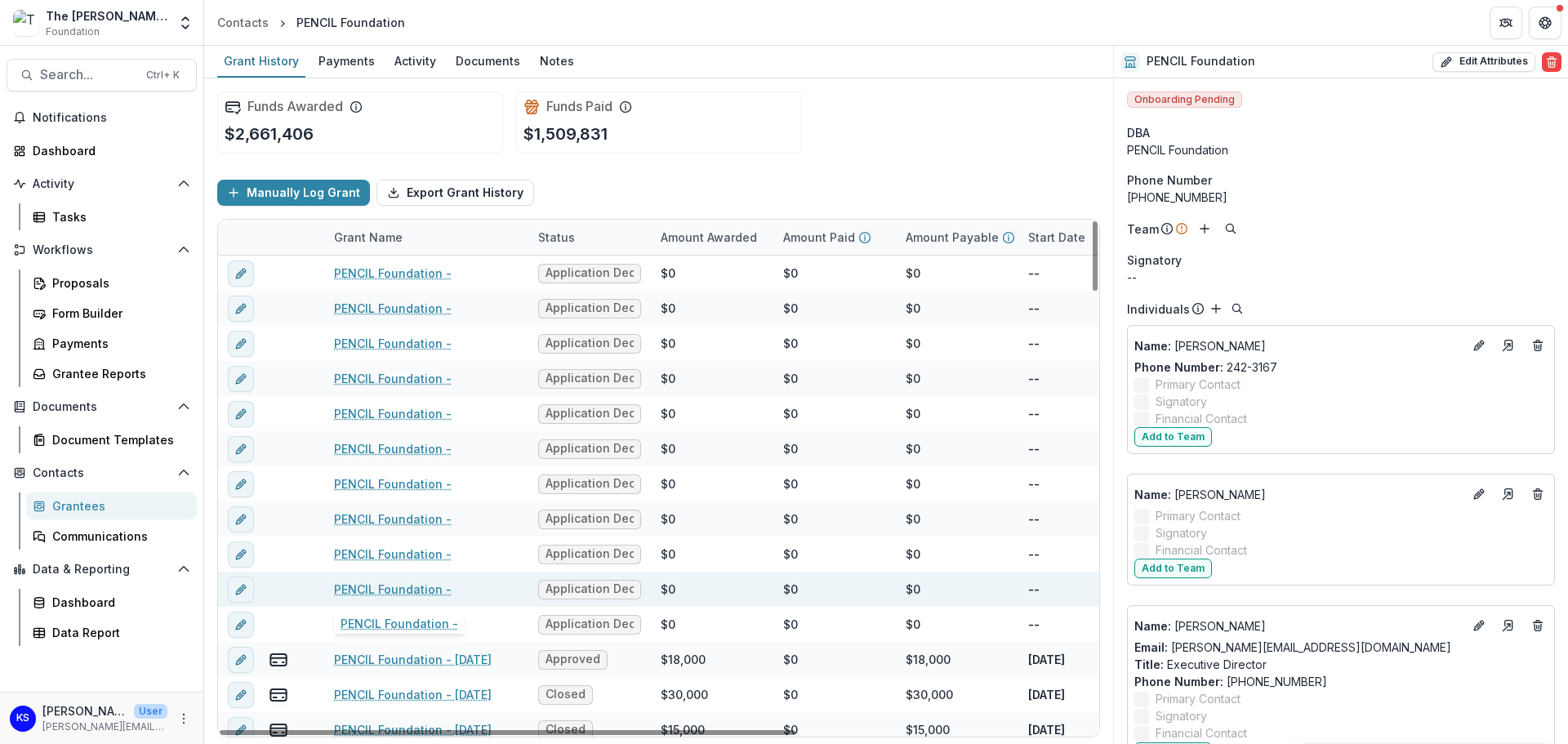
click at [430, 588] on link "PENCIL Foundation -" at bounding box center [393, 590] width 118 height 17
click at [110, 502] on div "Grantees" at bounding box center [118, 506] width 132 height 17
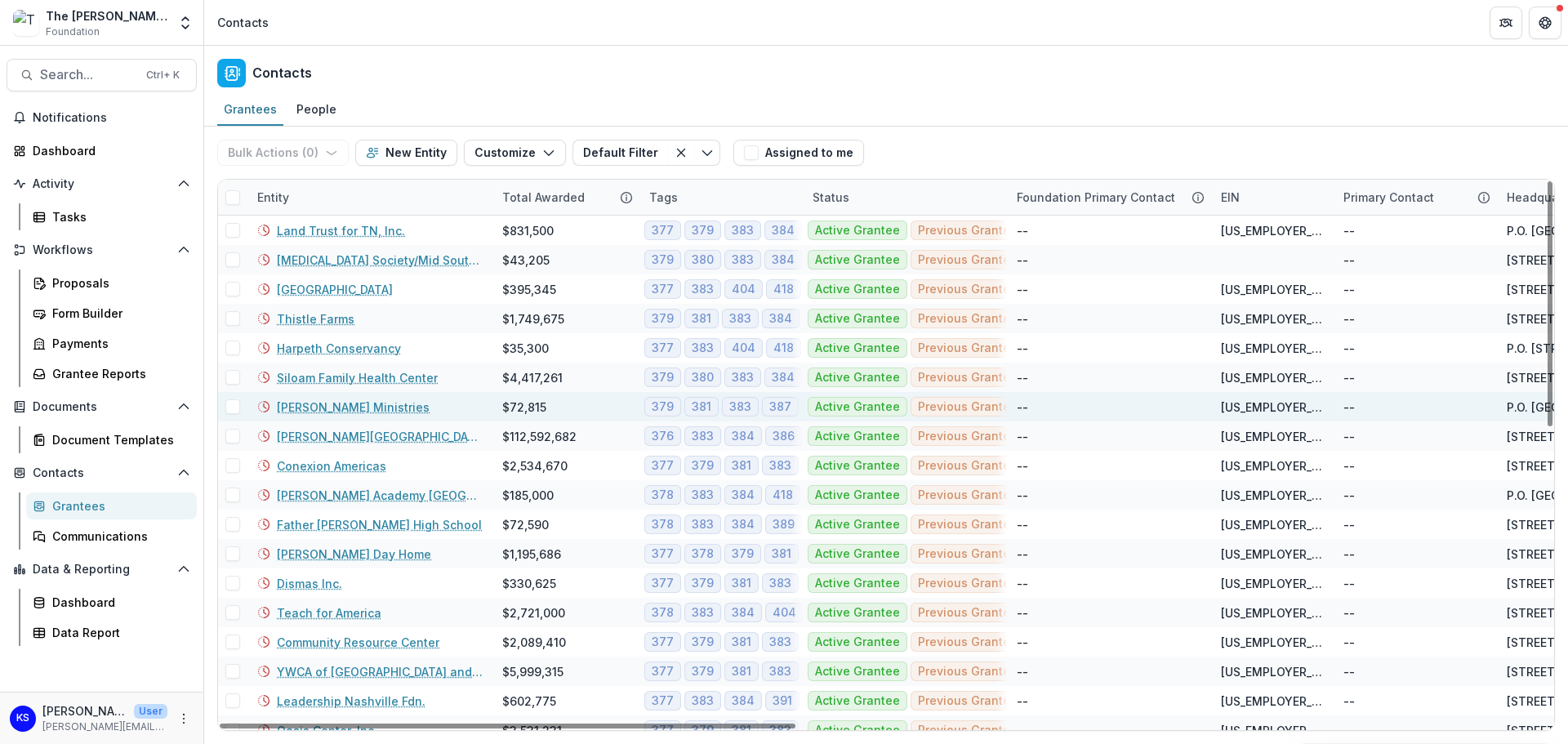
click at [355, 407] on link "Preston Taylor Ministries" at bounding box center [353, 407] width 152 height 17
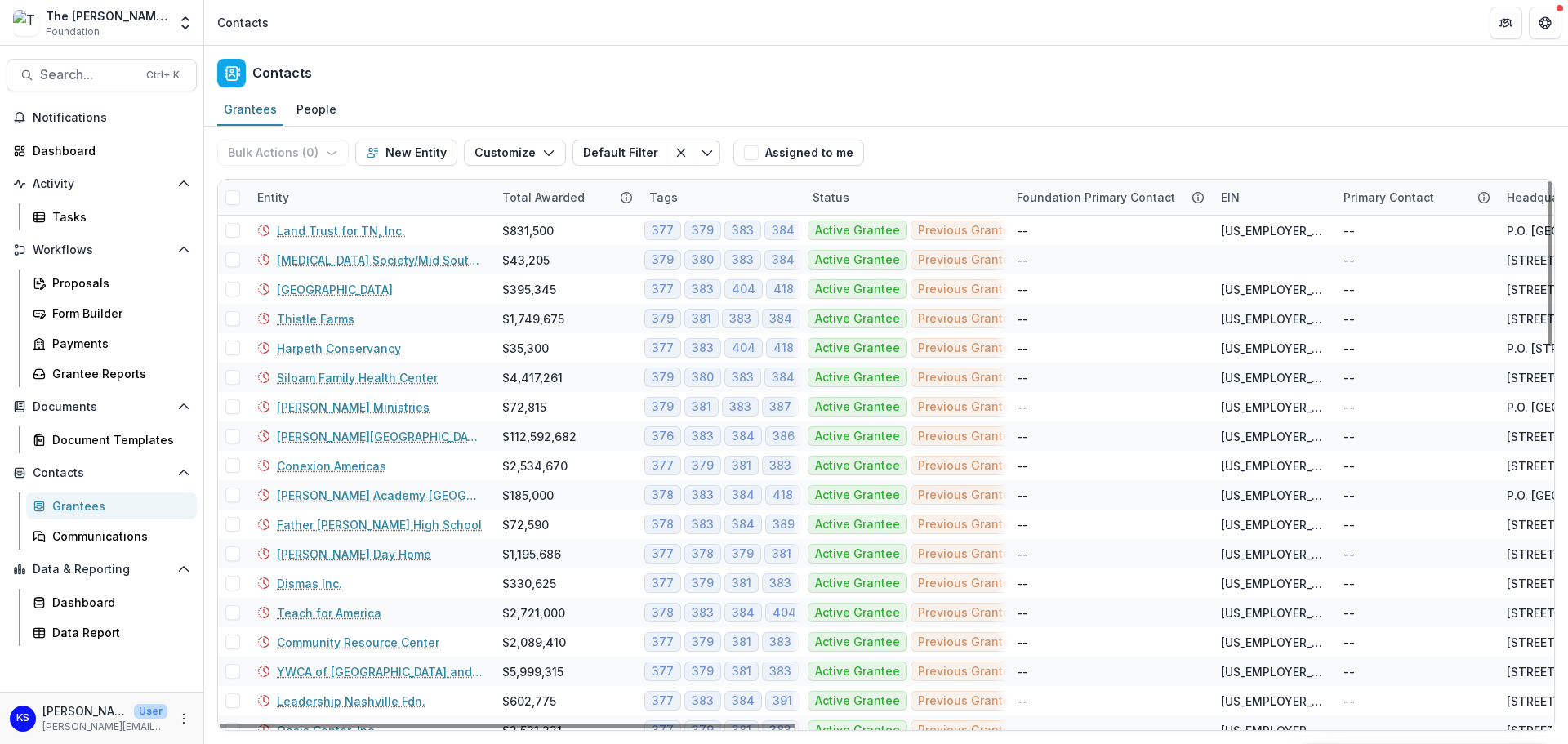
click at [581, 191] on div "Total Awarded" at bounding box center [544, 197] width 102 height 17
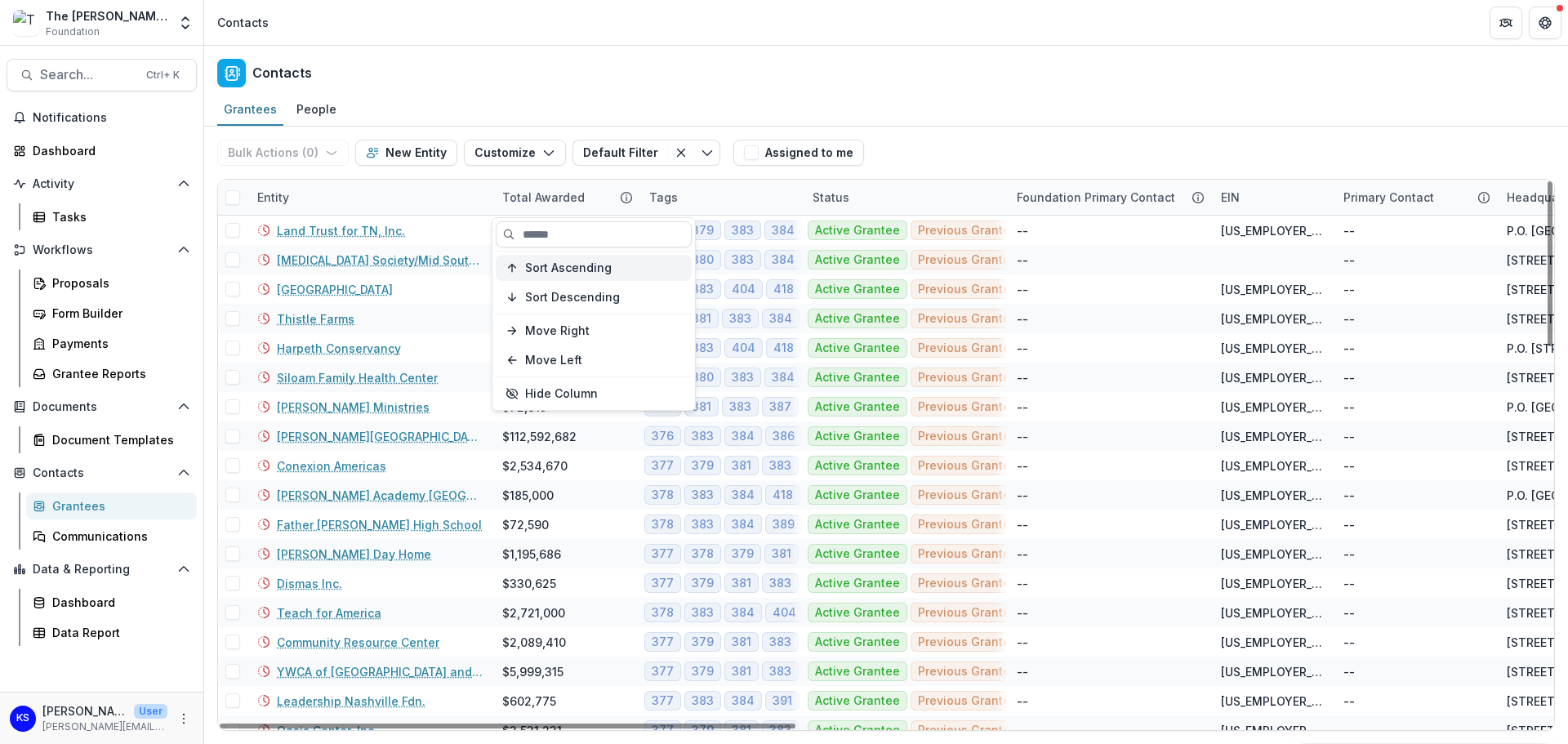
click at [576, 275] on button "Sort Ascending" at bounding box center [593, 268] width 196 height 26
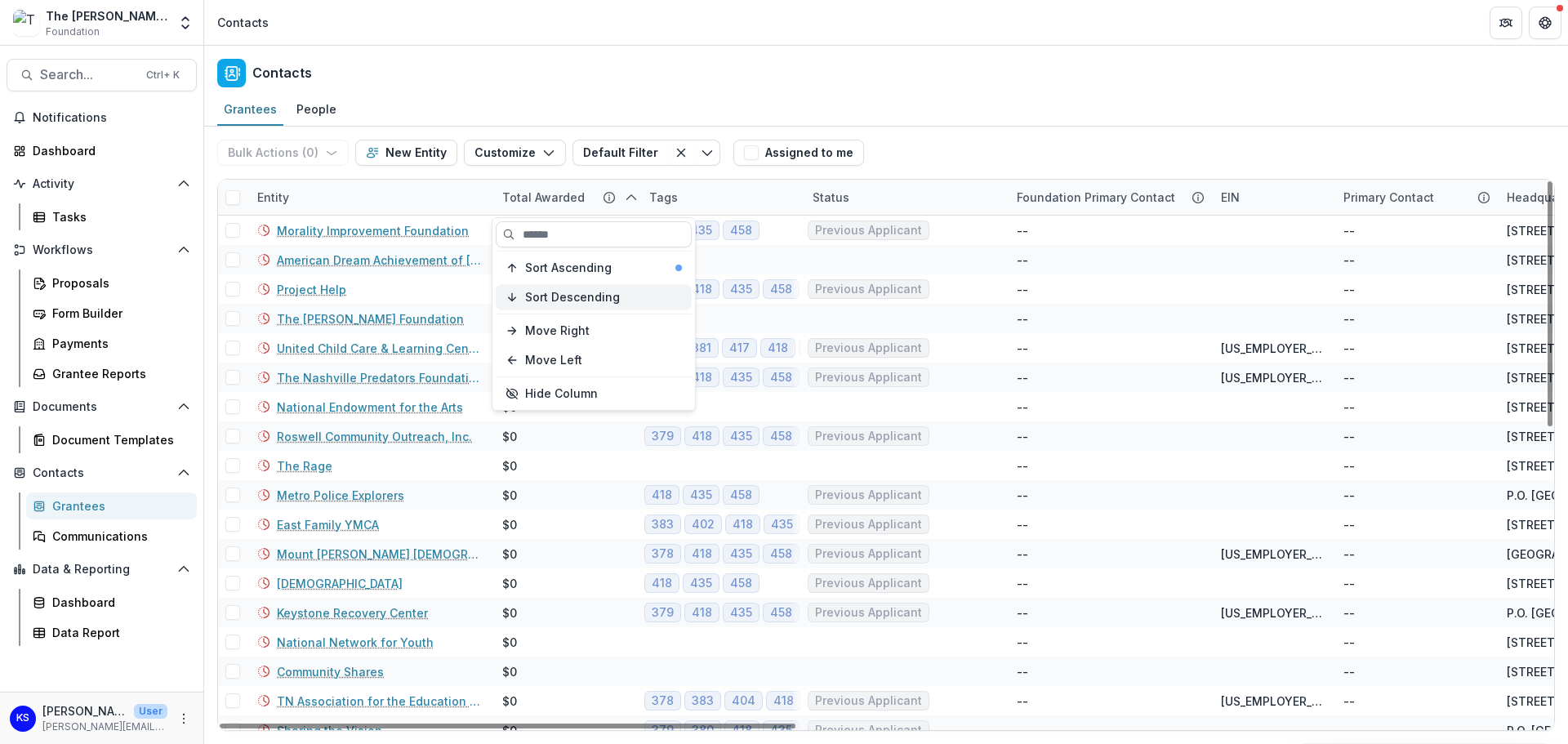
click at [597, 301] on span "Sort Descending" at bounding box center [571, 298] width 94 height 14
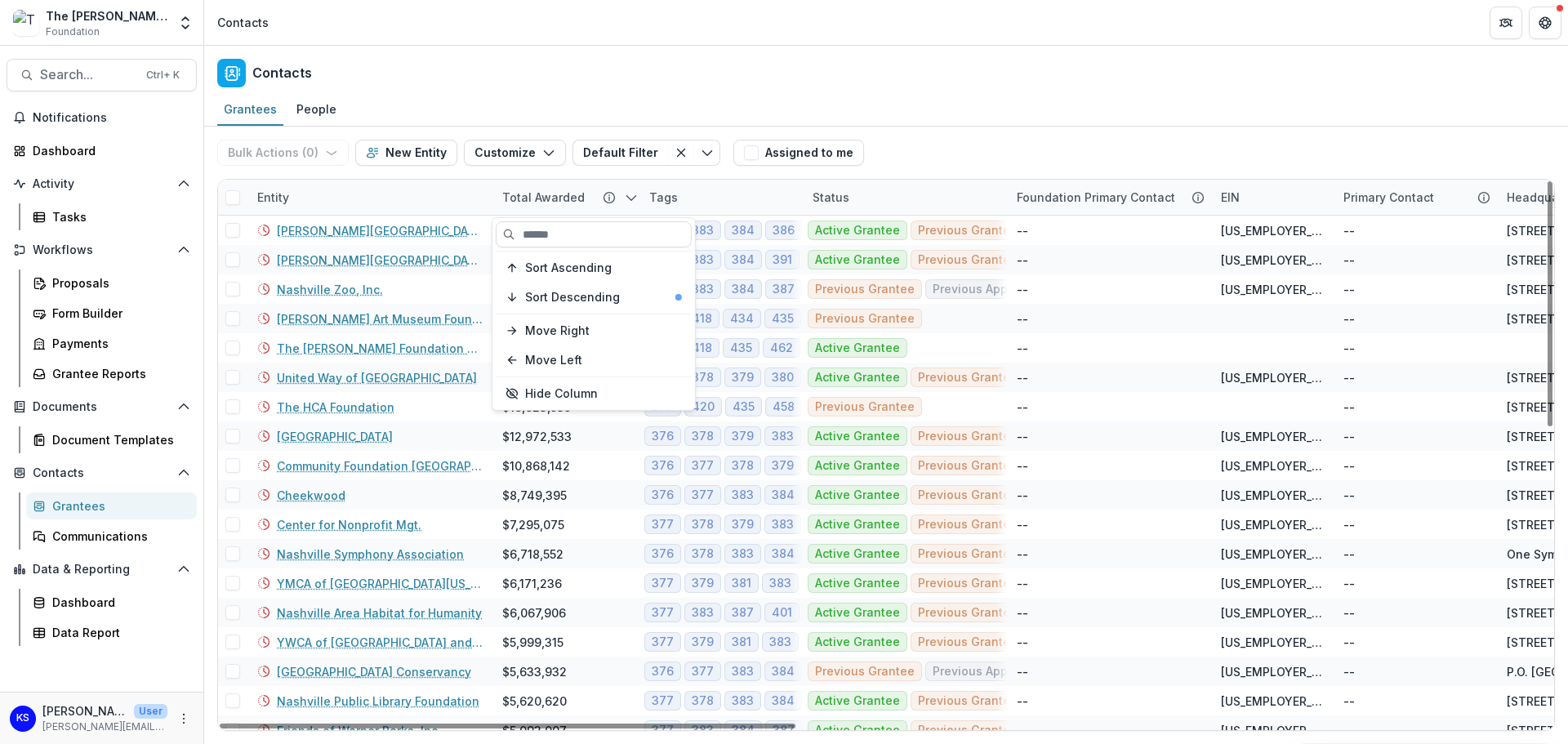
click at [446, 202] on div "Entity" at bounding box center [370, 197] width 245 height 36
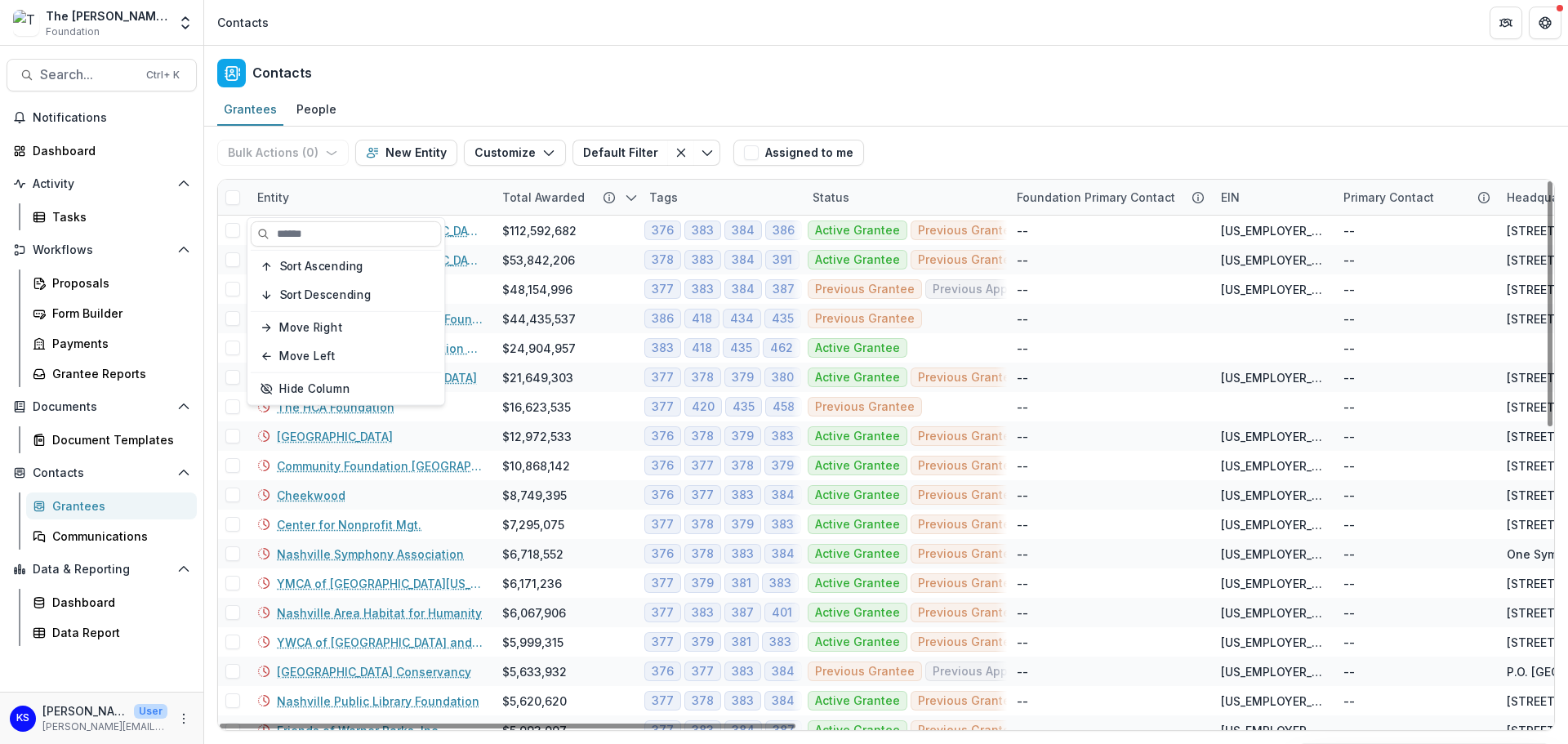
click at [494, 185] on div "Total Awarded" at bounding box center [566, 197] width 147 height 36
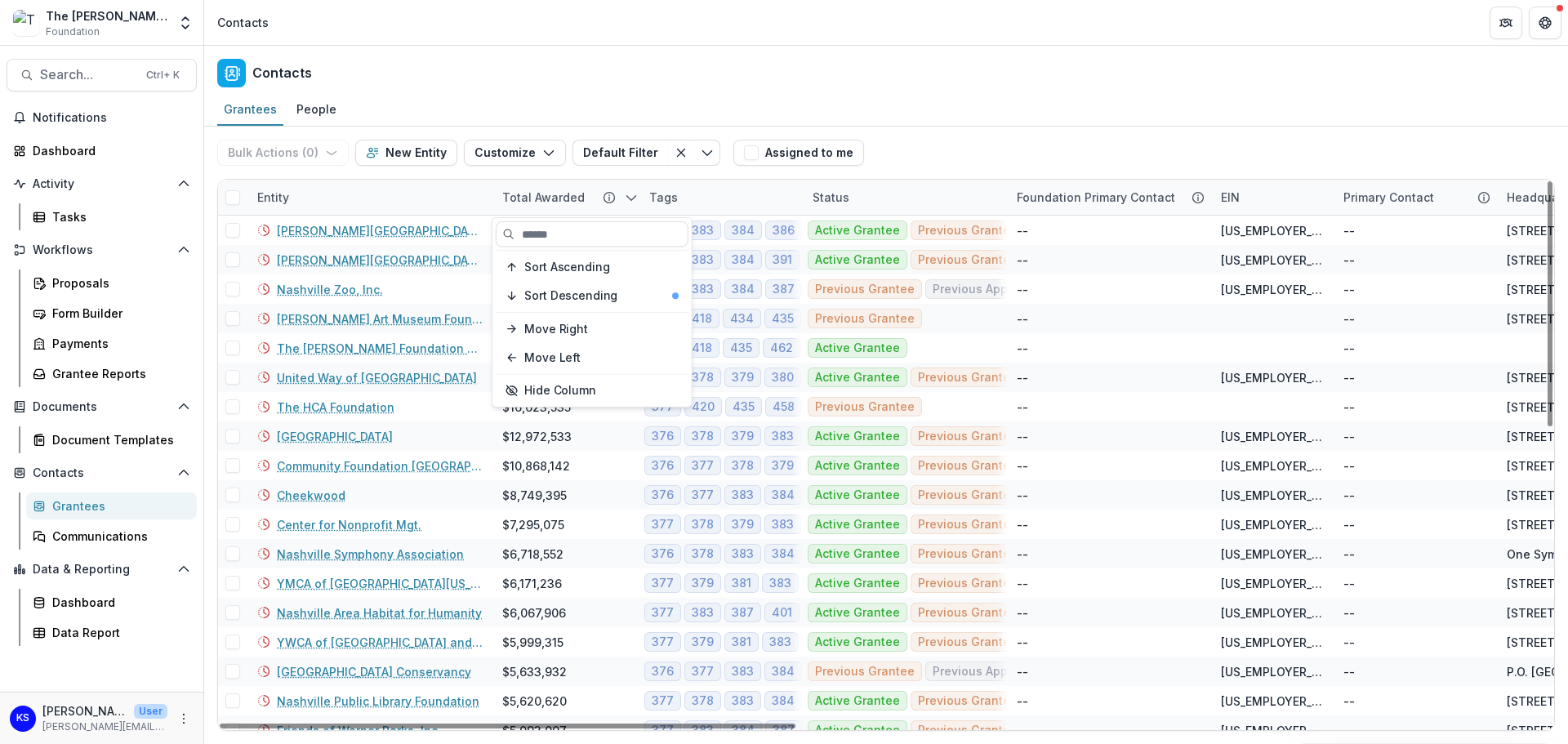
click at [486, 74] on div "Contacts" at bounding box center [886, 70] width 1364 height 49
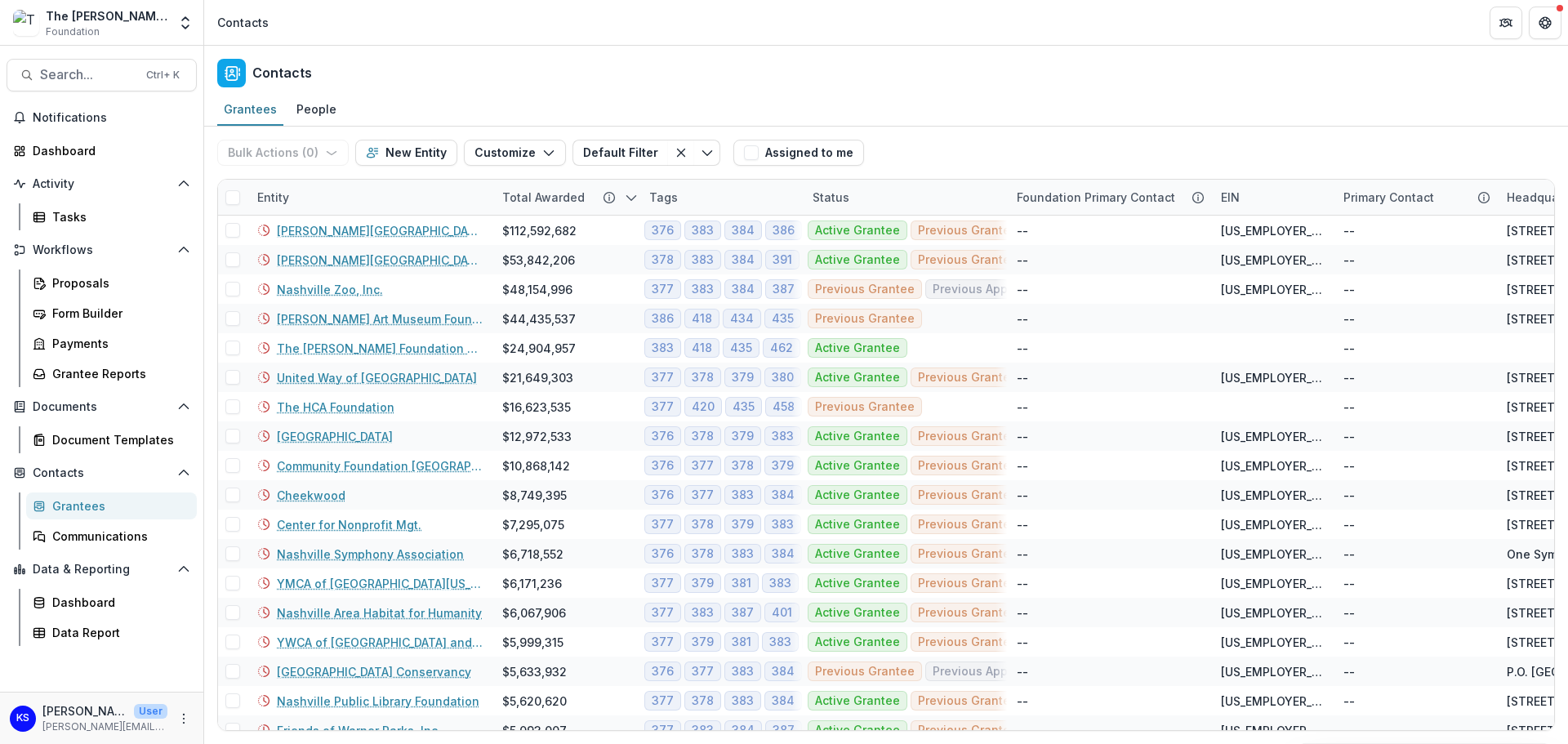
click at [1009, 115] on div "Grantees People" at bounding box center [886, 110] width 1364 height 33
click at [185, 18] on polyline "Open entity switcher" at bounding box center [185, 19] width 7 height 3
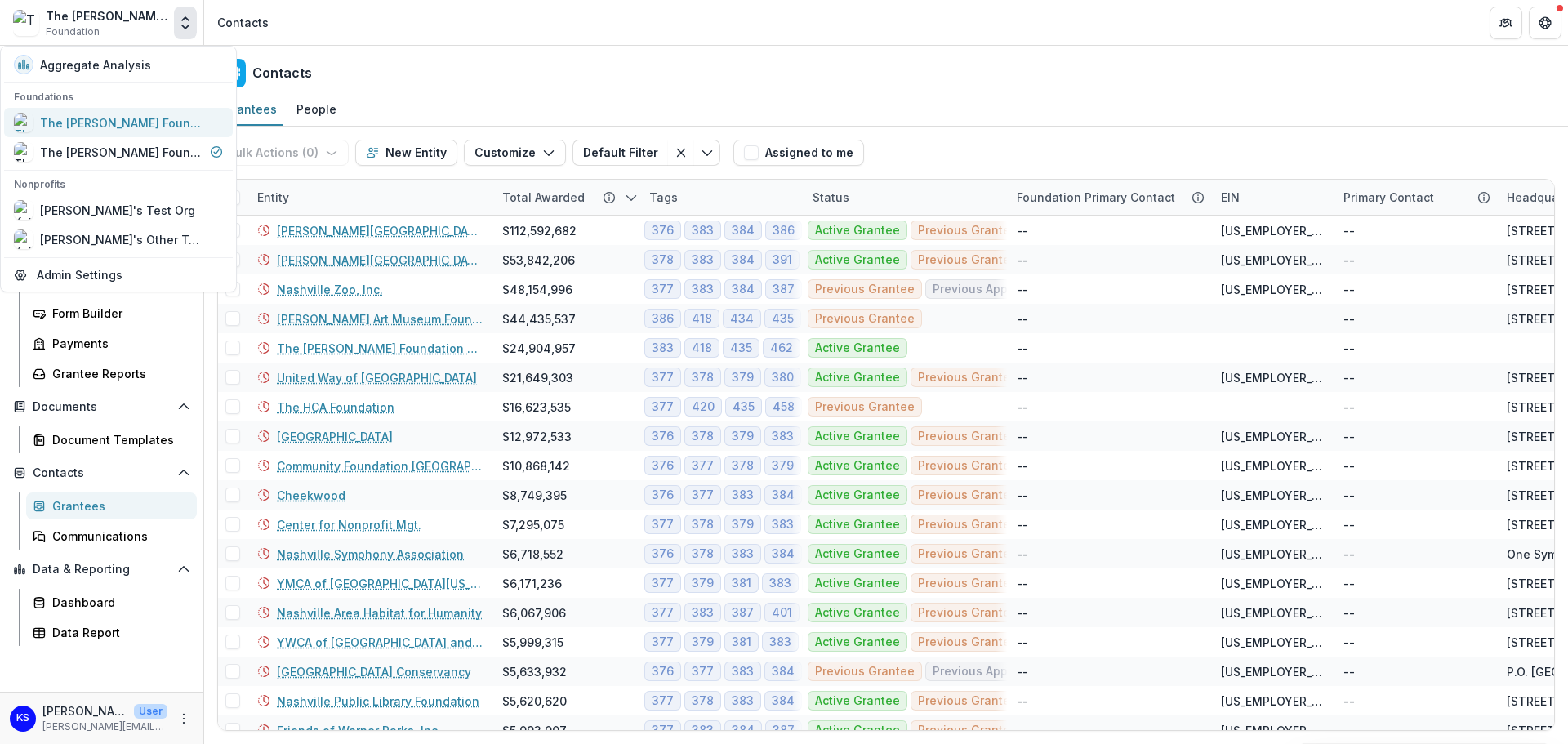
click at [135, 130] on div "The [PERSON_NAME] Foundation Workflow Sandbox" at bounding box center [121, 123] width 164 height 17
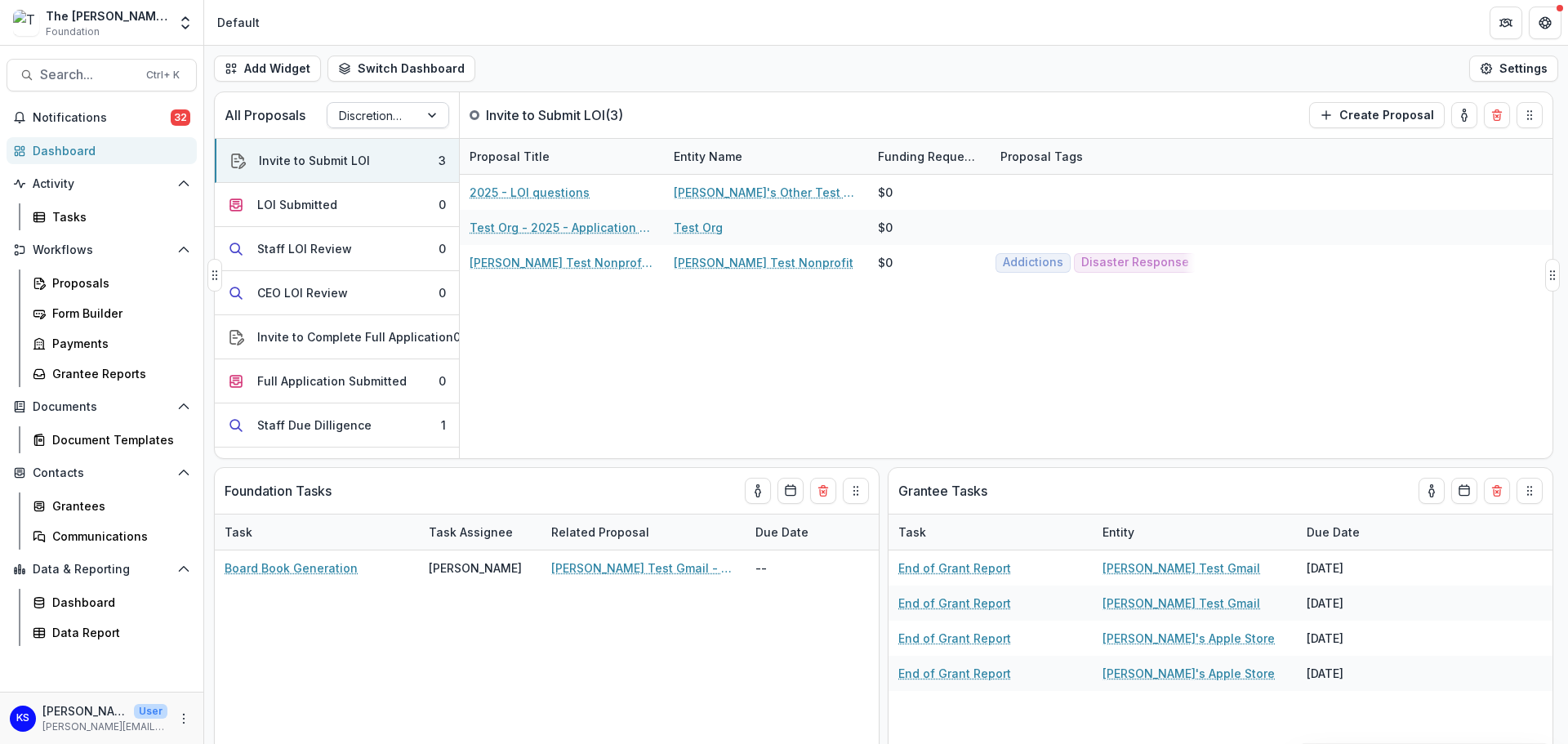
click at [420, 119] on div at bounding box center [434, 115] width 29 height 24
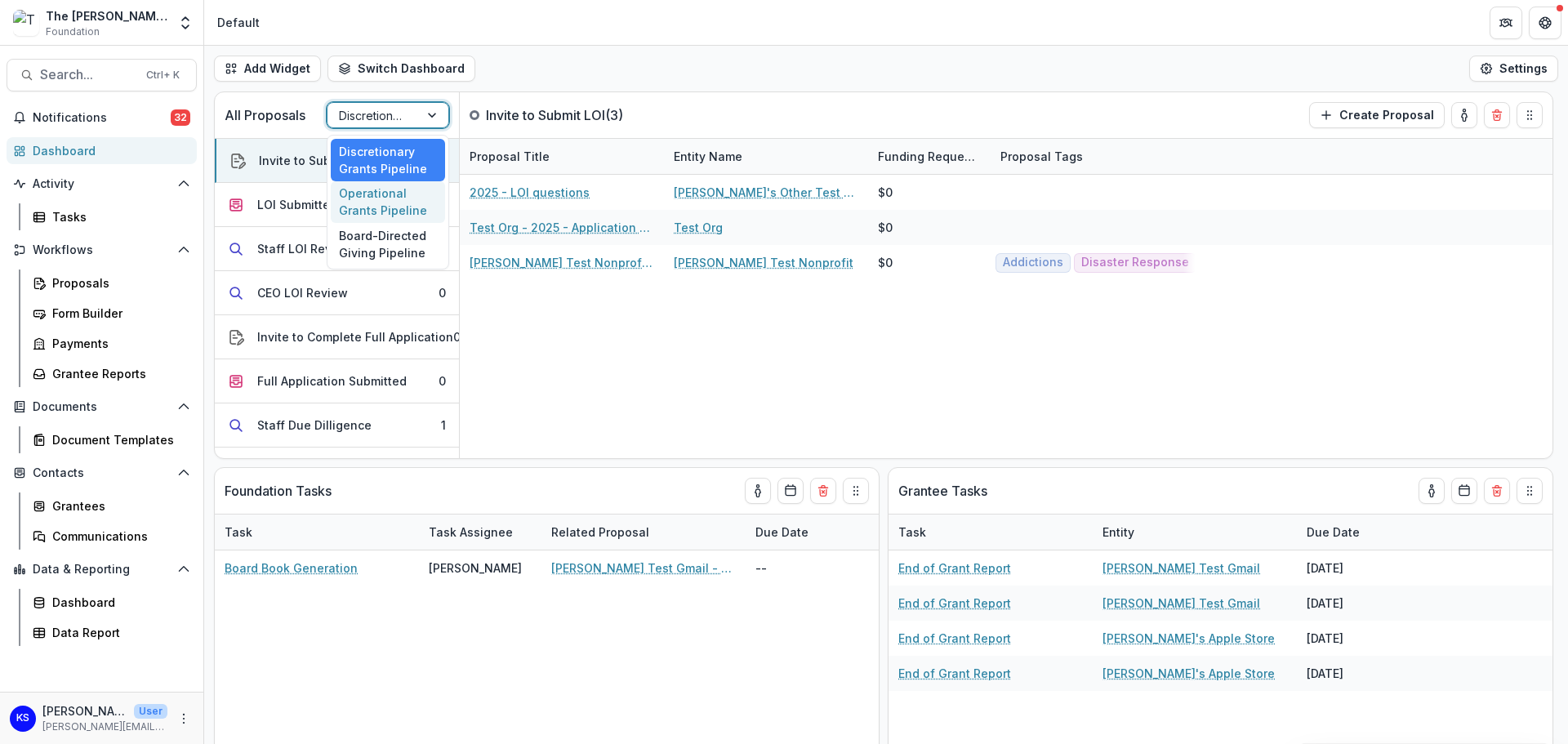
click at [395, 211] on div "Operational Grants Pipeline" at bounding box center [388, 202] width 114 height 42
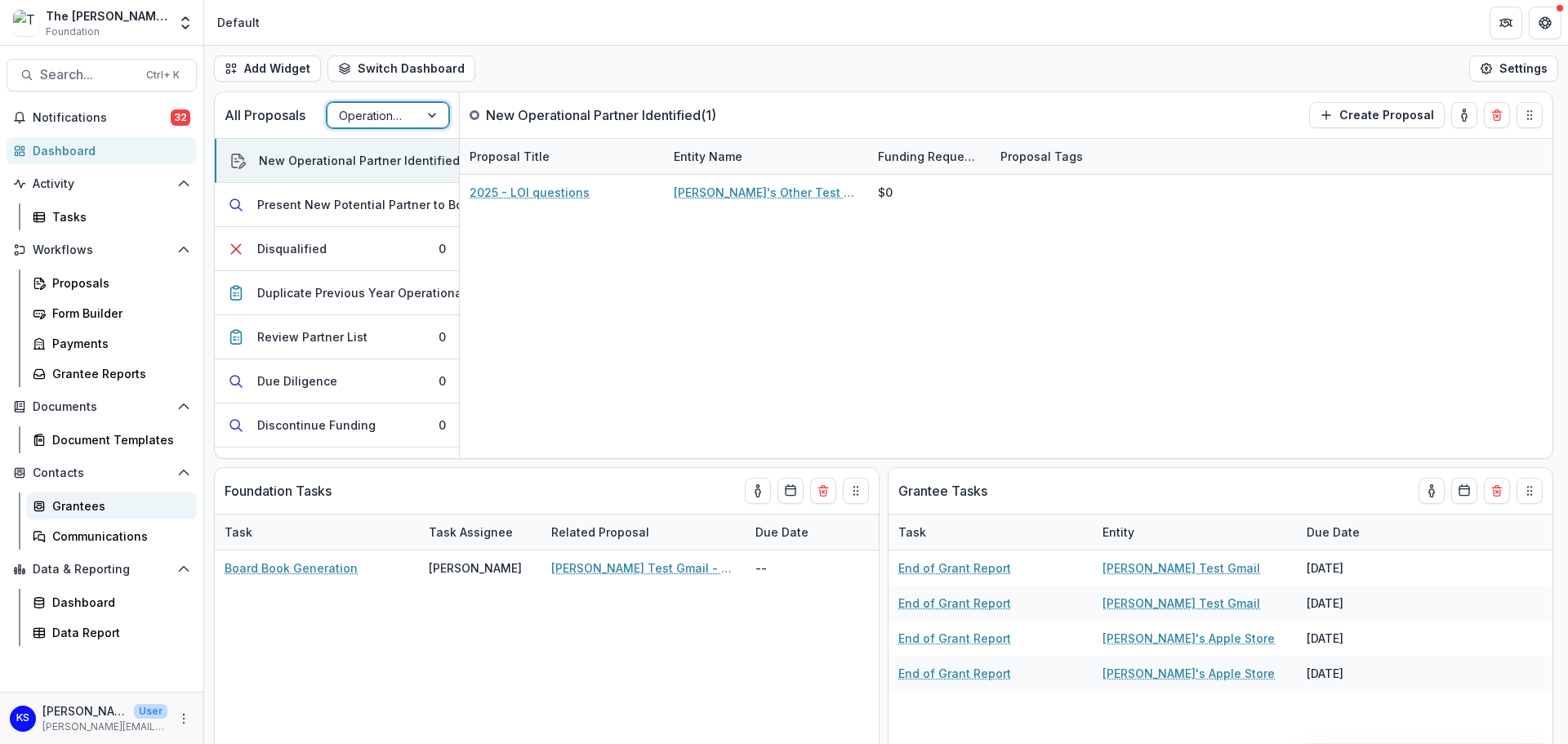
click at [106, 494] on link "Grantees" at bounding box center [111, 506] width 171 height 27
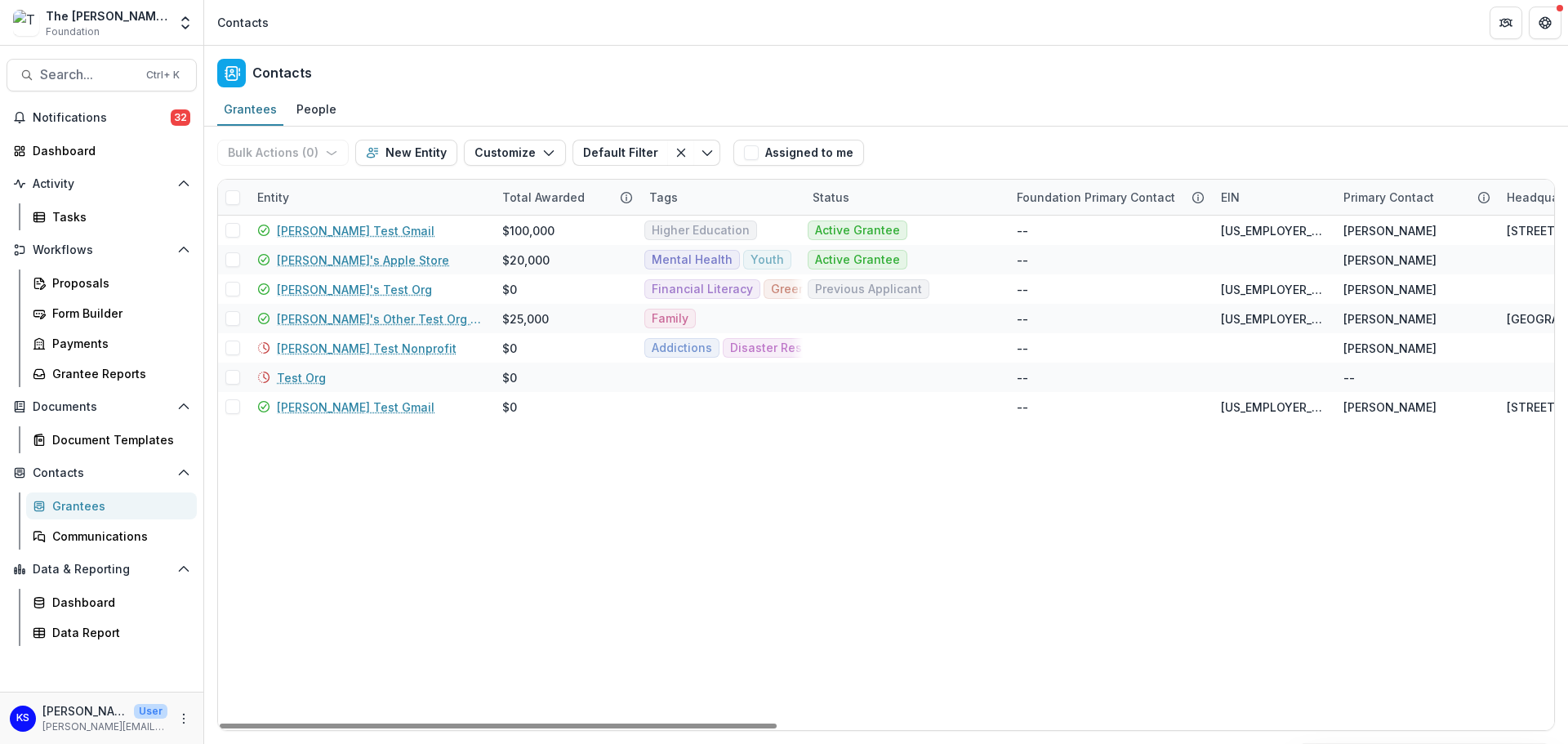
click at [158, 31] on div "The Frist Foundation Workflow Sandbox Foundation" at bounding box center [106, 23] width 122 height 32
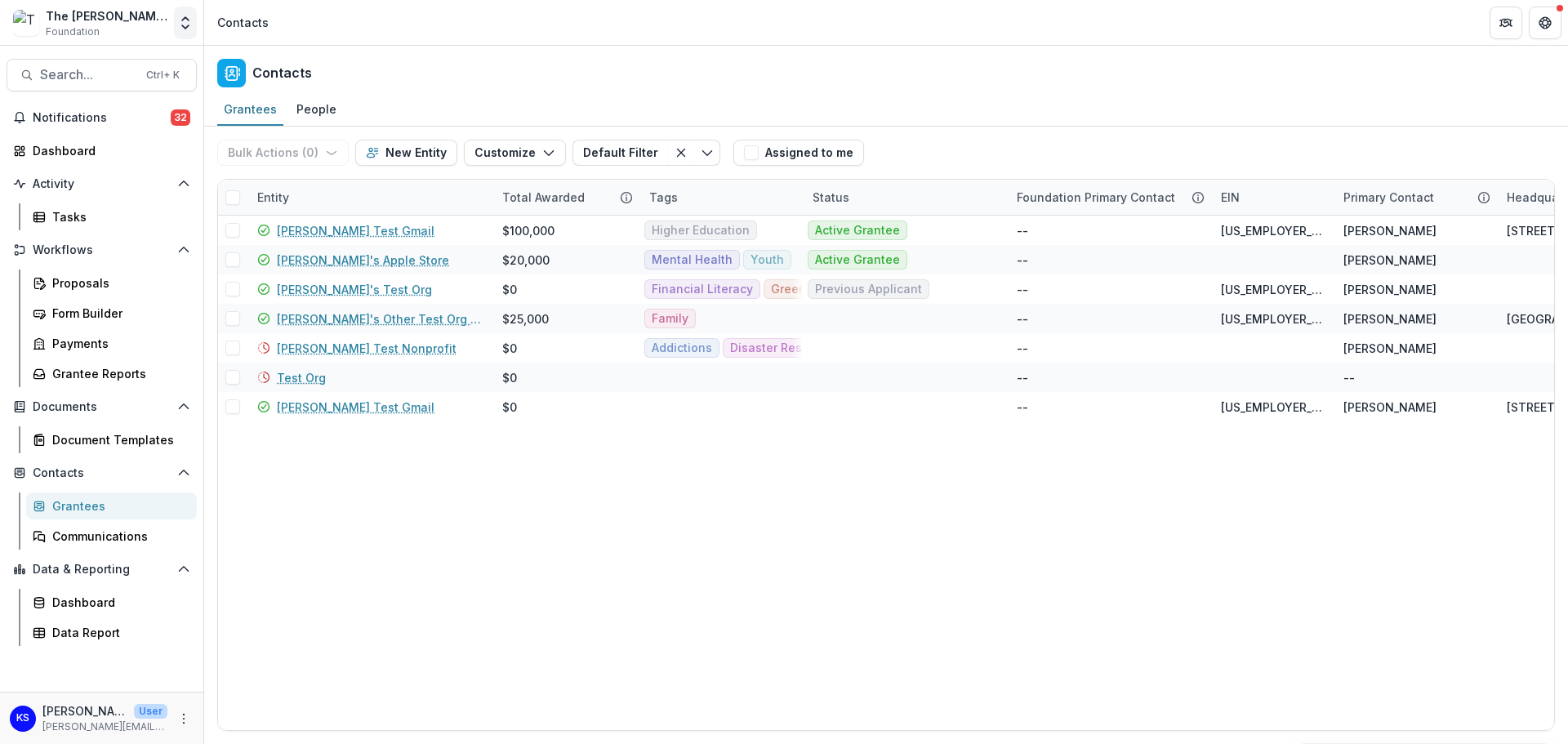
click at [180, 23] on icon "Open entity switcher" at bounding box center [185, 23] width 16 height 16
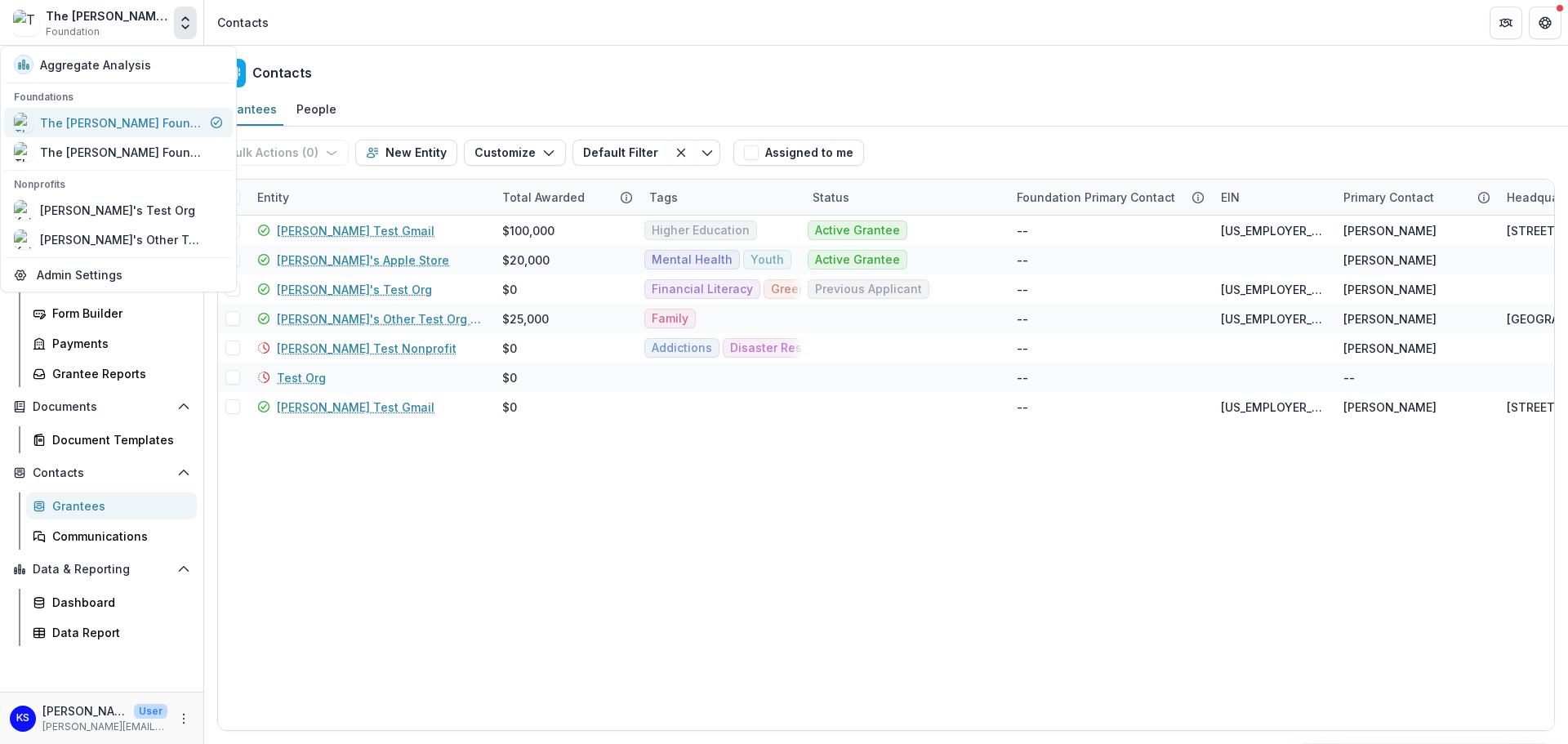
click at [167, 114] on div "The [PERSON_NAME] Foundation Workflow Sandbox" at bounding box center [121, 123] width 164 height 17
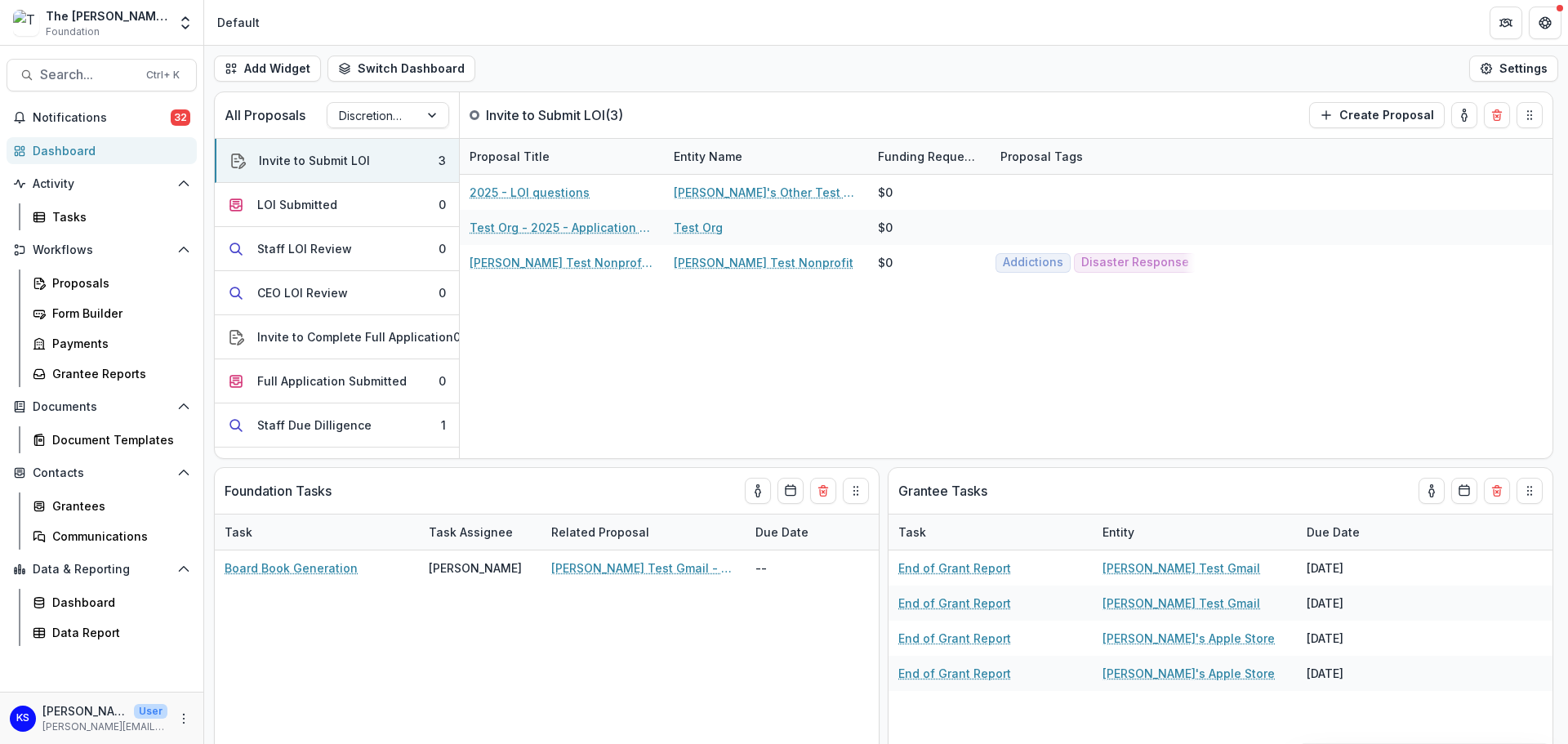
click at [94, 156] on div "Dashboard" at bounding box center [108, 151] width 151 height 17
click at [84, 214] on div "Tasks" at bounding box center [118, 217] width 132 height 17
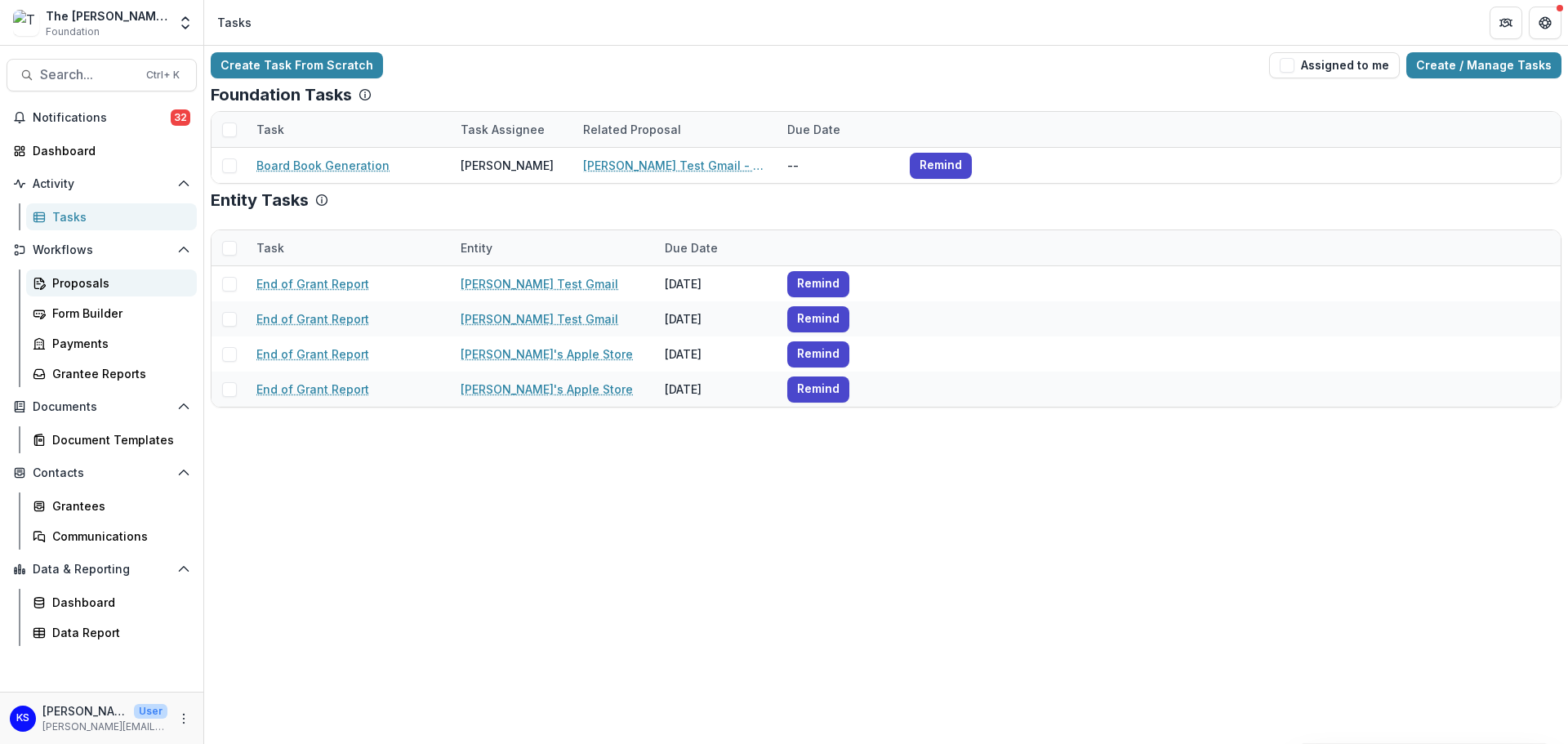
click at [87, 281] on div "Proposals" at bounding box center [118, 283] width 132 height 17
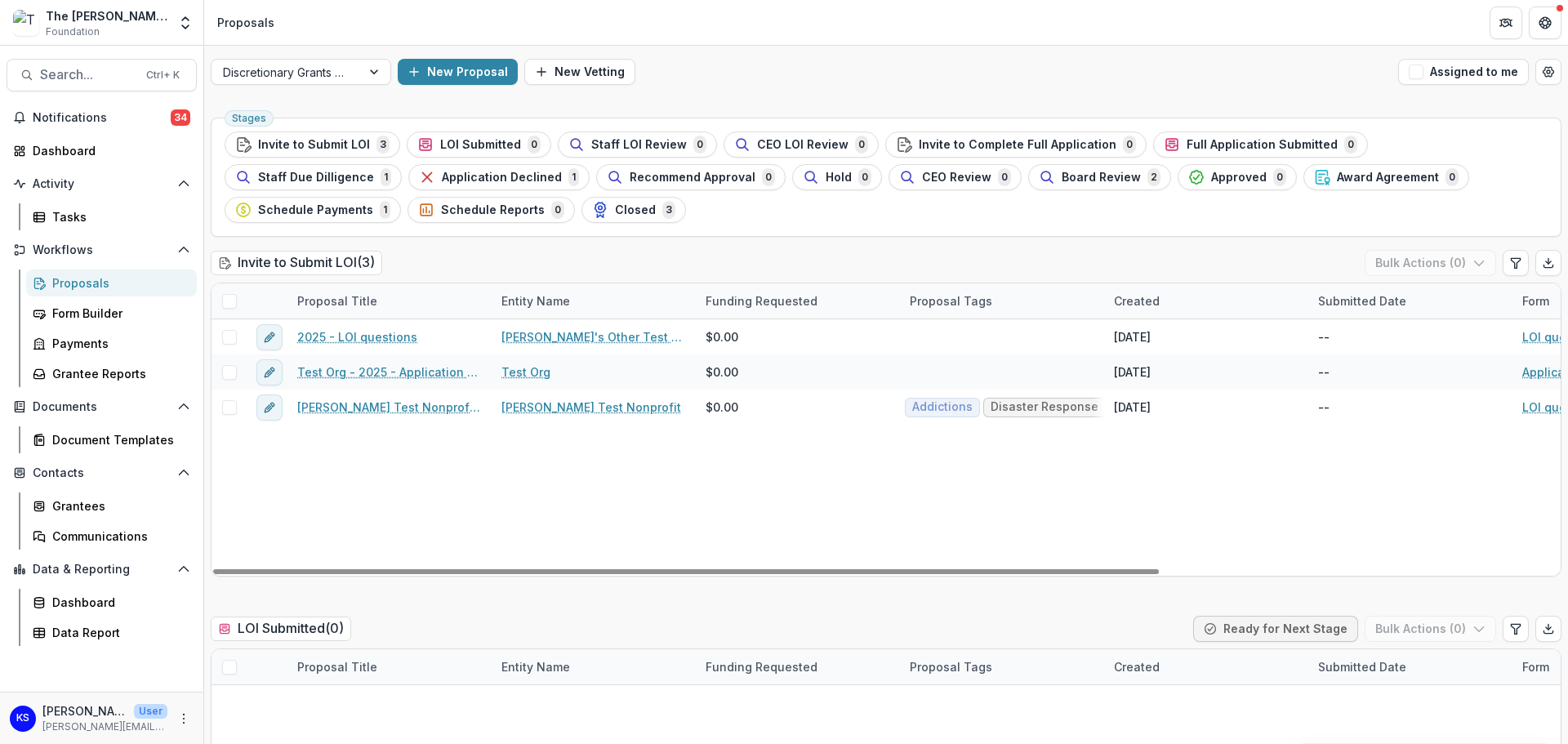
click at [655, 550] on div "2025 - LOI questions Kate's Other Test Org 2.0 $0.00 Aug 18, 2025 -- LOI questi…" at bounding box center [1168, 448] width 1913 height 256
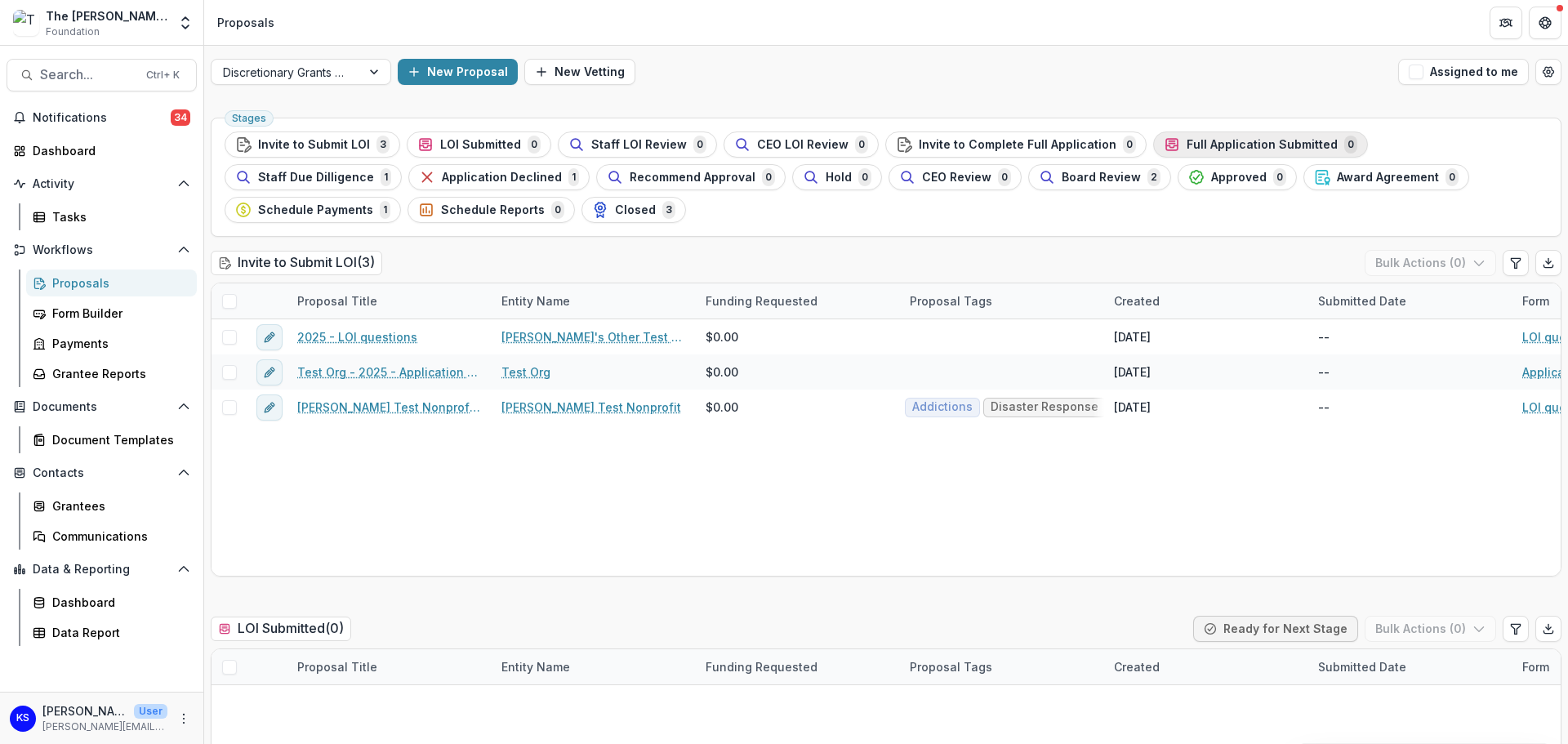
click at [1223, 136] on div "Full Application Submitted 0" at bounding box center [1261, 145] width 194 height 18
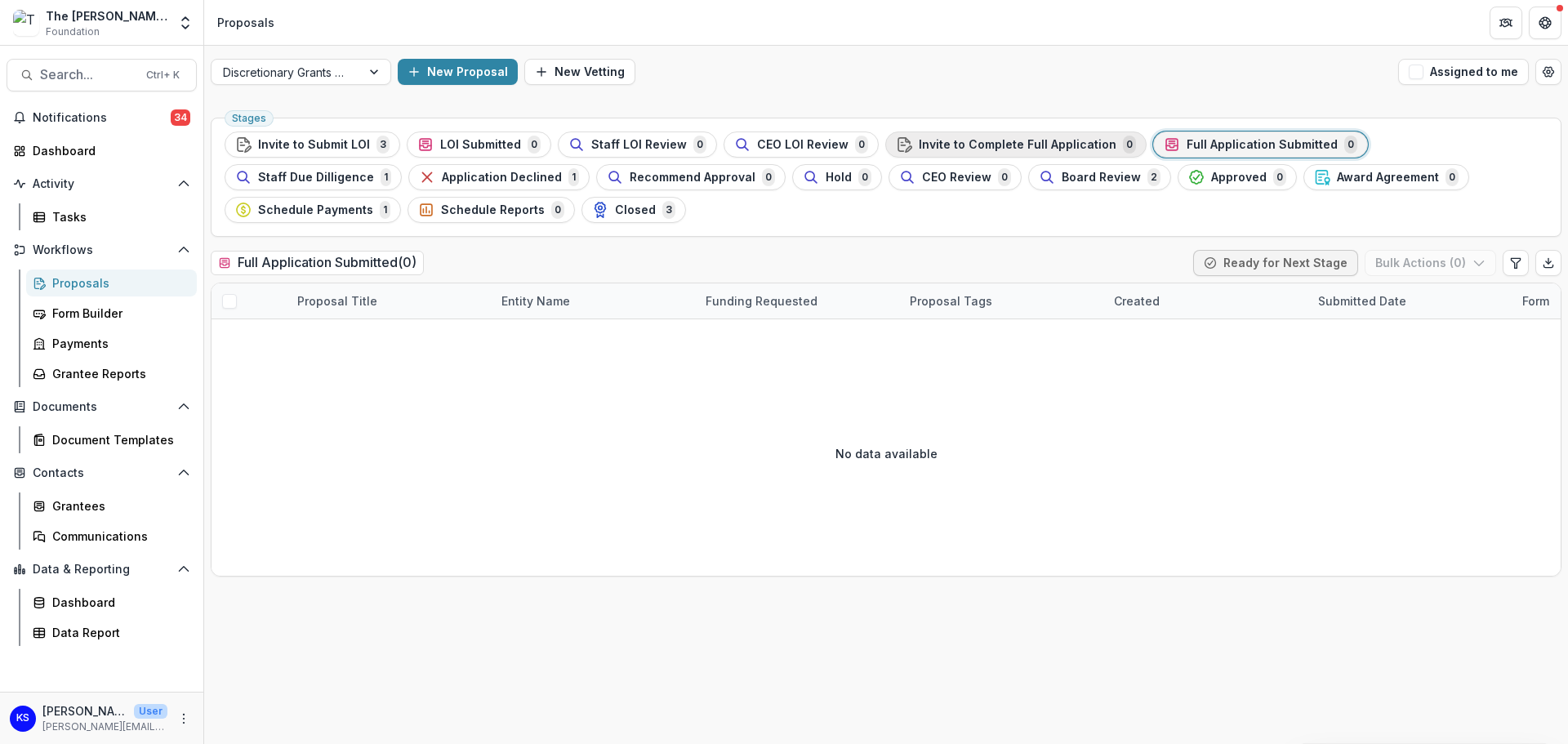
click at [984, 146] on span "Invite to Complete Full Application" at bounding box center [1017, 145] width 197 height 14
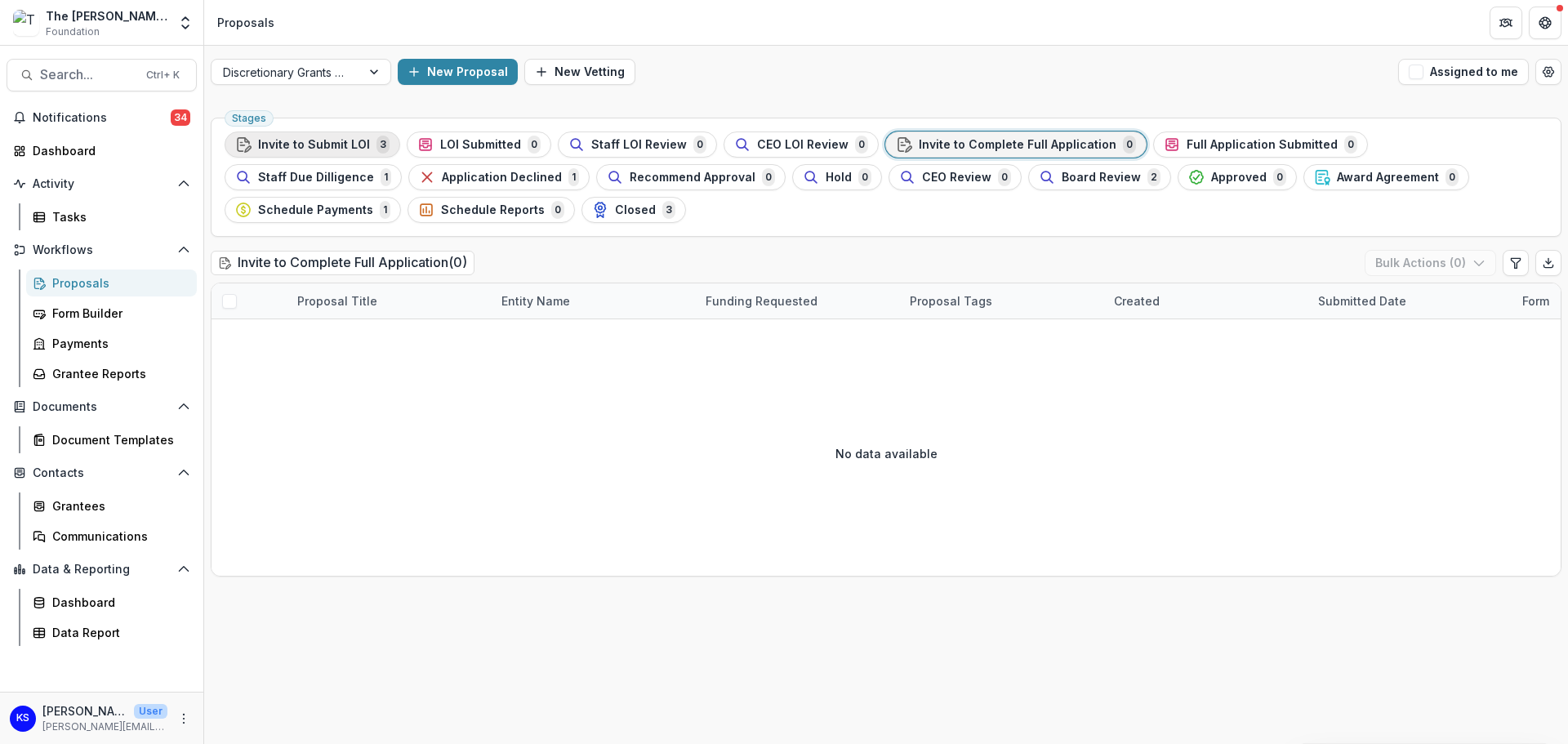
click at [346, 147] on span "Invite to Submit LOI" at bounding box center [313, 145] width 112 height 14
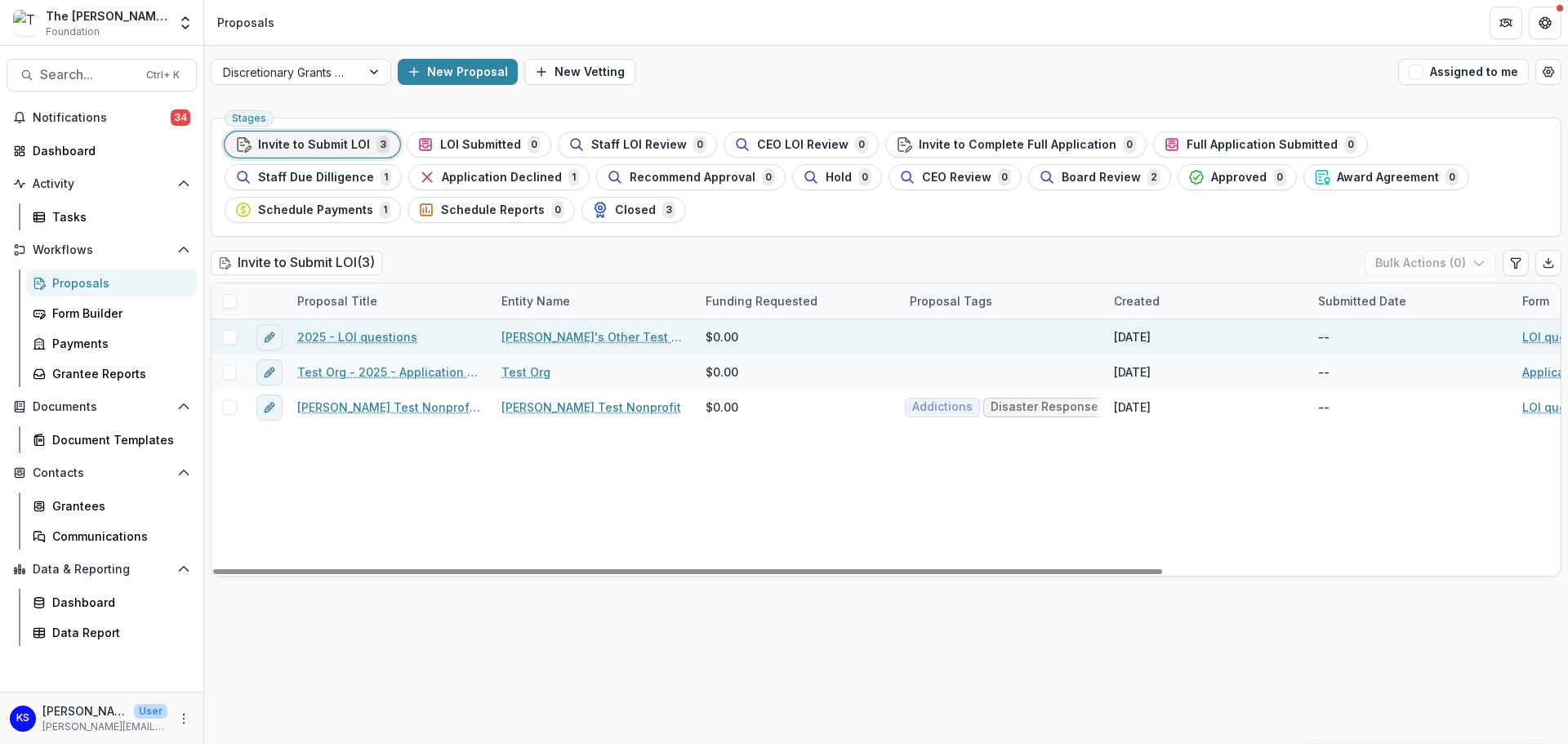
click at [342, 342] on link "2025 - LOI questions" at bounding box center [357, 337] width 120 height 17
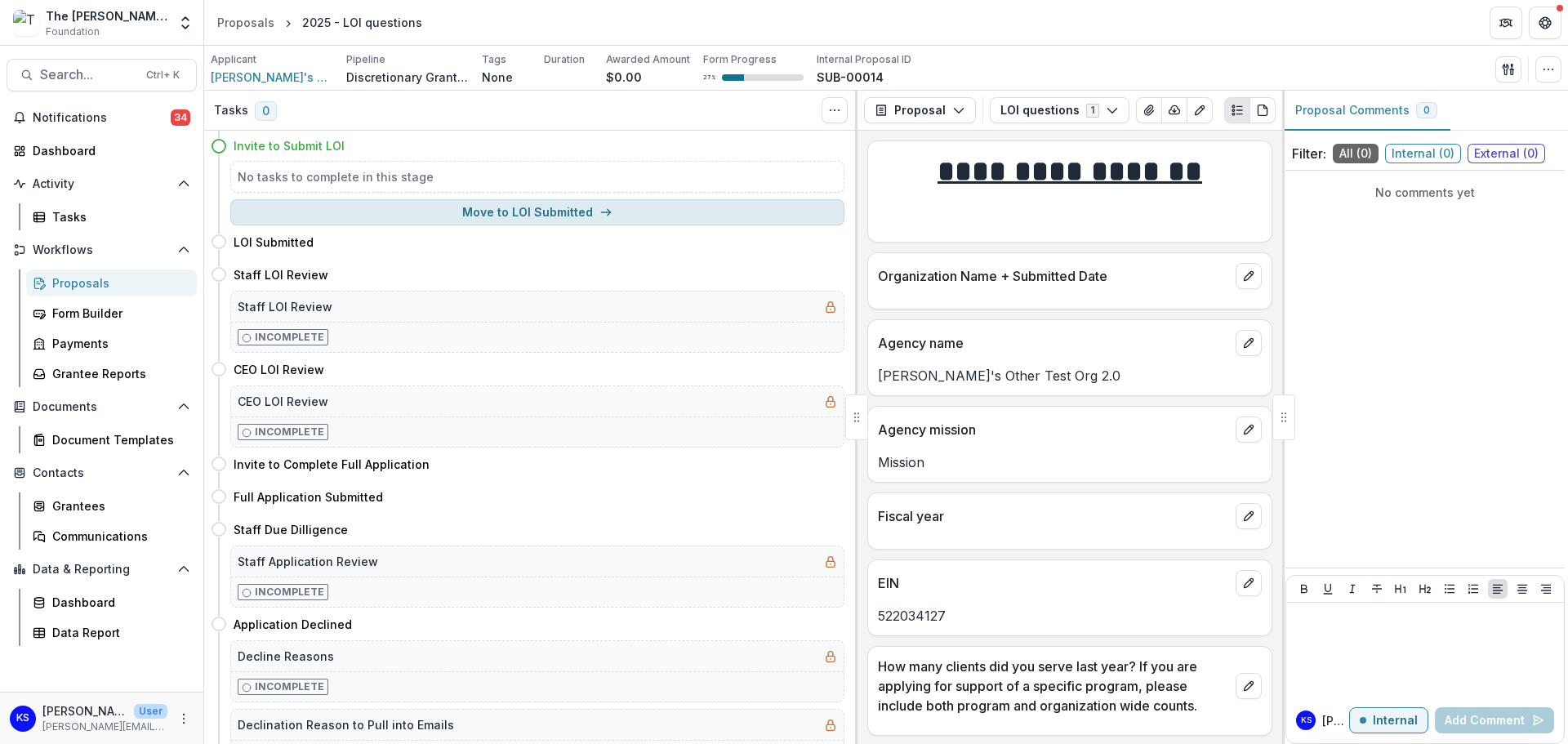
click at [340, 214] on button "Move to LOI Submitted" at bounding box center [537, 212] width 614 height 26
select select "**********"
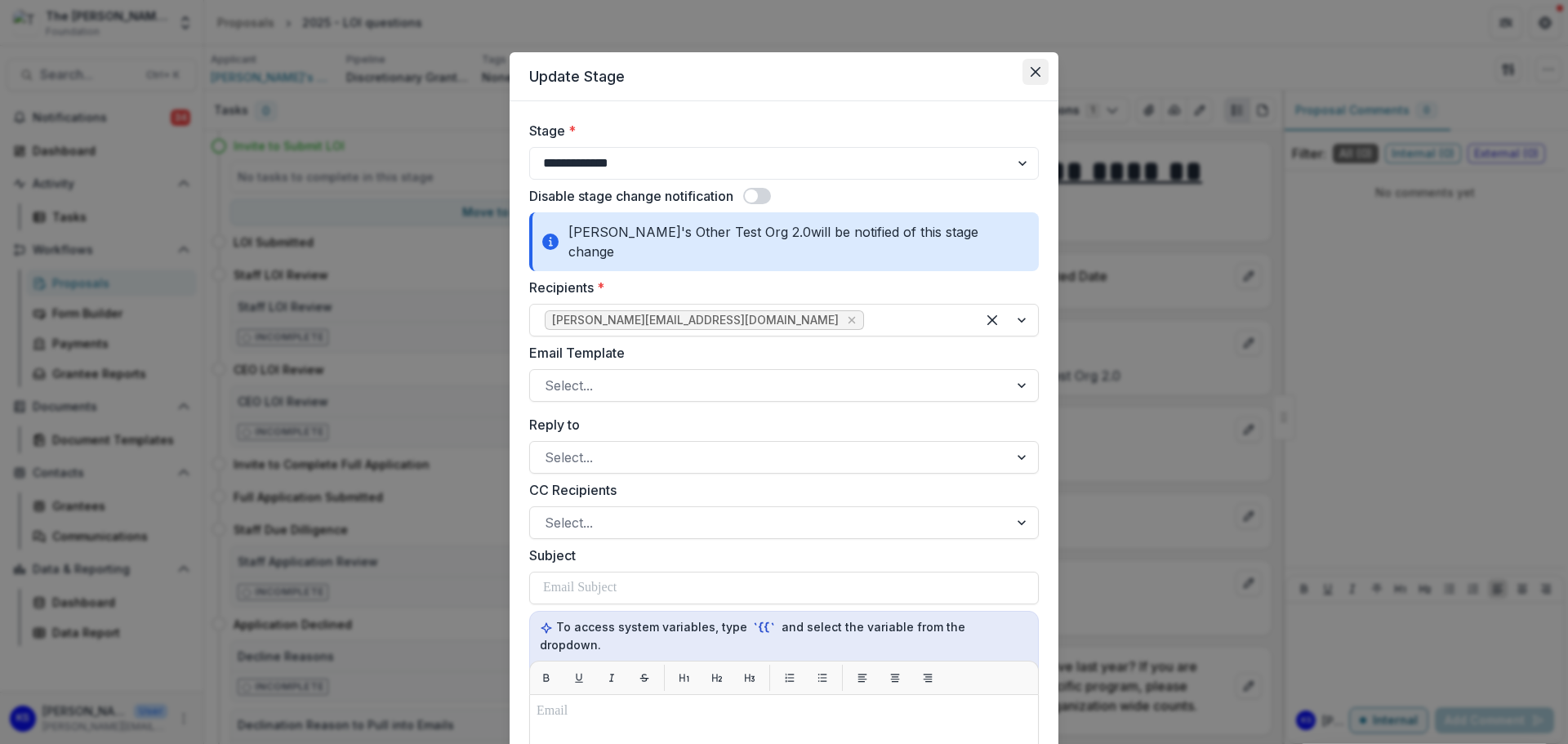
click at [1027, 66] on button "Close" at bounding box center [1036, 72] width 26 height 26
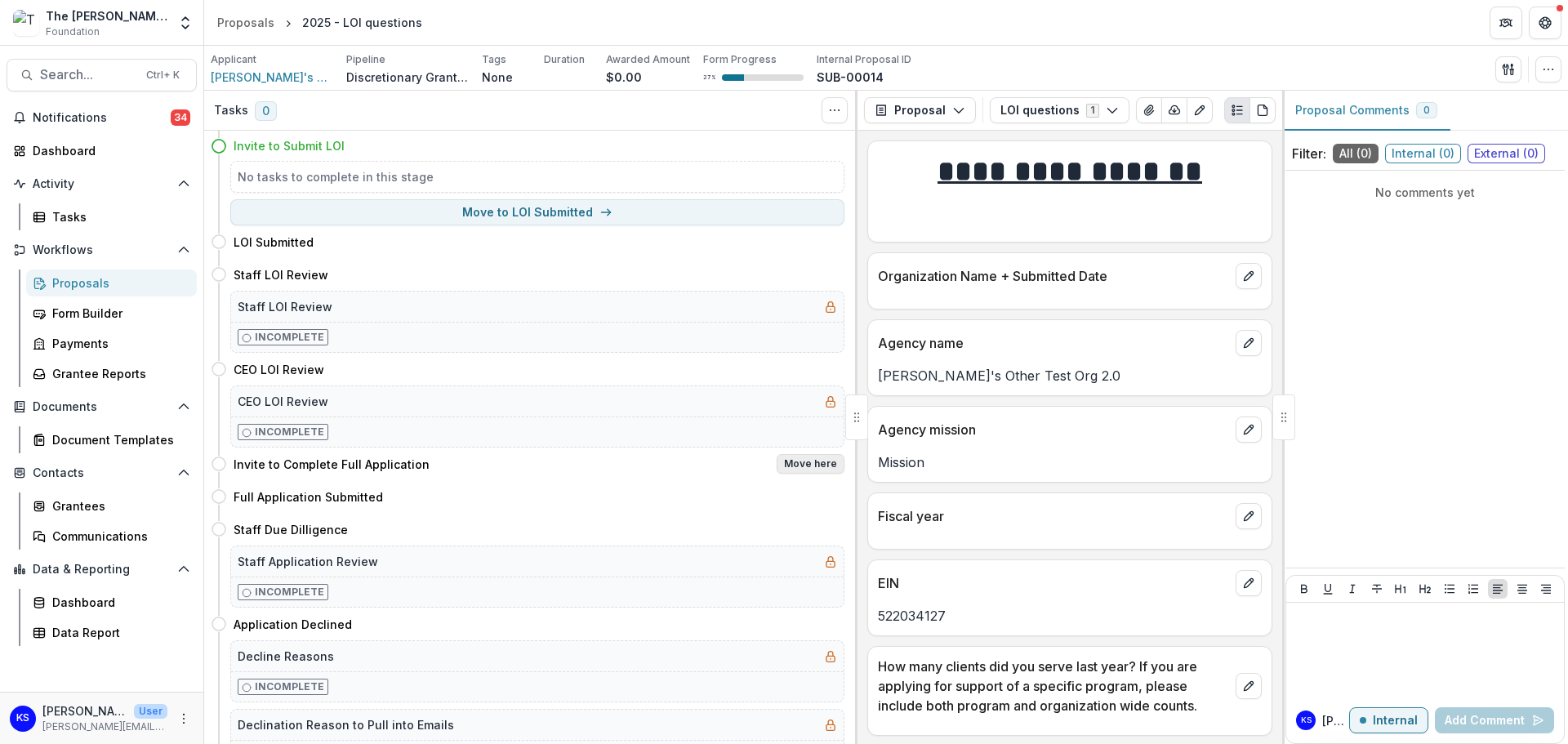
click at [808, 457] on button "Move here" at bounding box center [810, 463] width 68 height 20
select select "**********"
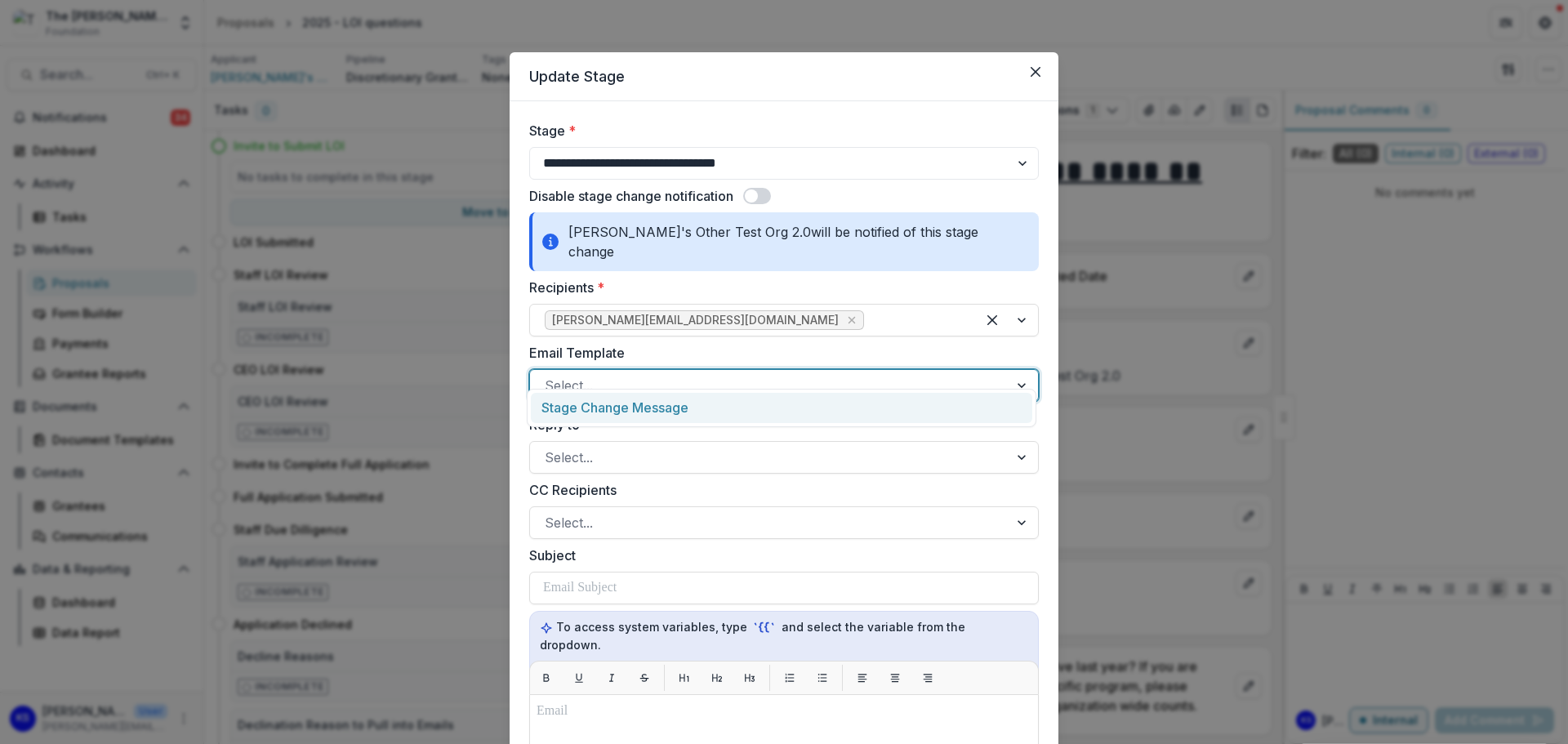
click at [757, 374] on div at bounding box center [769, 385] width 449 height 23
click at [674, 416] on div "Stage Change Message" at bounding box center [781, 408] width 501 height 30
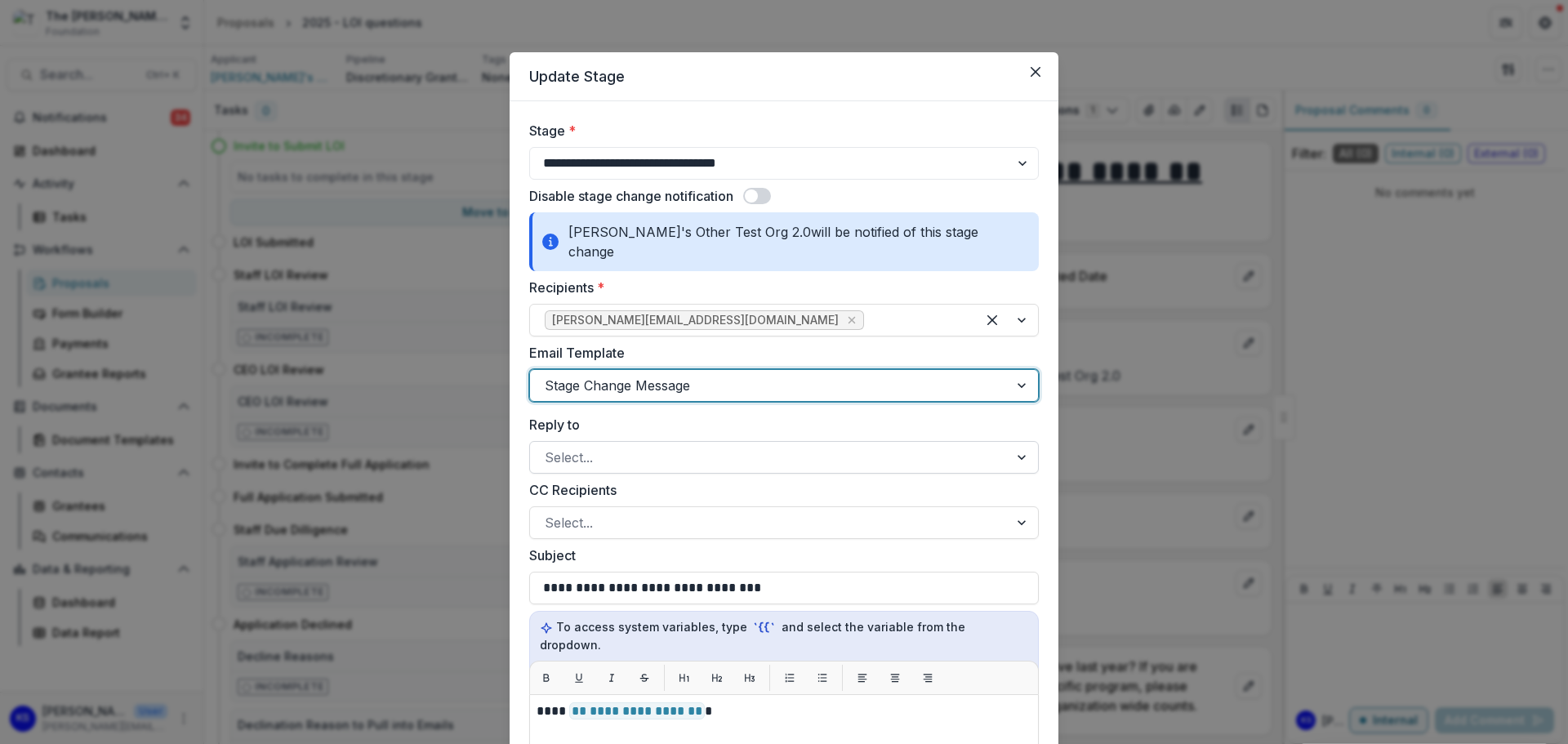
click at [668, 446] on div at bounding box center [769, 457] width 449 height 23
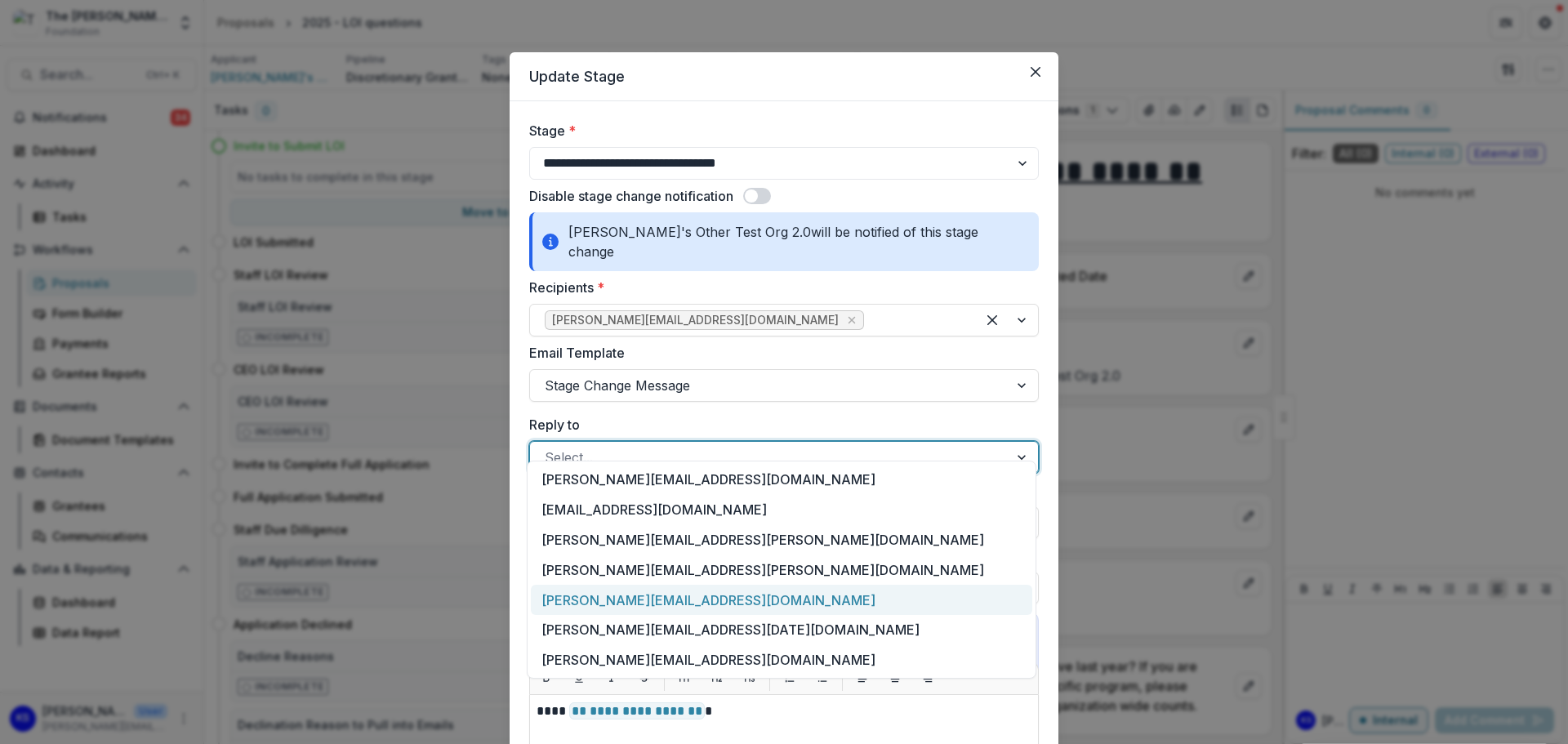
click at [669, 595] on div "[PERSON_NAME][EMAIL_ADDRESS][DOMAIN_NAME]" at bounding box center [781, 599] width 501 height 30
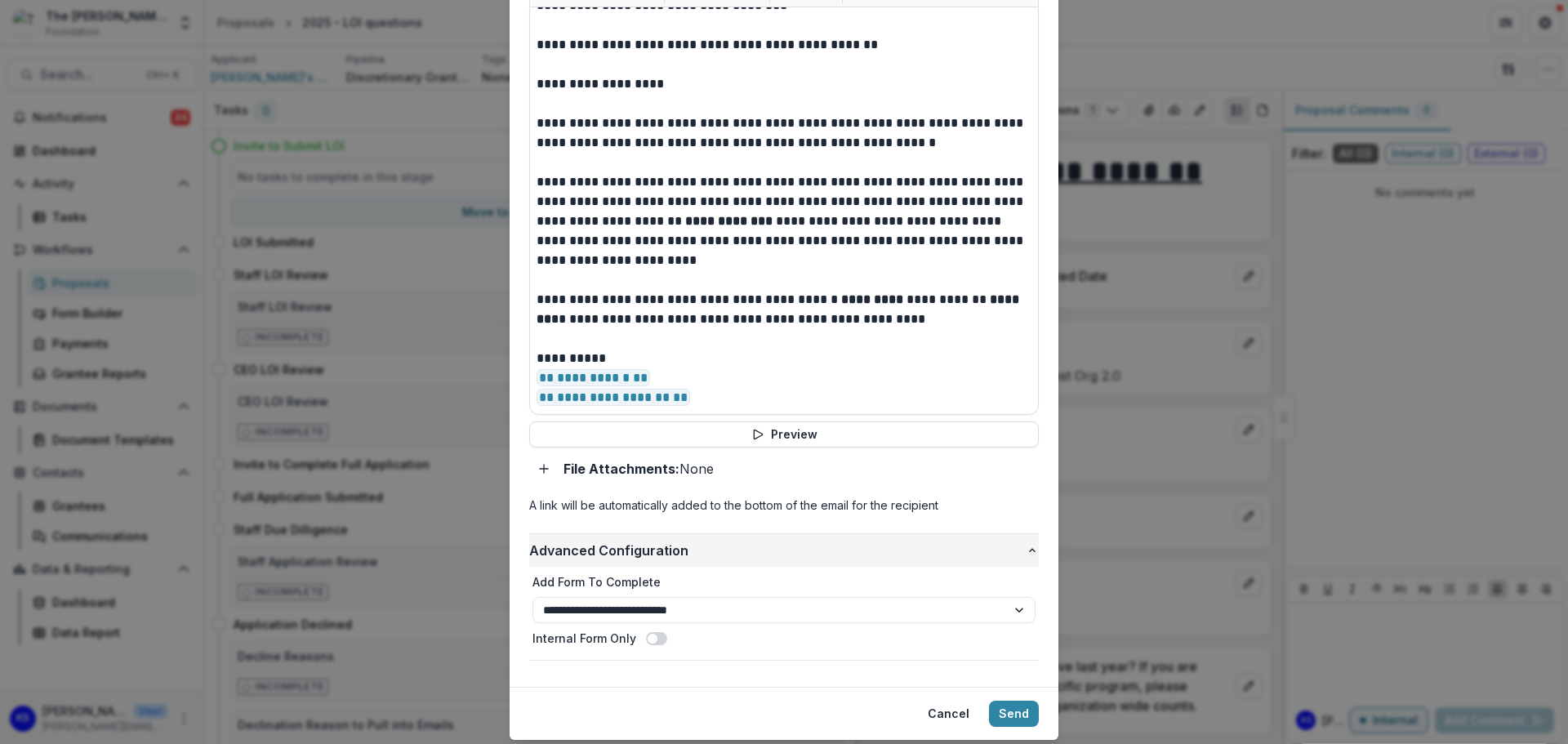
scroll to position [699, 0]
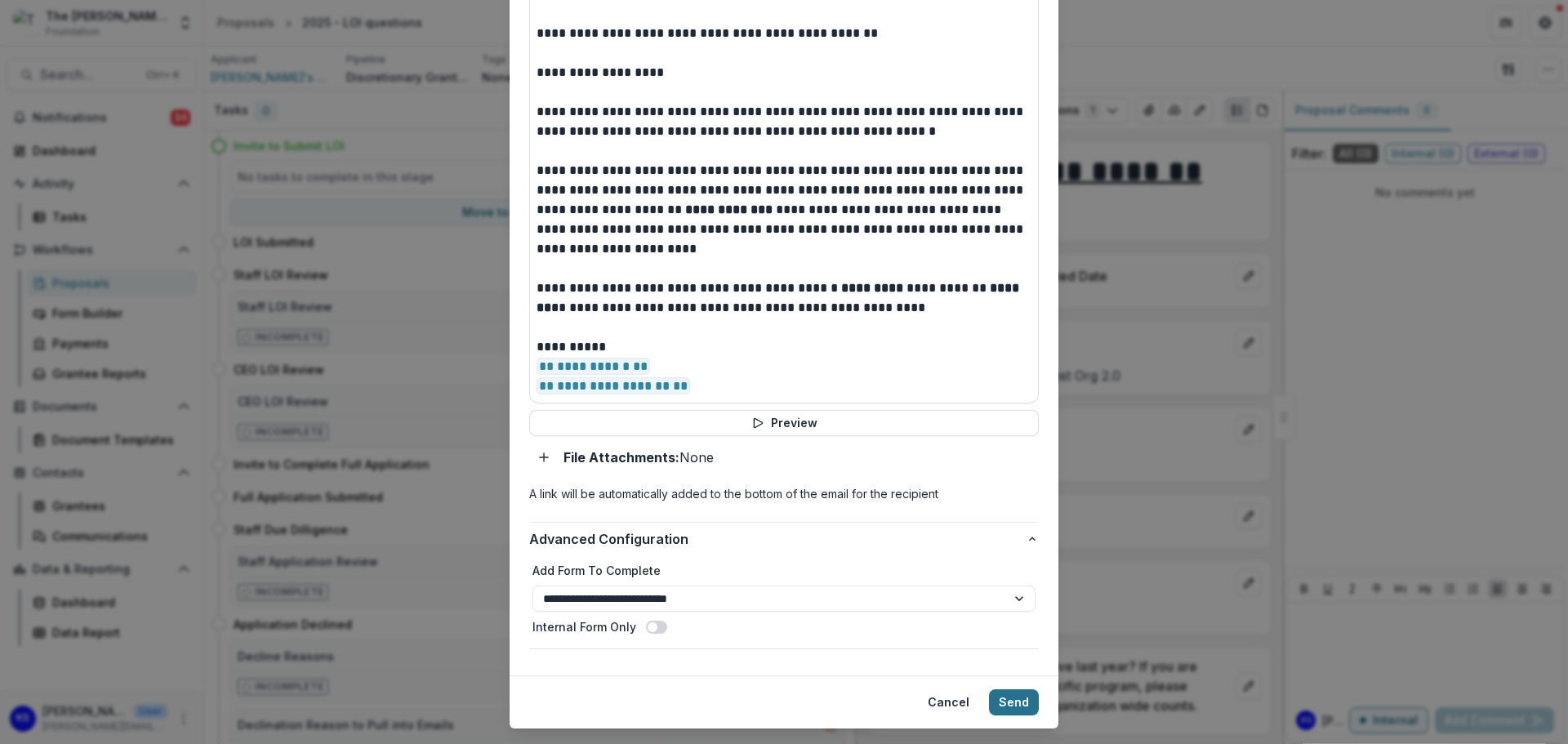
click at [1018, 689] on button "Send" at bounding box center [1014, 702] width 50 height 26
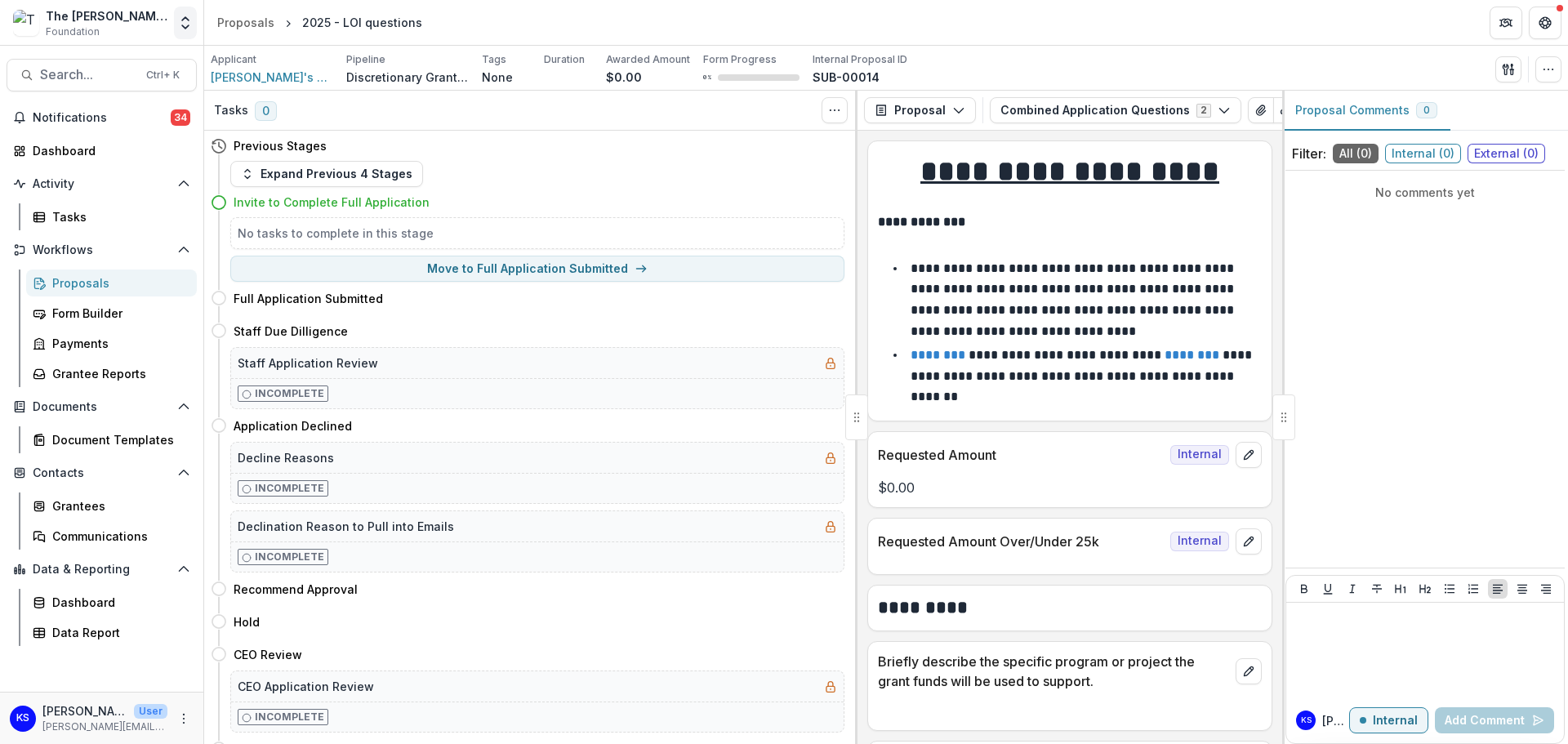
click at [185, 17] on polyline "Open entity switcher" at bounding box center [185, 19] width 7 height 3
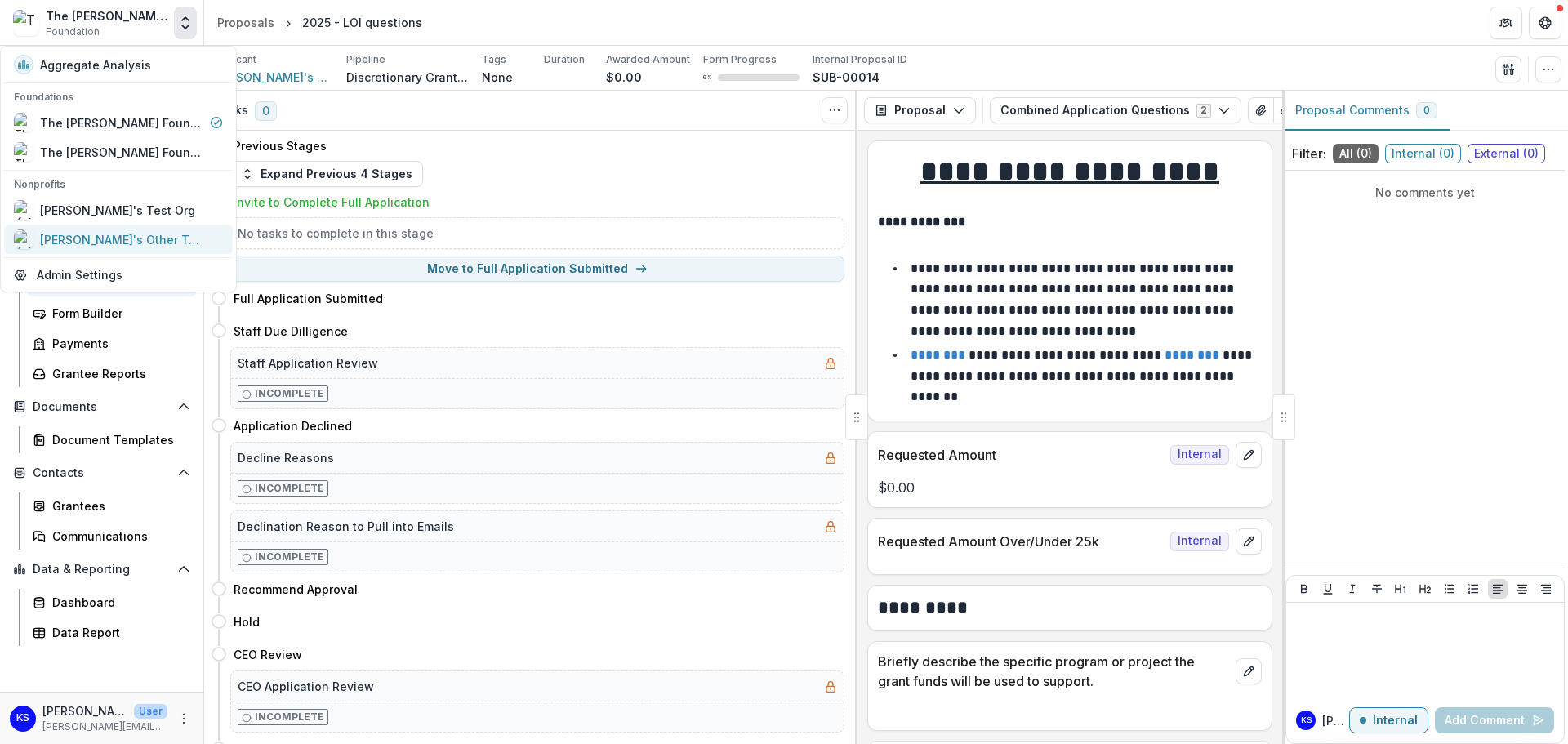
click at [124, 232] on div "[PERSON_NAME]'s Other Test Org 2.0" at bounding box center [121, 240] width 164 height 17
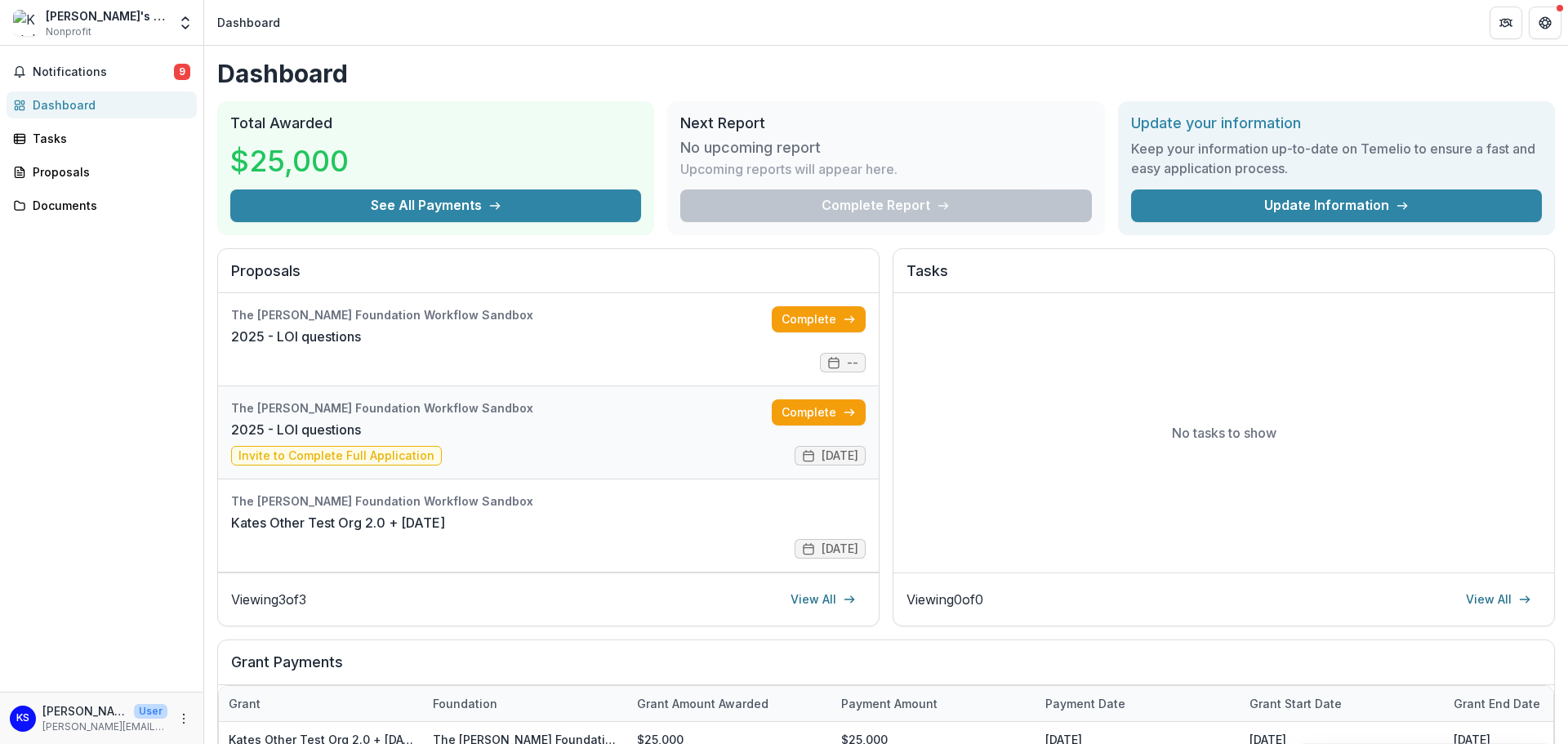
click at [361, 439] on link "2025 - LOI questions" at bounding box center [296, 430] width 130 height 20
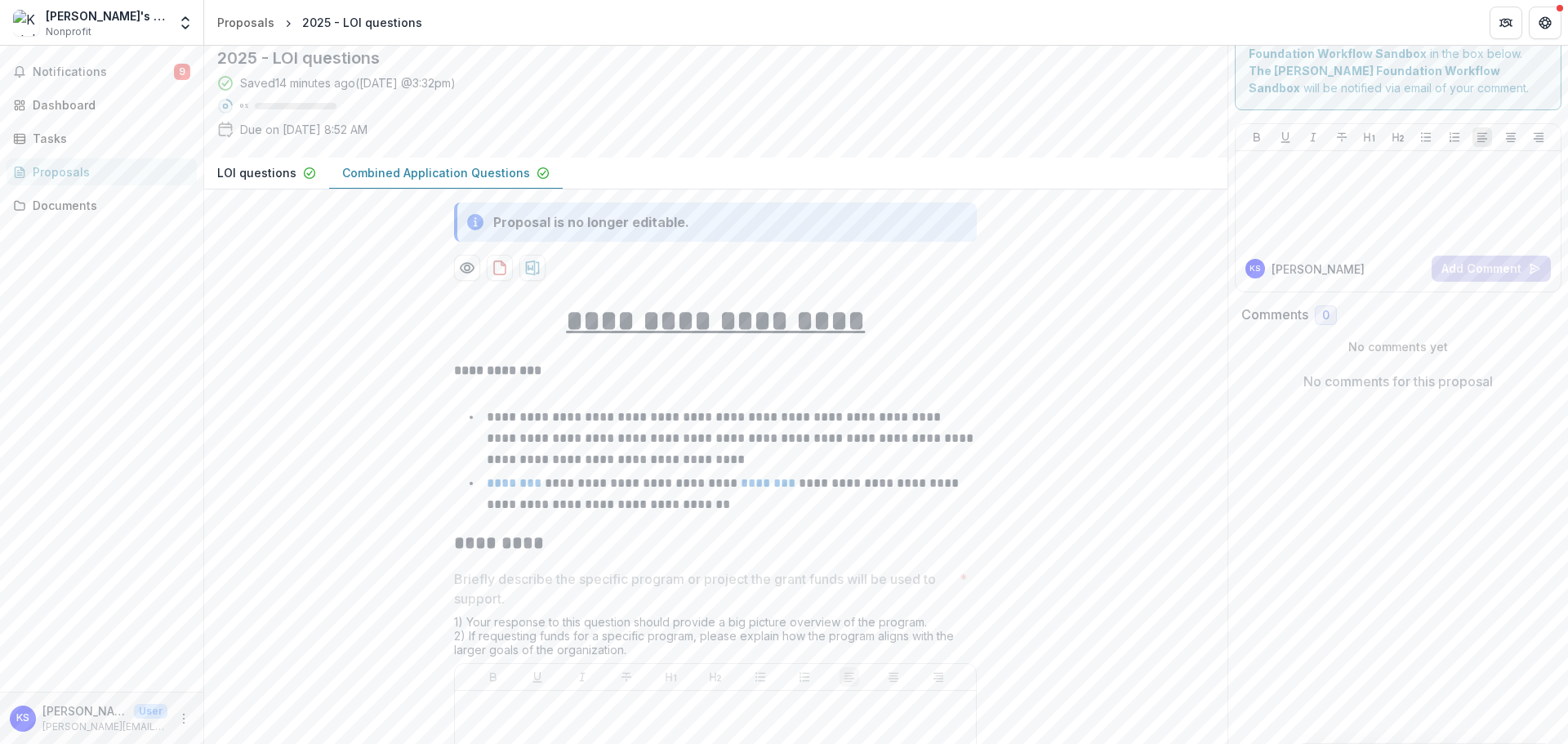
scroll to position [81, 0]
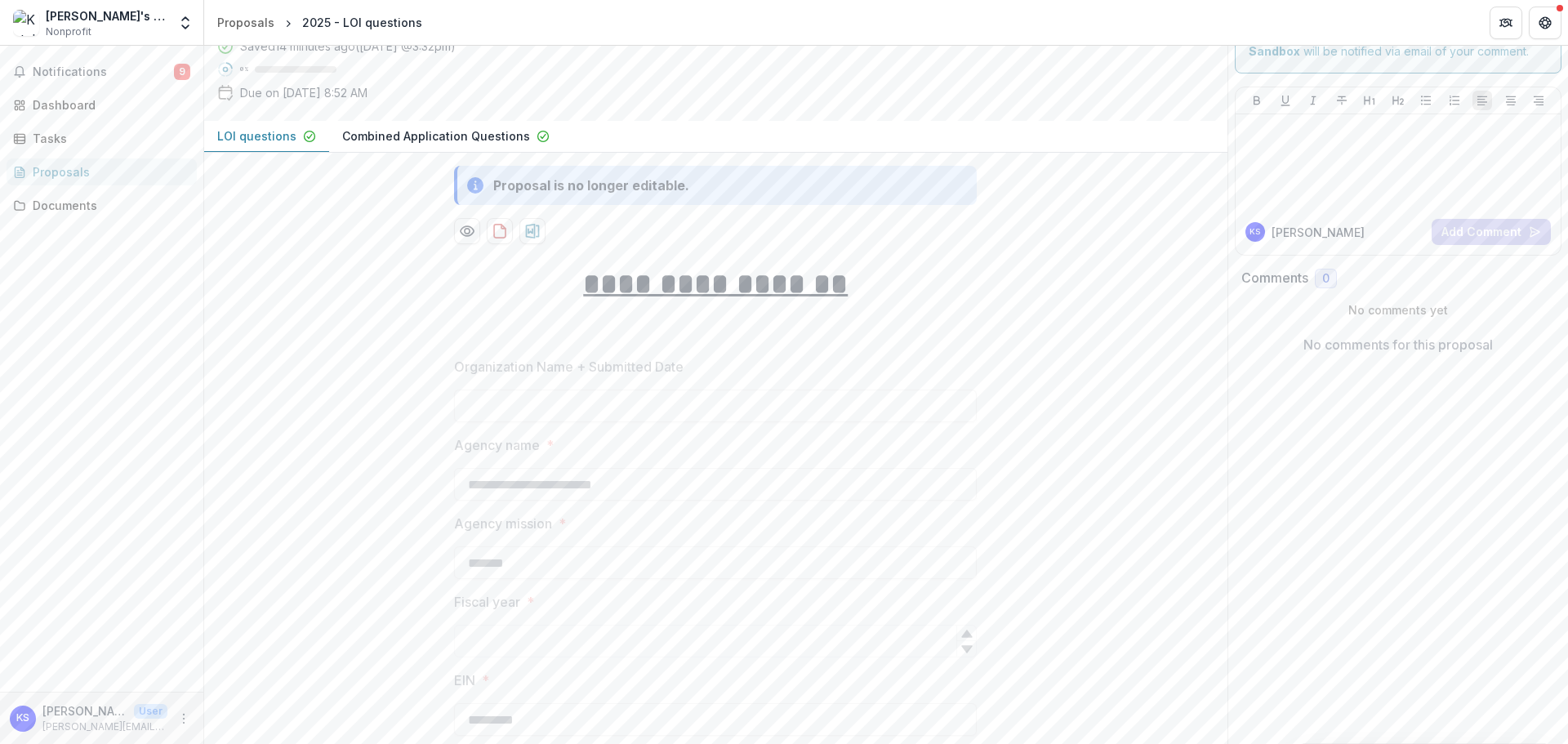
click at [303, 135] on icon "button" at bounding box center [309, 136] width 13 height 13
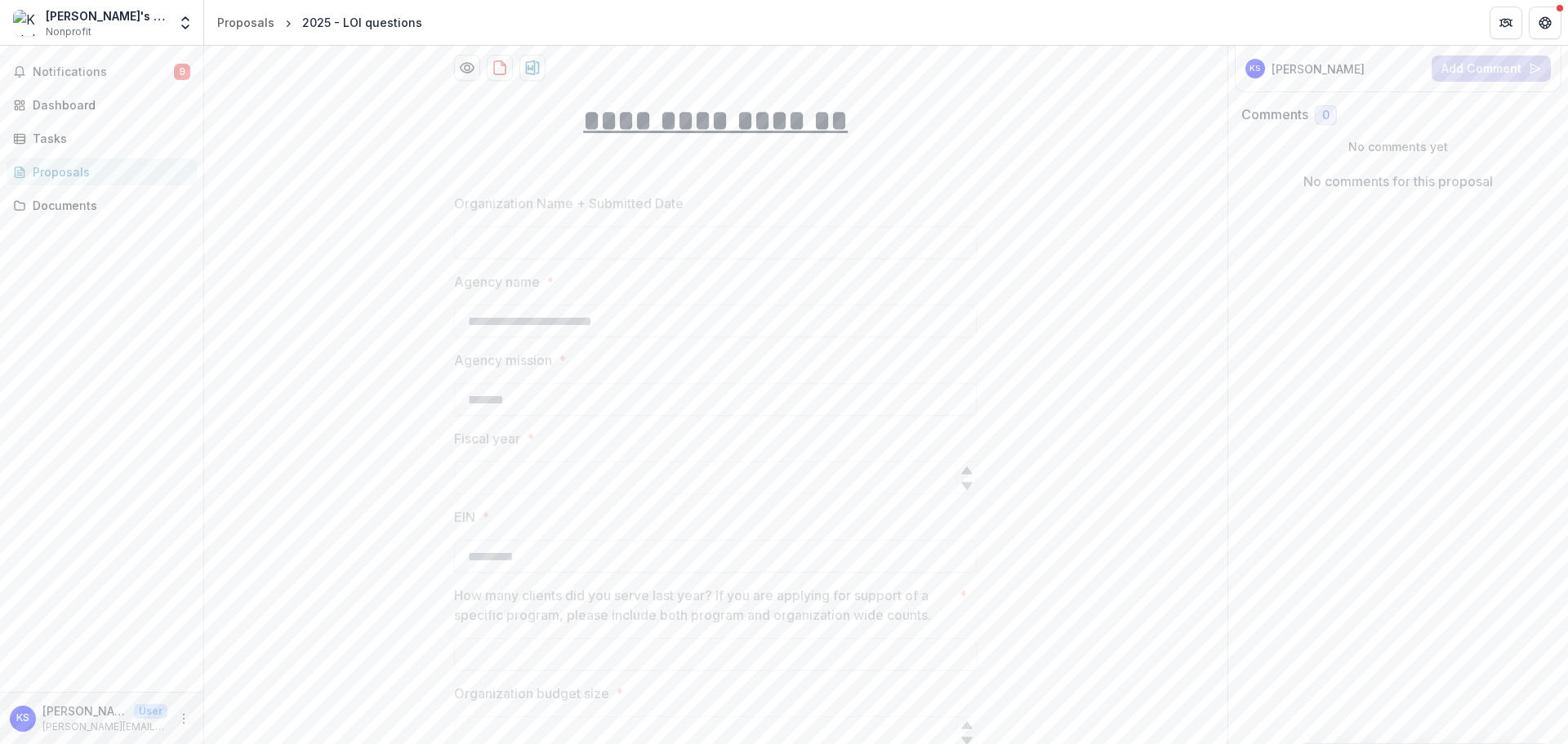
scroll to position [0, 0]
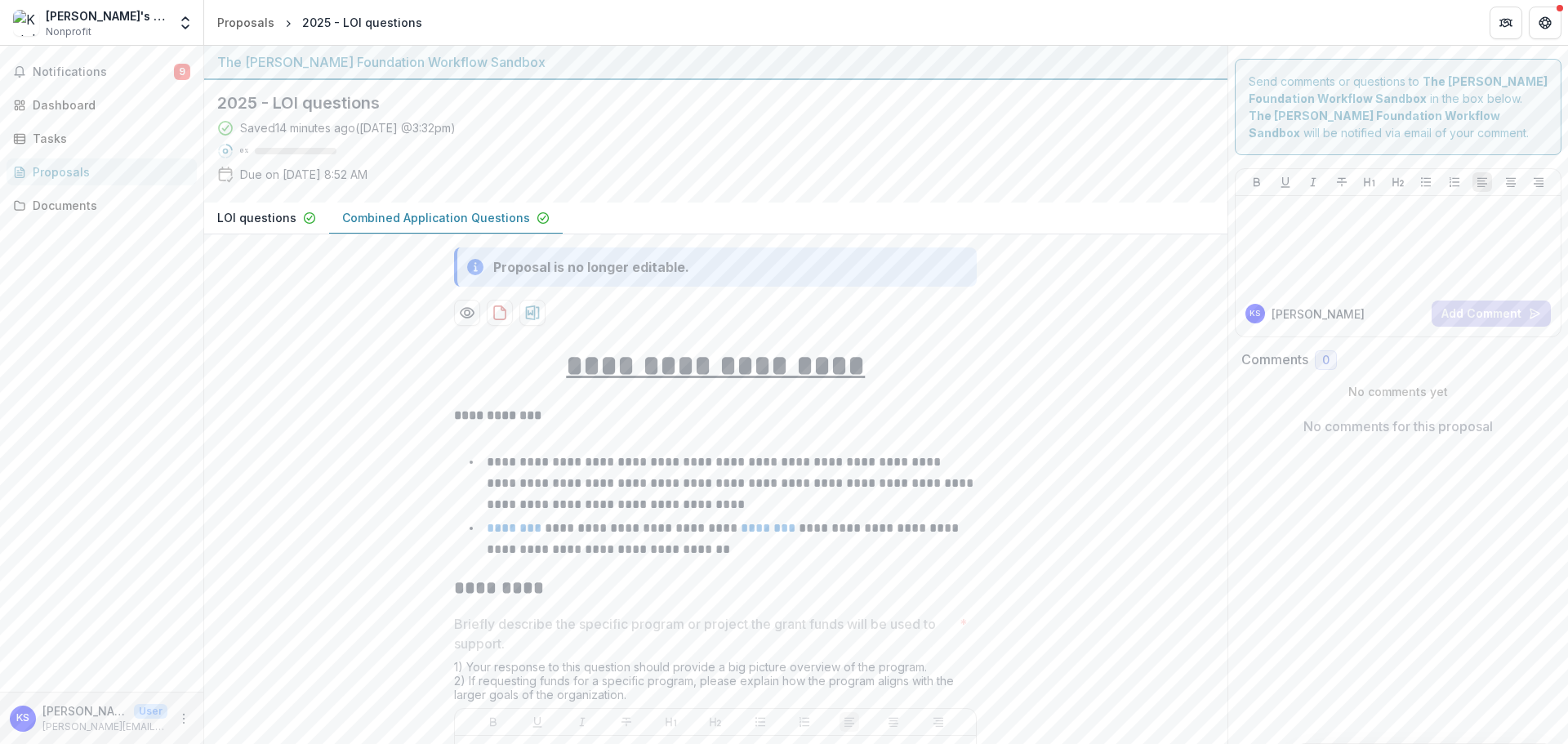
click at [407, 223] on p "Combined Application Questions" at bounding box center [436, 217] width 188 height 17
click at [185, 16] on icon "Open entity switcher" at bounding box center [185, 23] width 16 height 16
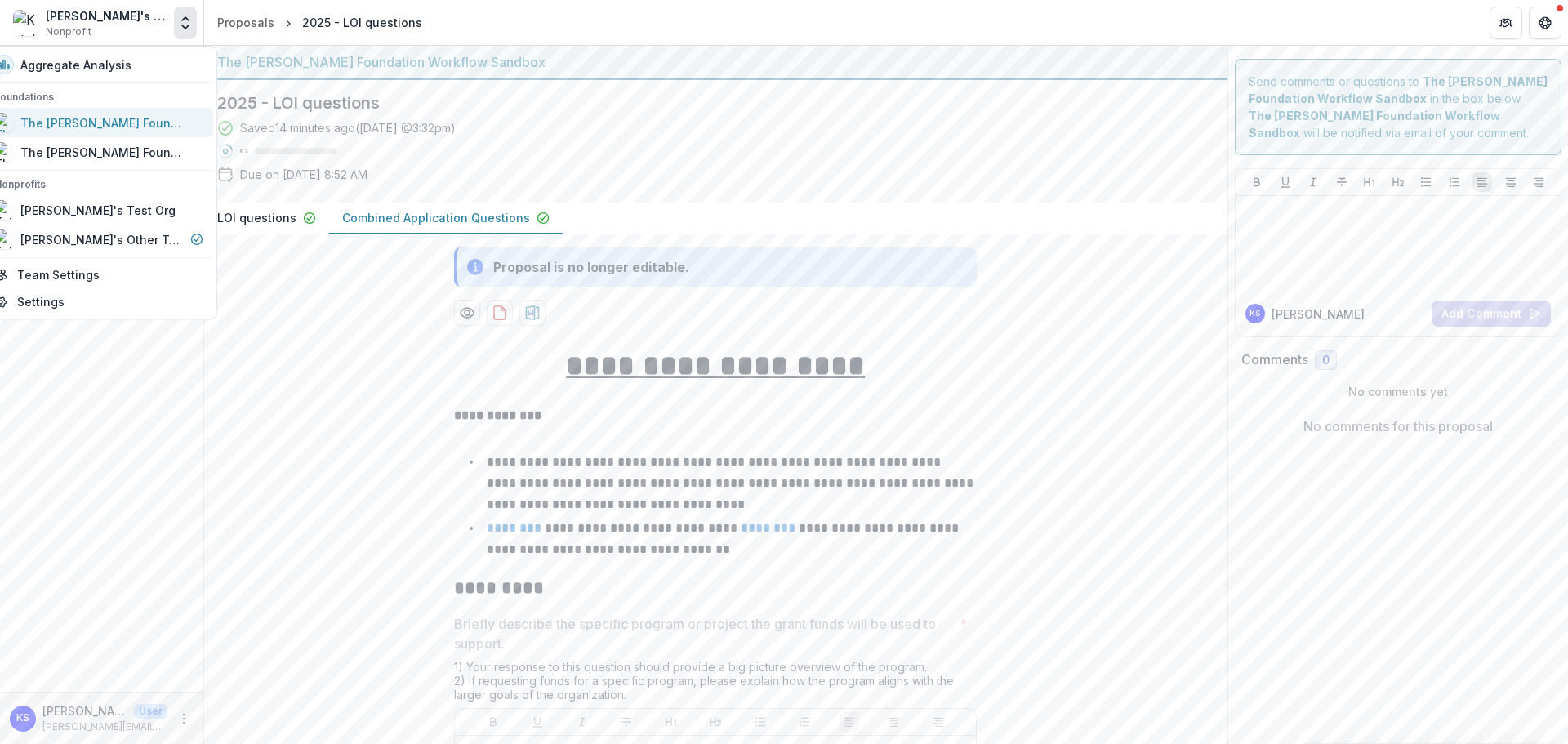
click at [114, 125] on div "The [PERSON_NAME] Foundation Workflow Sandbox" at bounding box center [102, 123] width 164 height 17
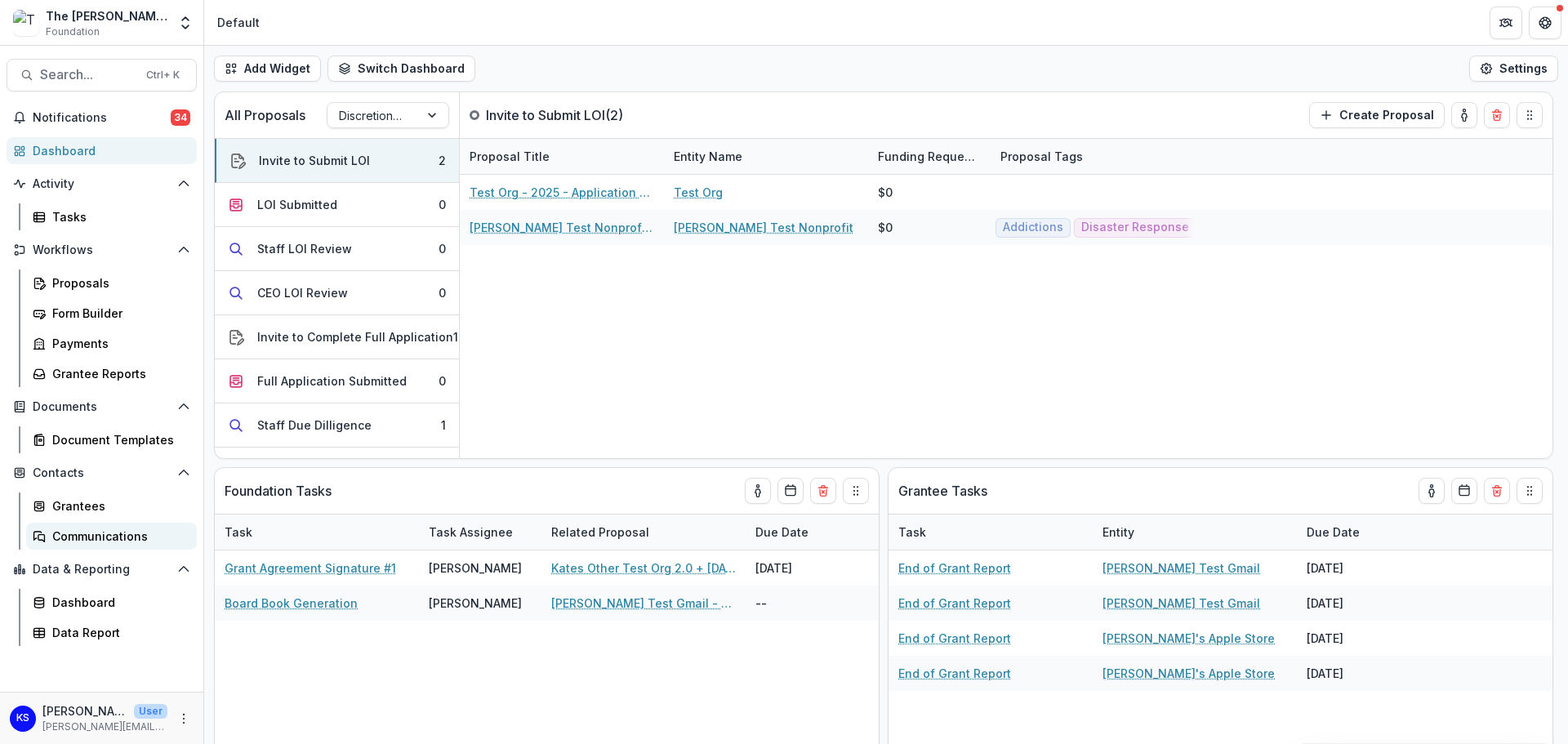
click at [99, 544] on div "Communications" at bounding box center [118, 536] width 132 height 17
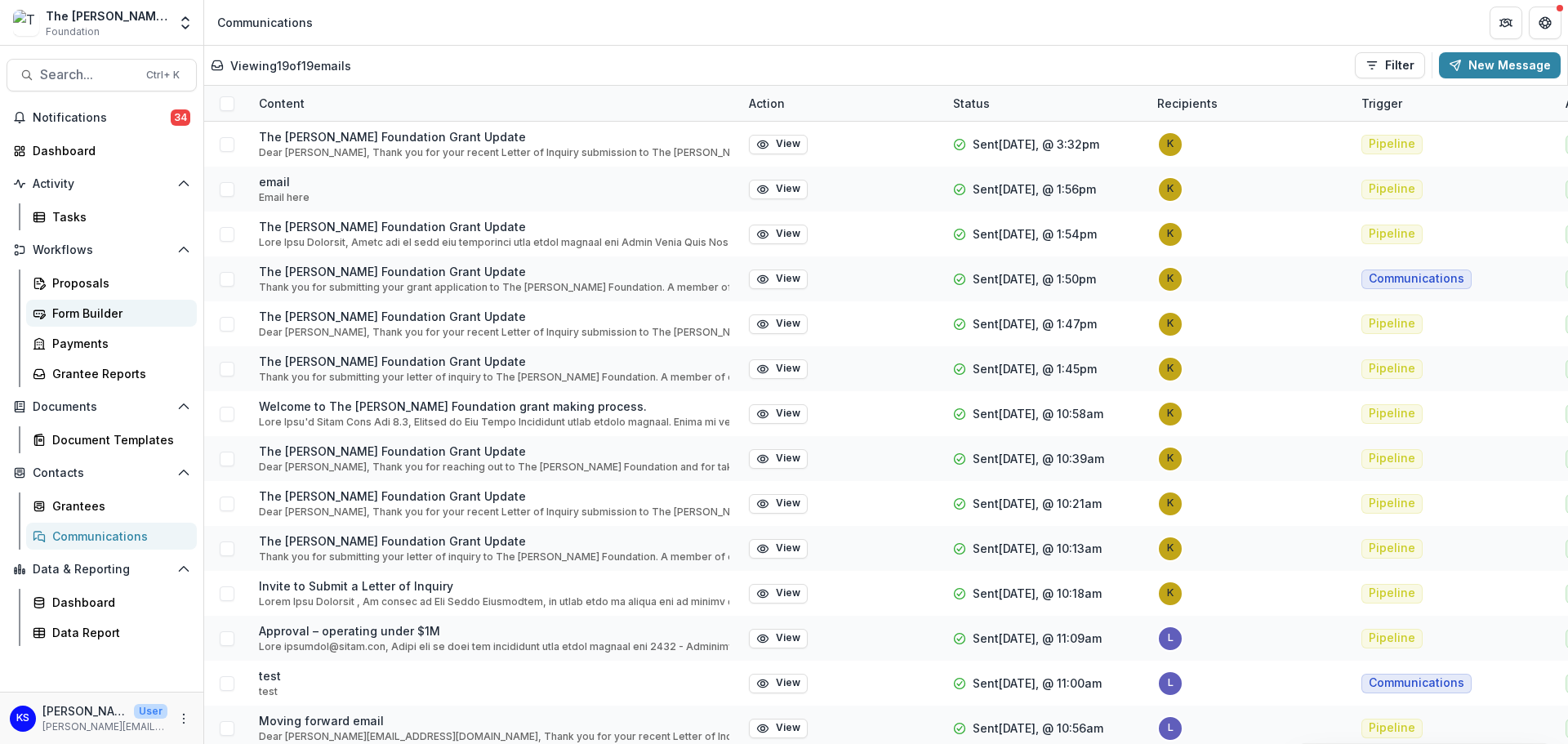
click at [121, 307] on div "Form Builder" at bounding box center [118, 314] width 132 height 17
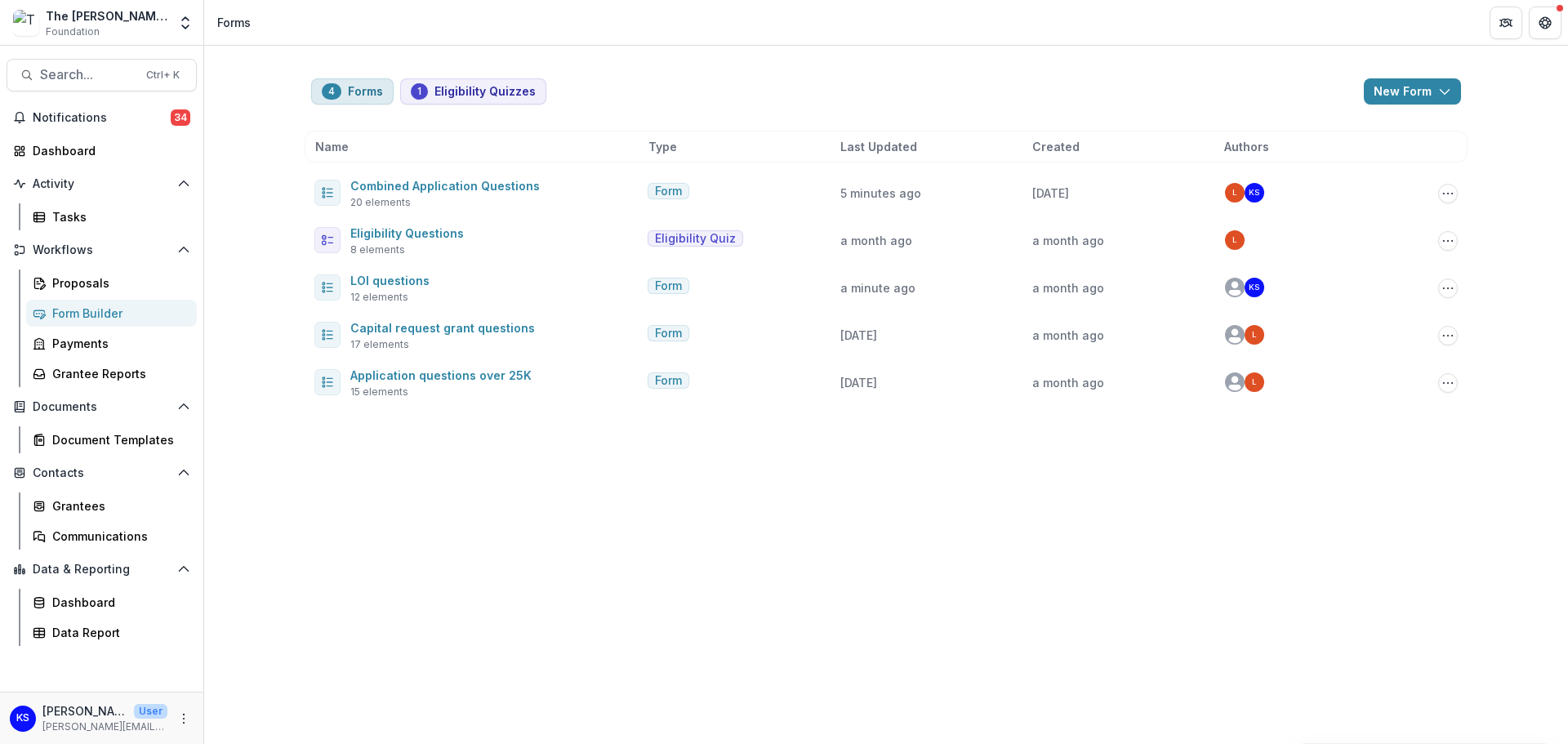
click at [355, 94] on button "4 Forms" at bounding box center [352, 92] width 82 height 26
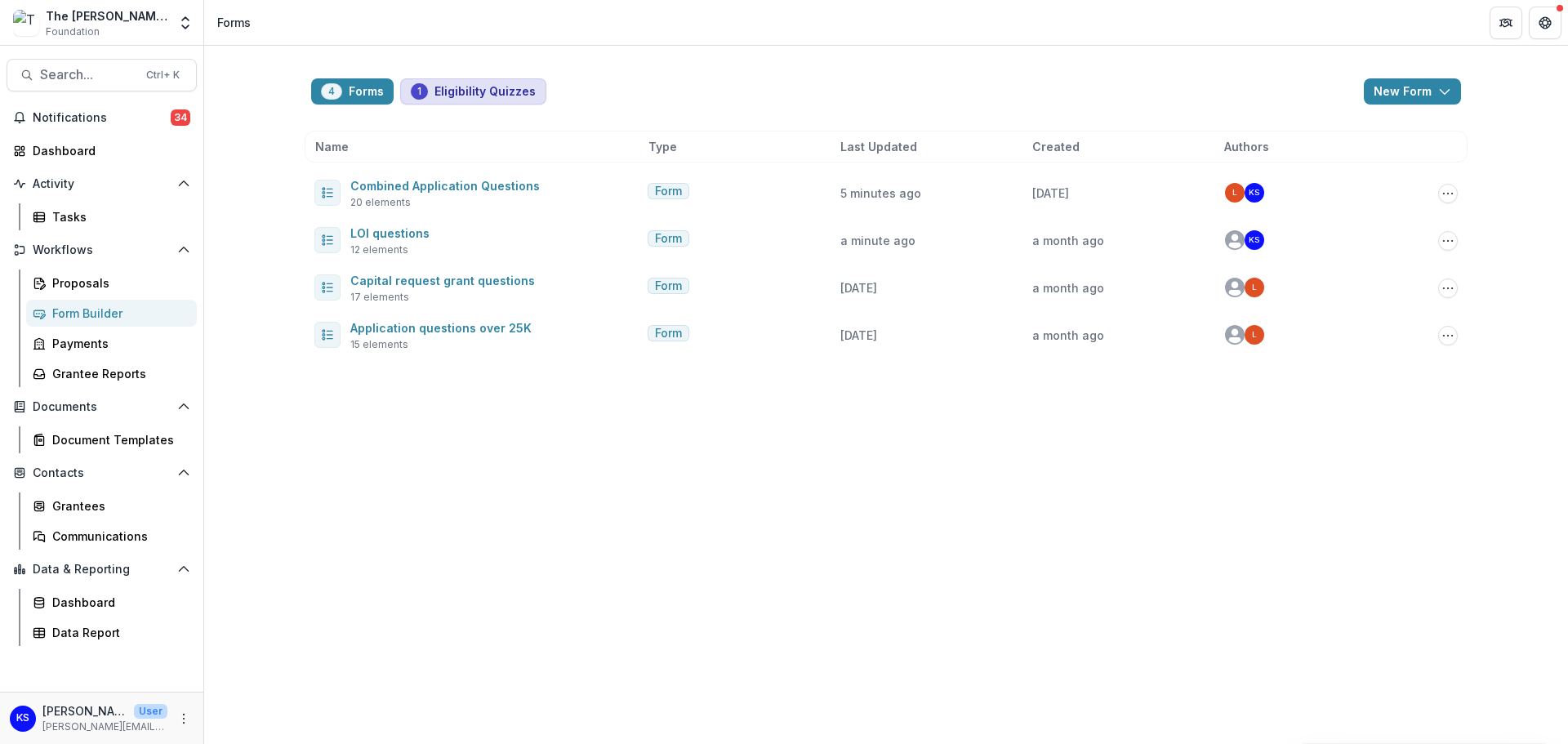
click at [420, 90] on span "1" at bounding box center [419, 91] width 4 height 11
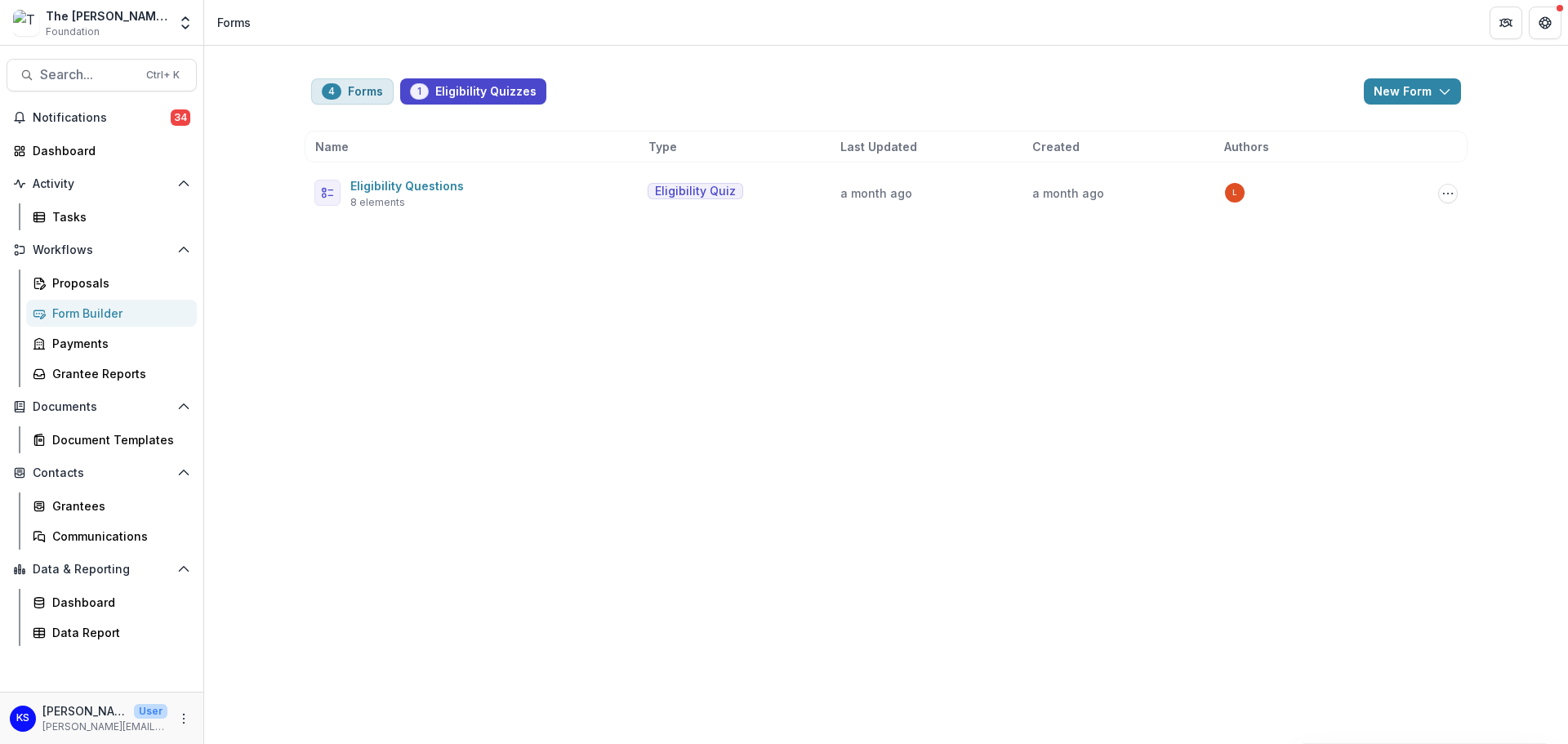
click at [332, 90] on span "4" at bounding box center [332, 91] width 7 height 11
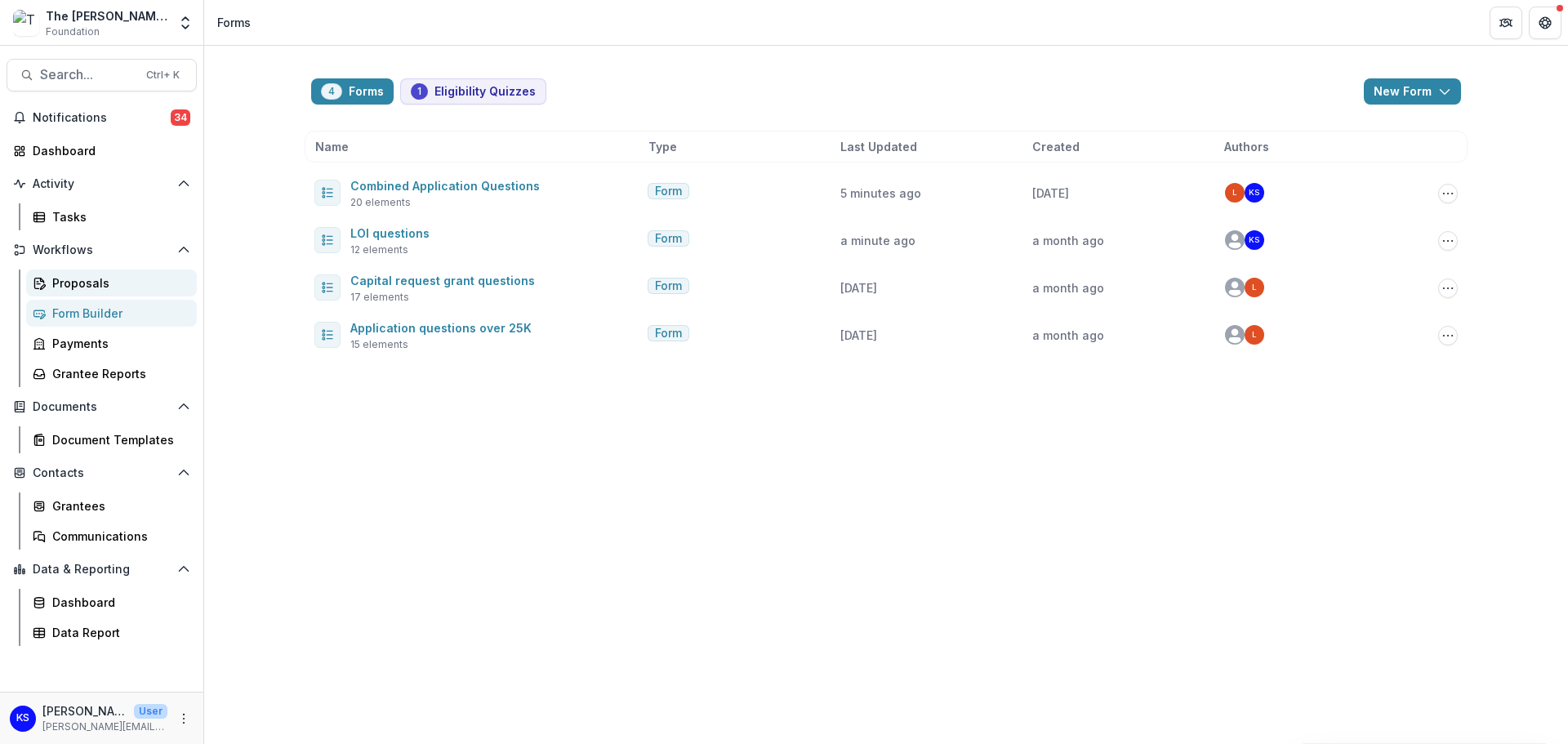
click at [75, 283] on div "Proposals" at bounding box center [118, 283] width 132 height 17
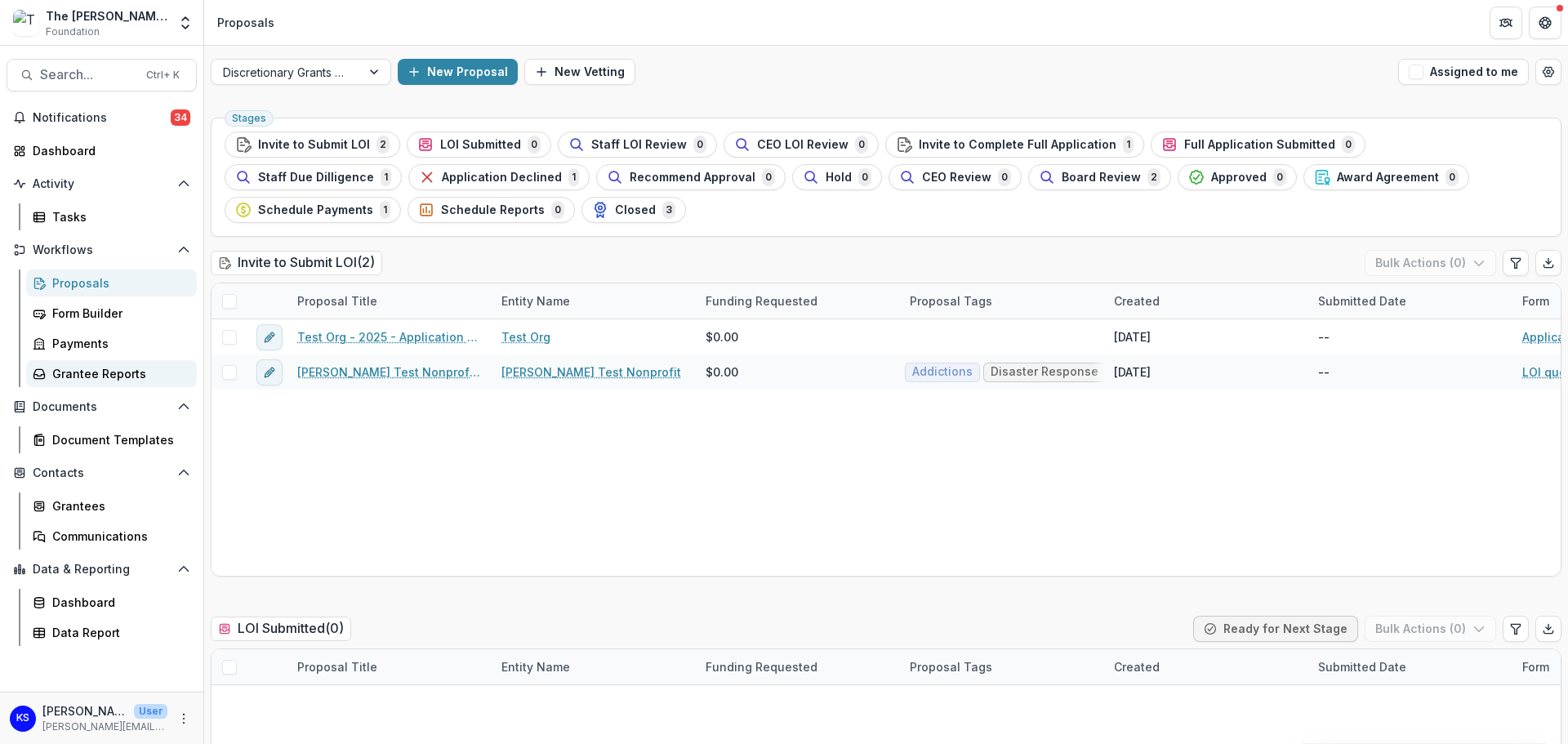
click at [76, 369] on div "Grantee Reports" at bounding box center [118, 374] width 132 height 17
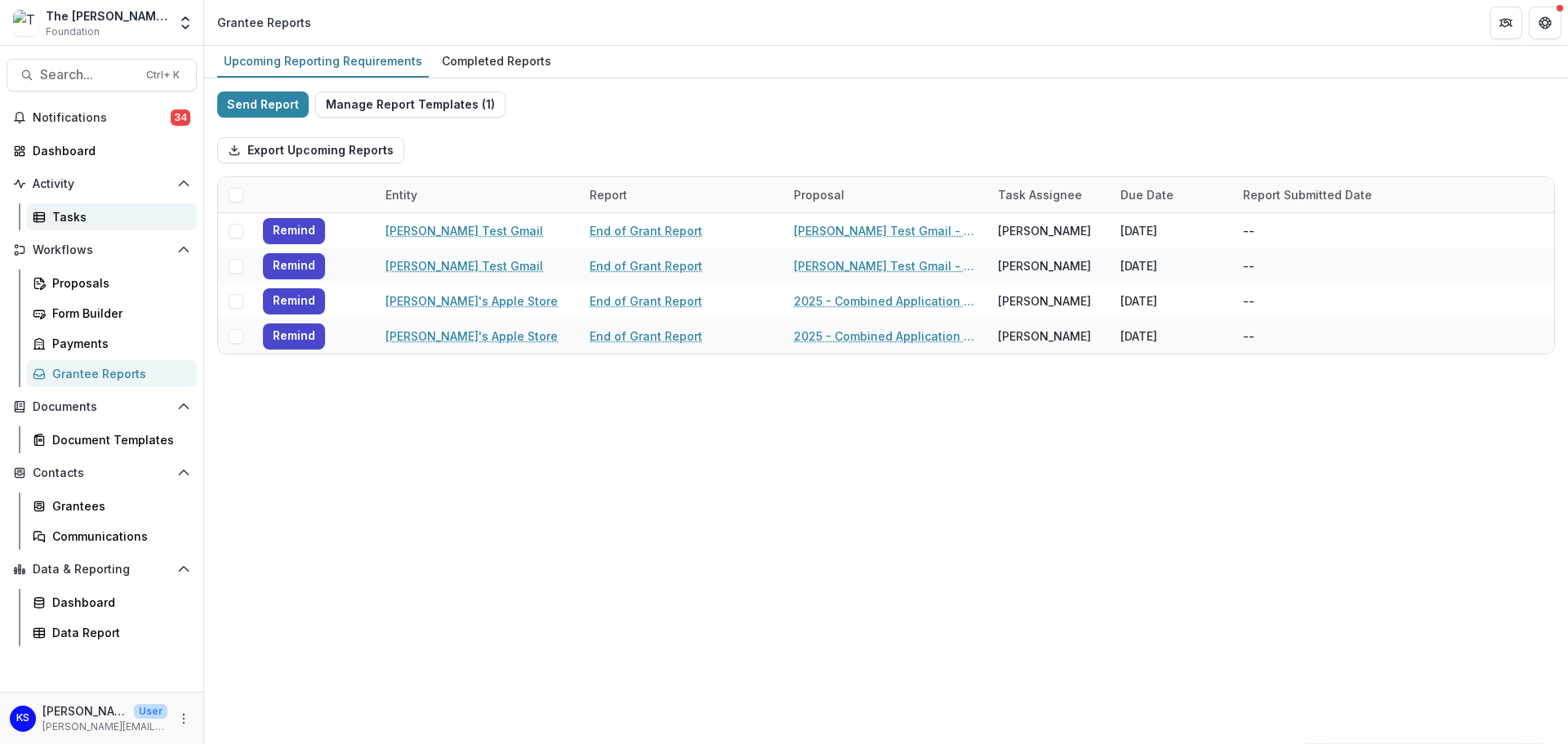
click at [79, 214] on div "Tasks" at bounding box center [118, 217] width 132 height 17
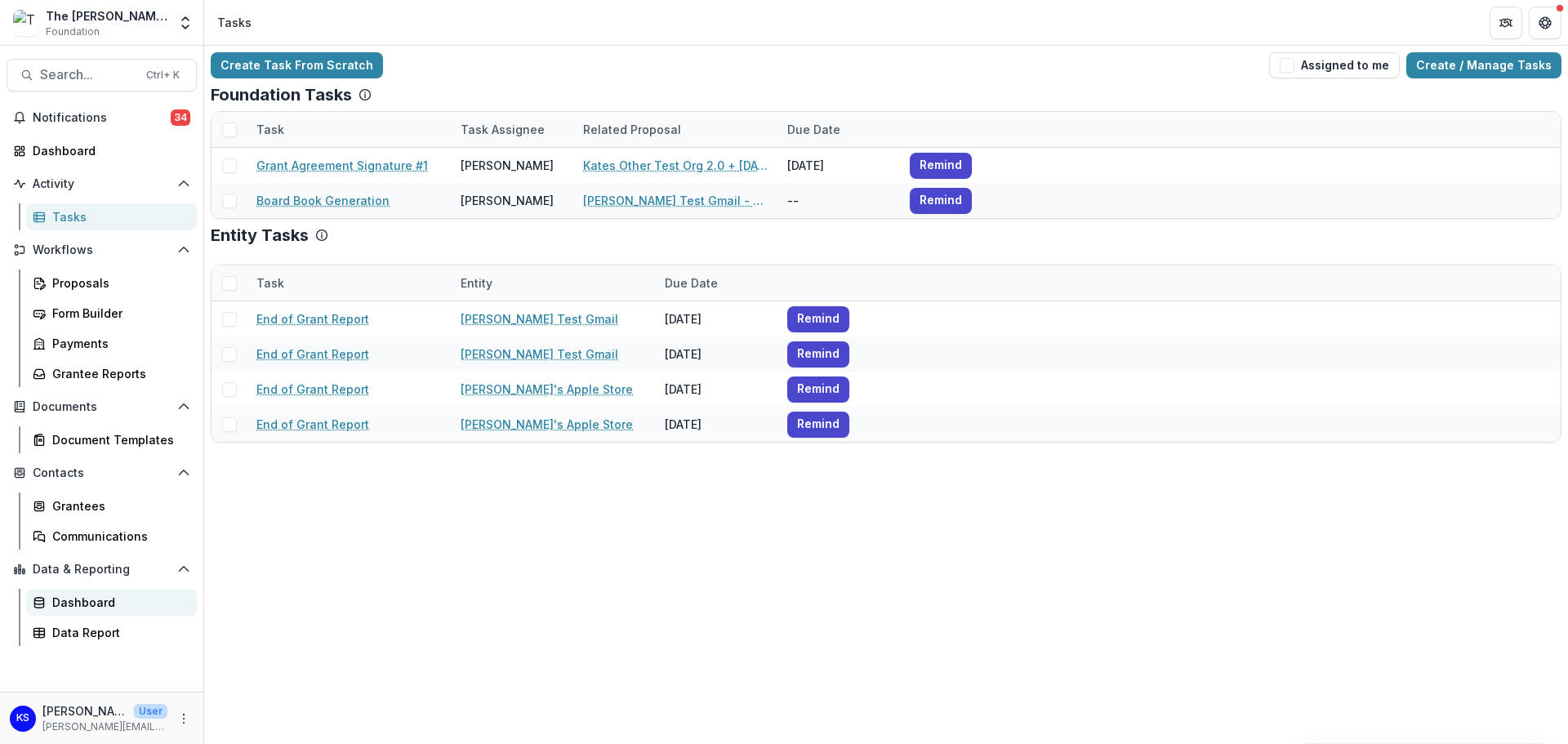
click at [102, 608] on div "Dashboard" at bounding box center [118, 603] width 132 height 17
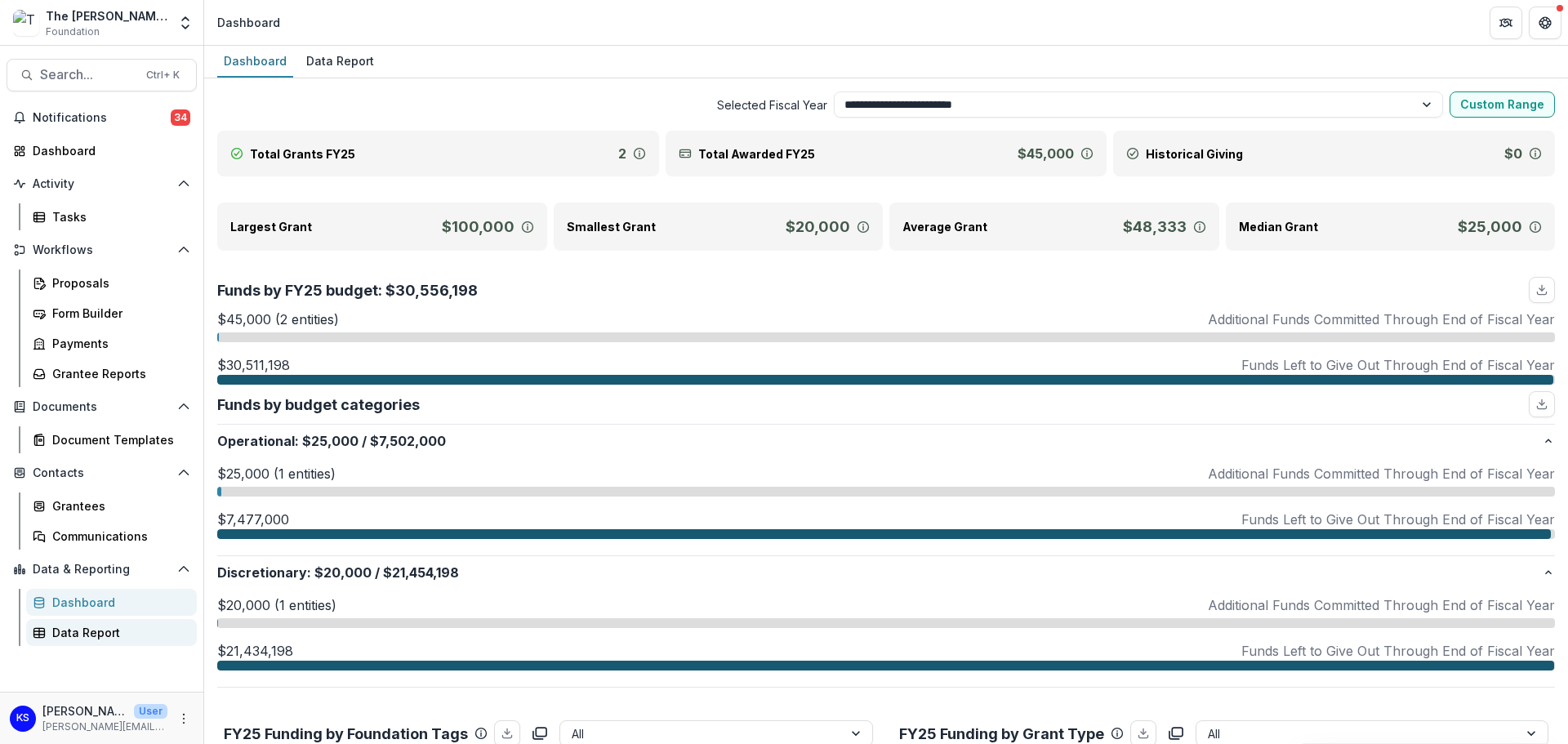
click at [84, 626] on div "Data Report" at bounding box center [118, 632] width 132 height 17
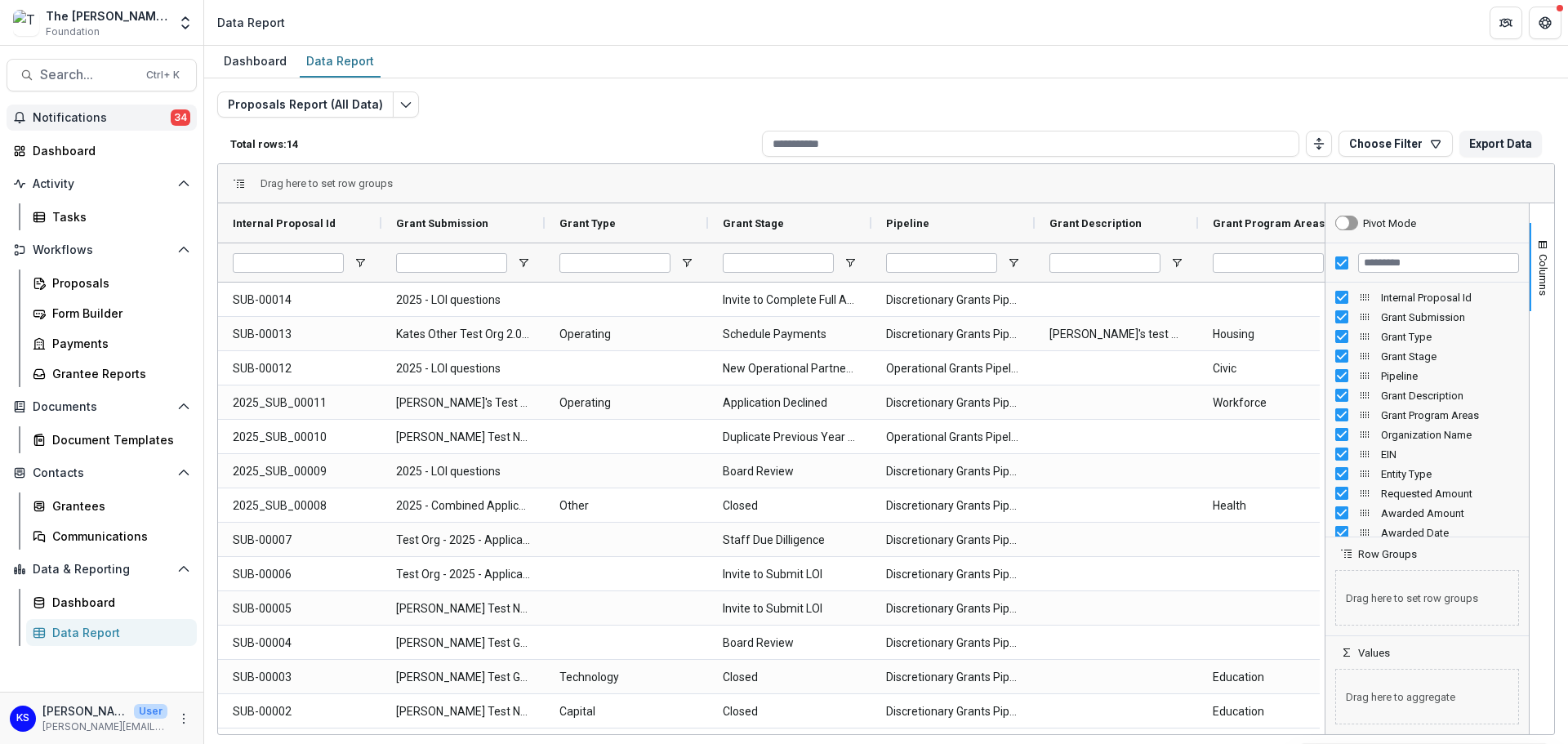
click at [46, 119] on span "Notifications" at bounding box center [101, 118] width 138 height 14
click at [46, 152] on div "Dashboard" at bounding box center [108, 151] width 151 height 17
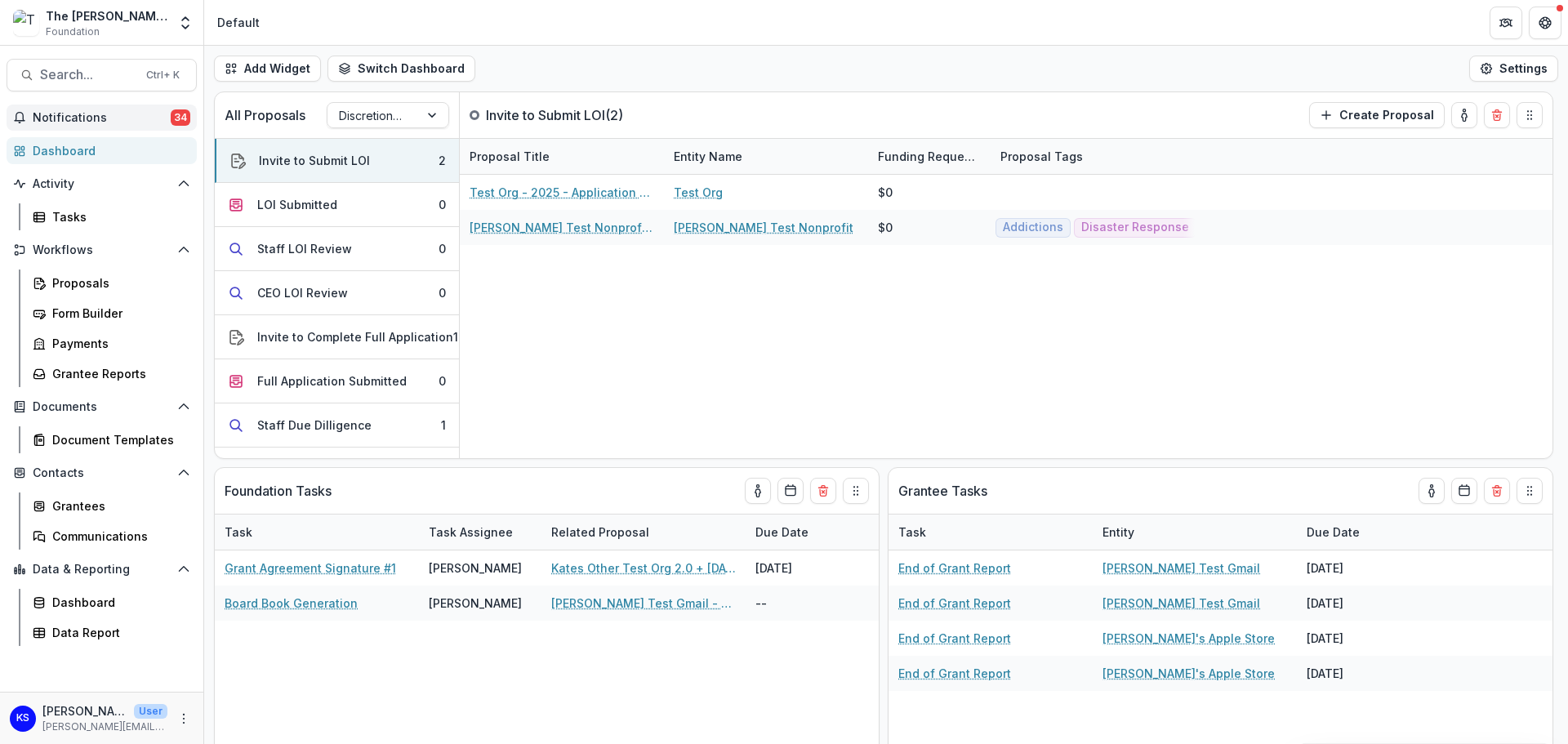
click at [38, 116] on span "Notifications" at bounding box center [101, 118] width 138 height 14
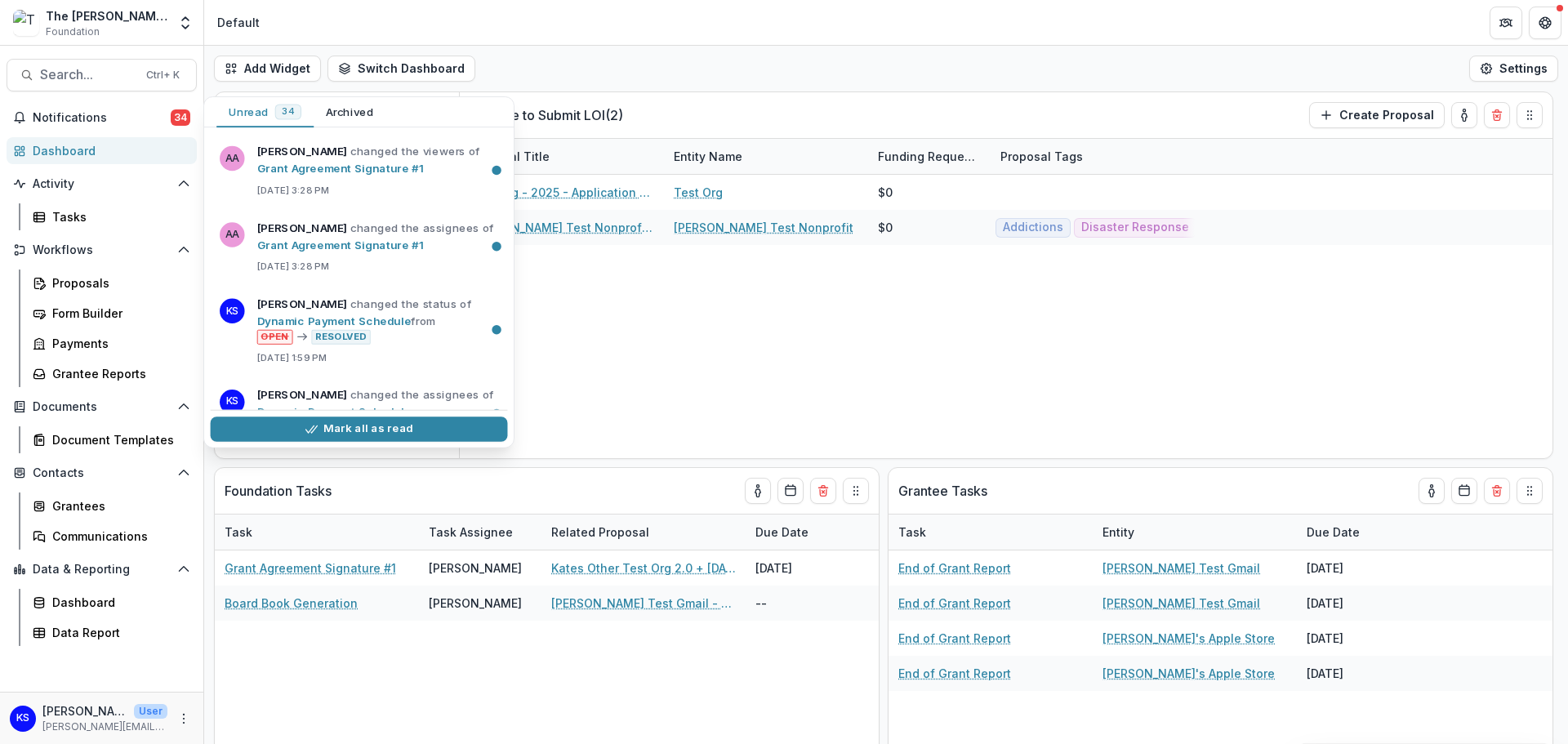
click at [61, 152] on div "Dashboard" at bounding box center [108, 151] width 151 height 17
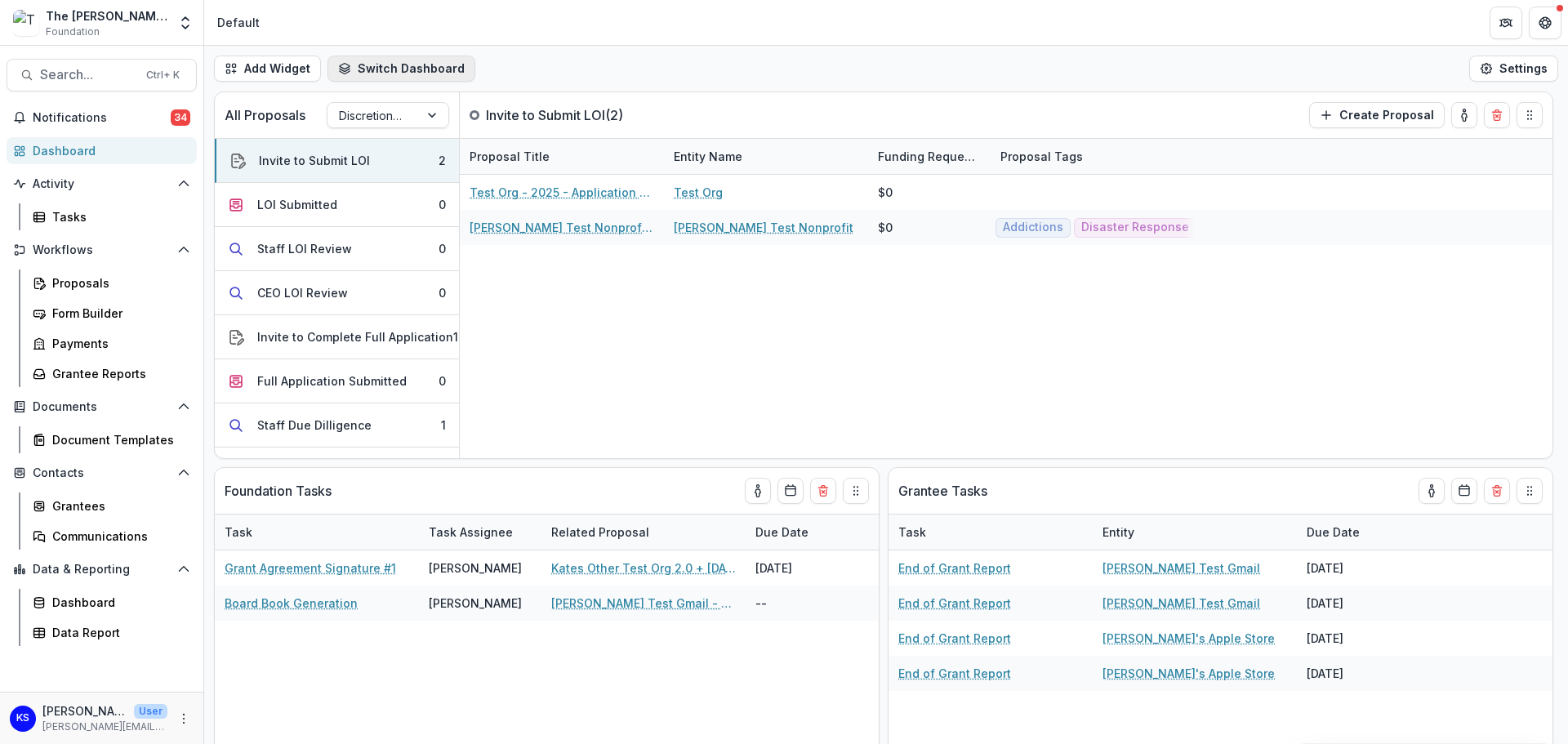
click at [430, 74] on button "Switch Dashboard" at bounding box center [401, 68] width 148 height 26
click at [368, 340] on div "Invite to Complete Full Application" at bounding box center [355, 337] width 196 height 17
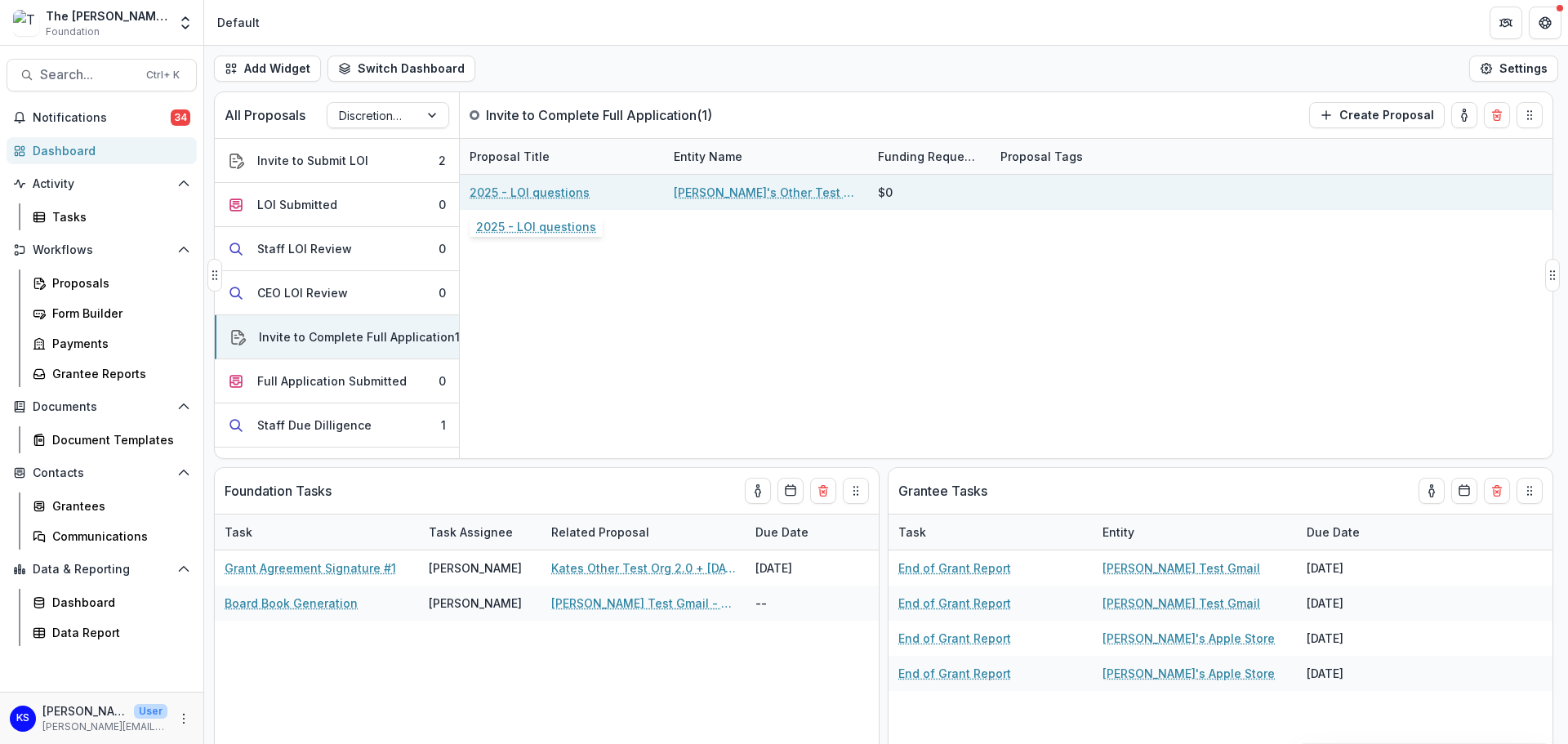
click at [507, 191] on link "2025 - LOI questions" at bounding box center [529, 192] width 120 height 17
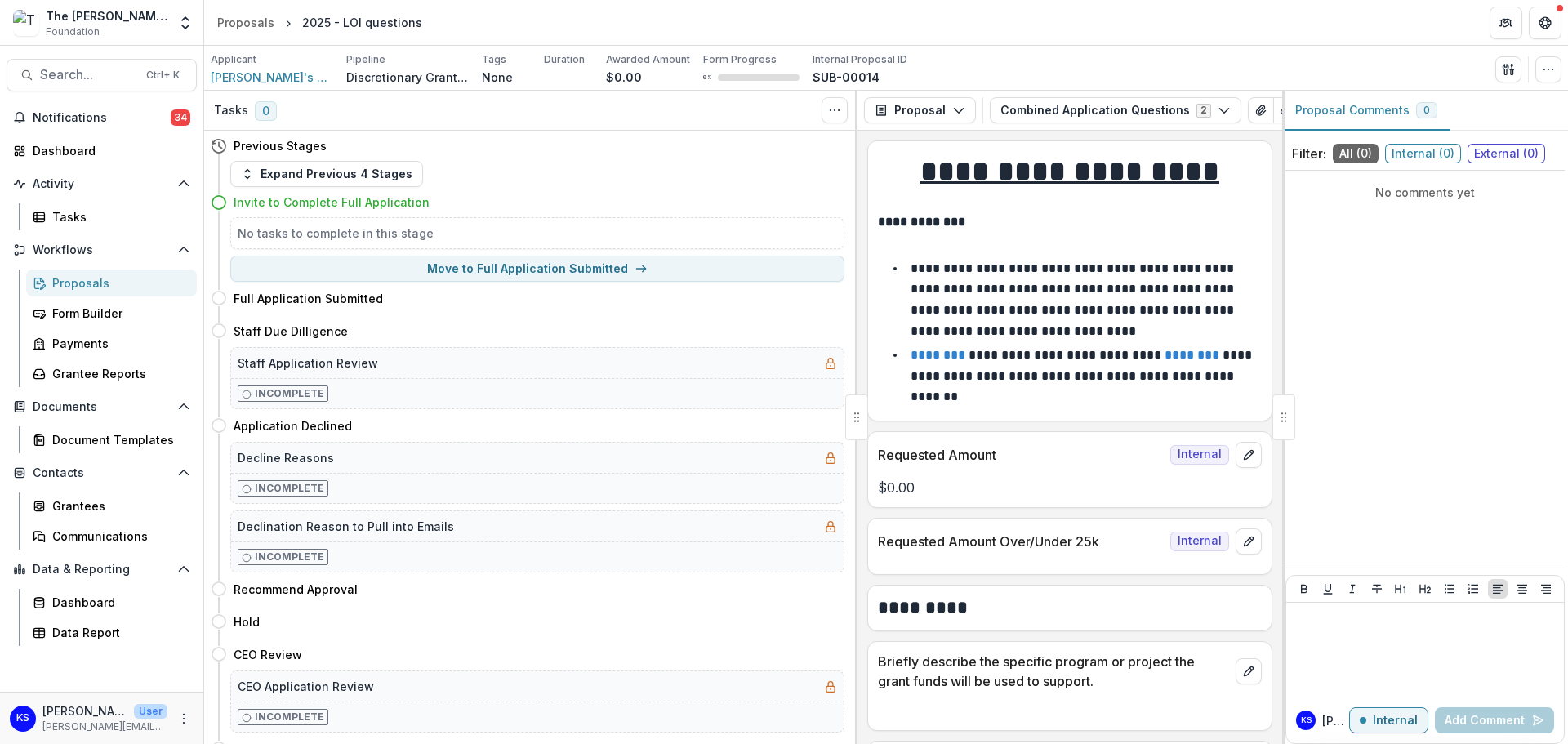
scroll to position [81, 0]
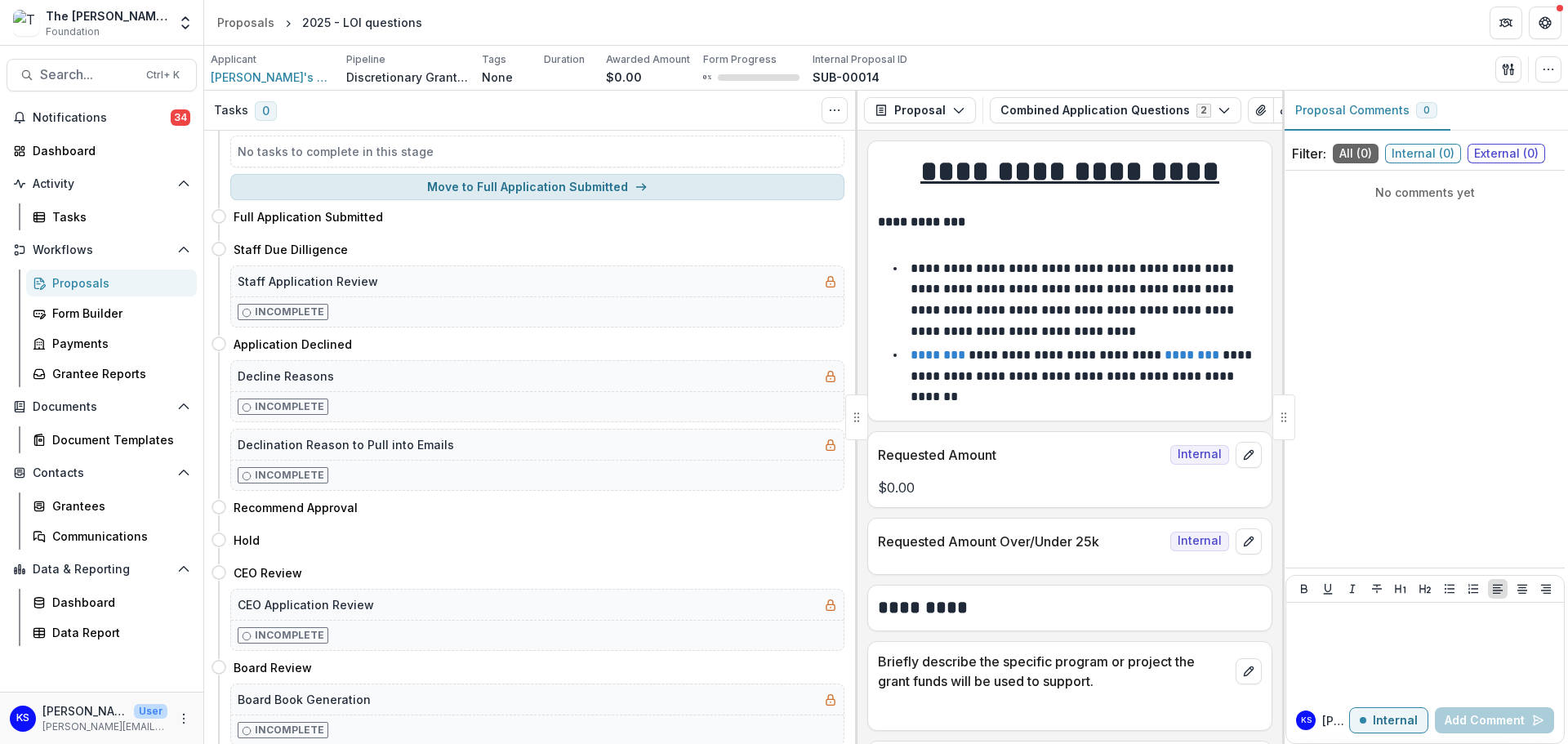
click at [635, 192] on icon "button" at bounding box center [641, 186] width 13 height 13
select select "**********"
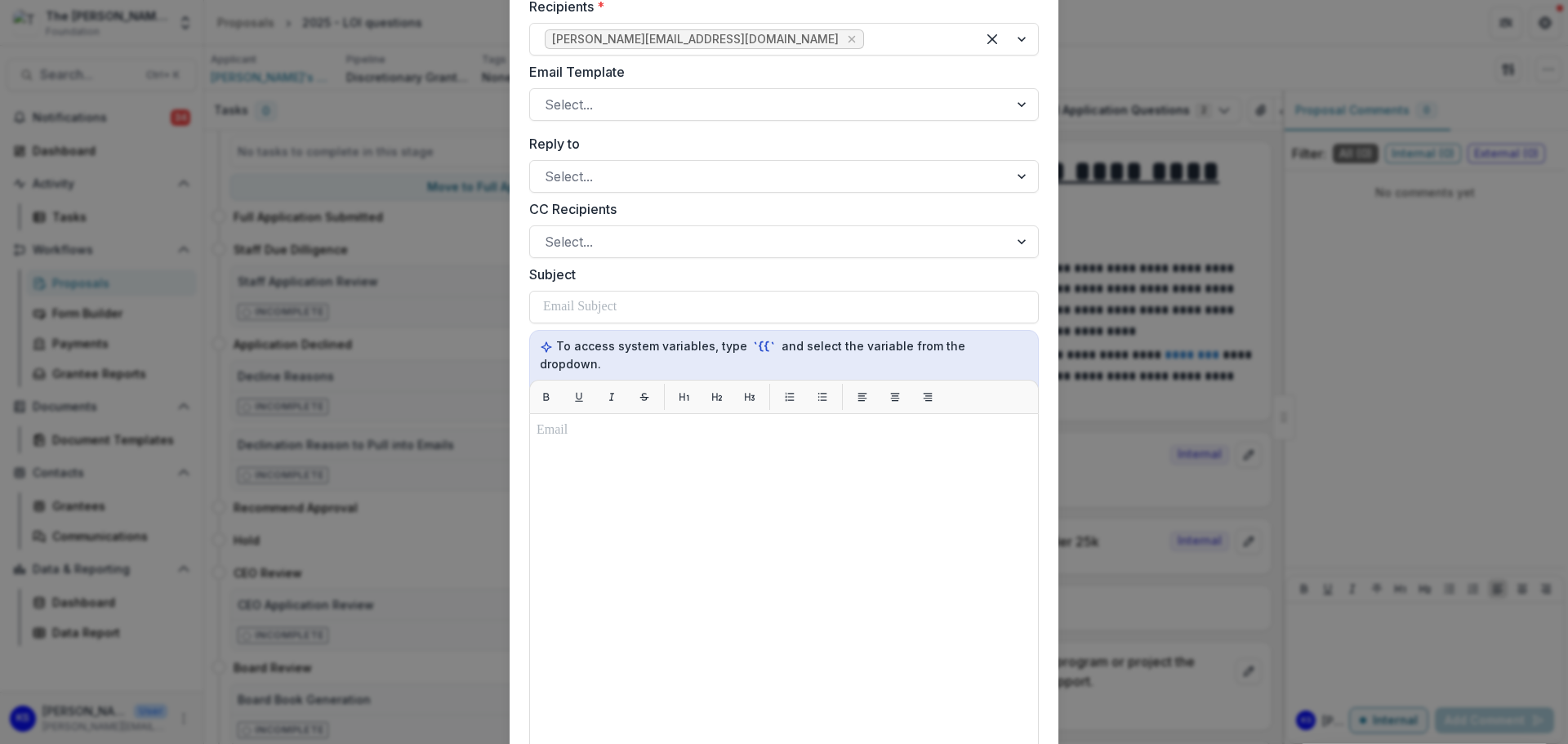
scroll to position [0, 0]
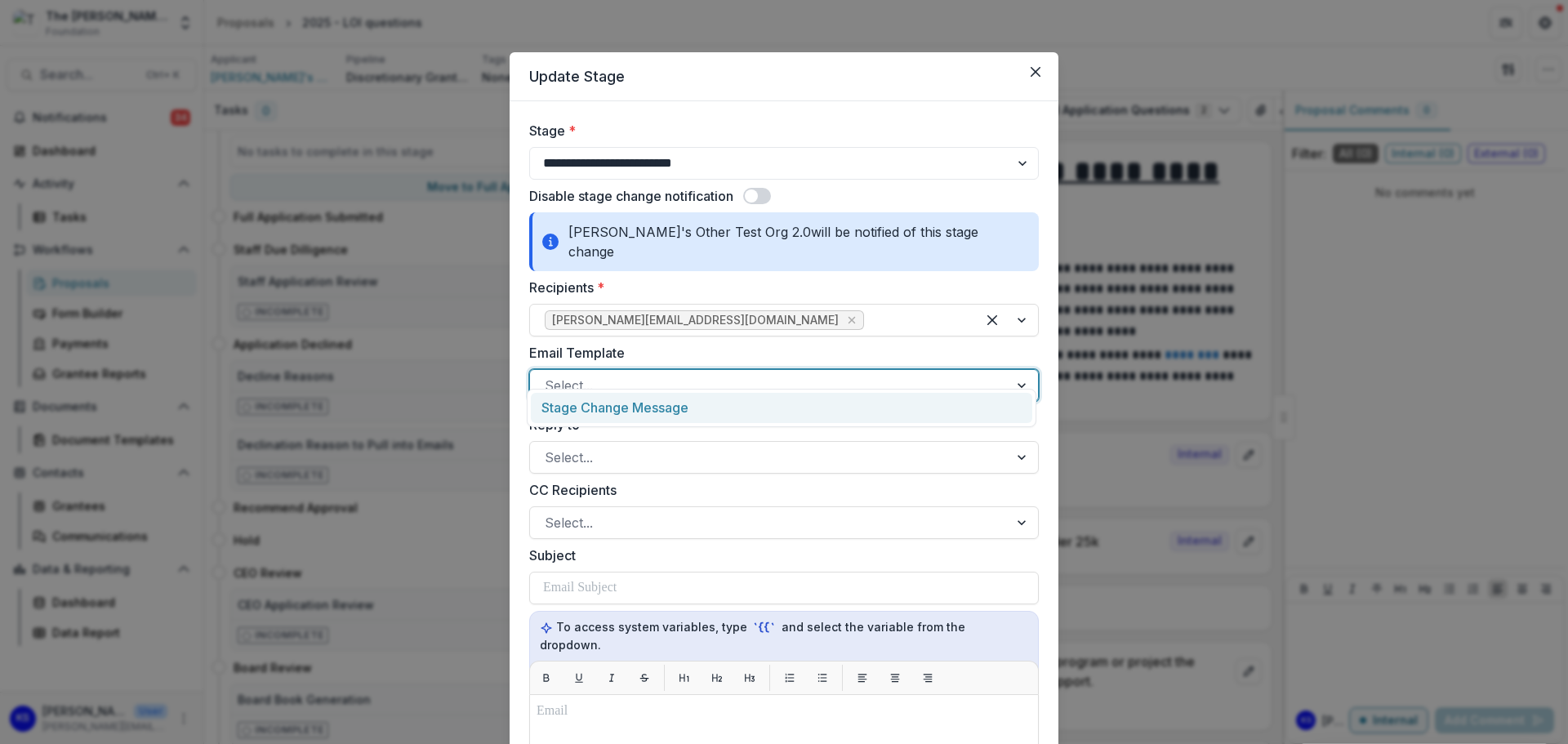
click at [675, 374] on div at bounding box center [769, 385] width 449 height 23
click at [665, 410] on div "Stage Change Message" at bounding box center [781, 408] width 501 height 30
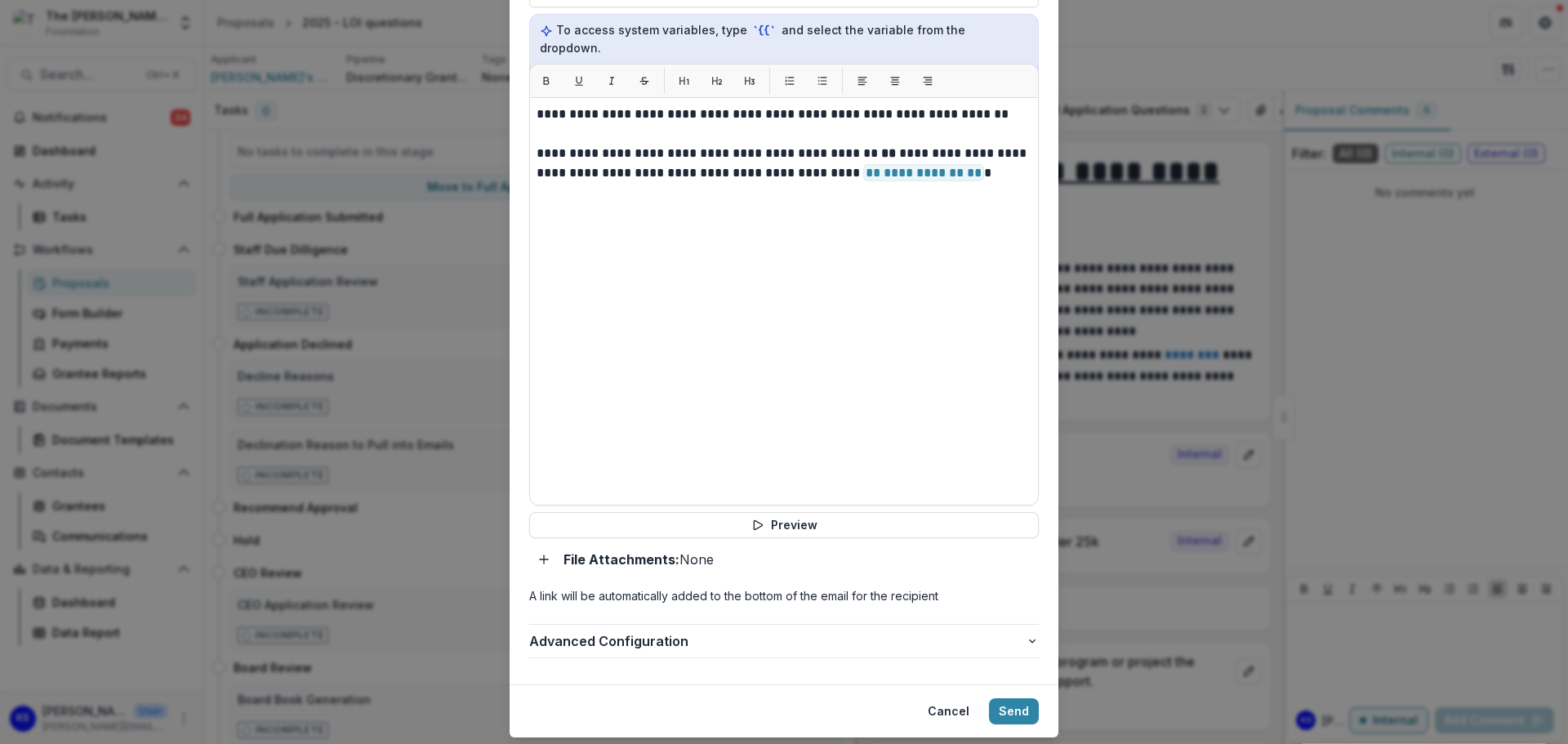
scroll to position [606, 0]
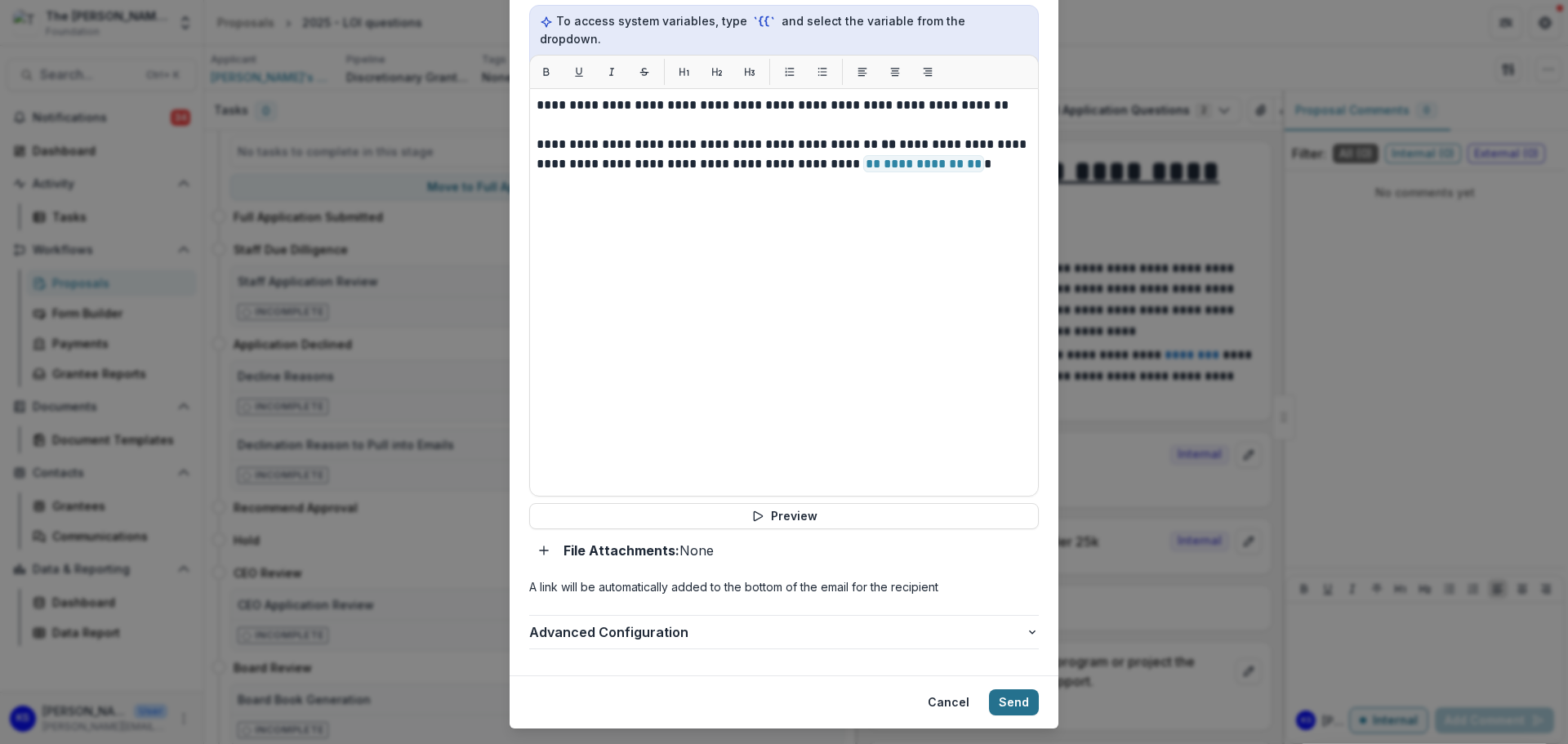
click at [1029, 689] on button "Send" at bounding box center [1014, 702] width 50 height 26
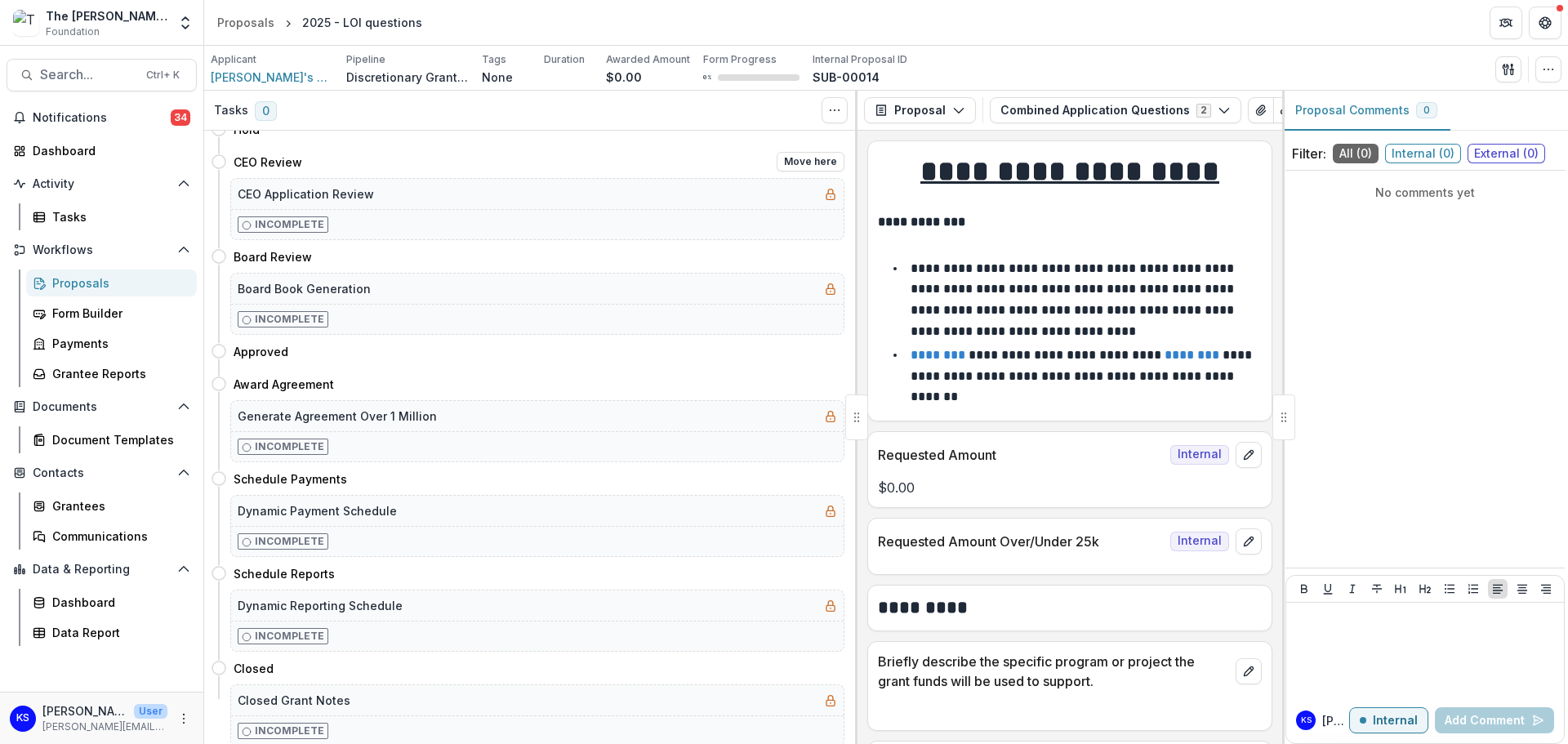
scroll to position [463, 0]
click at [106, 307] on div "Form Builder" at bounding box center [118, 314] width 132 height 17
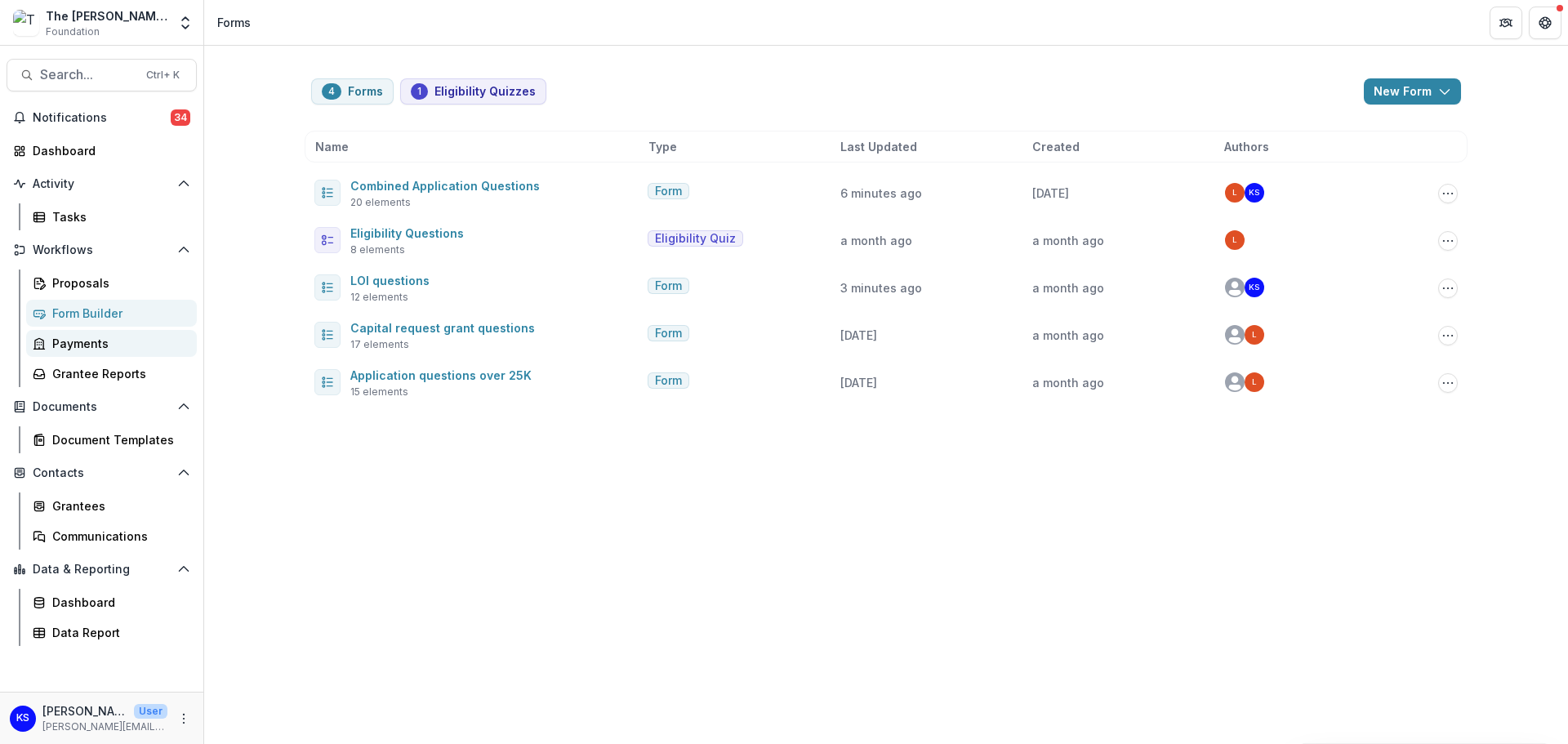
click at [98, 349] on div "Payments" at bounding box center [118, 344] width 132 height 17
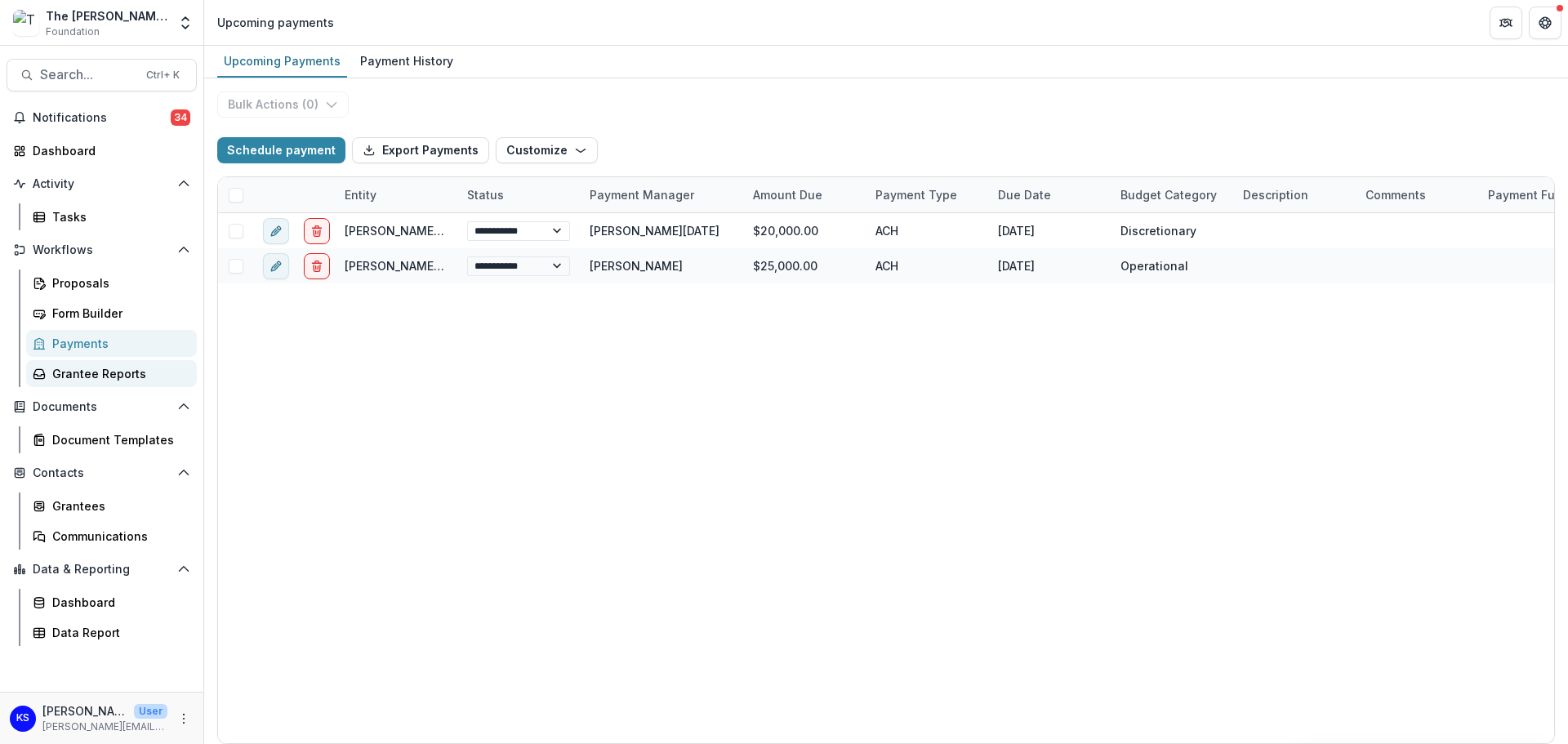
click at [103, 374] on div "Grantee Reports" at bounding box center [118, 374] width 132 height 17
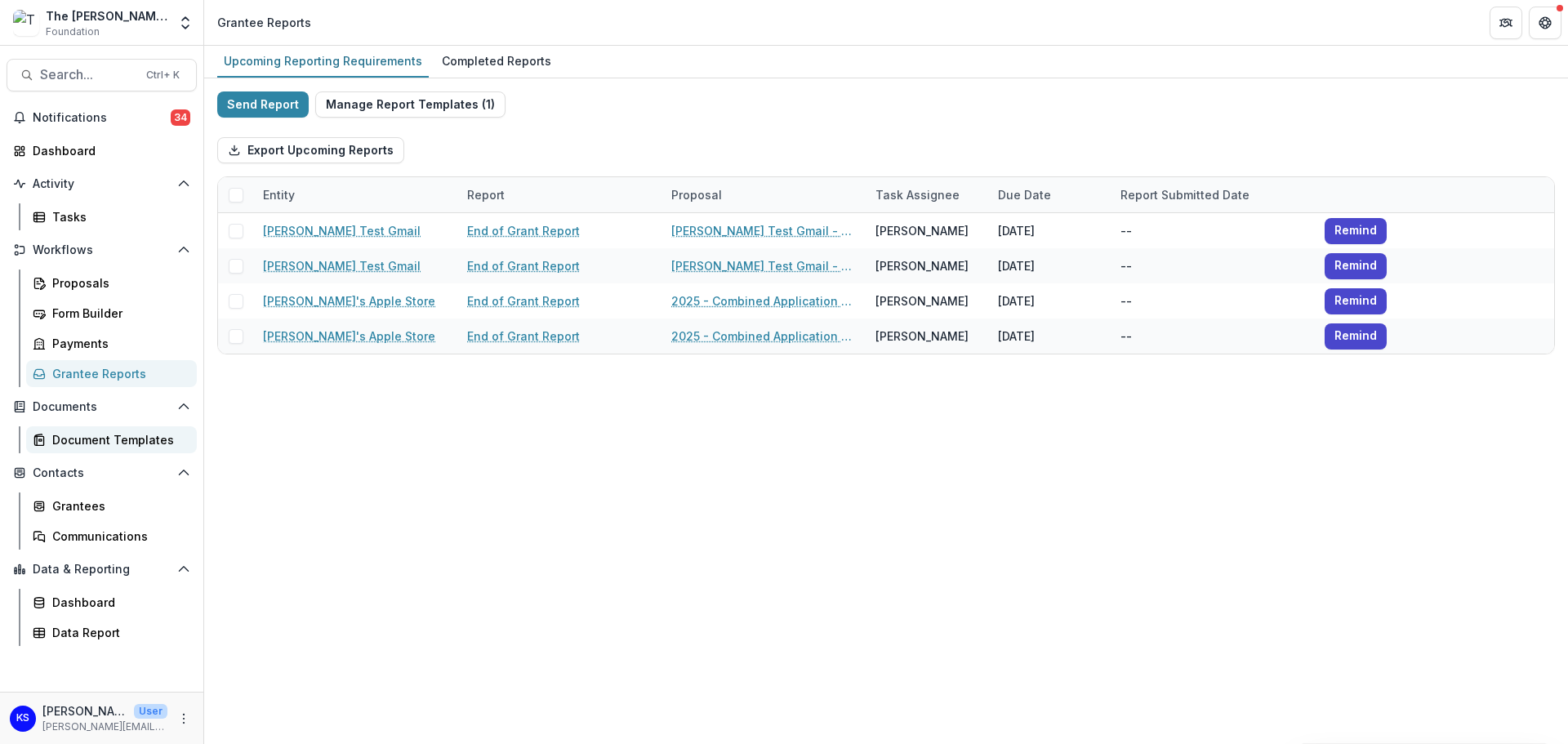
click at [94, 433] on div "Document Templates" at bounding box center [118, 440] width 132 height 17
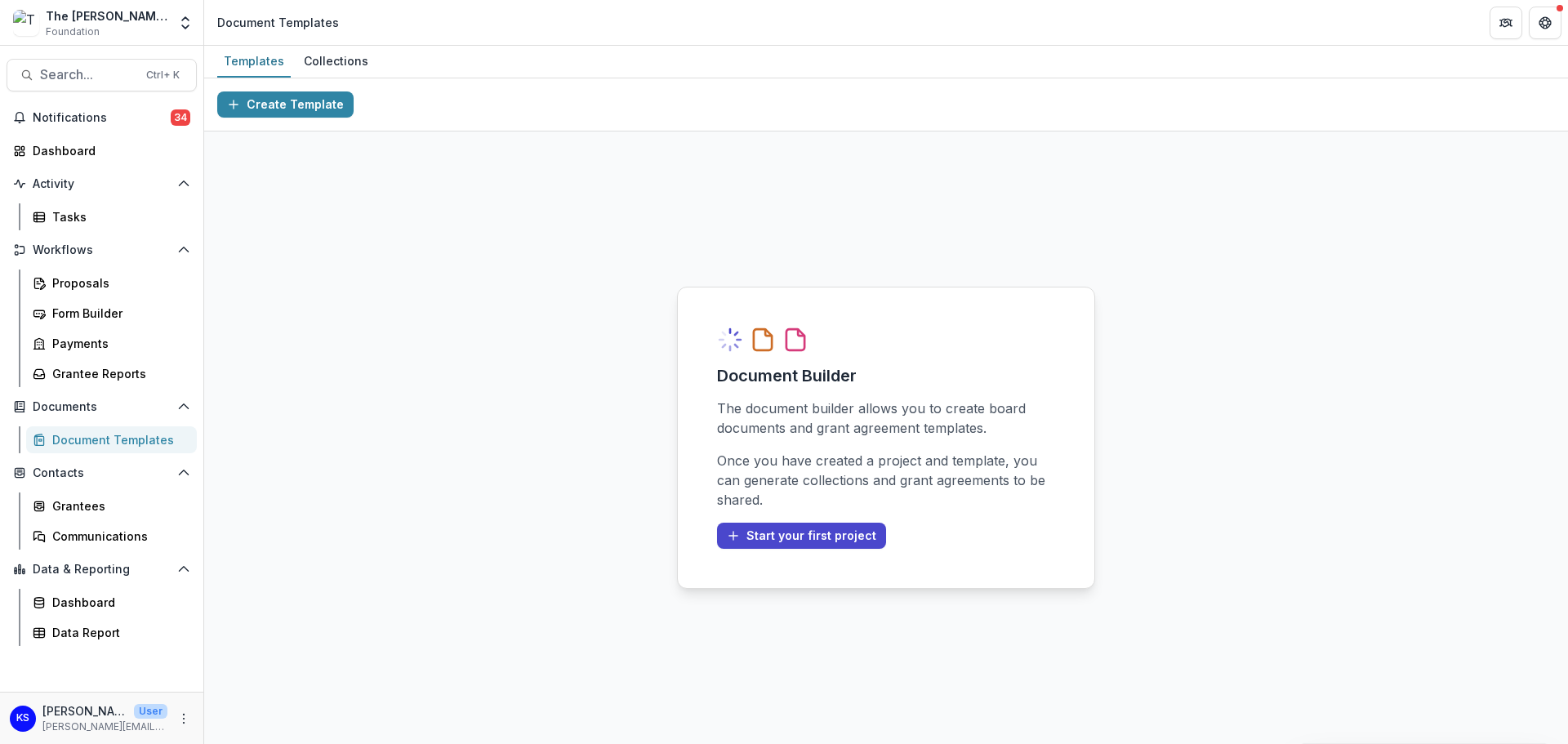
click at [580, 521] on div "Document Builder The document builder allows you to create board documents and …" at bounding box center [886, 437] width 1364 height 612
click at [74, 212] on div "Tasks" at bounding box center [118, 217] width 132 height 17
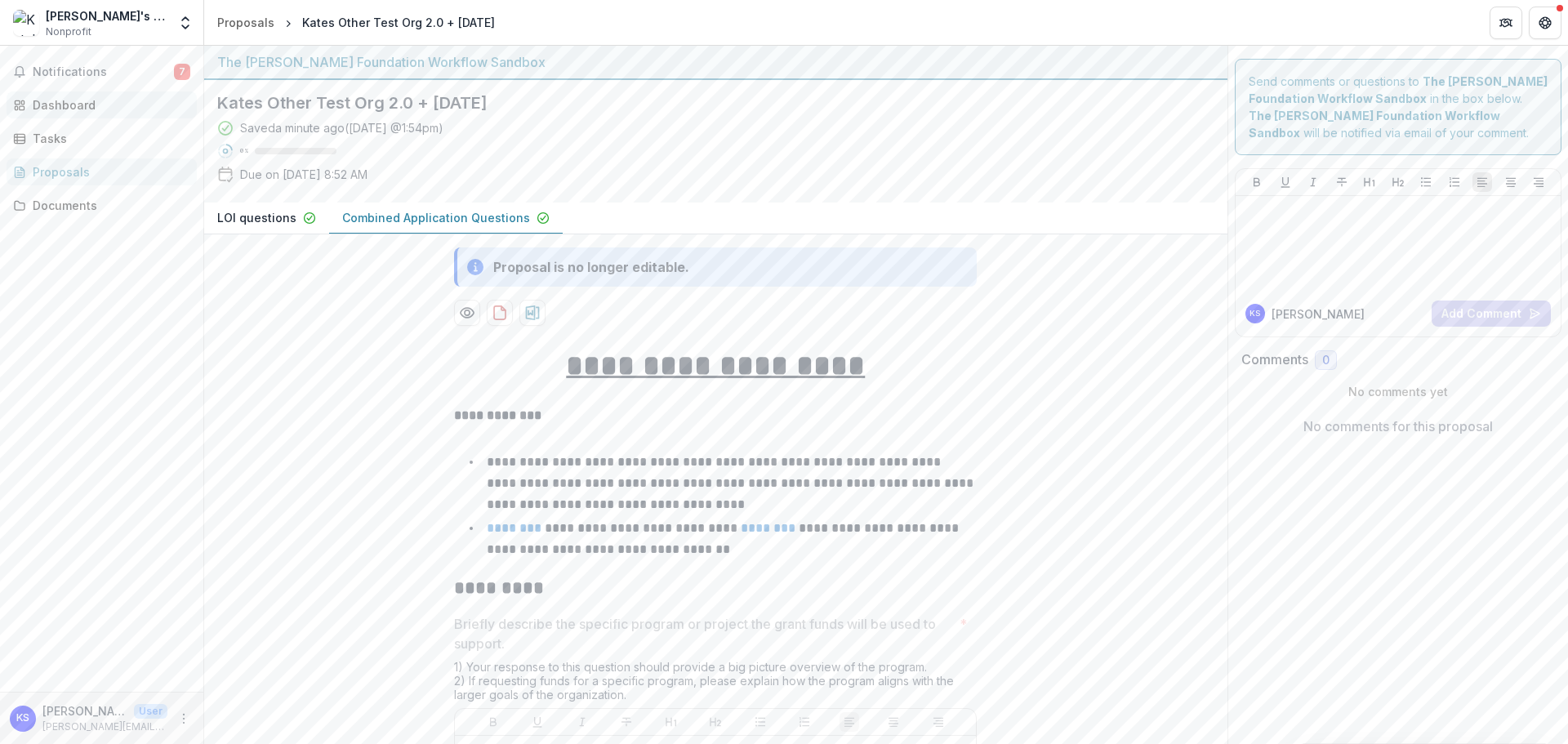
click at [61, 107] on div "Dashboard" at bounding box center [108, 105] width 151 height 17
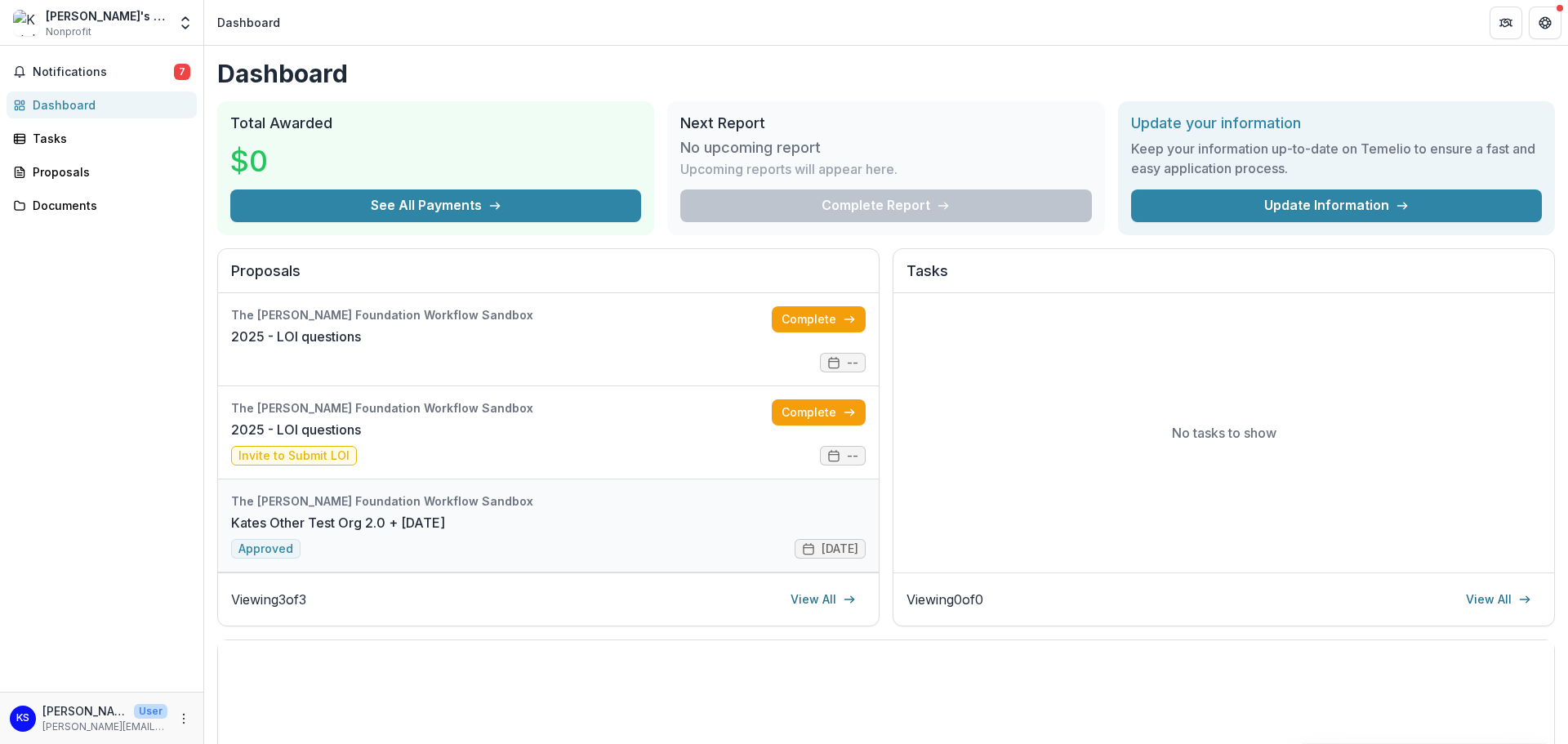
click at [251, 533] on link "Kates Other Test Org 2.0 + [DATE]" at bounding box center [338, 522] width 214 height 20
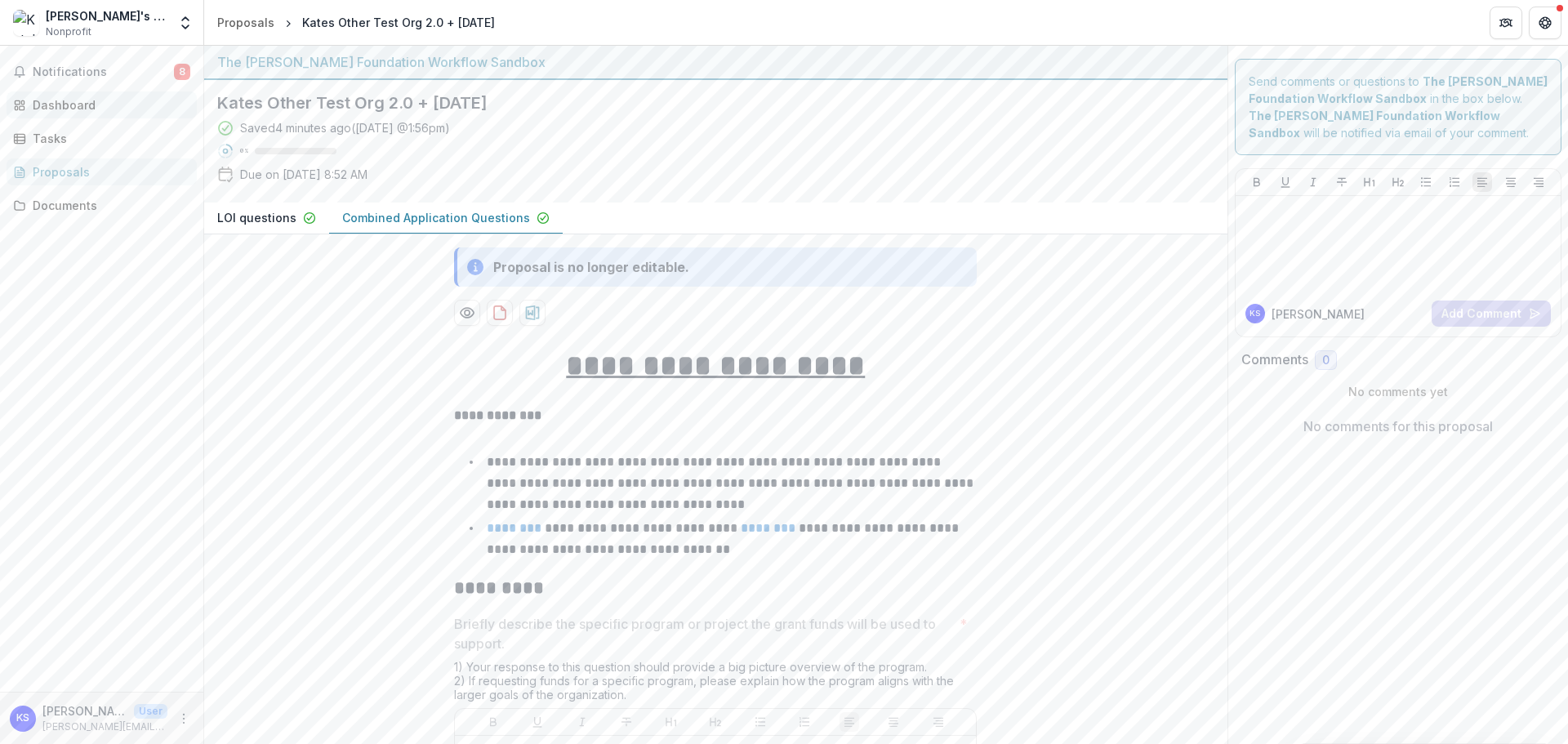
click at [36, 107] on div "Dashboard" at bounding box center [108, 105] width 151 height 17
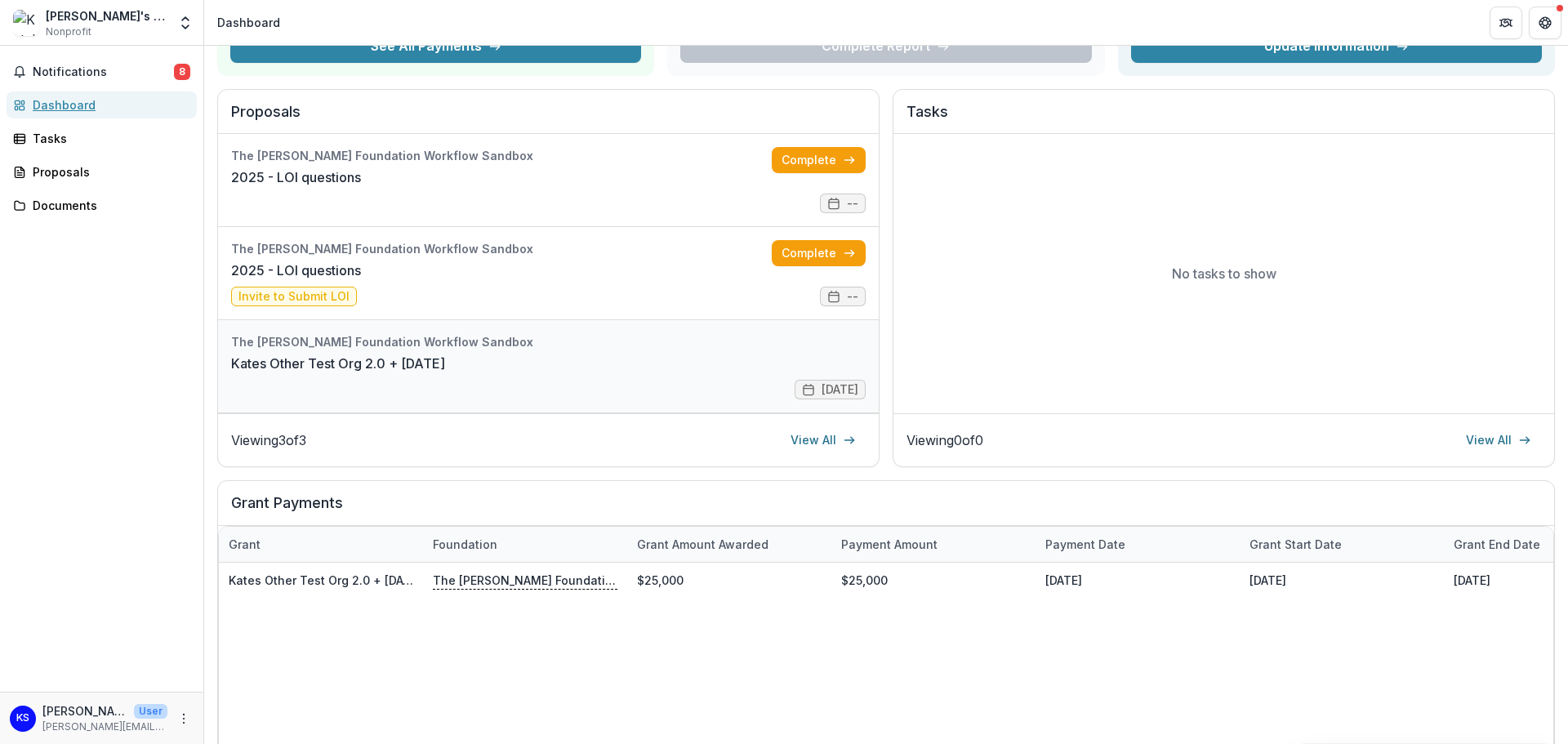
scroll to position [164, 0]
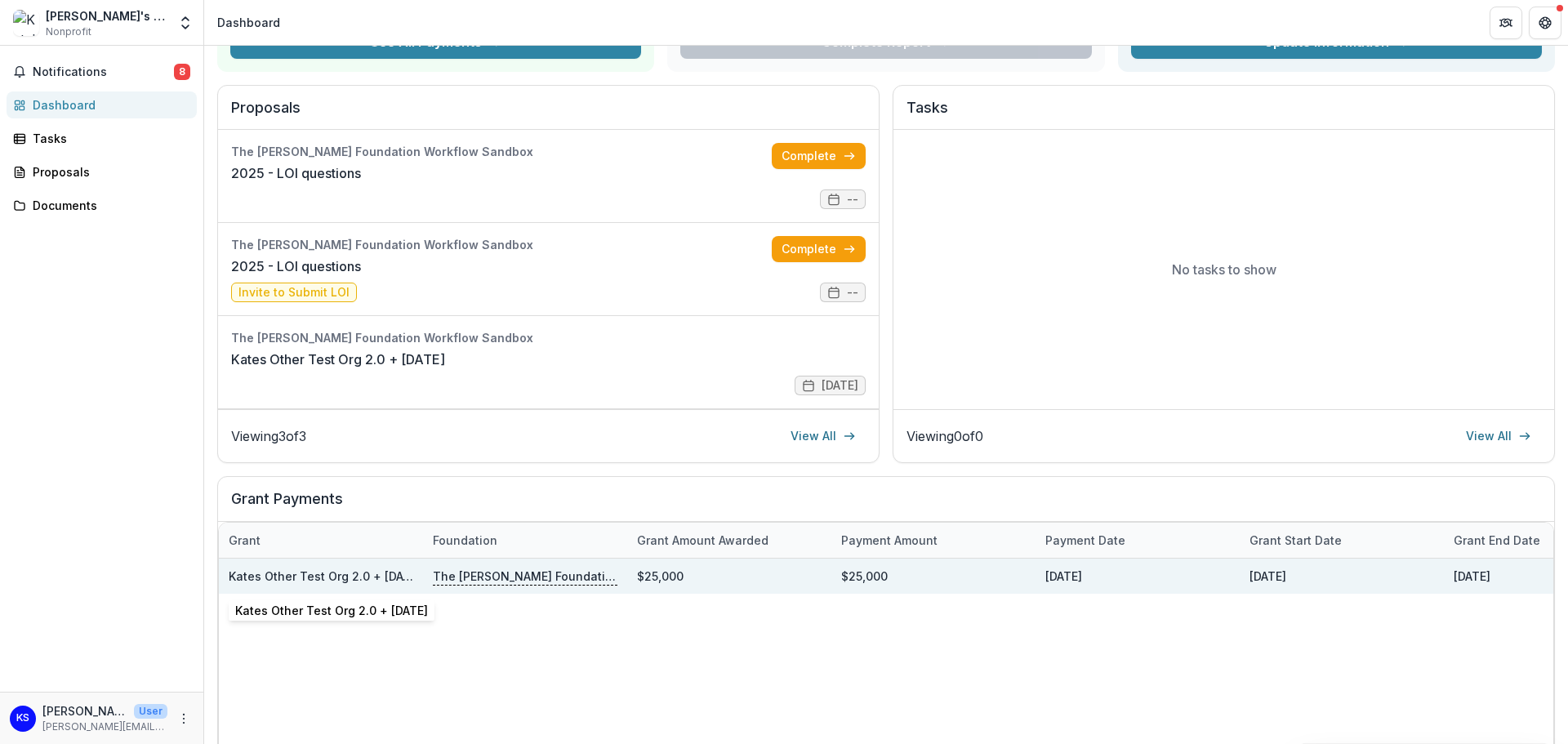
click at [352, 574] on link "Kates Other Test Org 2.0 + [DATE]" at bounding box center [325, 576] width 193 height 14
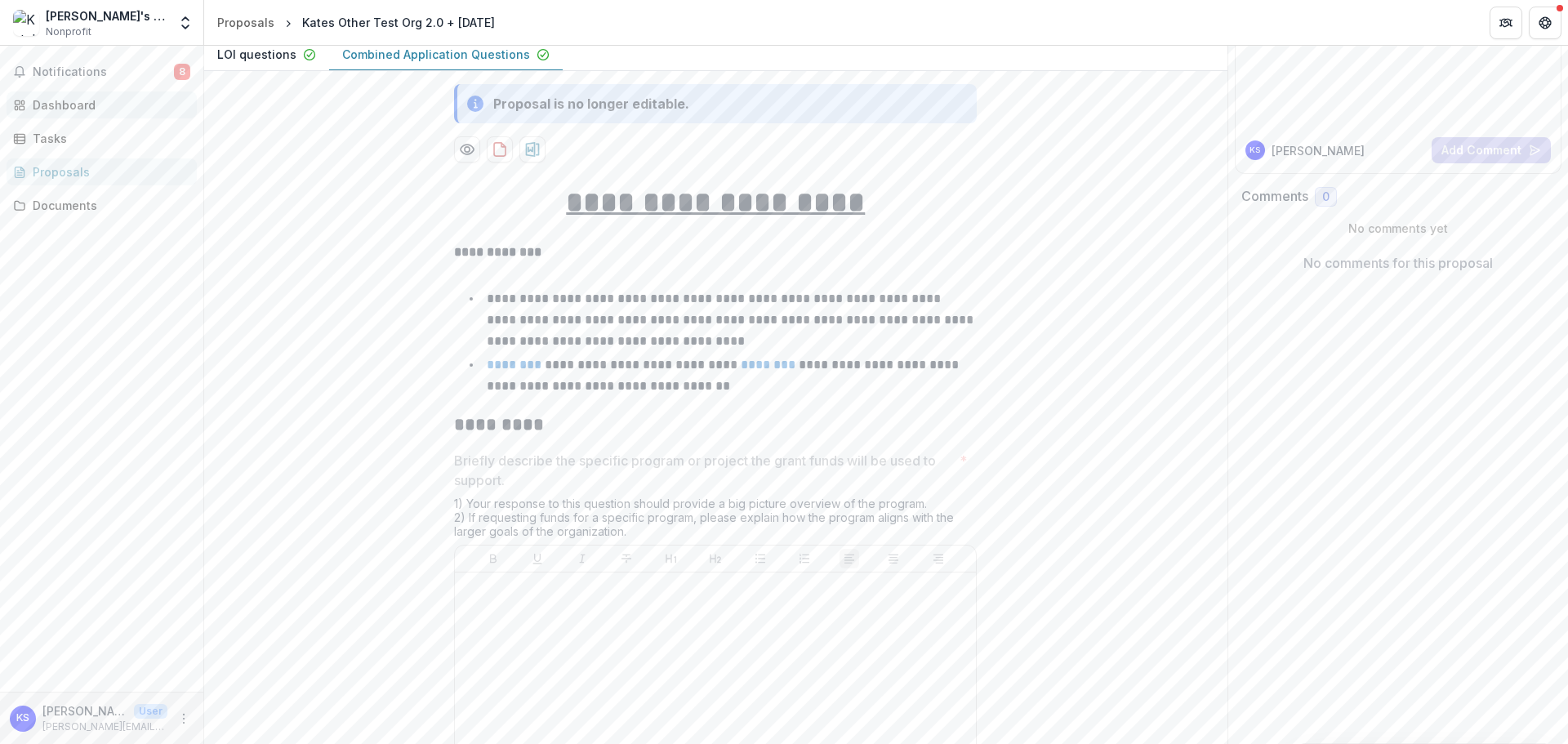
click at [81, 113] on div "Dashboard" at bounding box center [108, 105] width 151 height 17
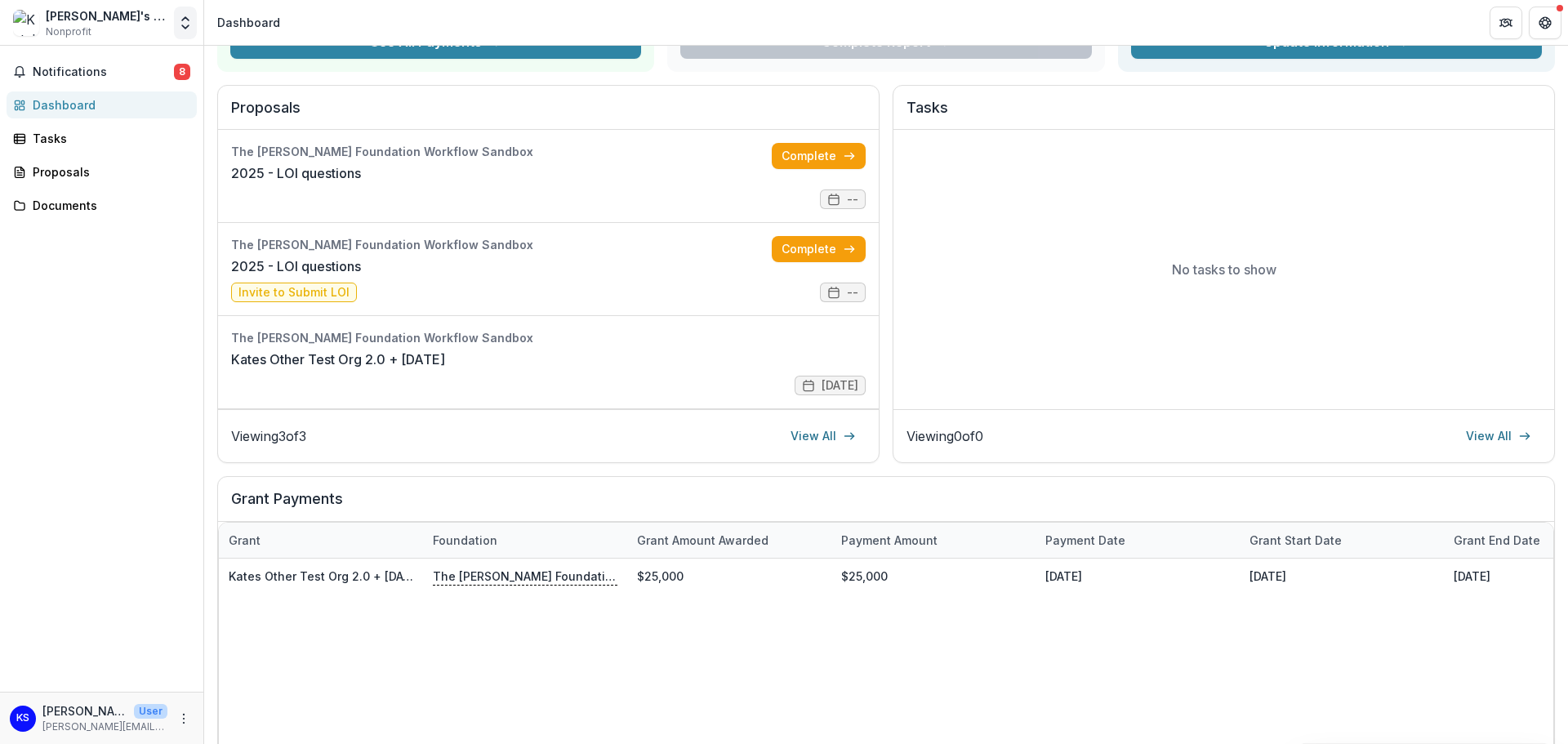
click at [190, 21] on icon "Open entity switcher" at bounding box center [185, 23] width 16 height 16
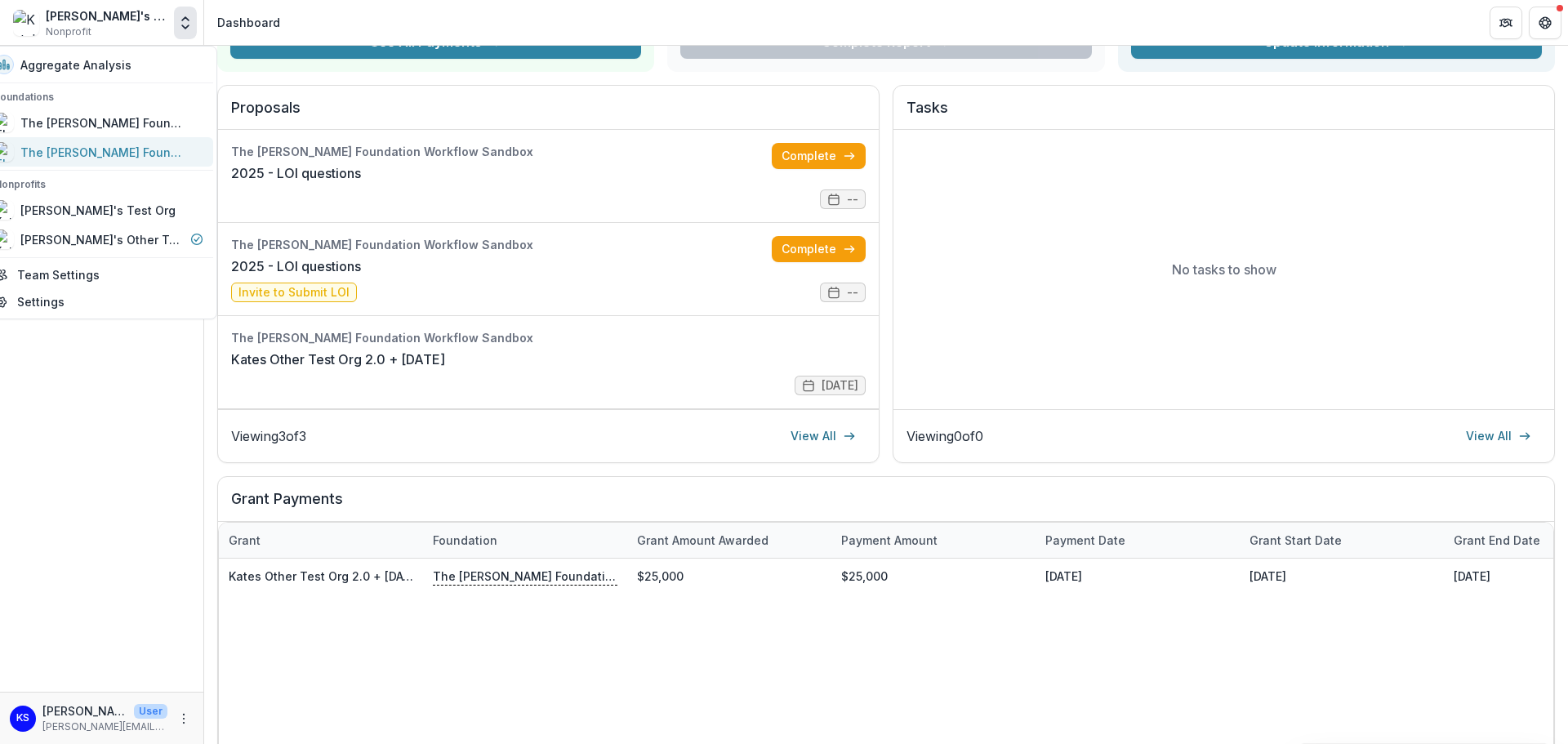
click at [163, 153] on div "The [PERSON_NAME] Foundation Data Sandbox" at bounding box center [102, 152] width 164 height 17
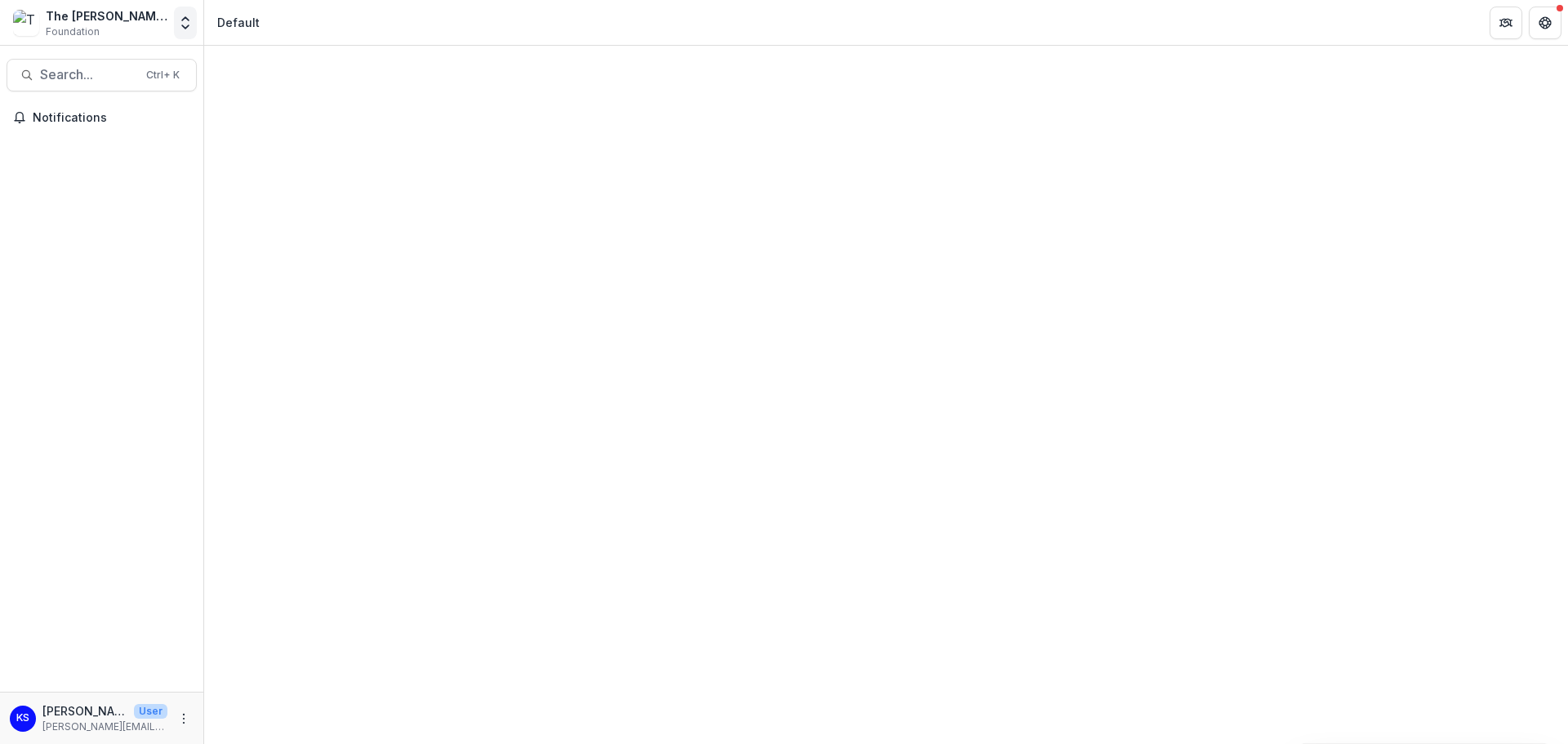
click at [181, 29] on icon "Open entity switcher" at bounding box center [185, 23] width 16 height 16
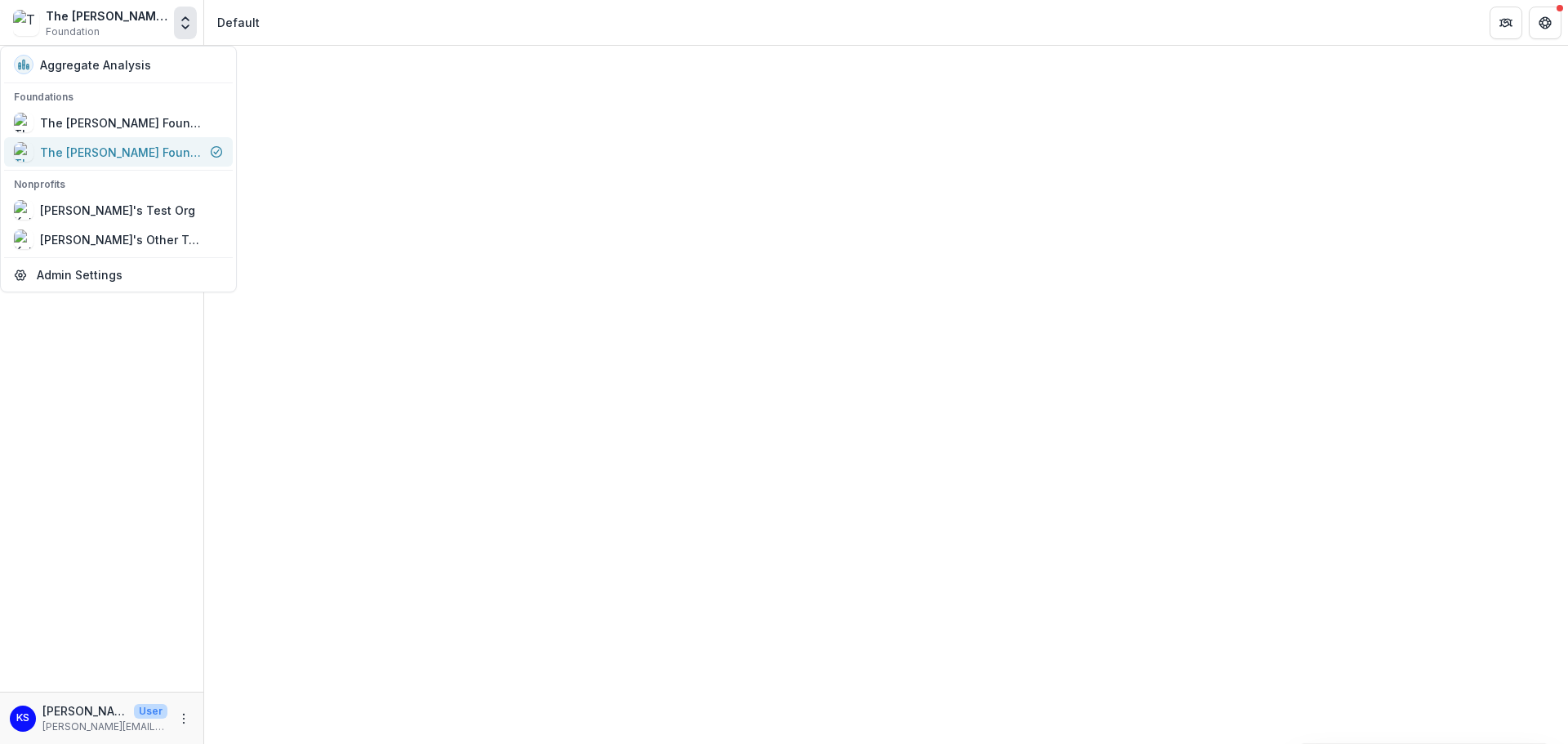
click at [164, 154] on div "The [PERSON_NAME] Foundation Data Sandbox" at bounding box center [121, 152] width 164 height 17
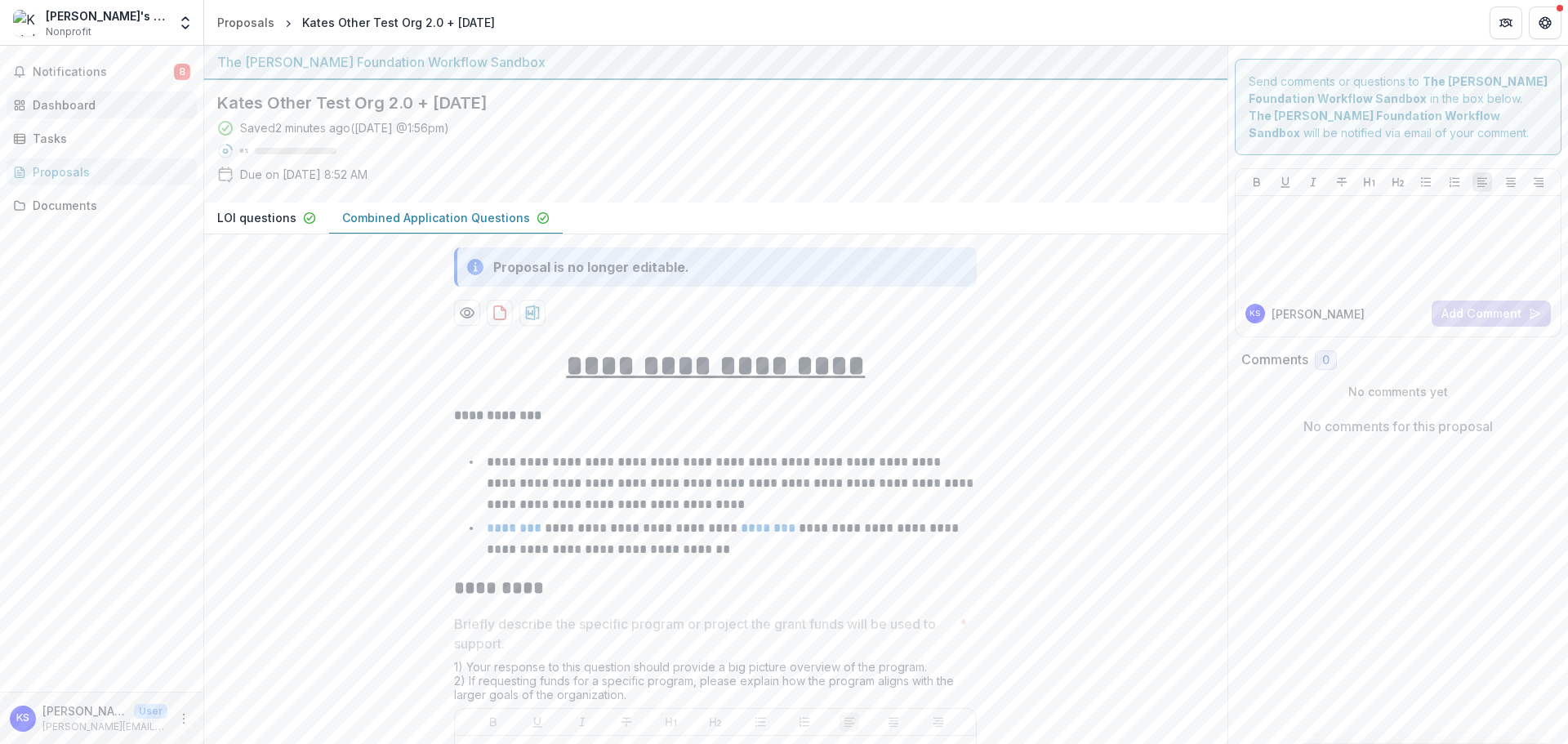
click at [48, 113] on div "Dashboard" at bounding box center [108, 105] width 151 height 17
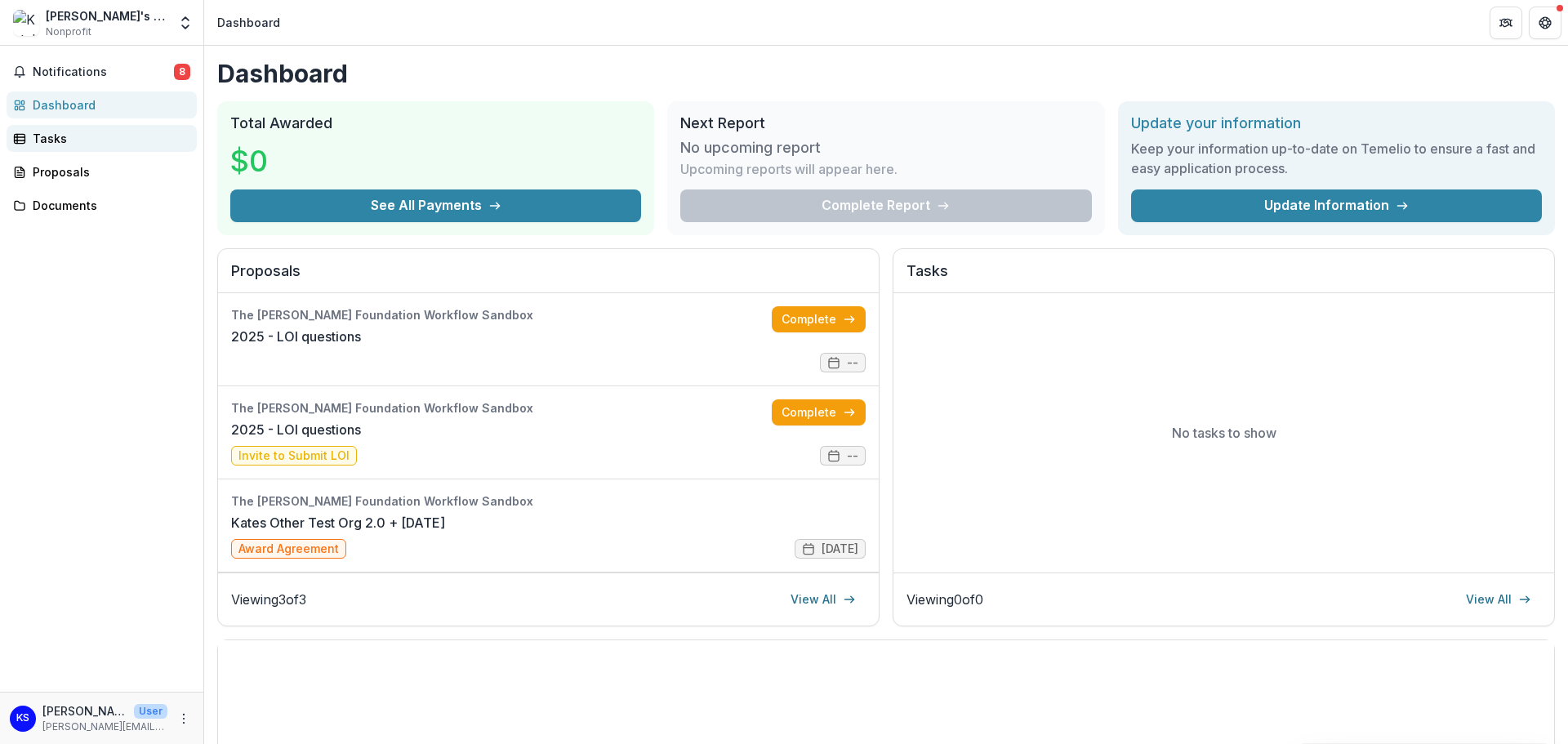
click at [87, 133] on div "Tasks" at bounding box center [108, 139] width 151 height 17
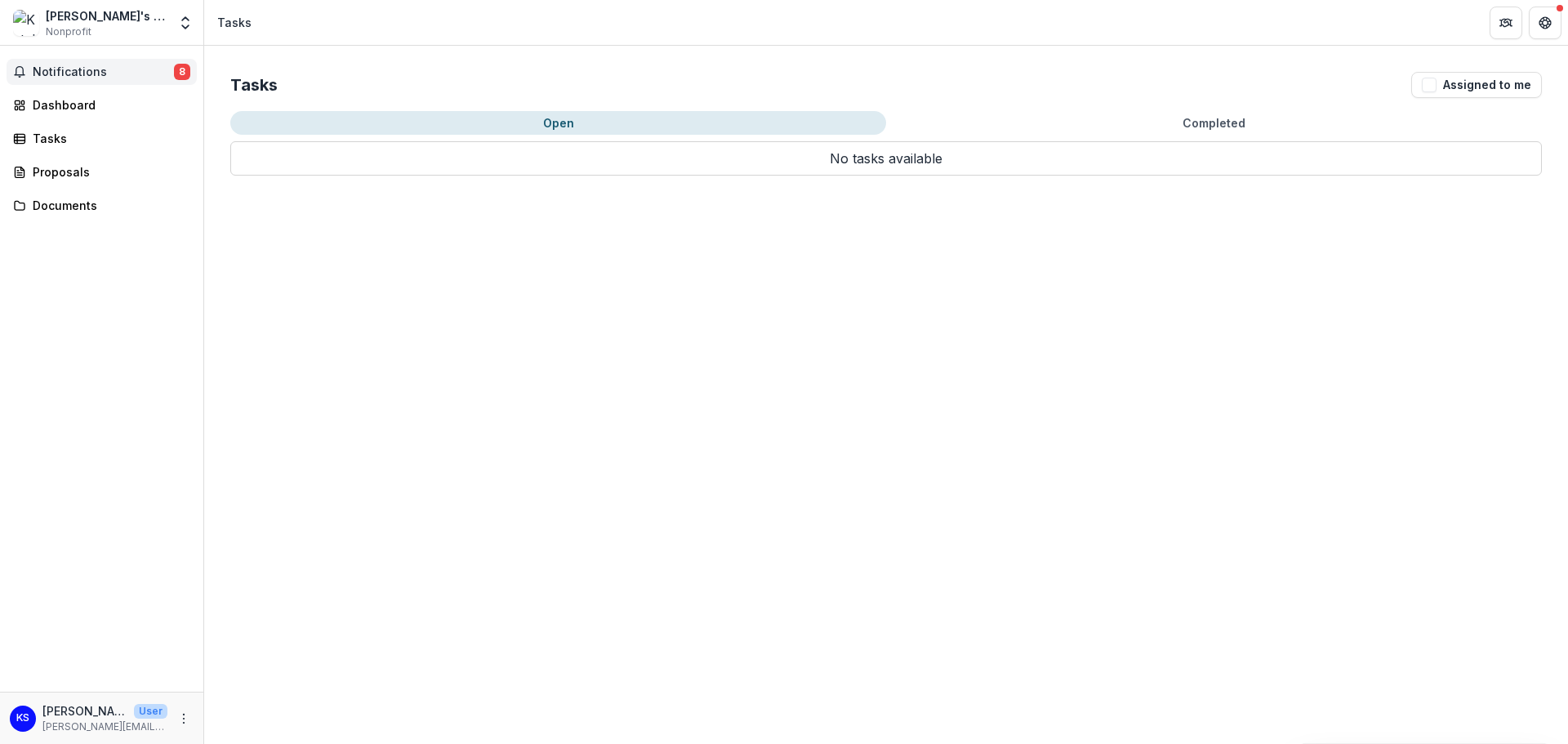
click at [89, 74] on span "Notifications" at bounding box center [103, 72] width 141 height 14
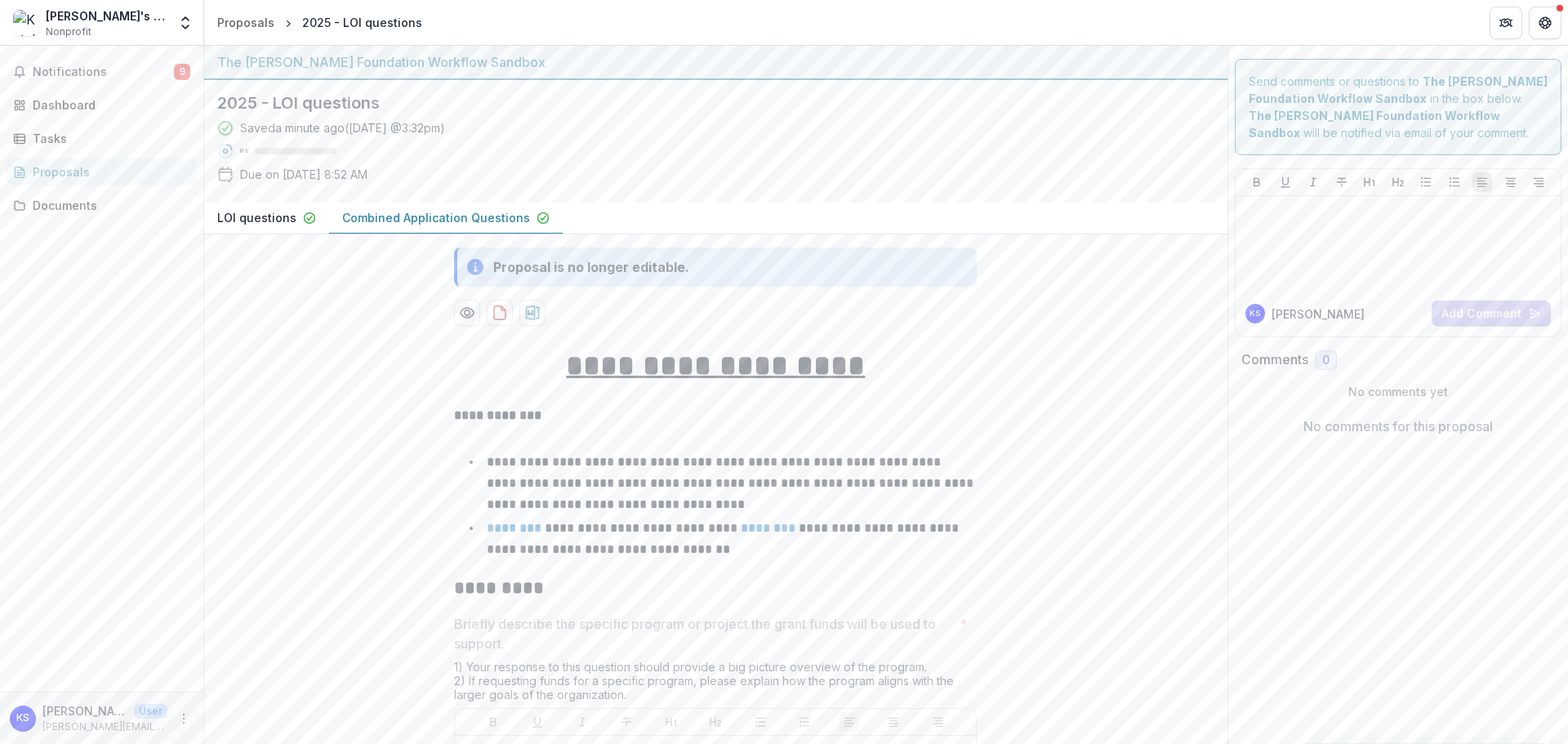
click at [604, 372] on u "**********" at bounding box center [715, 366] width 299 height 29
click at [135, 495] on div "Notifications 9 Dashboard Tasks Proposals Documents" at bounding box center [101, 369] width 203 height 646
click at [473, 313] on icon "Preview 6145a9ce-82e1-4be0-a24c-822519853fc3-1.pdf" at bounding box center [467, 313] width 16 height 16
click at [503, 319] on icon "download-proposal" at bounding box center [500, 313] width 11 height 13
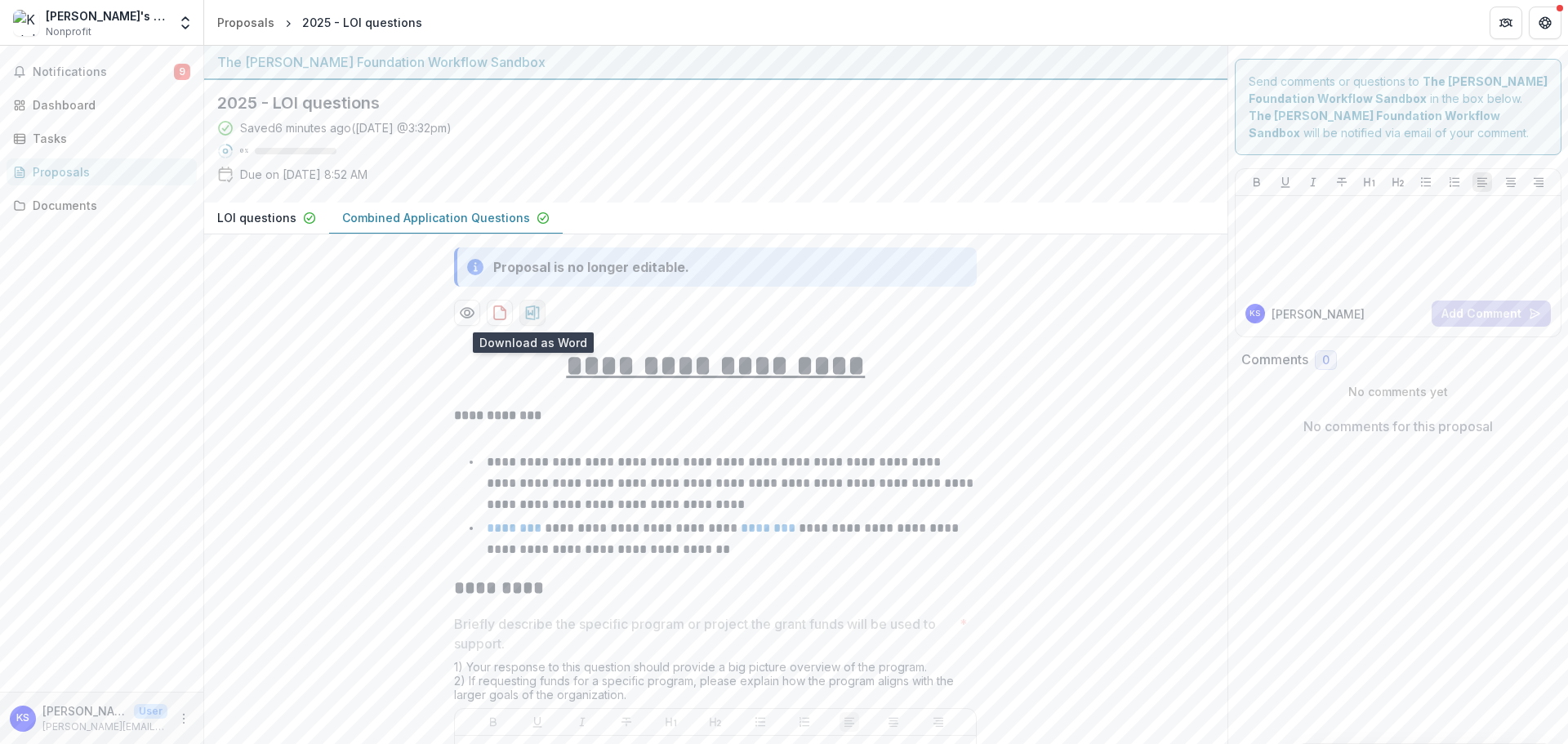
click at [535, 314] on icon "download-proposal" at bounding box center [532, 313] width 16 height 16
click at [260, 23] on div "Proposals" at bounding box center [246, 23] width 57 height 17
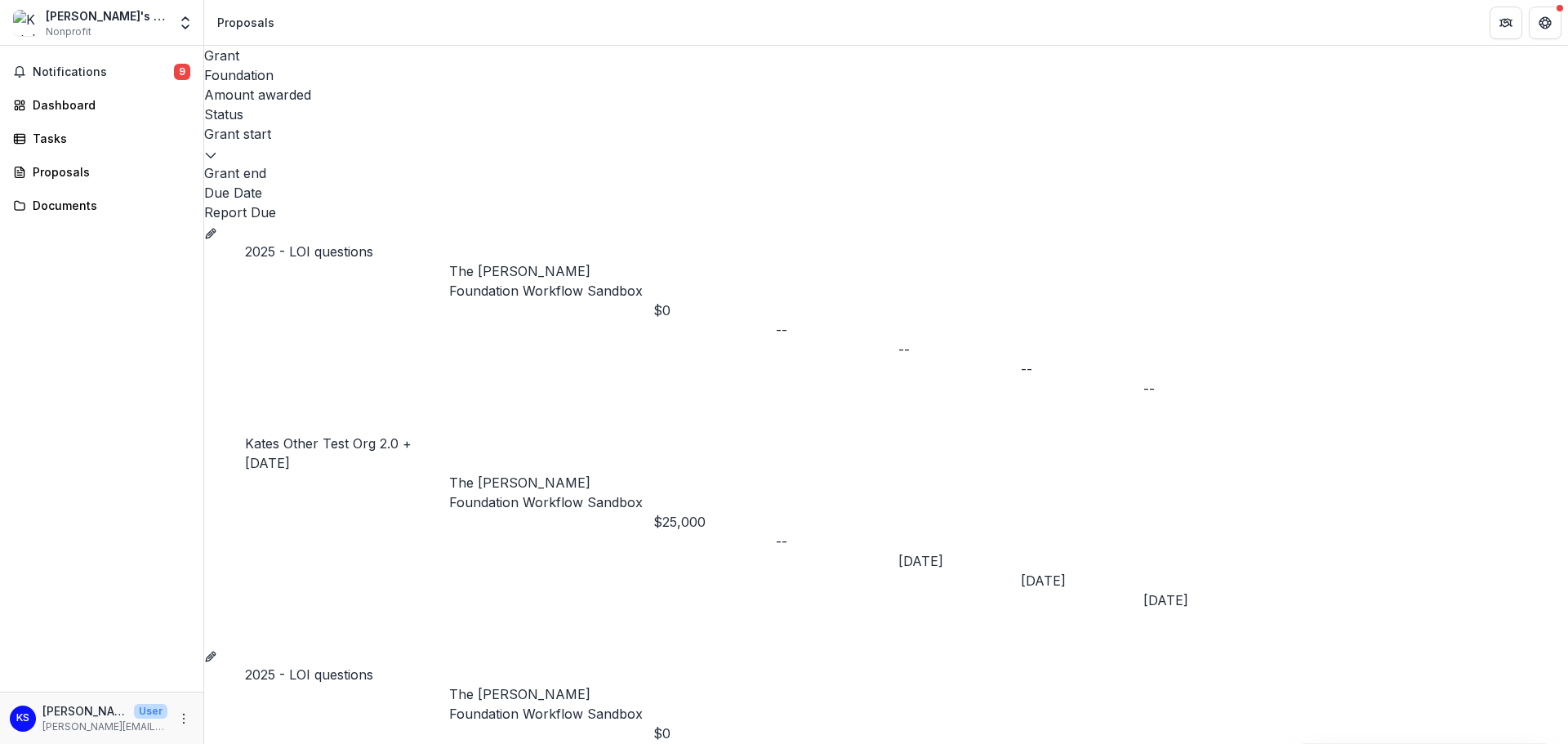
click at [92, 22] on div "[PERSON_NAME]'s Other Test Org 2.0" at bounding box center [106, 16] width 122 height 17
click at [188, 20] on polyline "Open entity switcher" at bounding box center [185, 19] width 7 height 3
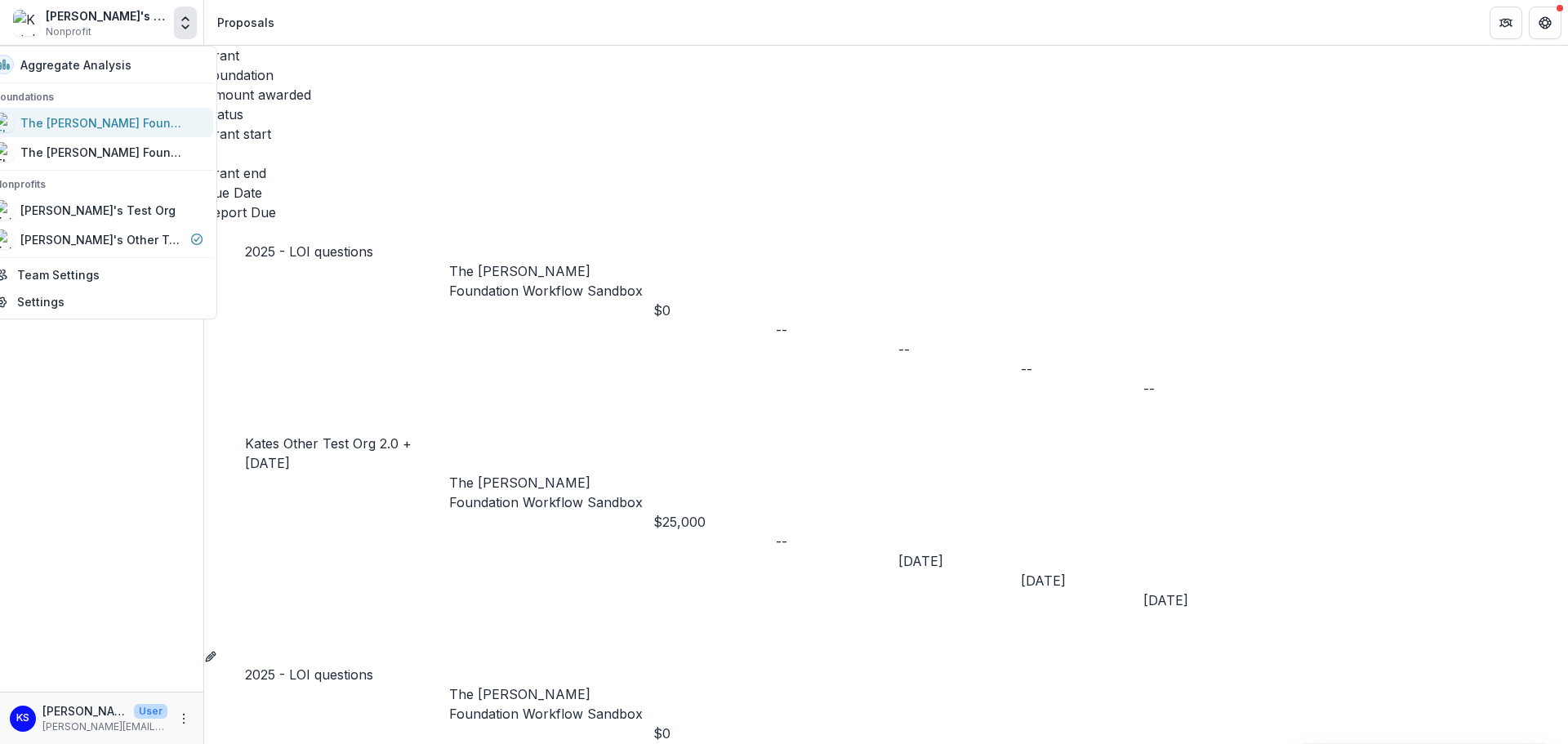
click at [139, 120] on div "The [PERSON_NAME] Foundation Workflow Sandbox" at bounding box center [102, 123] width 164 height 17
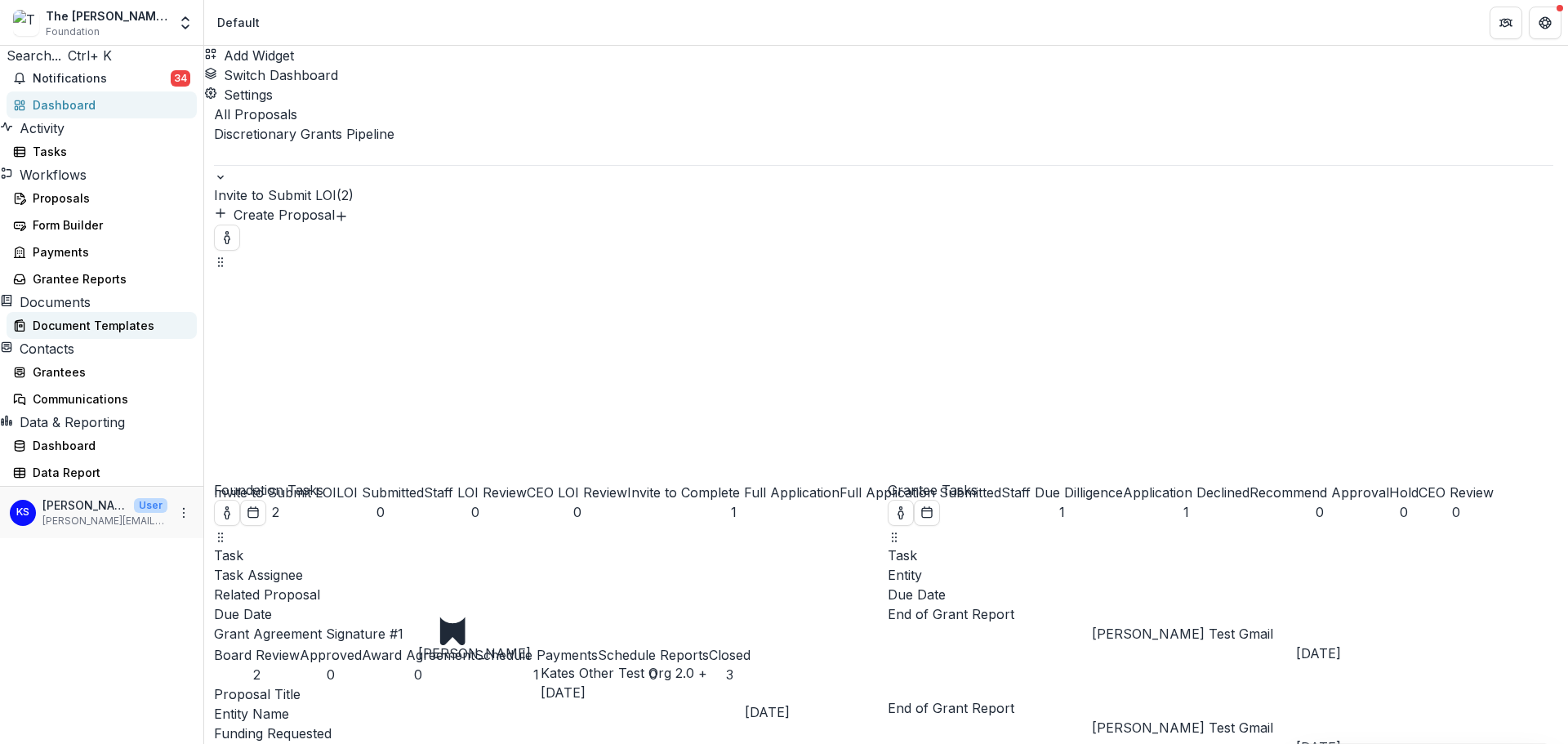
click at [113, 339] on link "Document Templates" at bounding box center [102, 325] width 190 height 27
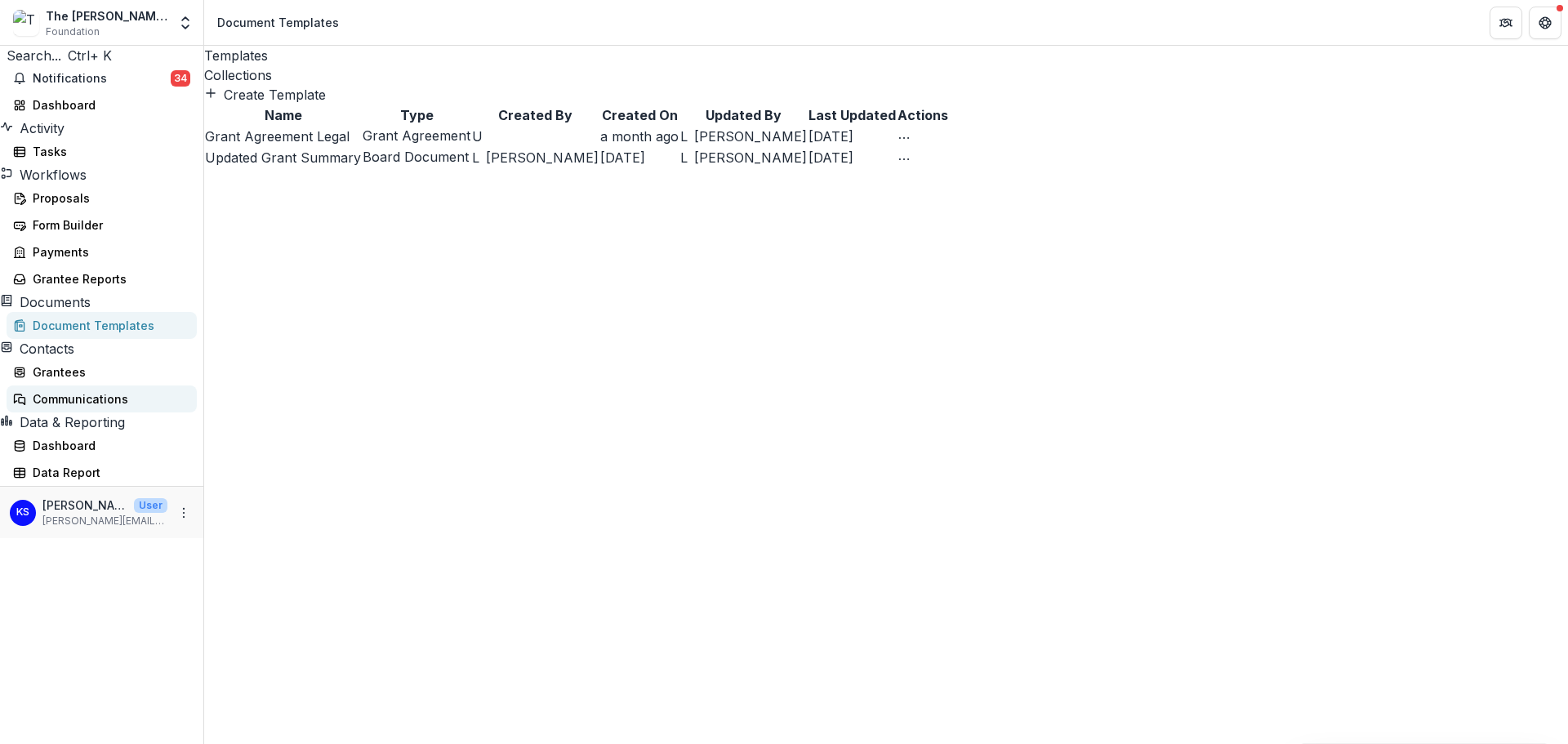
click at [96, 408] on div "Communications" at bounding box center [108, 399] width 151 height 17
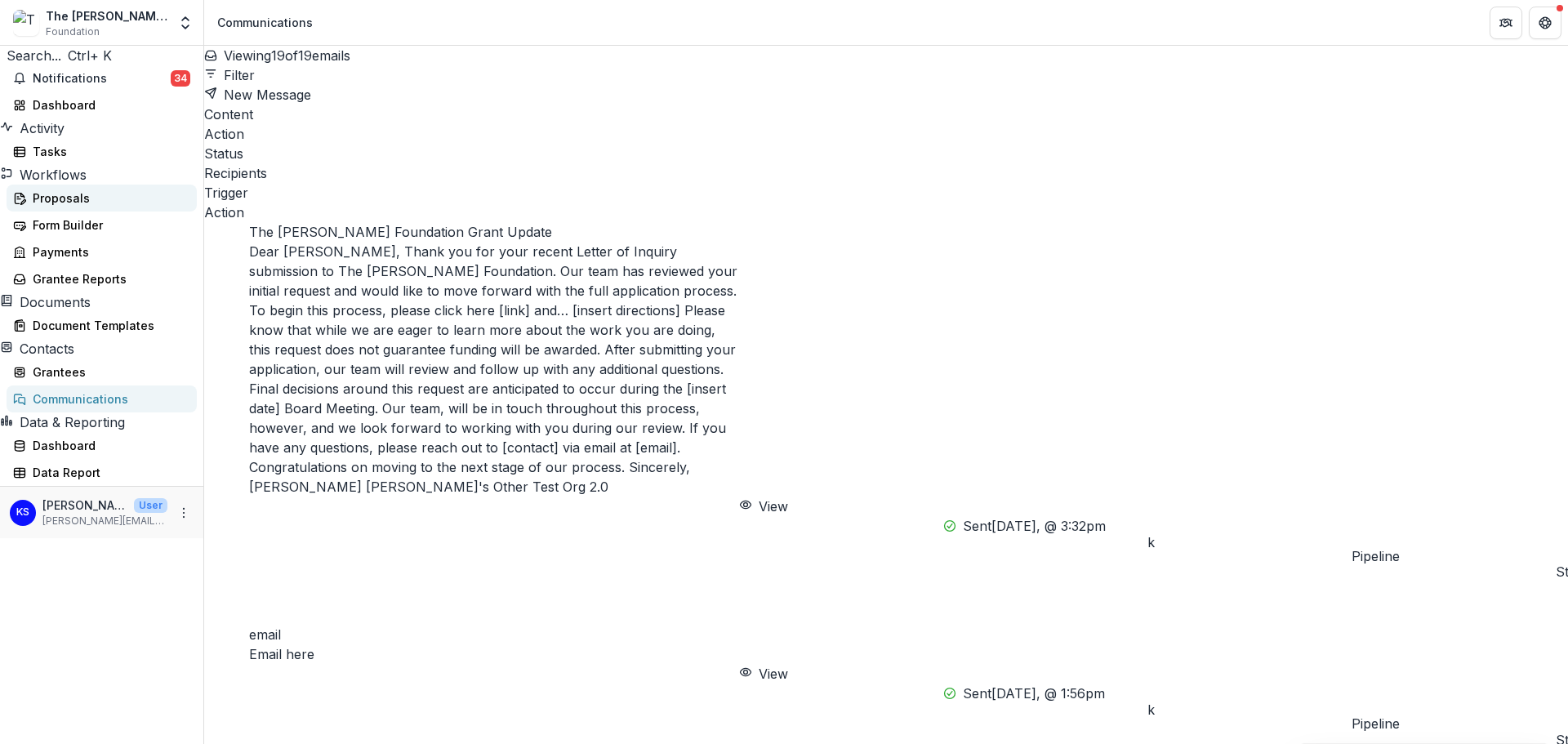
click at [74, 207] on div "Proposals" at bounding box center [108, 198] width 151 height 17
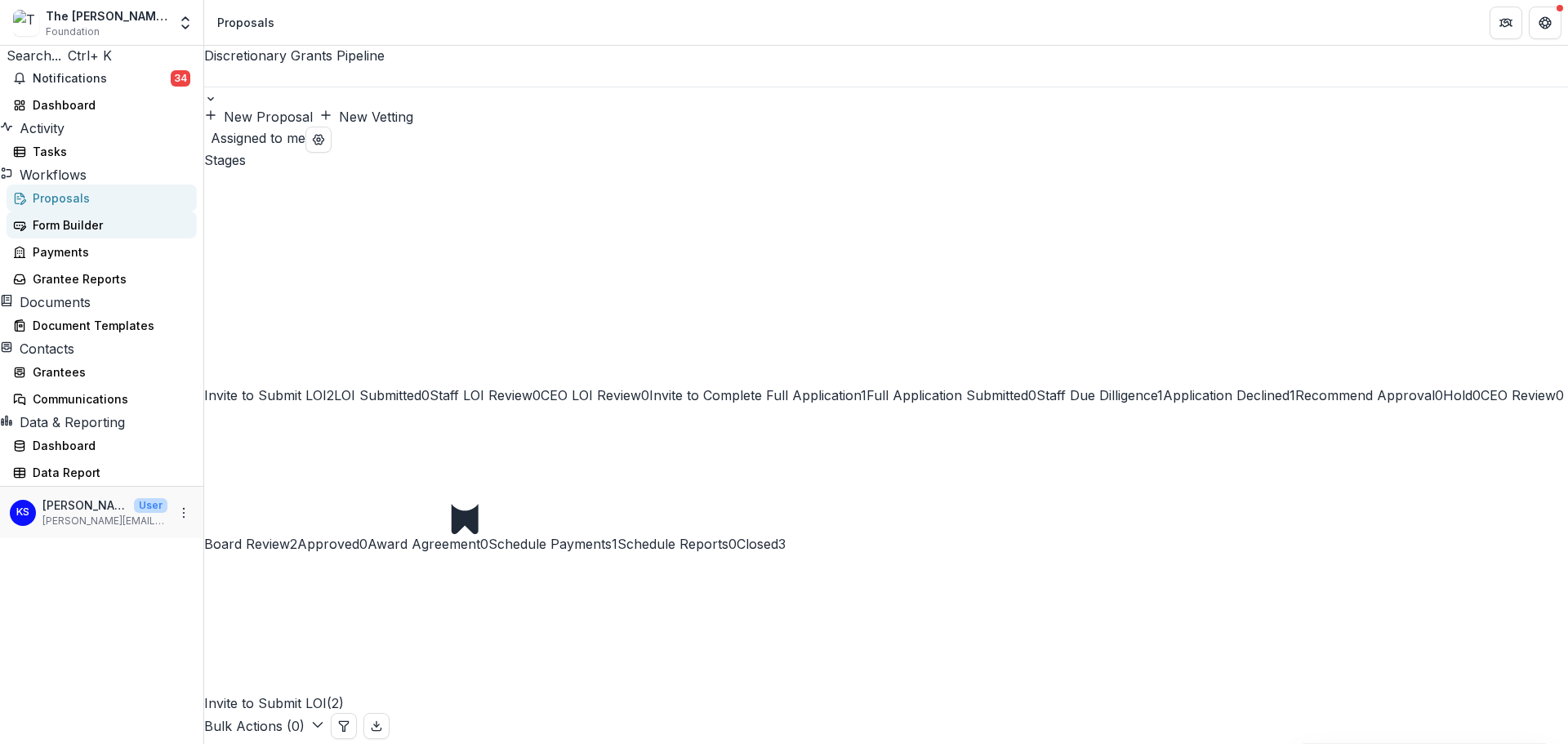
click at [75, 234] on div "Form Builder" at bounding box center [108, 225] width 151 height 17
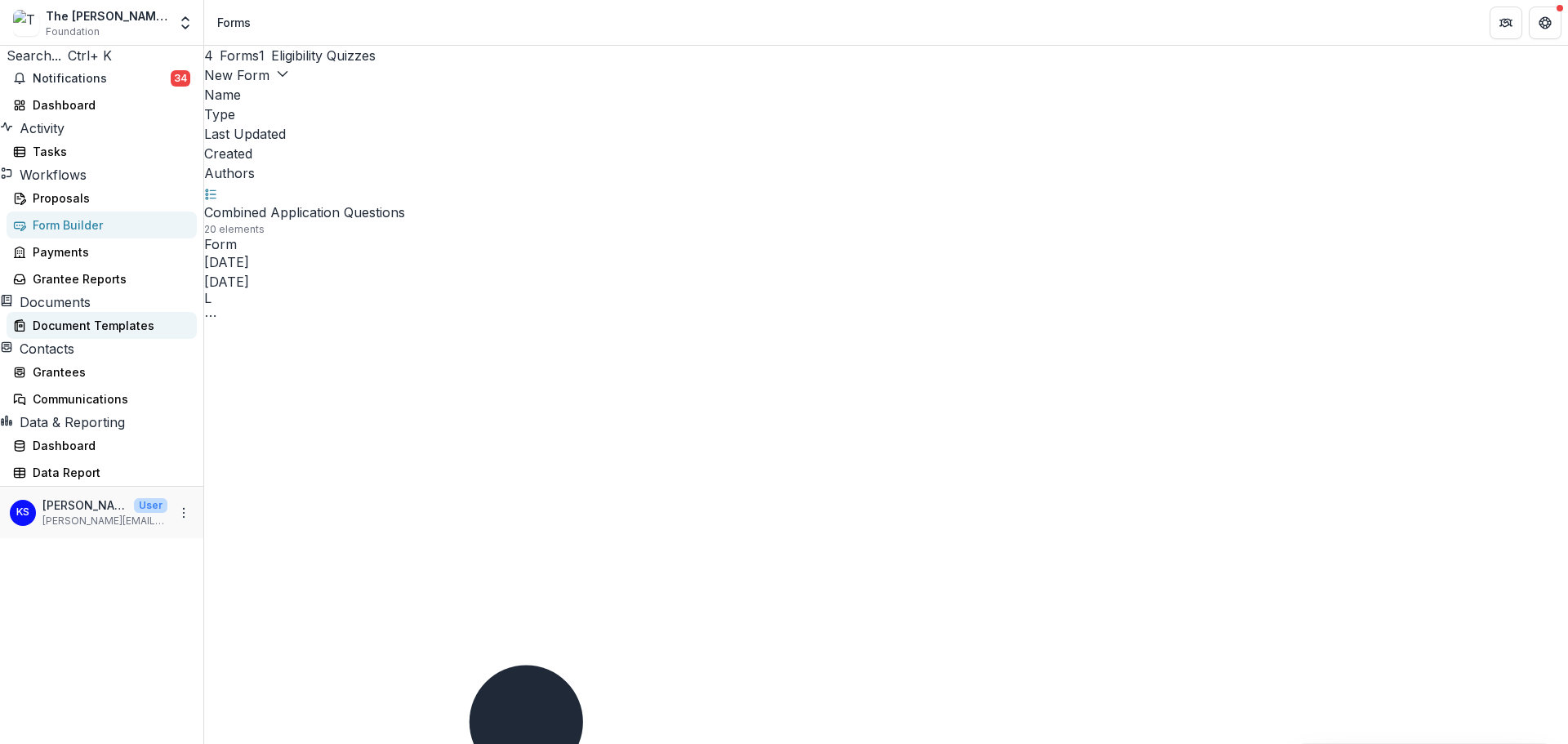
click at [81, 334] on div "Document Templates" at bounding box center [108, 326] width 151 height 17
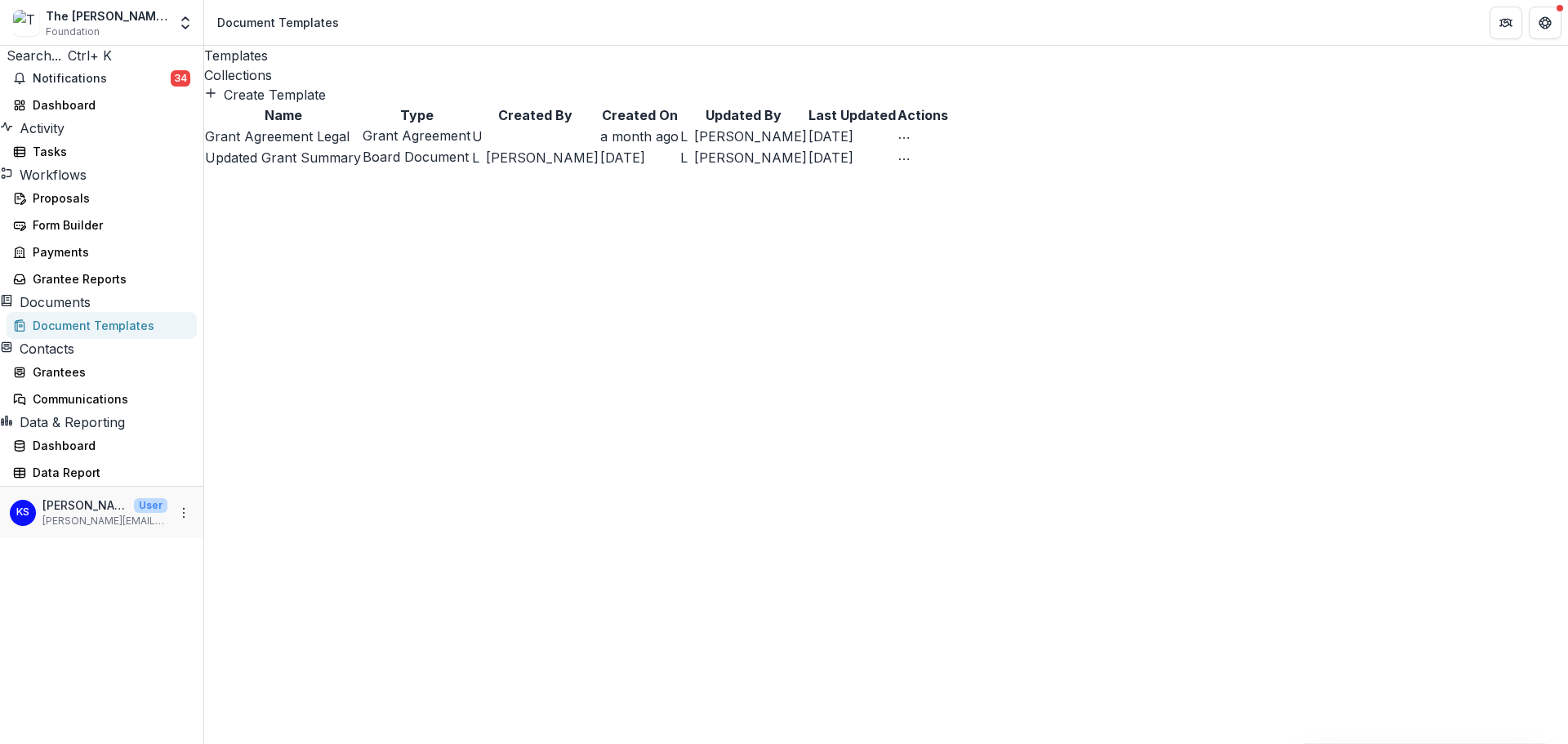
click at [352, 65] on div "Collections" at bounding box center [886, 74] width 1364 height 20
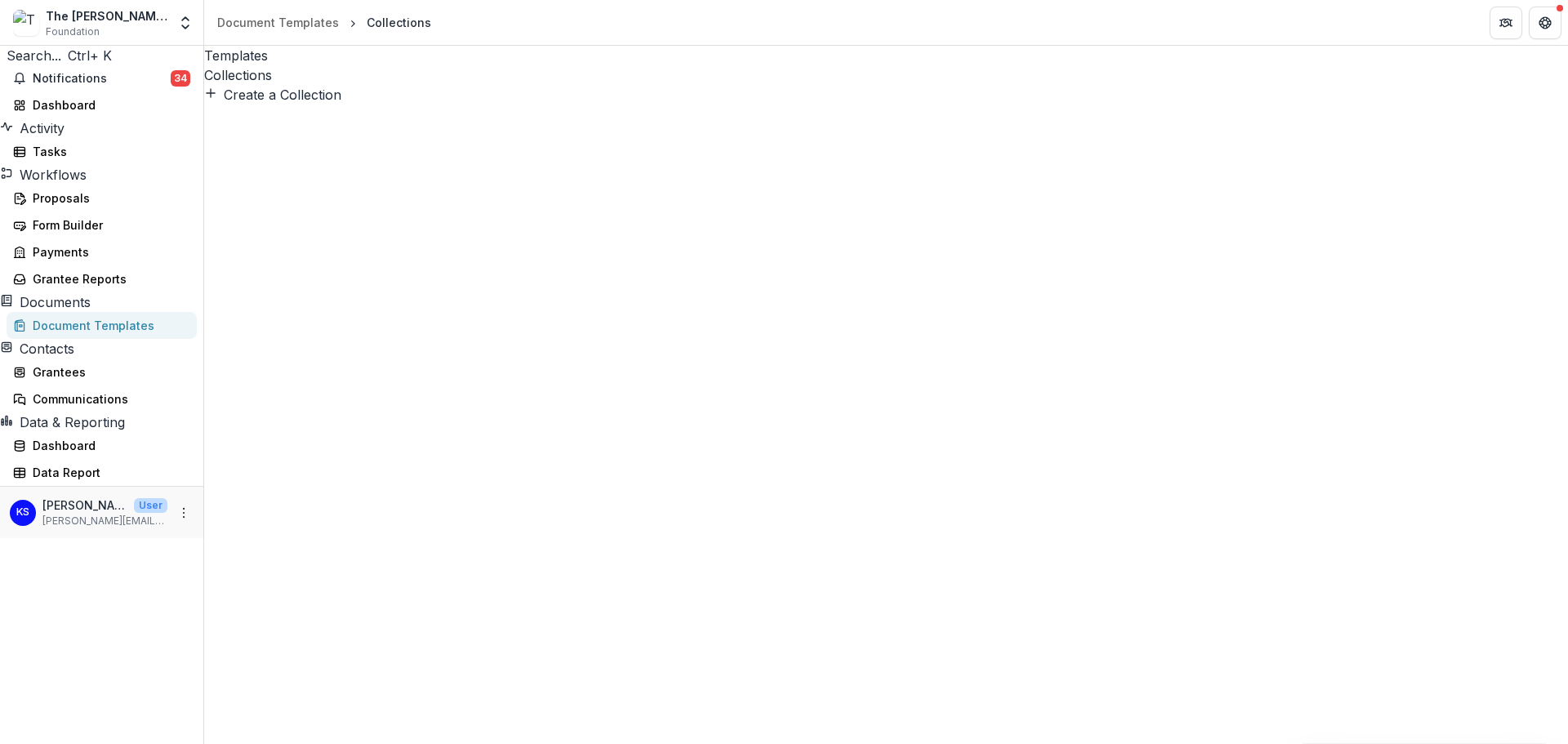
click at [273, 57] on div "Templates" at bounding box center [886, 55] width 1364 height 20
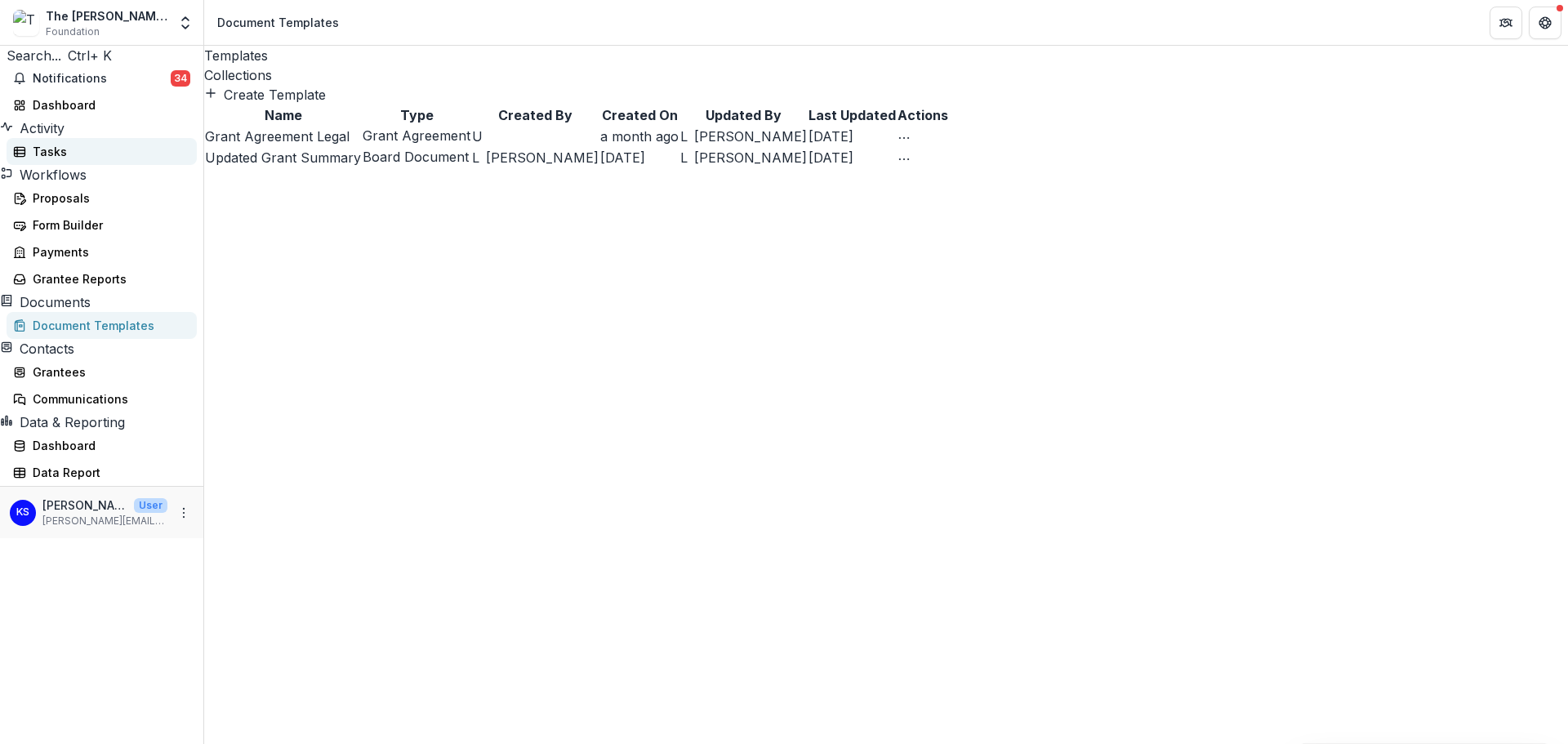
click at [94, 165] on link "Tasks" at bounding box center [102, 151] width 190 height 27
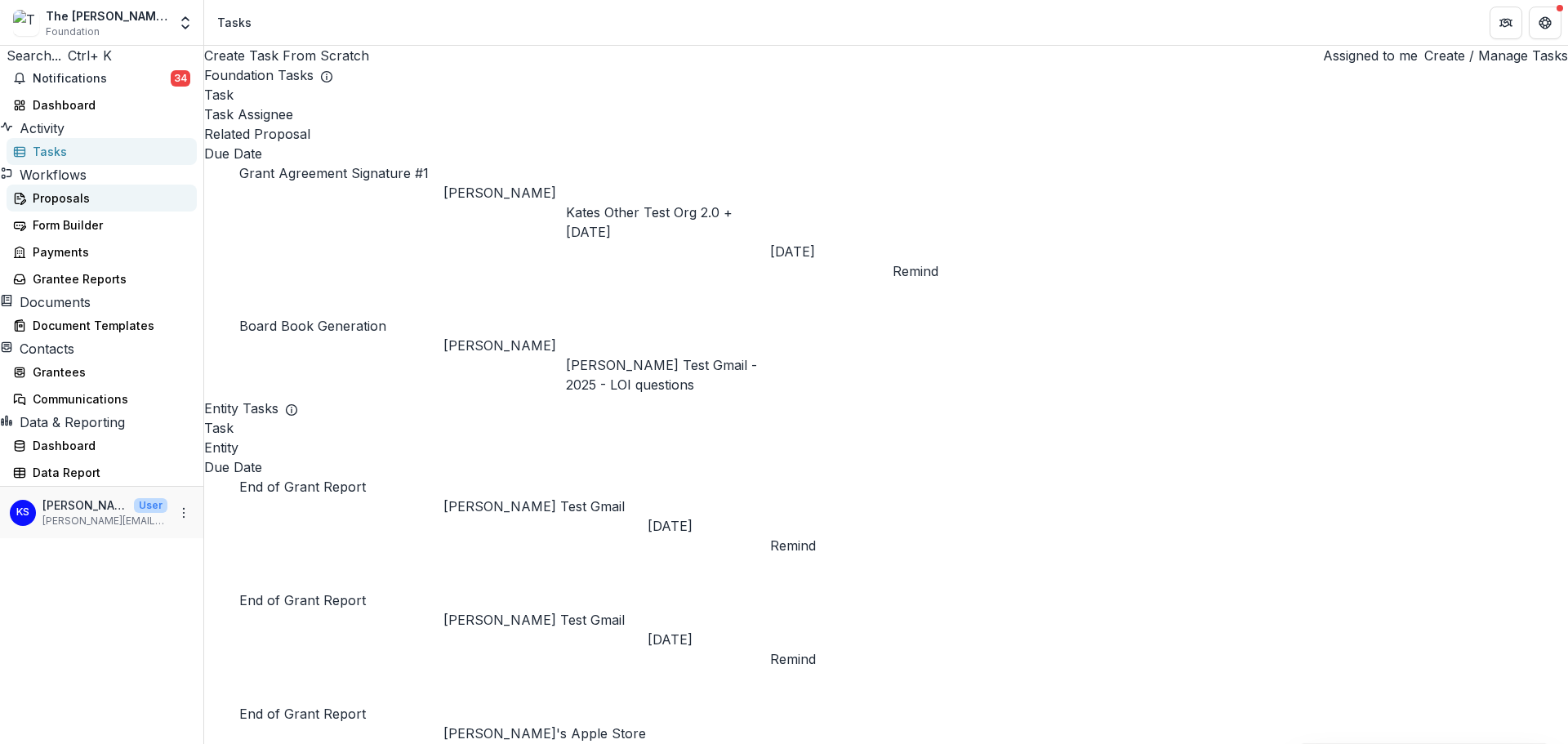
click at [101, 207] on div "Proposals" at bounding box center [108, 198] width 151 height 17
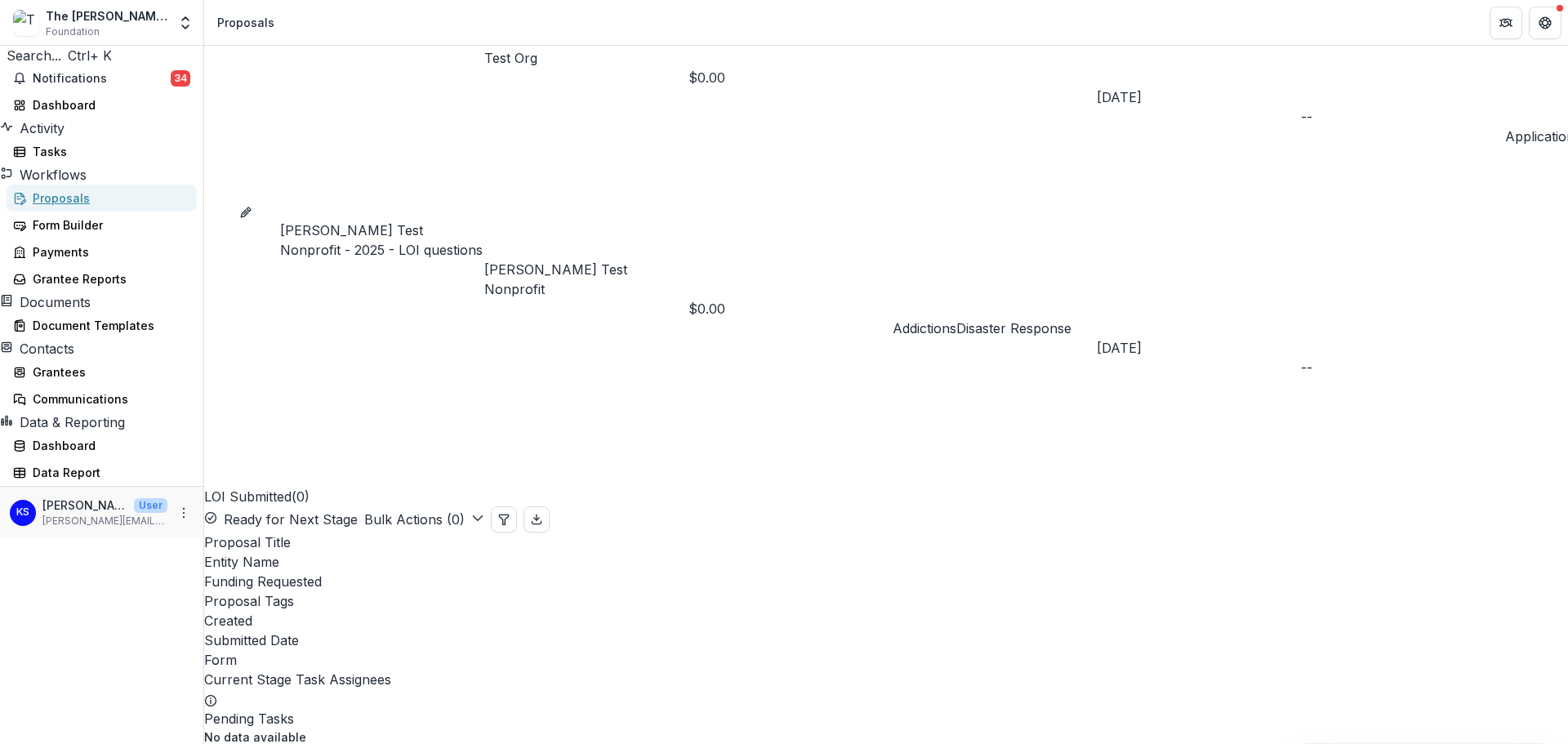
scroll to position [980, 0]
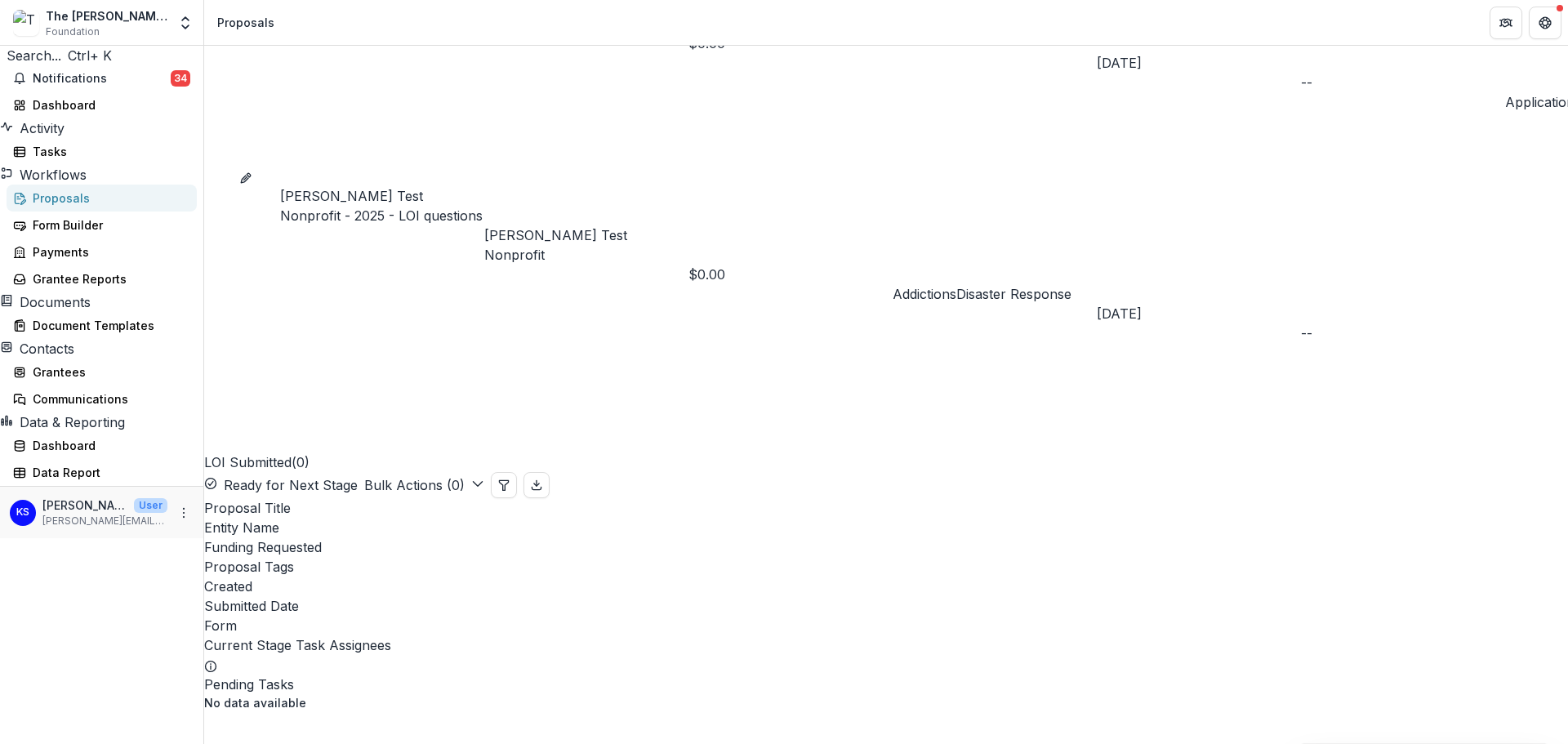
click at [166, 18] on div "The [PERSON_NAME] Foundation Workflow Sandbox" at bounding box center [106, 16] width 122 height 17
click at [177, 22] on icon "Open entity switcher" at bounding box center [185, 23] width 16 height 16
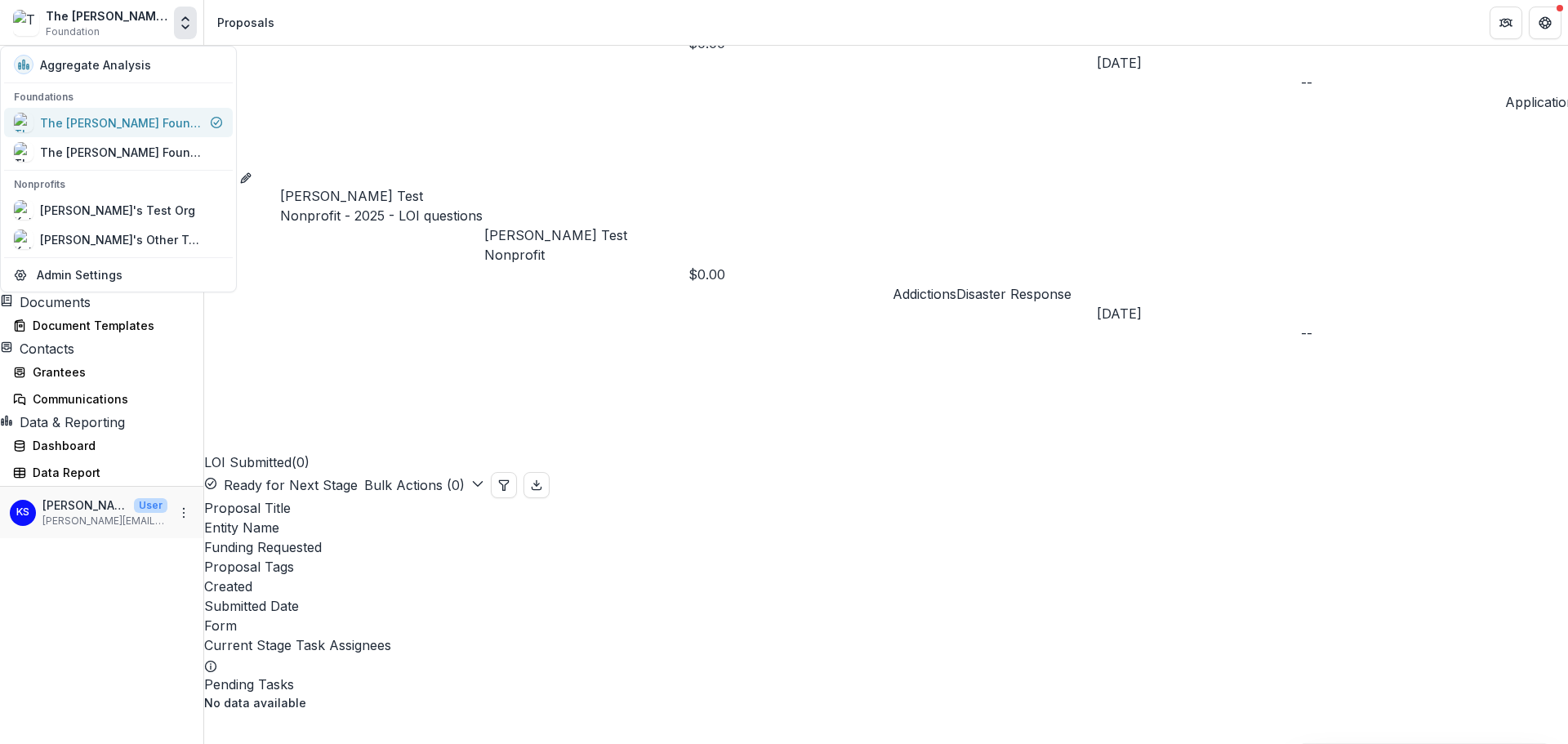
click at [161, 112] on link "The [PERSON_NAME] Foundation Workflow Sandbox" at bounding box center [119, 122] width 229 height 29
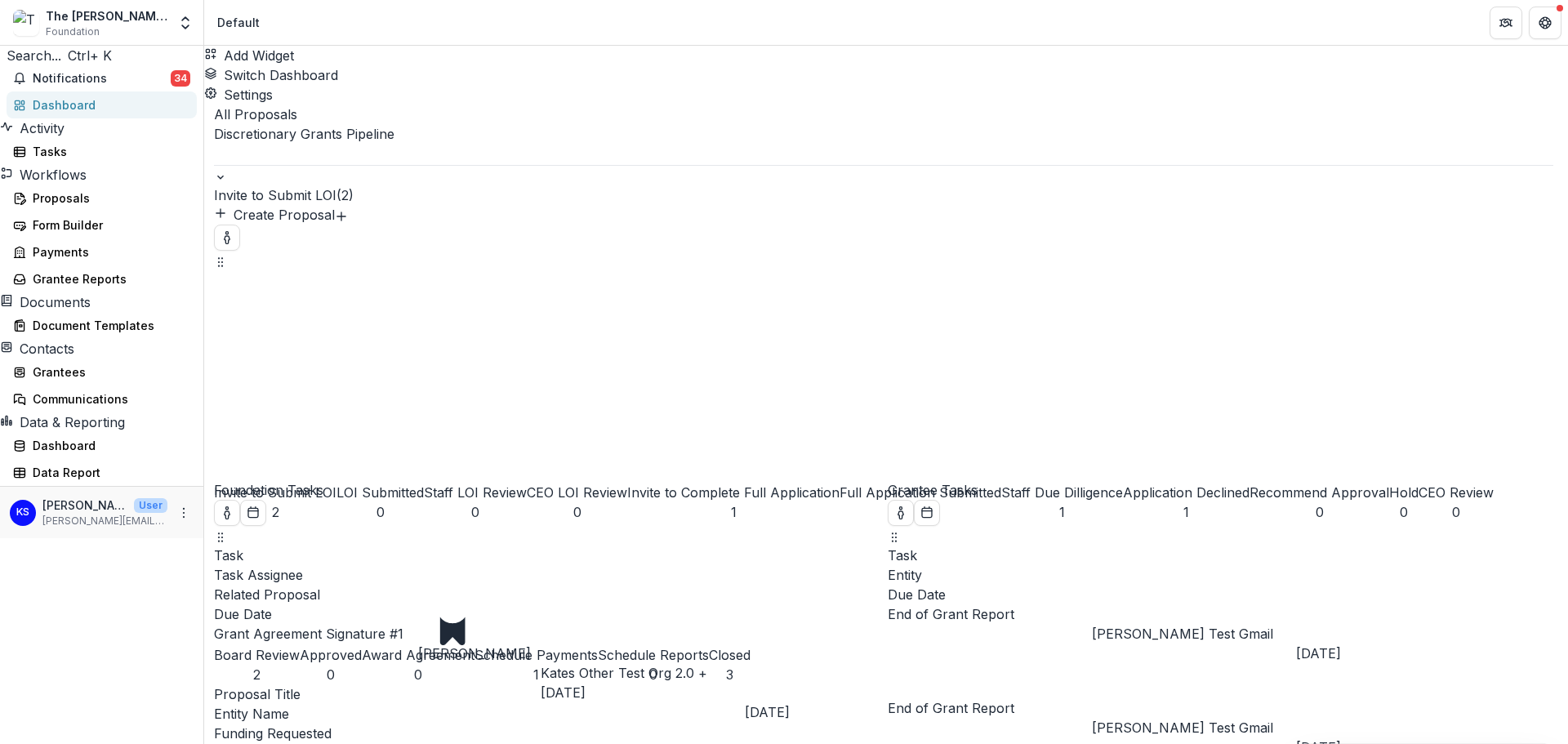
click at [627, 482] on div "Invite to Complete Full Application" at bounding box center [732, 492] width 212 height 20
click at [839, 482] on div "Full Application Submitted" at bounding box center [920, 492] width 162 height 20
click at [1001, 482] on div "Staff Due Dilligence" at bounding box center [1061, 492] width 122 height 20
click at [125, 293] on link "Grantee Reports" at bounding box center [102, 278] width 190 height 27
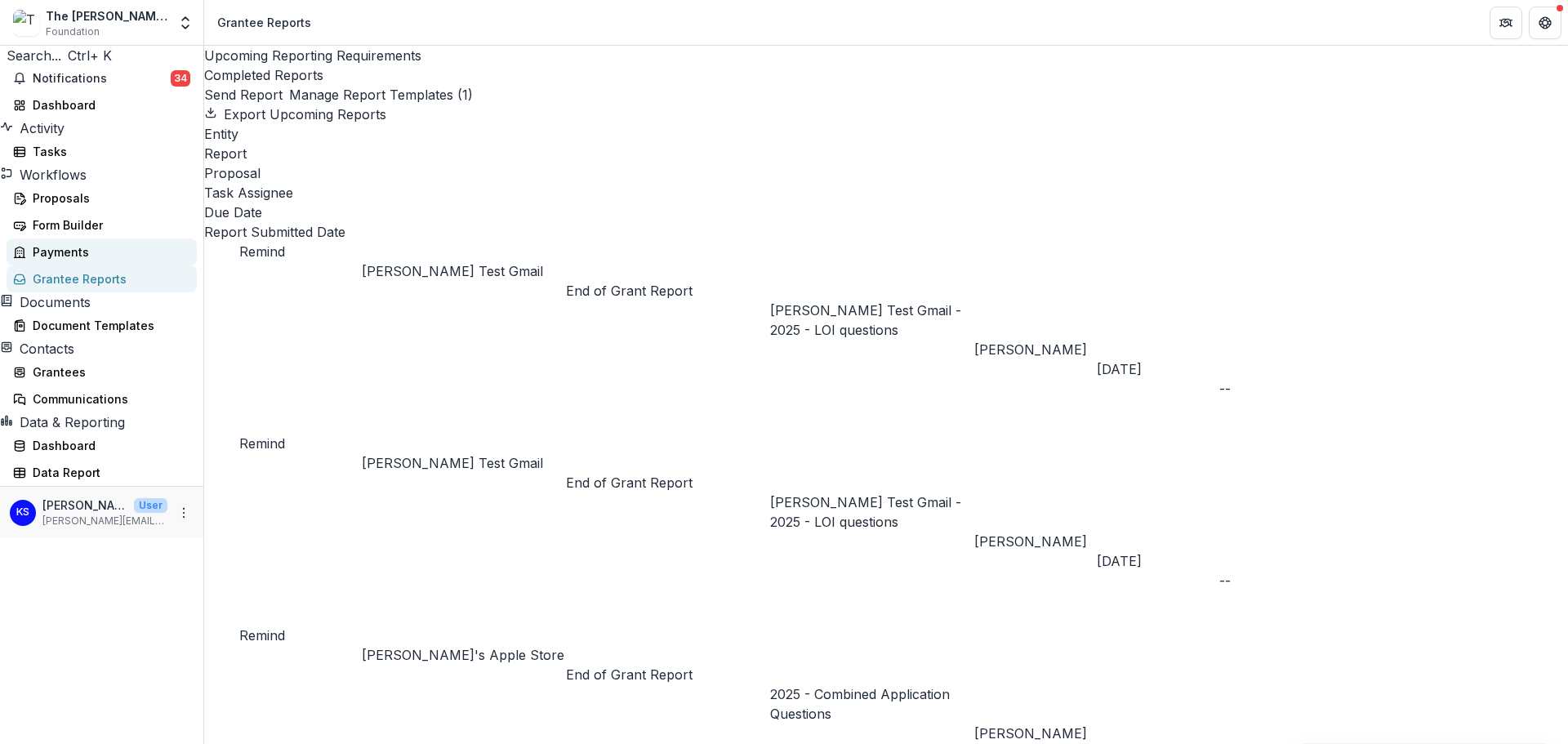
click at [117, 261] on div "Payments" at bounding box center [108, 252] width 151 height 17
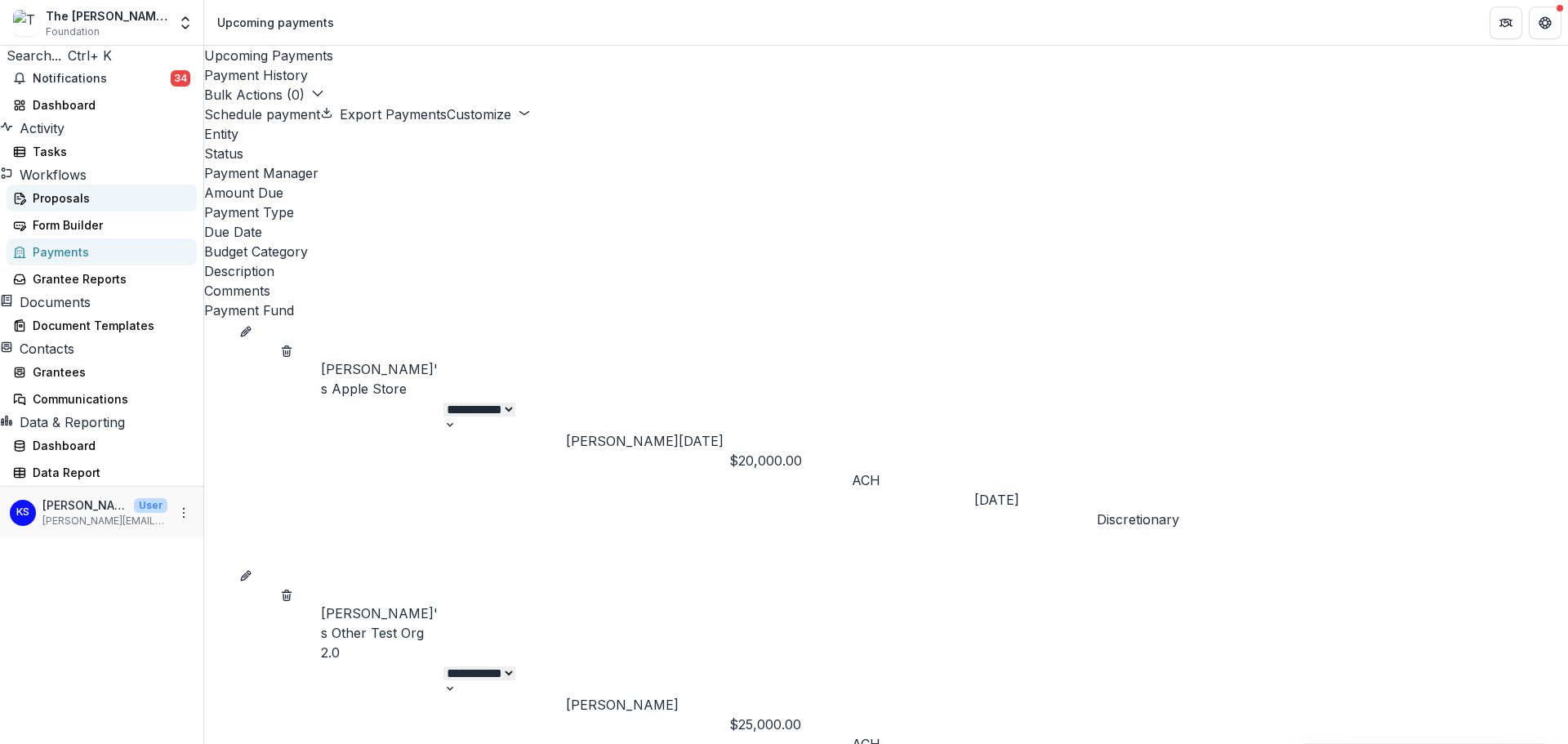
click at [117, 211] on link "Proposals" at bounding box center [102, 197] width 190 height 27
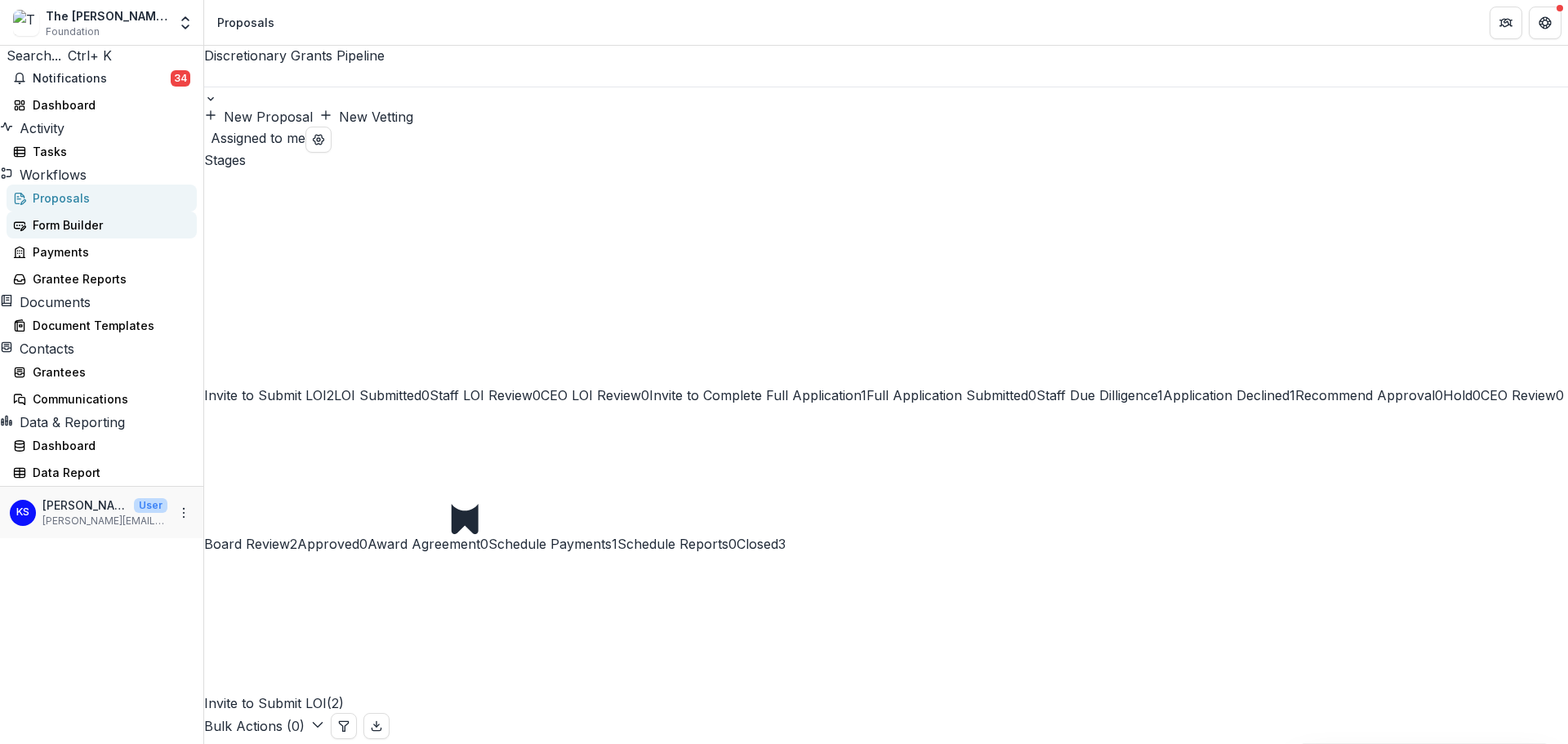
click at [113, 234] on div "Form Builder" at bounding box center [108, 225] width 151 height 17
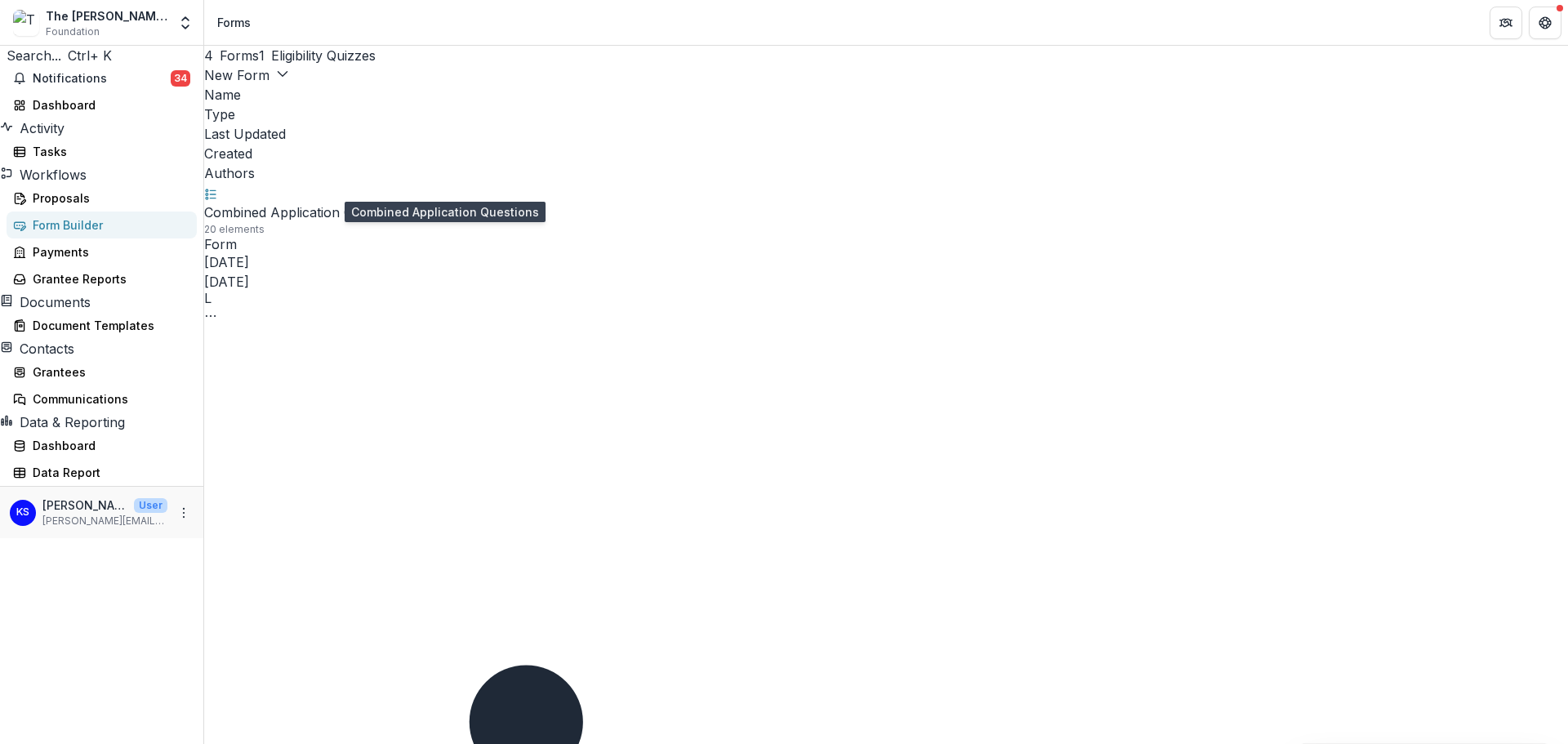
click at [405, 204] on link "Combined Application Questions" at bounding box center [305, 212] width 201 height 16
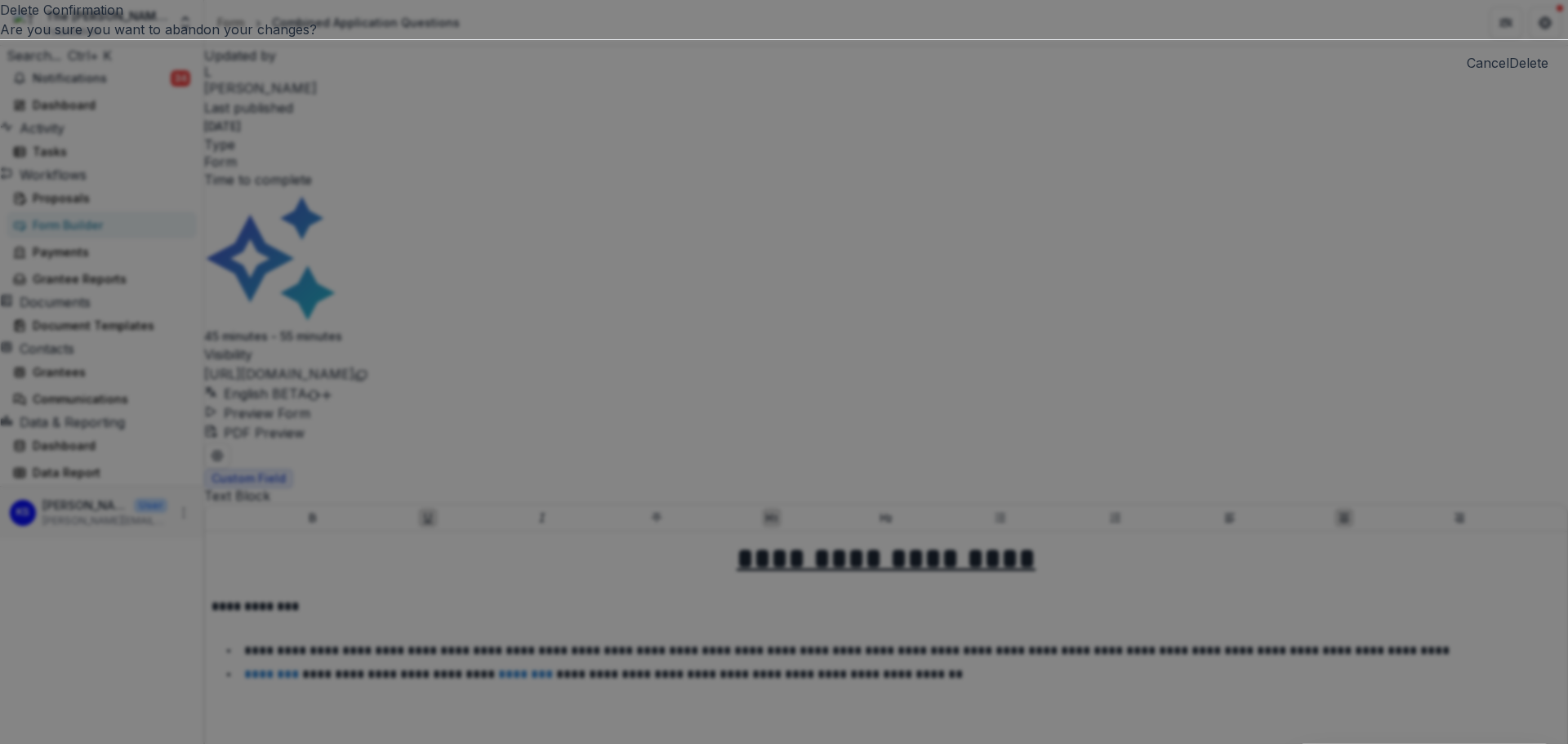
click at [1509, 73] on button "Delete" at bounding box center [1528, 62] width 39 height 20
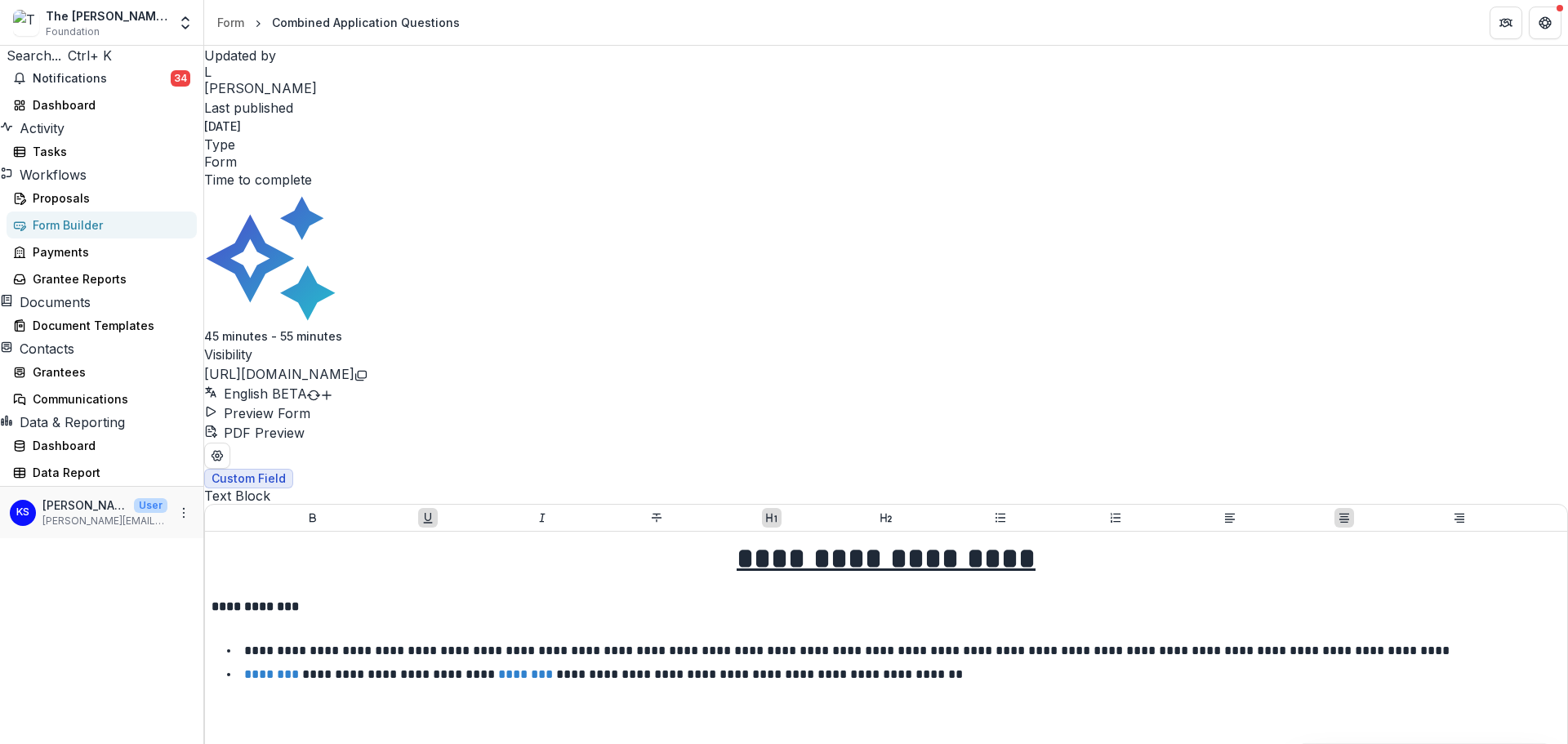
click at [354, 366] on link "https://app.trytemelio.com/form/69d823b9-1ea0-4371-9d6a-dfa50365cb2d" at bounding box center [280, 373] width 151 height 16
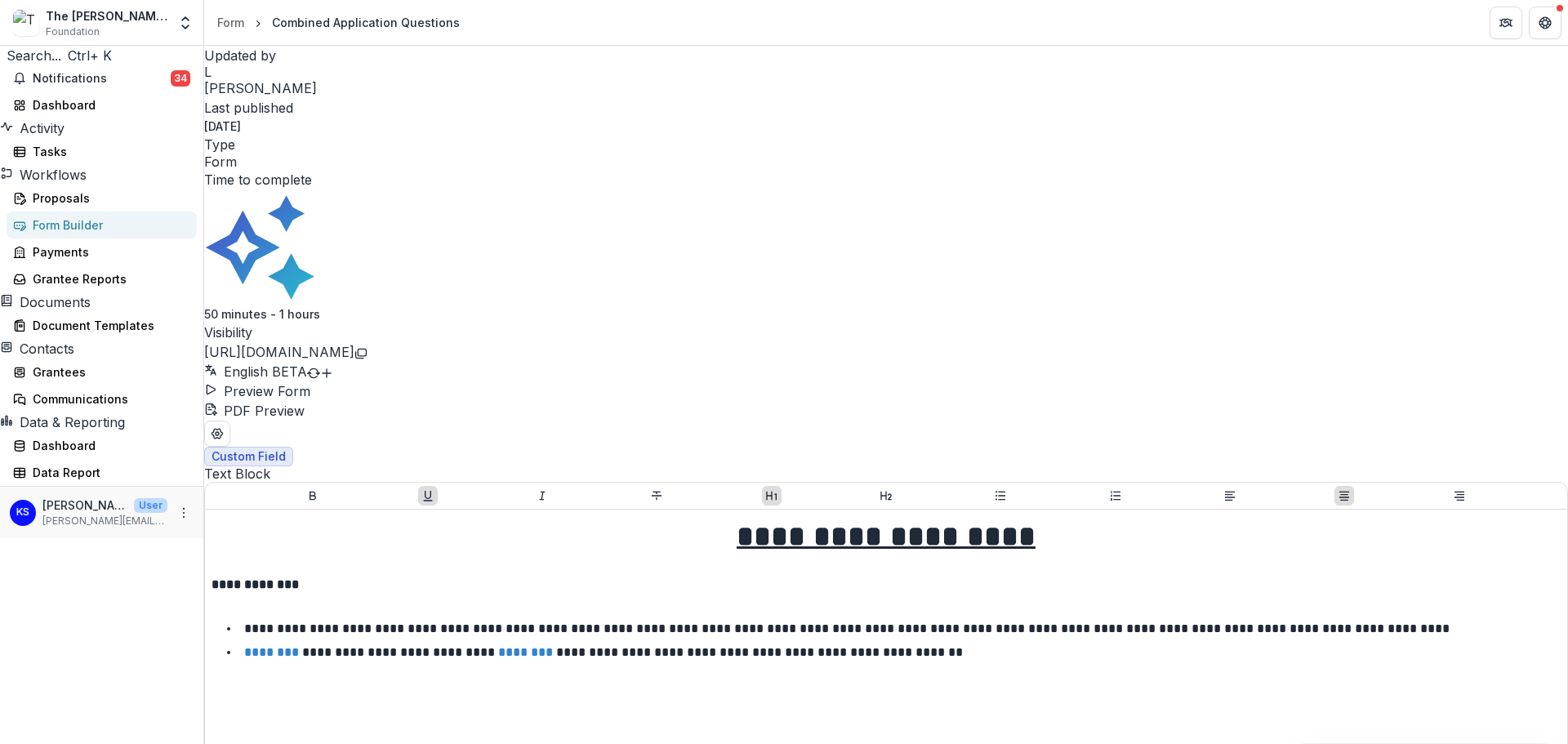
click at [310, 381] on button "Preview Form" at bounding box center [257, 391] width 106 height 20
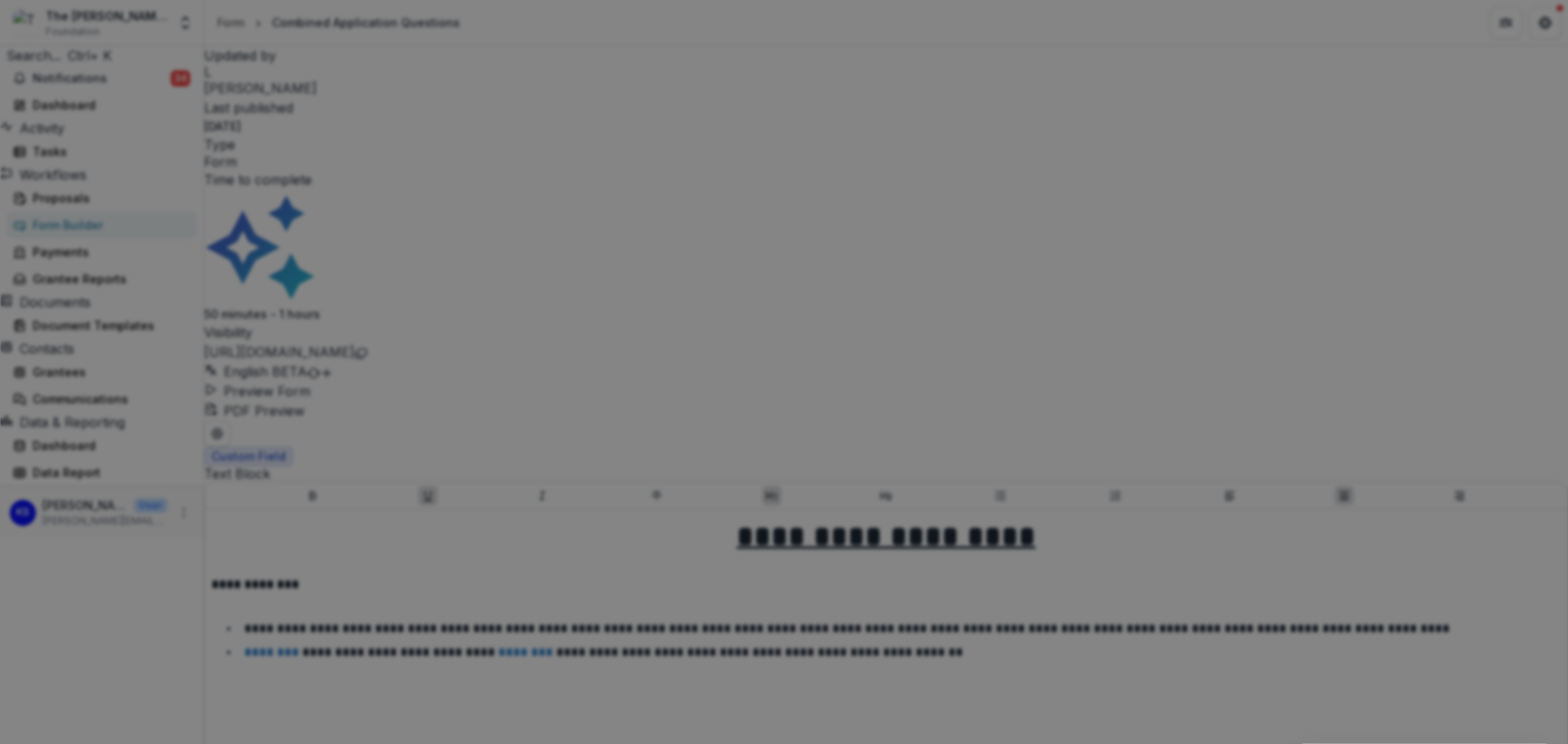
type input "*****"
type input "******"
type input "*******"
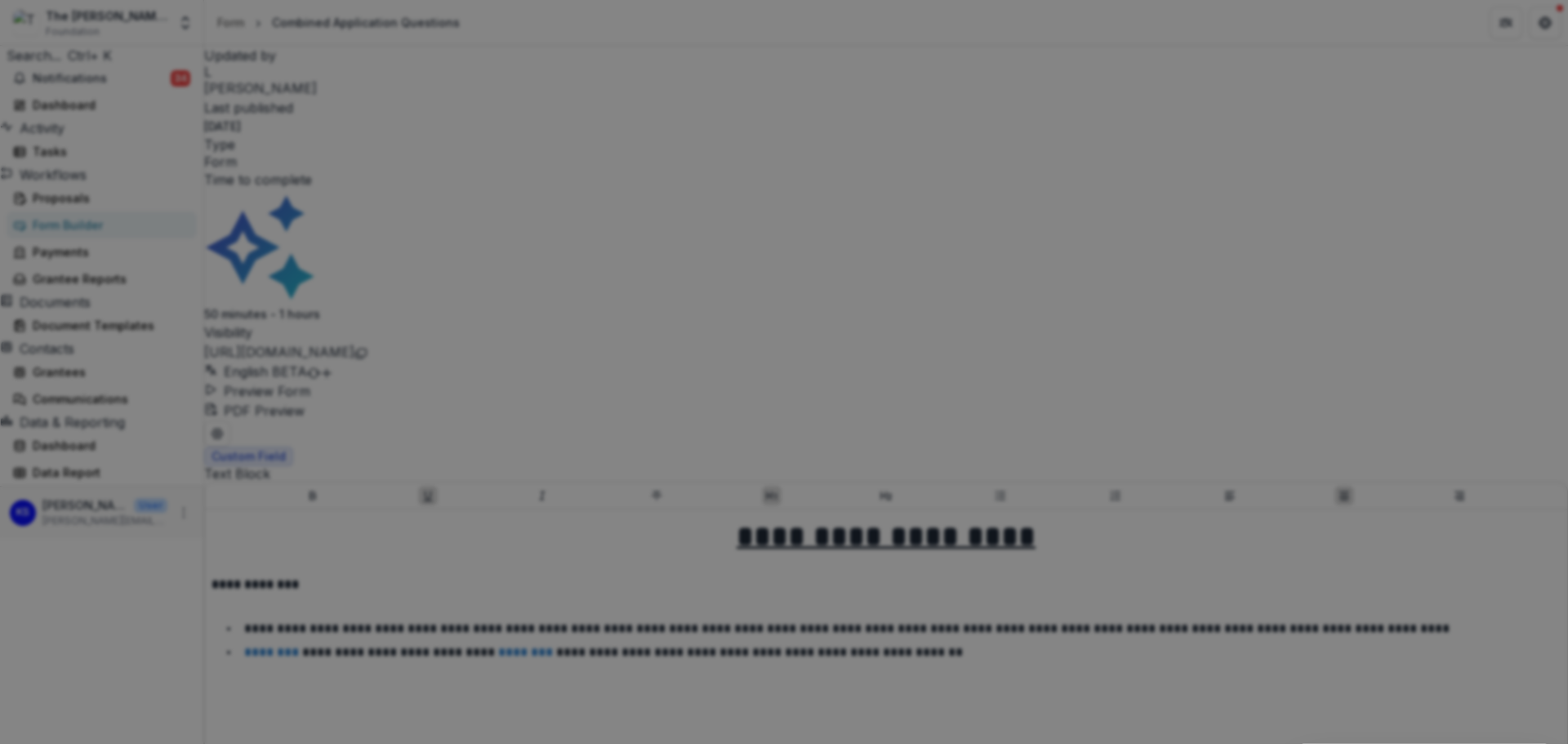
scroll to position [372, 0]
drag, startPoint x: 365, startPoint y: 443, endPoint x: 552, endPoint y: 511, distance: 199.0
drag, startPoint x: 565, startPoint y: 496, endPoint x: 523, endPoint y: 495, distance: 42.0
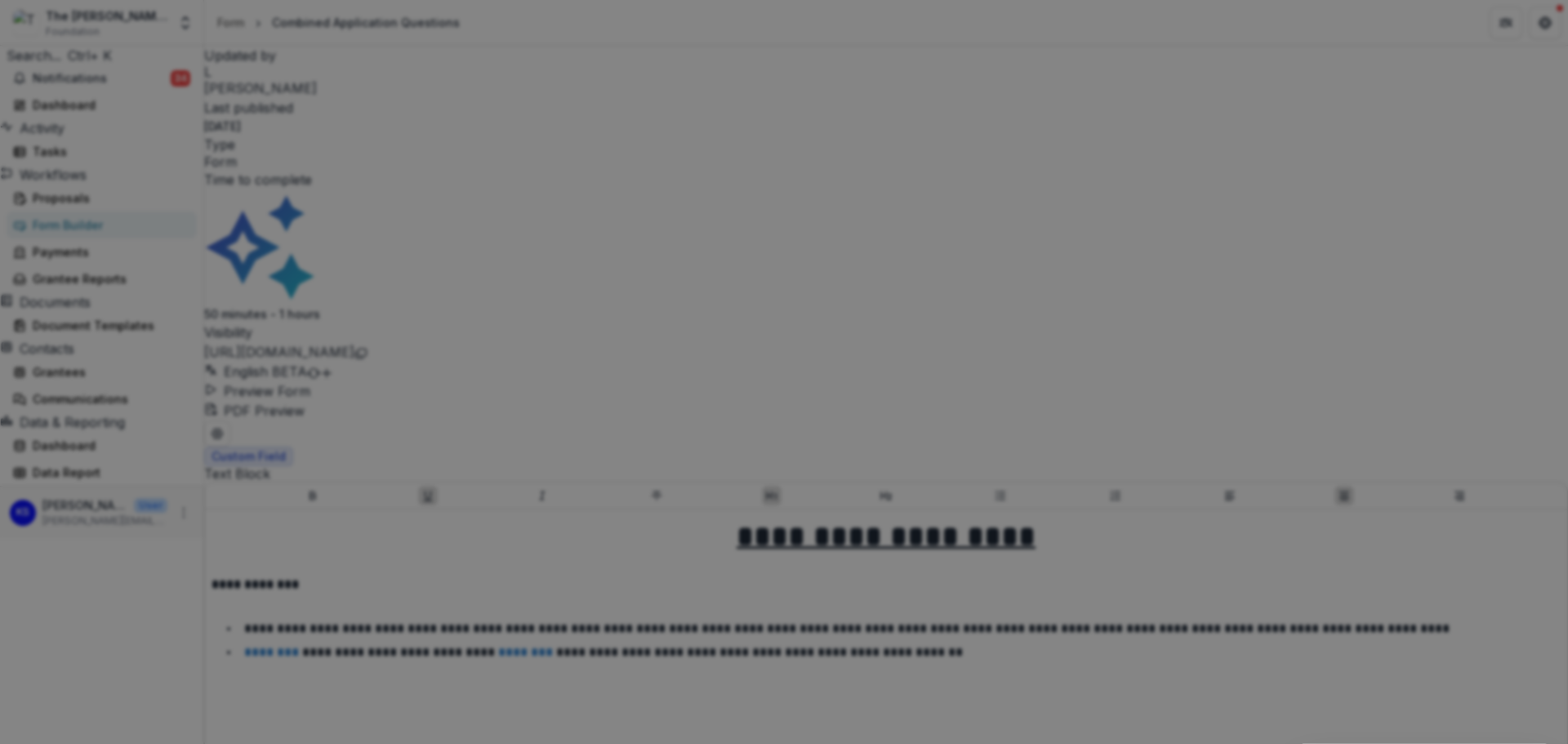
drag, startPoint x: 566, startPoint y: 526, endPoint x: 905, endPoint y: 582, distance: 343.6
paste input "*****"
type input "*****"
paste input "*****"
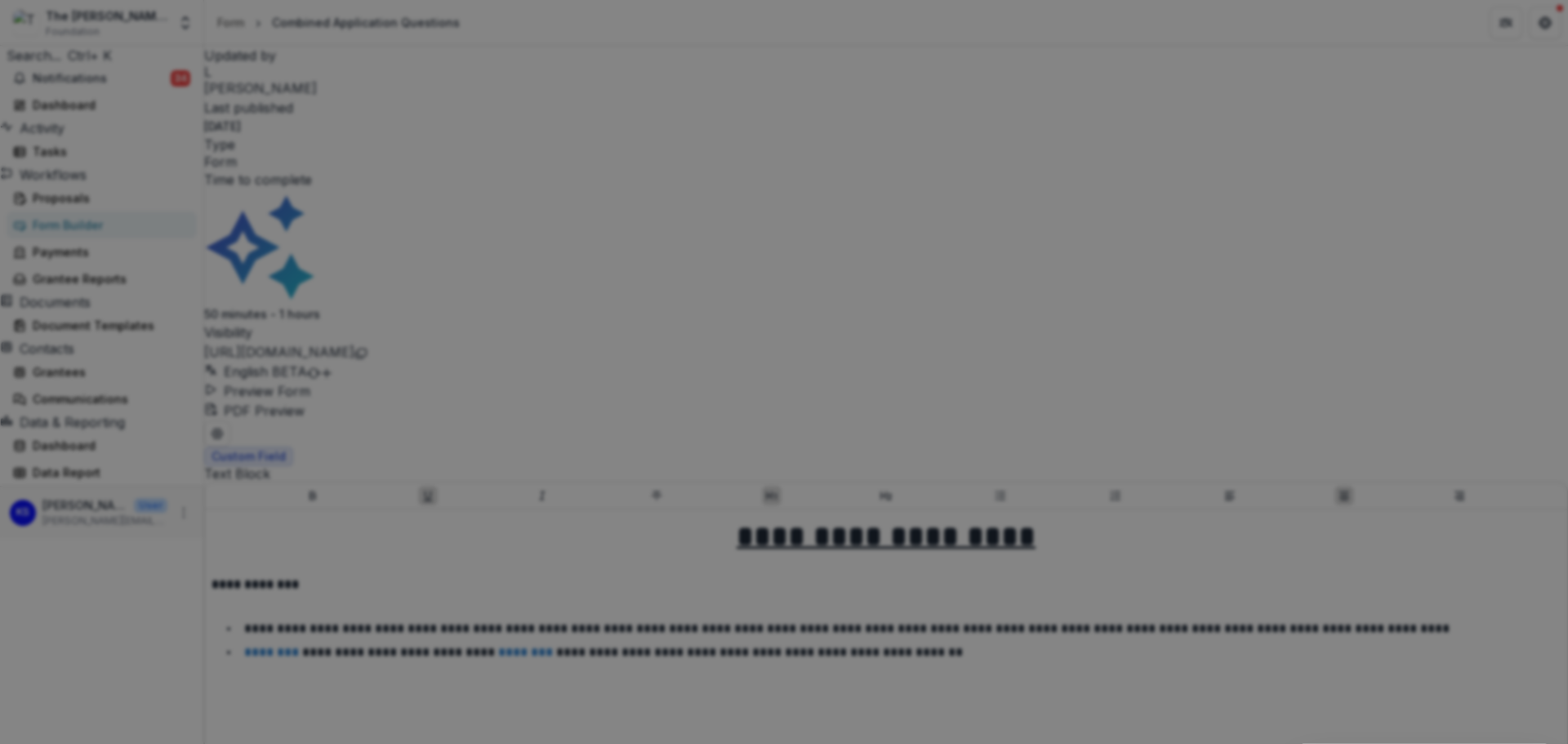
type input "*****"
paste input "*****"
type input "*****"
paste input "*****"
type input "*****"
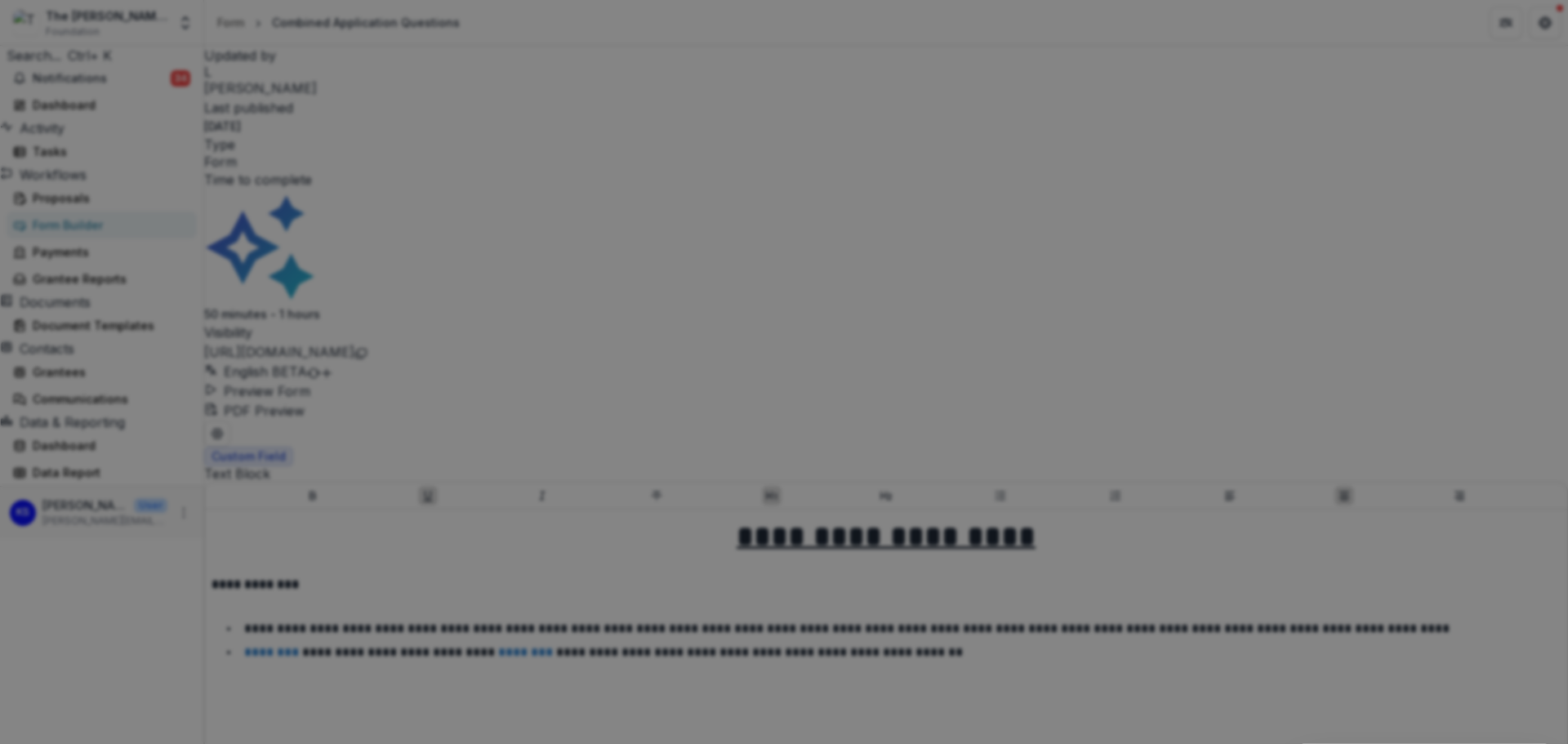
paste input "*****"
type input "*****"
paste input "*****"
type input "*****"
paste input "*****"
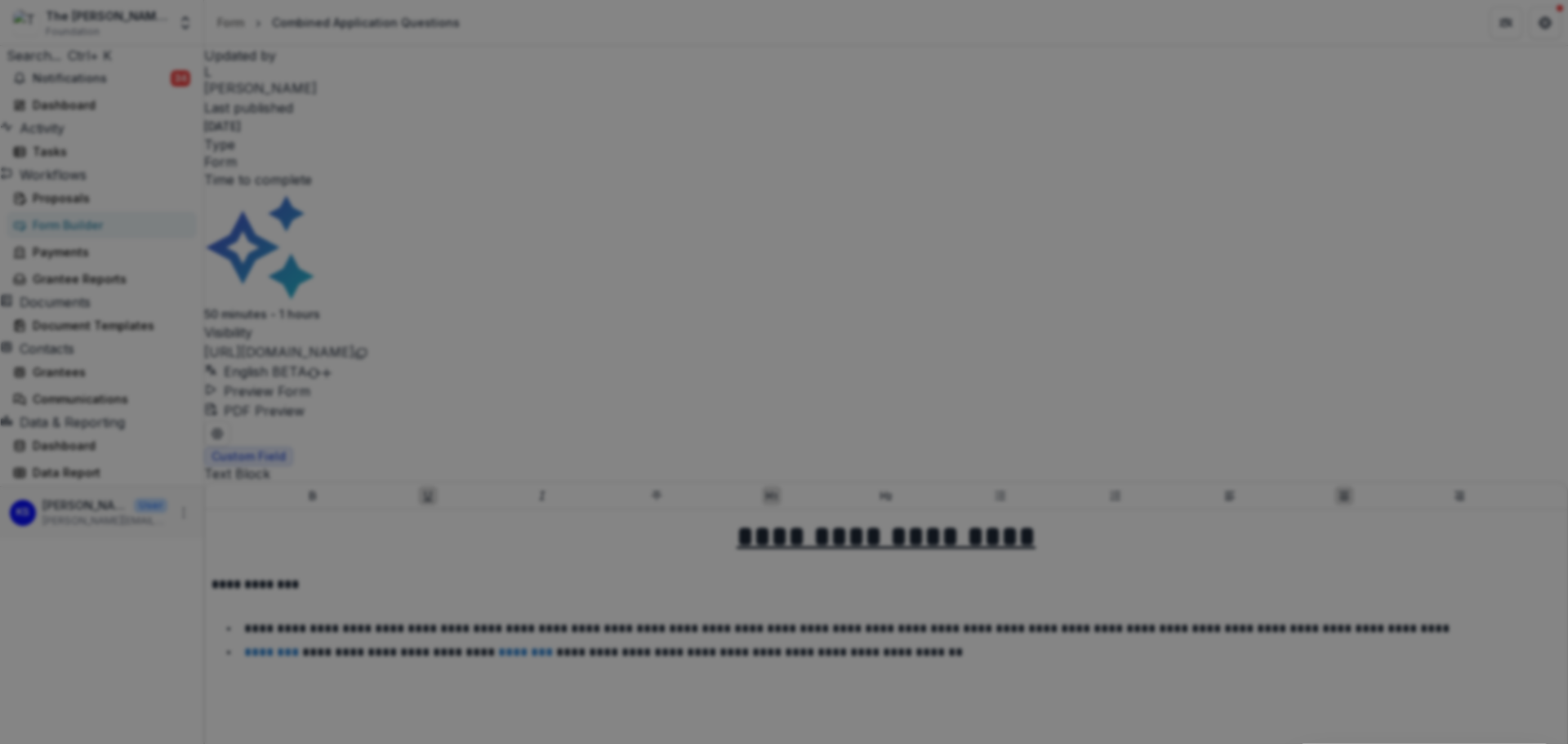
type input "*****"
paste input "*****"
type input "*****"
paste input "*****"
type input "*****"
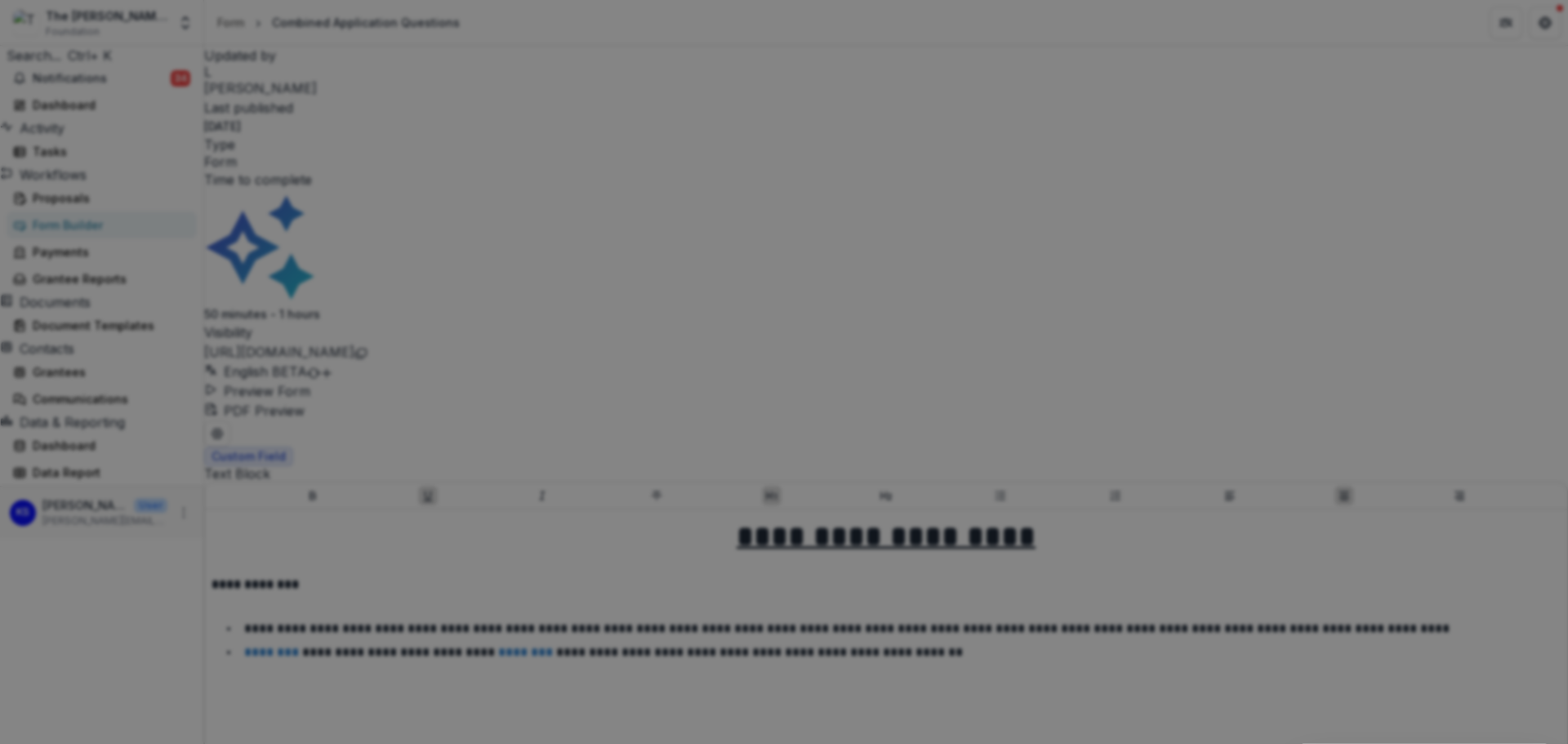
paste input "*****"
type input "*****"
paste input "*****"
type input "*****"
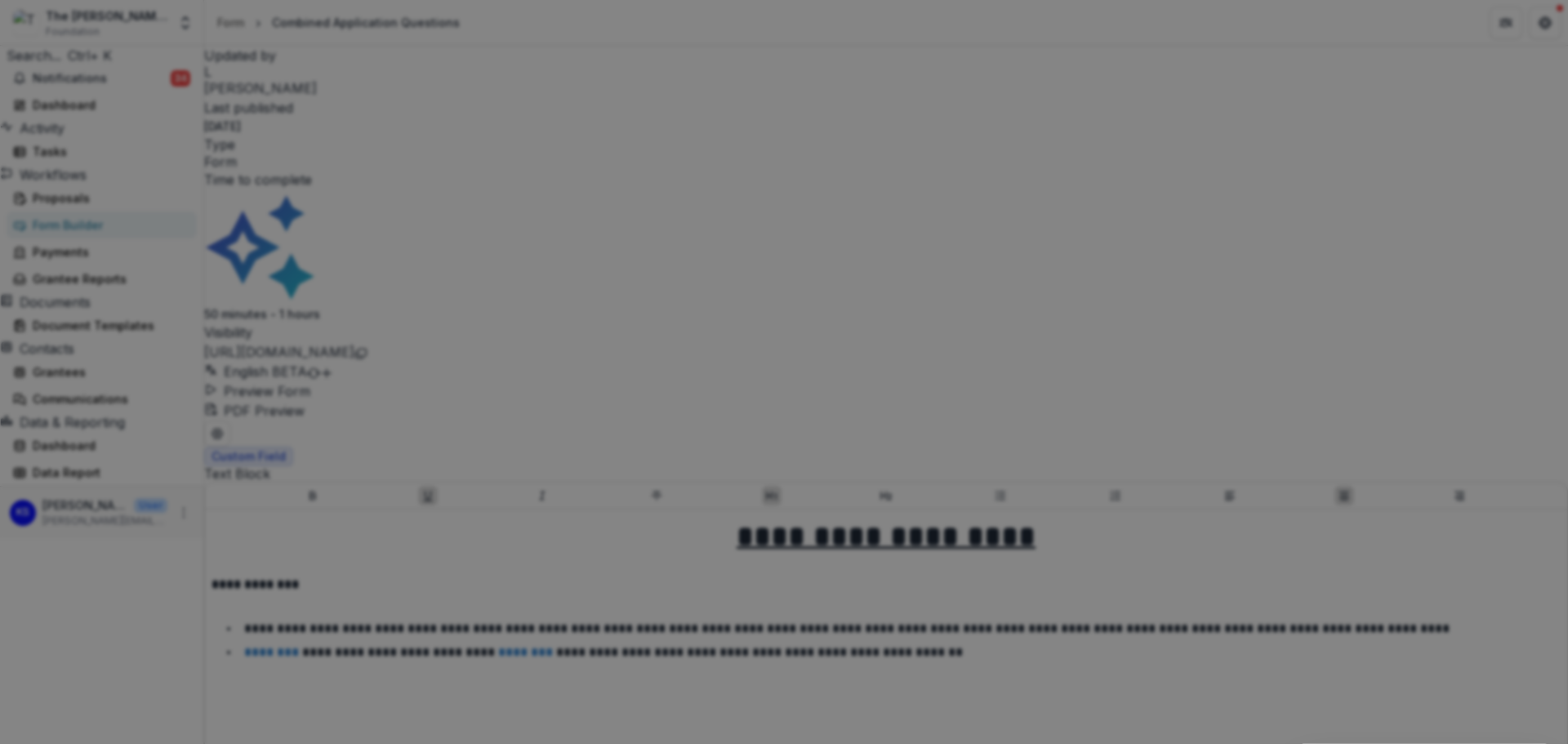
type input "*"
type input "**********"
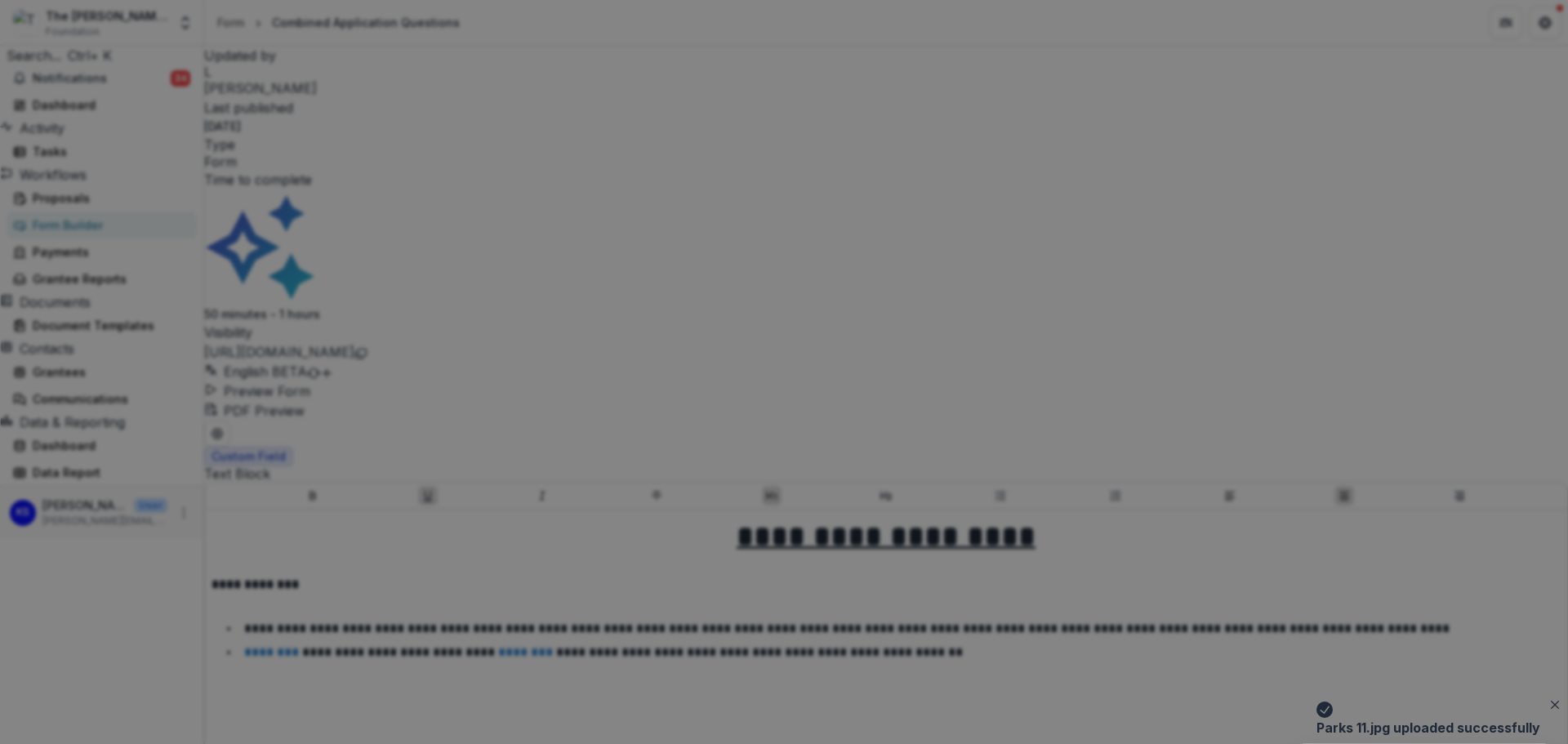
type input "**********"
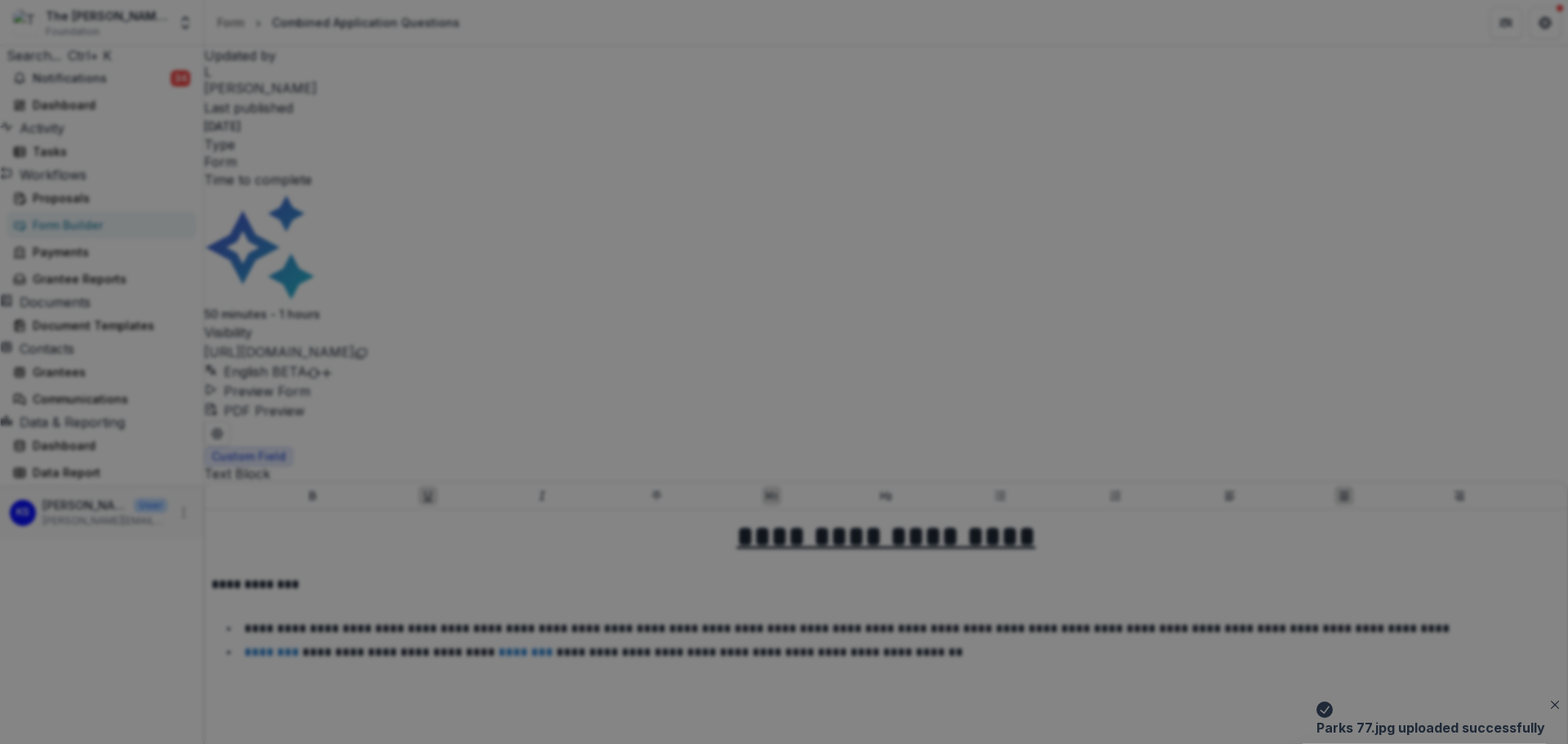
scroll to position [1264, 0]
type input "**********"
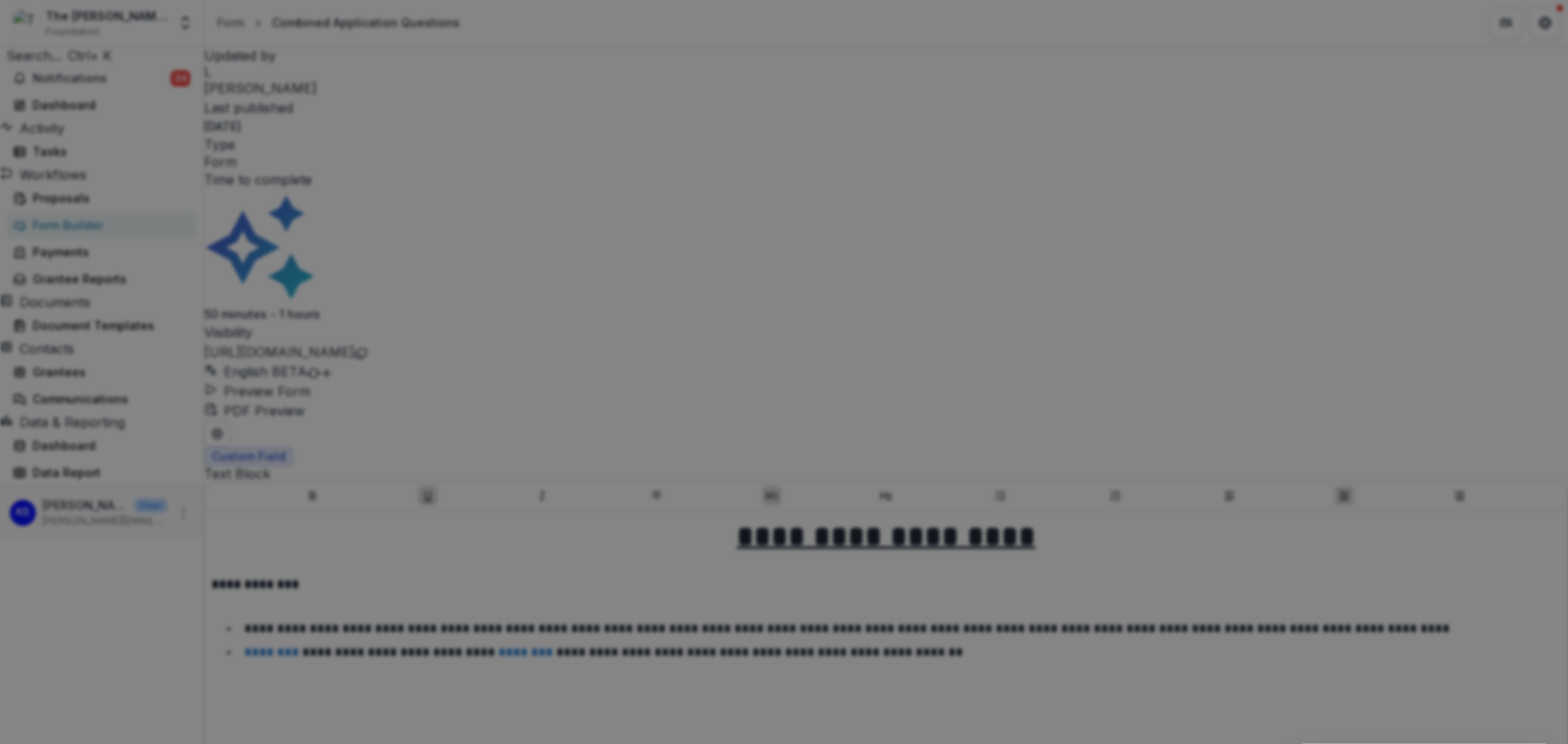
scroll to position [1437, 0]
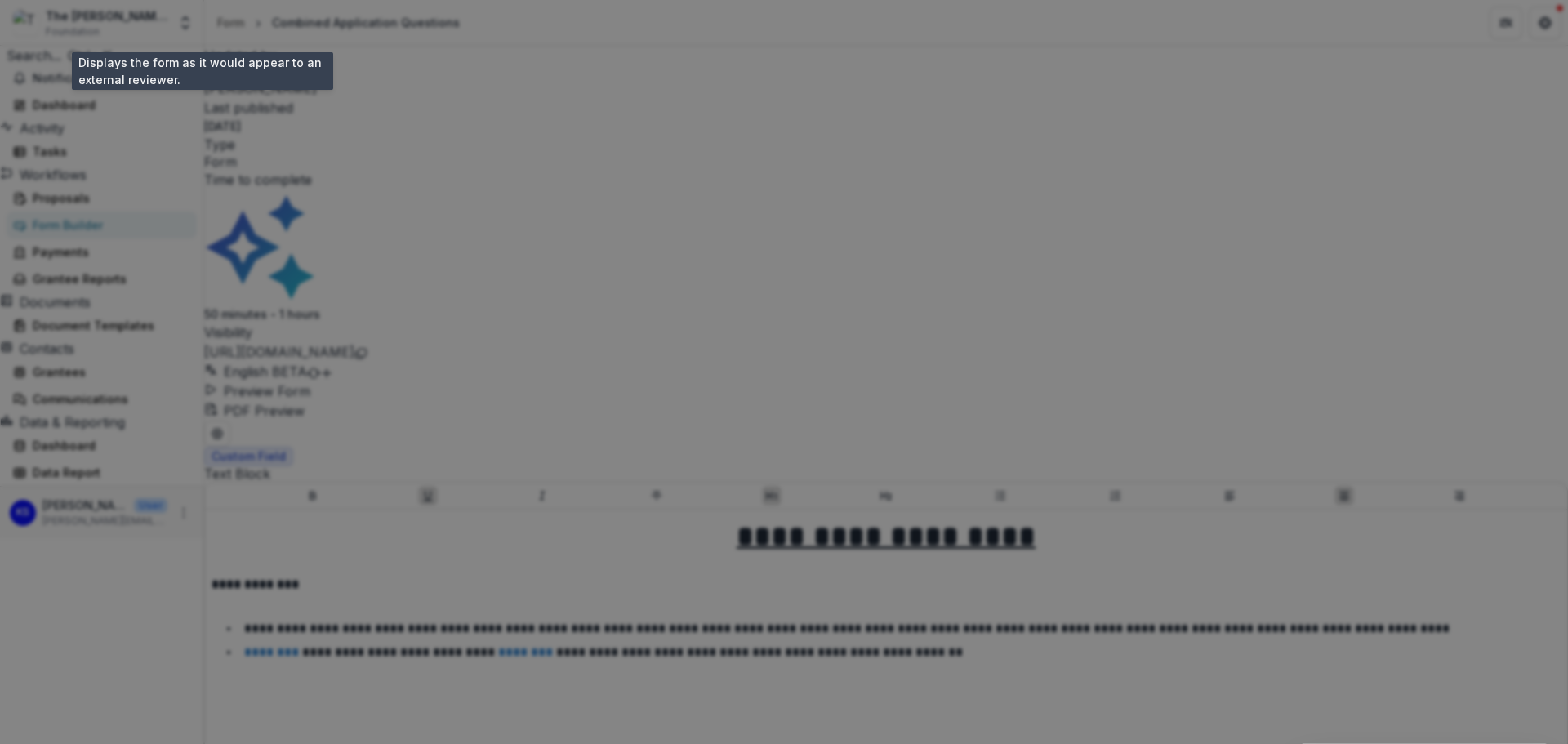
click at [1540, 22] on icon "Close" at bounding box center [1545, 19] width 10 height 10
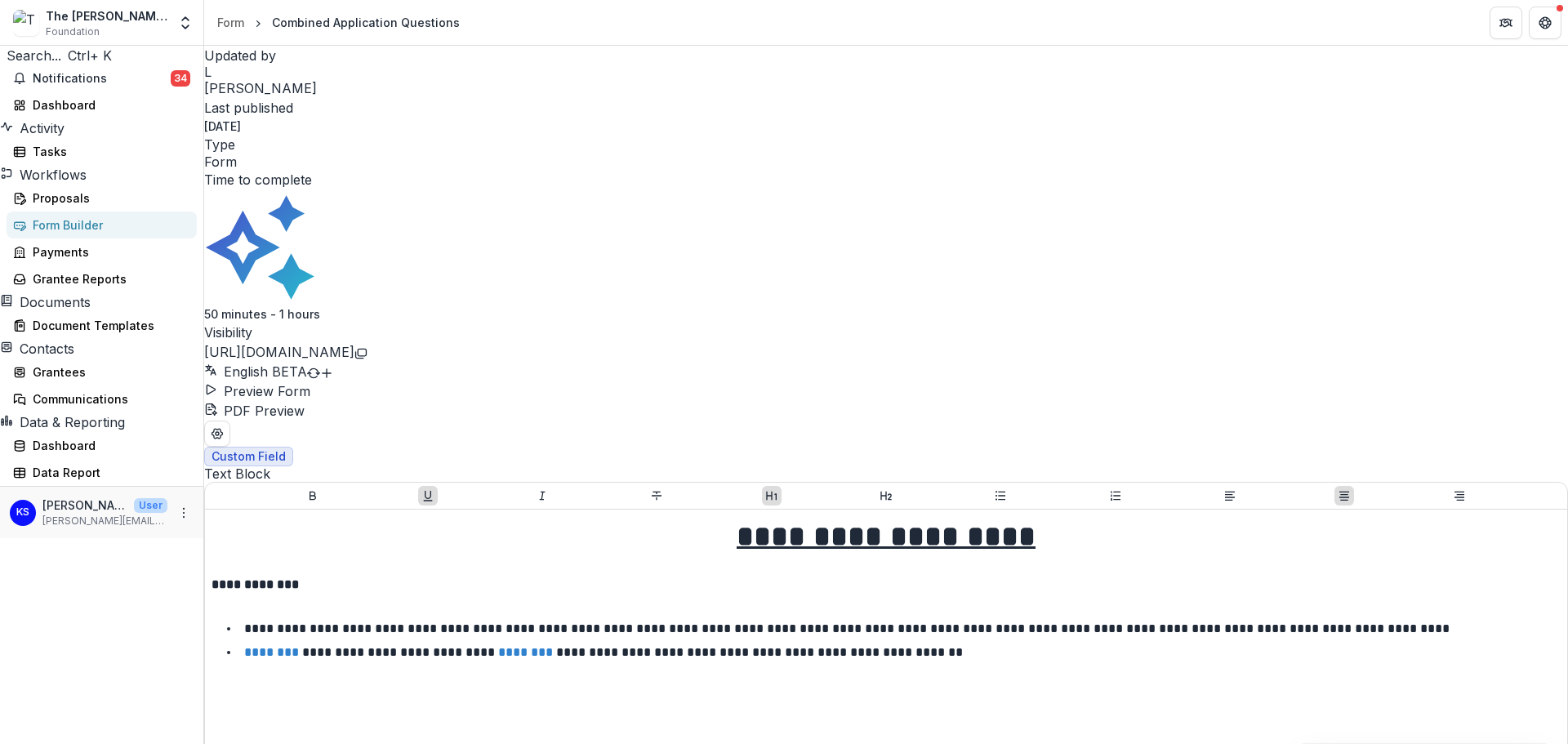
click at [117, 234] on div "Form Builder" at bounding box center [108, 225] width 151 height 17
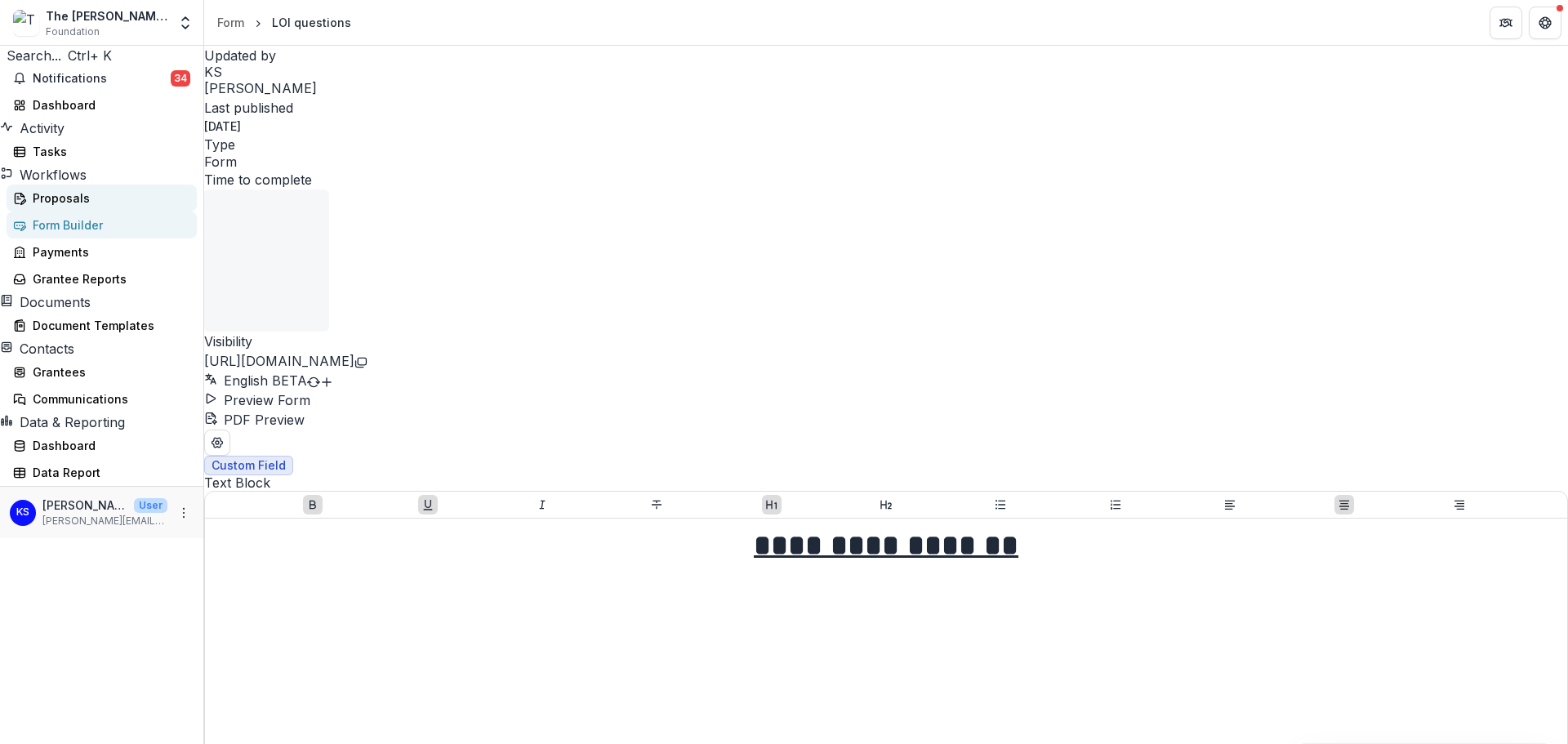
click at [86, 207] on div "Proposals" at bounding box center [108, 198] width 151 height 17
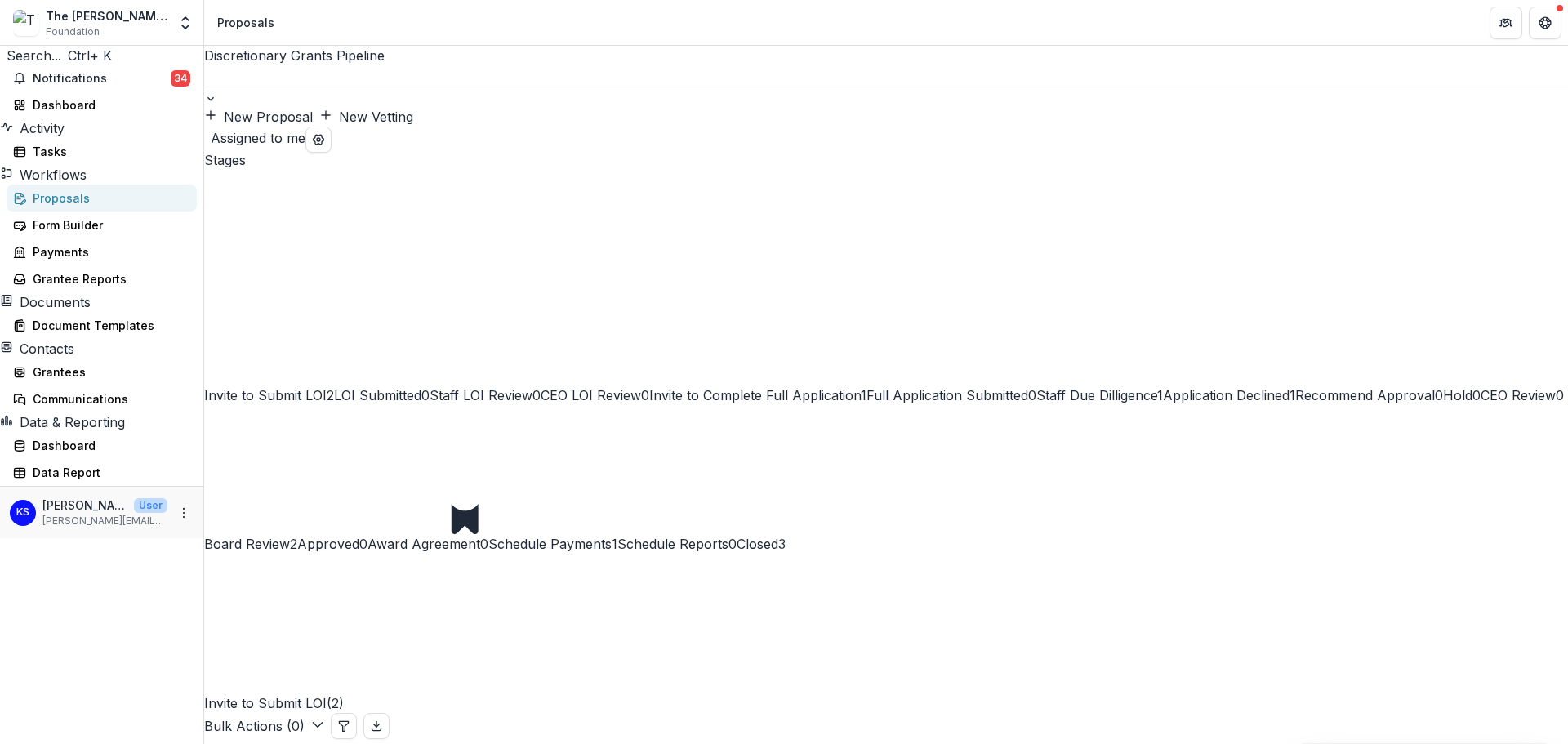
click at [171, 28] on div "The Frist Foundation Workflow Sandbox Foundation Aggregate Analysis Foundations…" at bounding box center [102, 23] width 190 height 33
click at [184, 24] on icon "Open entity switcher" at bounding box center [185, 23] width 16 height 16
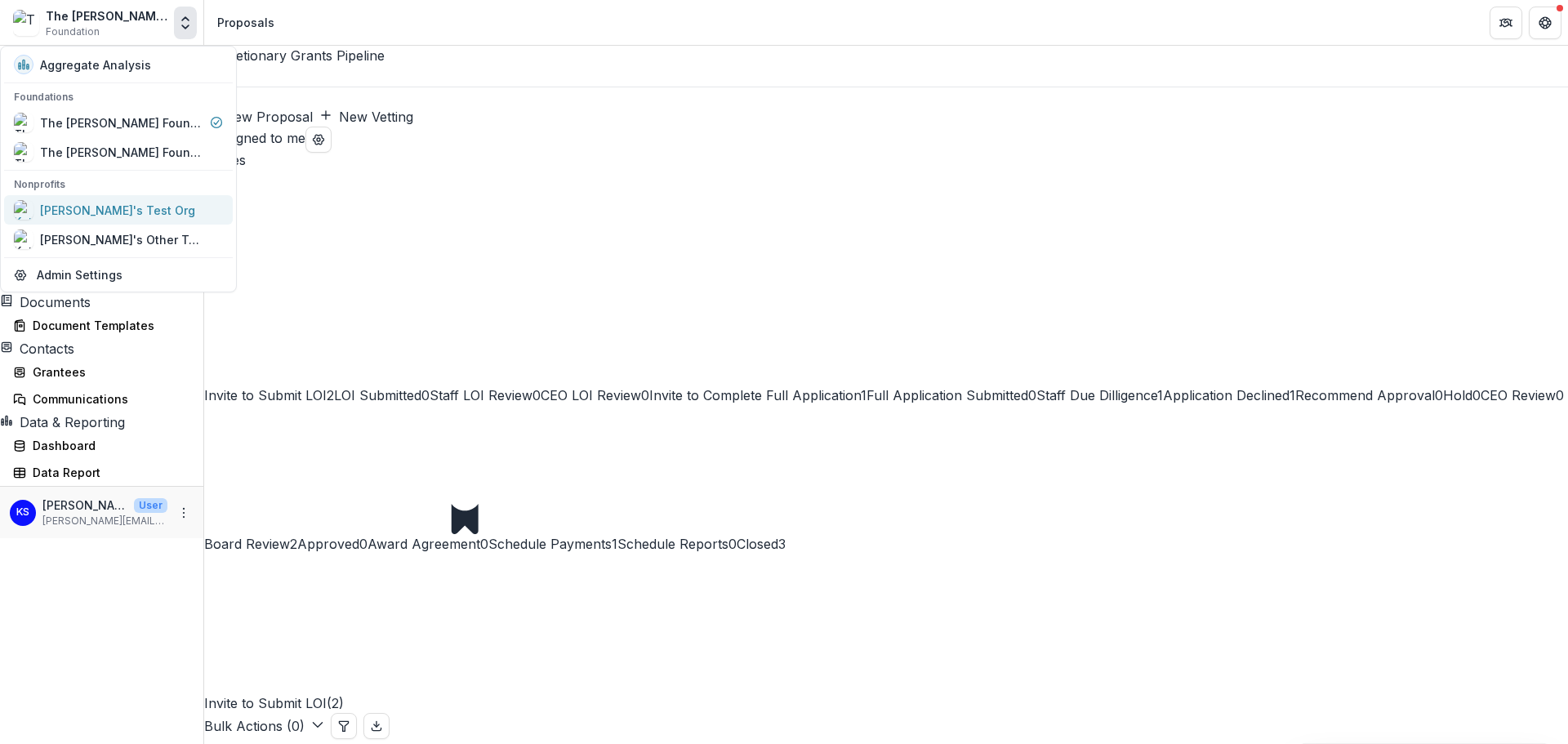
click at [132, 209] on div "[PERSON_NAME]'s Test Org" at bounding box center [118, 210] width 209 height 20
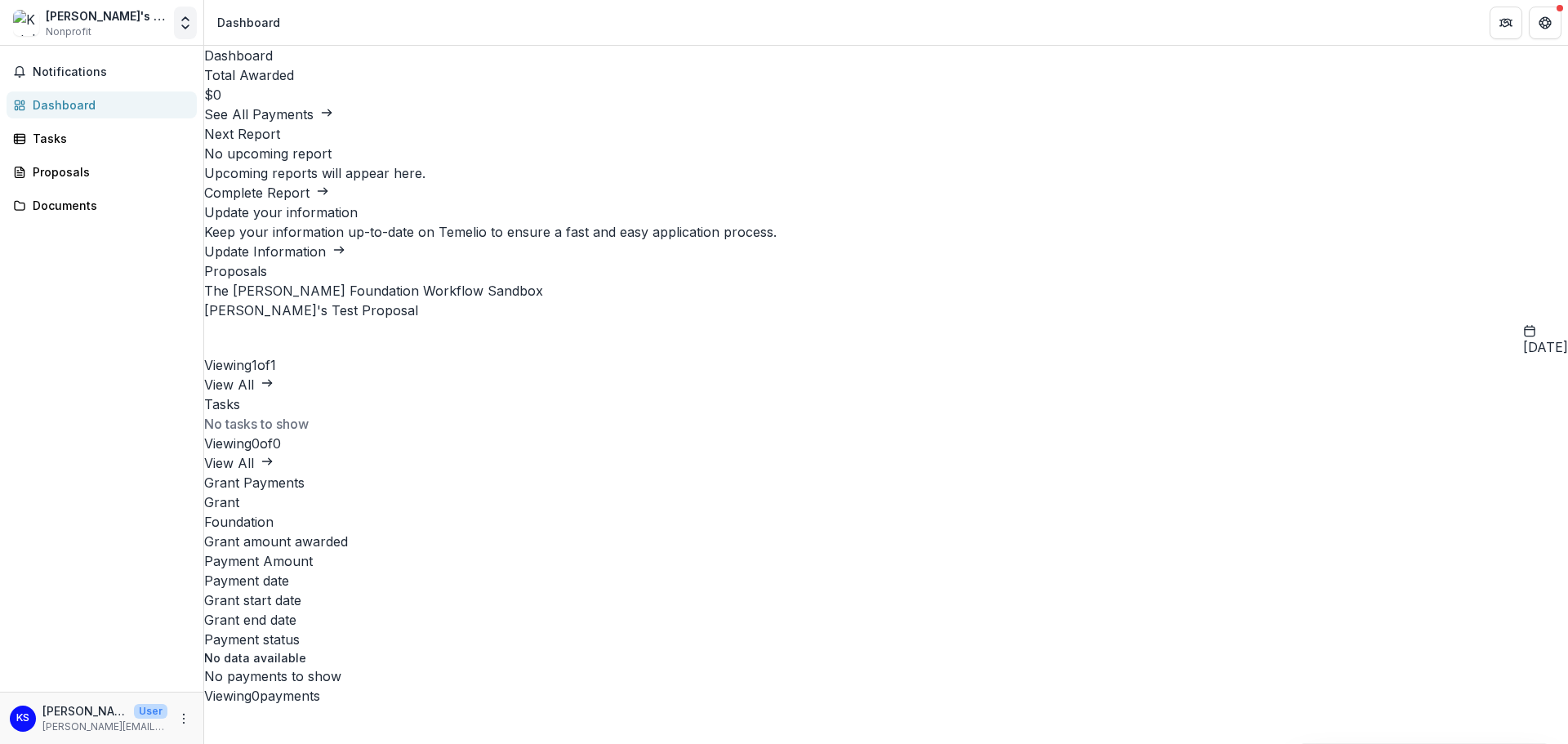
click at [179, 22] on icon "Open entity switcher" at bounding box center [185, 23] width 16 height 16
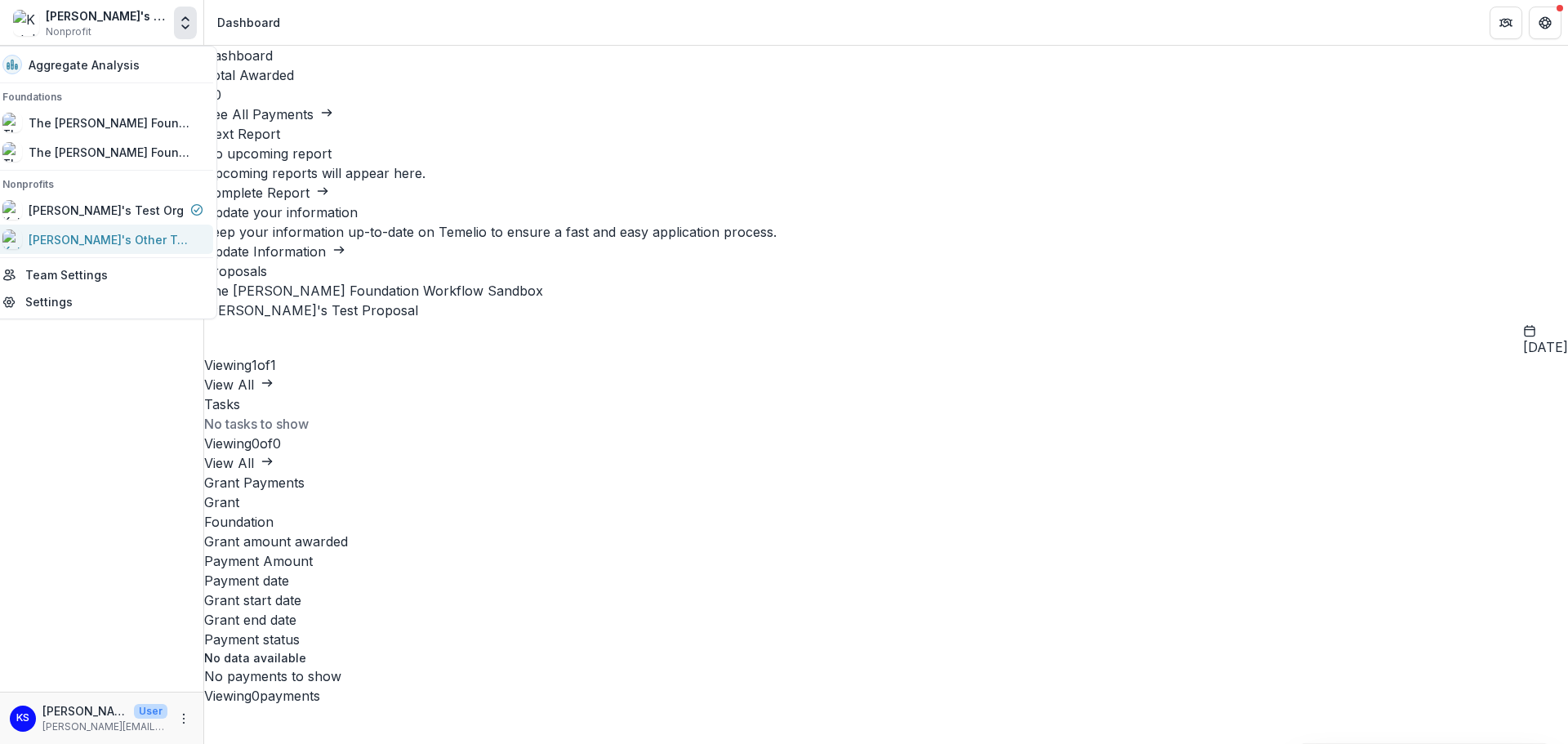
click at [112, 236] on div "[PERSON_NAME]'s Other Test Org 2.0" at bounding box center [110, 240] width 164 height 17
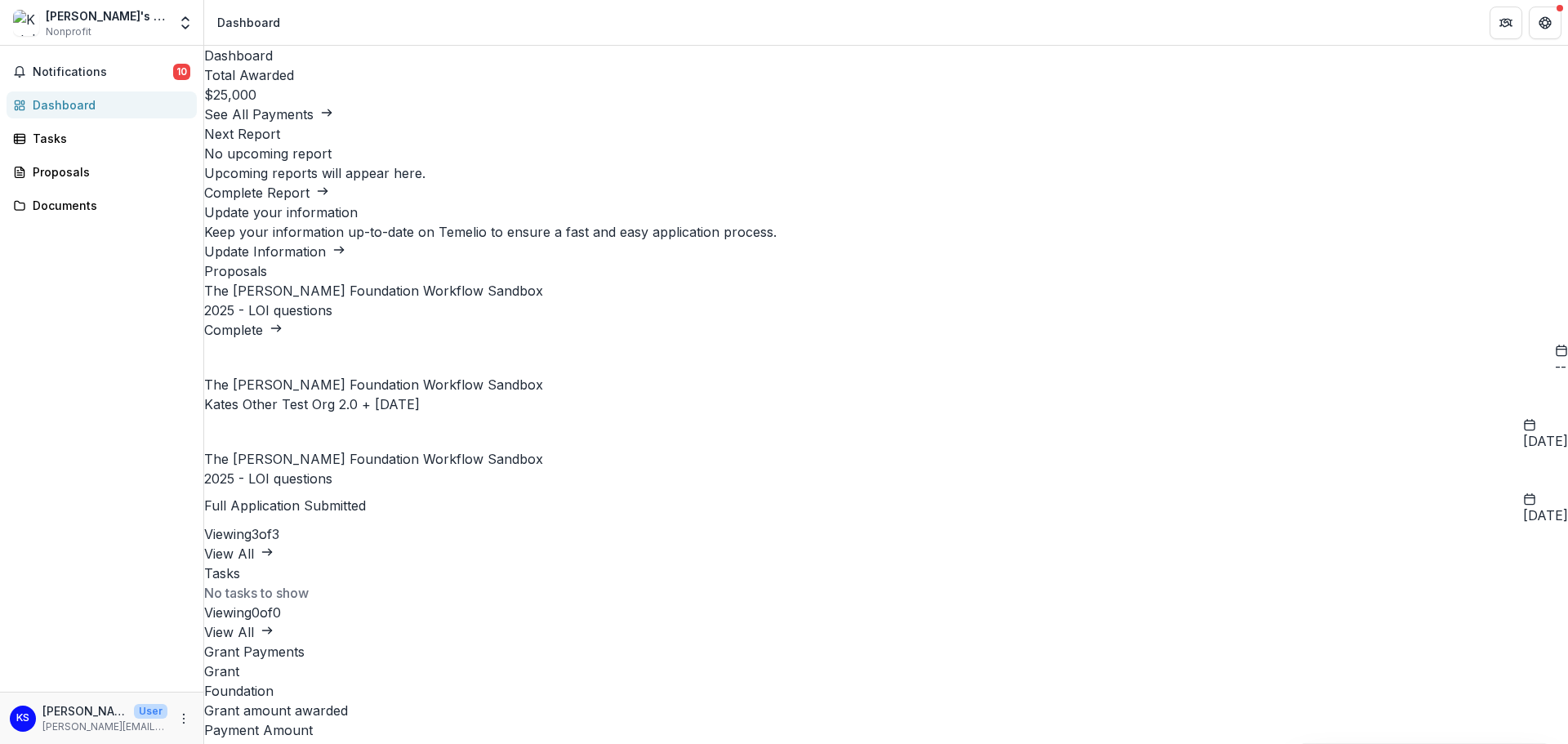
click at [332, 487] on link "2025 - LOI questions" at bounding box center [268, 478] width 128 height 16
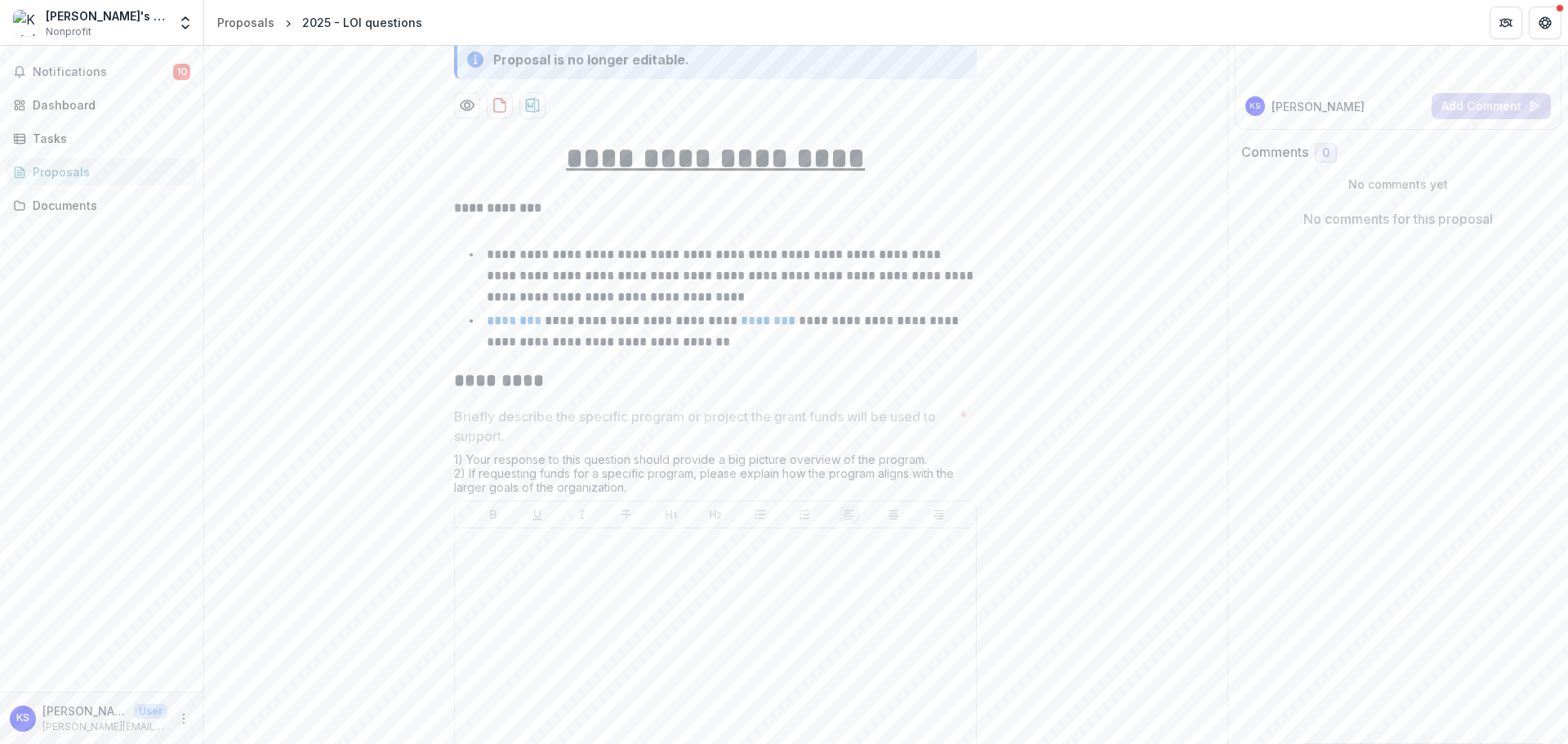
scroll to position [159, 0]
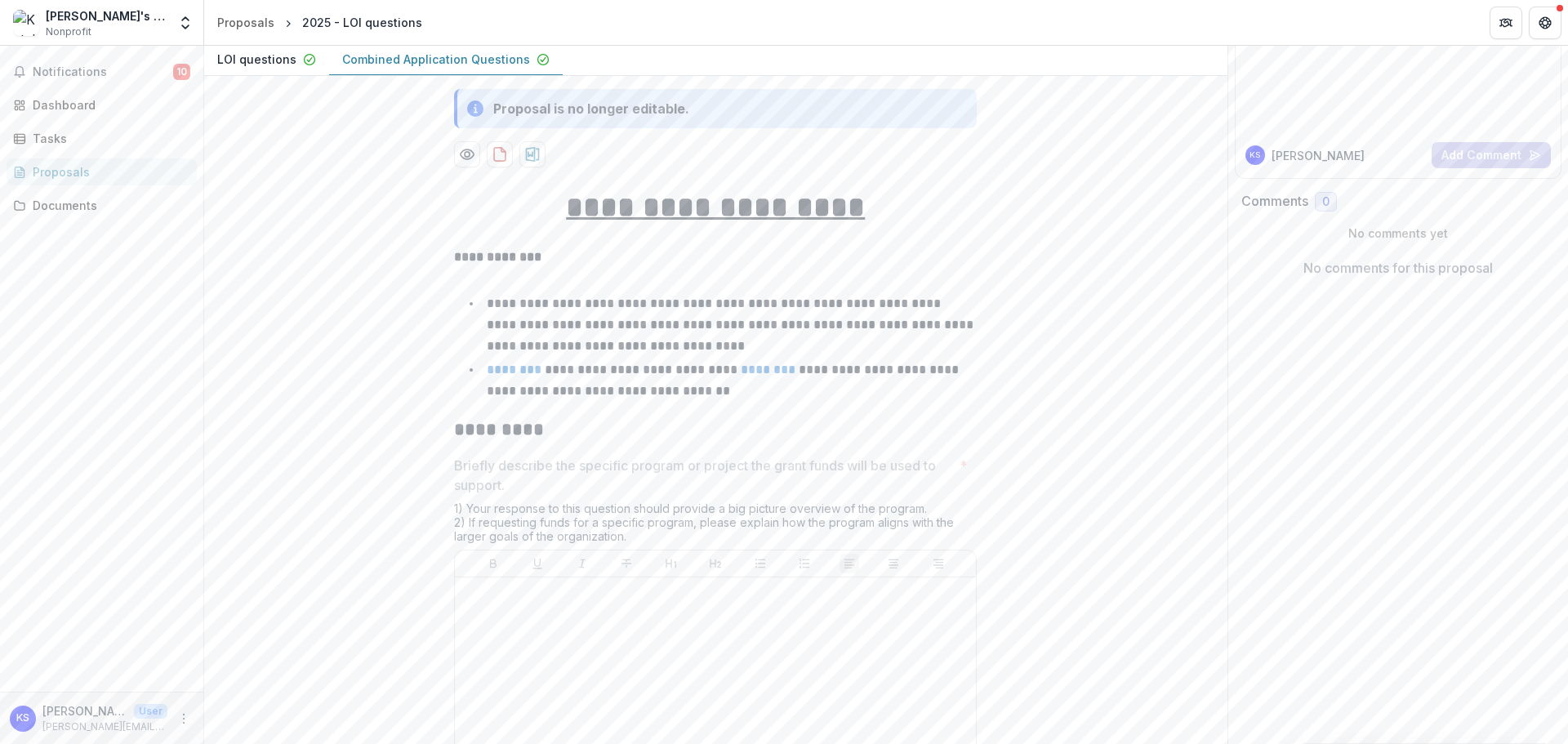
click at [480, 503] on div "1) Your response to this question should provide a big picture overview of the …" at bounding box center [715, 526] width 523 height 49
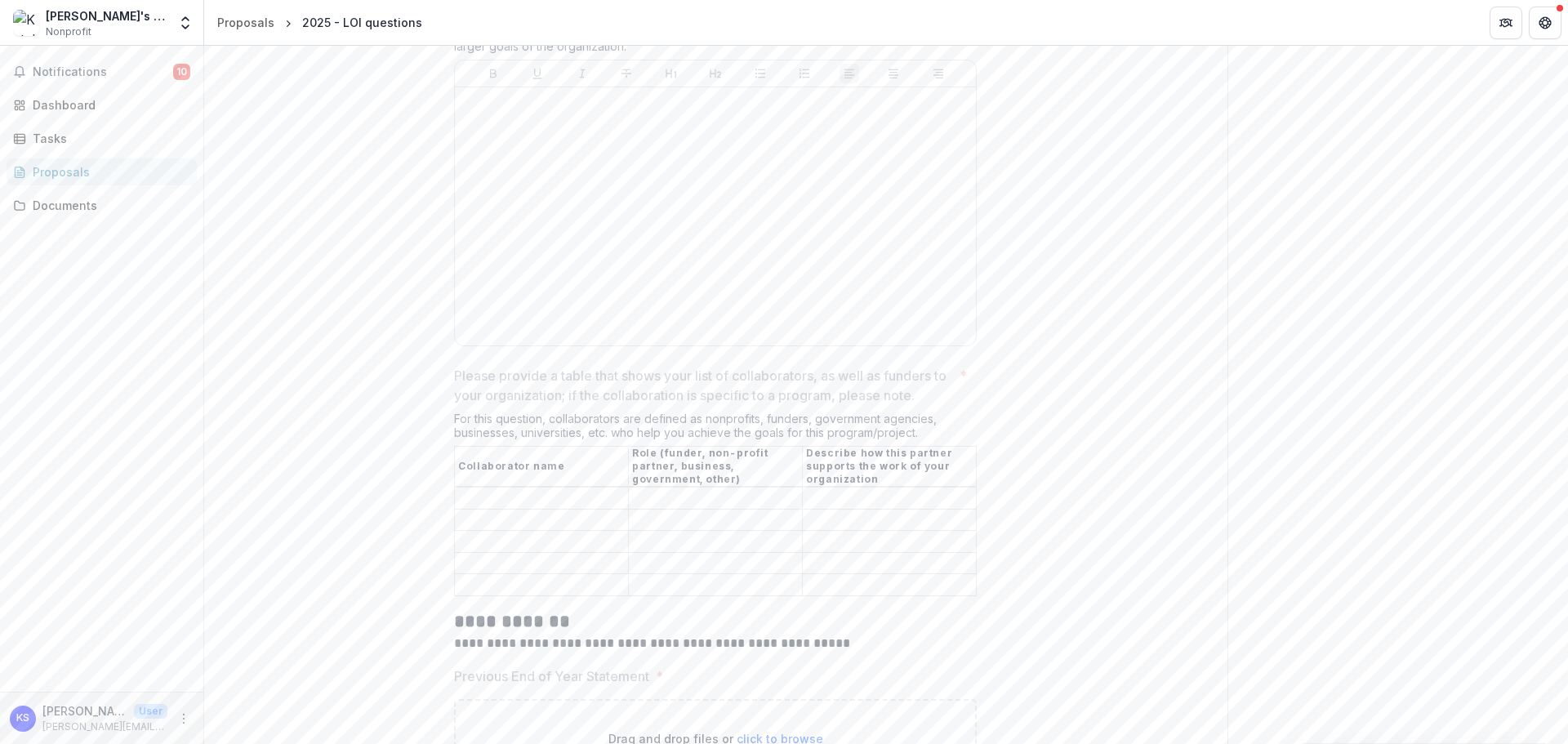
scroll to position [0, 0]
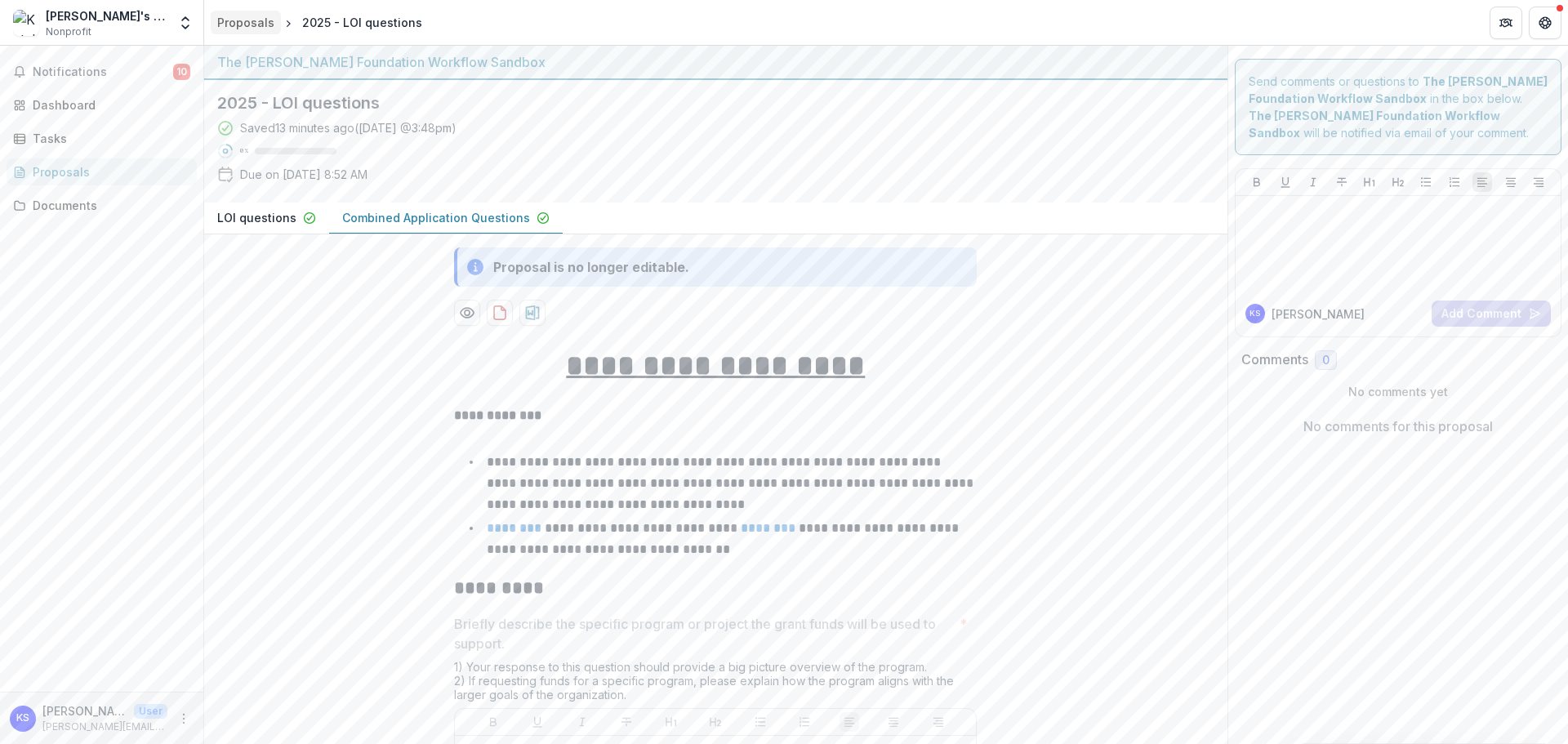
click at [248, 22] on div "Proposals" at bounding box center [246, 23] width 57 height 17
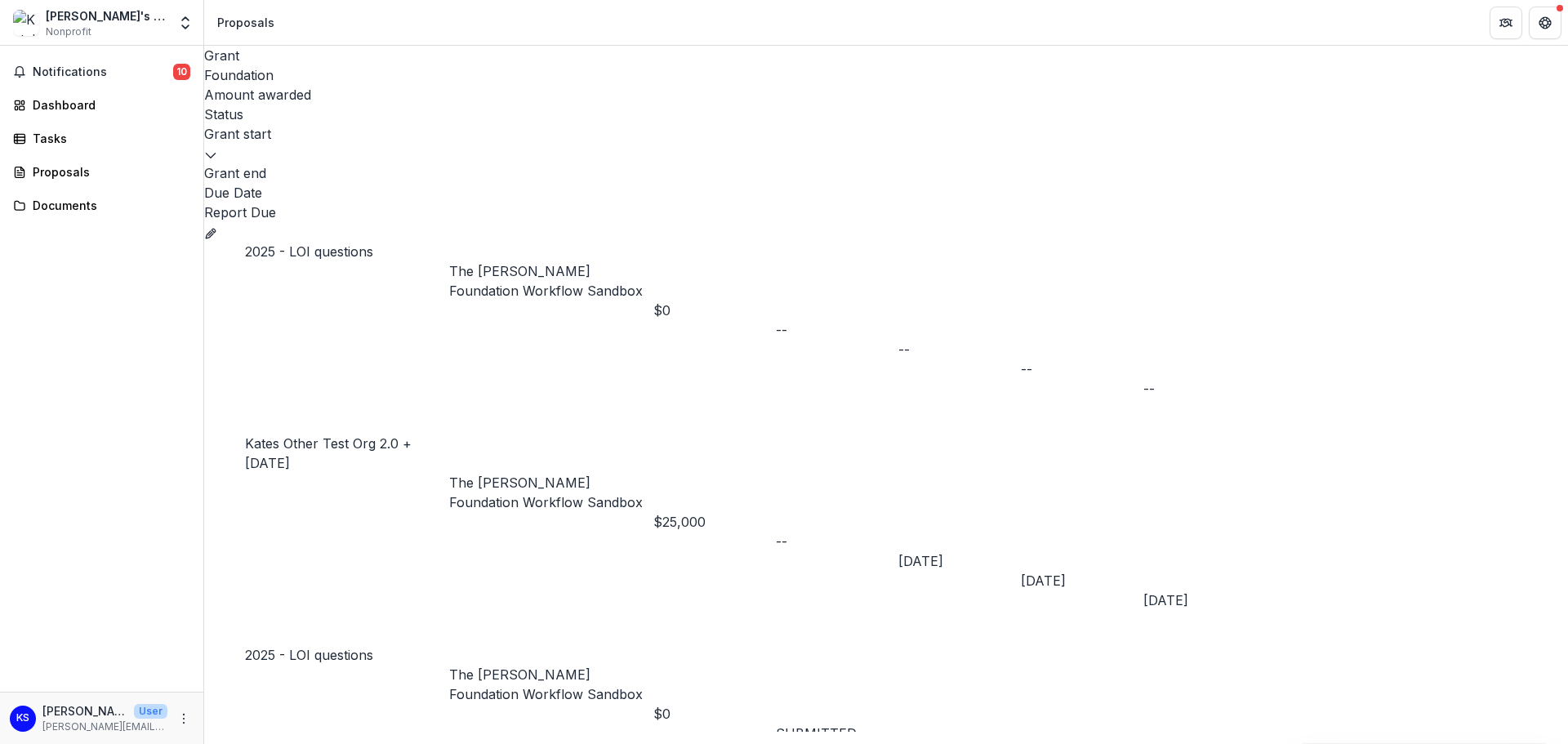
click at [606, 262] on p "The [PERSON_NAME] Foundation Workflow Sandbox" at bounding box center [552, 281] width 204 height 39
click at [455, 151] on h2 "The [PERSON_NAME] Foundation Workflow Sandbox" at bounding box center [603, 159] width 339 height 20
click at [473, 185] on p "Primary Contact" at bounding box center [603, 178] width 339 height 20
click at [354, 242] on div "2025 - LOI questions" at bounding box center [347, 251] width 204 height 20
click at [349, 243] on link "2025 - LOI questions" at bounding box center [309, 251] width 128 height 16
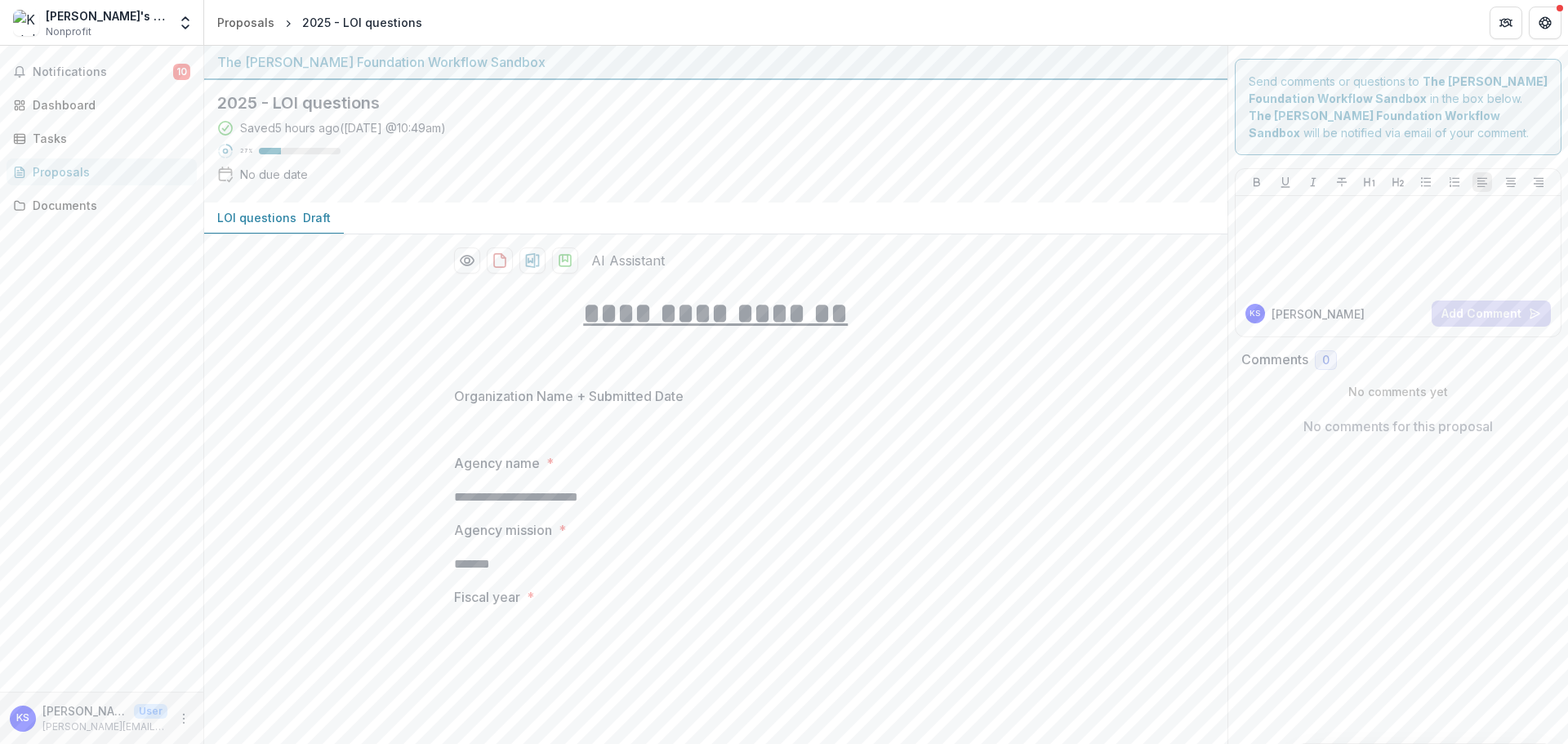
click at [236, 223] on p "LOI questions" at bounding box center [256, 217] width 79 height 17
click at [46, 164] on div "Proposals" at bounding box center [108, 172] width 151 height 17
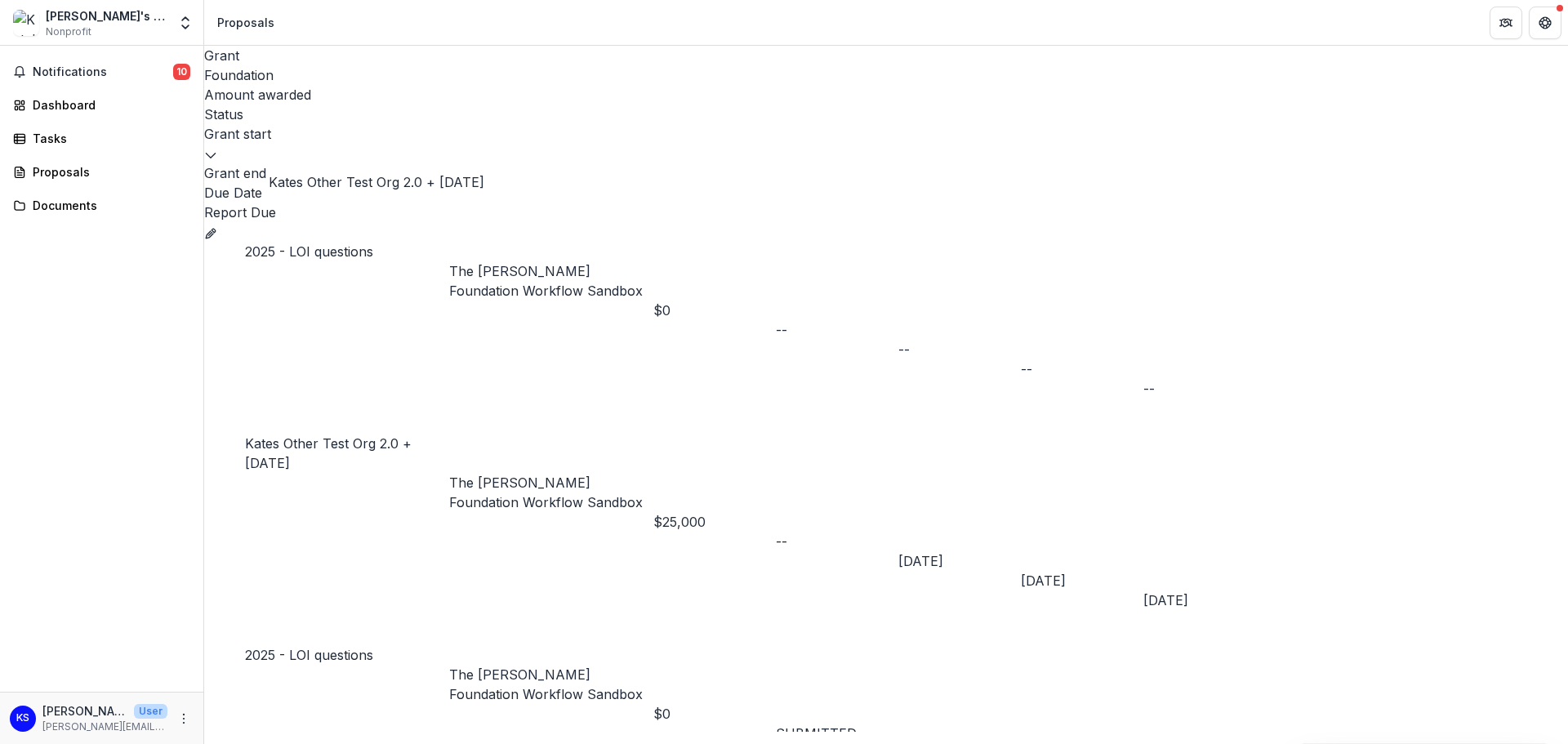
click at [322, 436] on link "Kates Other Test Org 2.0 + 8.18.25" at bounding box center [328, 453] width 166 height 36
